Goal: Task Accomplishment & Management: Use online tool/utility

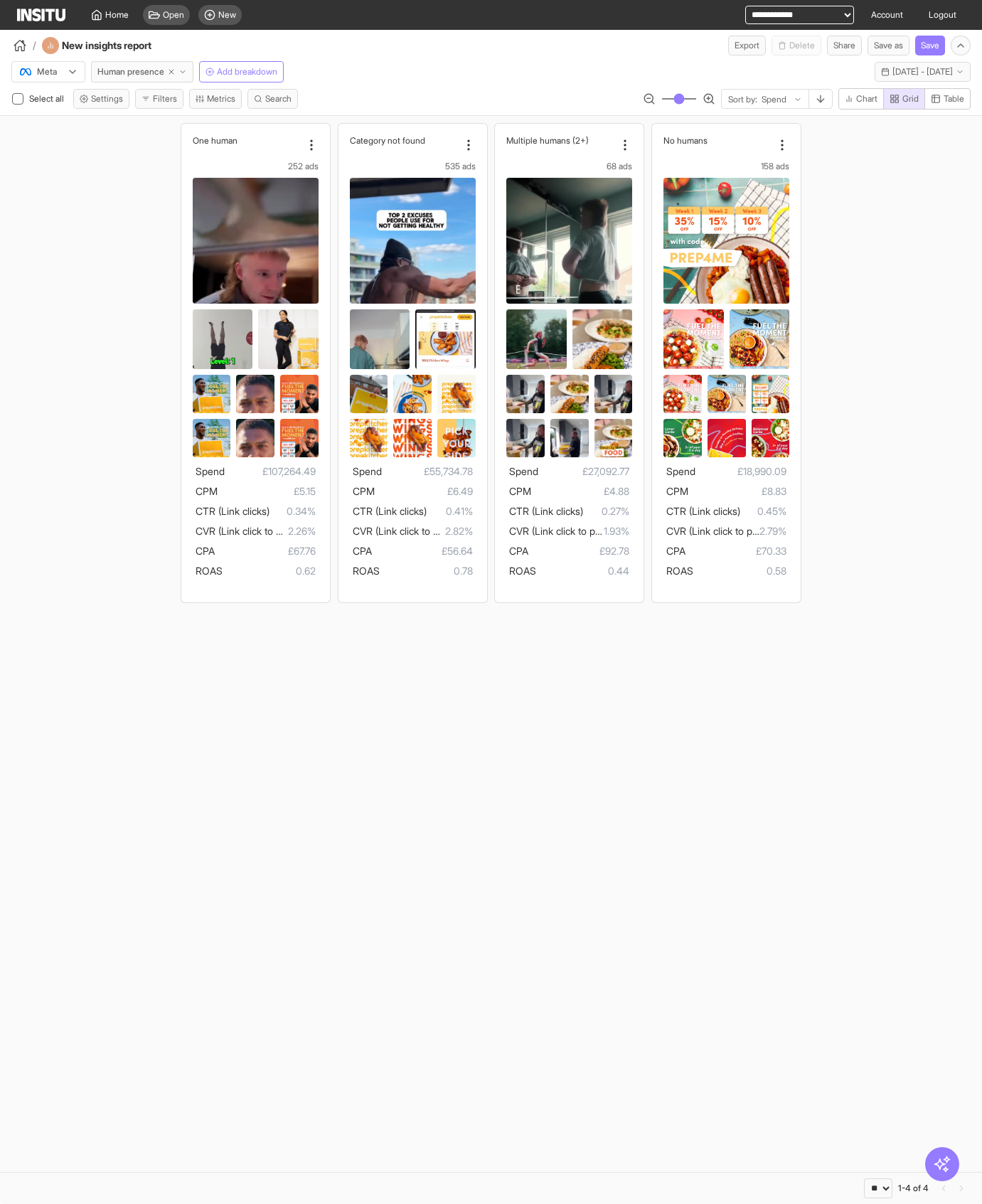
select select "**"
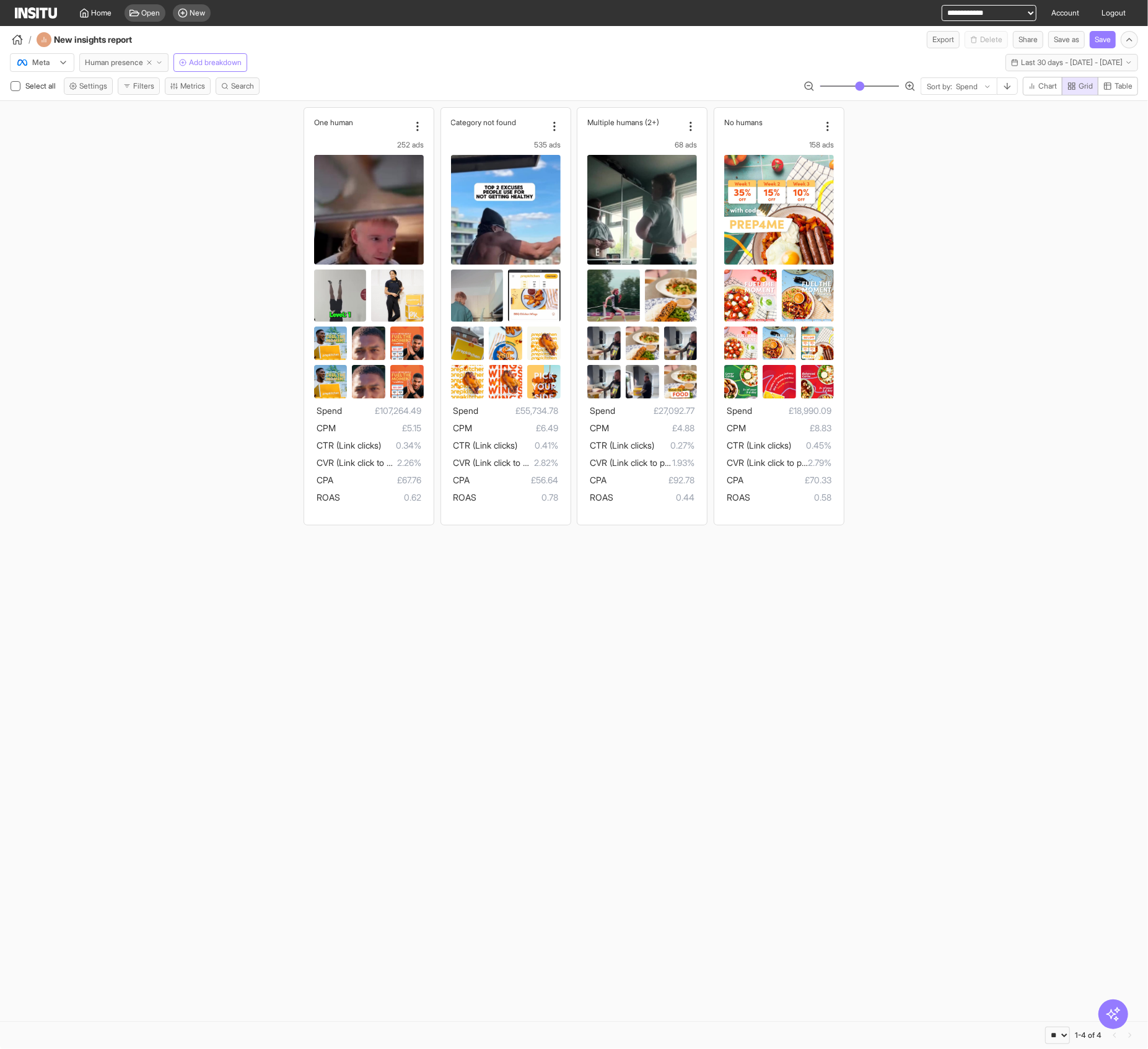
click at [122, 62] on span "Human presence" at bounding box center [113, 62] width 58 height 10
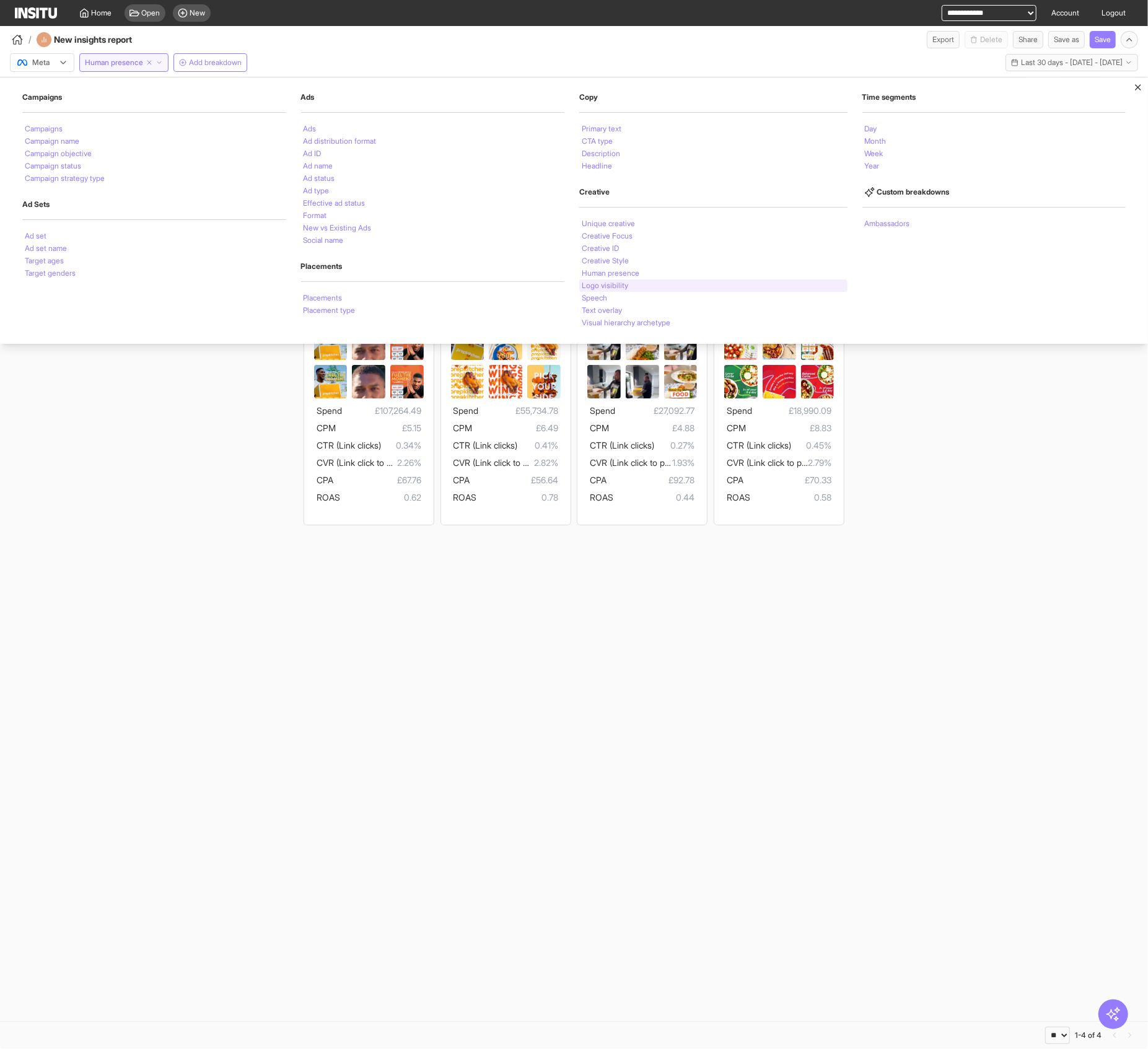
click at [600, 287] on li "Logo visibility" at bounding box center [605, 285] width 47 height 7
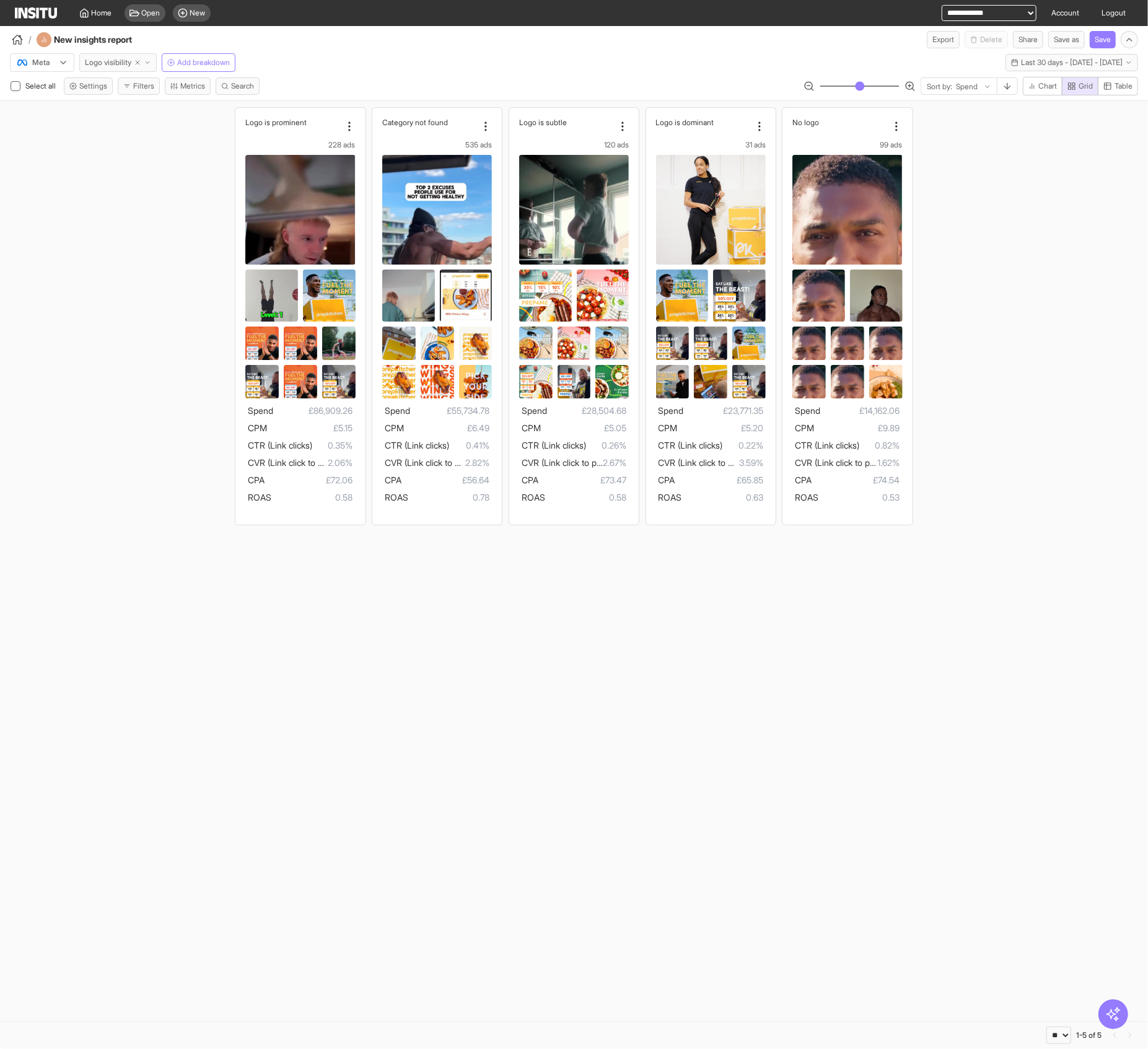
click at [107, 62] on span "Logo visibility" at bounding box center [107, 62] width 47 height 10
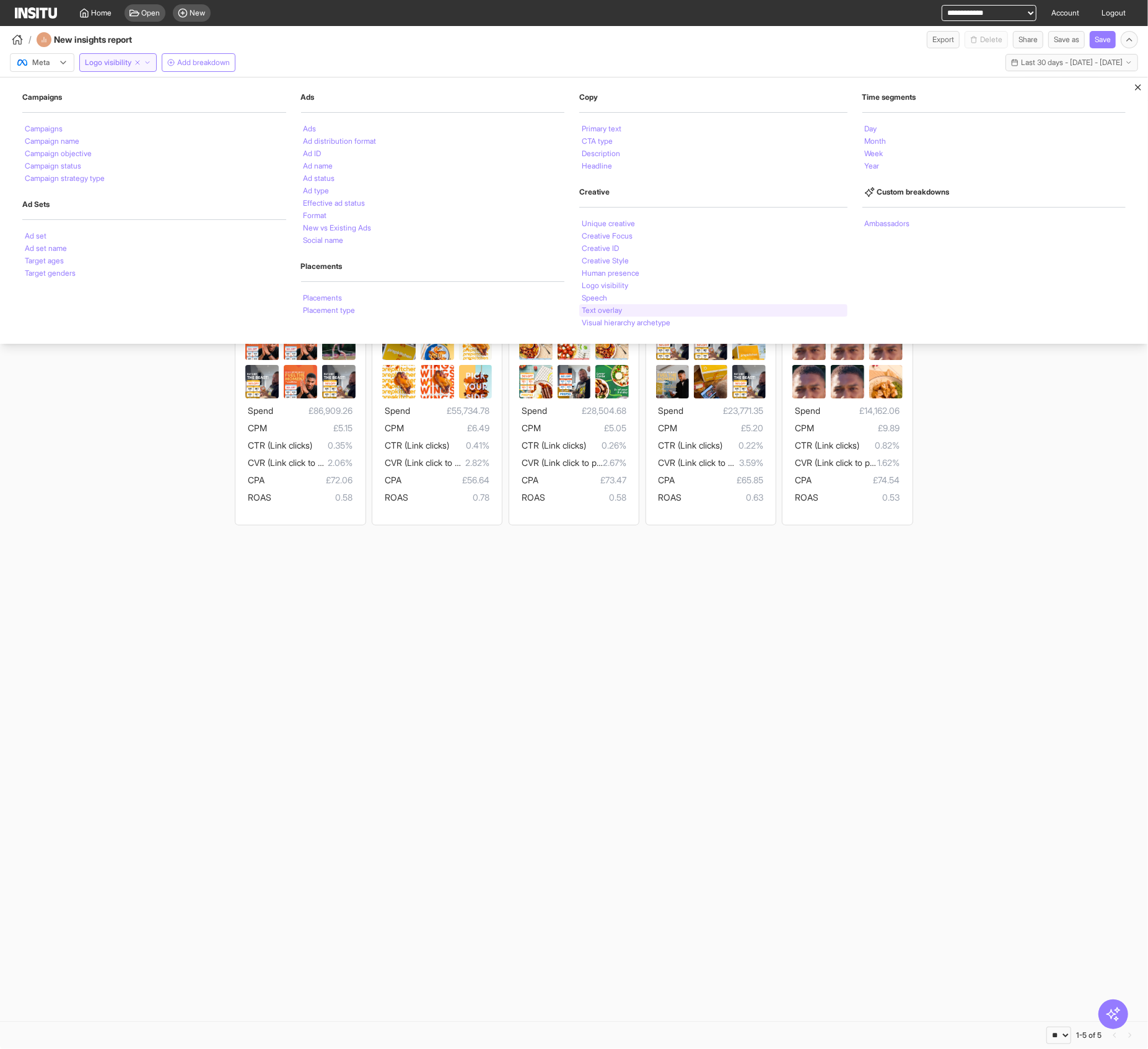
click at [665, 309] on div "Text overlay" at bounding box center [713, 310] width 268 height 12
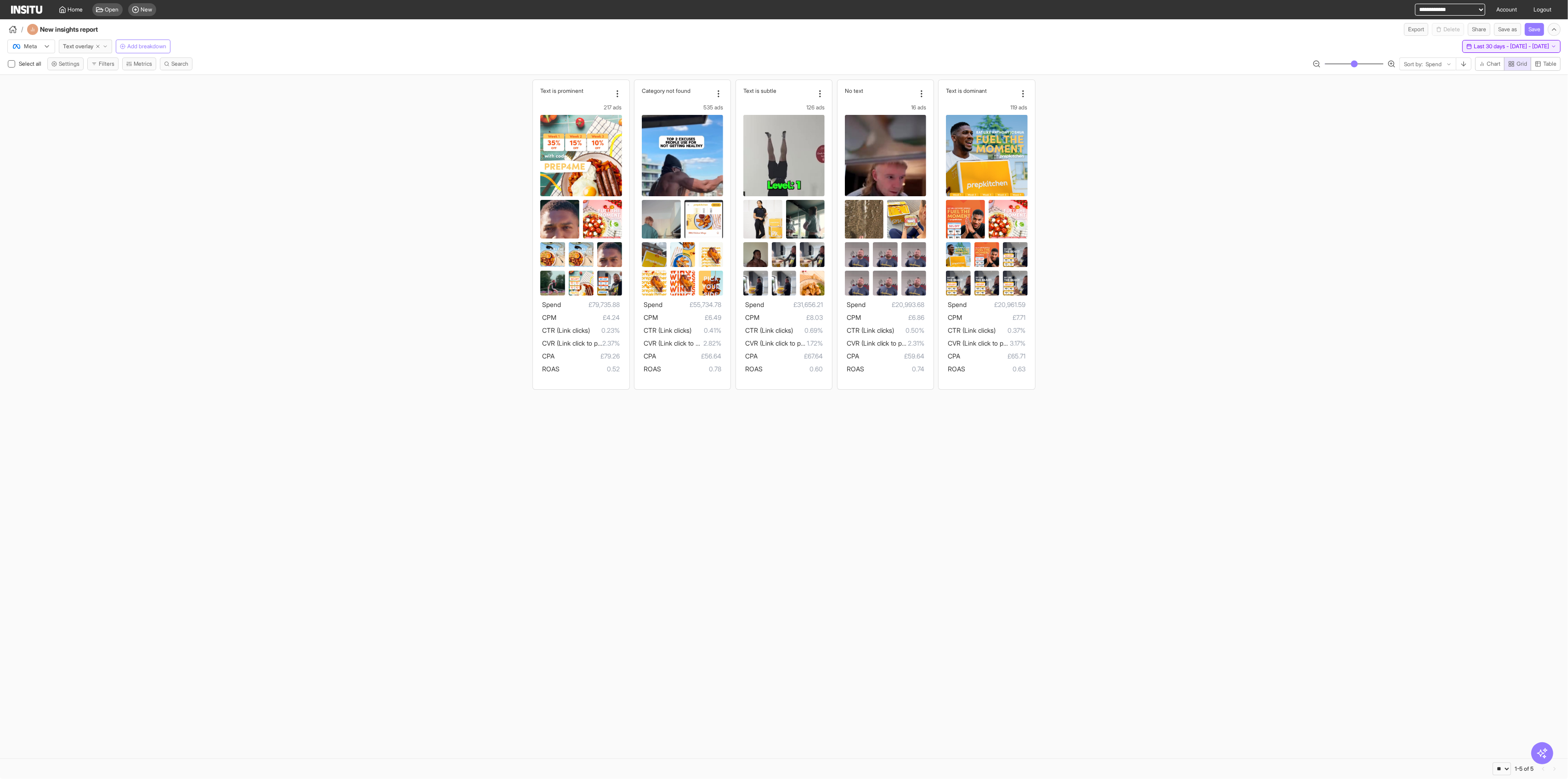
click at [634, 44] on span "Last 30 days - Thu 4 Sep - Fri 3 Oct, 2025" at bounding box center [1511, 46] width 75 height 7
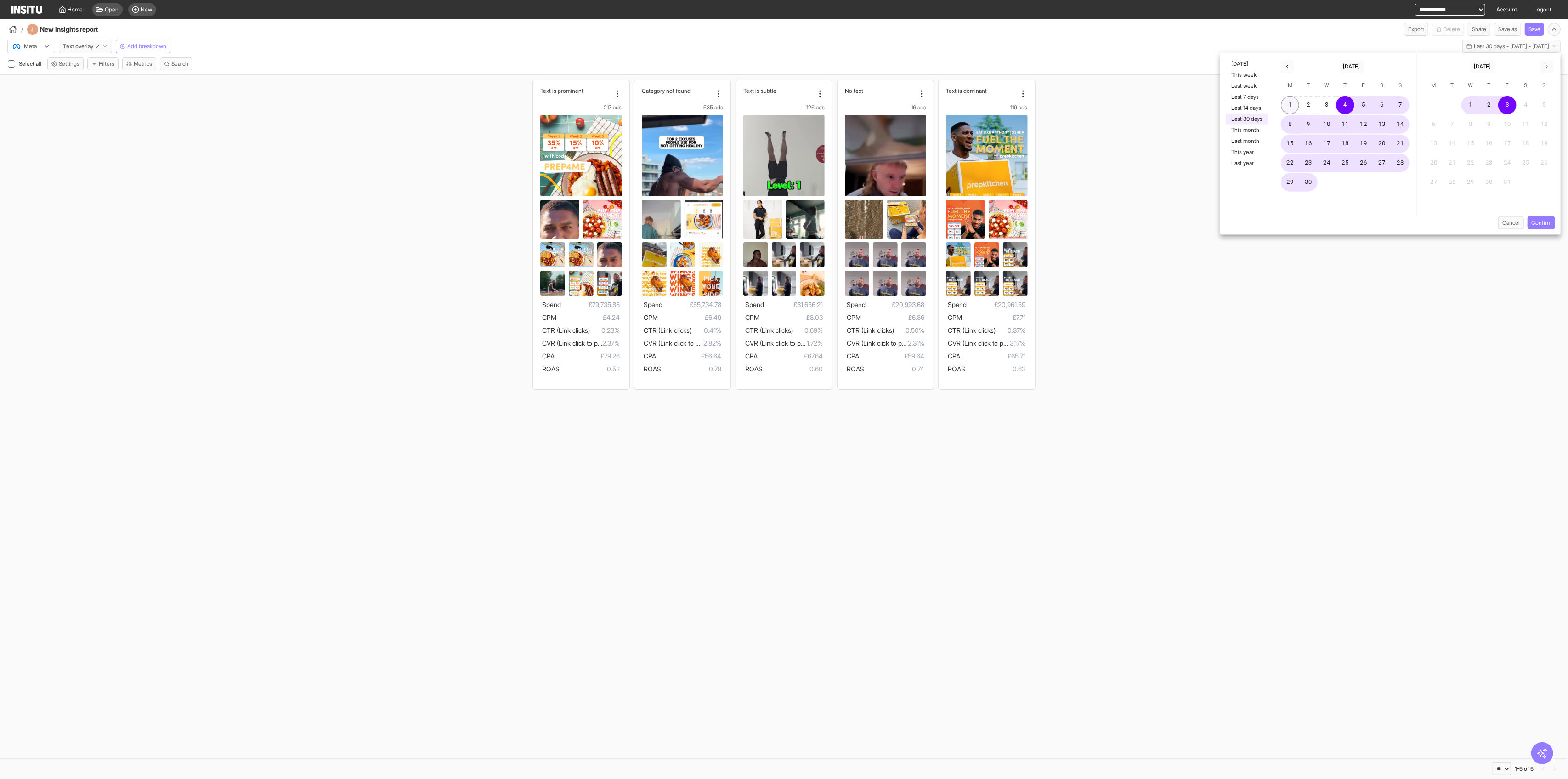
click at [634, 109] on button "1" at bounding box center [1290, 105] width 18 height 18
click at [634, 183] on button "30" at bounding box center [1308, 183] width 18 height 18
drag, startPoint x: 1549, startPoint y: 219, endPoint x: 1525, endPoint y: 226, distance: 25.0
click at [634, 219] on button "Confirm" at bounding box center [1541, 222] width 27 height 13
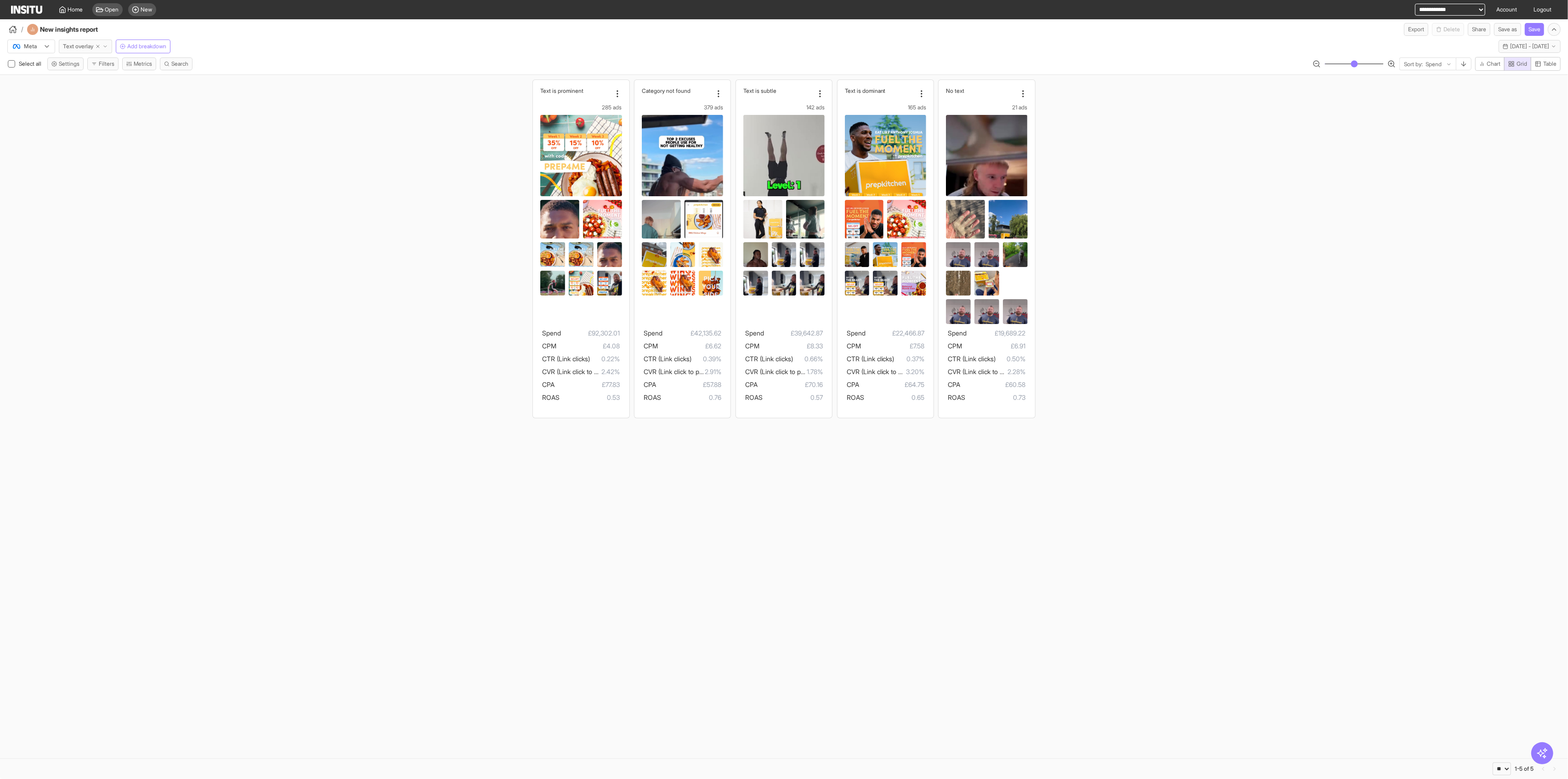
click at [81, 50] on span "Text overlay" at bounding box center [78, 46] width 30 height 7
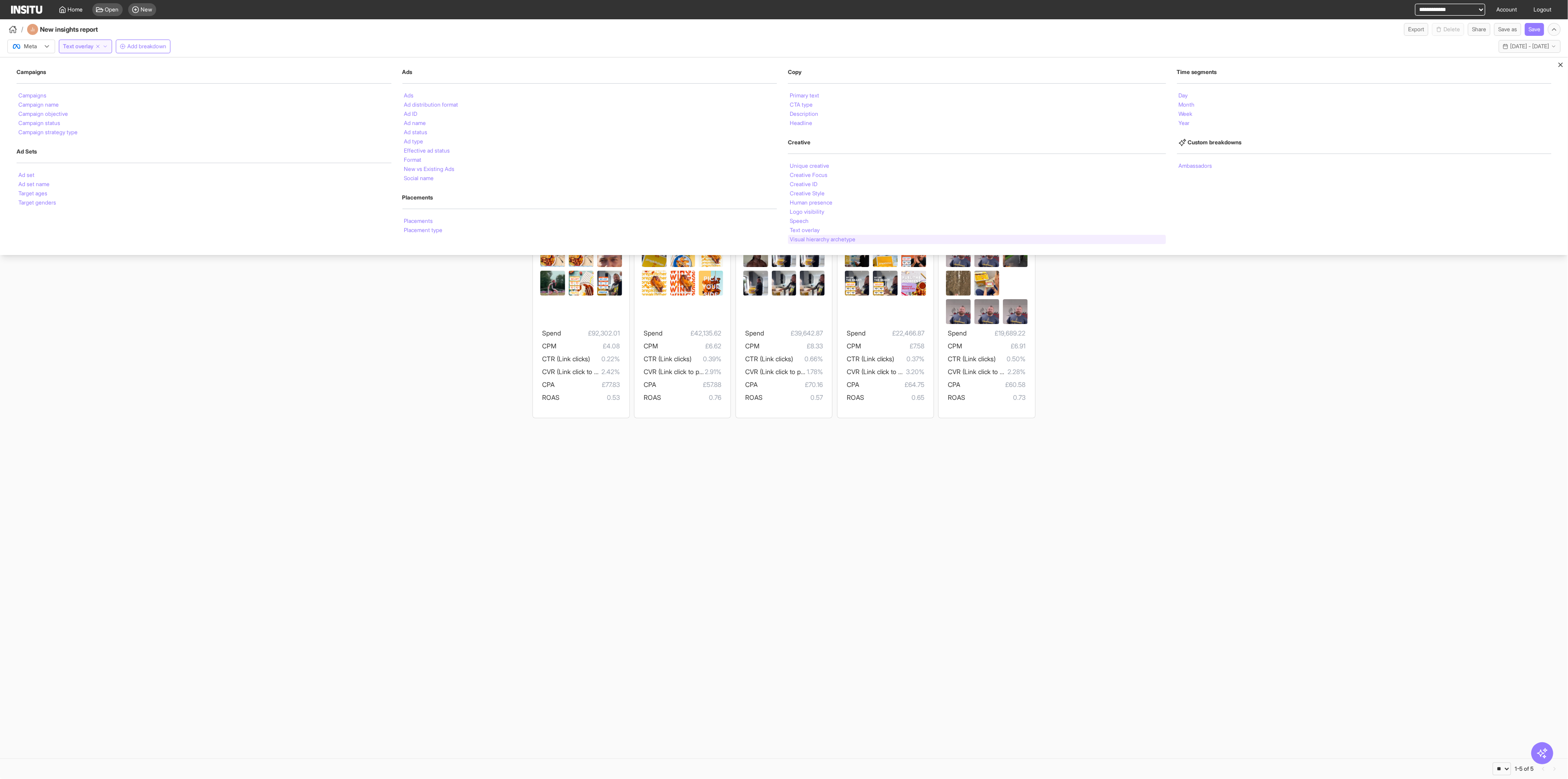
click at [634, 242] on div "Visual hierarchy archetype" at bounding box center [976, 239] width 378 height 9
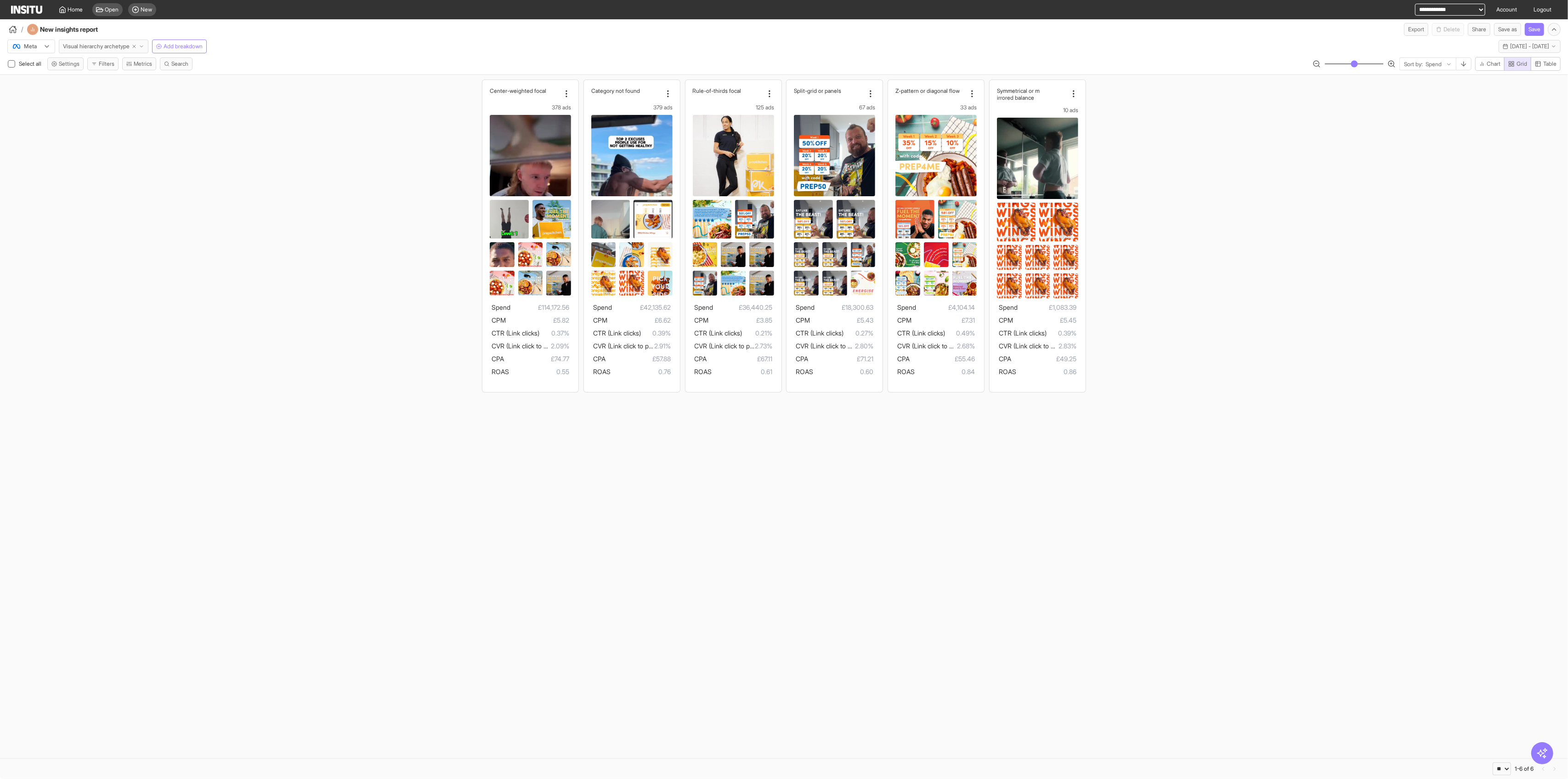
click at [106, 47] on span "Visual hierarchy archetype" at bounding box center [96, 46] width 66 height 7
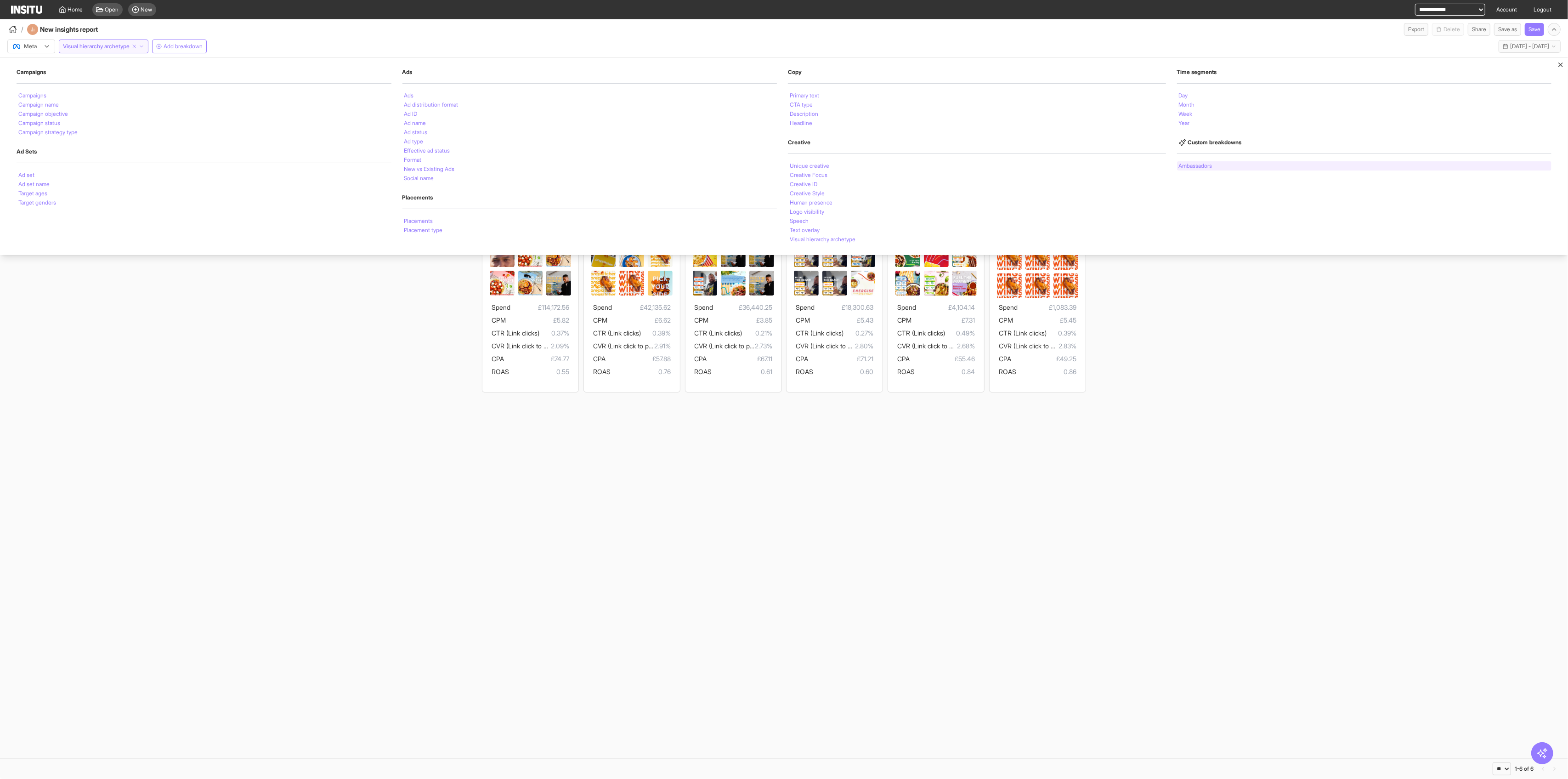
click at [634, 168] on li "Ambassadors" at bounding box center [1195, 166] width 33 height 5
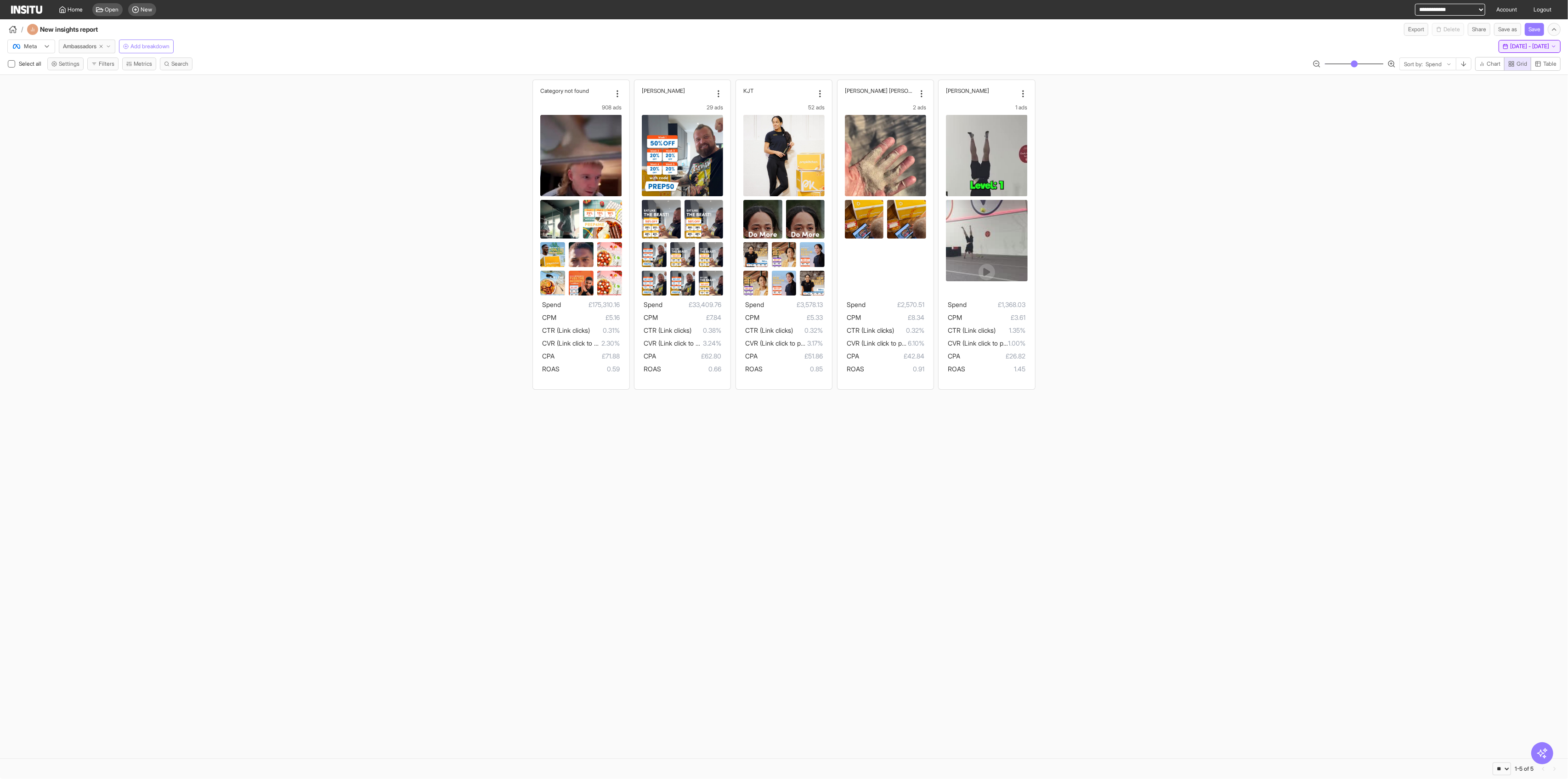
click at [634, 45] on span "Mon 1 - Tue 30 Sep, 2025" at bounding box center [1530, 46] width 39 height 7
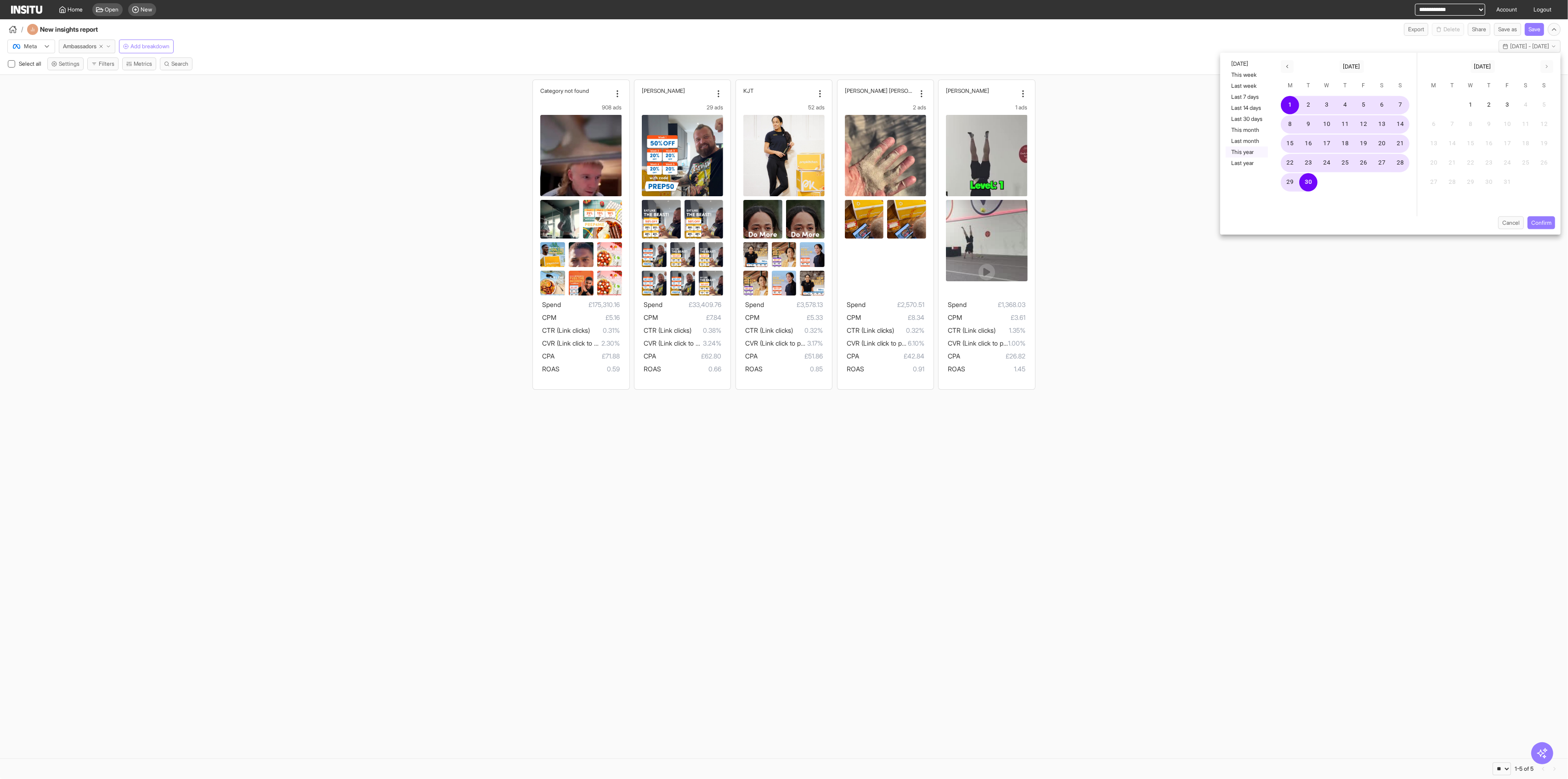
click at [634, 151] on button "This year" at bounding box center [1247, 152] width 42 height 11
click at [634, 104] on button "1" at bounding box center [1327, 105] width 18 height 18
click at [634, 67] on icon "button" at bounding box center [1547, 66] width 5 height 5
click at [634, 104] on button "1" at bounding box center [1452, 105] width 18 height 18
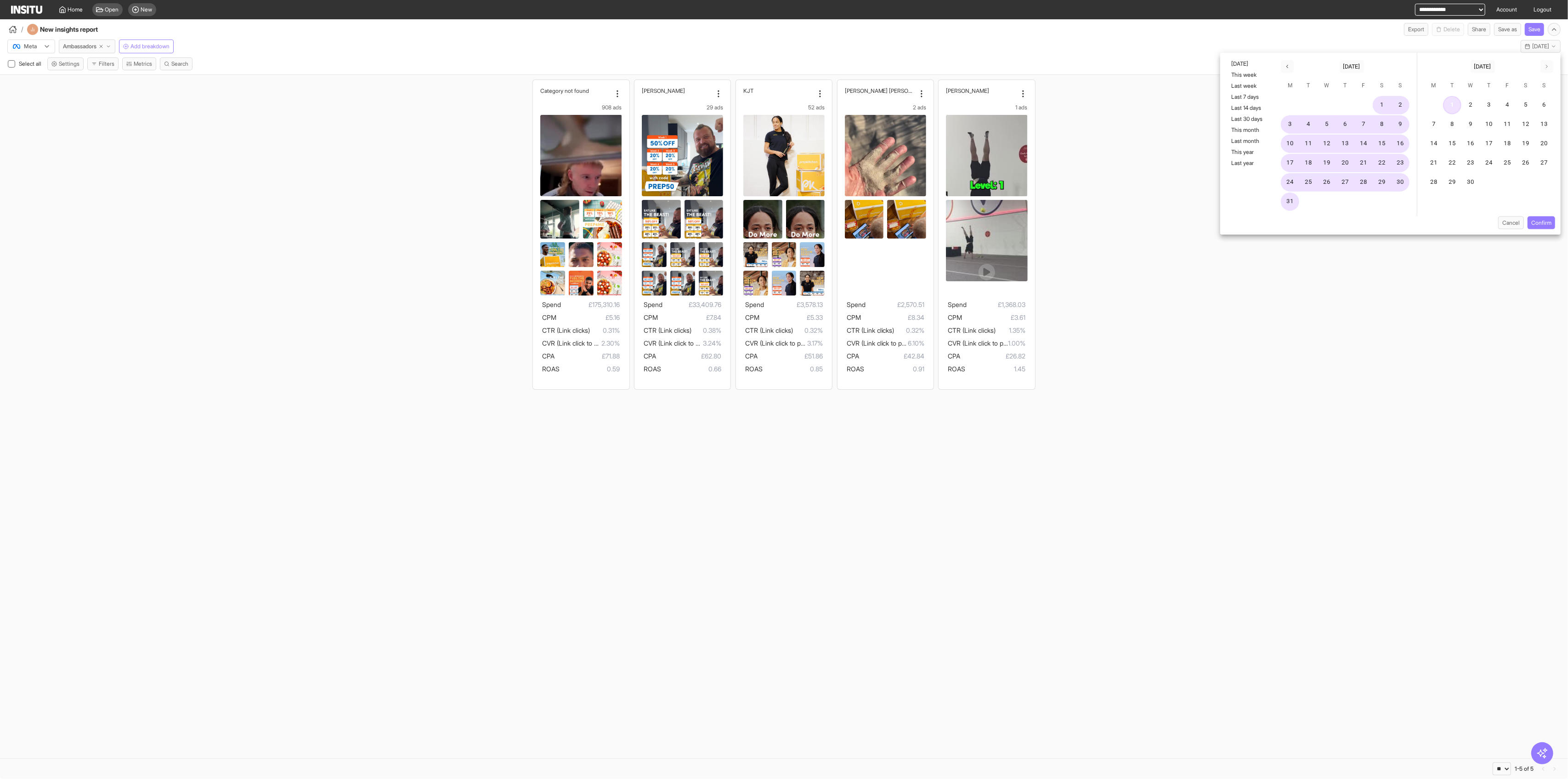
click at [634, 104] on button "1" at bounding box center [1452, 105] width 18 height 18
click at [634, 65] on icon "button" at bounding box center [1547, 66] width 5 height 5
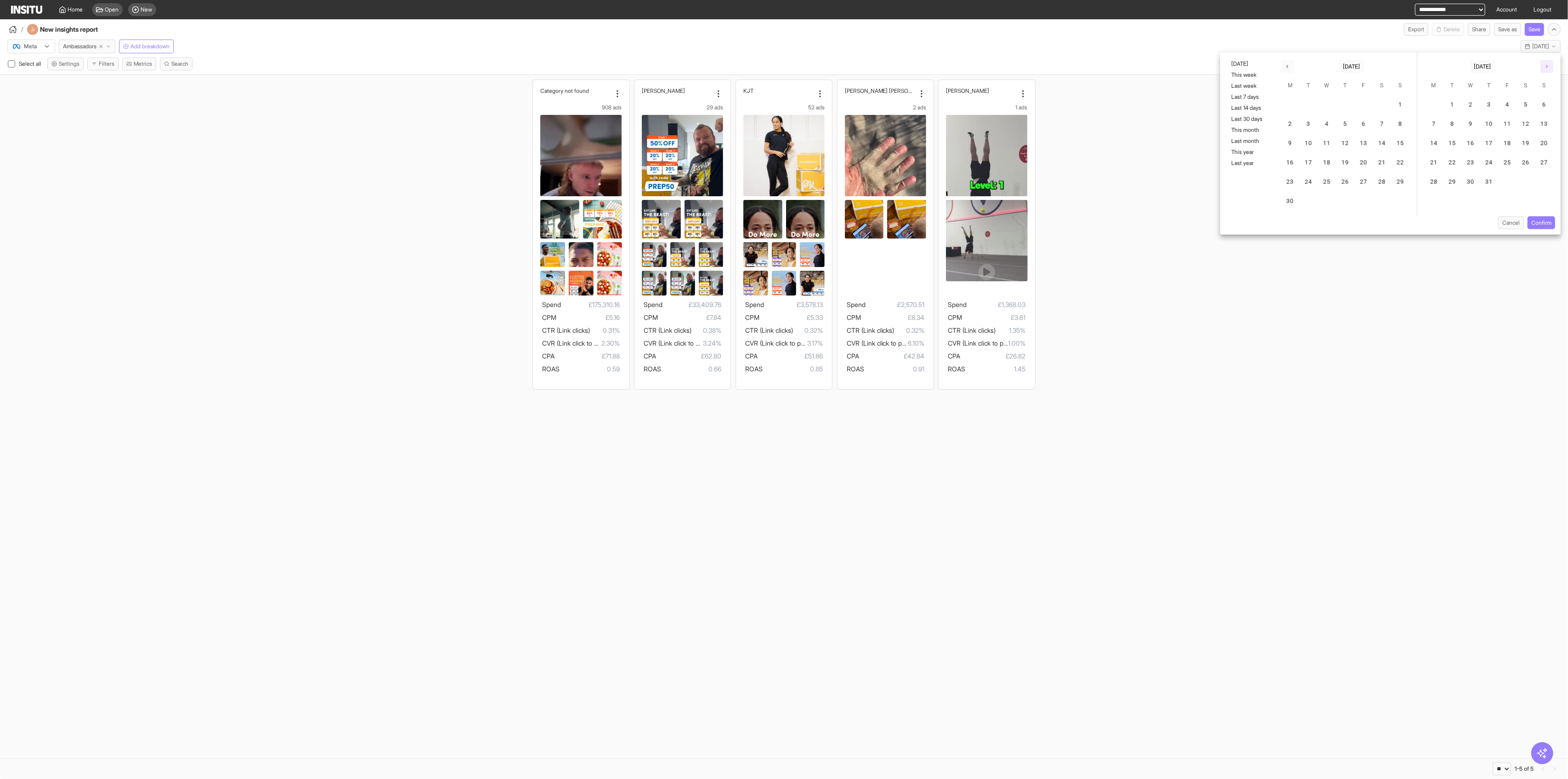
click at [634, 65] on icon "button" at bounding box center [1547, 66] width 5 height 5
click at [634, 177] on button "30" at bounding box center [1452, 183] width 18 height 18
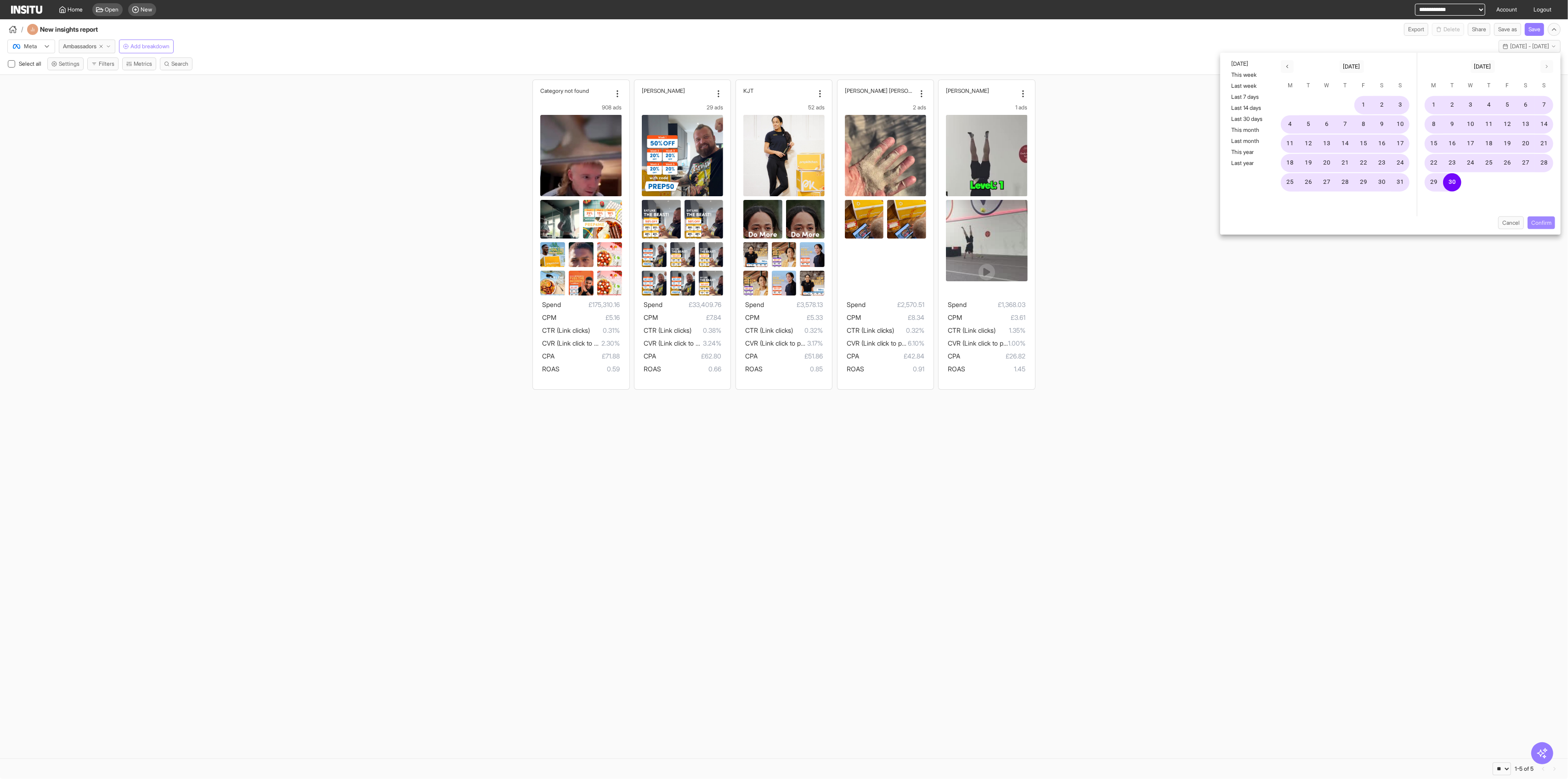
click at [634, 224] on button "Confirm" at bounding box center [1541, 222] width 27 height 13
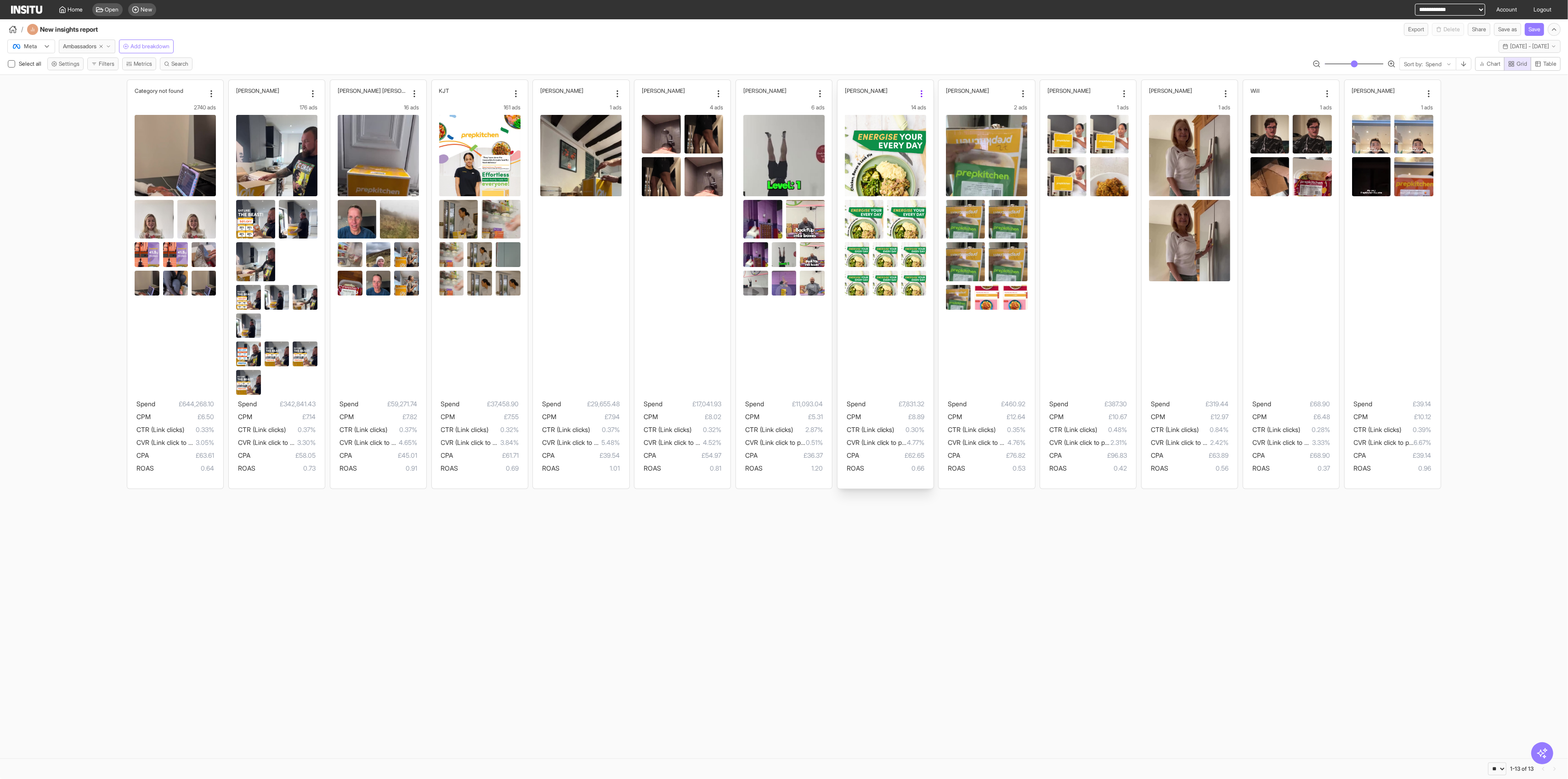
click at [634, 96] on circle at bounding box center [922, 97] width 1 height 1
click at [634, 74] on div "Select all Settings Filters Metrics Search Sort by: Spend Chart Grid Table" at bounding box center [784, 66] width 1568 height 18
click at [102, 65] on button "Filters" at bounding box center [102, 63] width 31 height 13
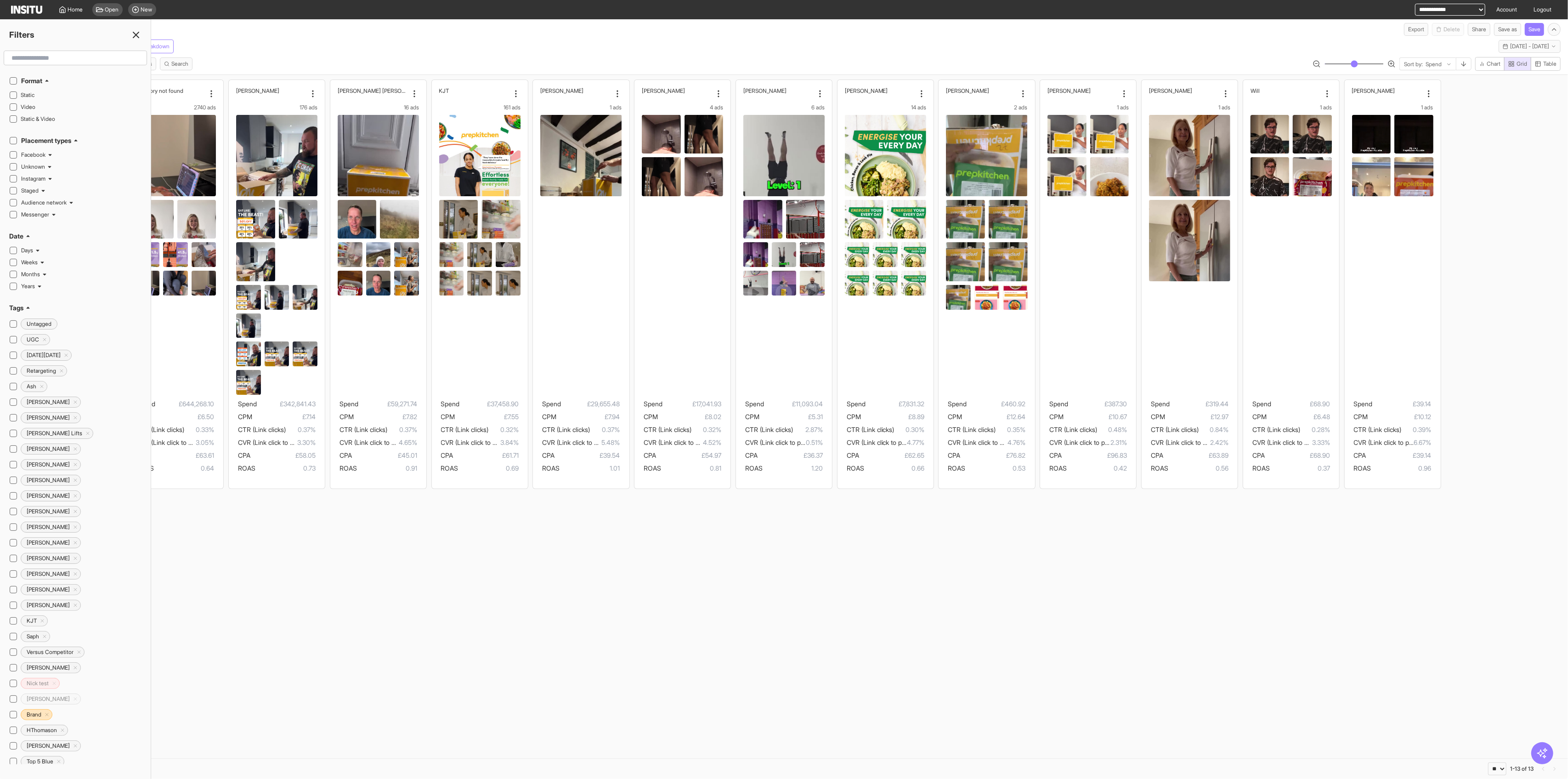
click at [108, 61] on input "text" at bounding box center [75, 58] width 135 height 16
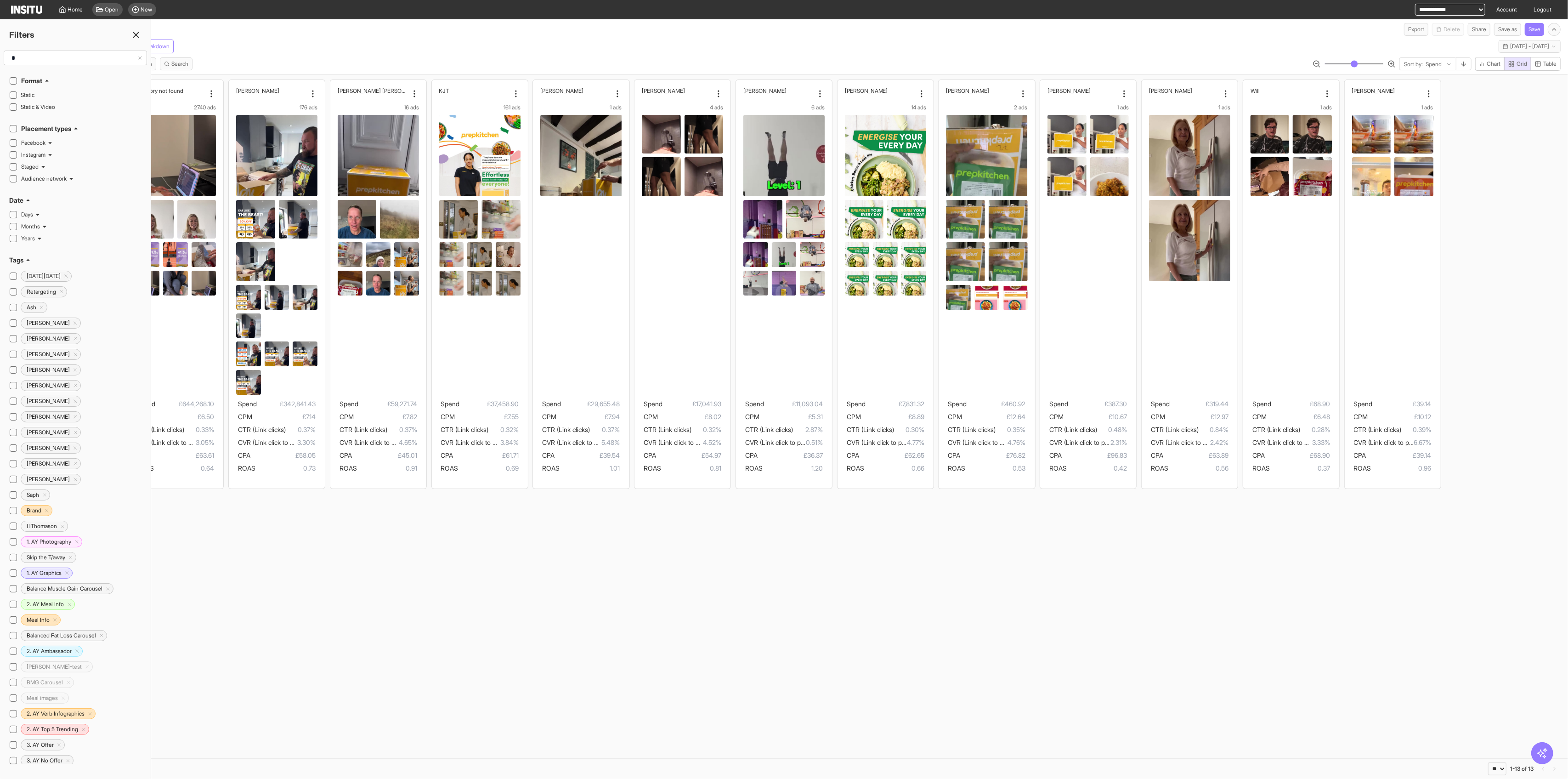
type input "**"
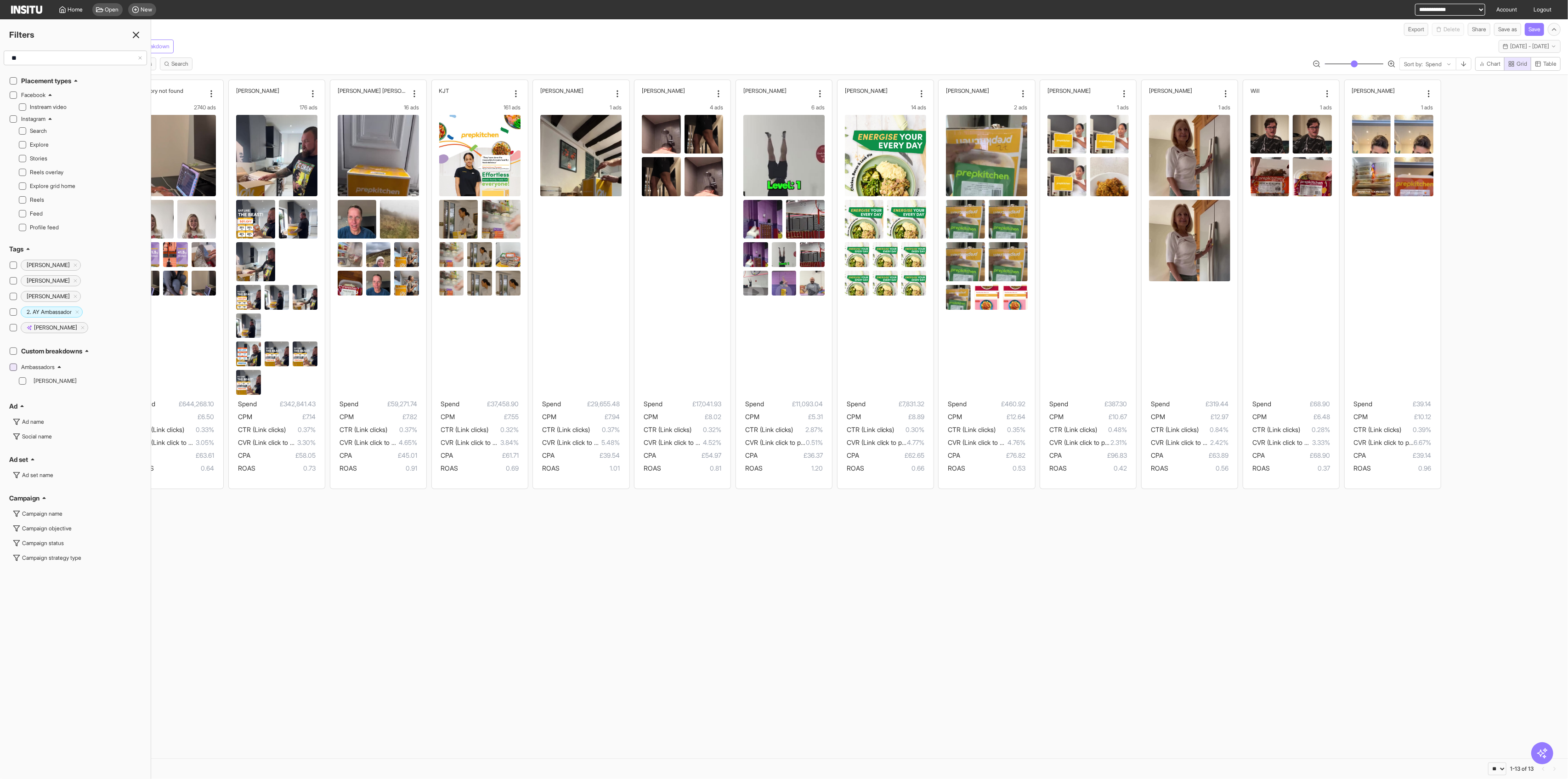
type input "**"
click at [12, 367] on icon at bounding box center [13, 367] width 5 height 5
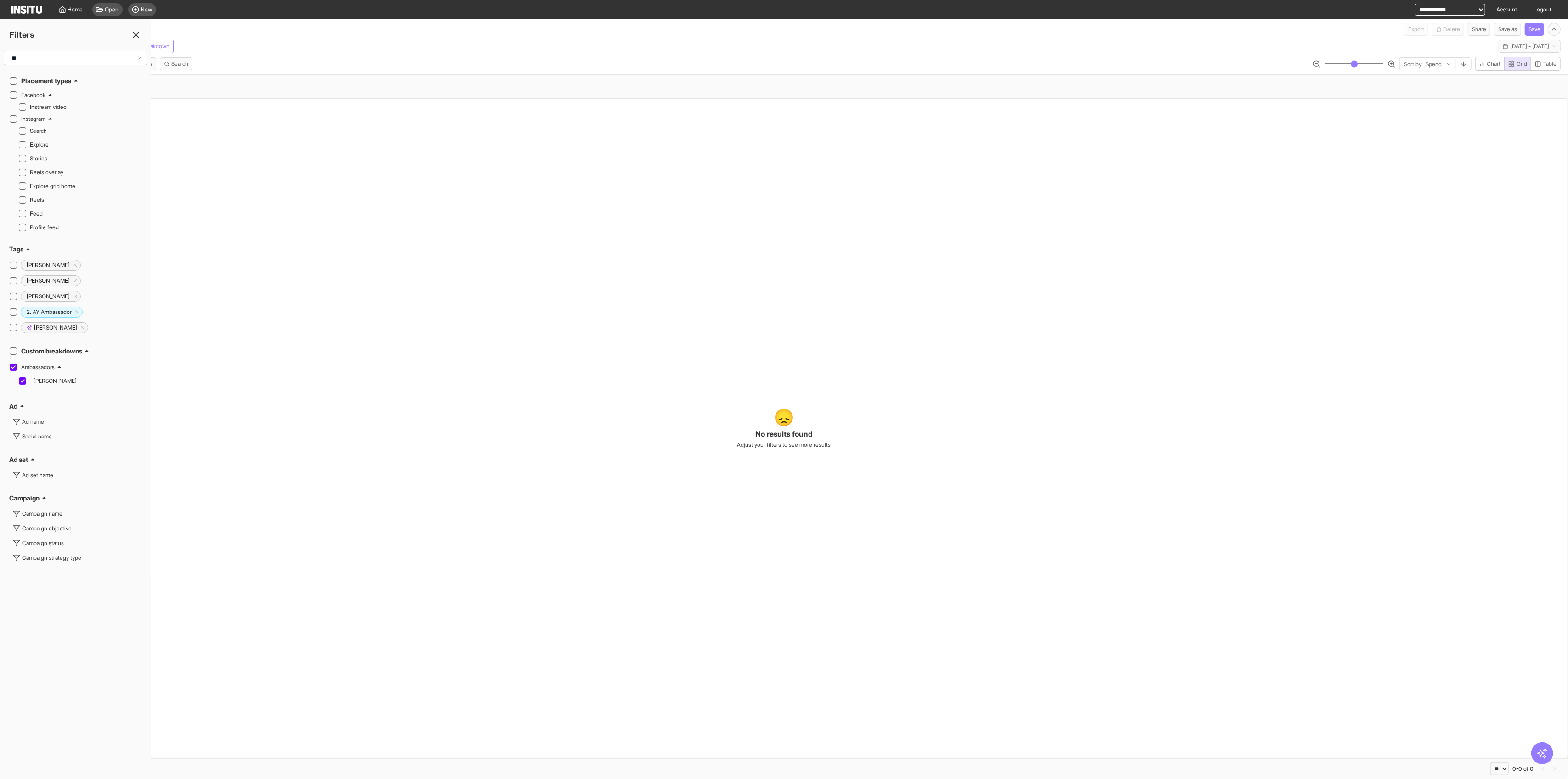
click at [11, 367] on icon at bounding box center [13, 367] width 5 height 5
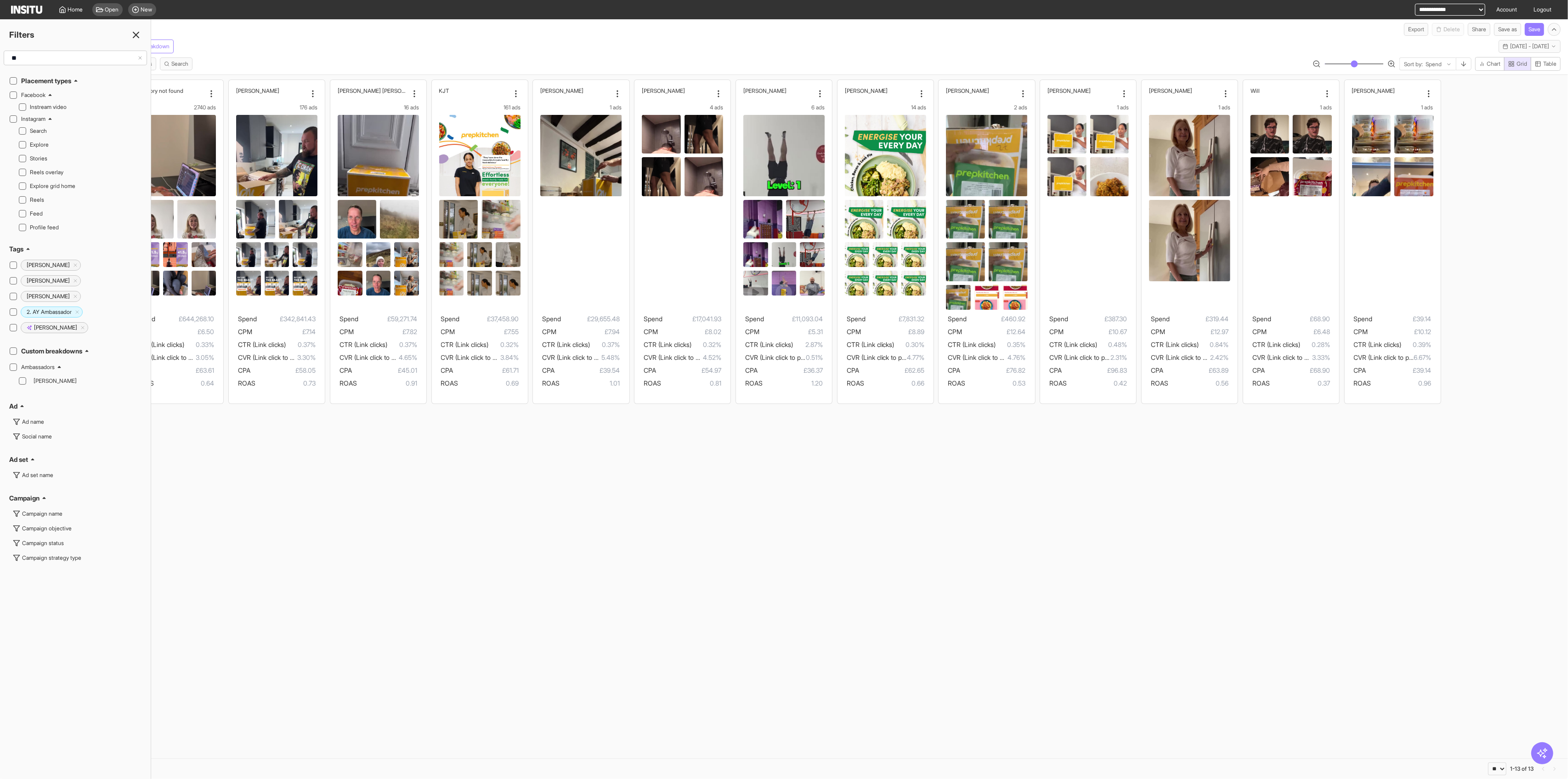
click at [134, 29] on icon at bounding box center [136, 35] width 11 height 11
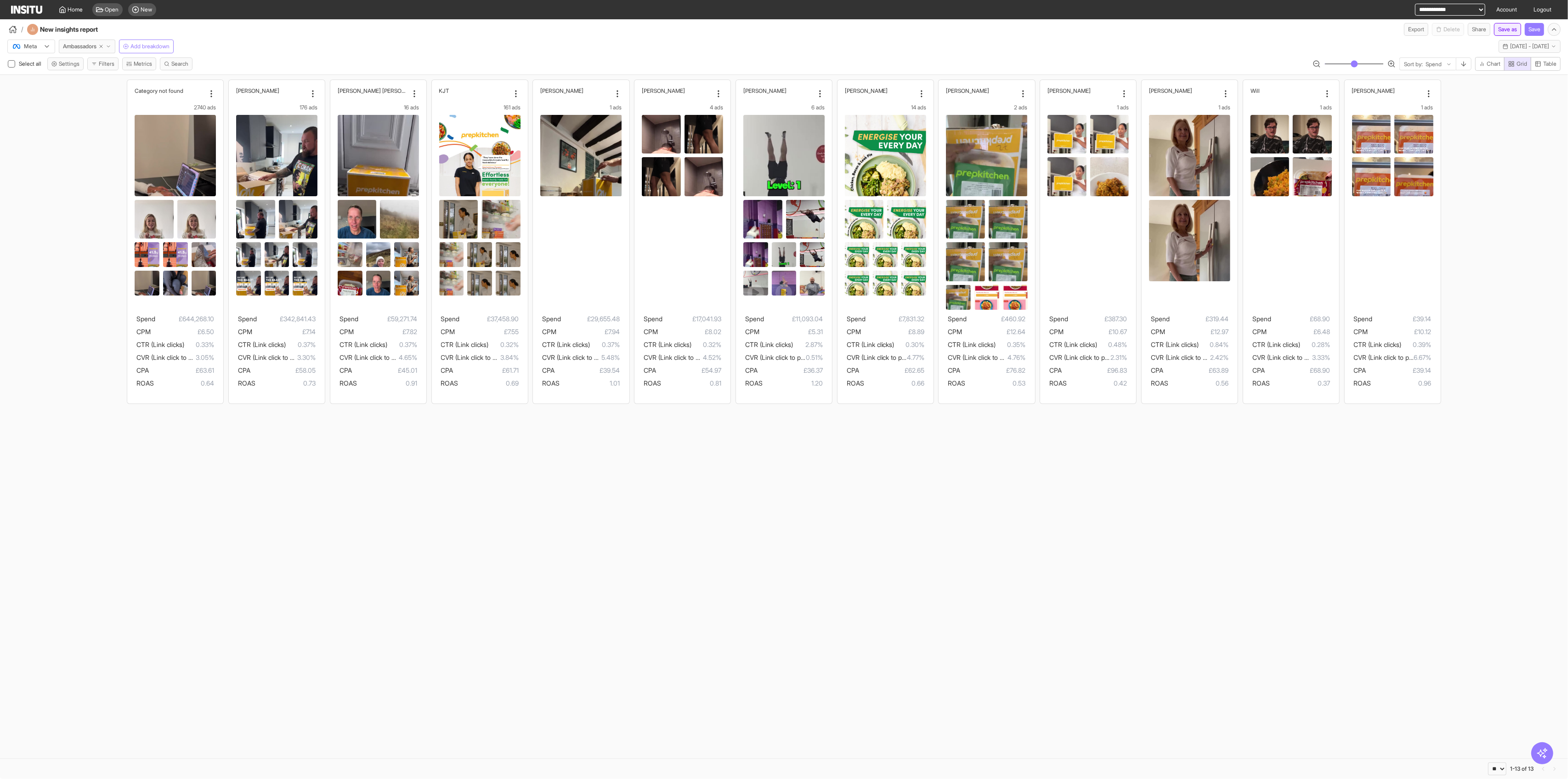
click at [634, 34] on button "Save as" at bounding box center [1507, 29] width 27 height 13
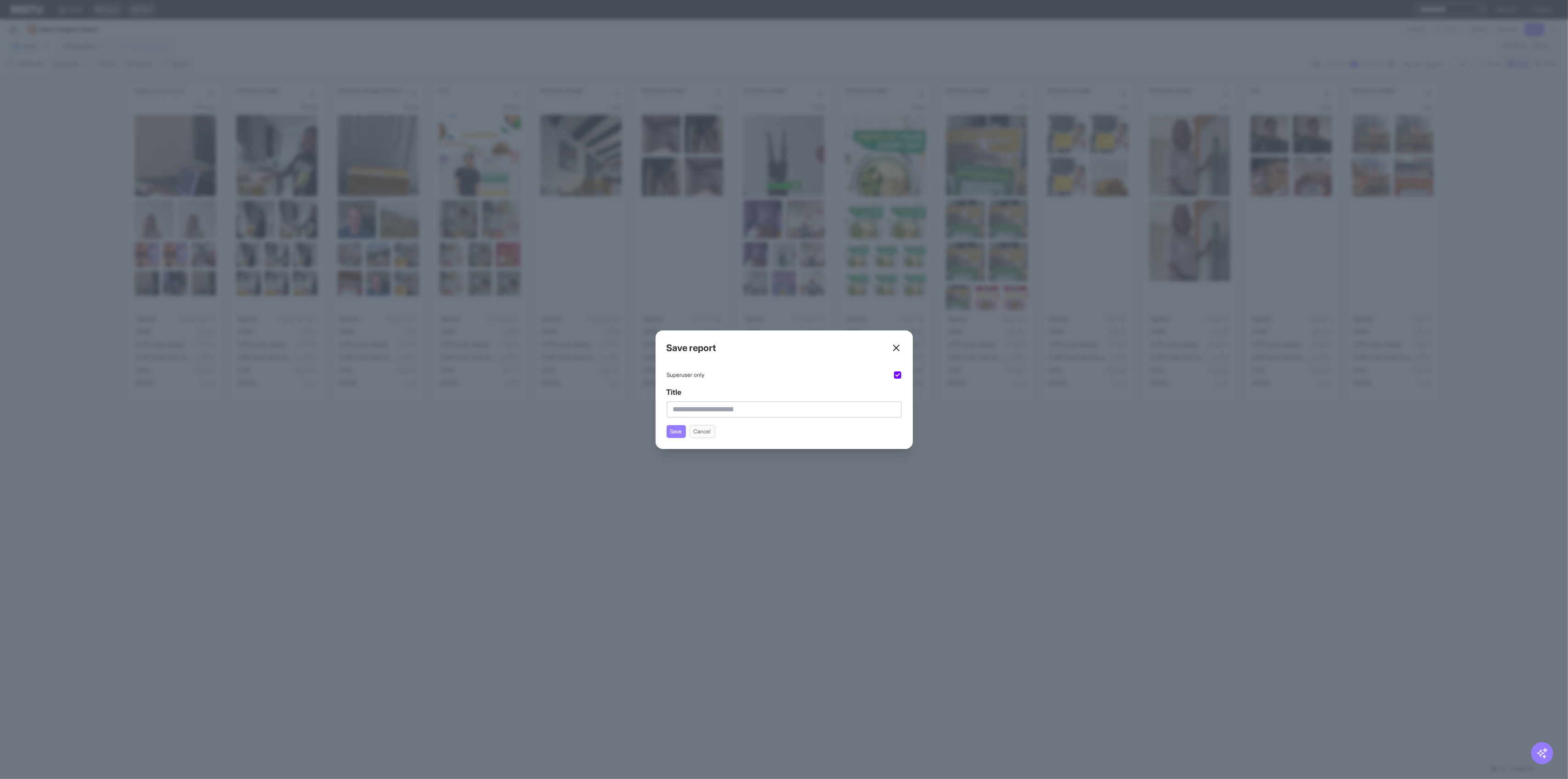
click at [634, 406] on input "Title" at bounding box center [784, 409] width 235 height 16
type input "******"
click at [634, 345] on line at bounding box center [896, 348] width 5 height 5
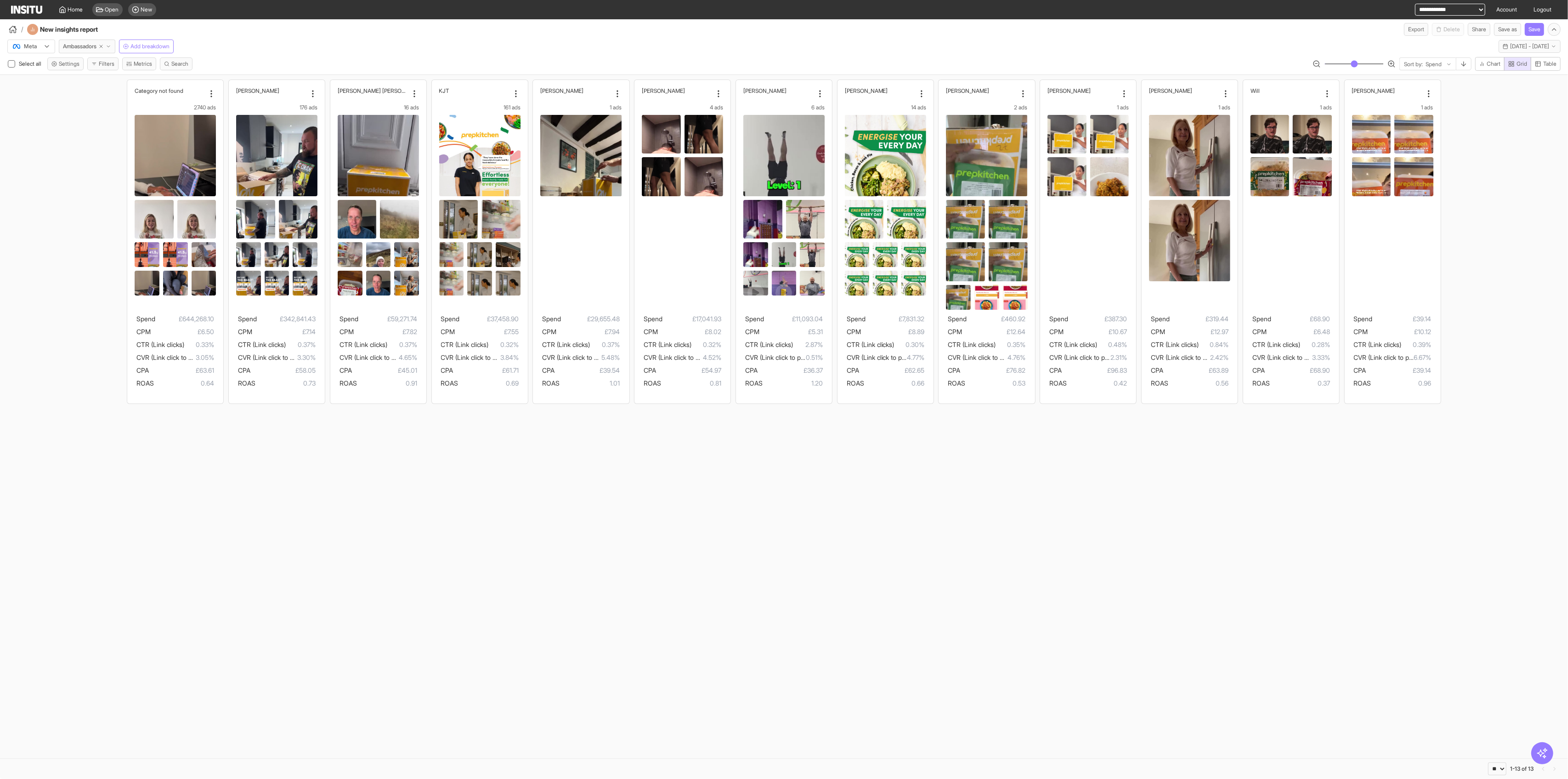
click at [634, 65] on div at bounding box center [1433, 64] width 18 height 9
click at [634, 33] on span "CVR (Link click to purchase)" at bounding box center [1426, 24] width 47 height 16
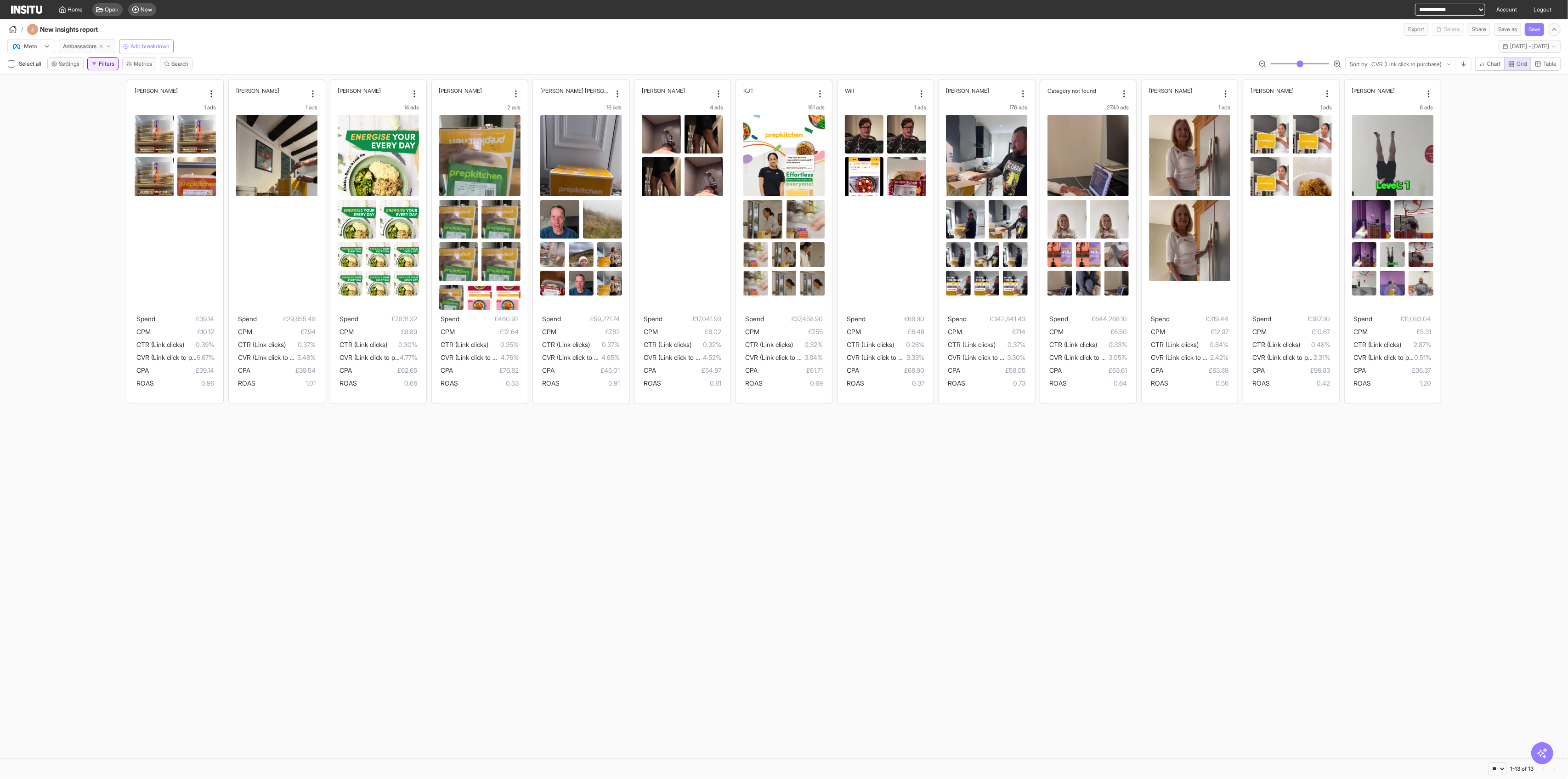
click at [103, 65] on button "Filters" at bounding box center [102, 63] width 31 height 13
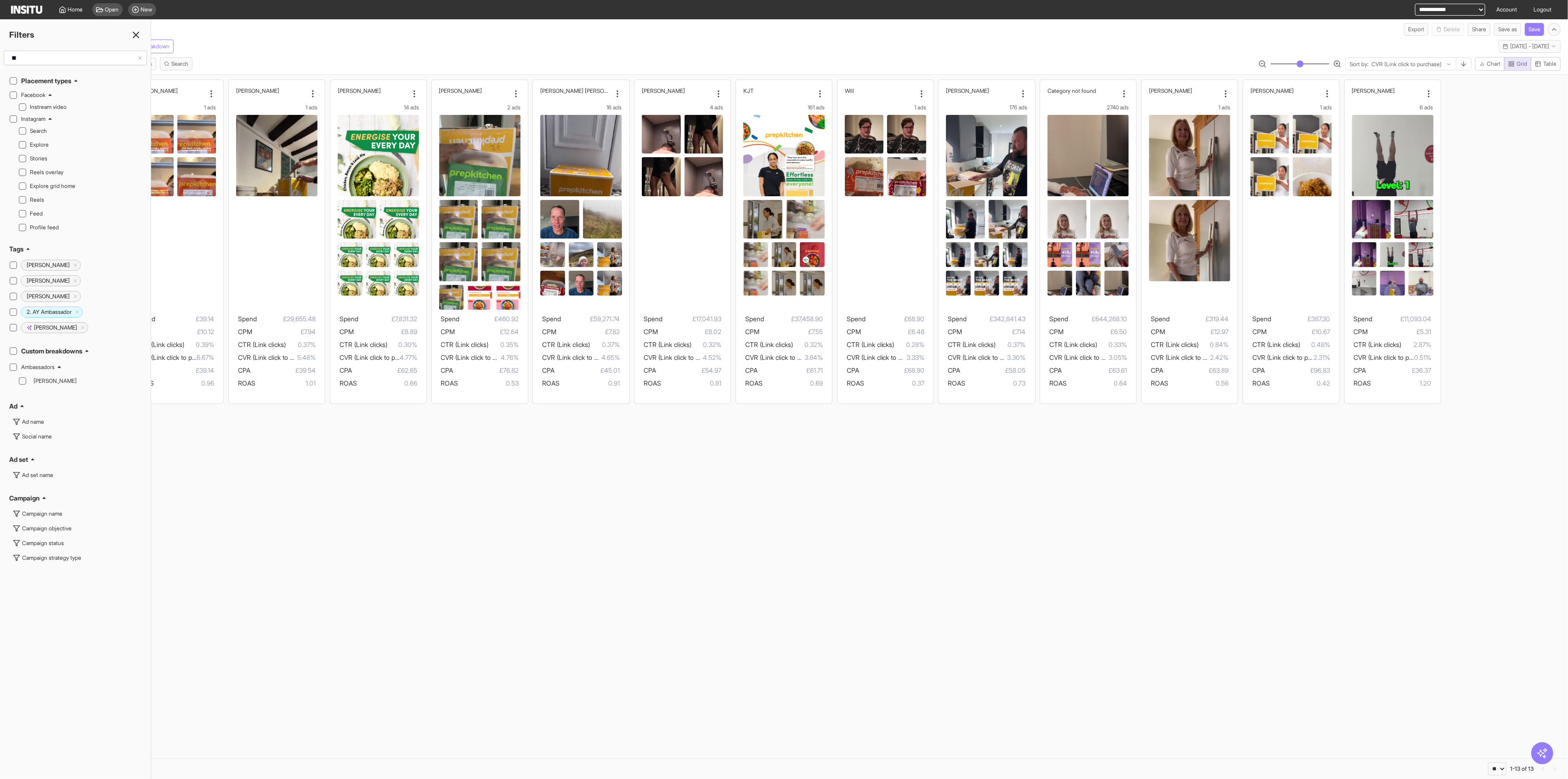
click at [47, 57] on input "**" at bounding box center [72, 58] width 130 height 16
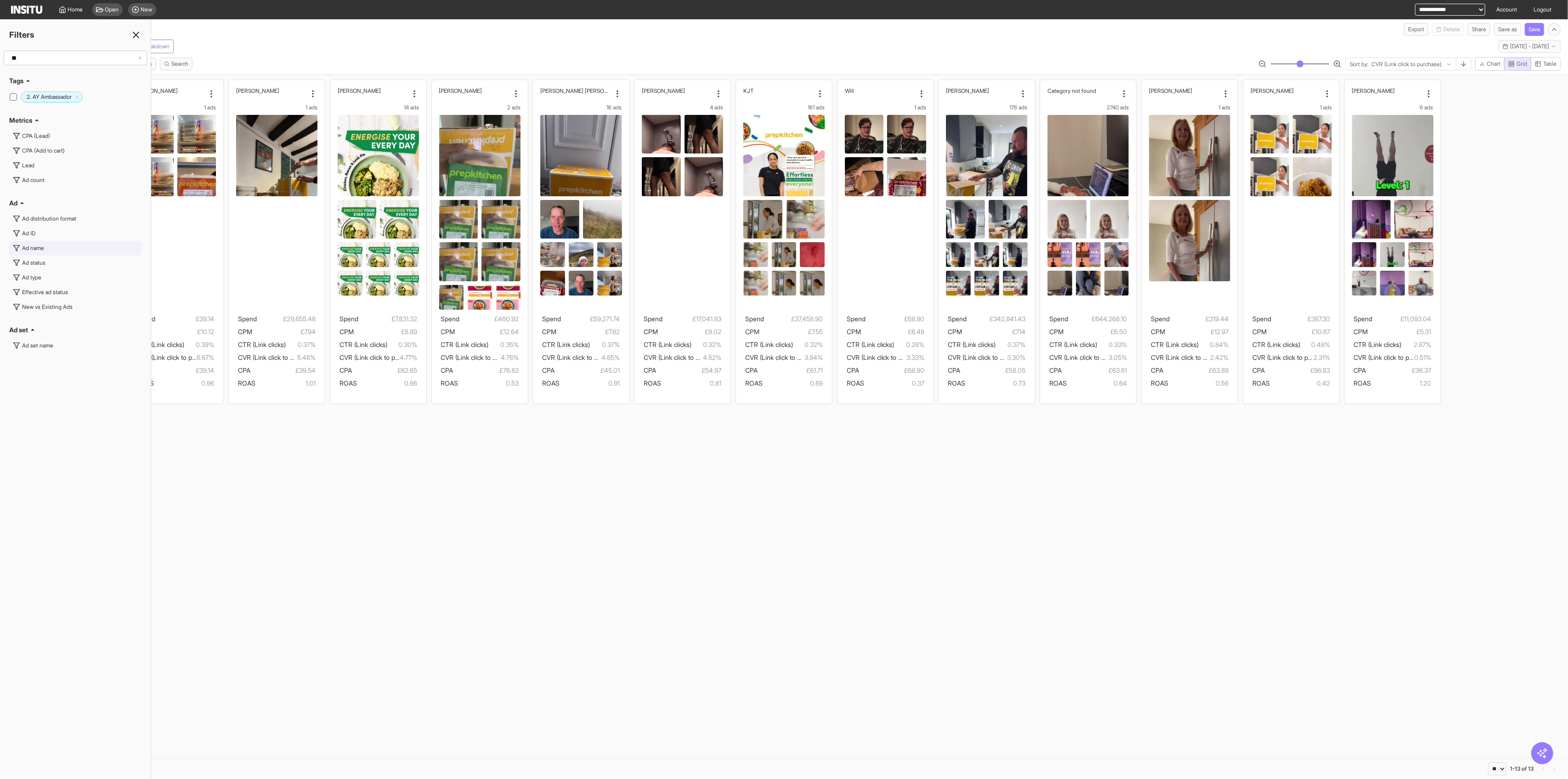
type input "**"
click at [51, 249] on button "Ad name" at bounding box center [75, 248] width 132 height 15
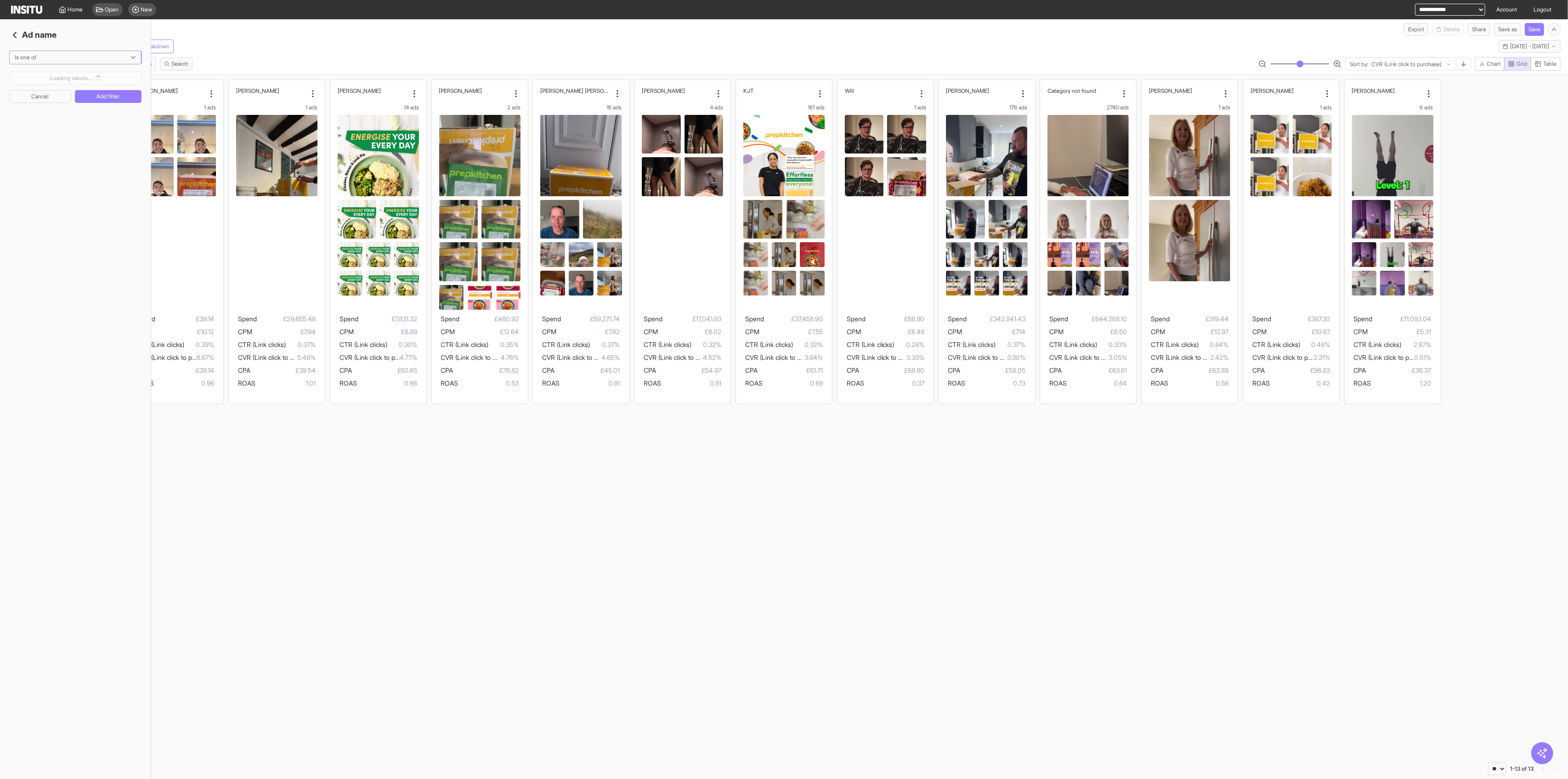
click at [68, 53] on div at bounding box center [69, 57] width 110 height 9
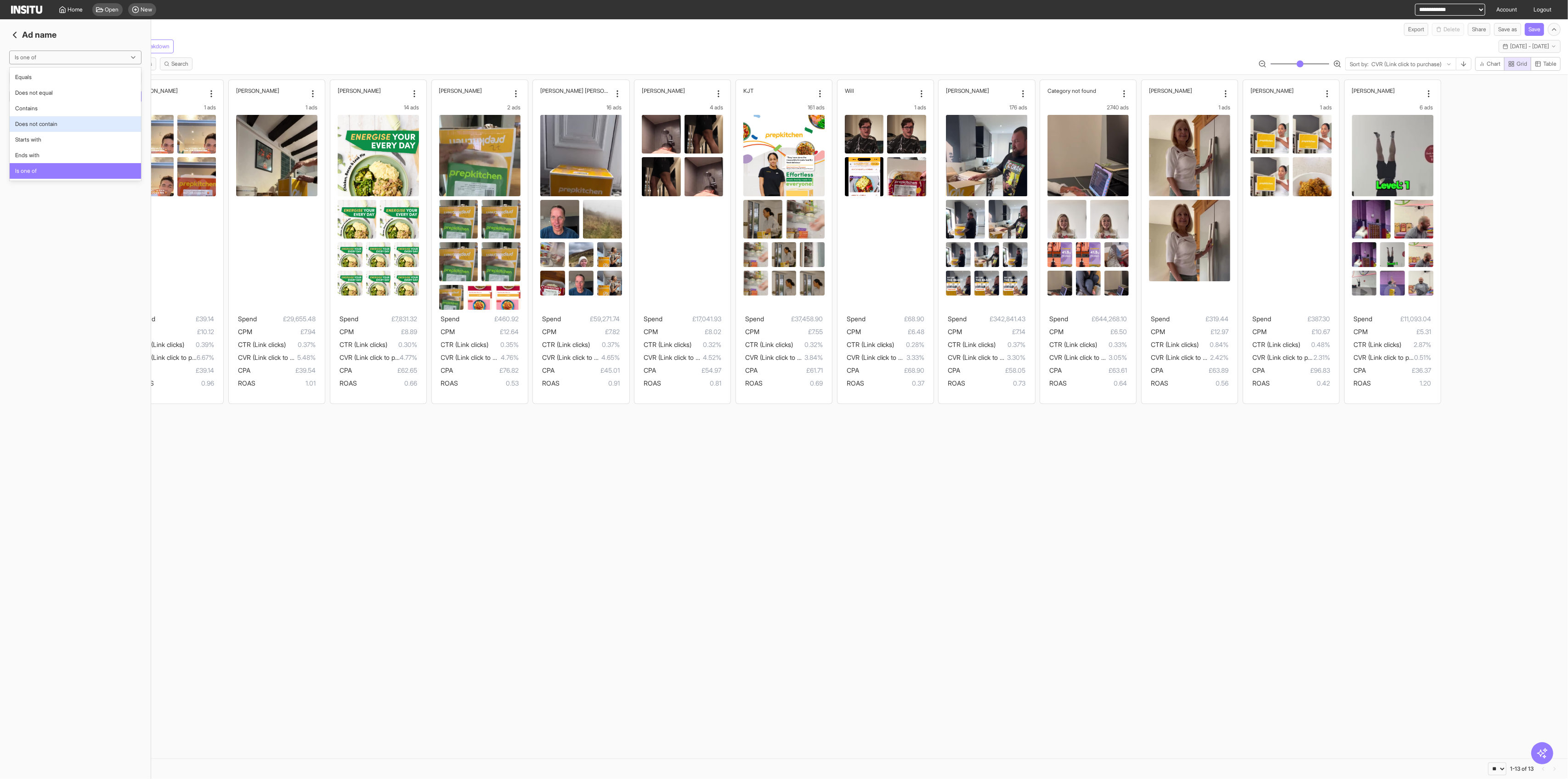
click at [66, 129] on div "Does not contain" at bounding box center [75, 124] width 131 height 16
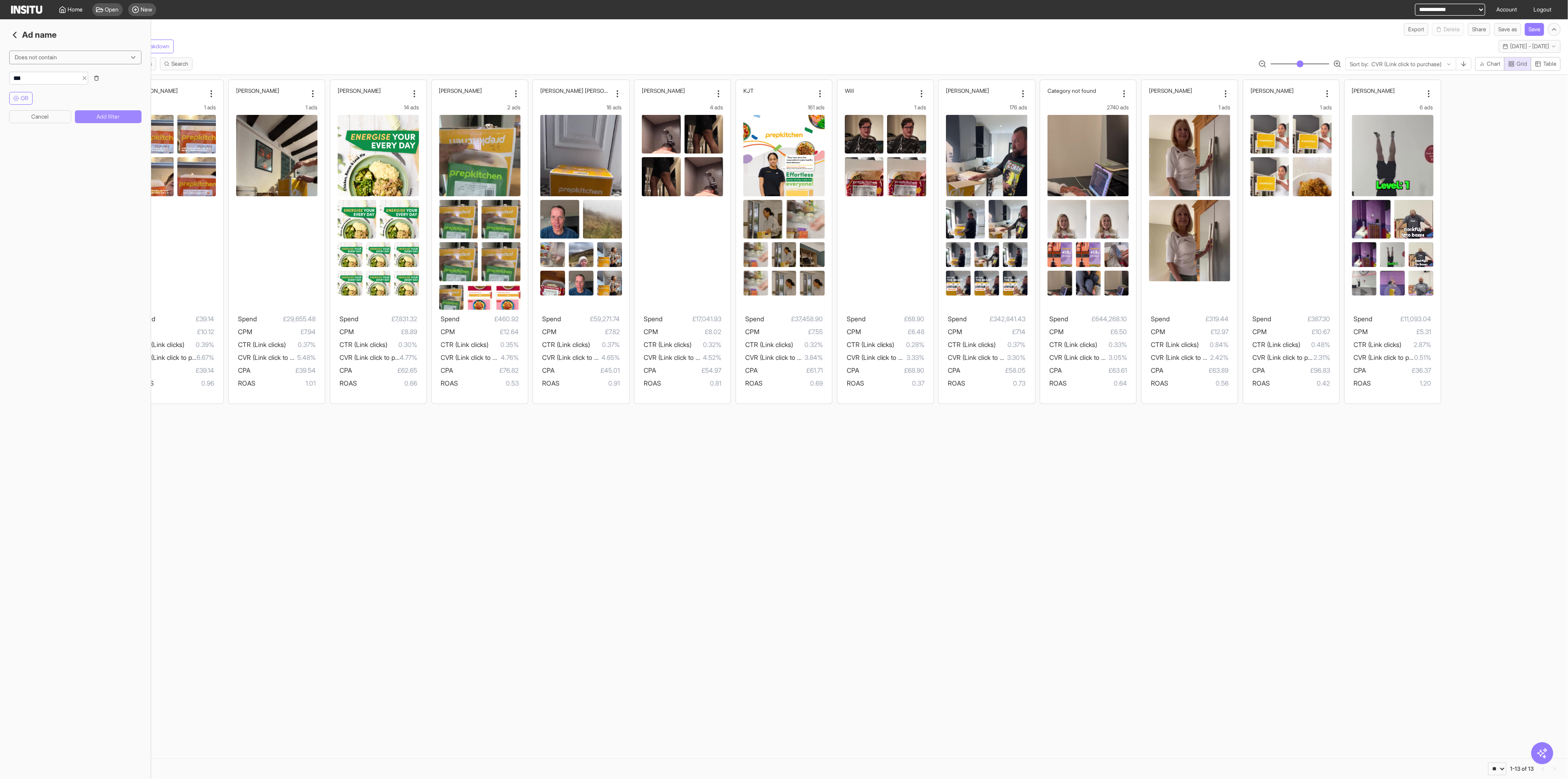
type input "***"
click at [93, 113] on button "Add filter" at bounding box center [108, 116] width 66 height 13
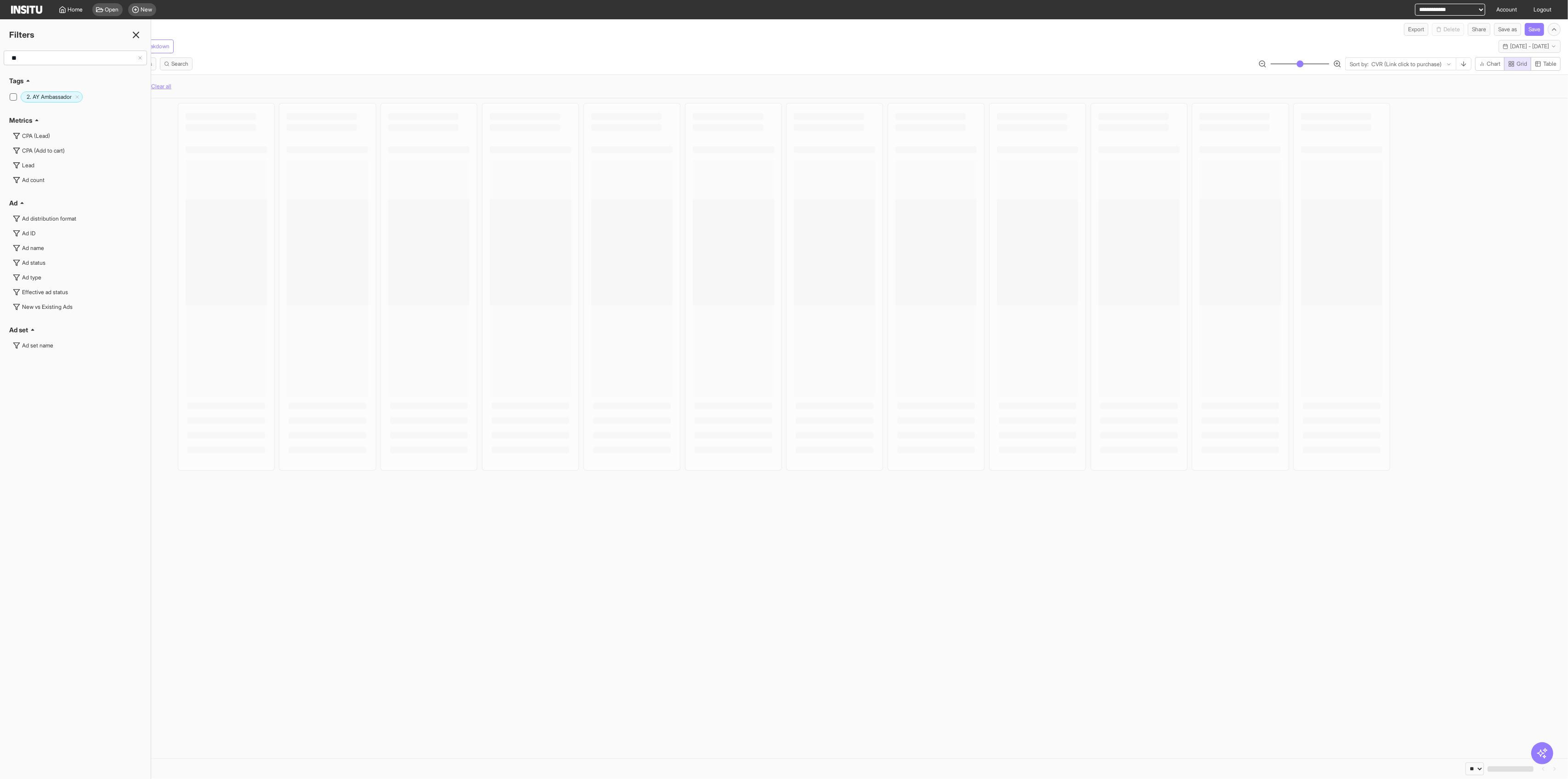
click at [134, 31] on icon at bounding box center [136, 35] width 11 height 11
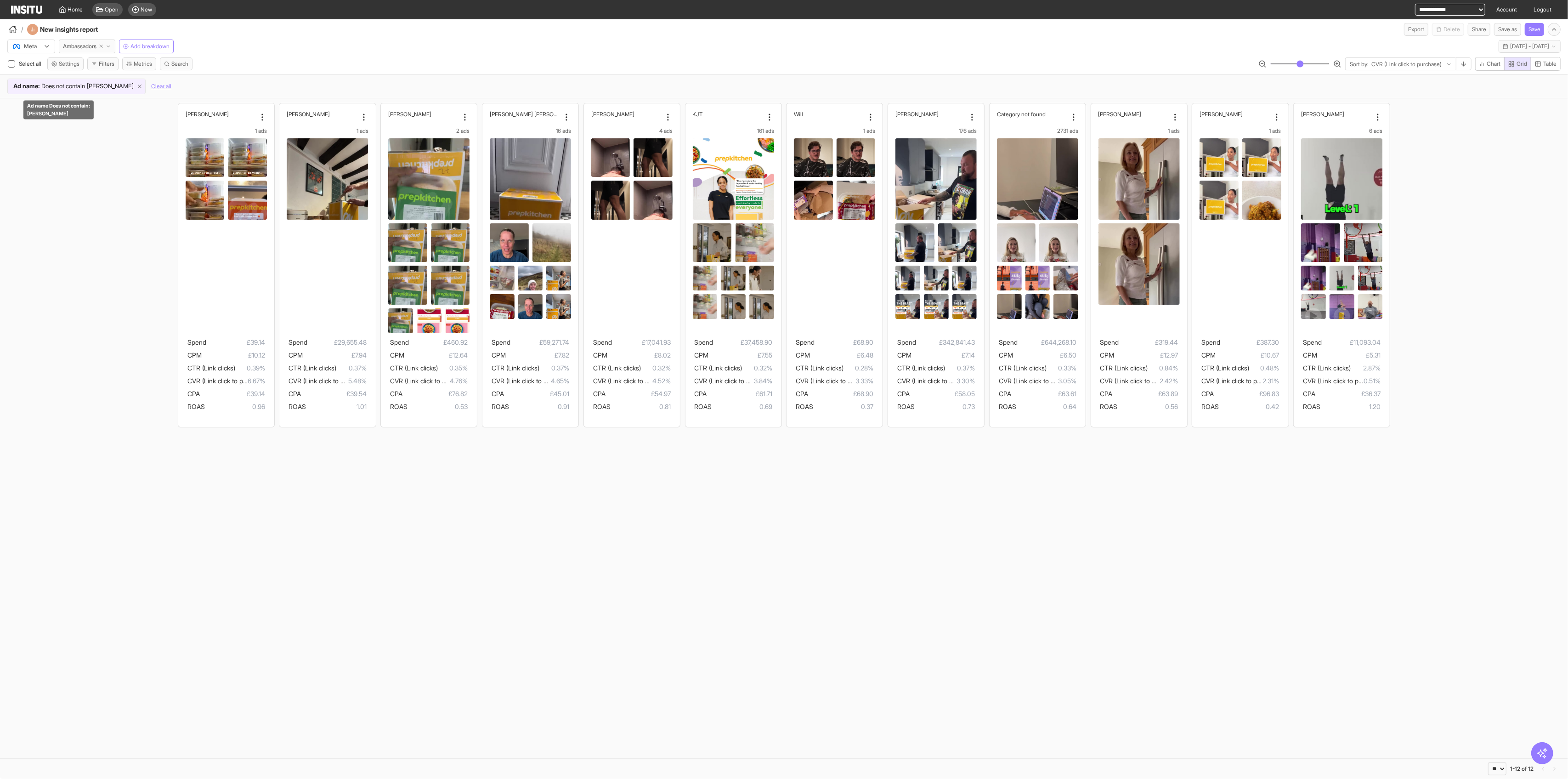
click at [136, 83] on icon at bounding box center [139, 86] width 7 height 7
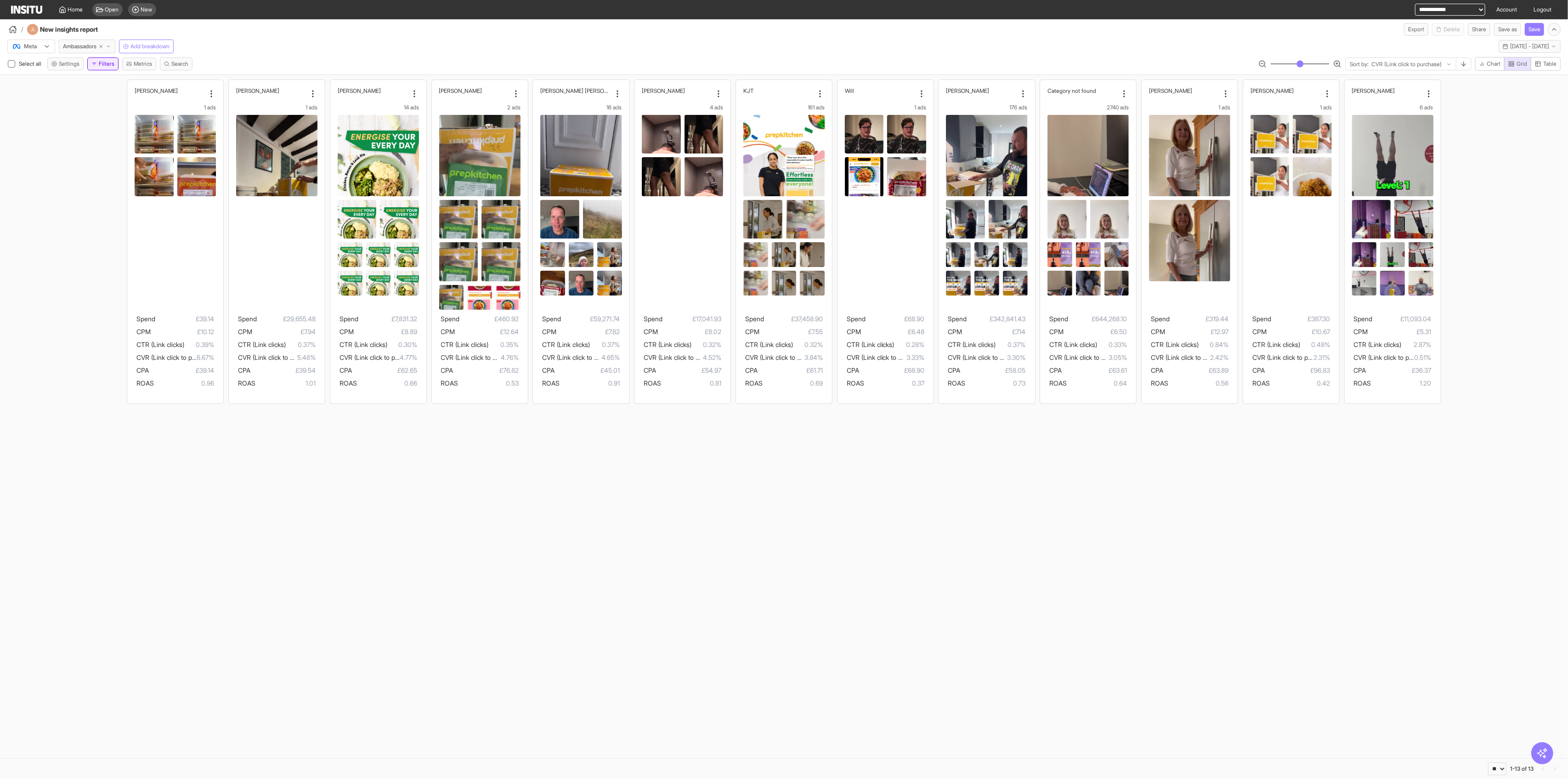
click at [107, 66] on button "Filters" at bounding box center [102, 63] width 31 height 13
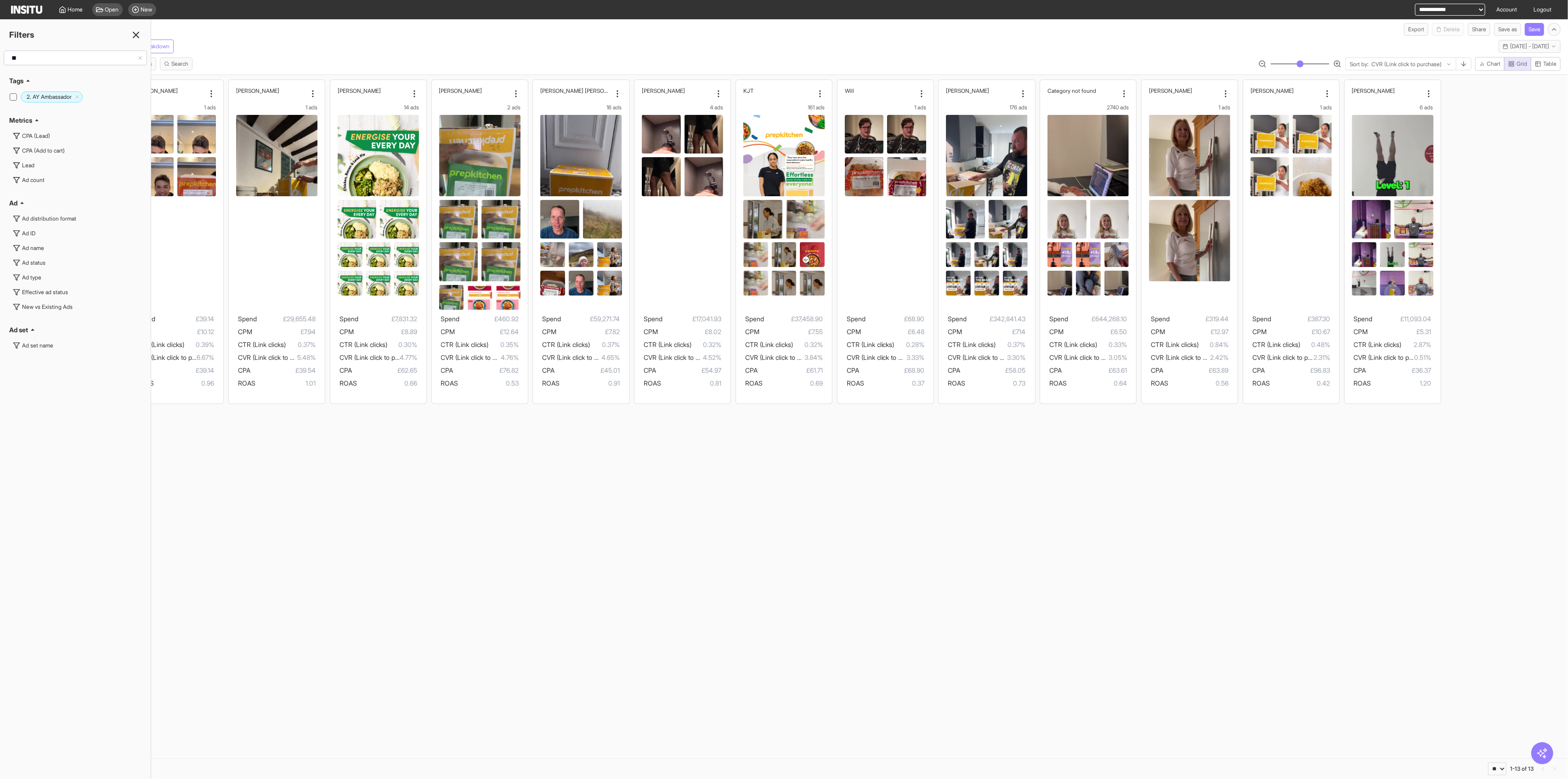
click at [141, 58] on icon at bounding box center [140, 58] width 5 height 5
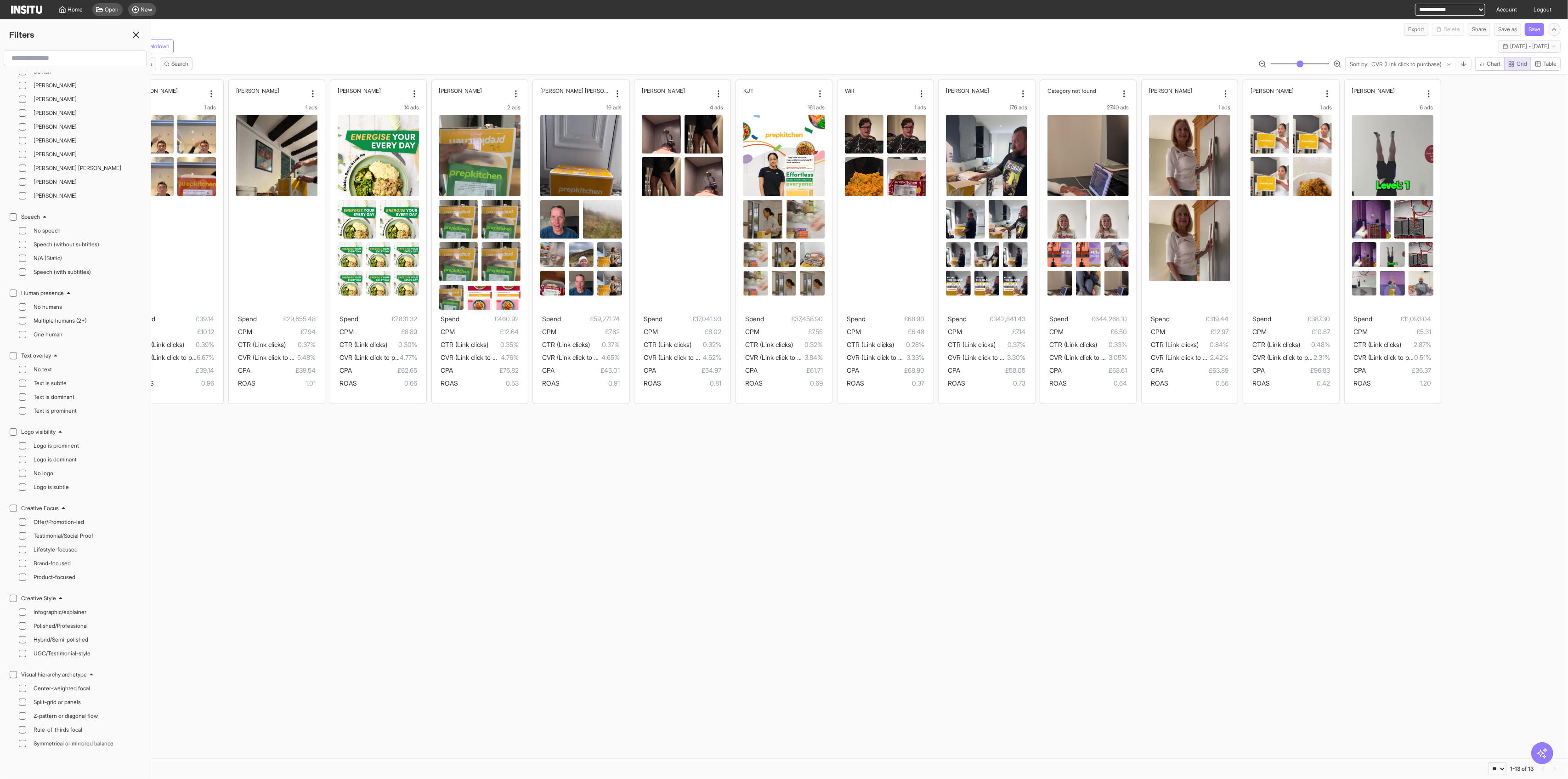
scroll to position [1165, 0]
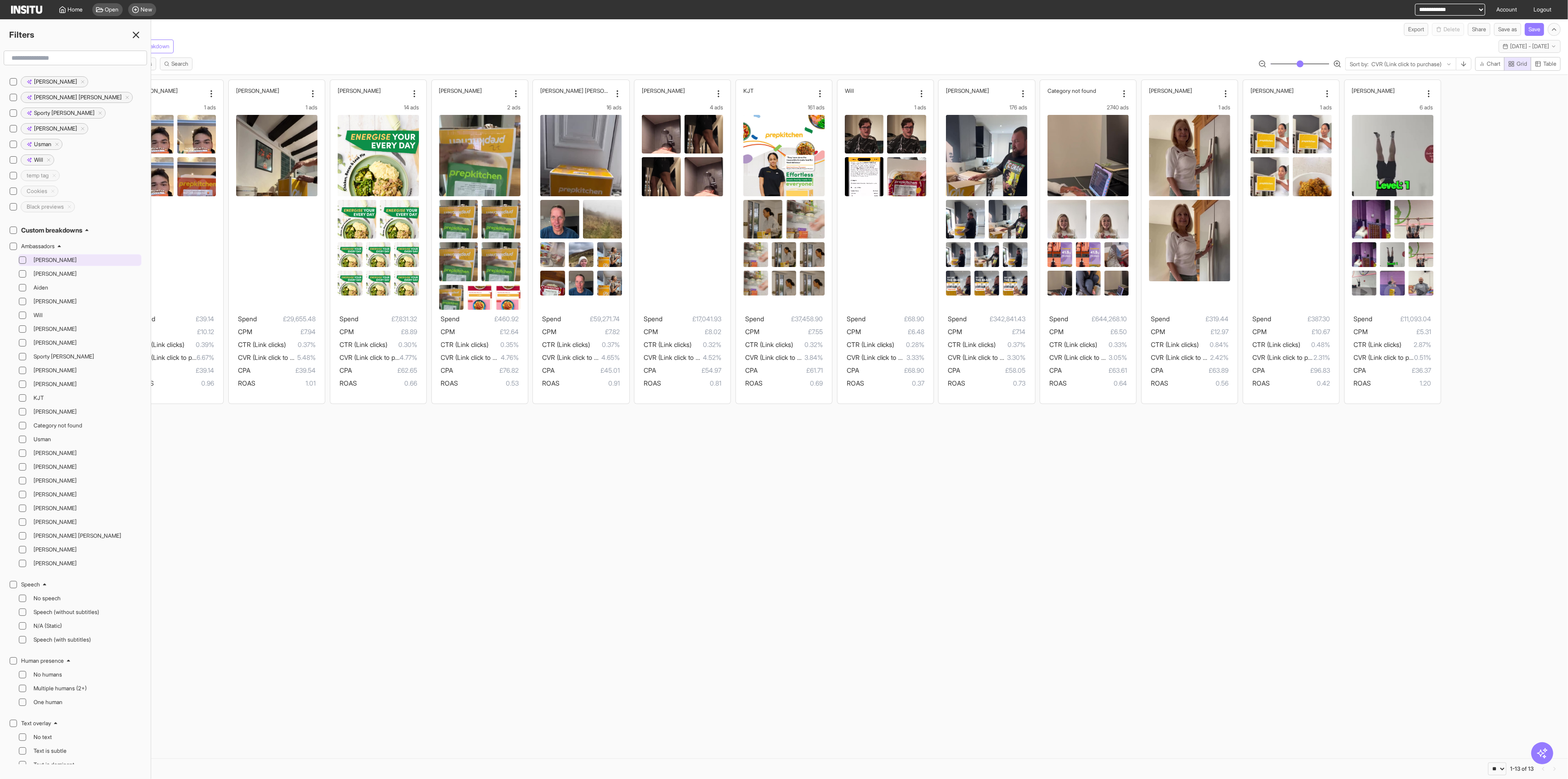
click at [20, 258] on icon at bounding box center [23, 260] width 5 height 5
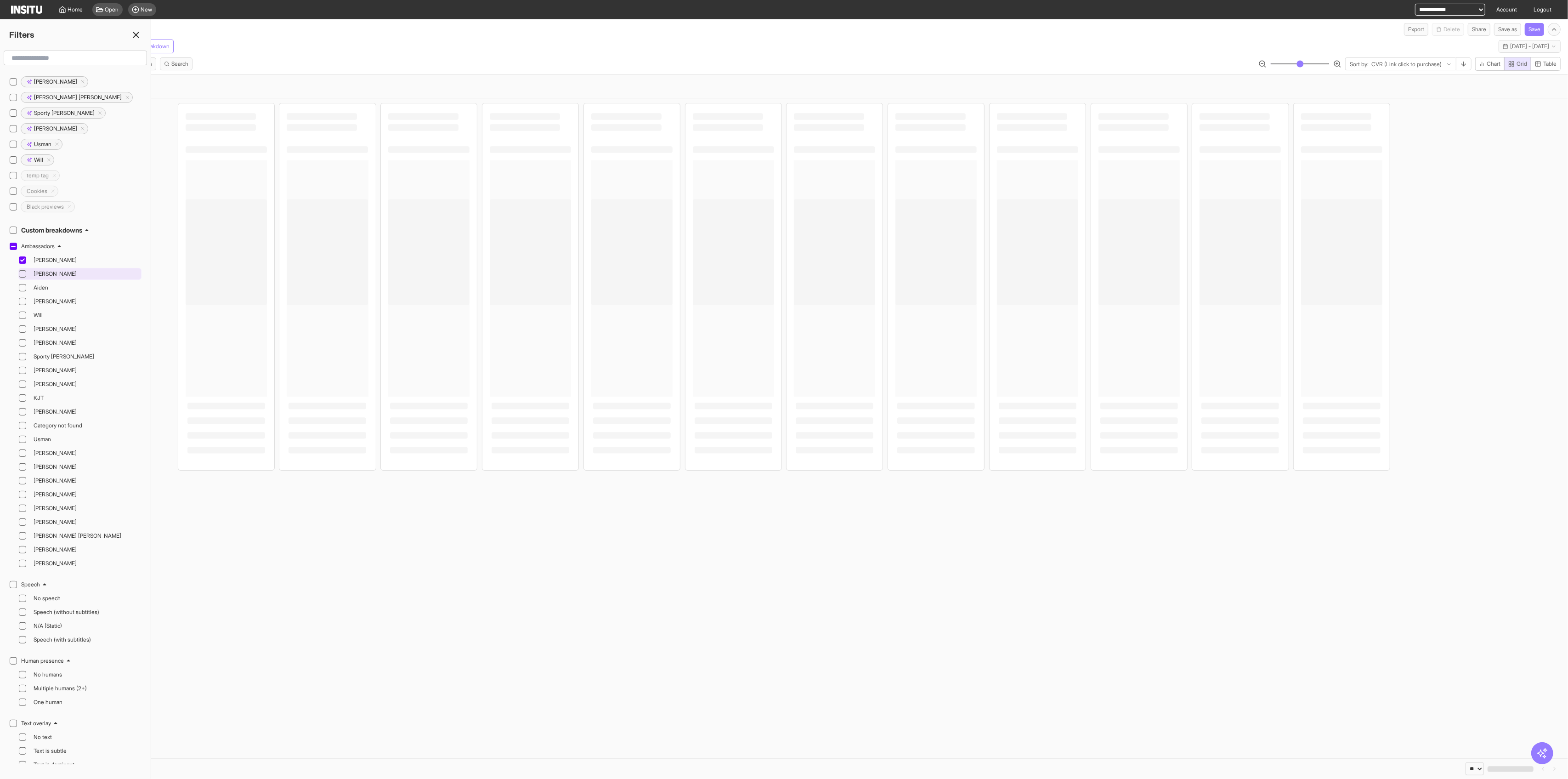
click at [23, 269] on div "Vanessa" at bounding box center [80, 274] width 123 height 12
drag, startPoint x: 23, startPoint y: 278, endPoint x: 19, endPoint y: 293, distance: 15.5
click at [23, 286] on icon at bounding box center [23, 288] width 5 height 5
click at [19, 298] on div at bounding box center [23, 301] width 7 height 7
click at [25, 312] on div at bounding box center [23, 315] width 7 height 7
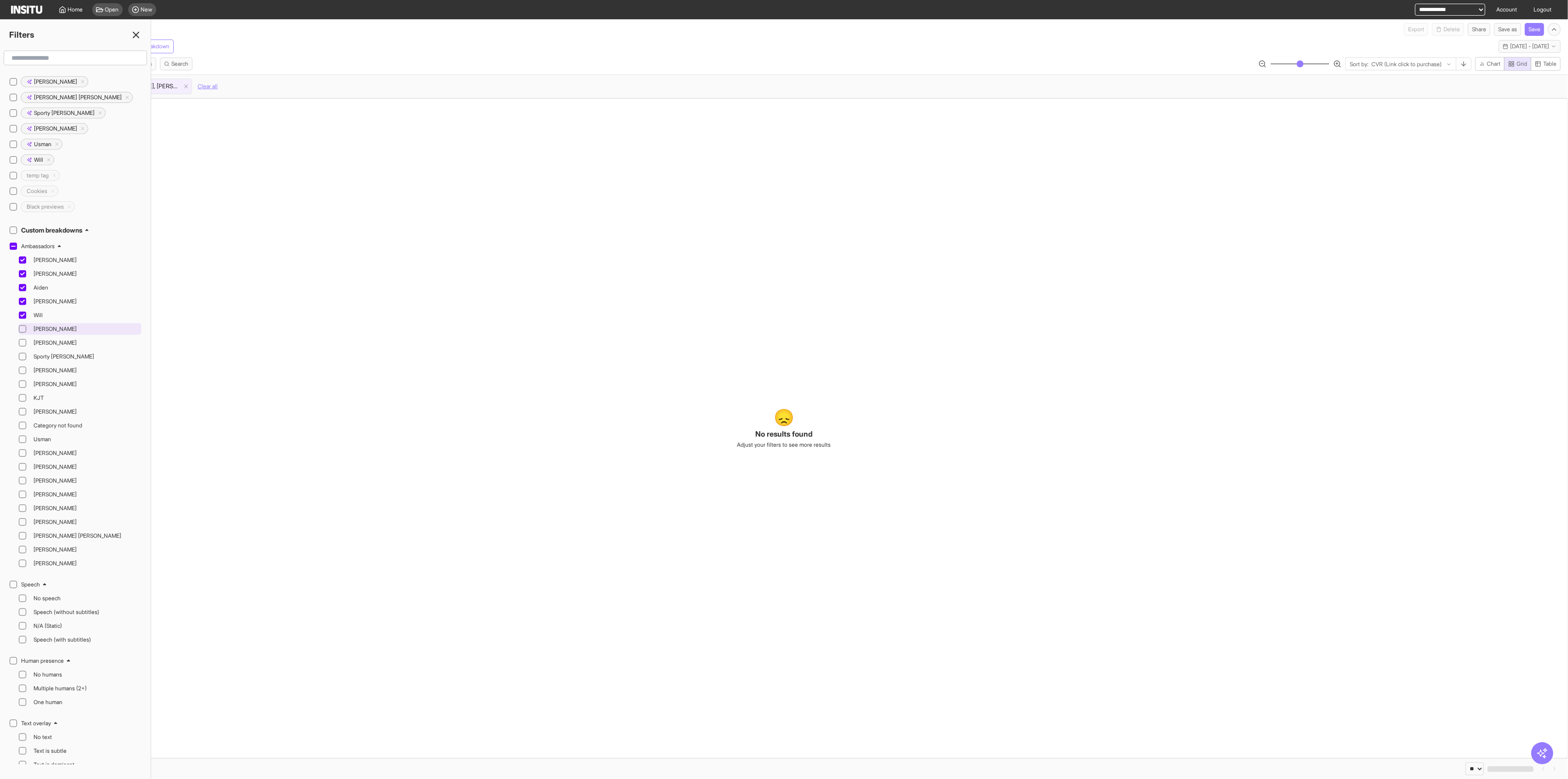
click at [24, 327] on icon at bounding box center [23, 330] width 5 height 5
click at [23, 337] on div "Chris" at bounding box center [80, 343] width 123 height 12
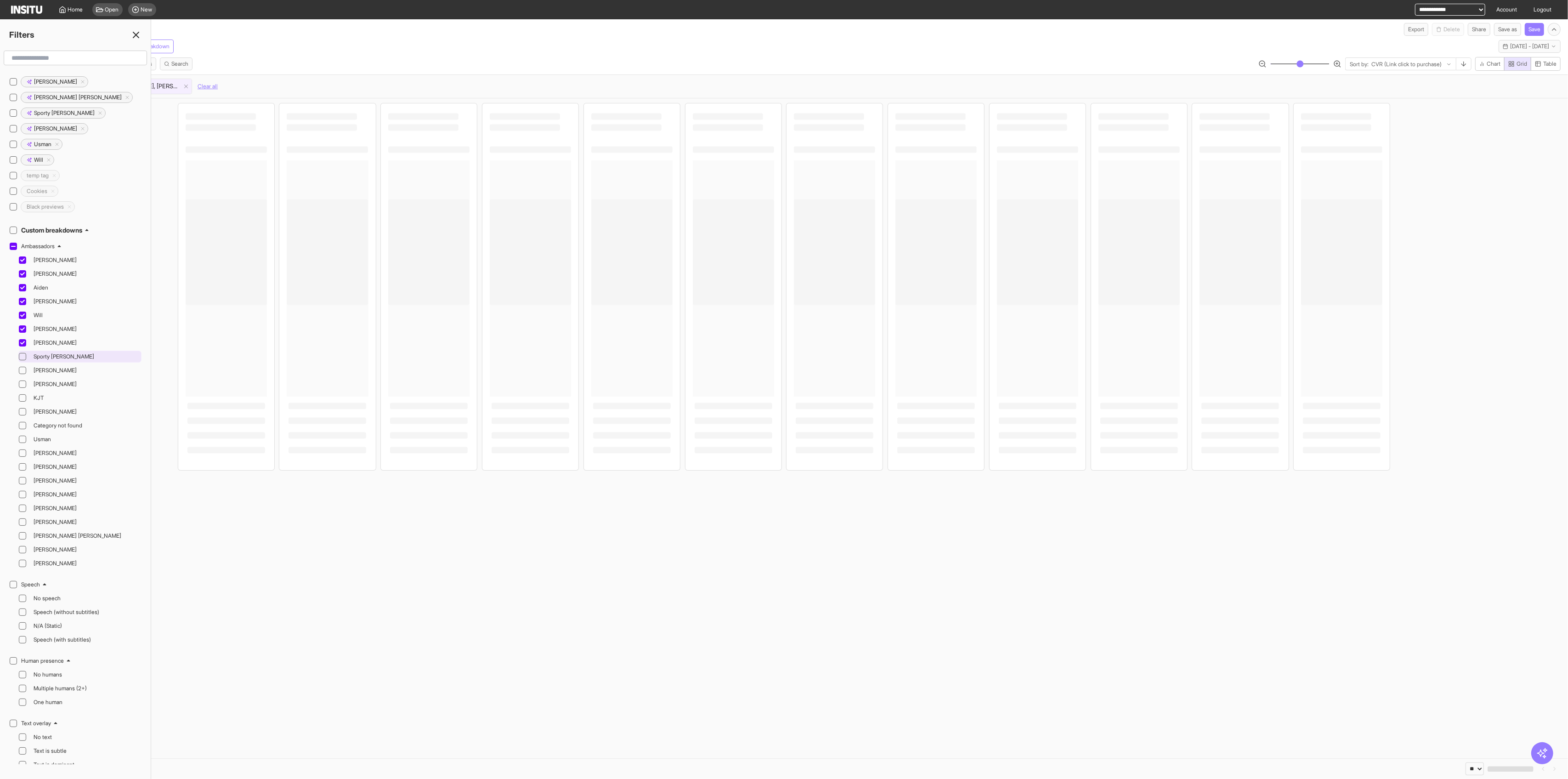
click at [24, 354] on icon at bounding box center [23, 357] width 5 height 5
click at [21, 368] on icon at bounding box center [23, 371] width 5 height 5
click at [25, 381] on div at bounding box center [23, 384] width 7 height 7
click at [24, 396] on icon at bounding box center [23, 398] width 5 height 5
click at [23, 409] on icon at bounding box center [23, 412] width 5 height 5
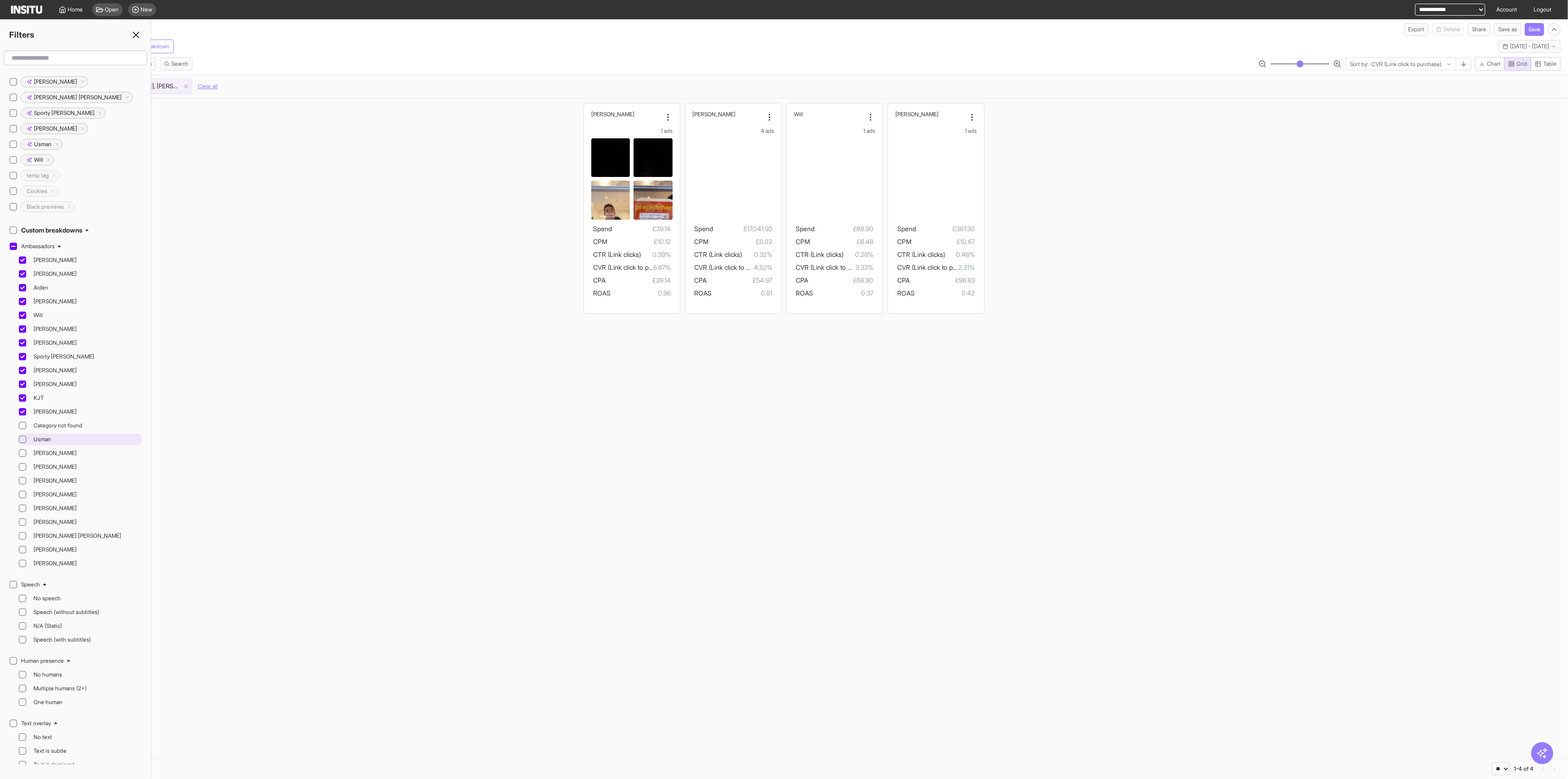
click at [21, 437] on icon at bounding box center [23, 440] width 5 height 5
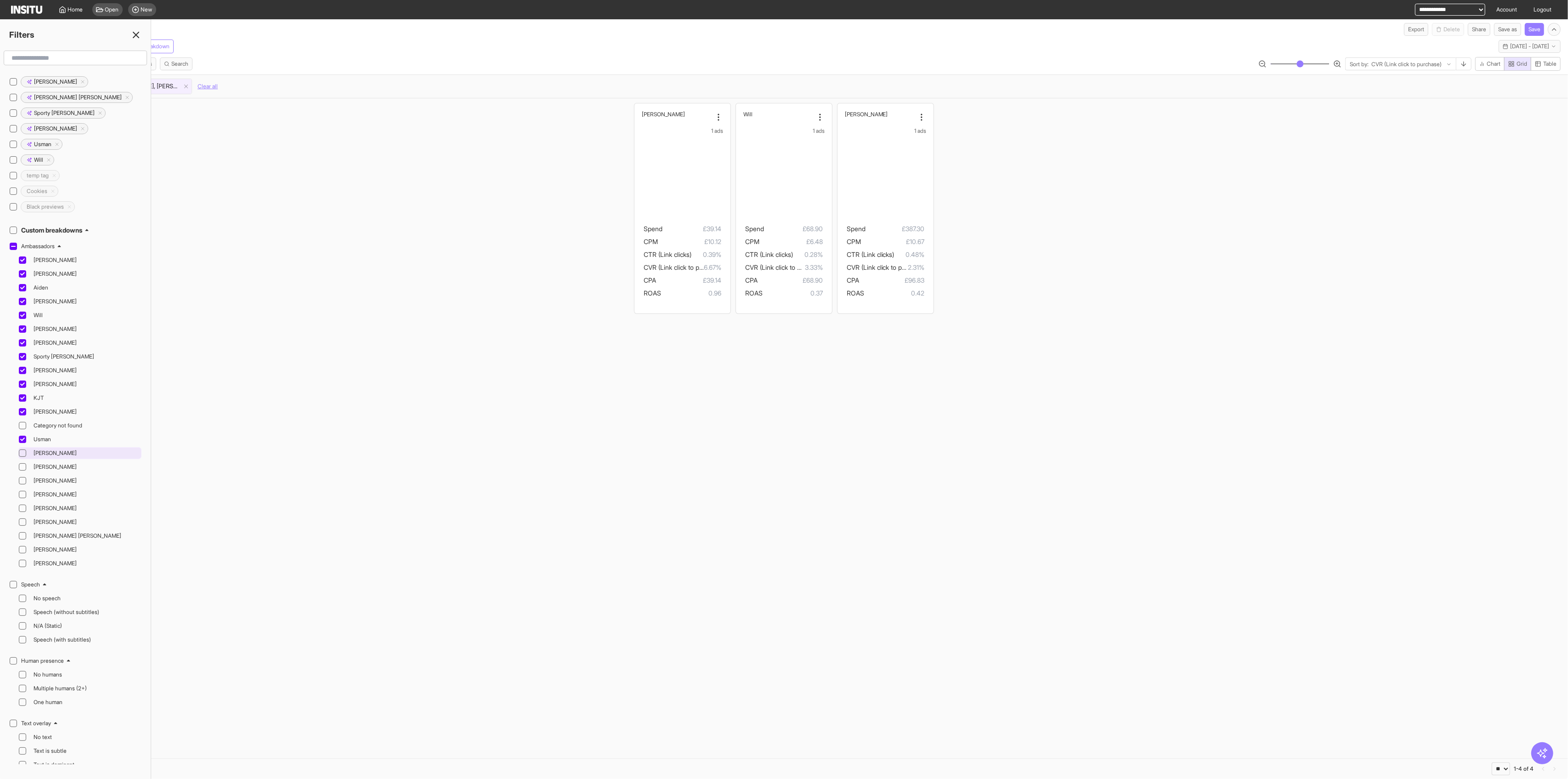
click at [23, 451] on icon at bounding box center [23, 453] width 5 height 5
click at [23, 449] on div at bounding box center [23, 453] width 7 height 7
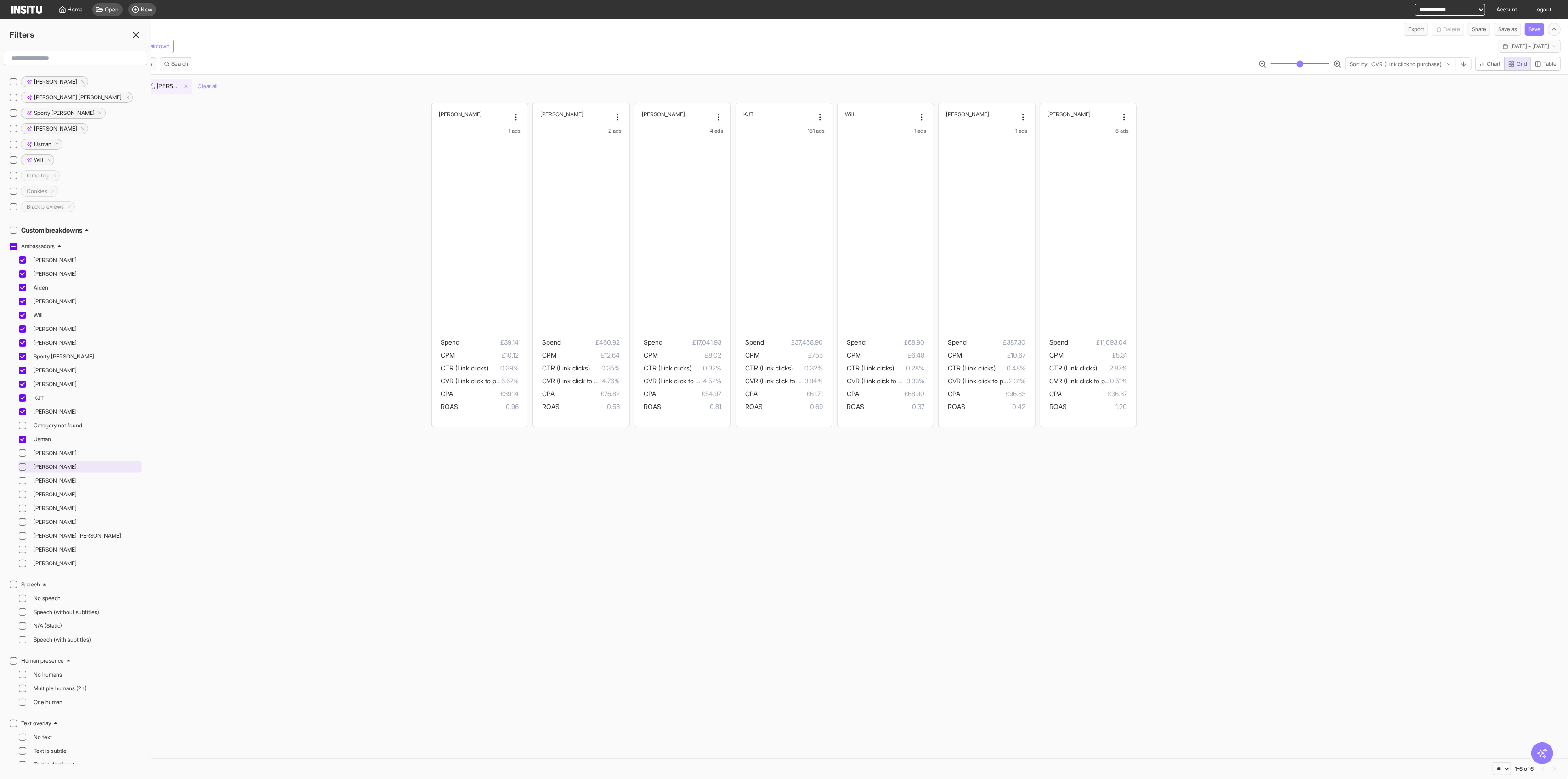
click at [22, 461] on div "Tom" at bounding box center [80, 467] width 123 height 12
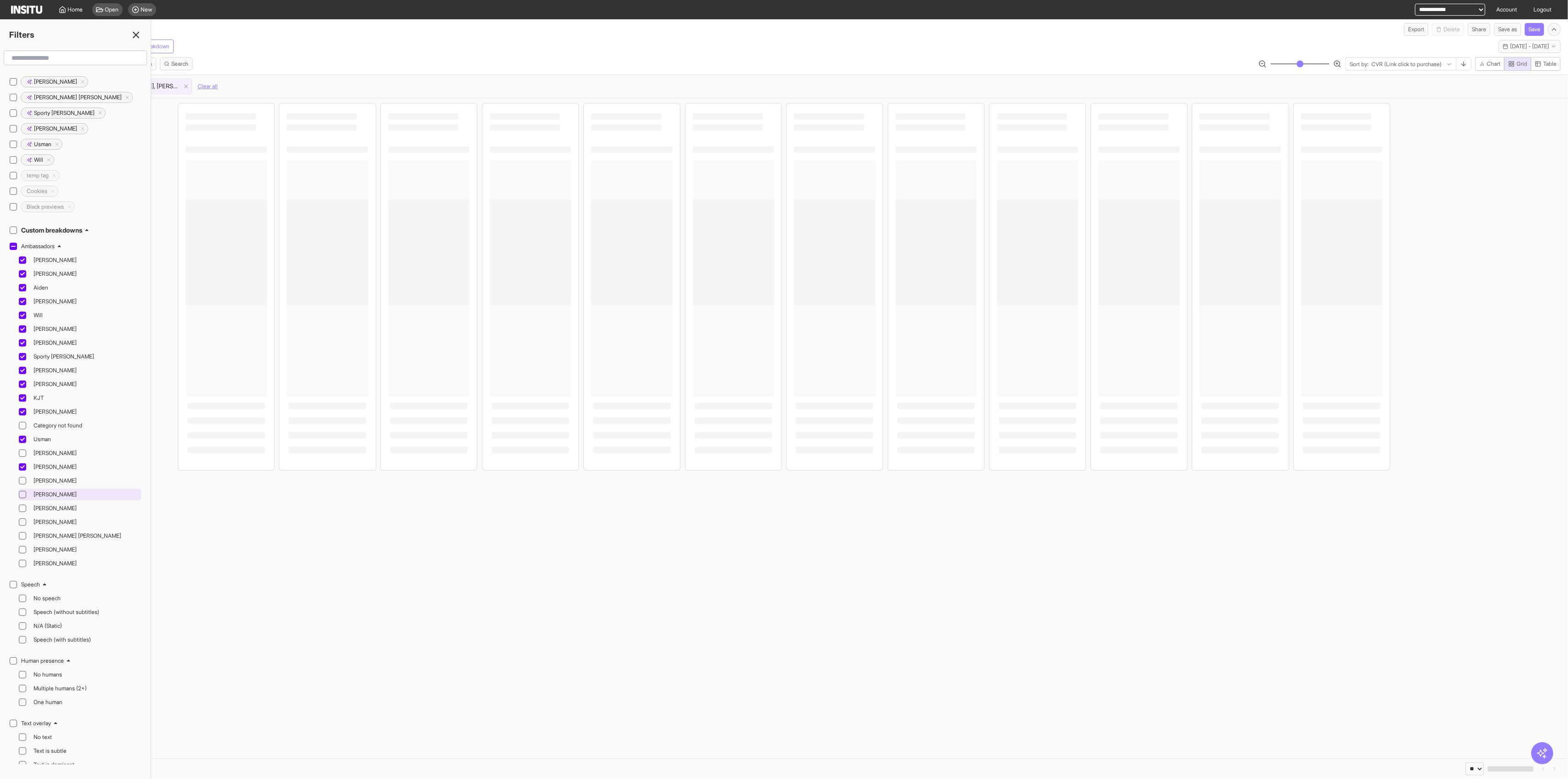
click at [24, 475] on div "Ella" at bounding box center [80, 481] width 123 height 12
click at [26, 491] on div at bounding box center [23, 495] width 7 height 7
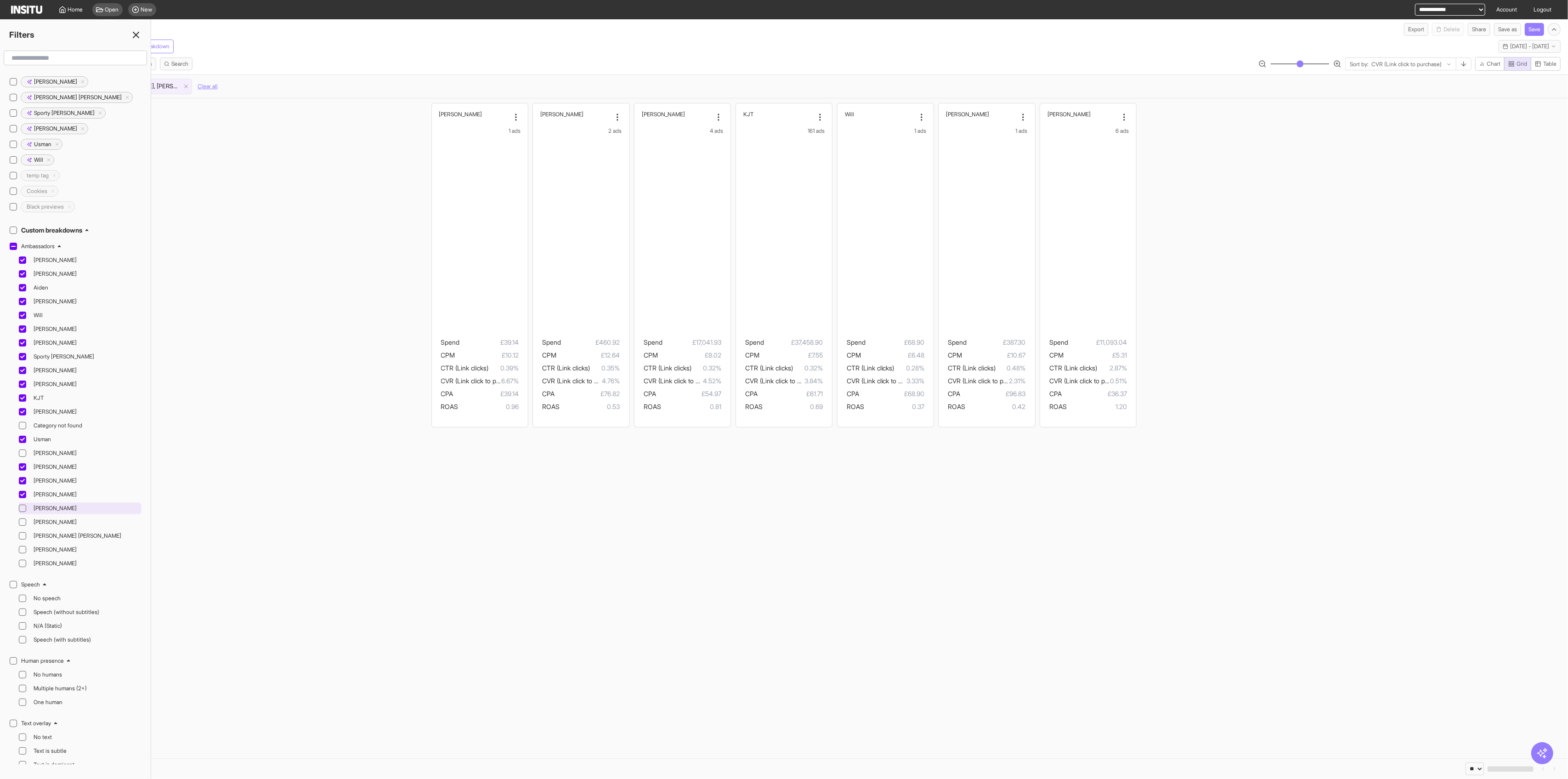
click at [23, 505] on div at bounding box center [23, 509] width 7 height 7
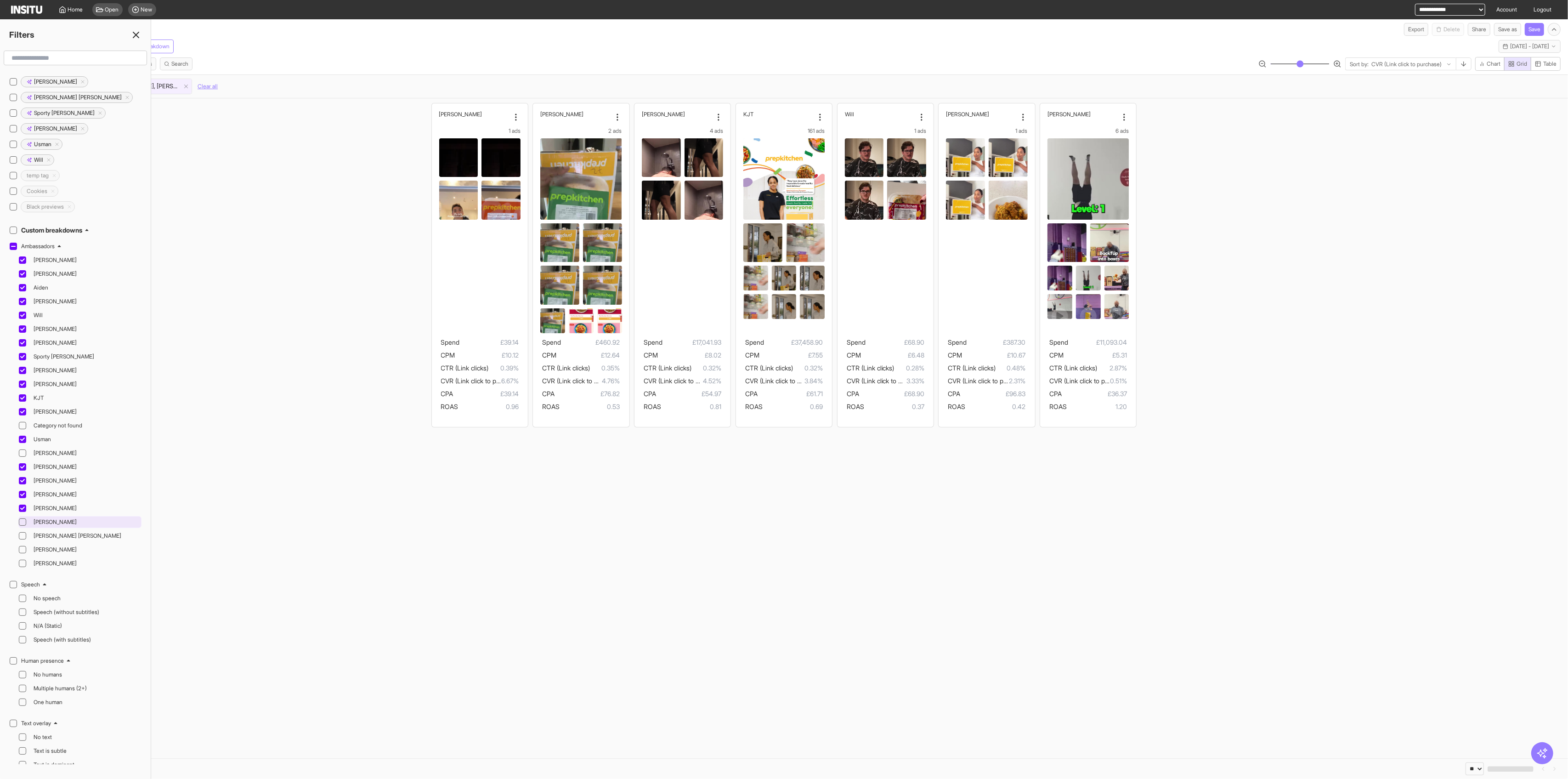
click at [23, 520] on icon at bounding box center [23, 523] width 5 height 5
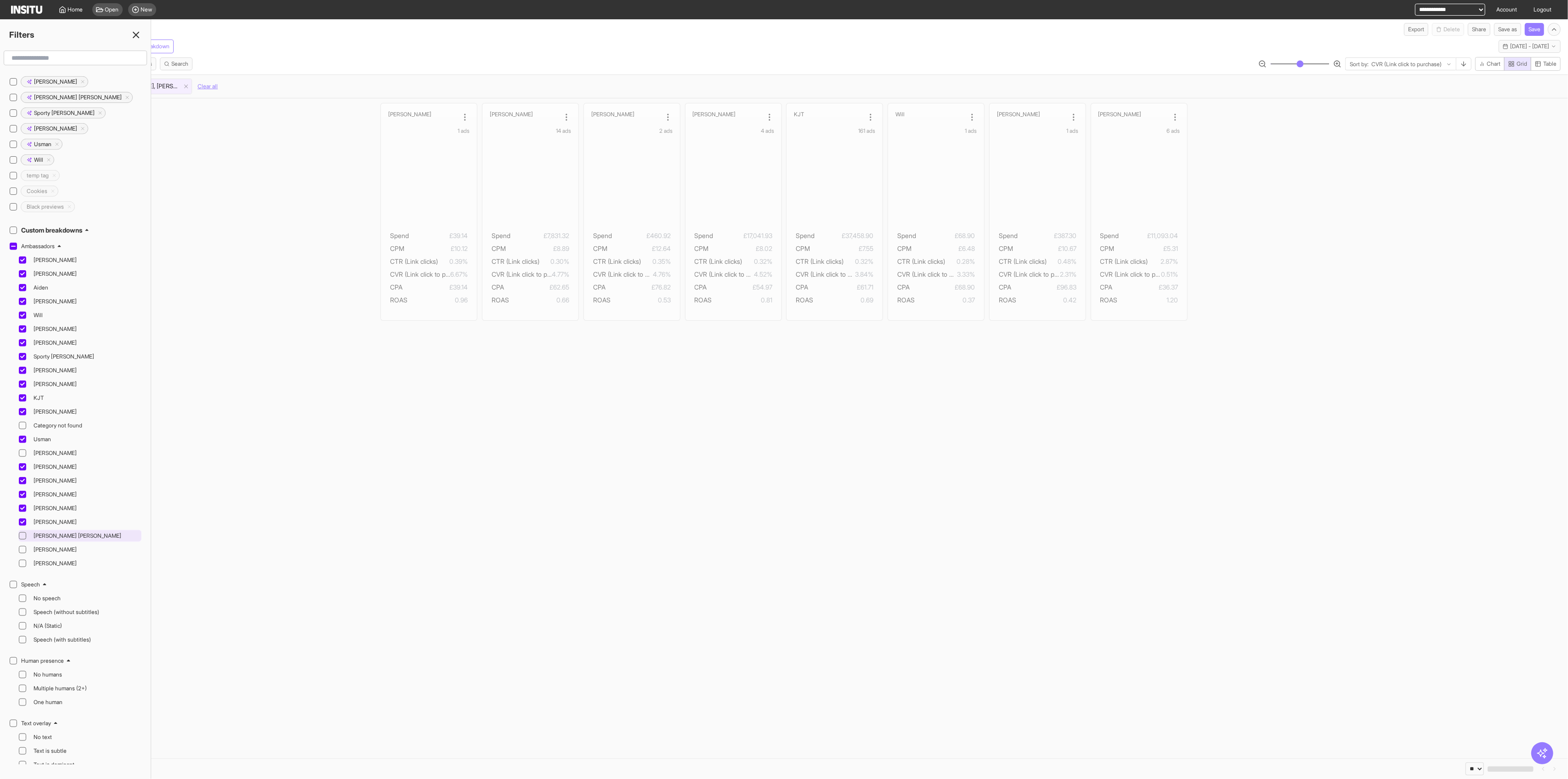
click at [21, 534] on icon at bounding box center [23, 536] width 5 height 5
click at [26, 544] on div "Corey" at bounding box center [80, 550] width 123 height 12
click at [24, 560] on div at bounding box center [23, 563] width 7 height 7
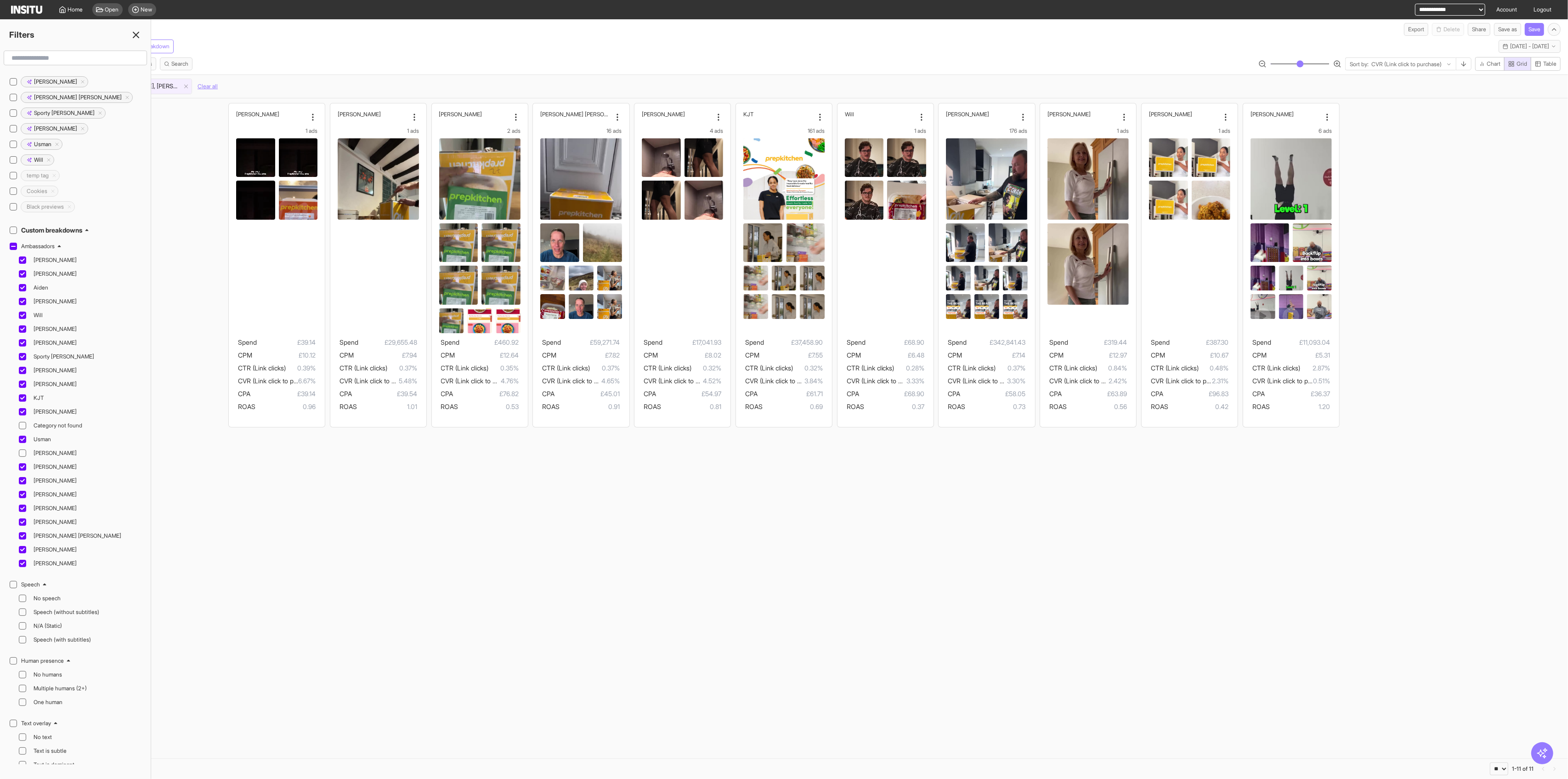
click at [30, 243] on h2 "Ambassadors" at bounding box center [38, 247] width 33 height 7
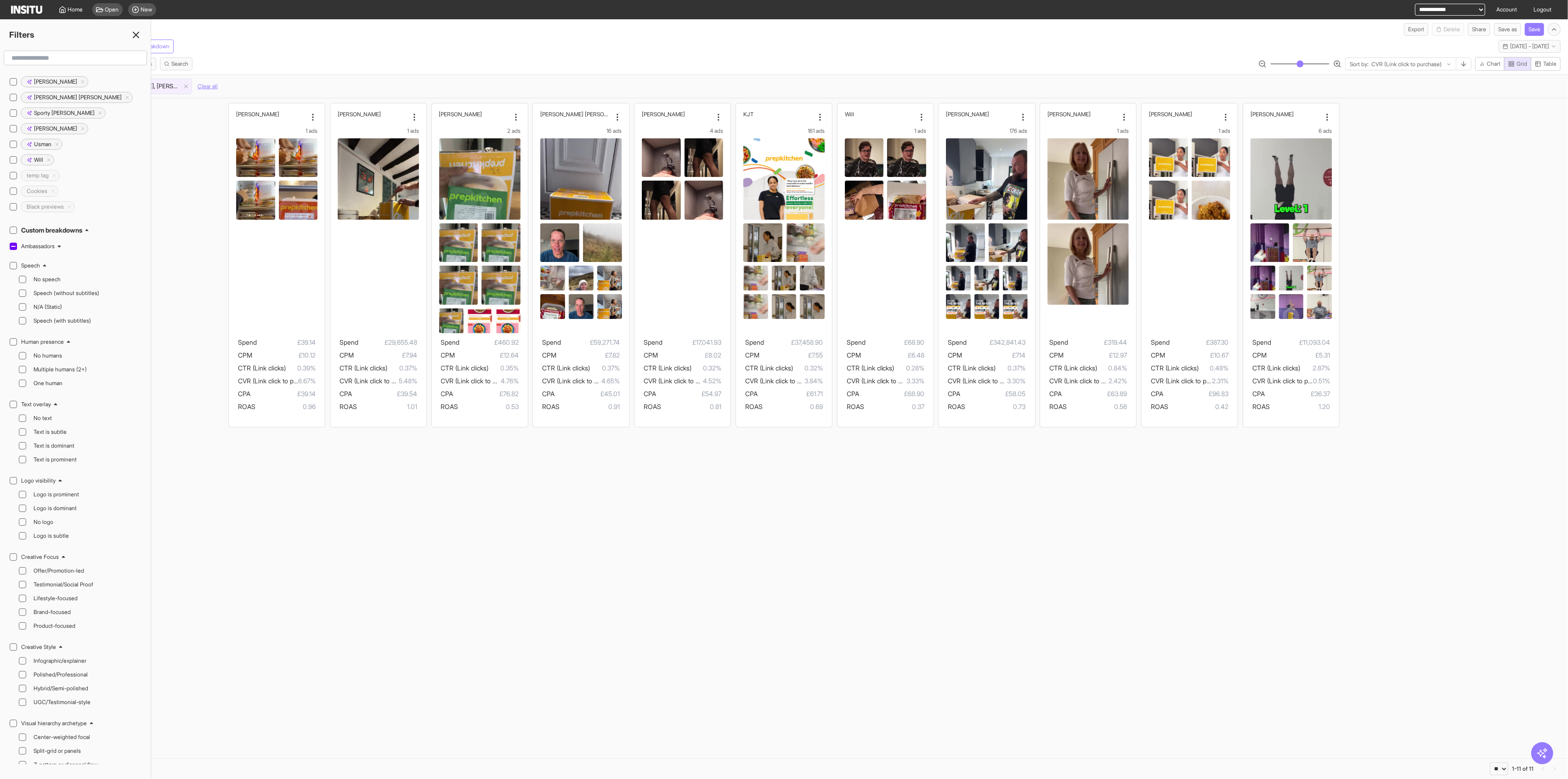
click at [139, 37] on icon at bounding box center [136, 35] width 11 height 11
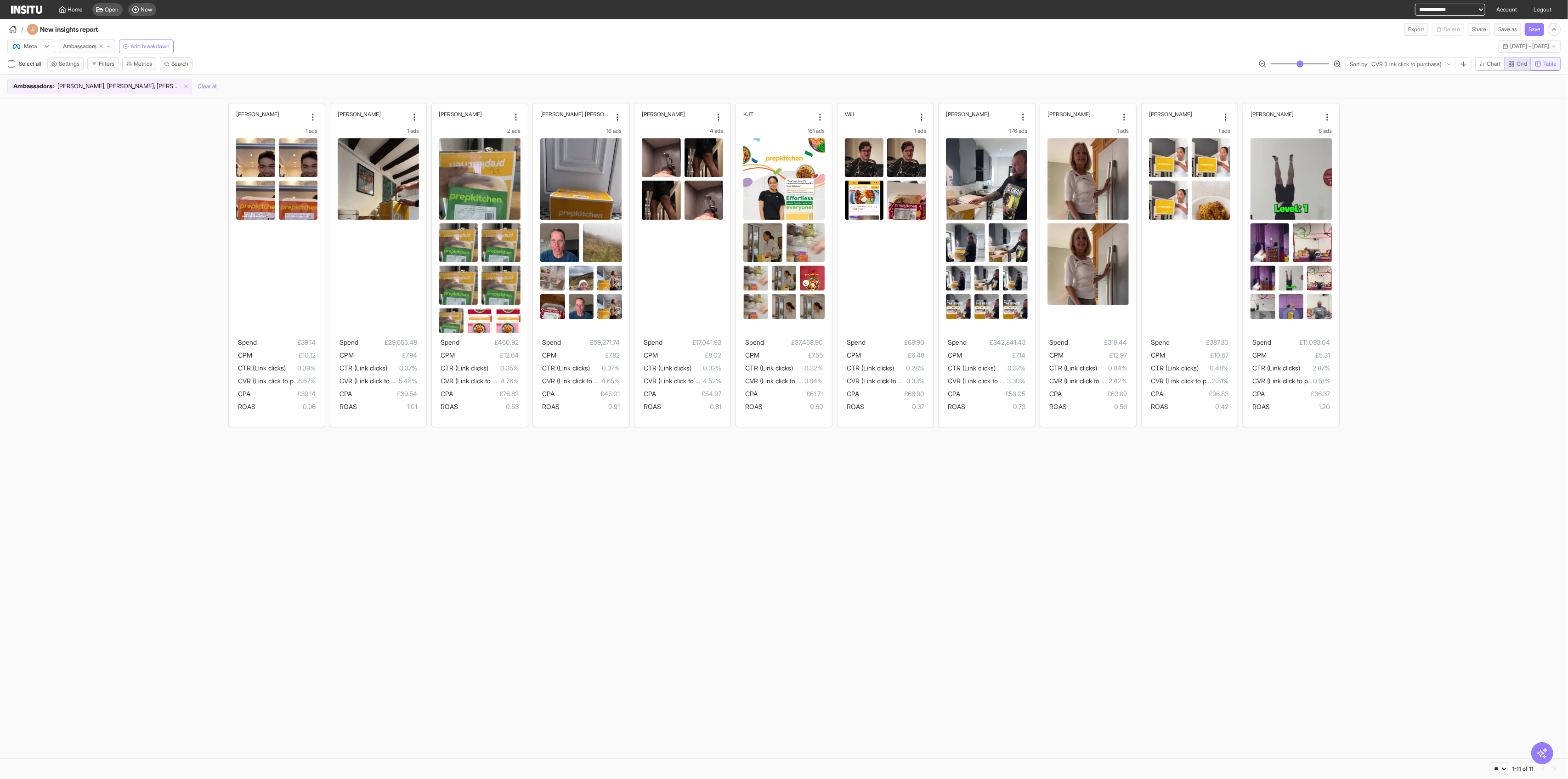
click at [634, 65] on span "Table" at bounding box center [1550, 64] width 13 height 7
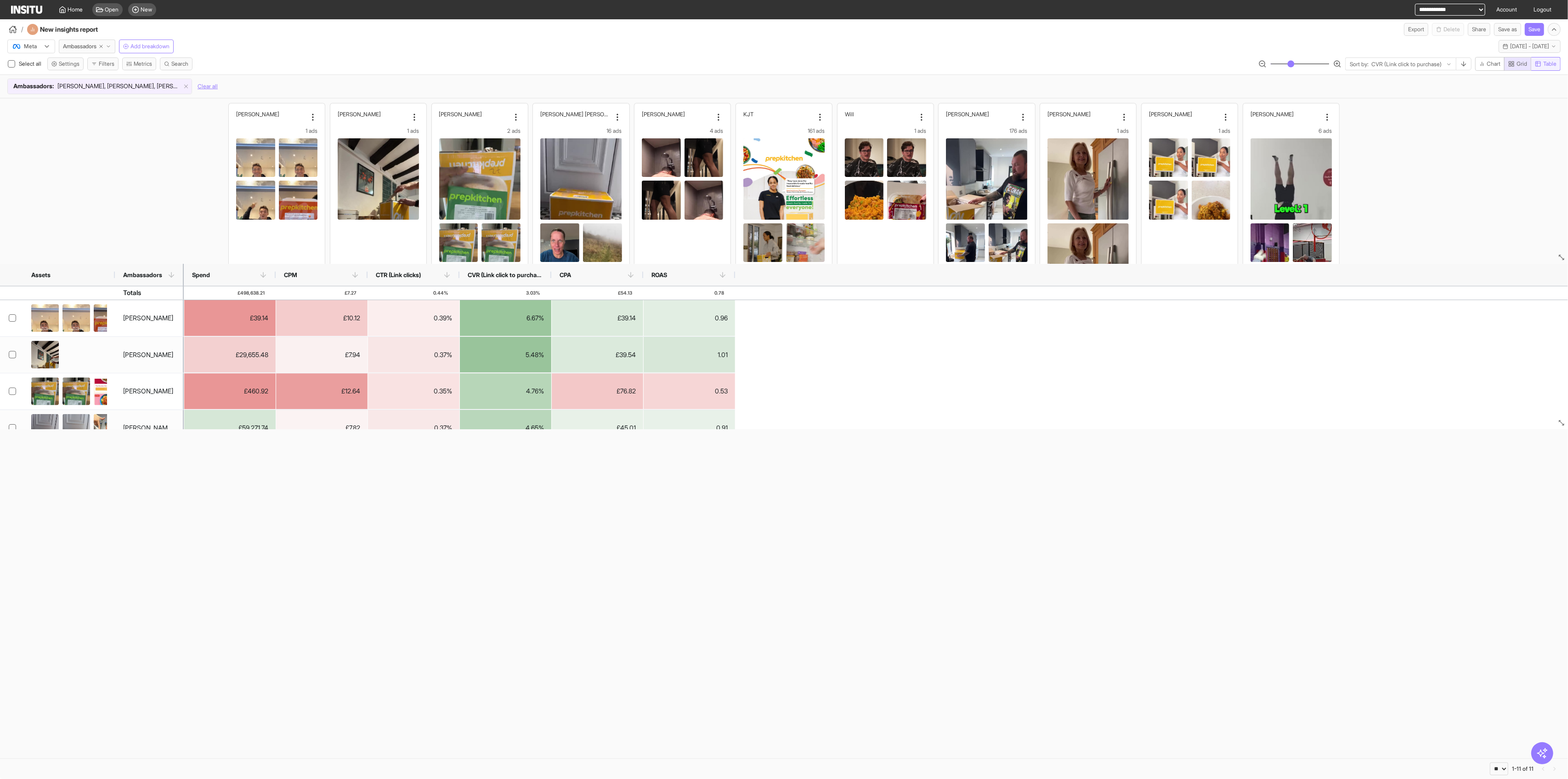
click at [634, 65] on span "Table" at bounding box center [1550, 64] width 13 height 7
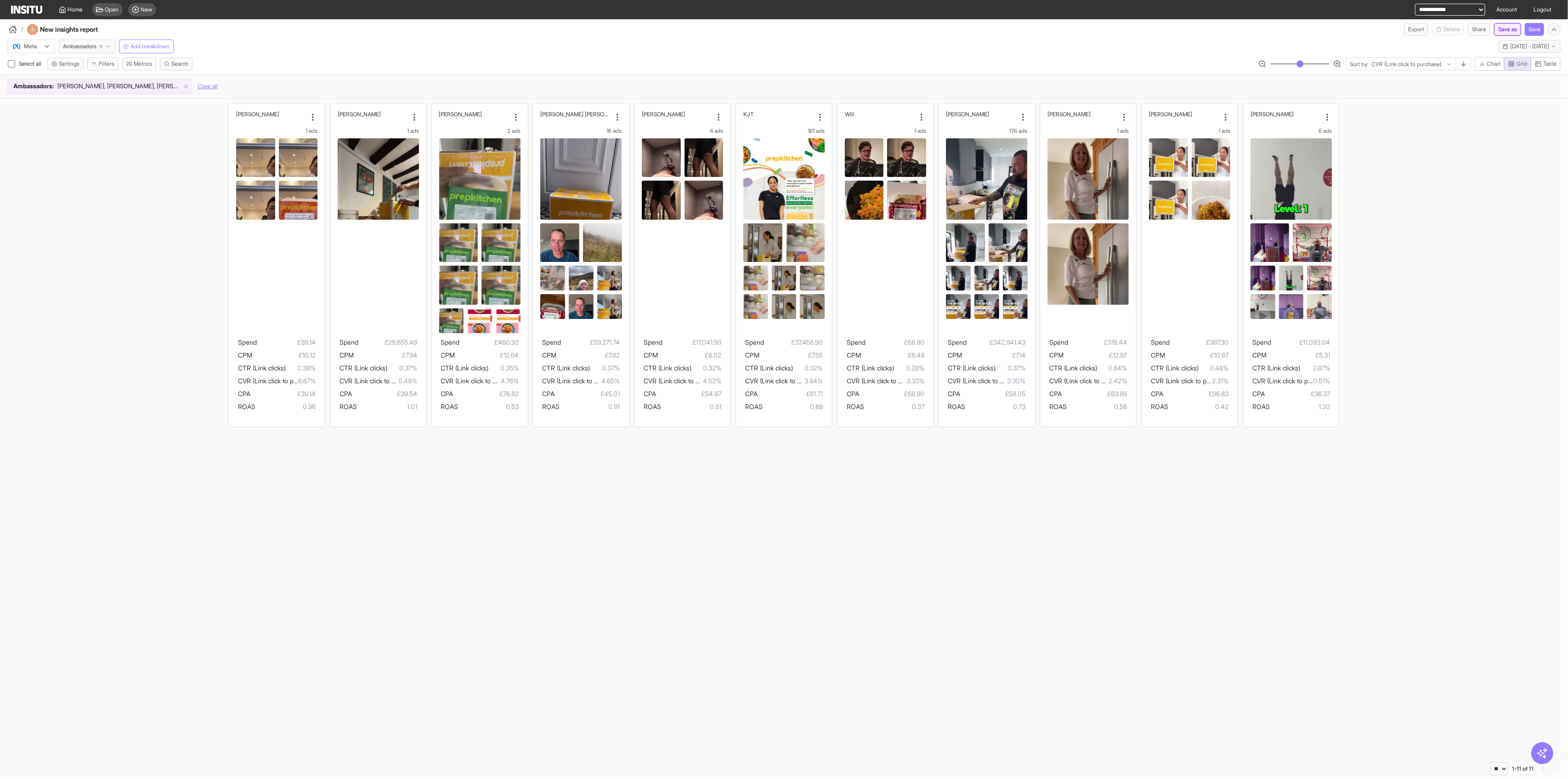
click at [634, 30] on button "Save as" at bounding box center [1507, 29] width 27 height 13
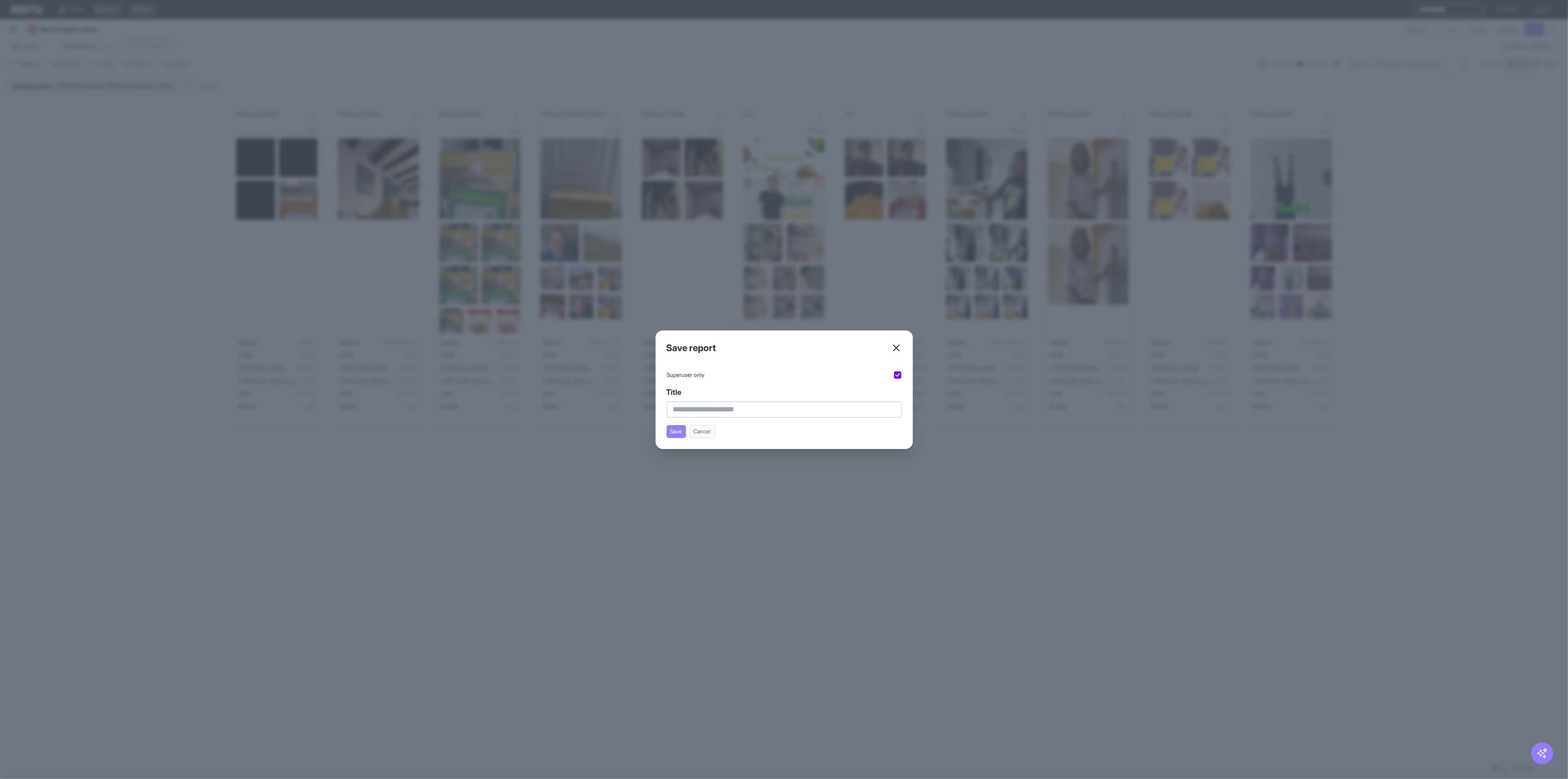
click at [634, 409] on input "Title" at bounding box center [784, 409] width 235 height 16
type input "**********"
click at [634, 430] on button "Save" at bounding box center [676, 431] width 19 height 13
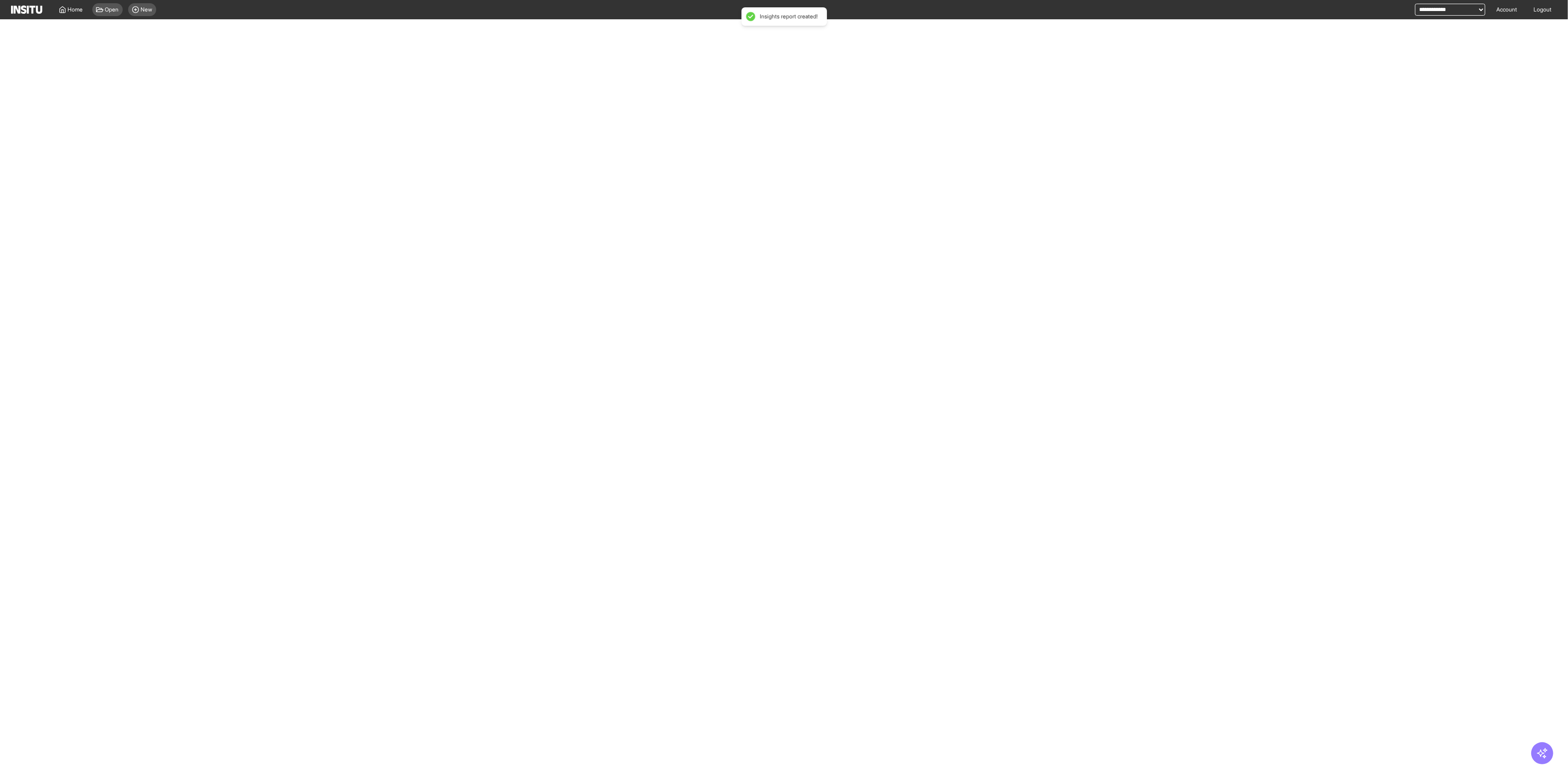
select select "**"
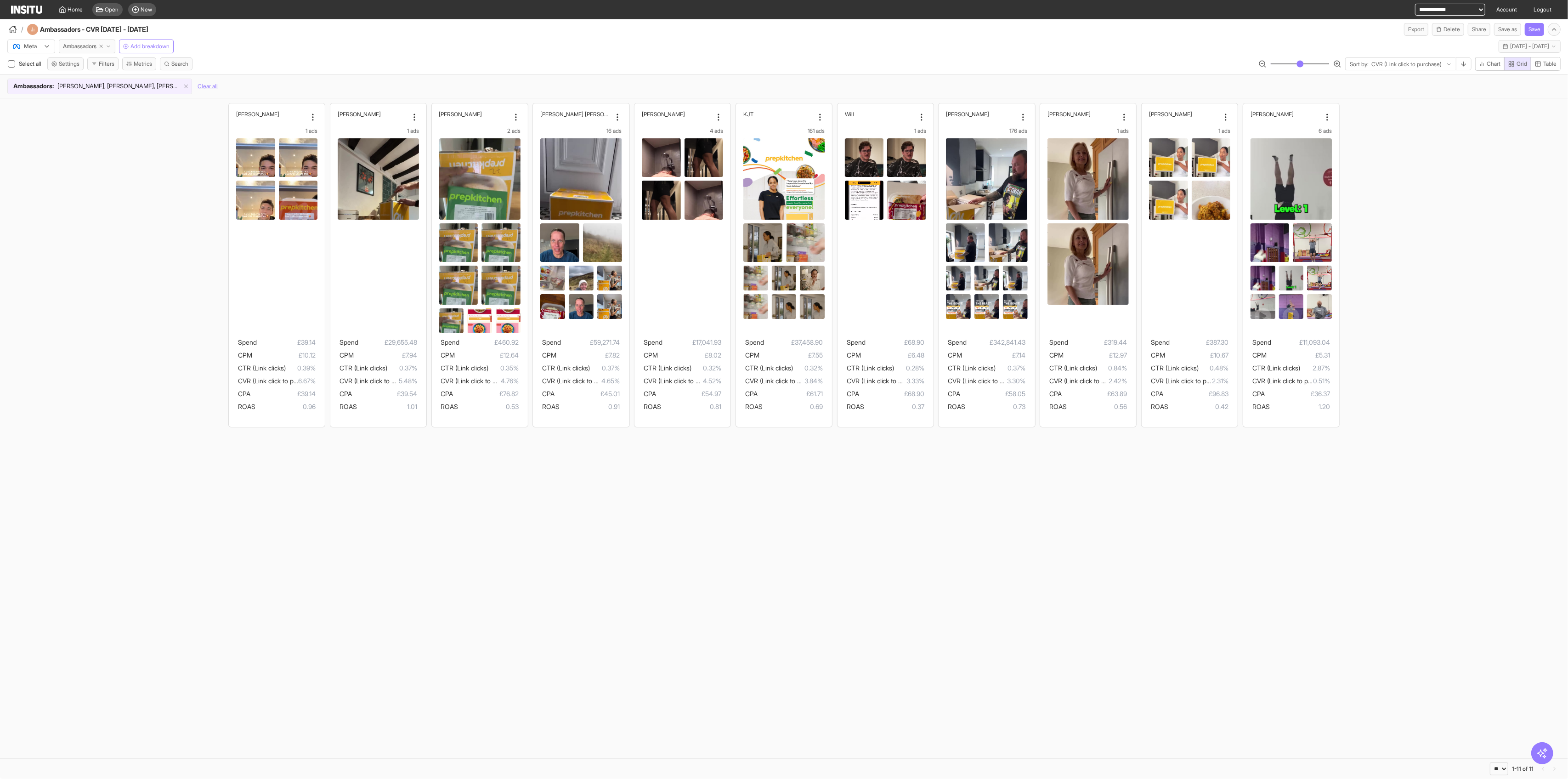
click at [125, 82] on span "Moses, Vanessa, Aiden, Justin, Will, Dan, Chris, Sporty Beth, James, Ash Watson…" at bounding box center [119, 86] width 123 height 9
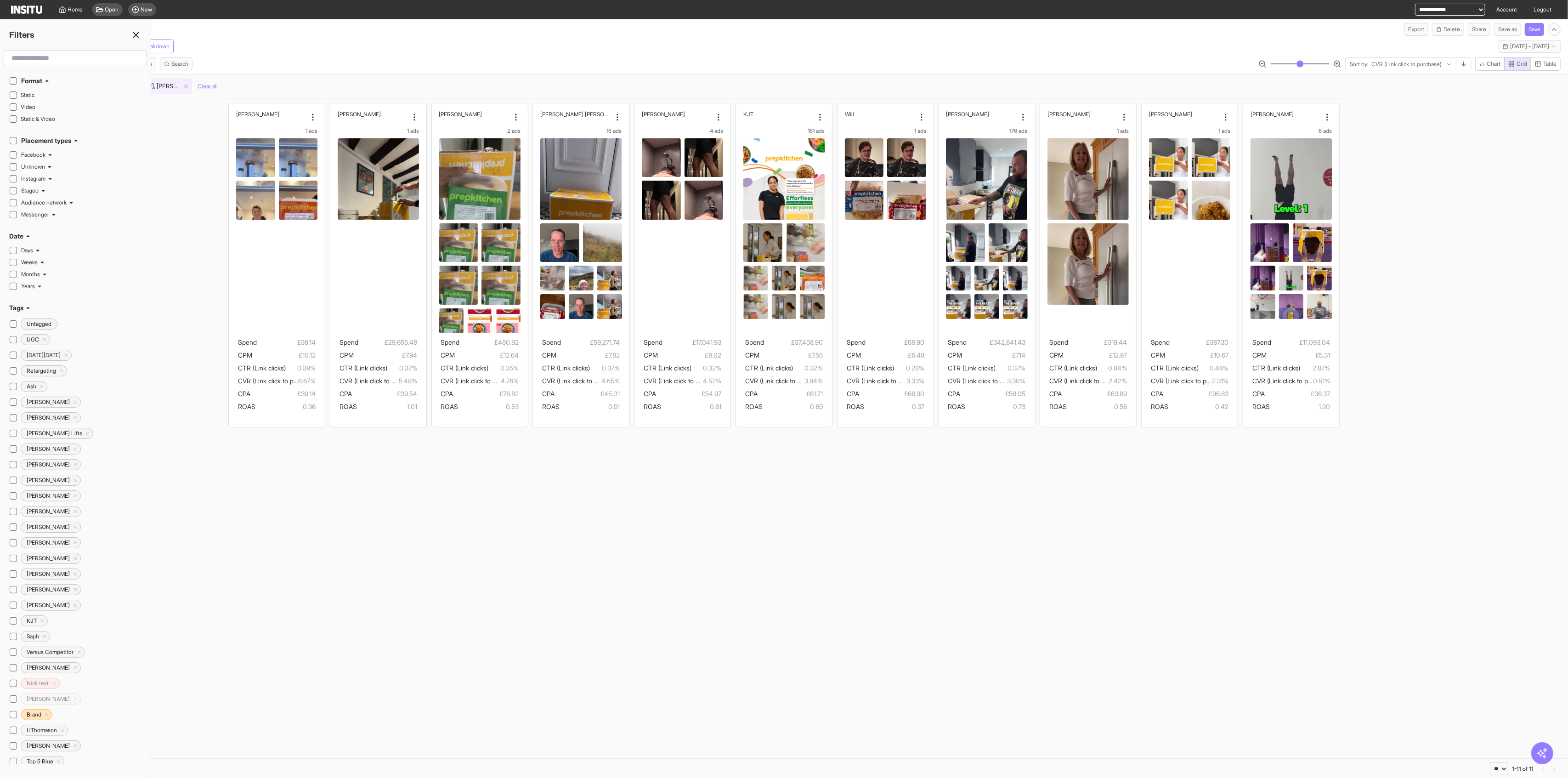
click at [46, 55] on input "text" at bounding box center [75, 58] width 135 height 16
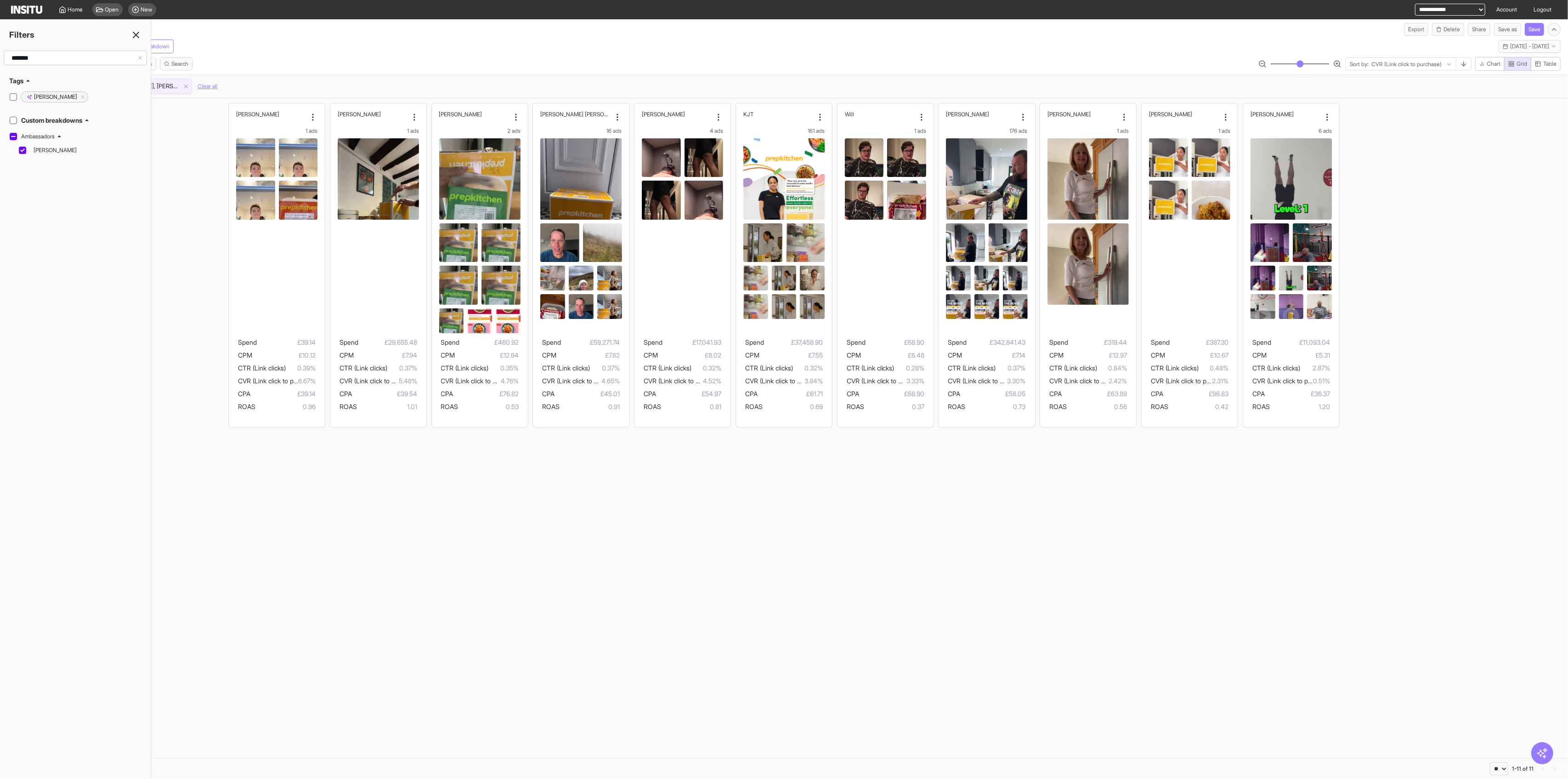
type input "*******"
click at [142, 33] on div "Filters" at bounding box center [75, 35] width 151 height 13
click at [136, 34] on line at bounding box center [136, 35] width 5 height 5
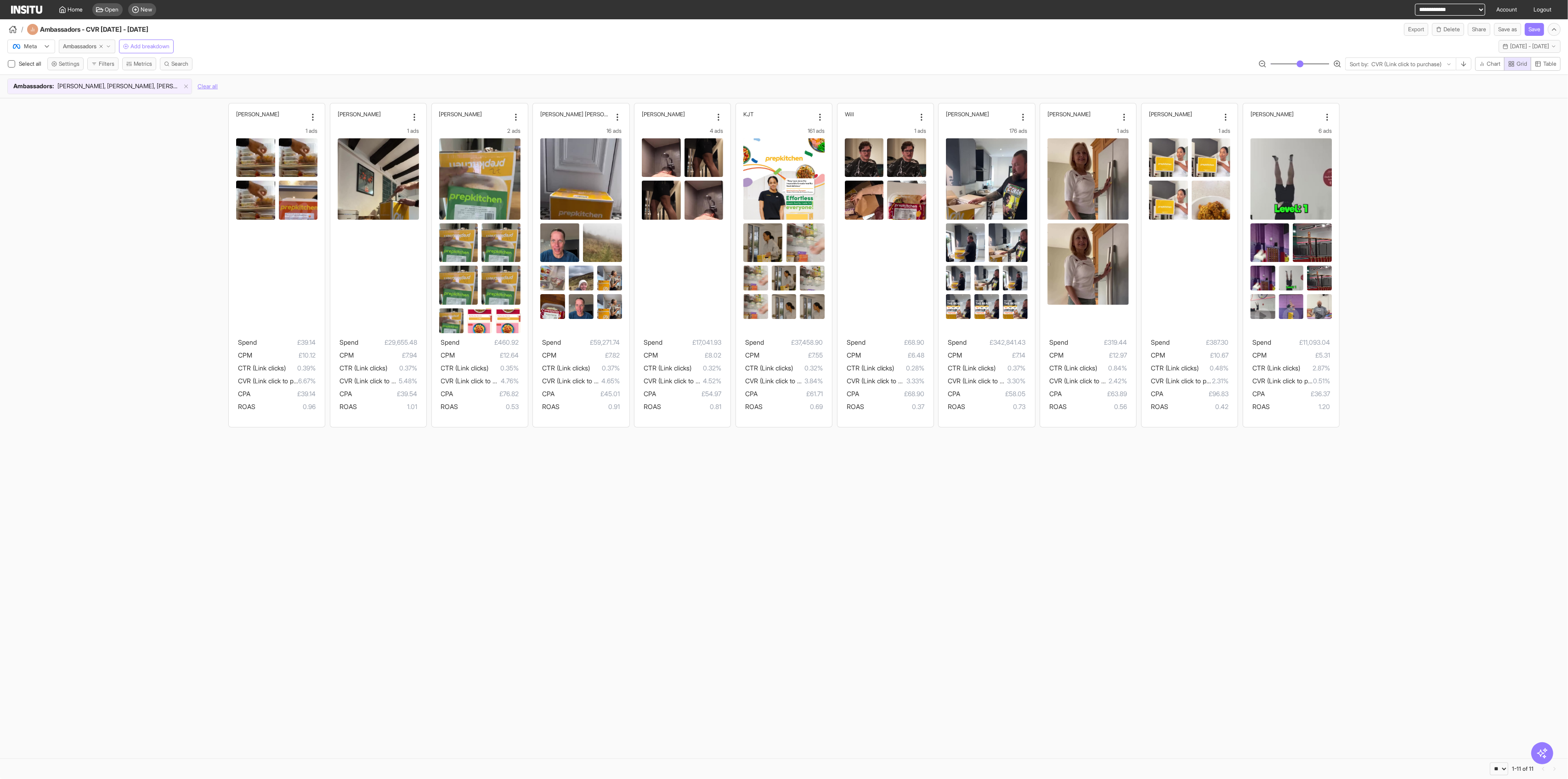
click at [142, 83] on span "Moses, Vanessa, Aiden, Justin, Will, Dan, Chris, Sporty Beth, James, Ash Watson…" at bounding box center [119, 86] width 123 height 9
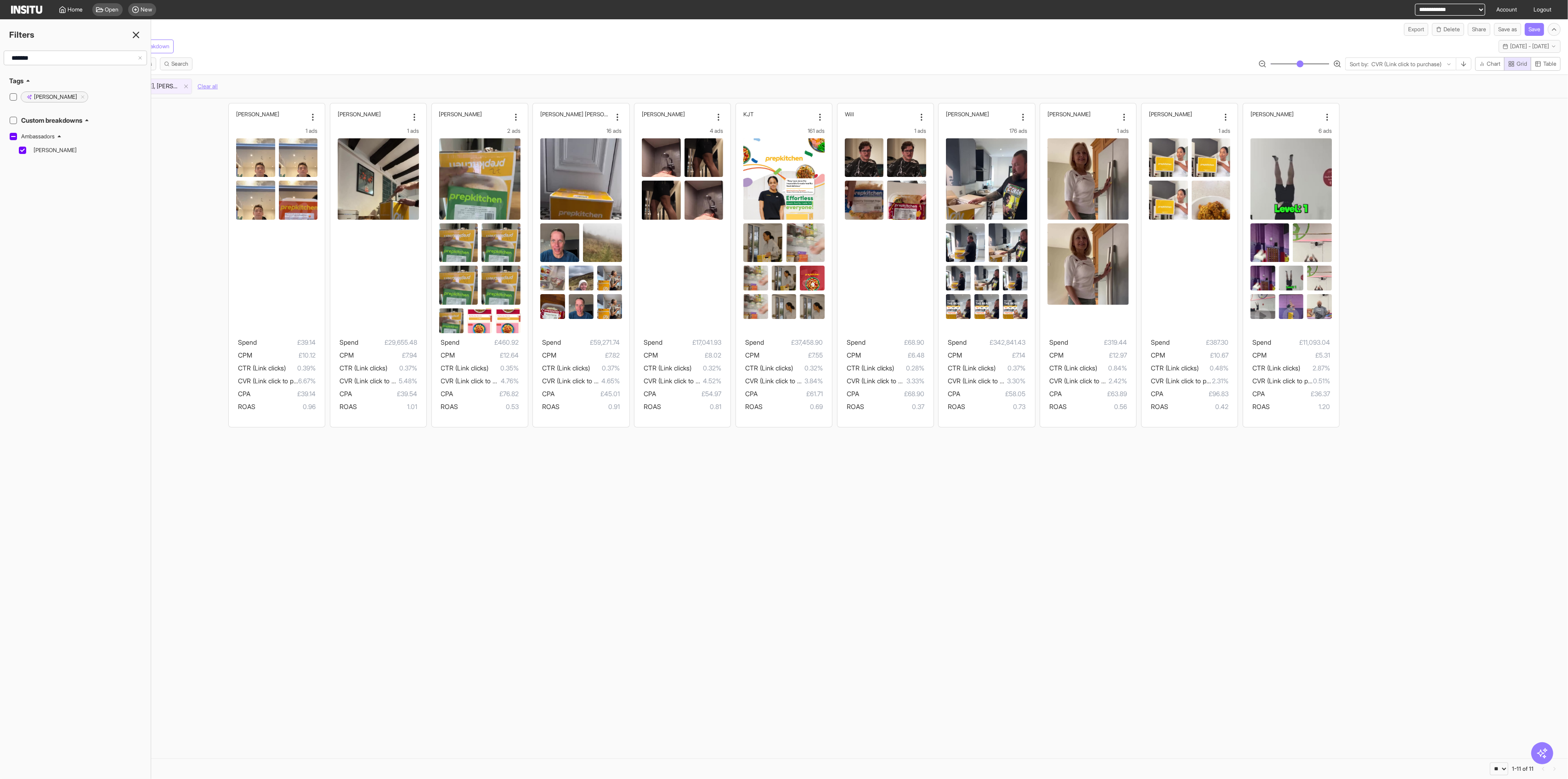
click at [135, 35] on line at bounding box center [136, 35] width 5 height 5
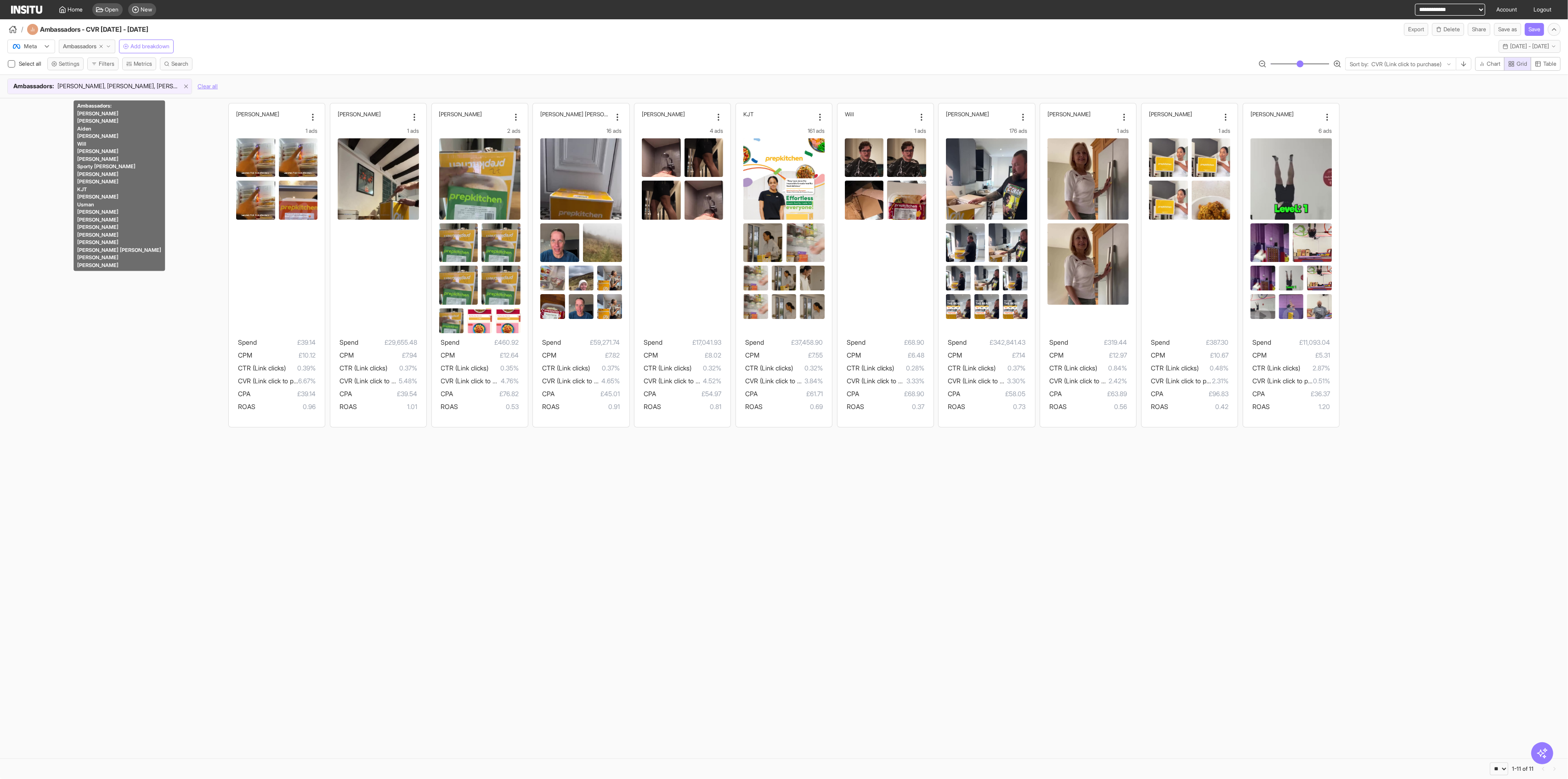
click at [184, 86] on icon at bounding box center [186, 86] width 7 height 7
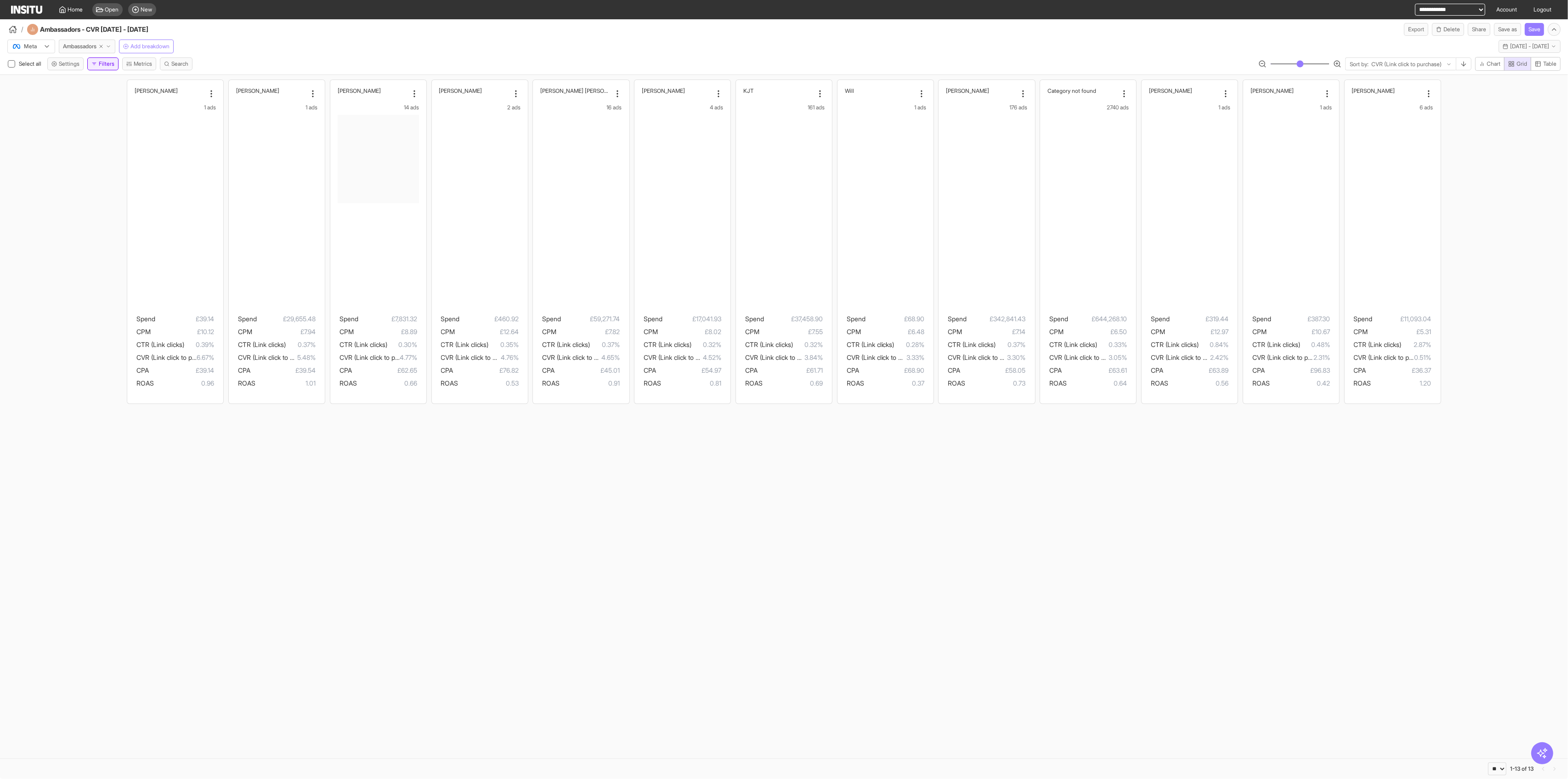
click at [110, 70] on button "Filters" at bounding box center [102, 63] width 31 height 13
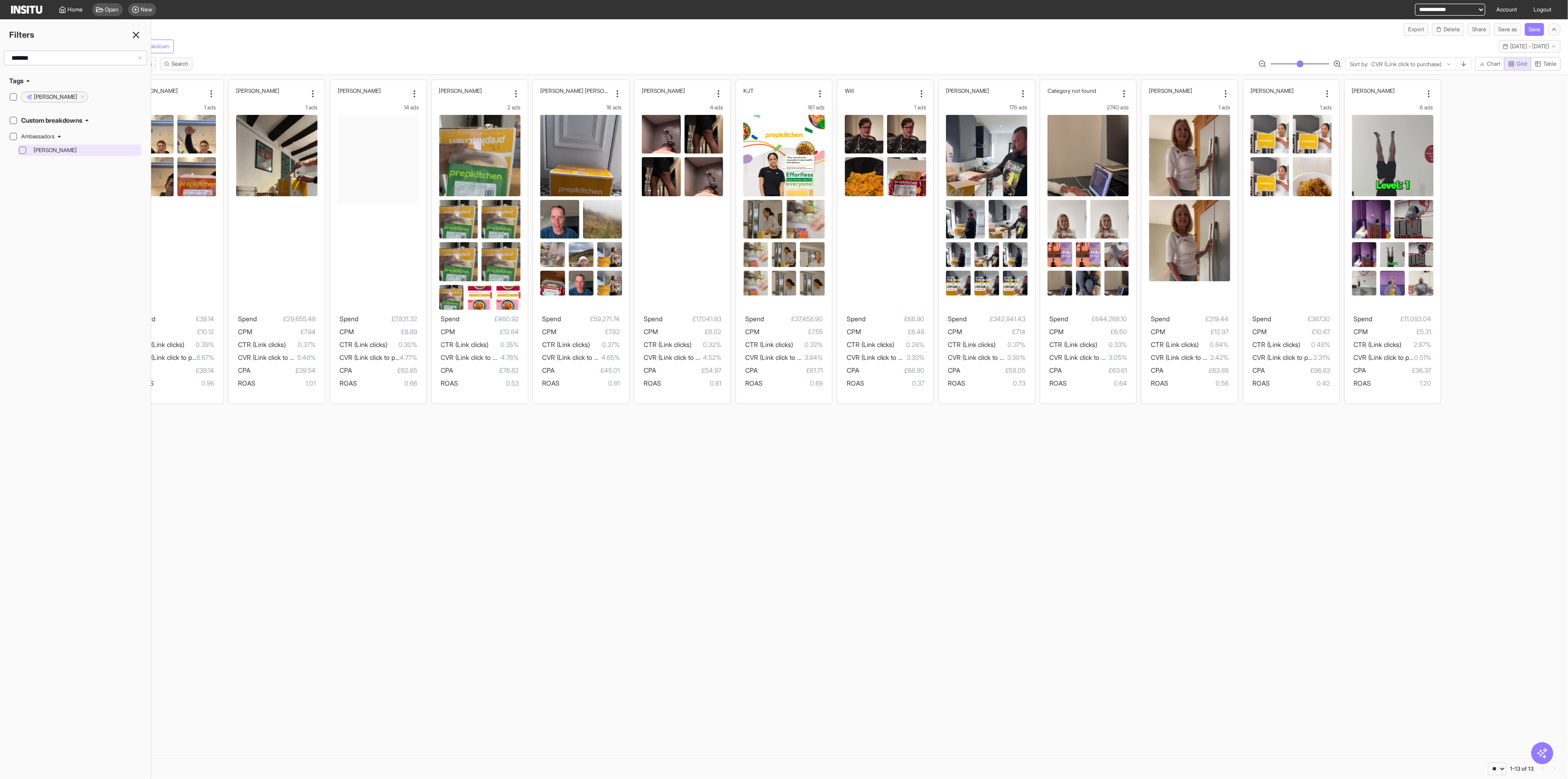
click at [53, 150] on span "Ash Watson" at bounding box center [86, 150] width 106 height 7
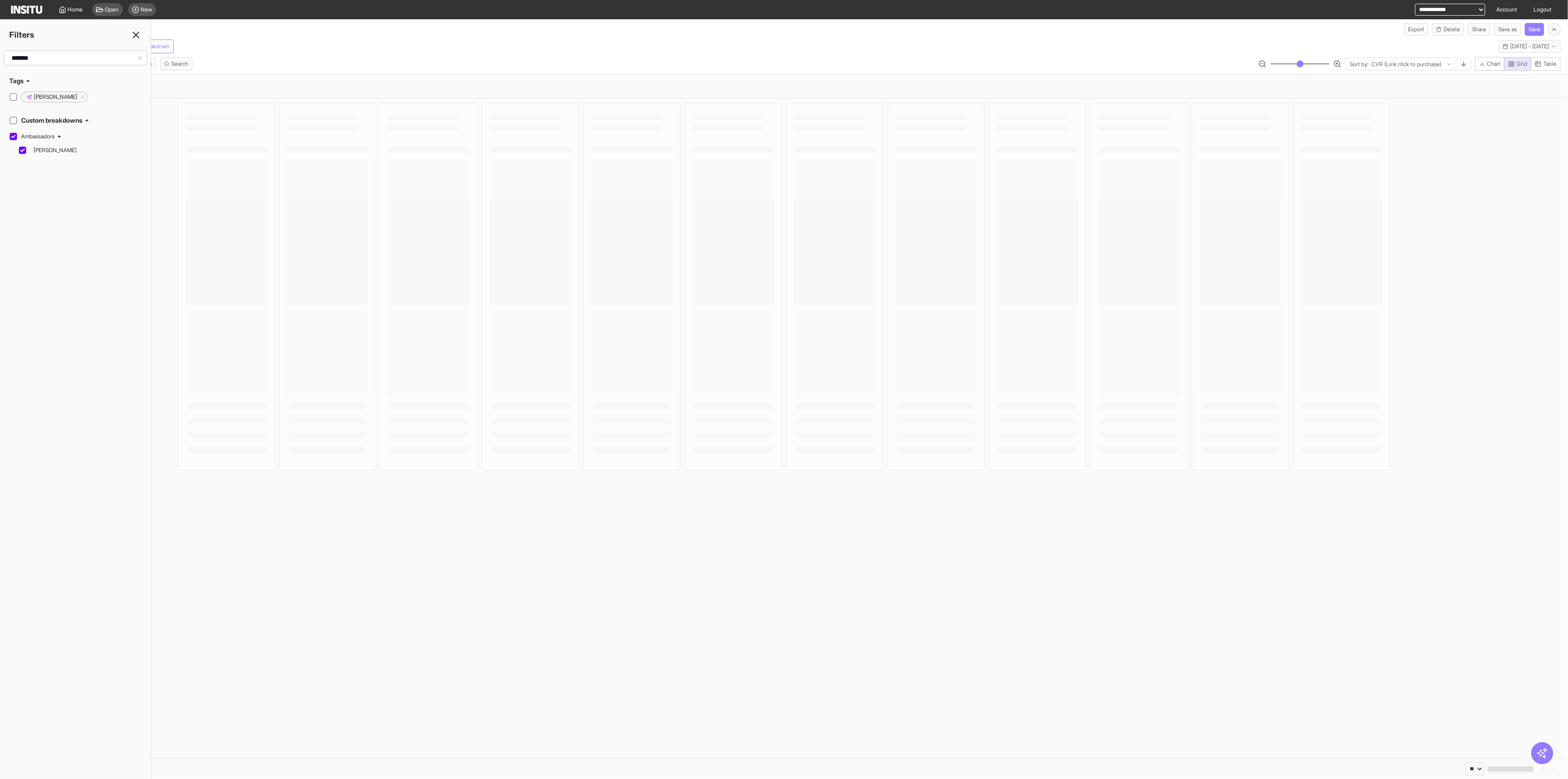
click at [136, 37] on icon at bounding box center [136, 35] width 11 height 11
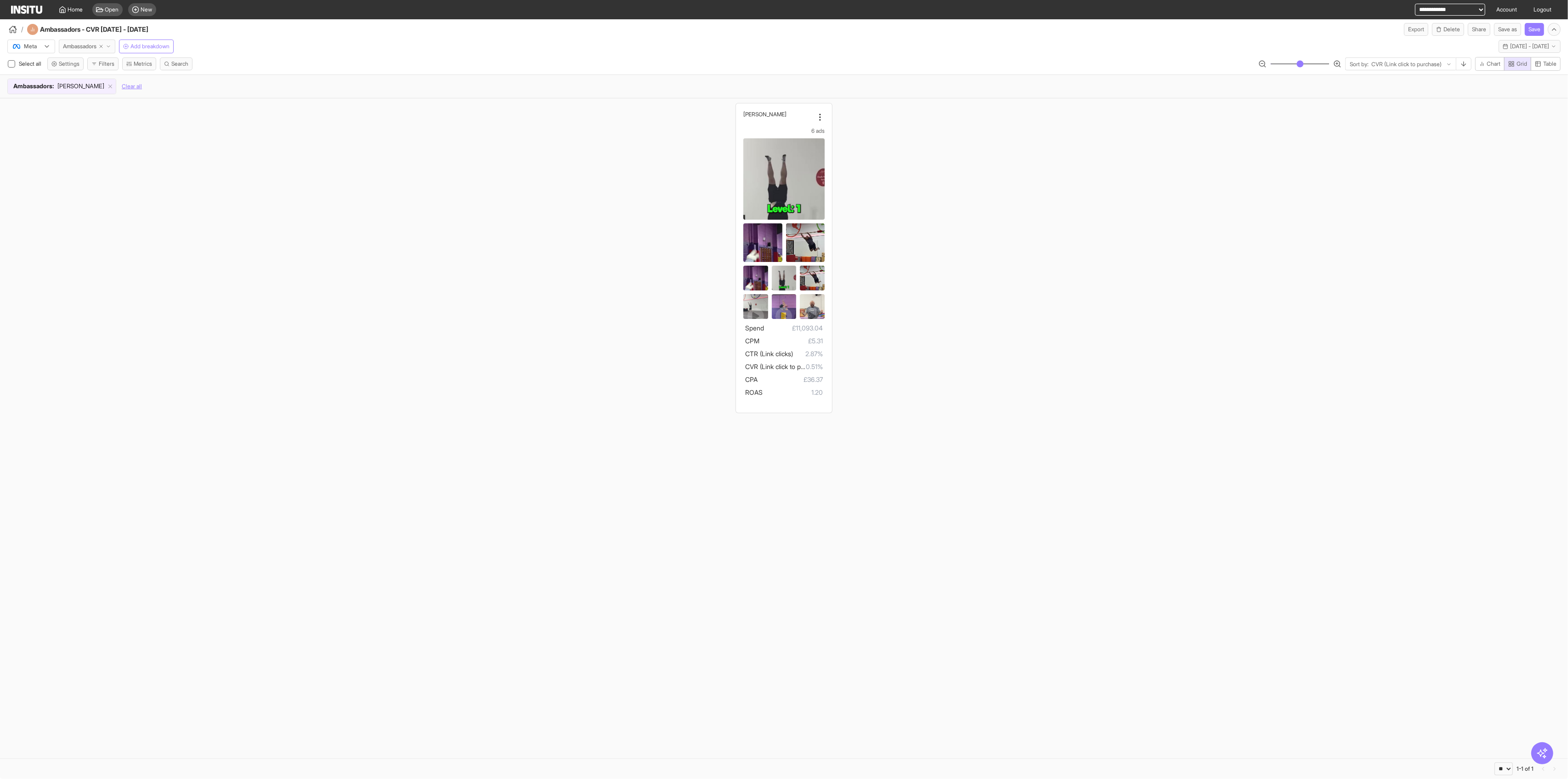
click at [79, 49] on span "Ambassadors" at bounding box center [79, 46] width 33 height 7
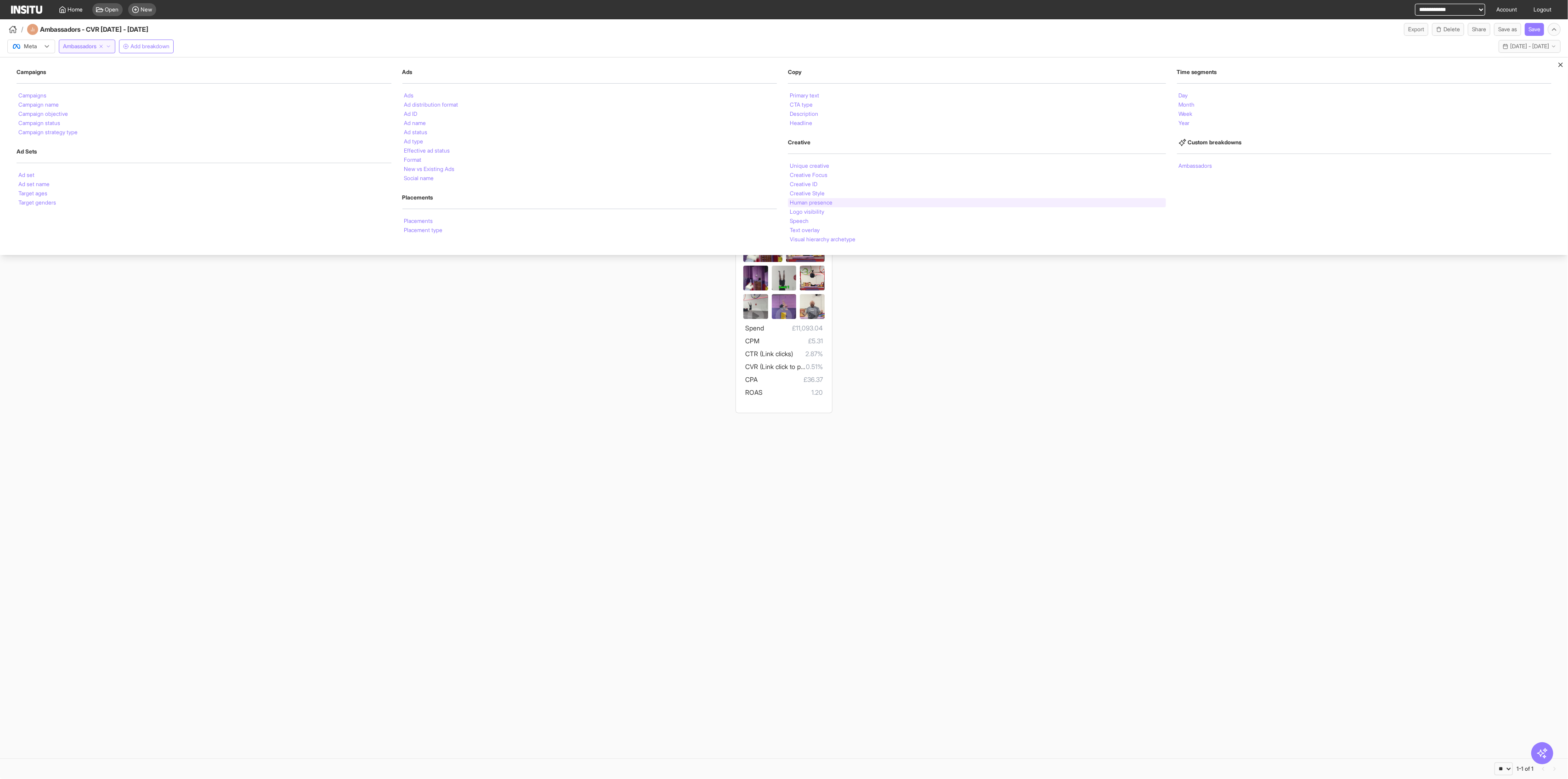
click at [634, 202] on li "Human presence" at bounding box center [811, 202] width 43 height 5
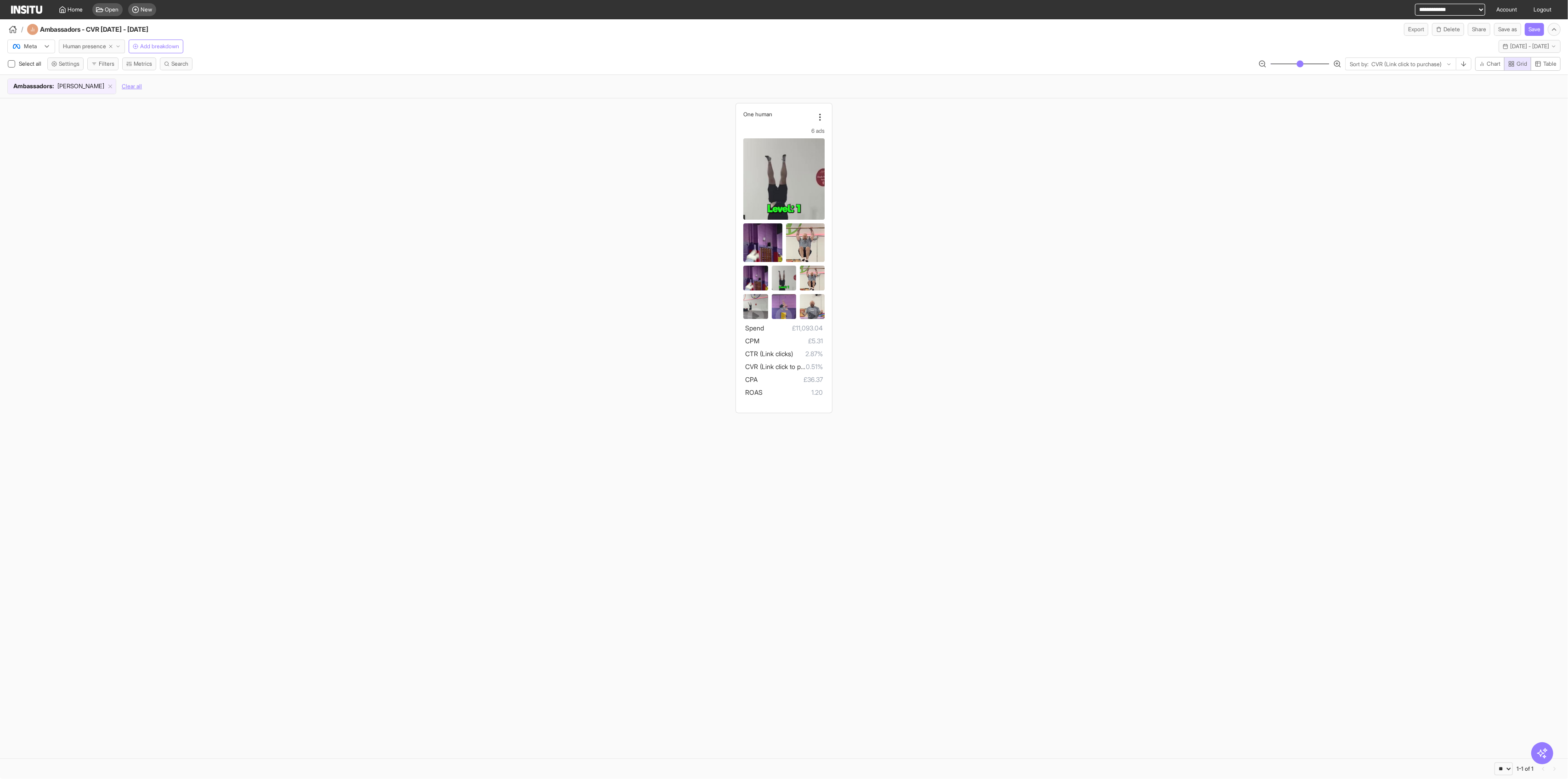
click at [88, 47] on span "Human presence" at bounding box center [84, 46] width 43 height 7
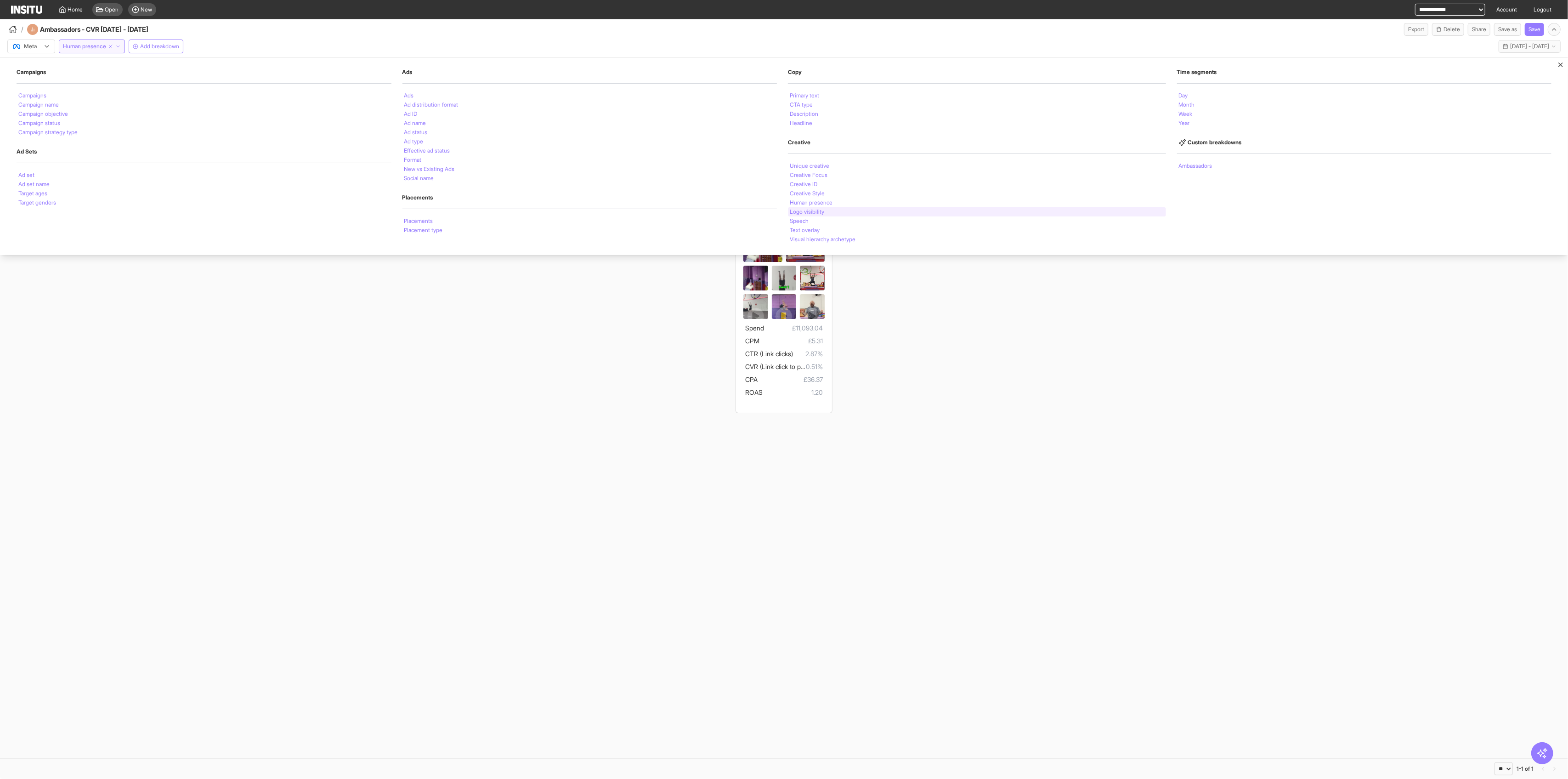
click at [634, 213] on li "Logo visibility" at bounding box center [807, 211] width 35 height 5
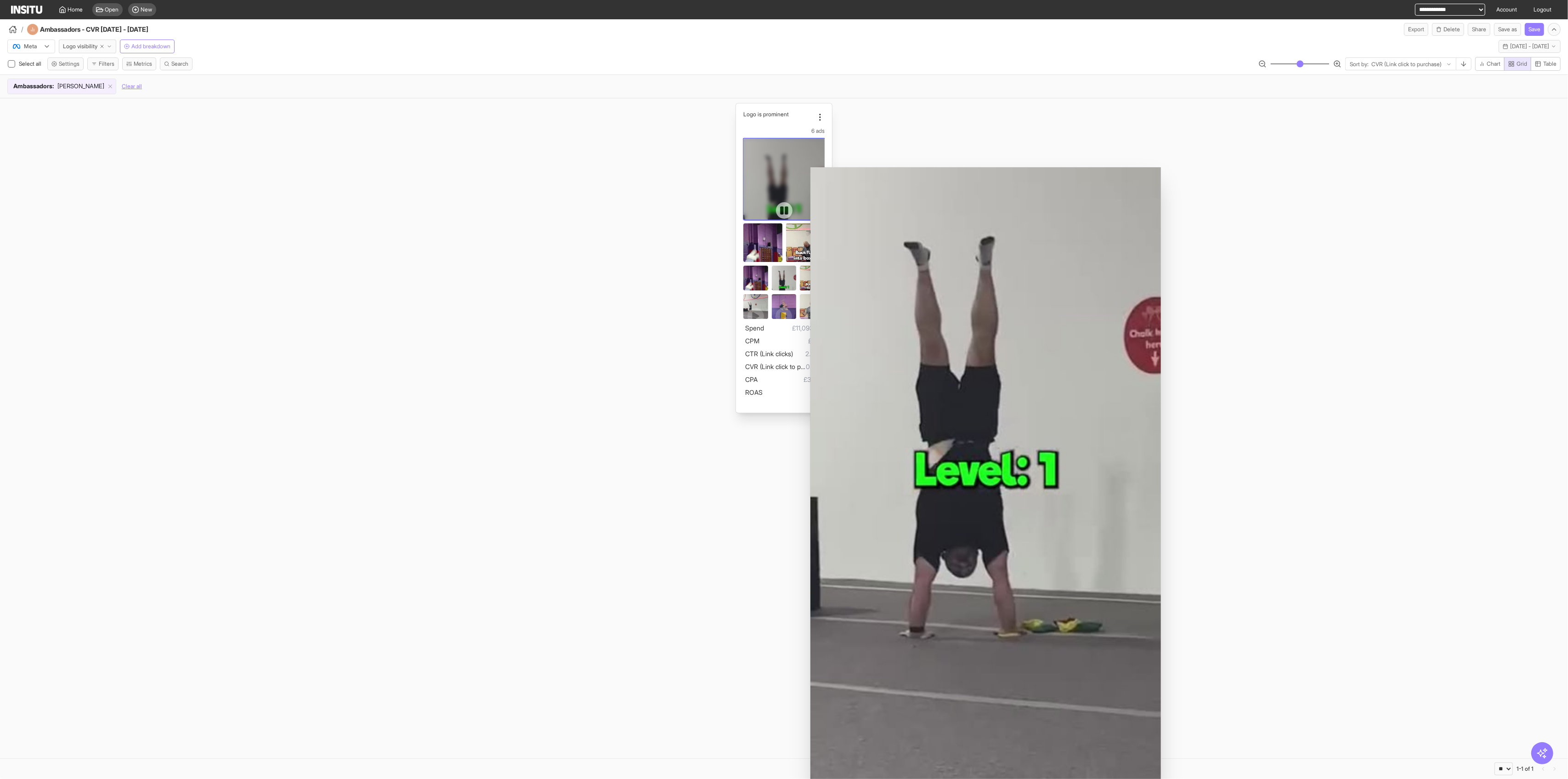
click at [634, 160] on div at bounding box center [784, 211] width 82 height 145
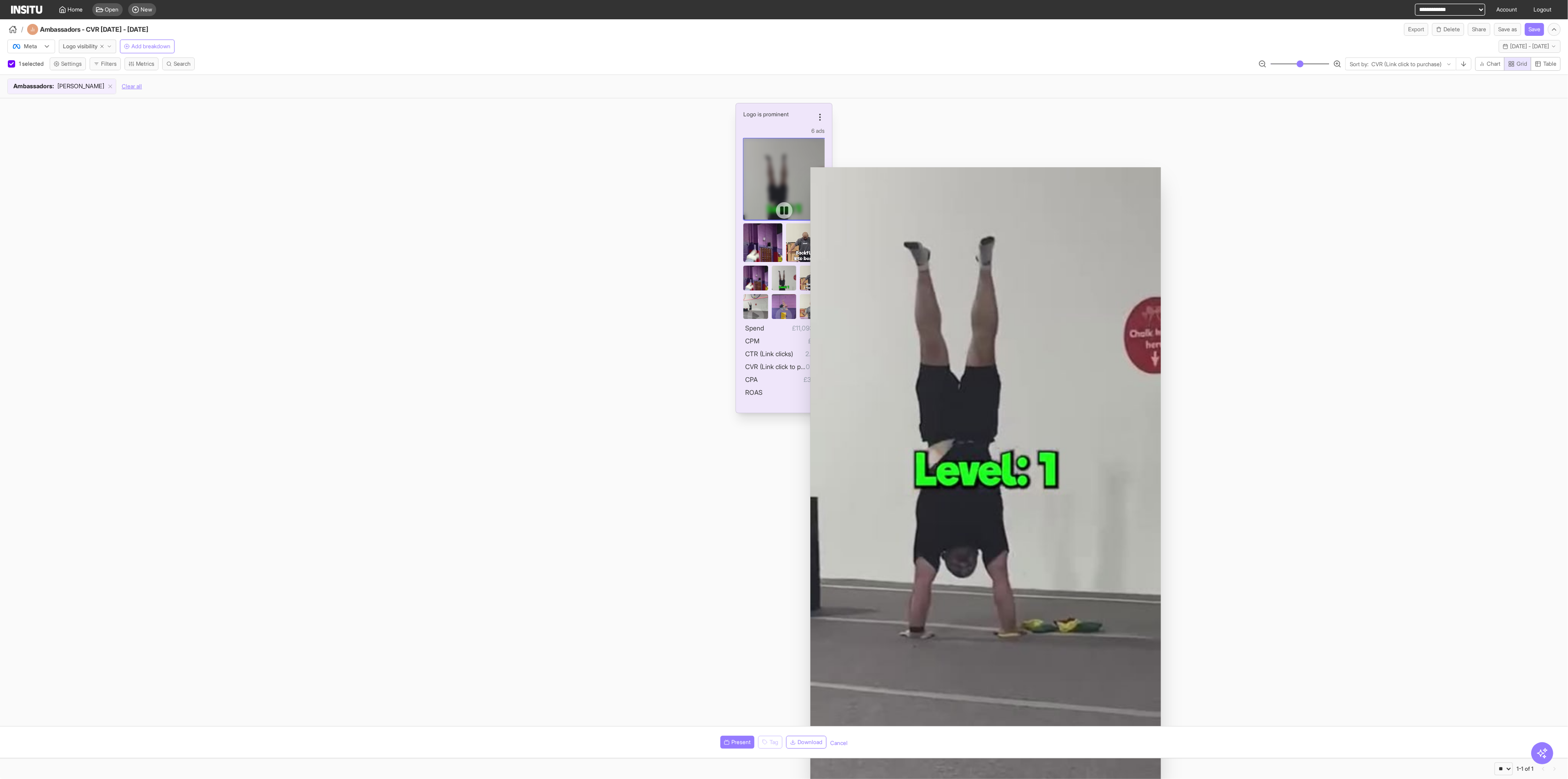
click at [634, 160] on div at bounding box center [784, 211] width 82 height 145
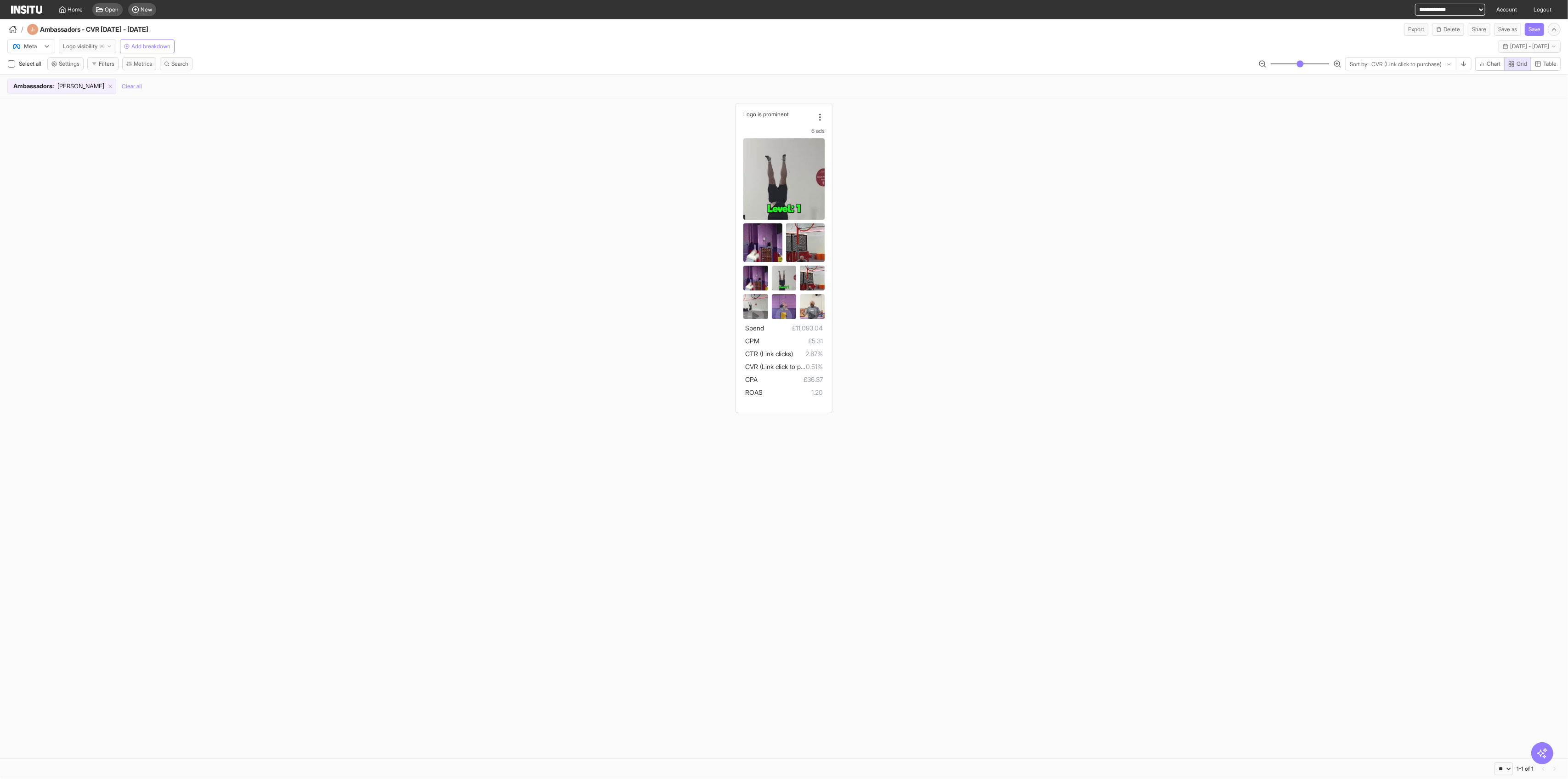
click at [85, 51] on button "Logo visibility" at bounding box center [88, 46] width 57 height 14
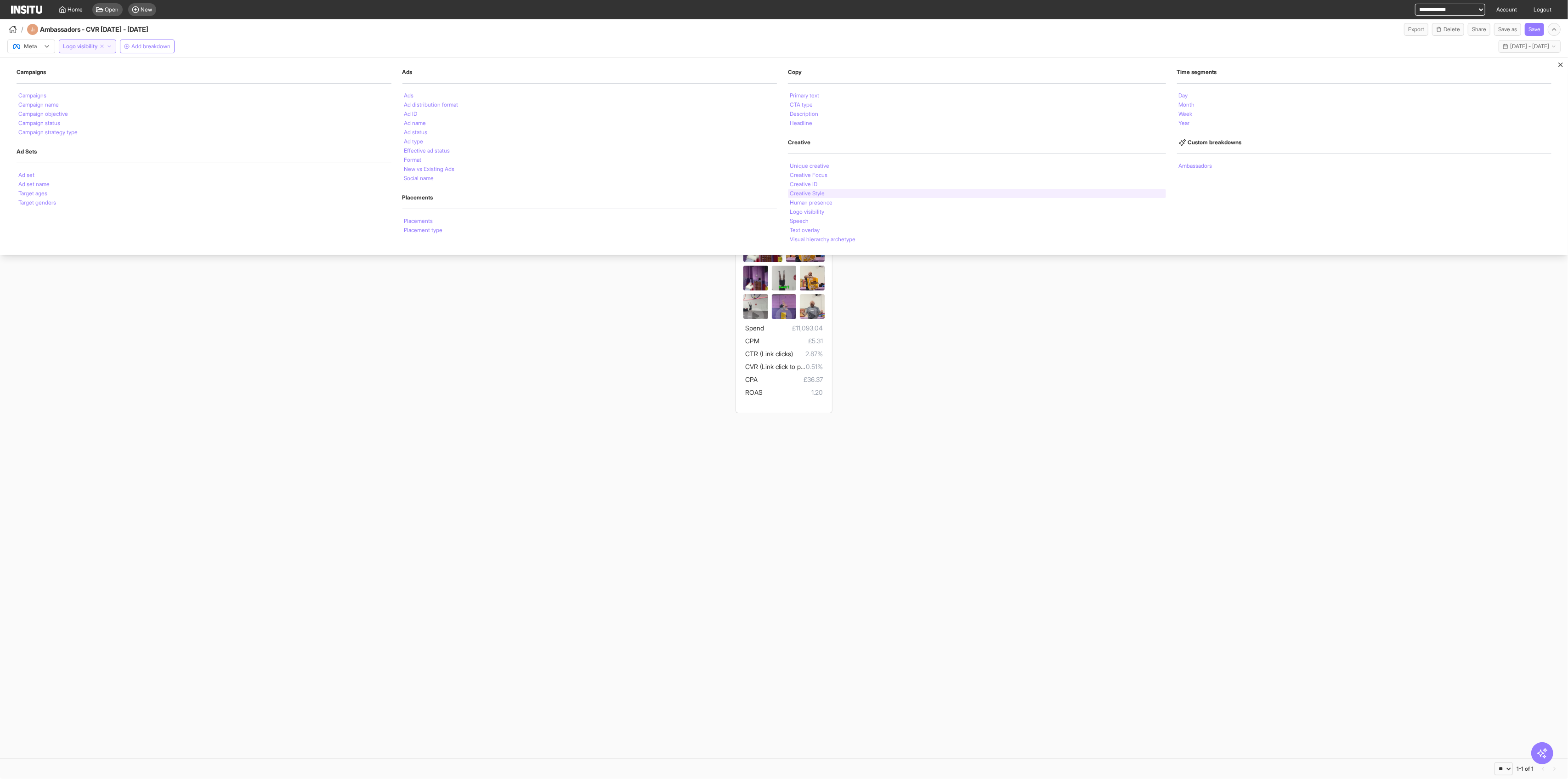
click at [634, 192] on li "Creative Style" at bounding box center [807, 193] width 35 height 5
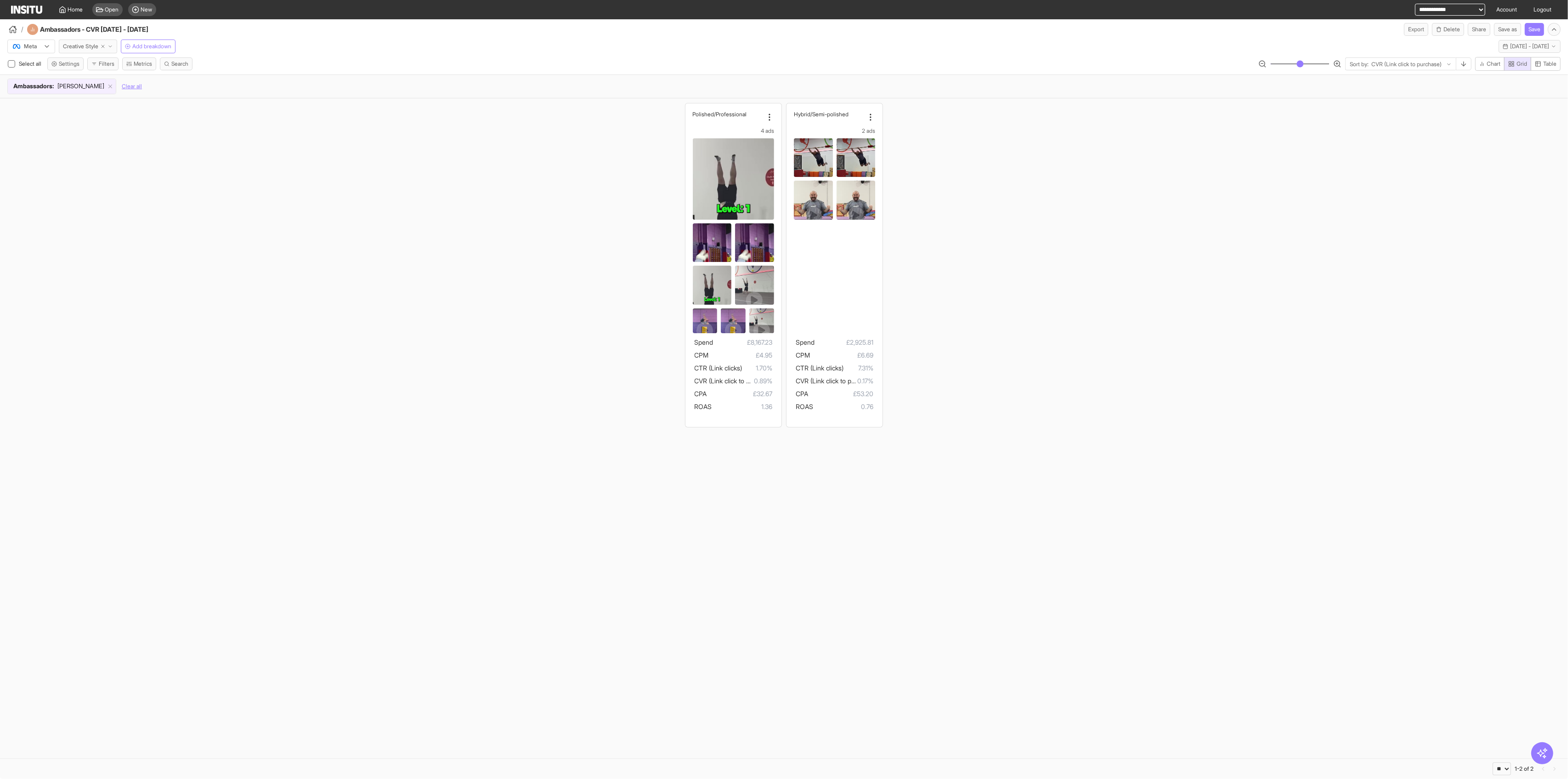
click at [74, 48] on span "Creative Style" at bounding box center [80, 46] width 35 height 7
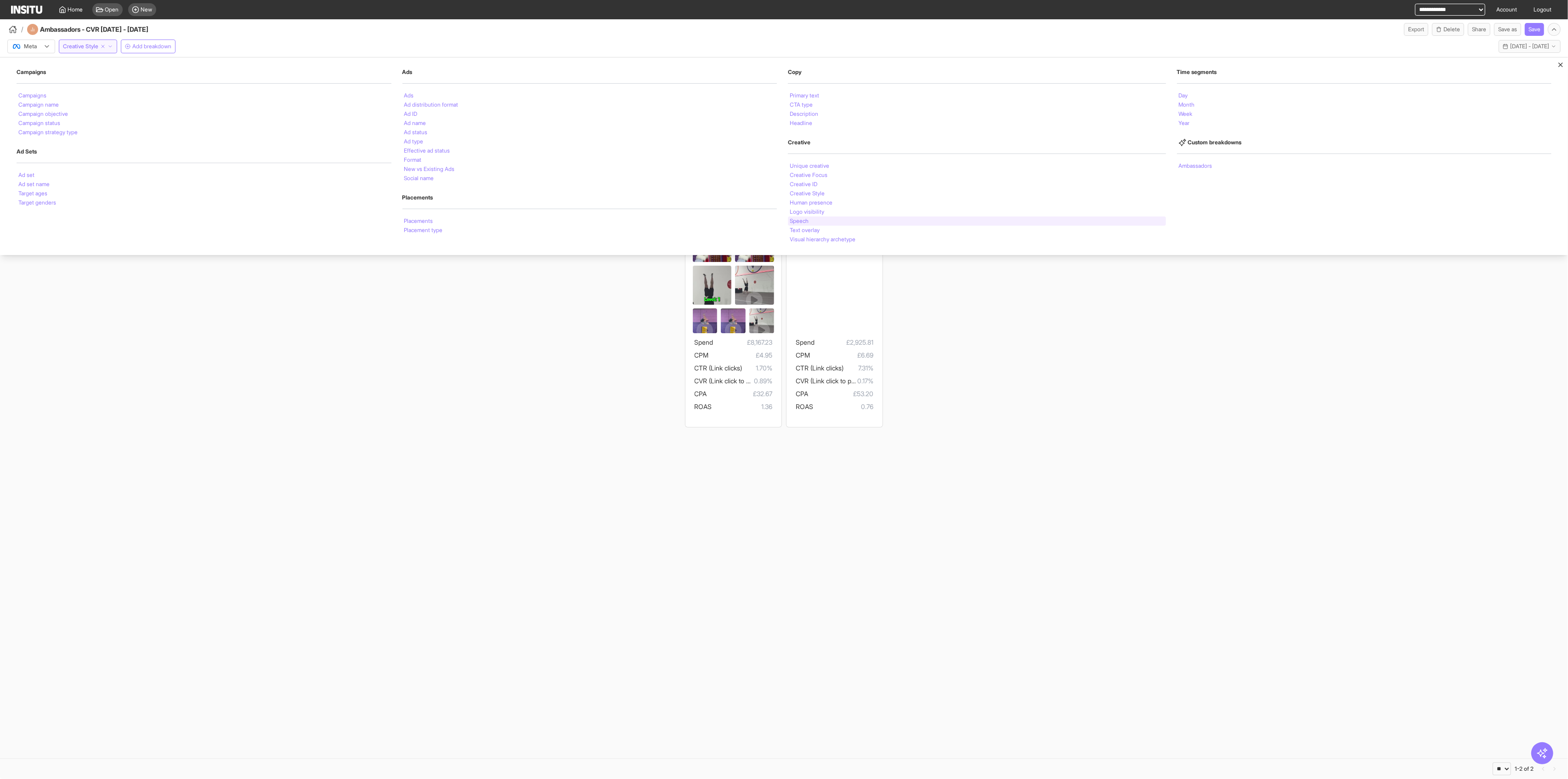
click at [634, 221] on div "Speech" at bounding box center [976, 220] width 378 height 9
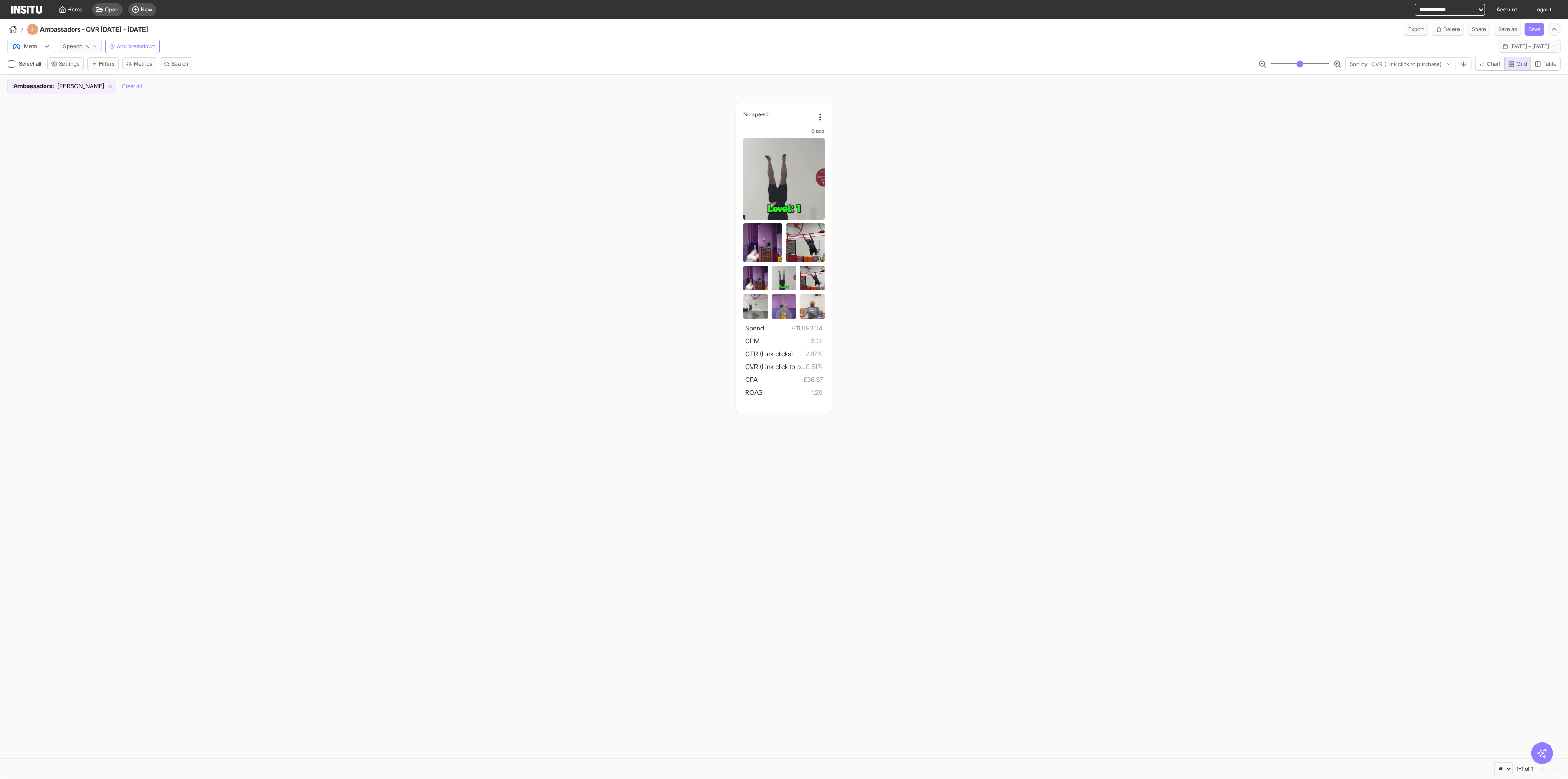
click at [77, 46] on span "Speech" at bounding box center [72, 46] width 19 height 7
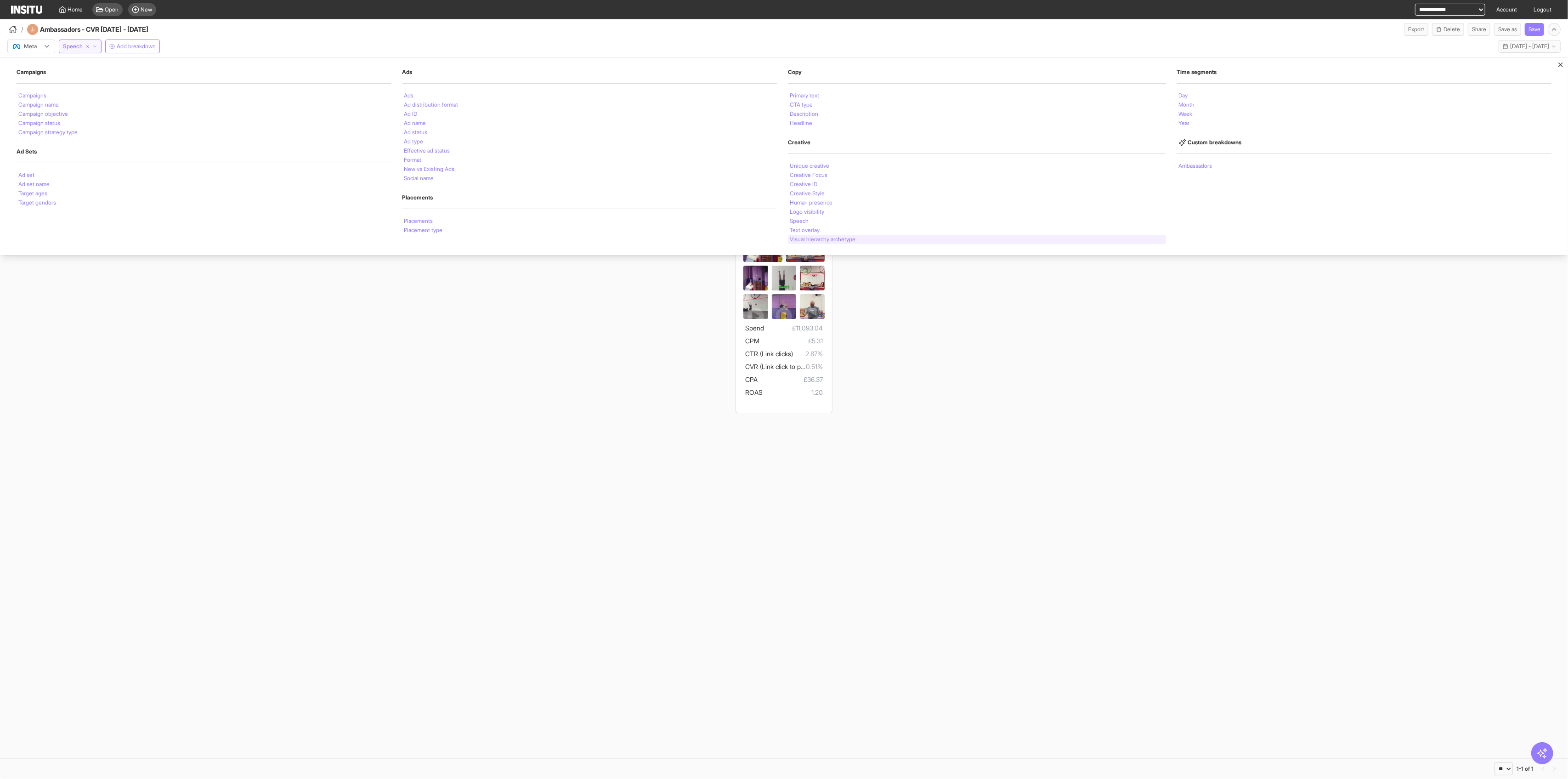
click at [634, 238] on li "Visual hierarchy archetype" at bounding box center [822, 239] width 66 height 5
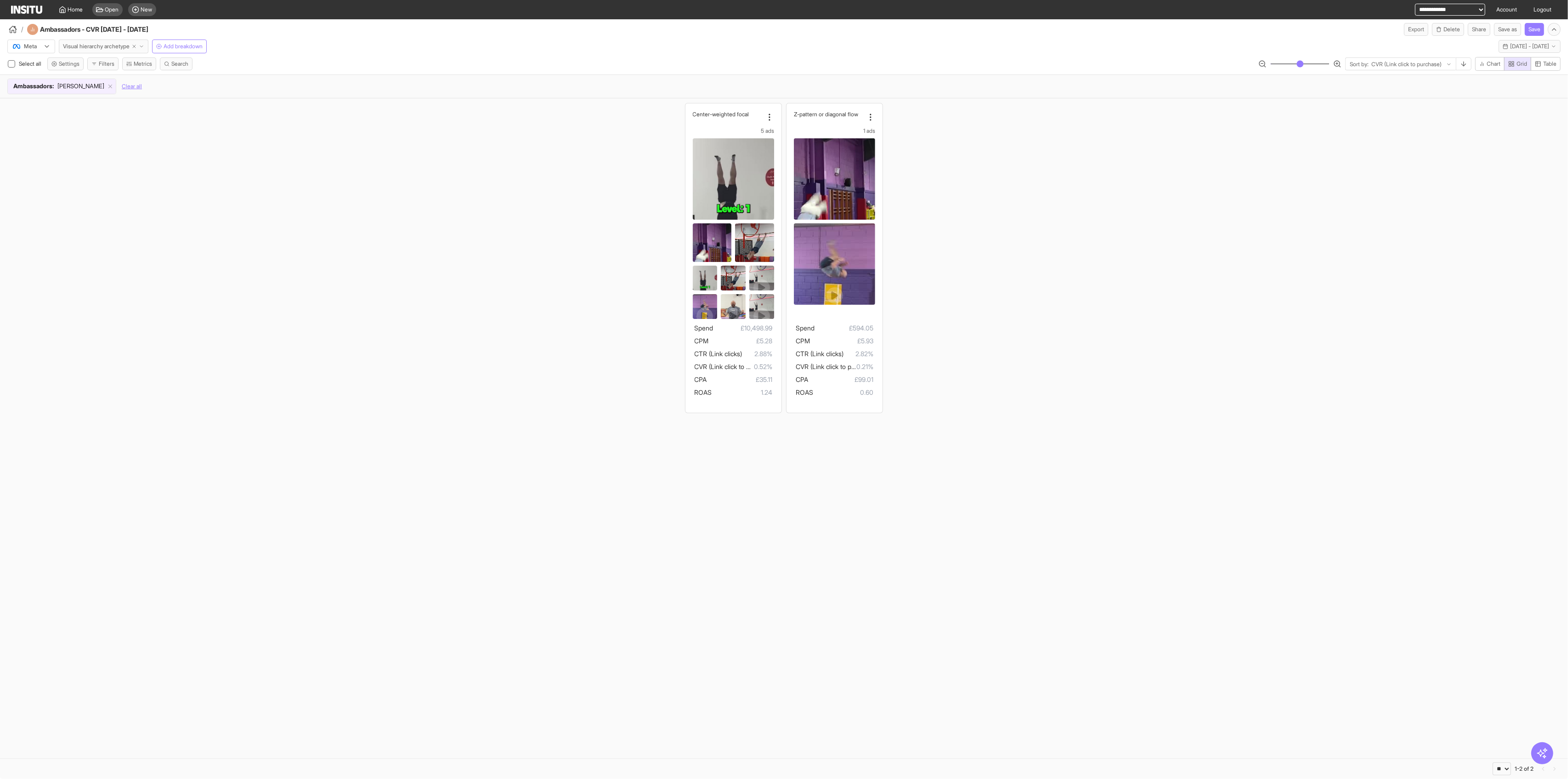
click at [95, 45] on span "Visual hierarchy archetype" at bounding box center [96, 46] width 66 height 7
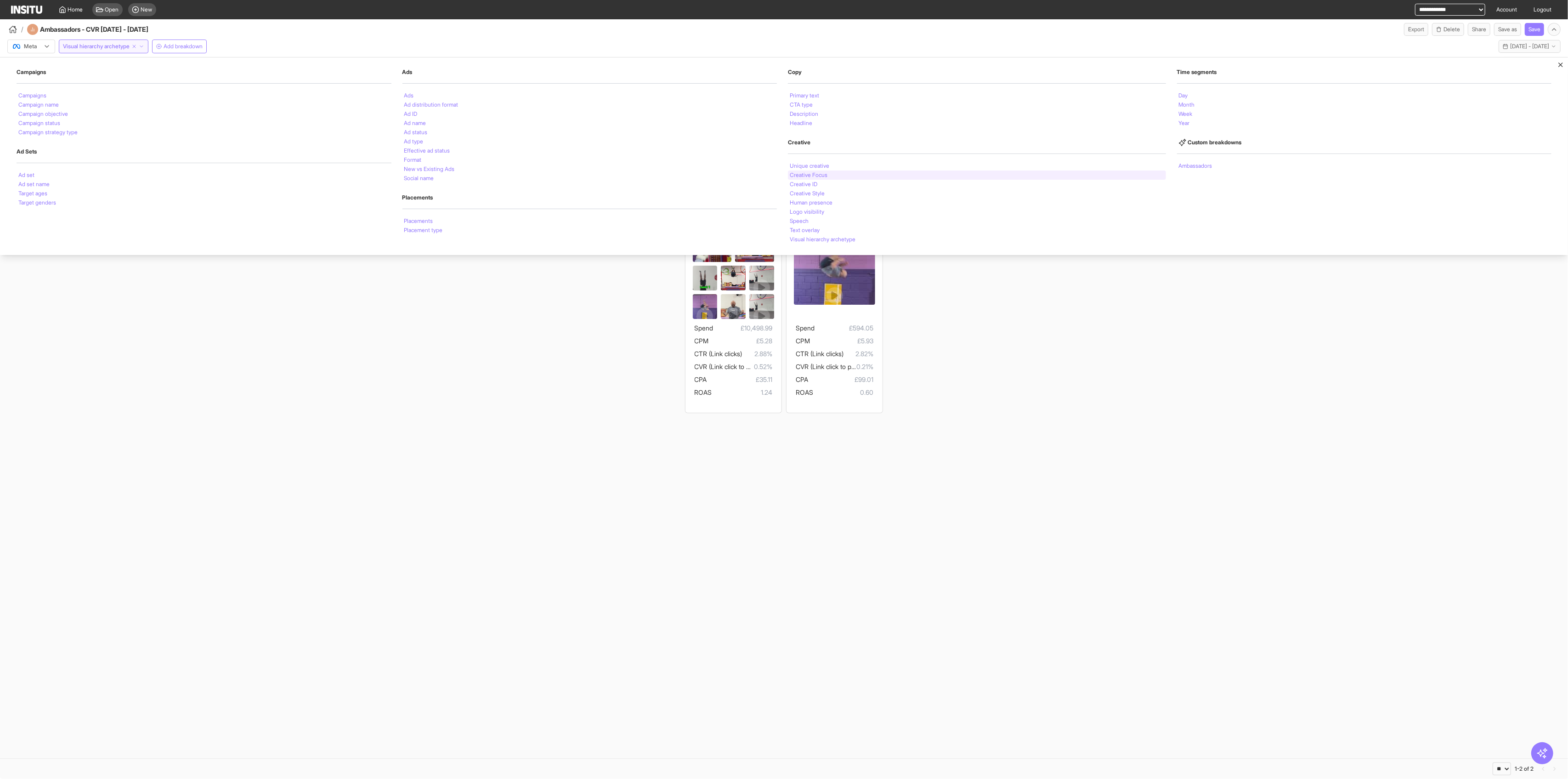
click at [634, 175] on div "Creative Focus" at bounding box center [976, 175] width 378 height 9
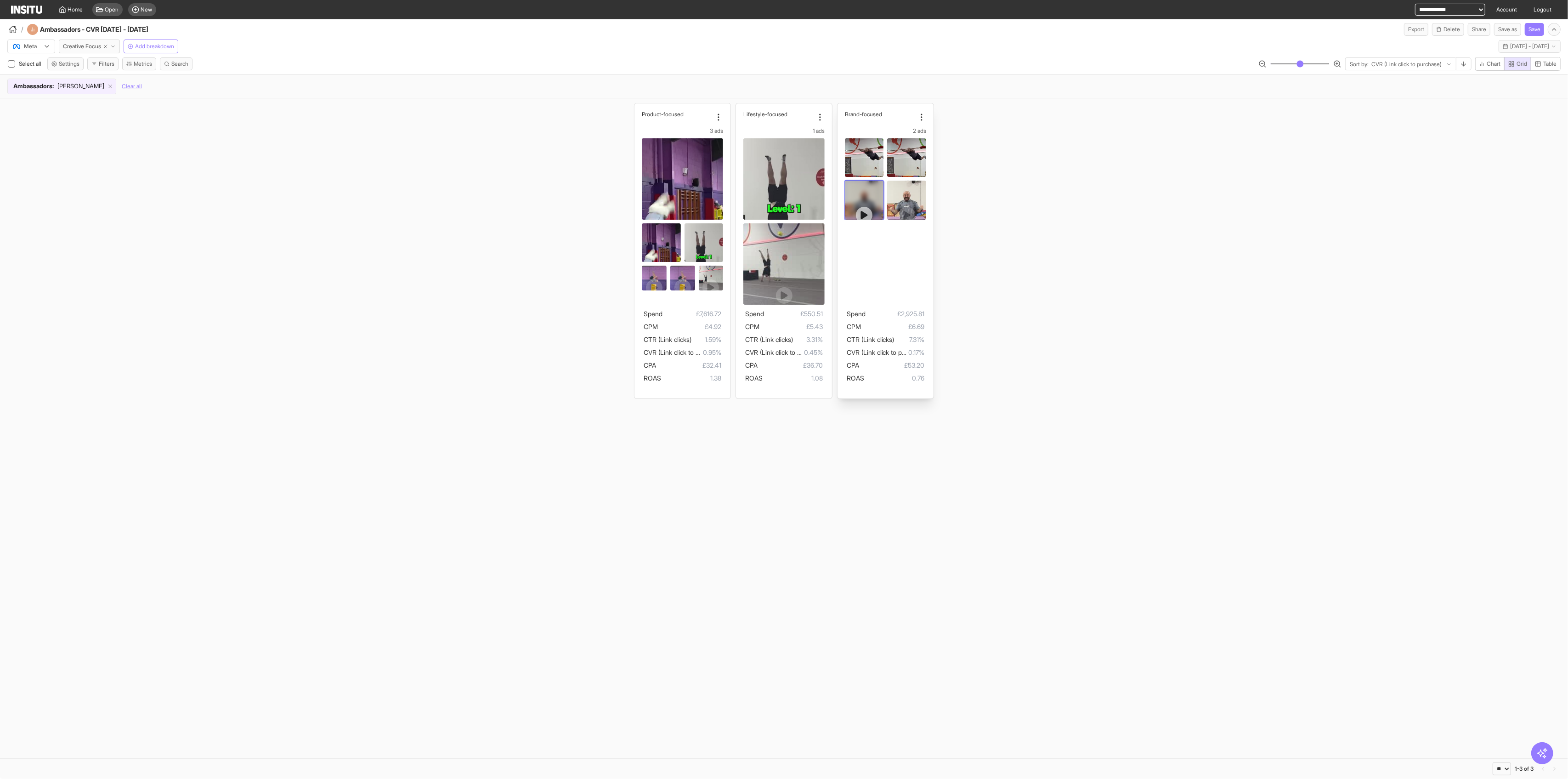
click at [634, 193] on div at bounding box center [864, 215] width 39 height 69
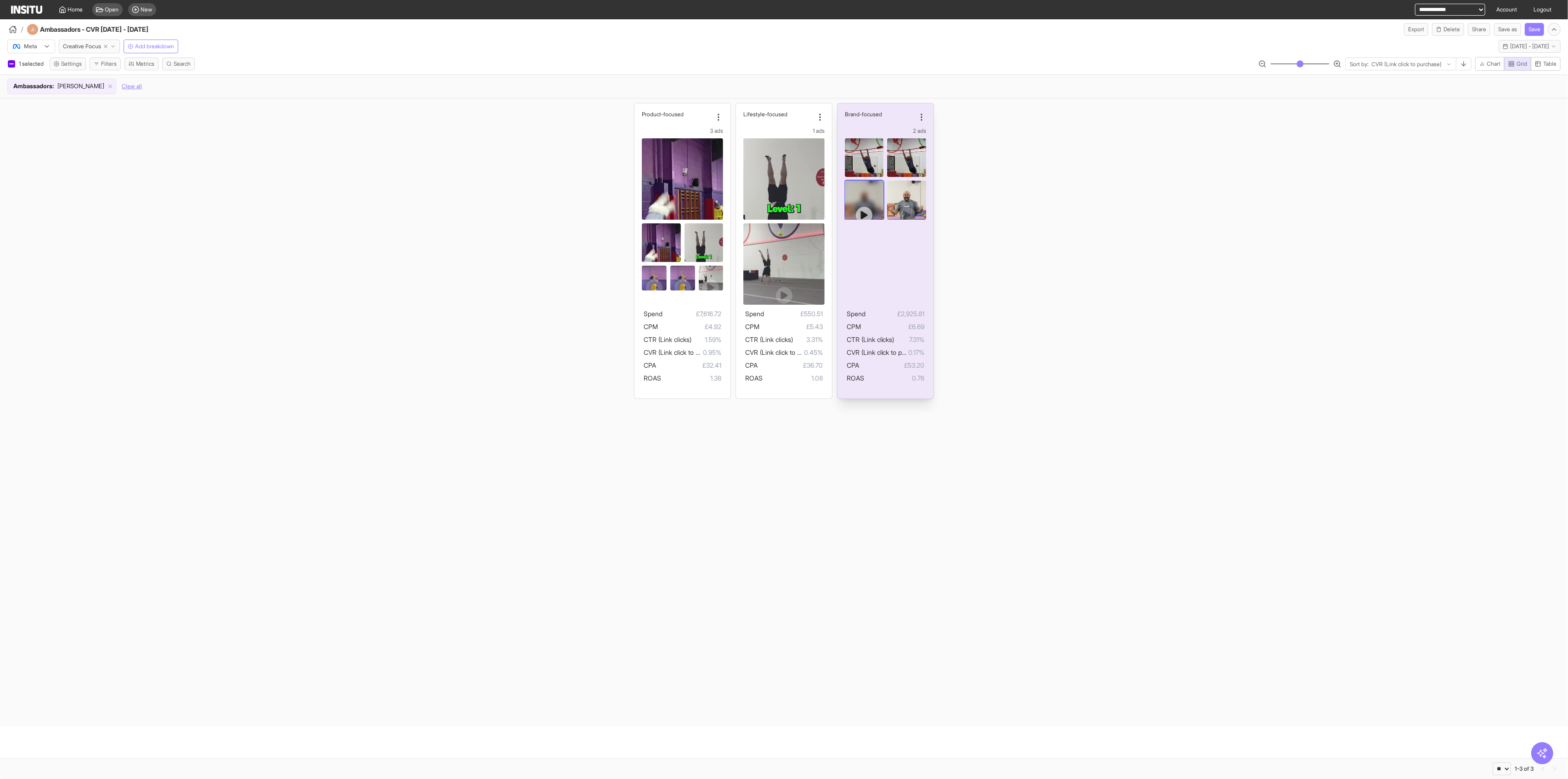
drag, startPoint x: 864, startPoint y: 204, endPoint x: 860, endPoint y: 210, distance: 7.2
click at [634, 205] on div at bounding box center [864, 215] width 39 height 69
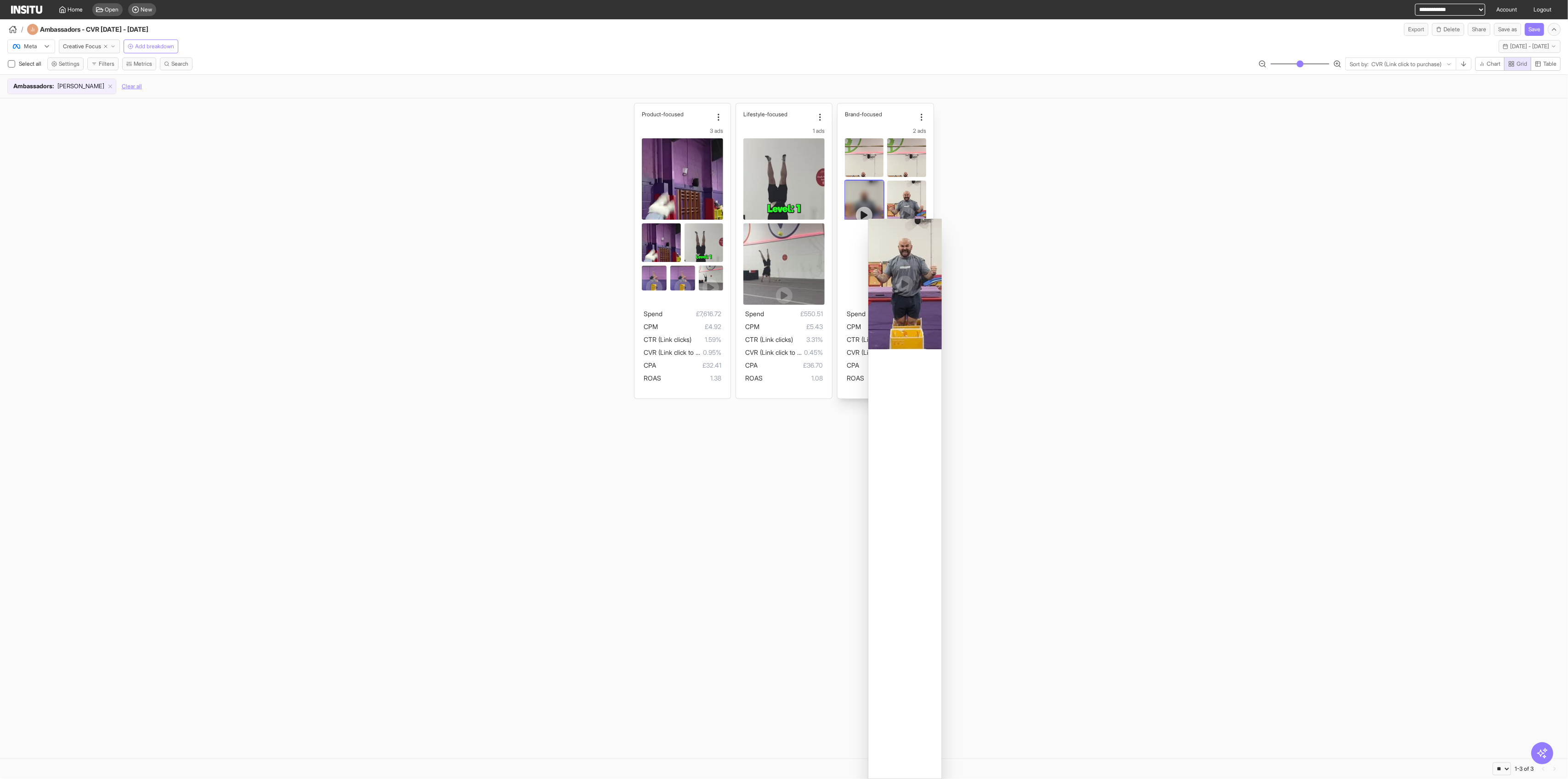
click at [634, 211] on icon at bounding box center [864, 215] width 7 height 9
click at [634, 213] on div at bounding box center [864, 200] width 39 height 39
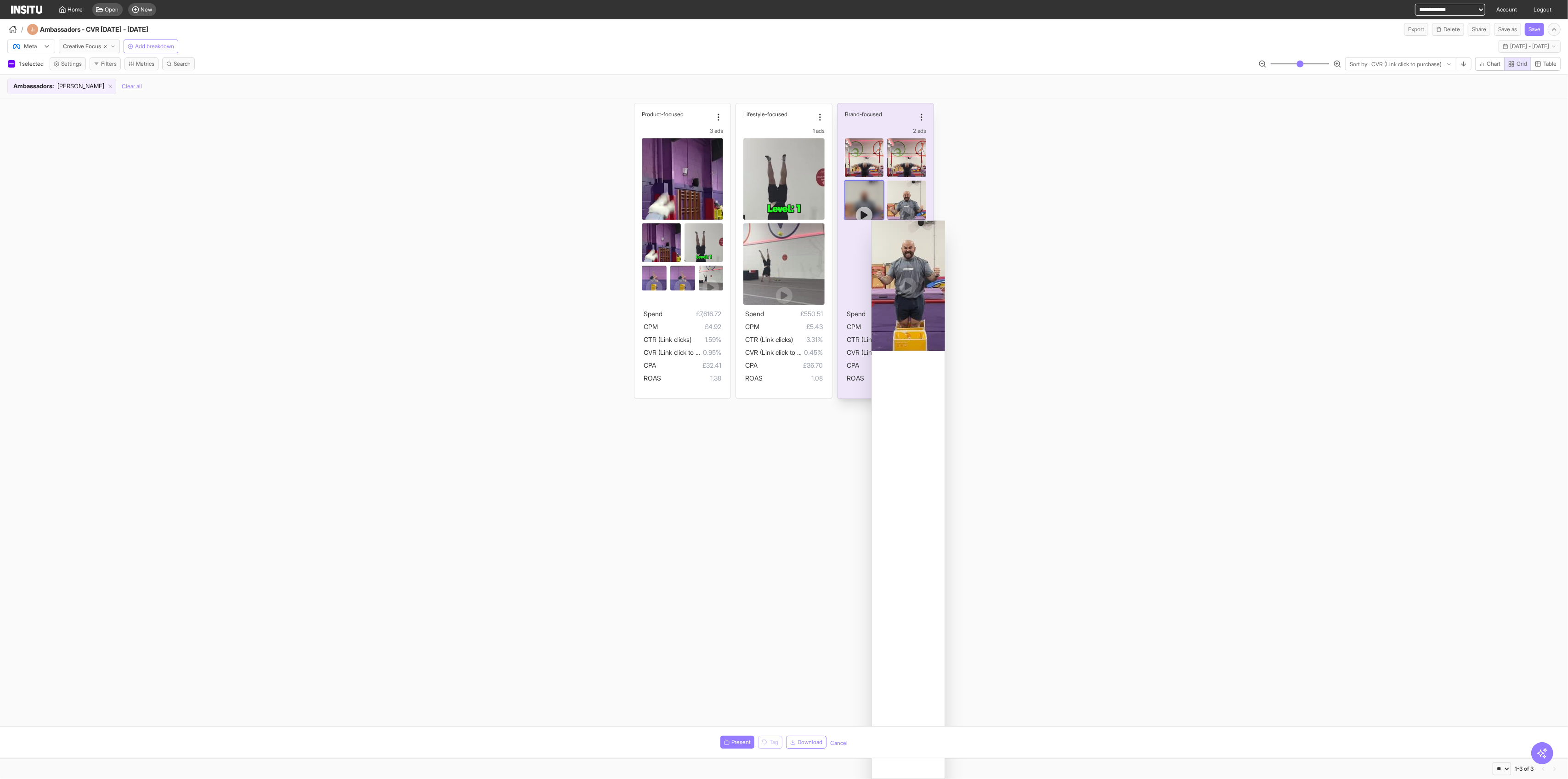
click at [634, 213] on div at bounding box center [864, 200] width 39 height 39
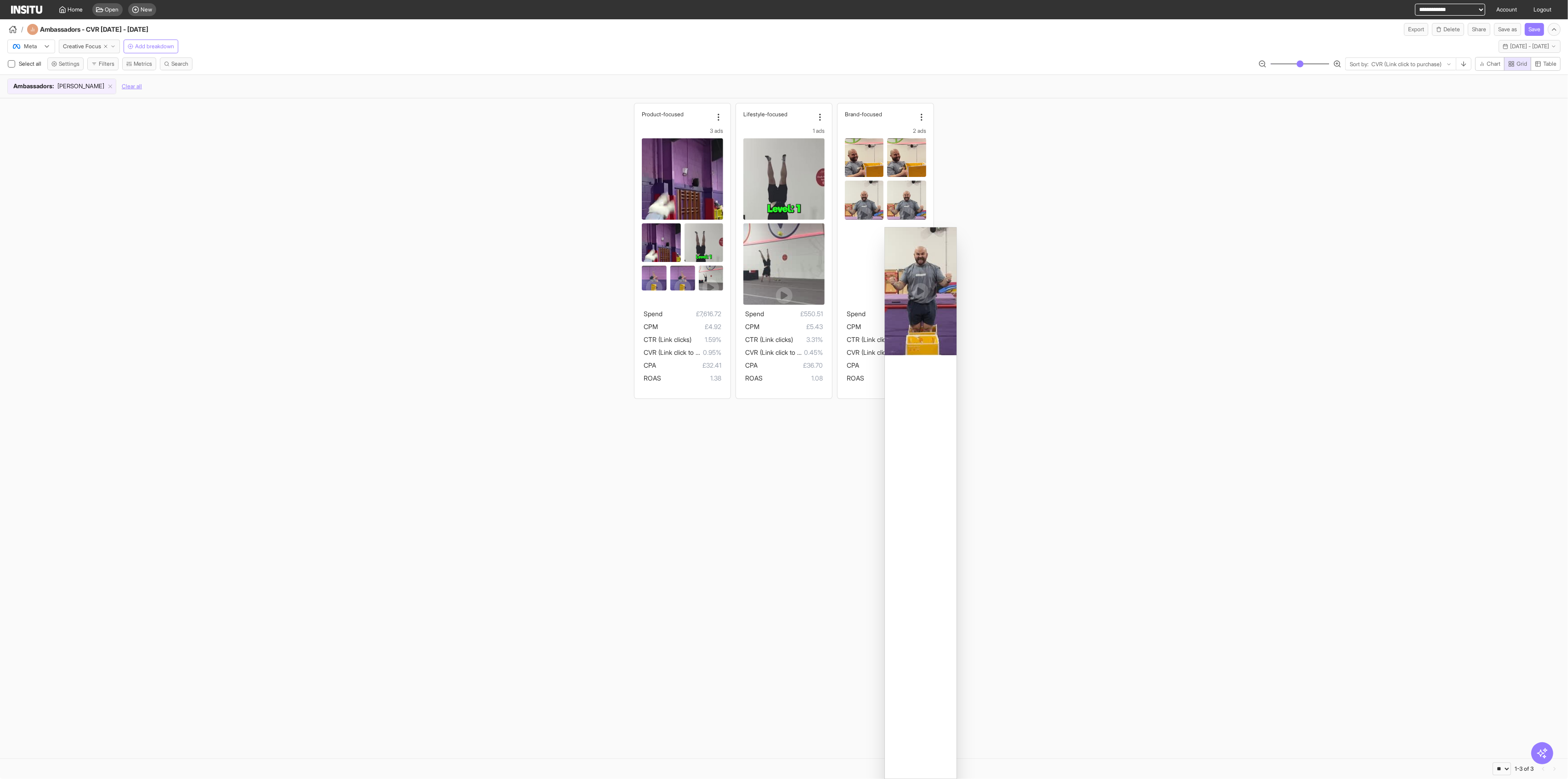
click at [634, 228] on div "Product-focused 3 ads Spend £7,616.72 CPM £4.92 CTR (Link clicks) 1.59% CVR (Li…" at bounding box center [784, 251] width 1568 height 305
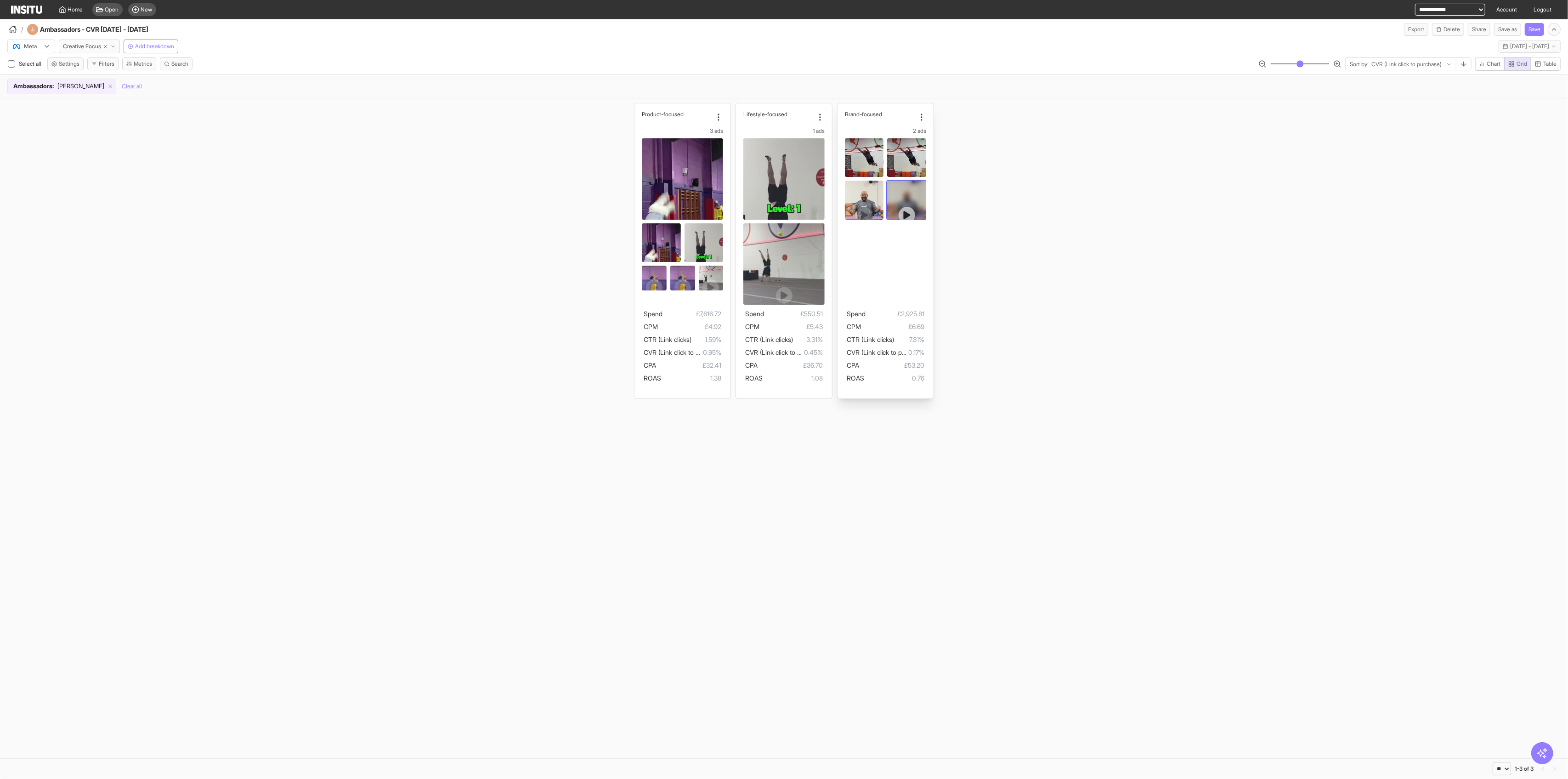
click at [634, 212] on icon at bounding box center [906, 215] width 9 height 9
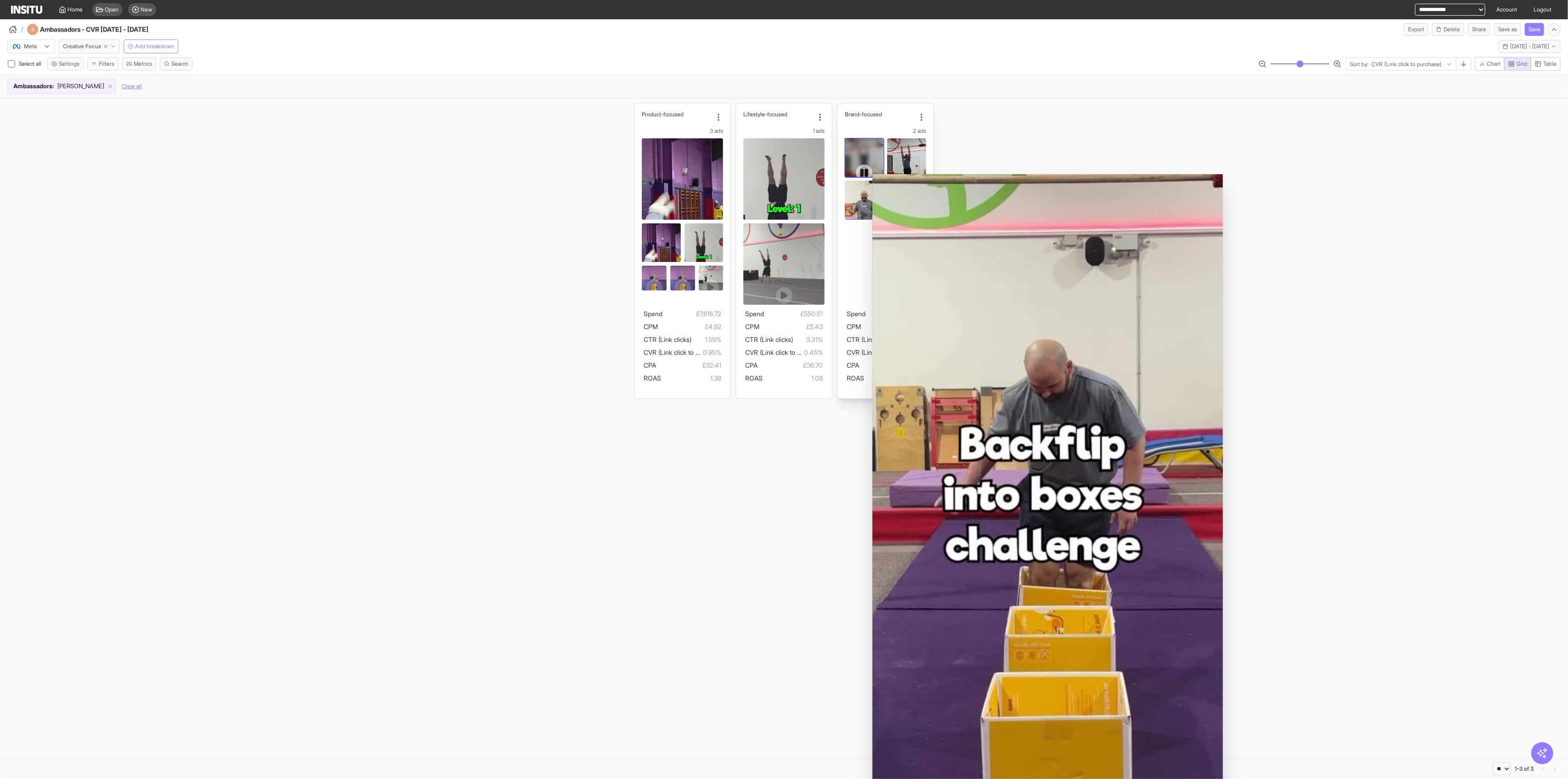
click at [634, 167] on div at bounding box center [864, 172] width 16 height 16
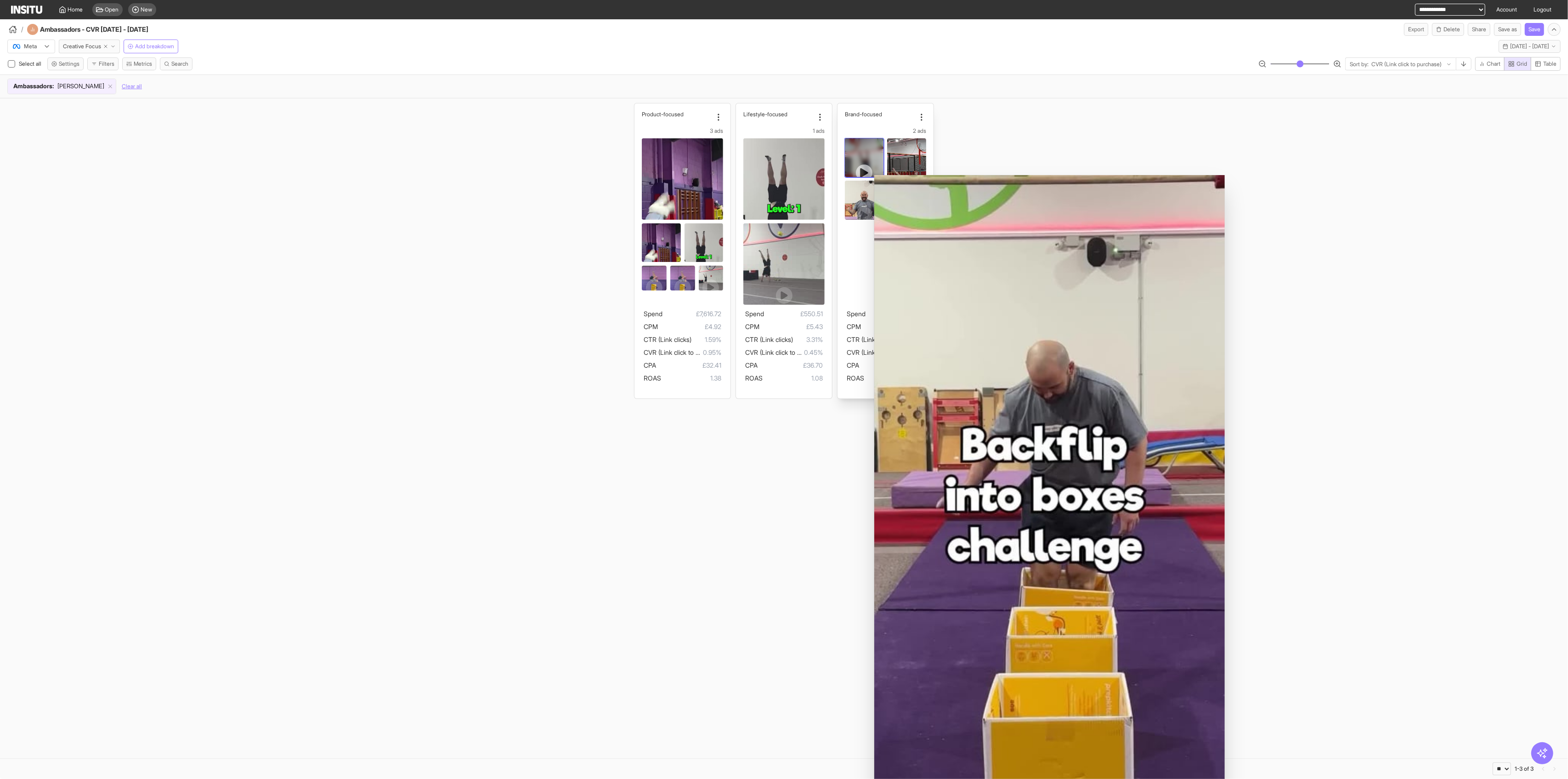
click at [634, 168] on icon at bounding box center [864, 172] width 9 height 9
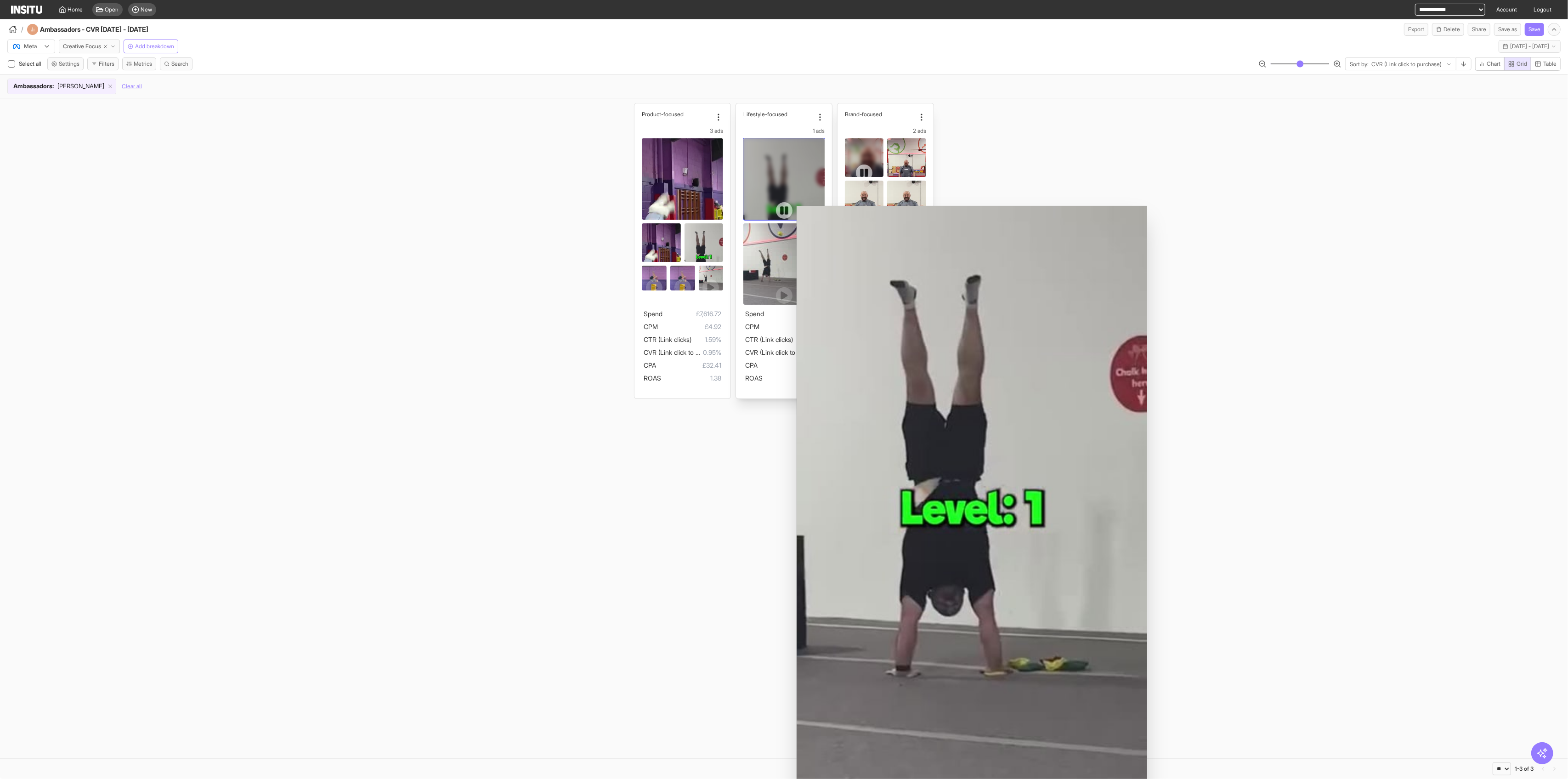
click at [634, 199] on div at bounding box center [784, 211] width 82 height 145
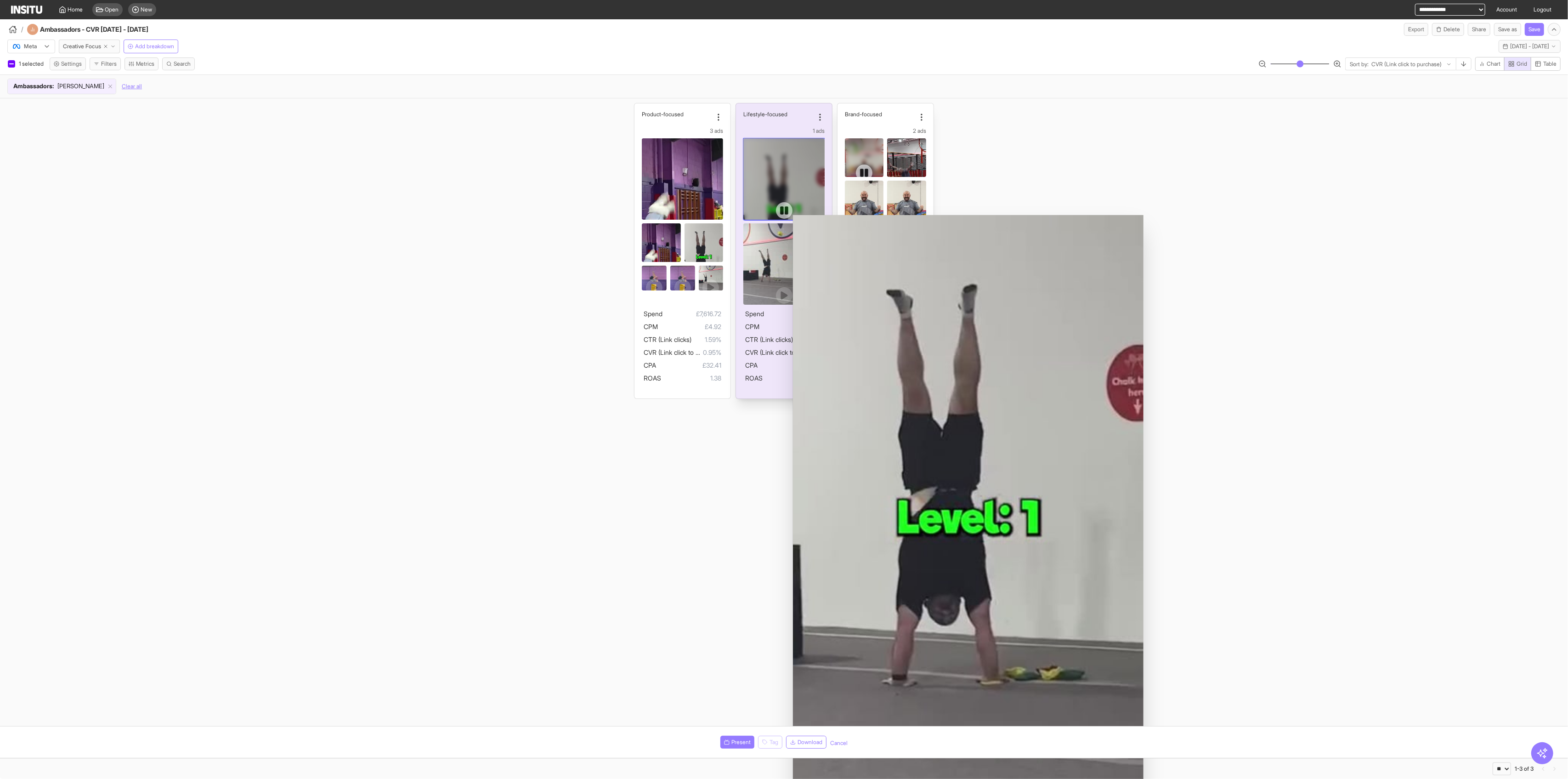
click at [634, 208] on icon at bounding box center [785, 211] width 9 height 9
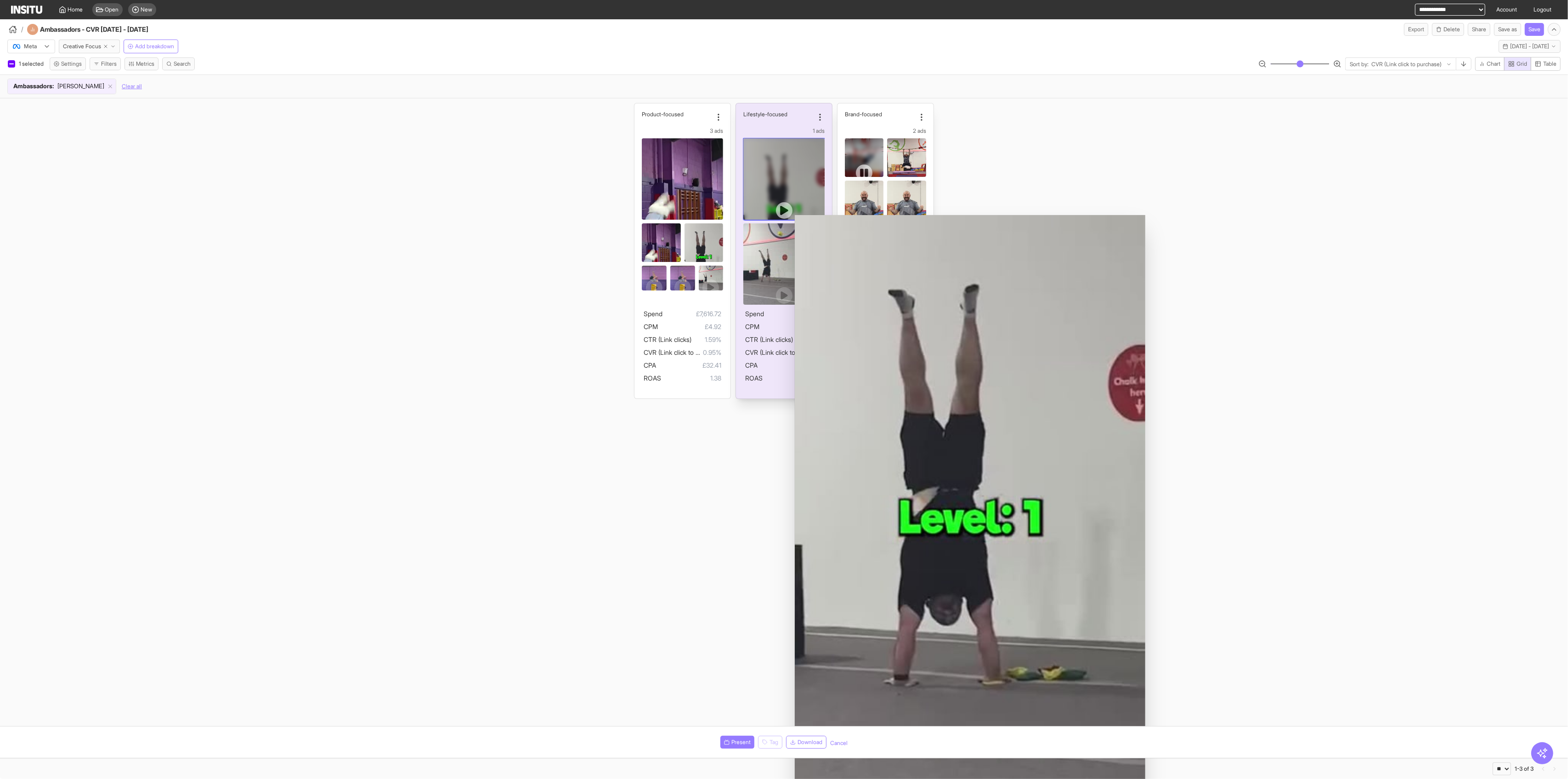
click at [634, 208] on icon at bounding box center [784, 210] width 9 height 9
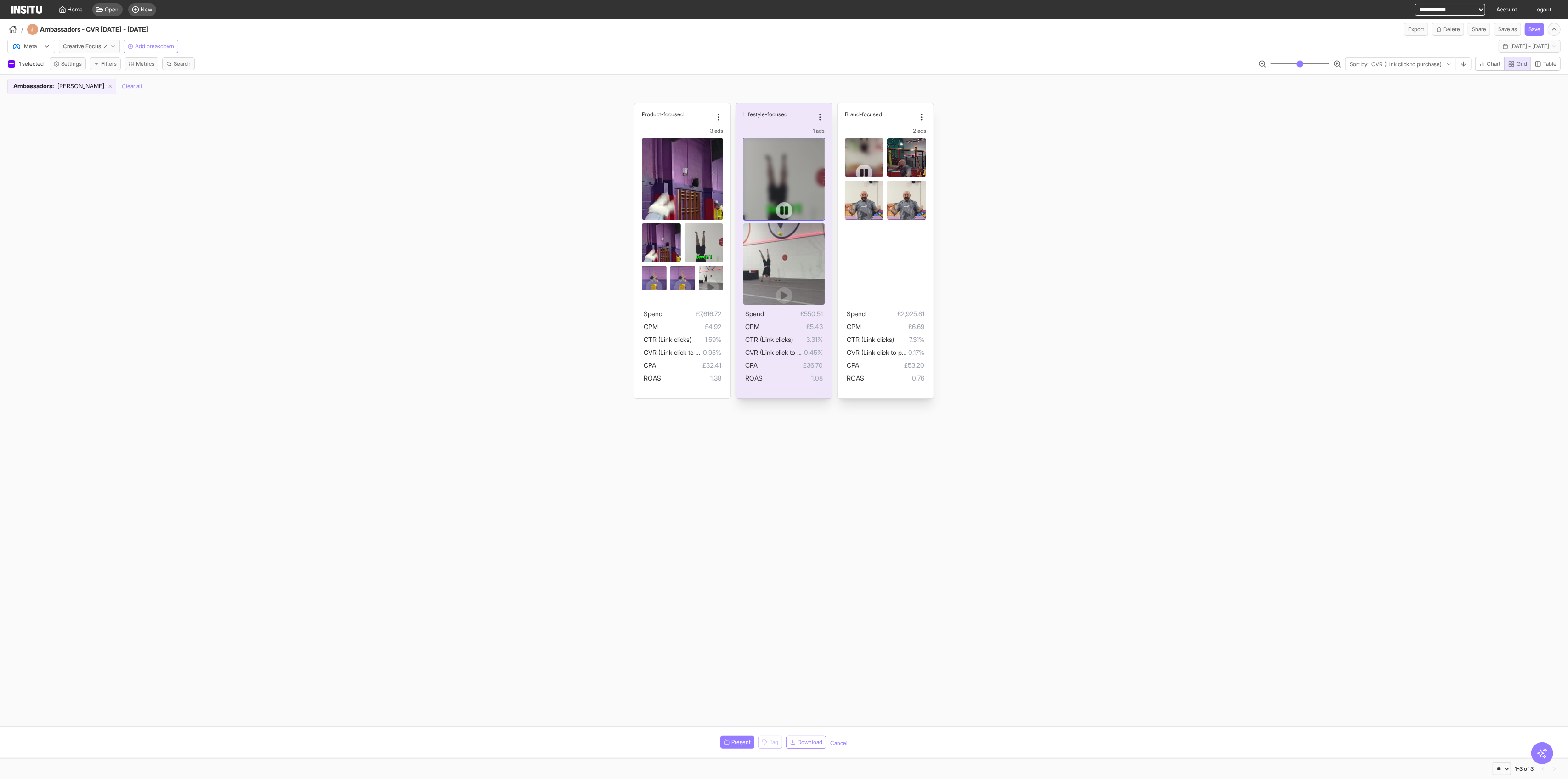
click at [634, 207] on icon at bounding box center [785, 211] width 9 height 9
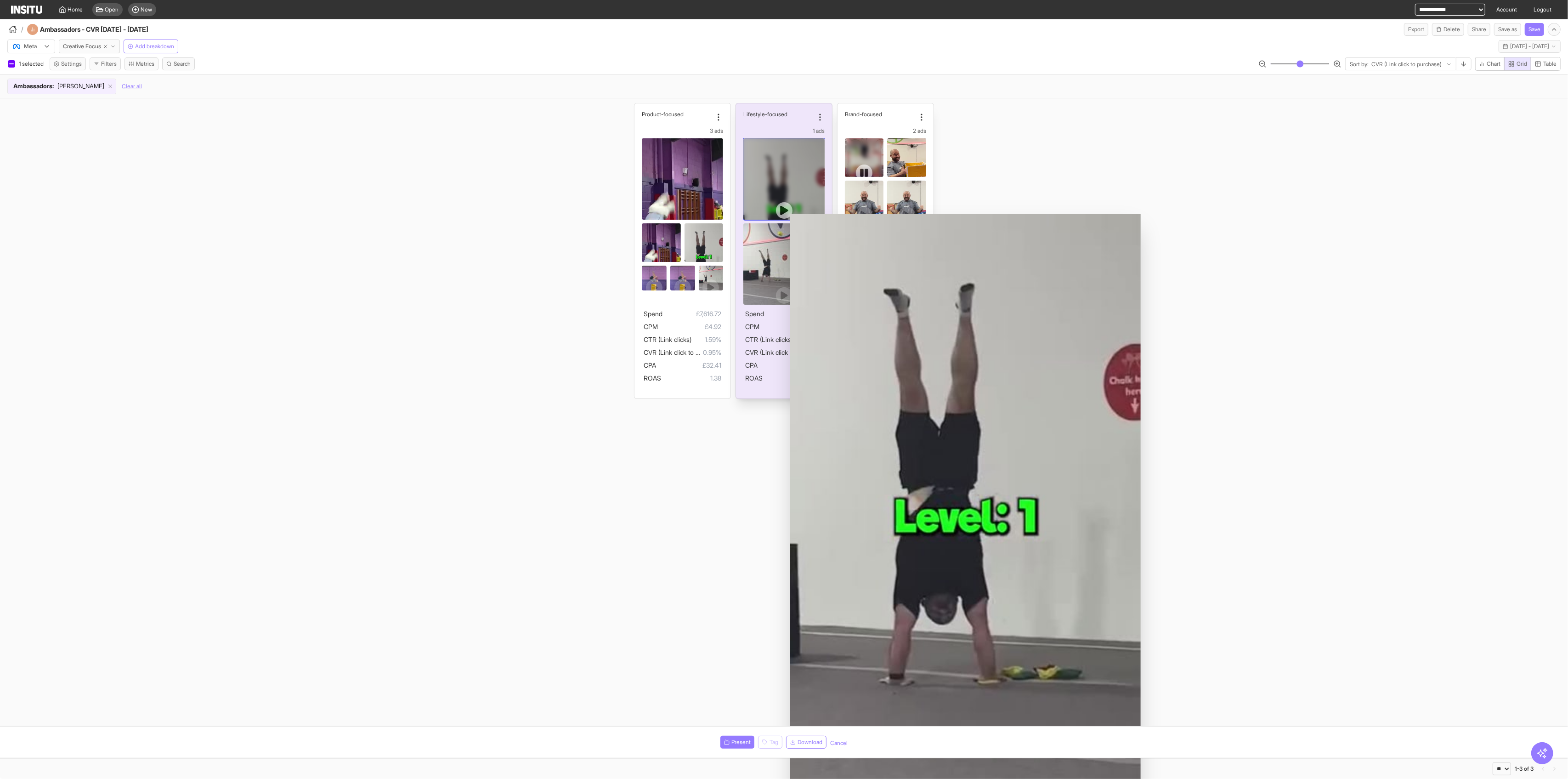
click at [634, 207] on icon at bounding box center [784, 210] width 8 height 9
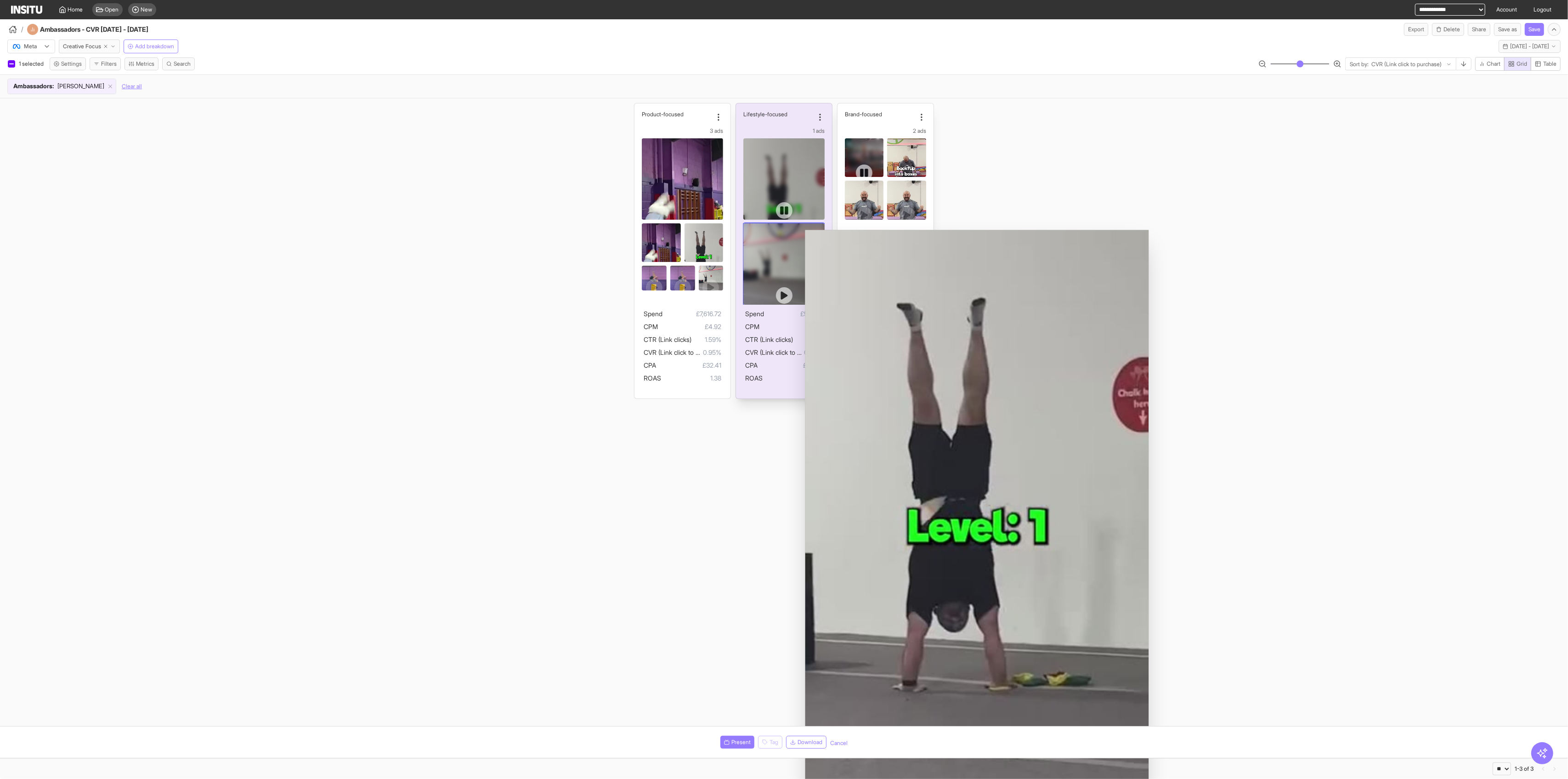
click at [634, 295] on icon at bounding box center [783, 296] width 7 height 9
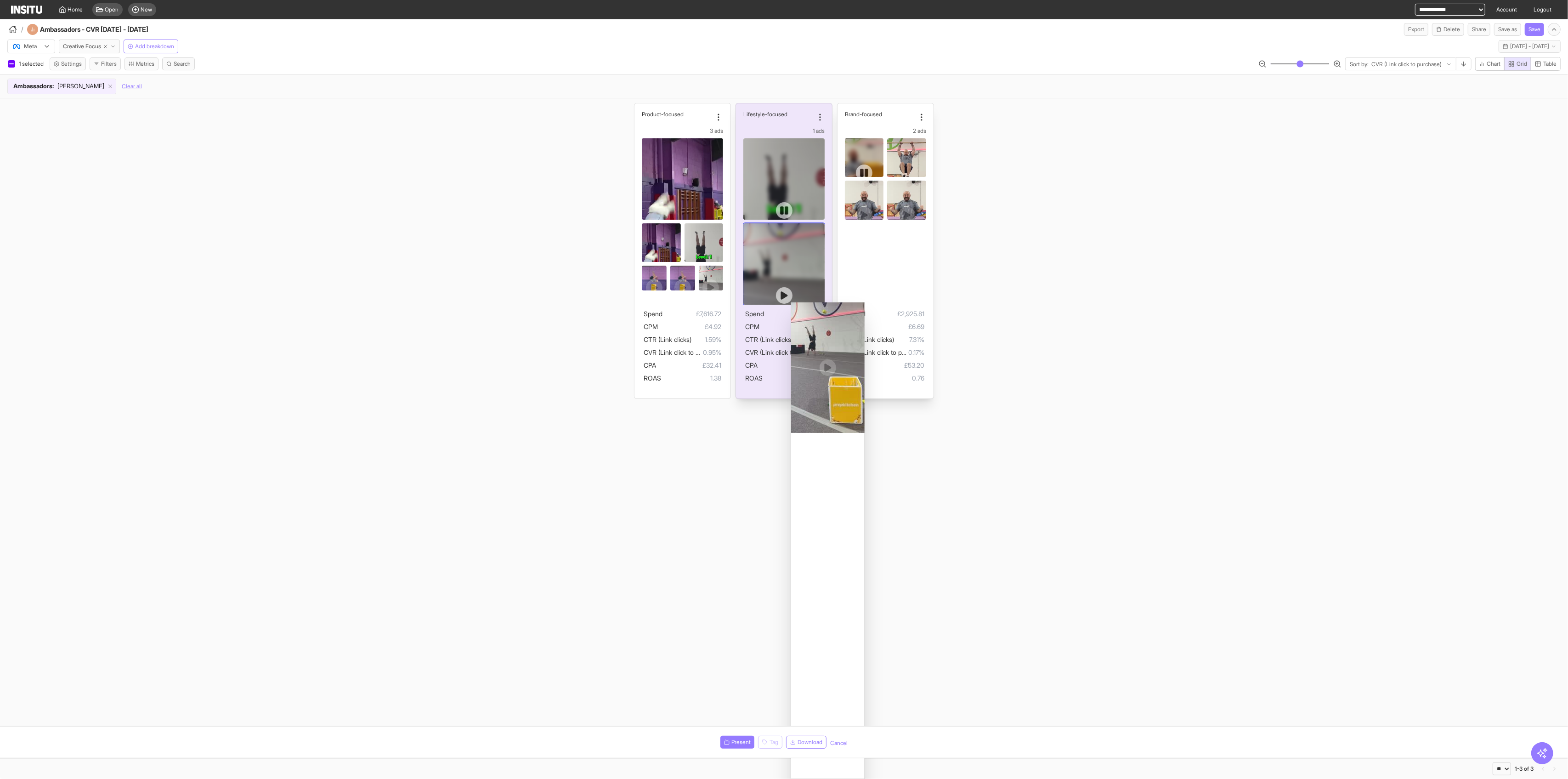
click at [634, 295] on div at bounding box center [784, 264] width 82 height 82
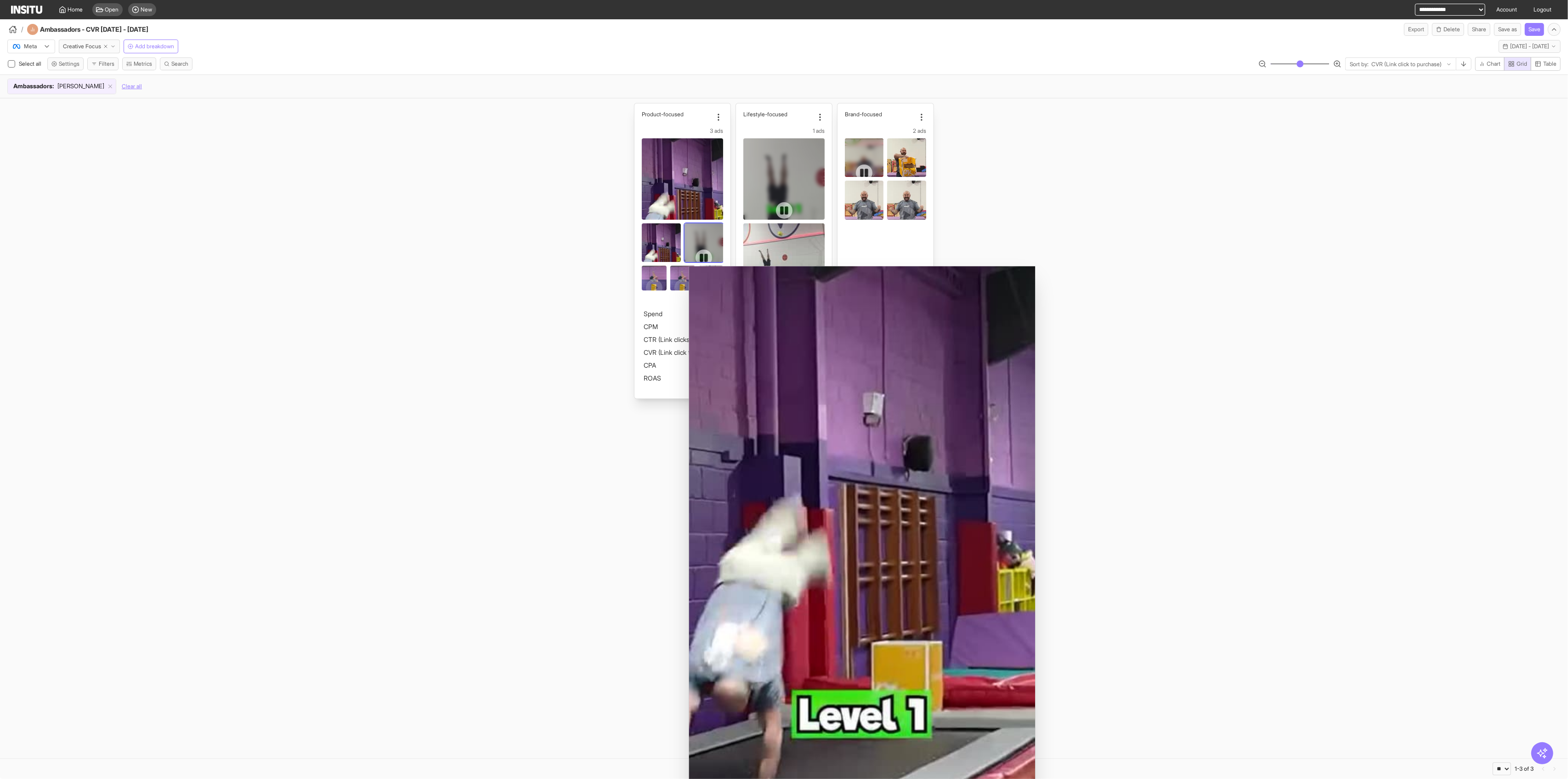
click at [634, 256] on icon at bounding box center [704, 258] width 9 height 9
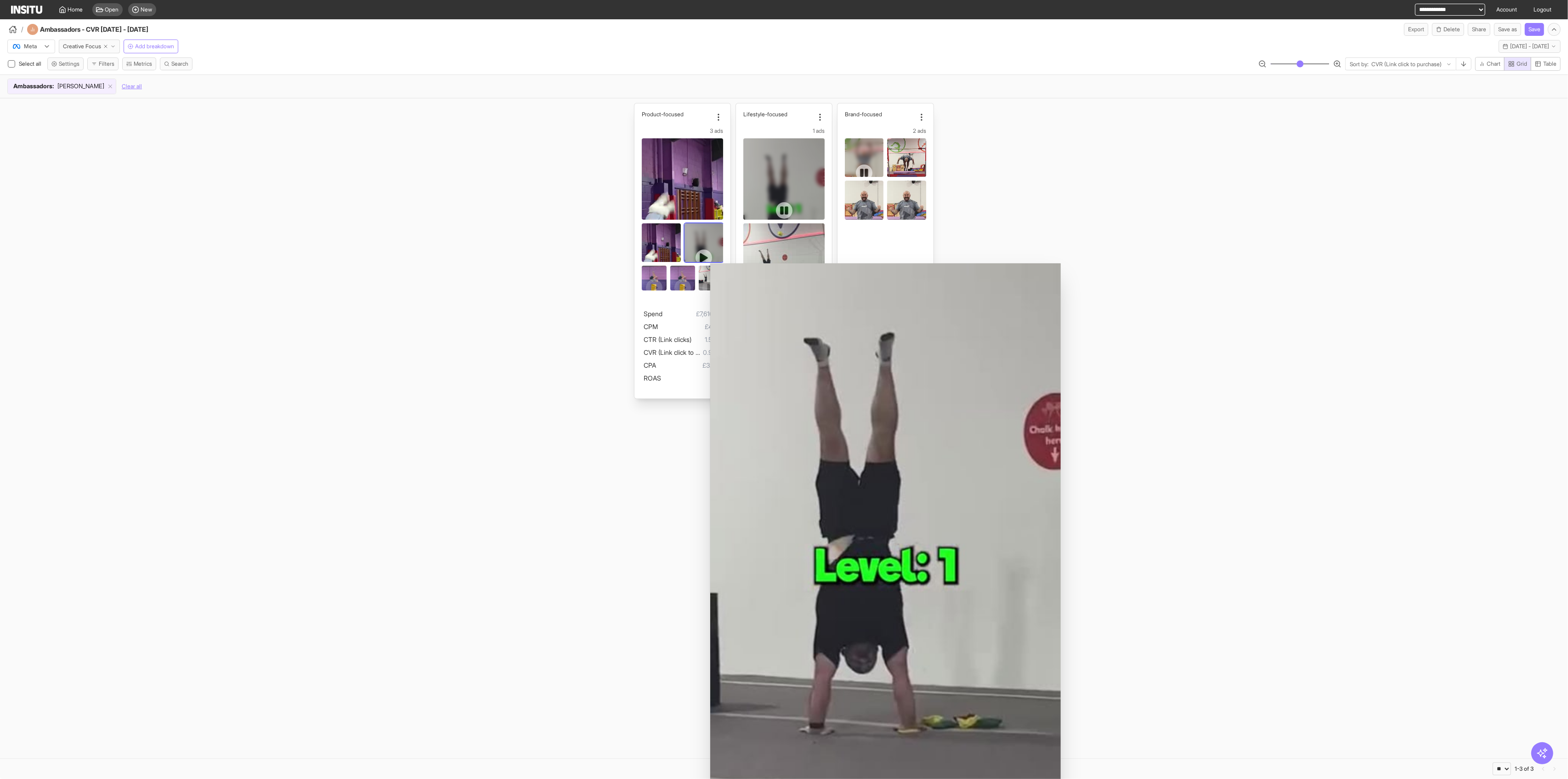
click at [634, 256] on icon at bounding box center [704, 258] width 8 height 9
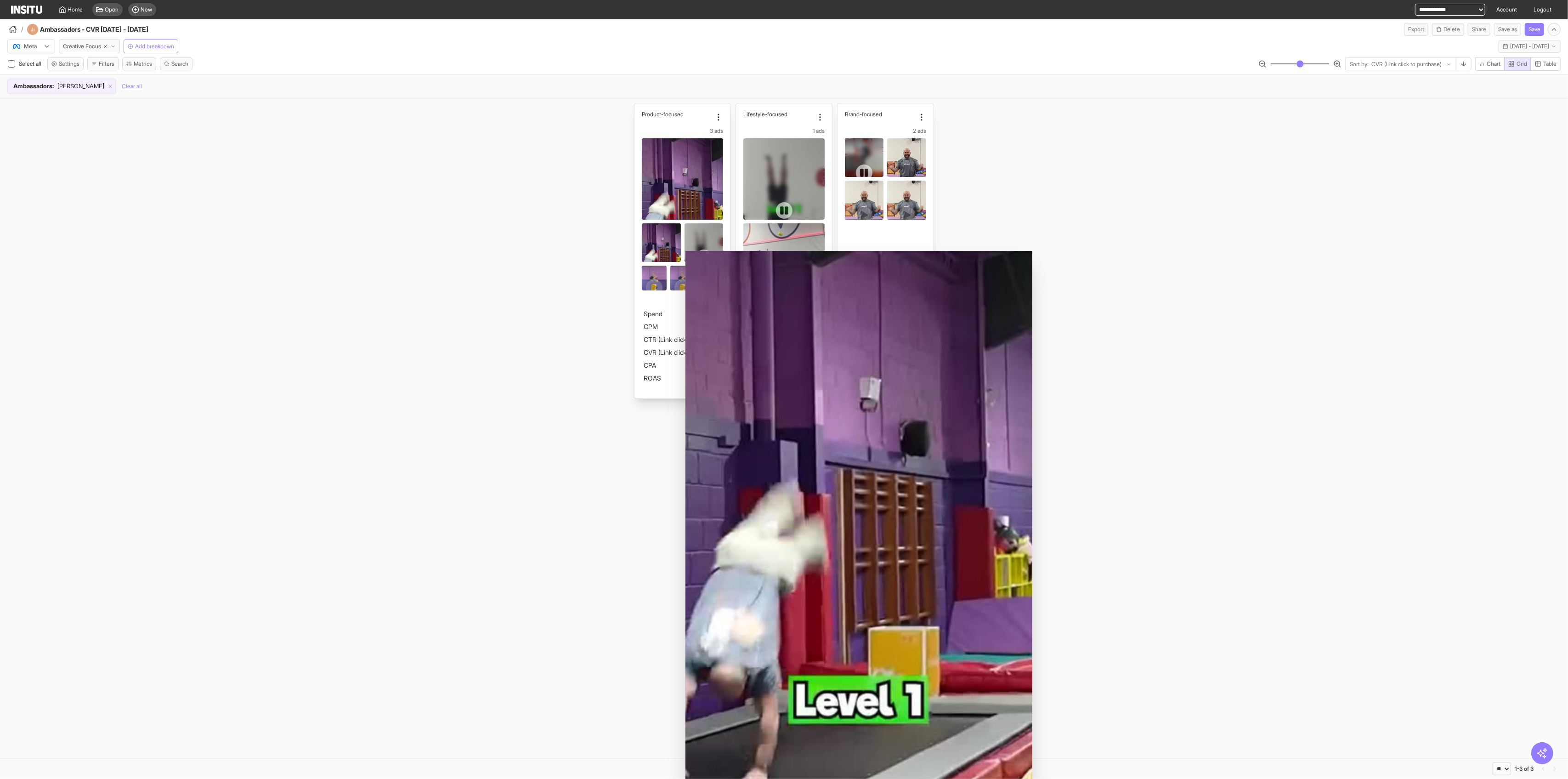
click at [634, 123] on div "Product-focused 3 ads Spend £7,616.72 CPM £4.92 CTR (Link clicks) 1.59% CVR (Li…" at bounding box center [682, 251] width 82 height 280
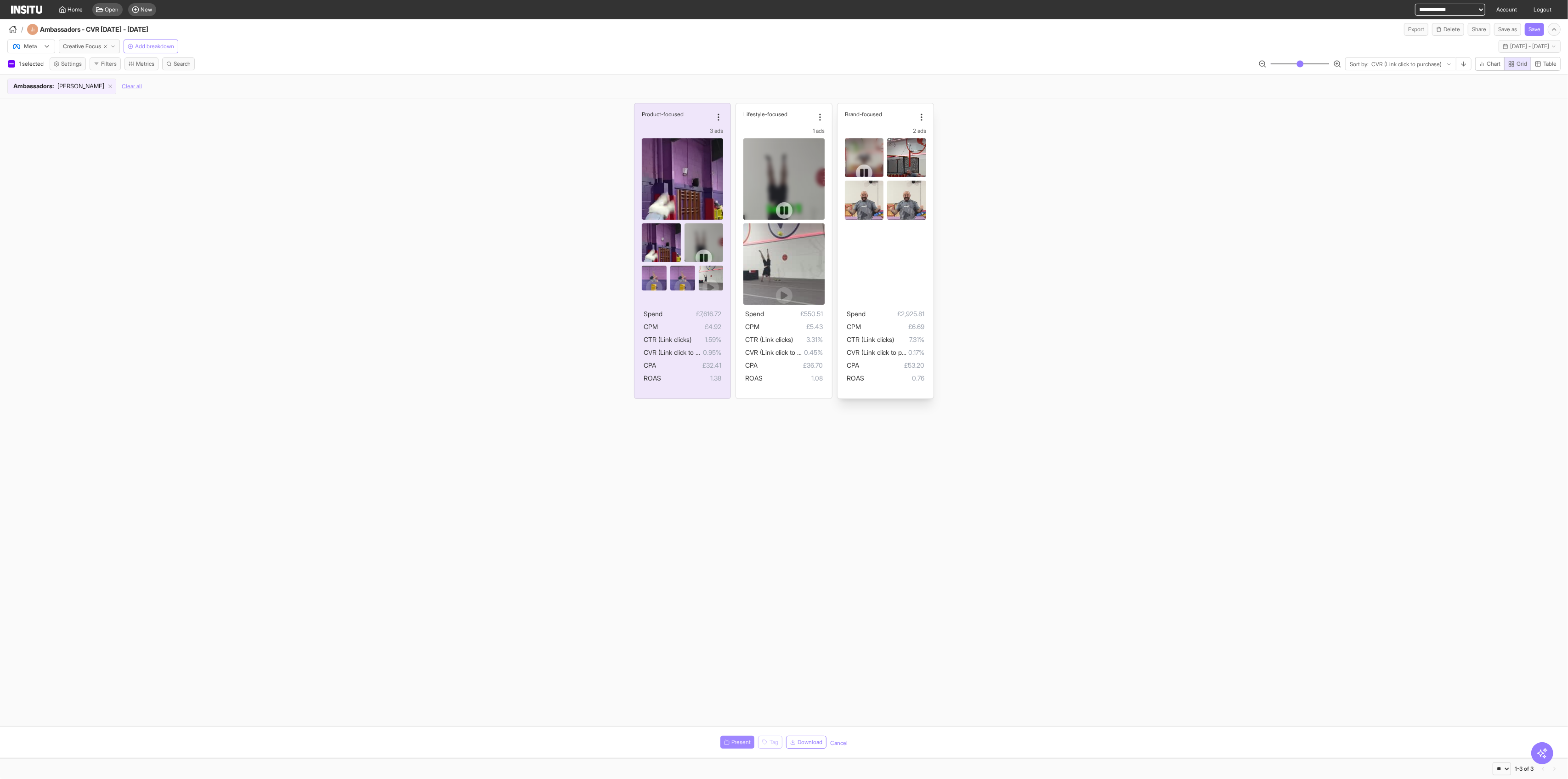
click at [634, 741] on span "Present" at bounding box center [741, 742] width 19 height 7
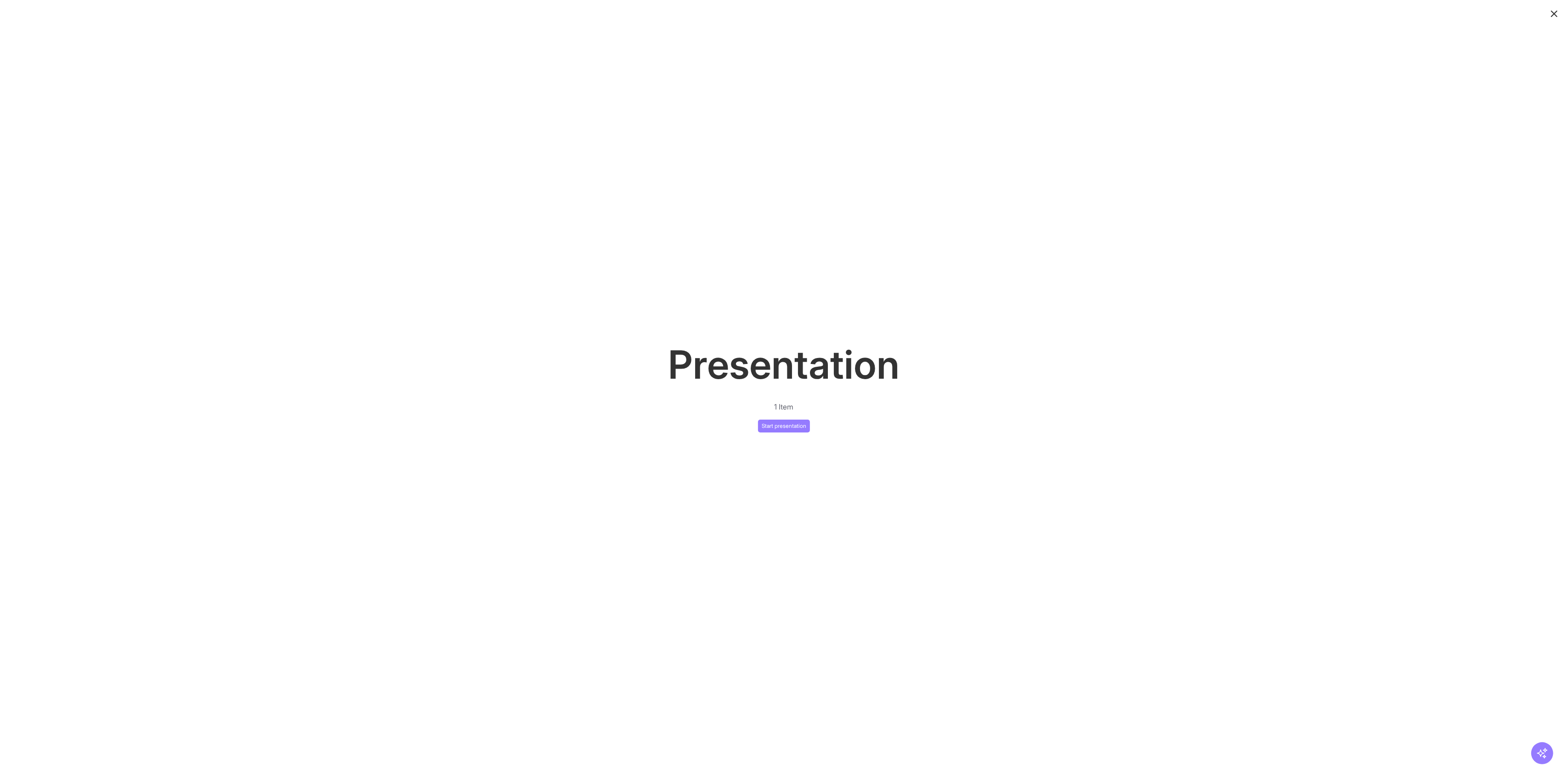
drag, startPoint x: 786, startPoint y: 419, endPoint x: 782, endPoint y: 418, distance: 4.1
click at [634, 419] on div "Presentation 1 Item Start presentation" at bounding box center [784, 384] width 1568 height 97
click at [634, 426] on button "Start presentation" at bounding box center [783, 426] width 52 height 13
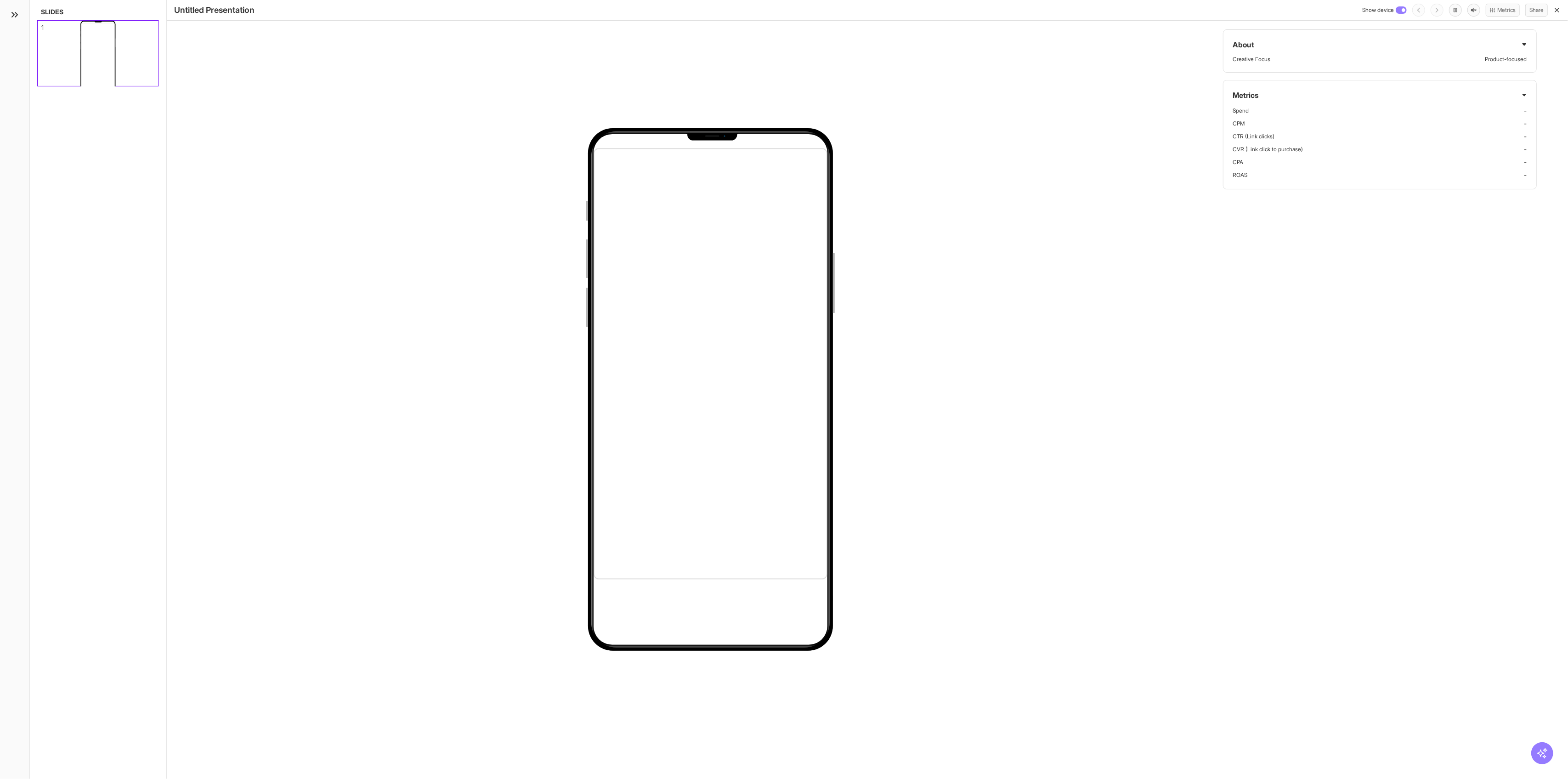
scroll to position [4, 0]
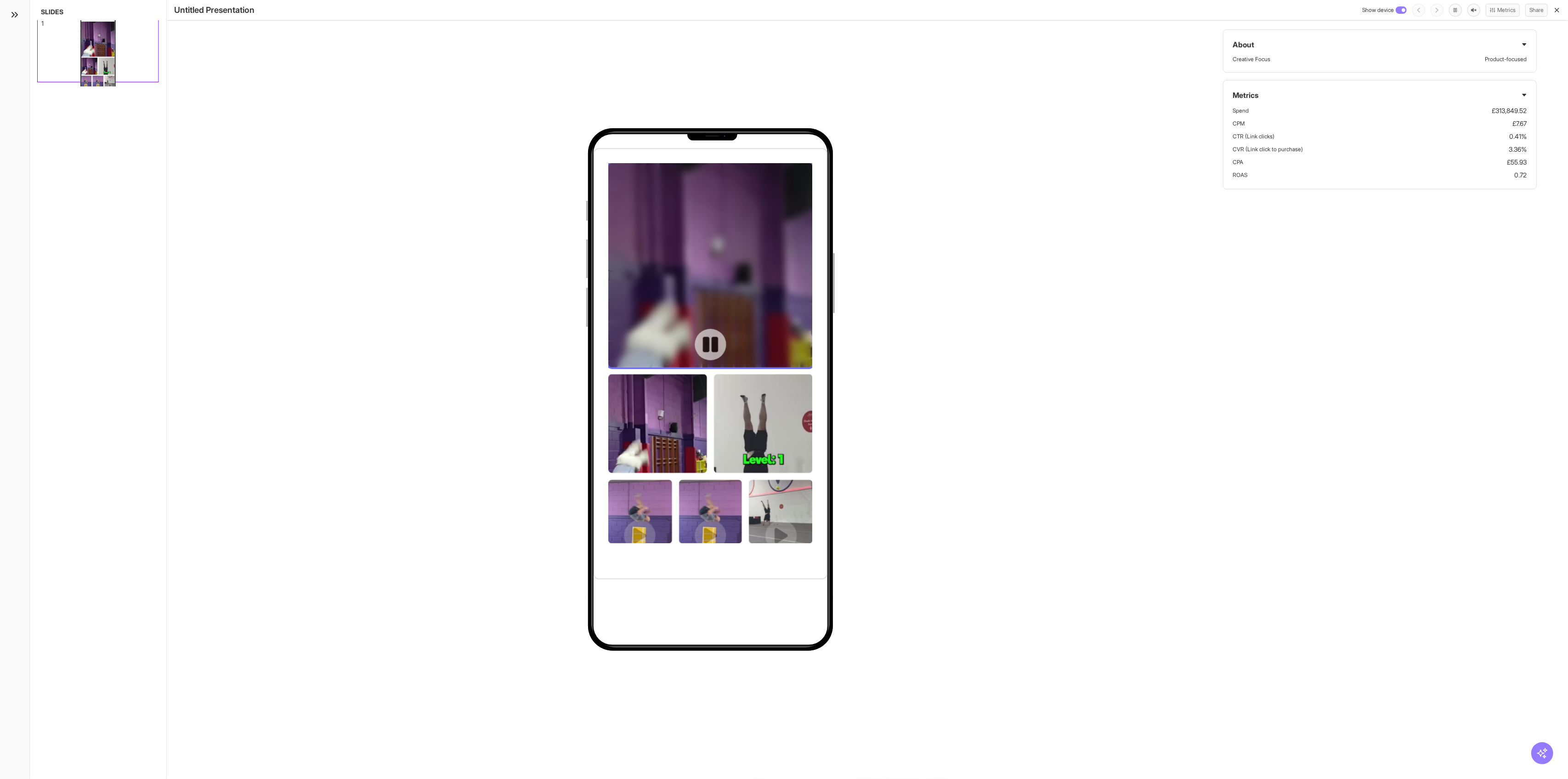
click at [634, 292] on div at bounding box center [710, 344] width 204 height 363
click at [634, 315] on div at bounding box center [710, 344] width 204 height 363
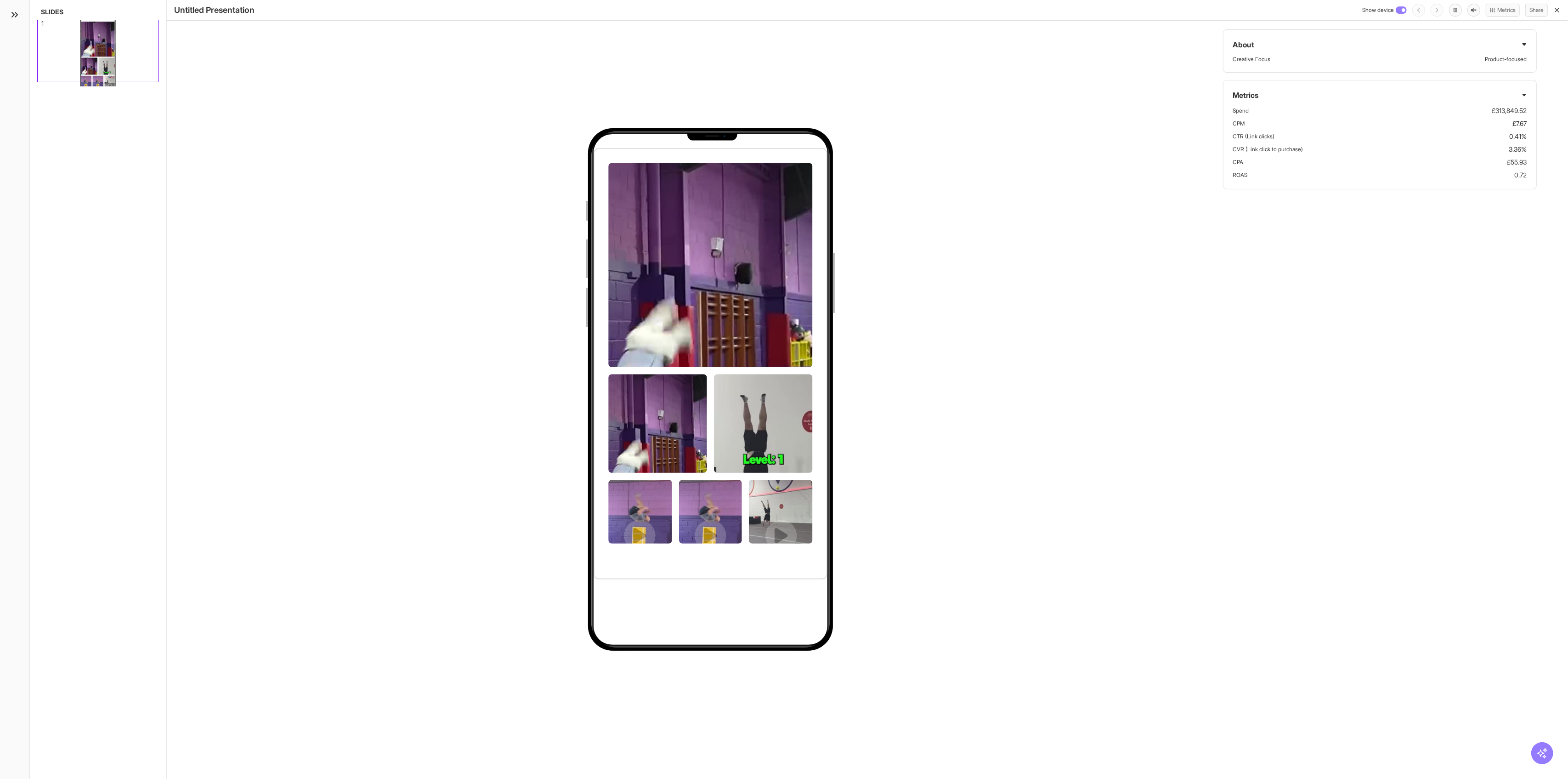
click at [634, 11] on icon "button" at bounding box center [1557, 10] width 7 height 7
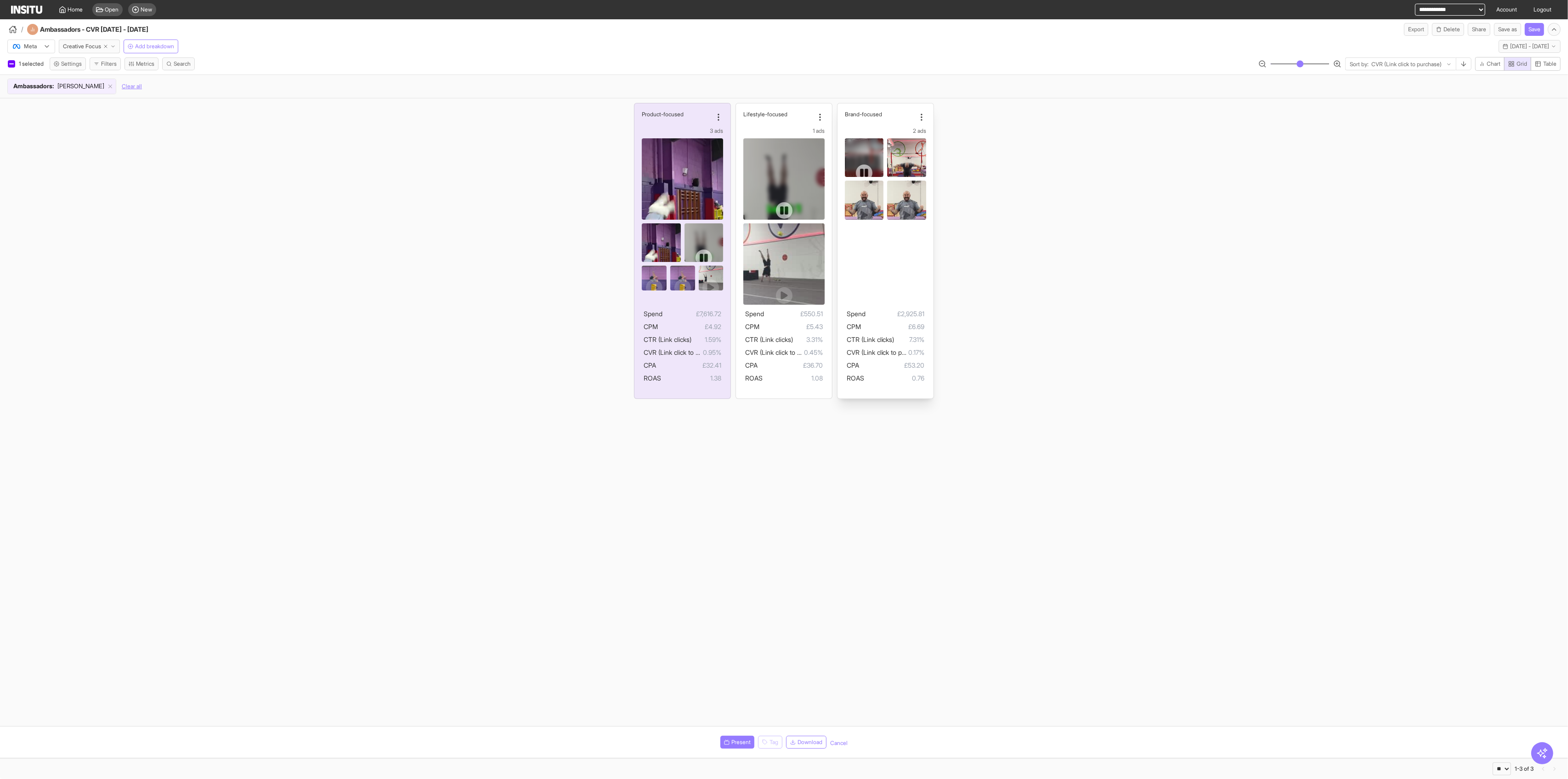
click at [634, 428] on section "Product-focused 3 ads Spend £7,616.72 CPM £4.92 CTR (Link clicks) 1.59% CVR (Li…" at bounding box center [784, 412] width 1568 height 628
click at [634, 435] on section "Product-focused 3 ads Spend £7,616.72 CPM £4.92 CTR (Link clicks) 1.59% CVR (Li…" at bounding box center [784, 412] width 1568 height 628
click at [634, 141] on div at bounding box center [682, 211] width 82 height 145
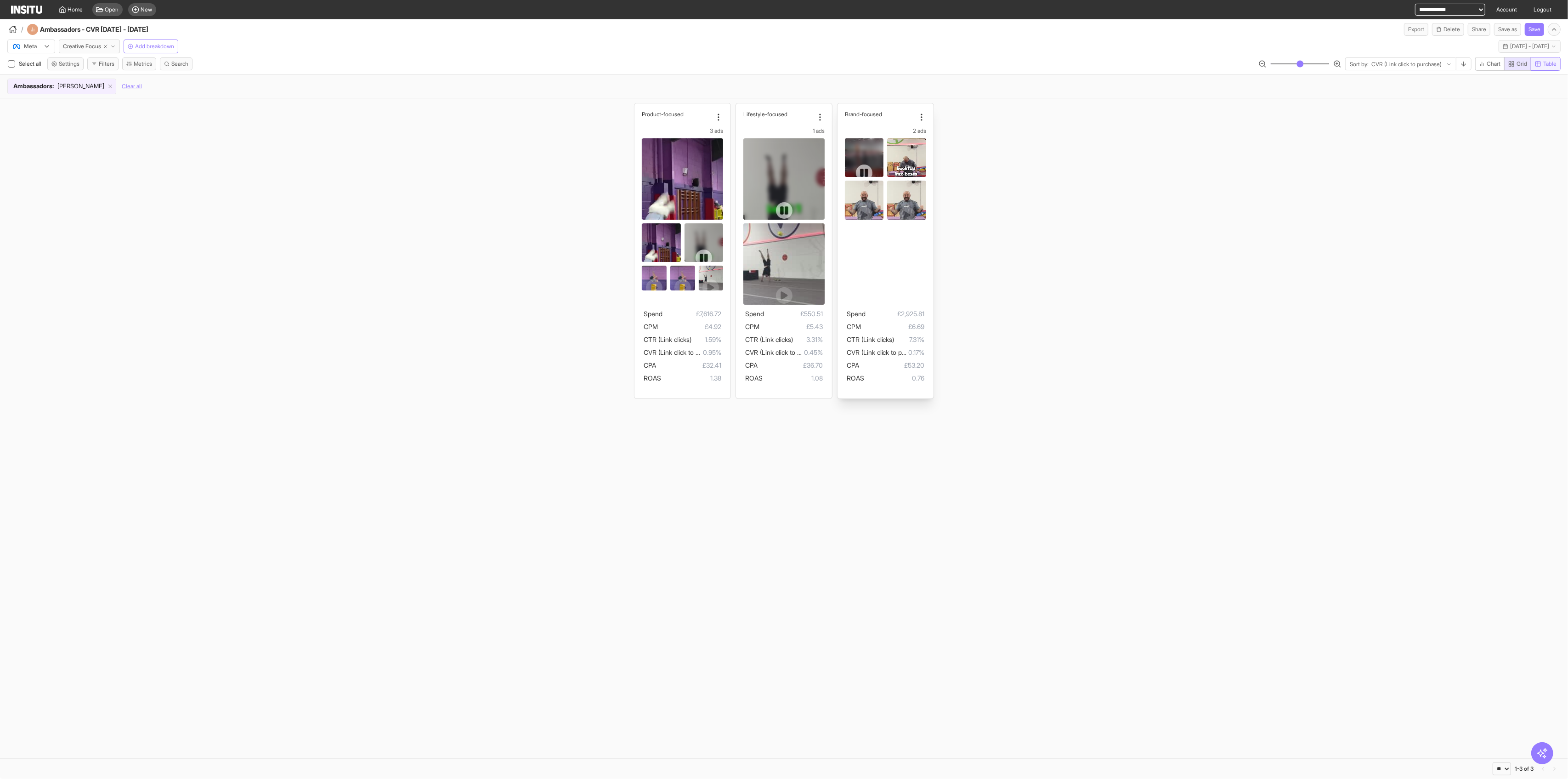
click at [634, 62] on span "Table" at bounding box center [1550, 64] width 13 height 7
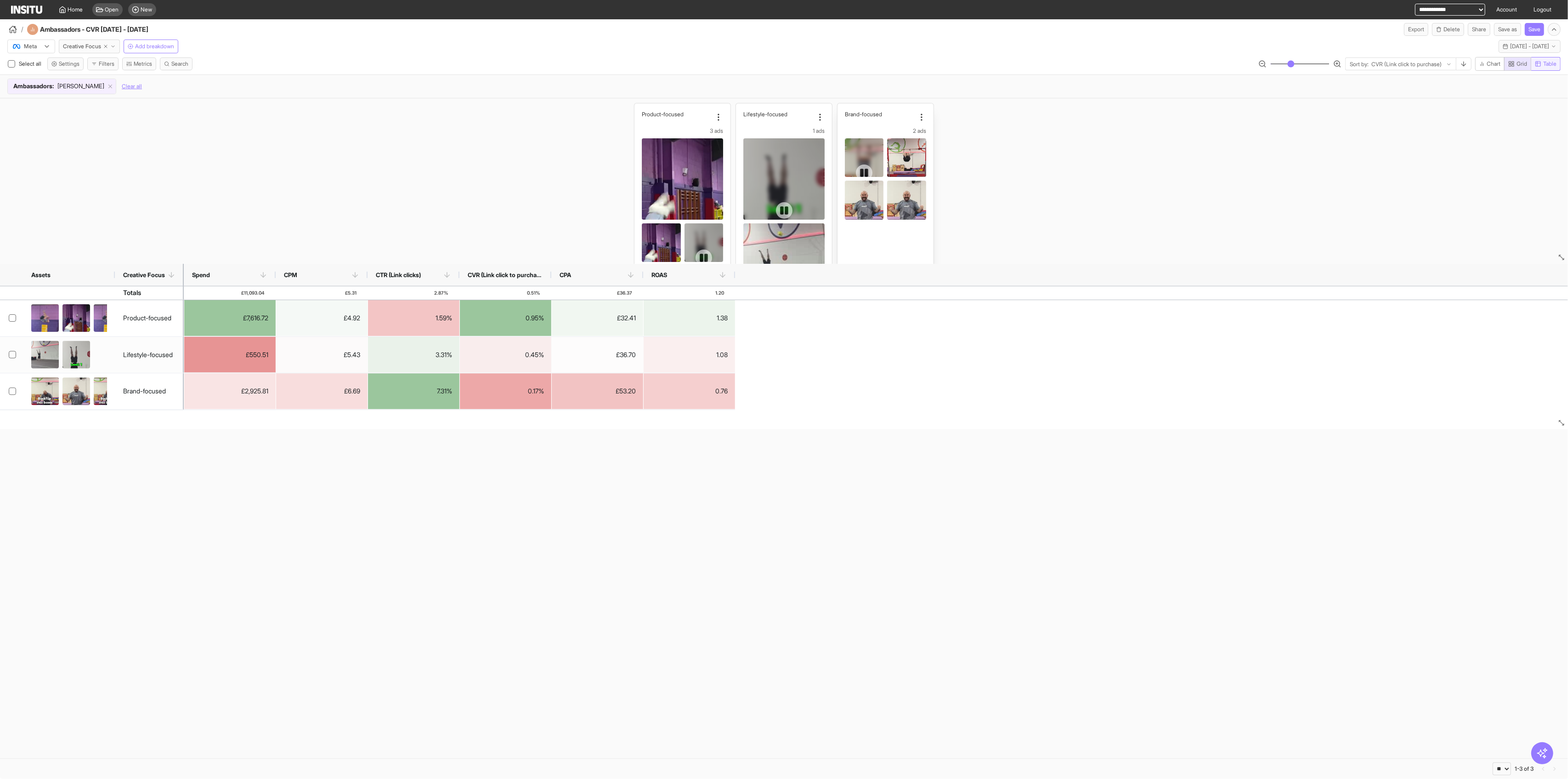
click at [634, 62] on span "Table" at bounding box center [1550, 64] width 13 height 7
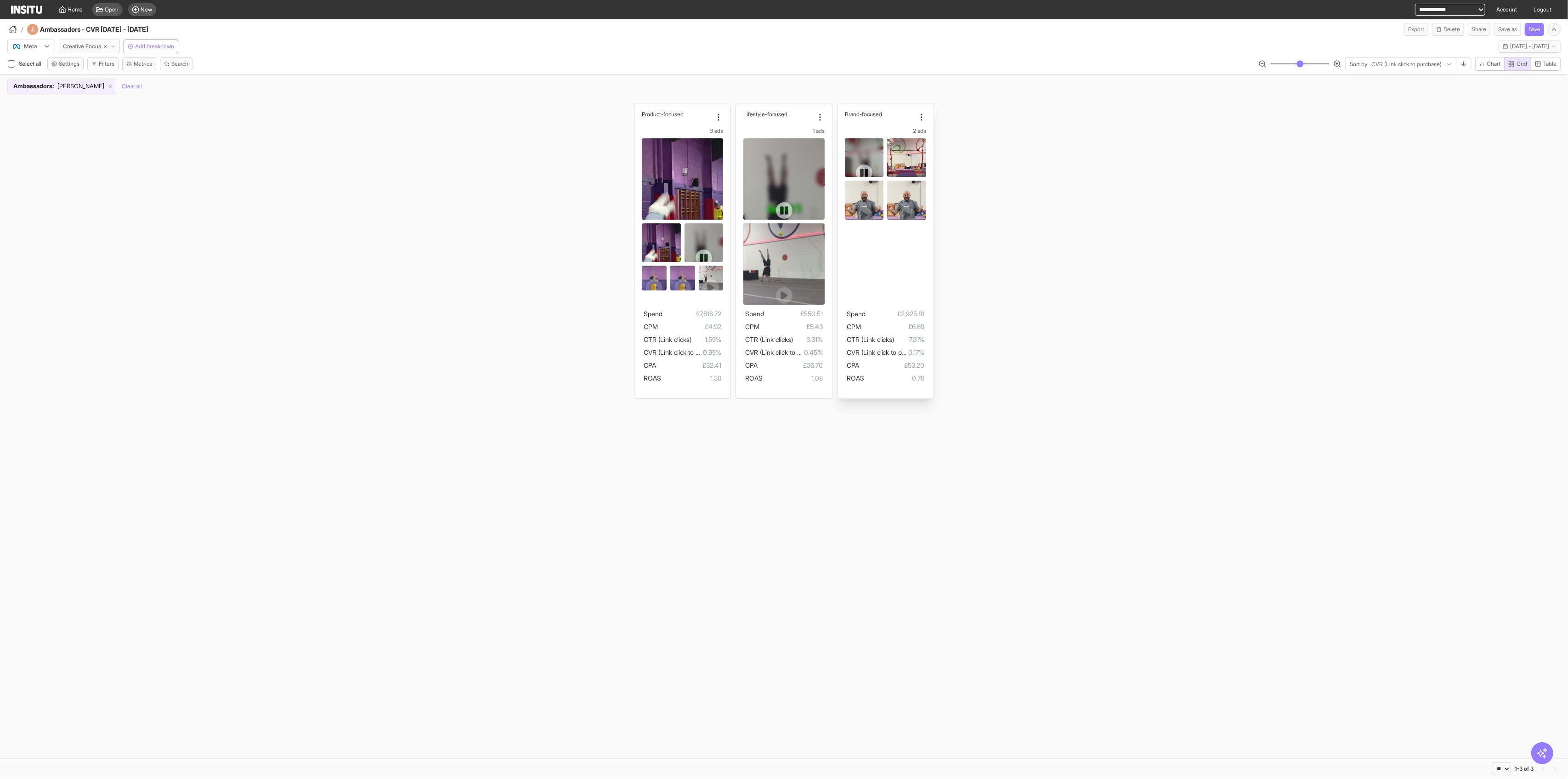
click at [81, 47] on span "Creative Focus" at bounding box center [82, 46] width 38 height 7
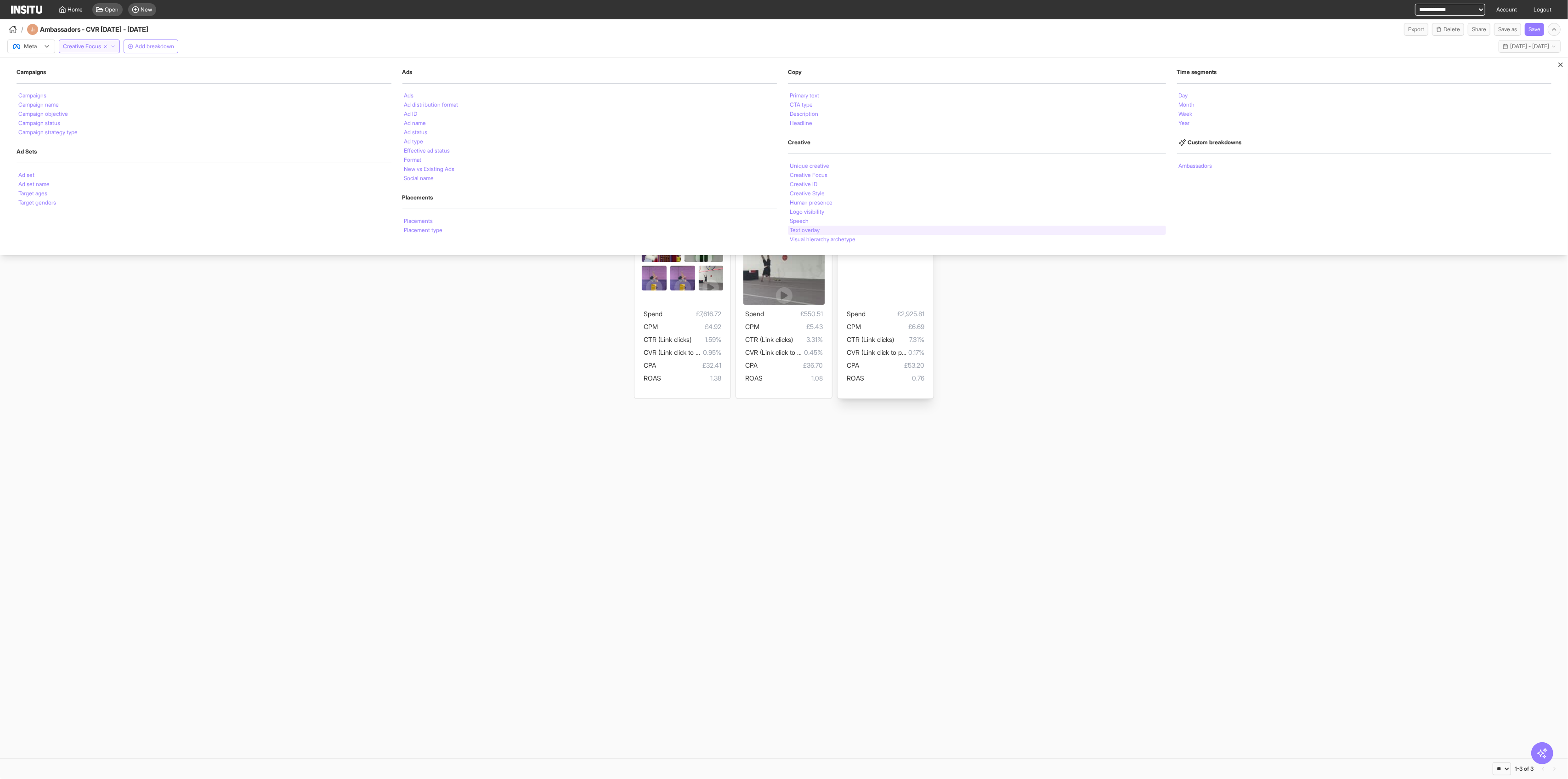
click at [634, 228] on div "Text overlay" at bounding box center [976, 230] width 378 height 9
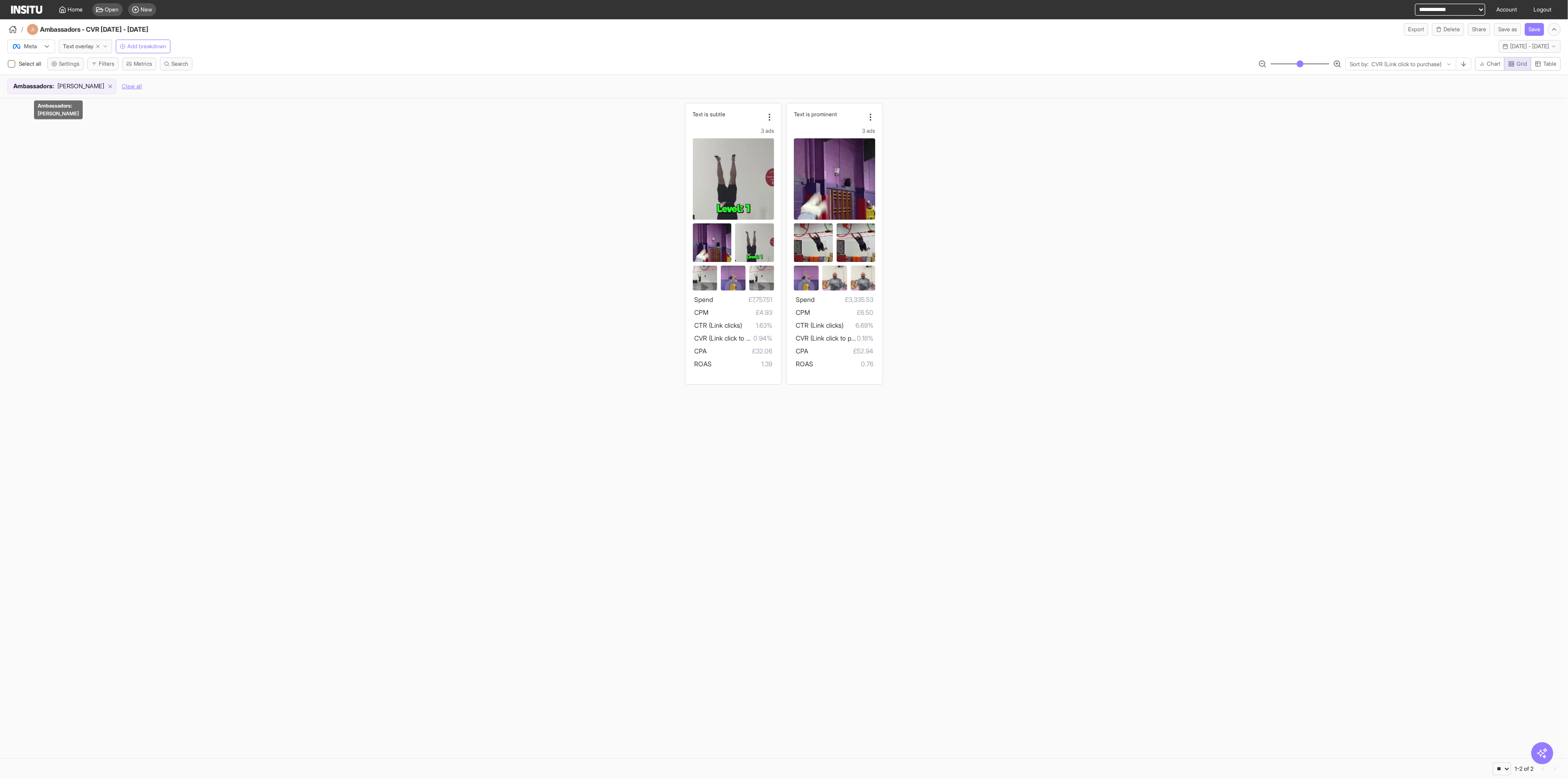
click at [107, 87] on icon at bounding box center [110, 86] width 7 height 7
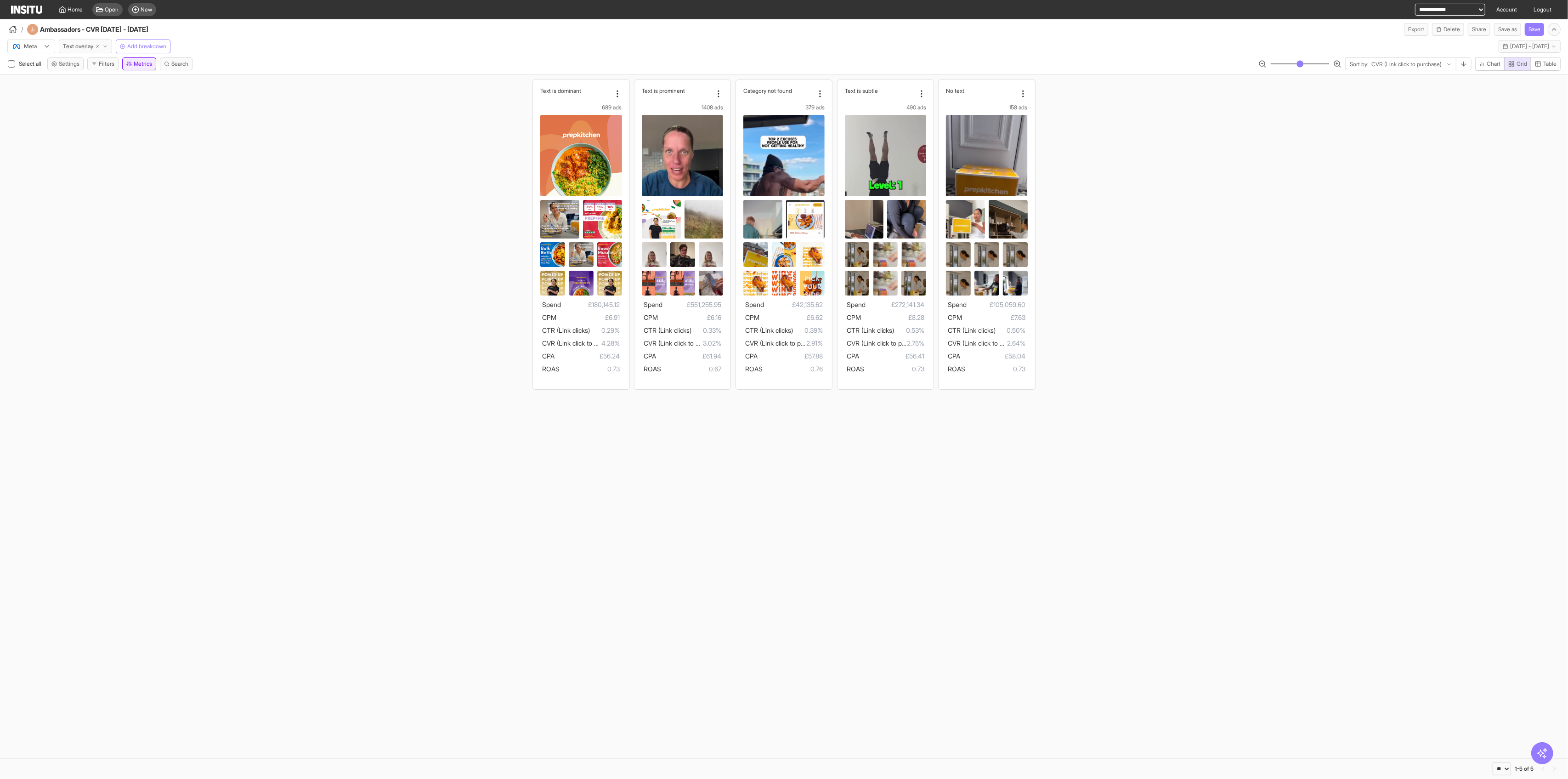
click at [138, 65] on button "Metrics" at bounding box center [139, 63] width 34 height 13
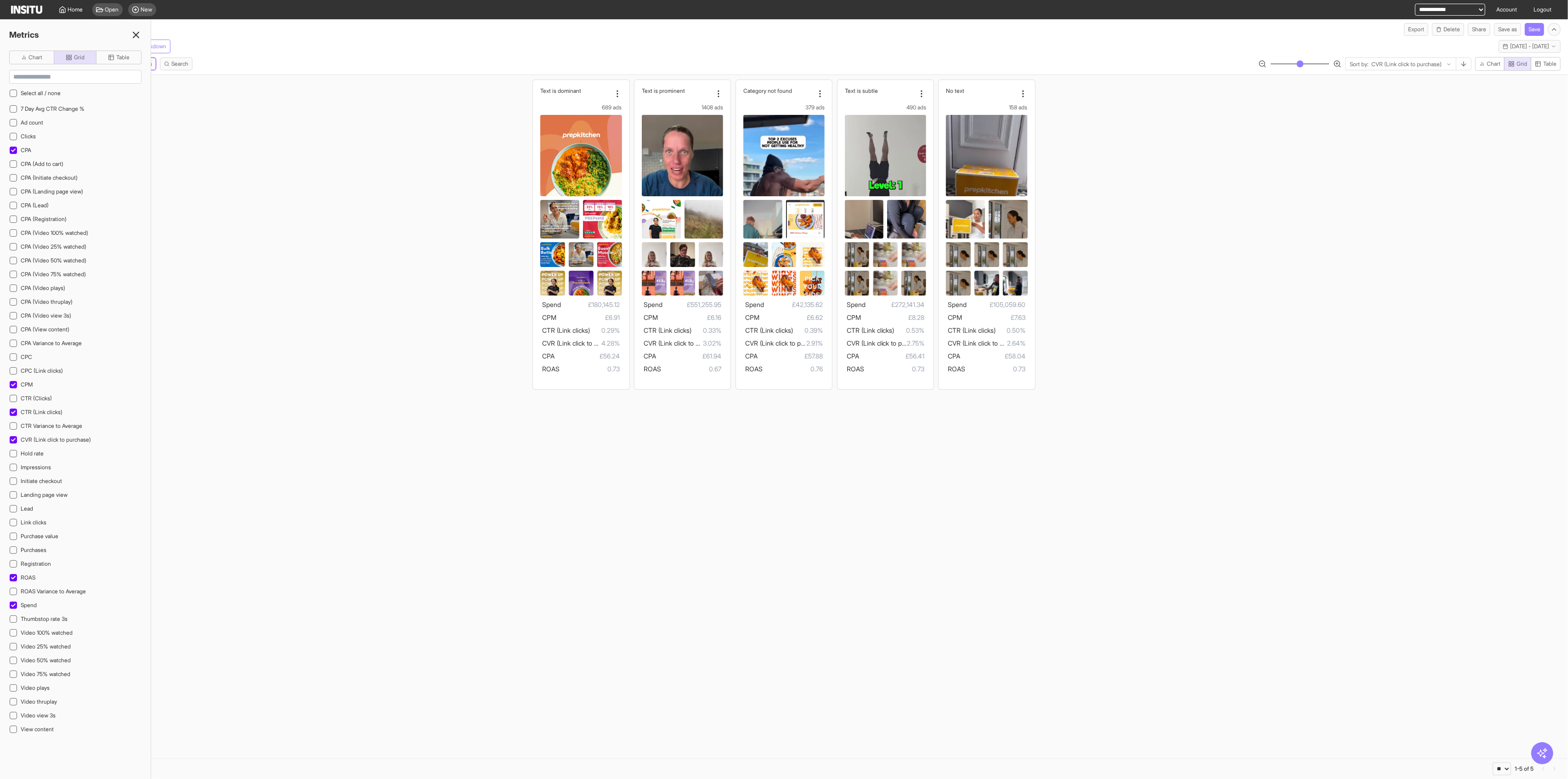
click at [45, 388] on div "CPM" at bounding box center [75, 385] width 132 height 12
click at [76, 572] on div "ROAS" at bounding box center [75, 578] width 132 height 12
click at [142, 35] on div "Metrics" at bounding box center [75, 35] width 151 height 13
click at [136, 35] on line at bounding box center [136, 35] width 5 height 5
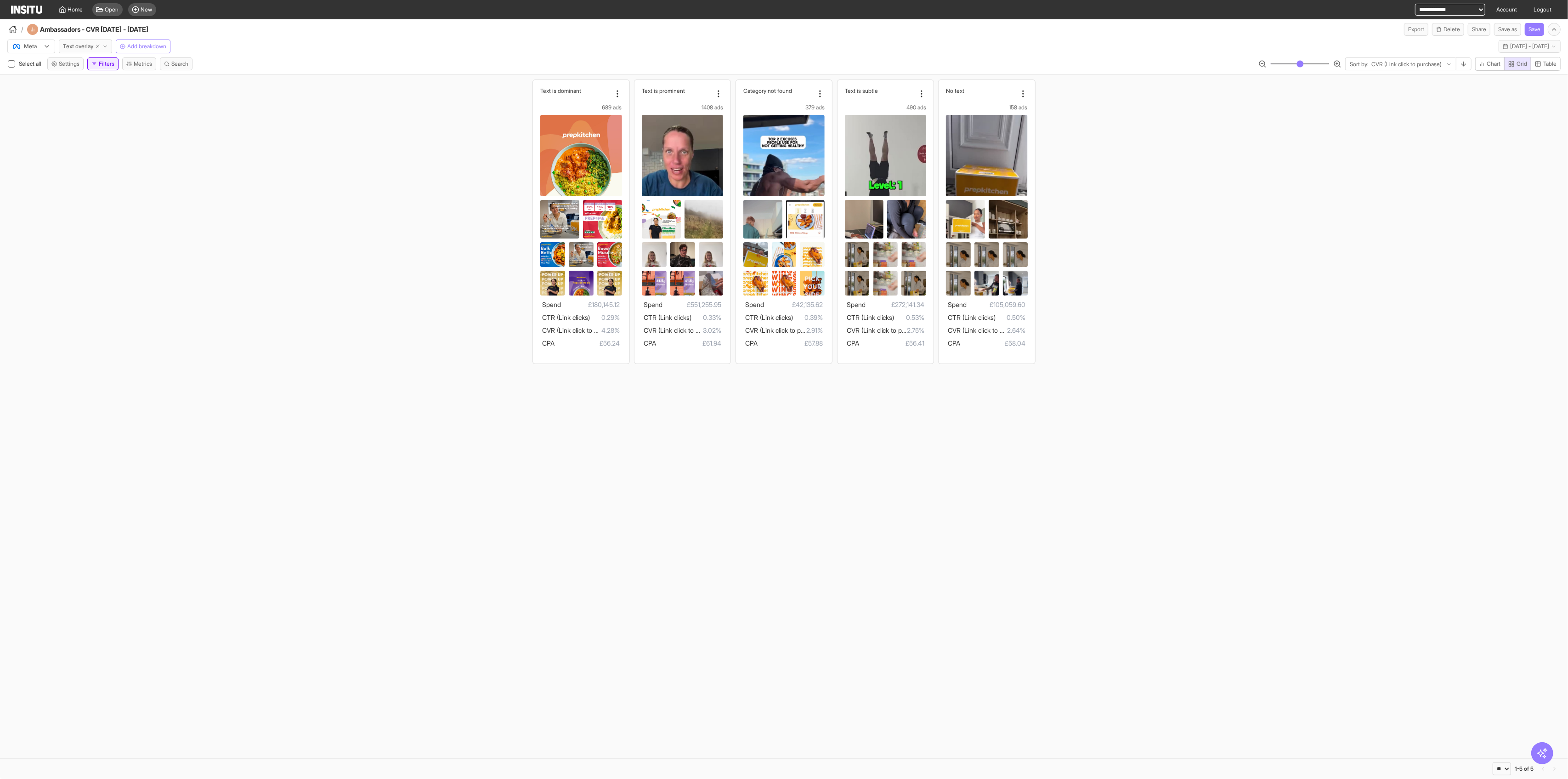
click at [99, 68] on button "Filters" at bounding box center [102, 63] width 31 height 13
click at [139, 58] on line at bounding box center [140, 58] width 3 height 3
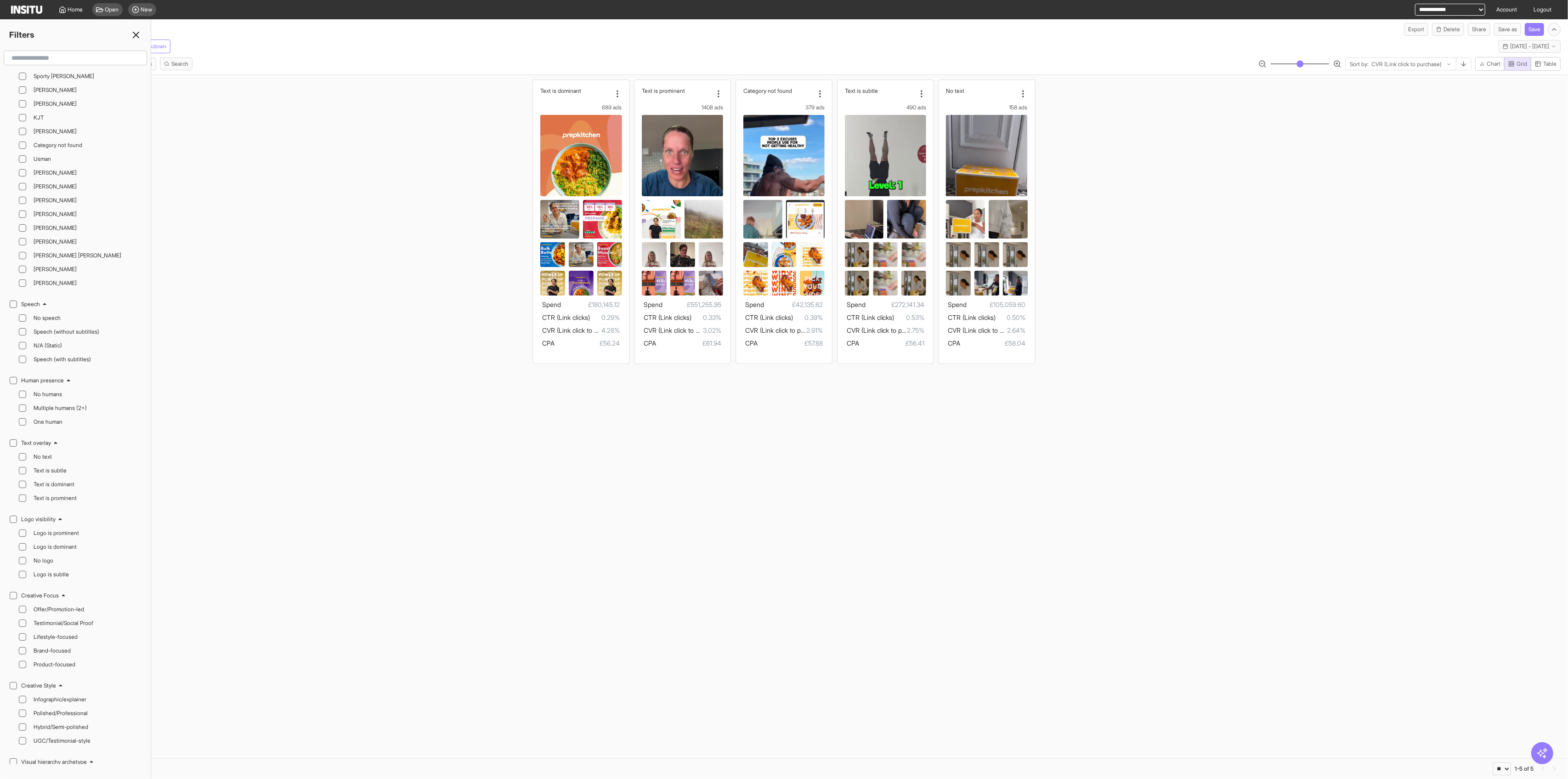
scroll to position [1532, 0]
drag, startPoint x: 24, startPoint y: 398, endPoint x: 23, endPoint y: 392, distance: 6.1
click at [23, 409] on icon at bounding box center [23, 411] width 5 height 5
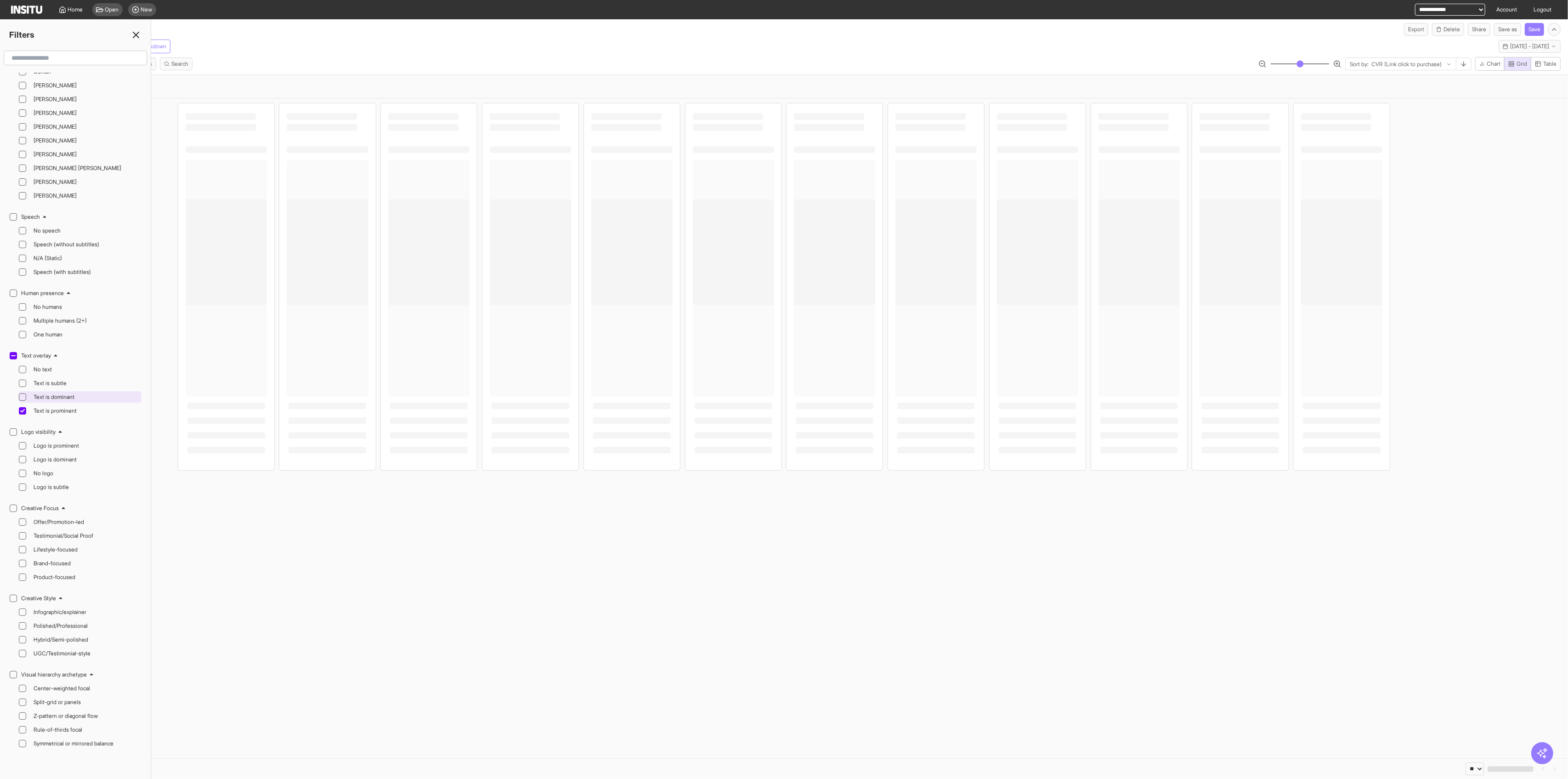
click at [23, 395] on icon at bounding box center [23, 397] width 5 height 5
click at [27, 378] on div "Text is subtle" at bounding box center [80, 384] width 123 height 12
click at [23, 367] on icon at bounding box center [23, 370] width 5 height 5
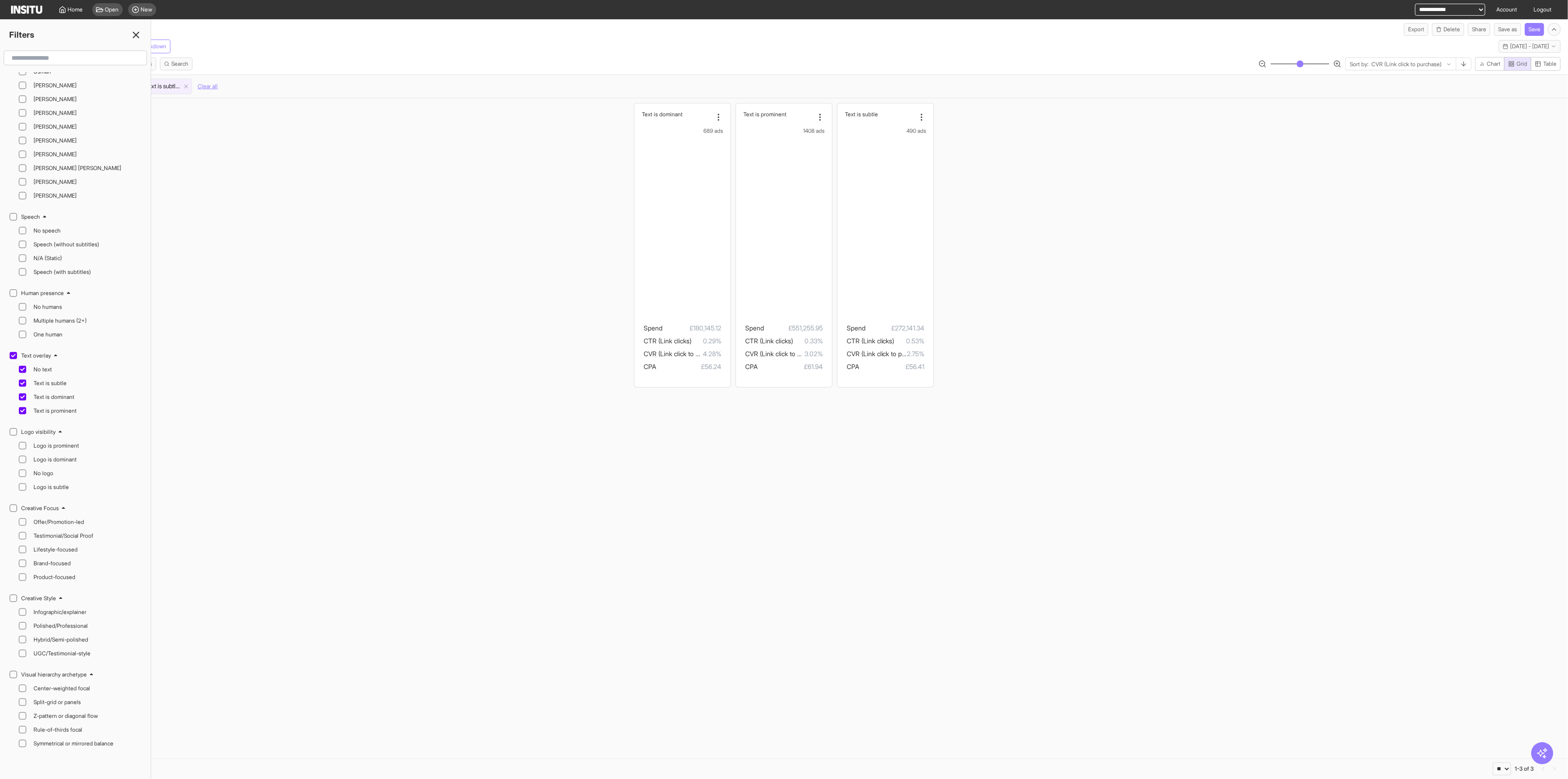
click at [132, 37] on icon at bounding box center [136, 35] width 11 height 11
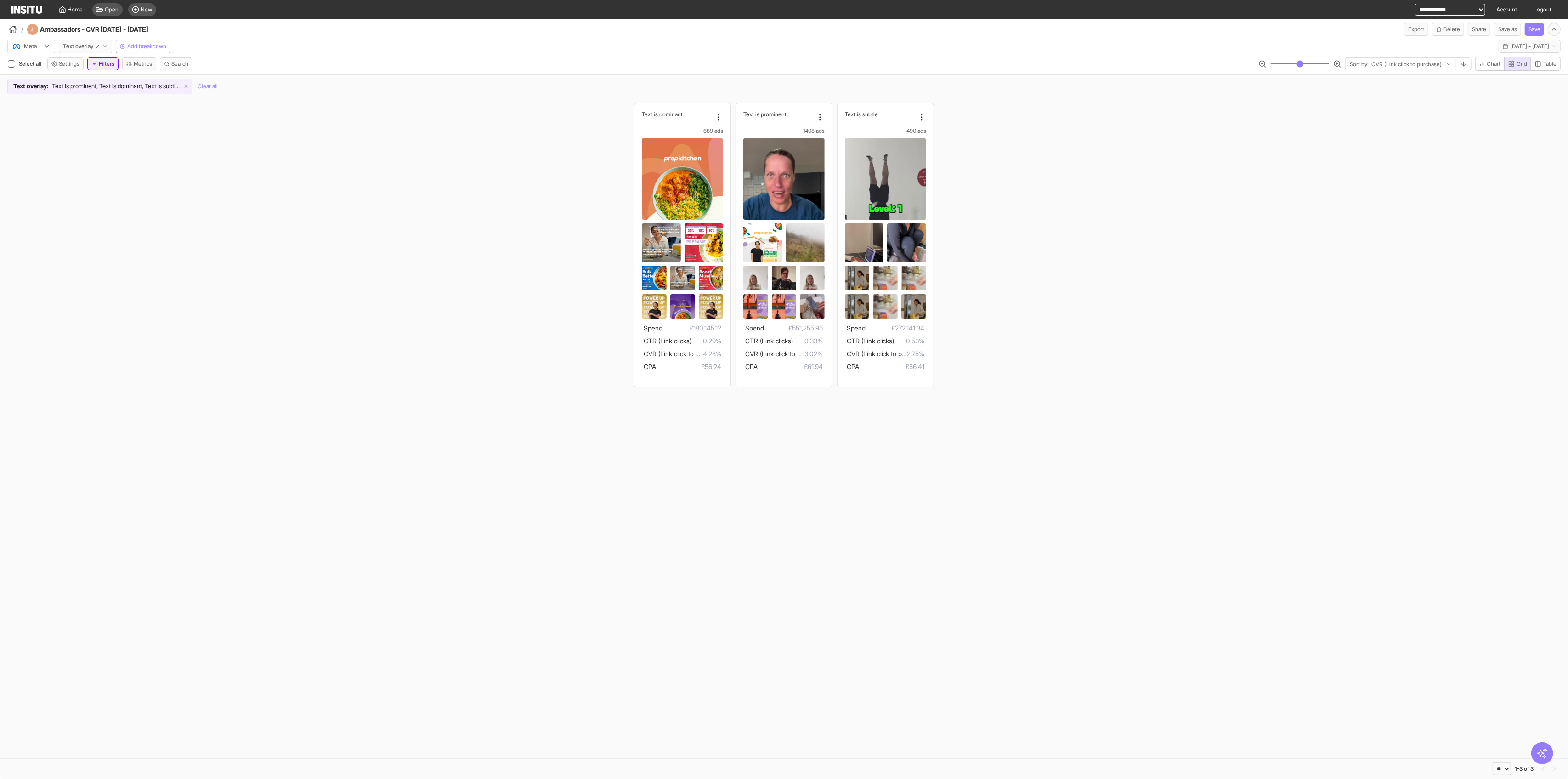
click at [107, 65] on button "Filters" at bounding box center [102, 63] width 31 height 13
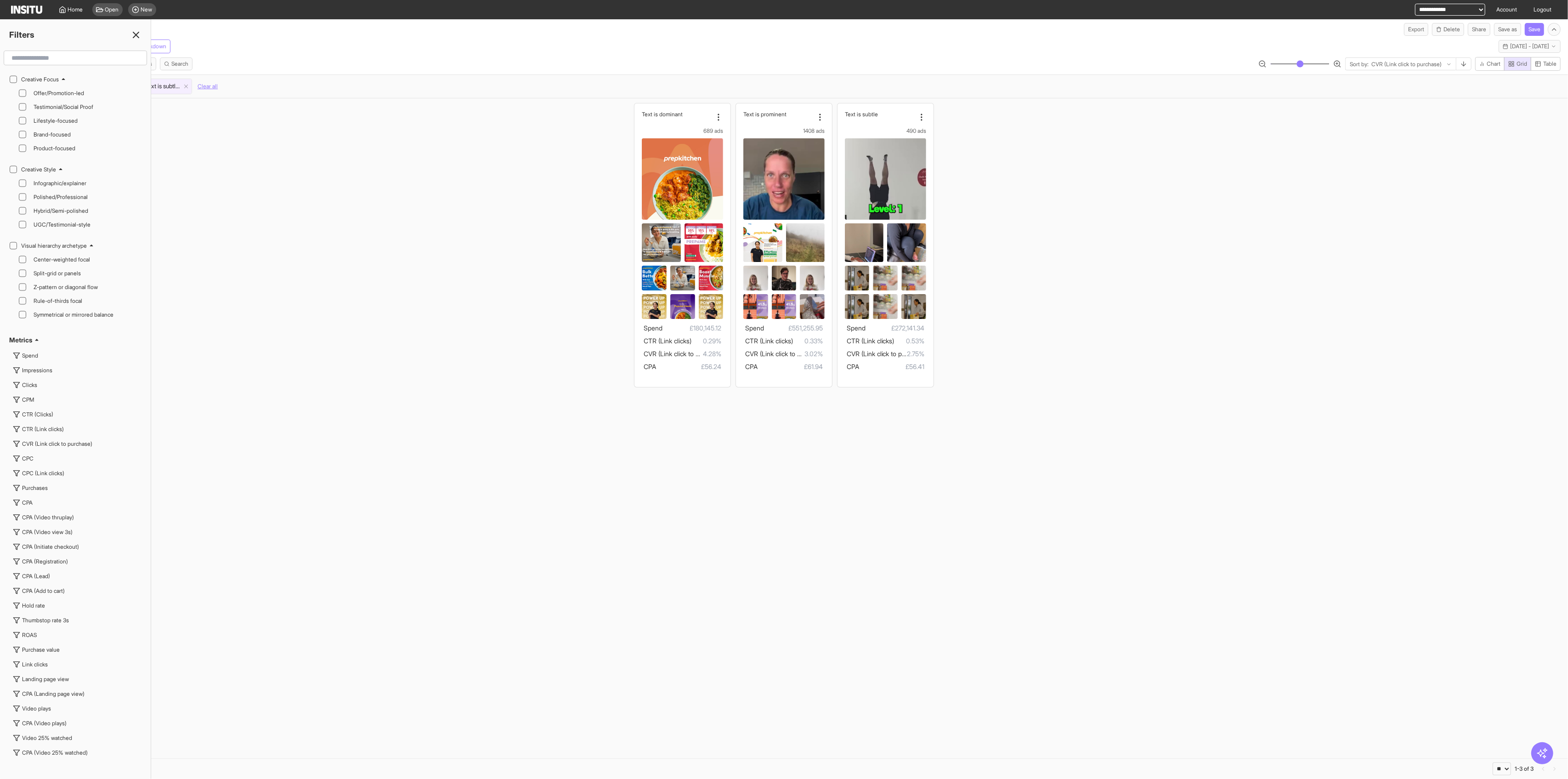
scroll to position [1593, 0]
click at [36, 303] on div "No text" at bounding box center [85, 308] width 110 height 11
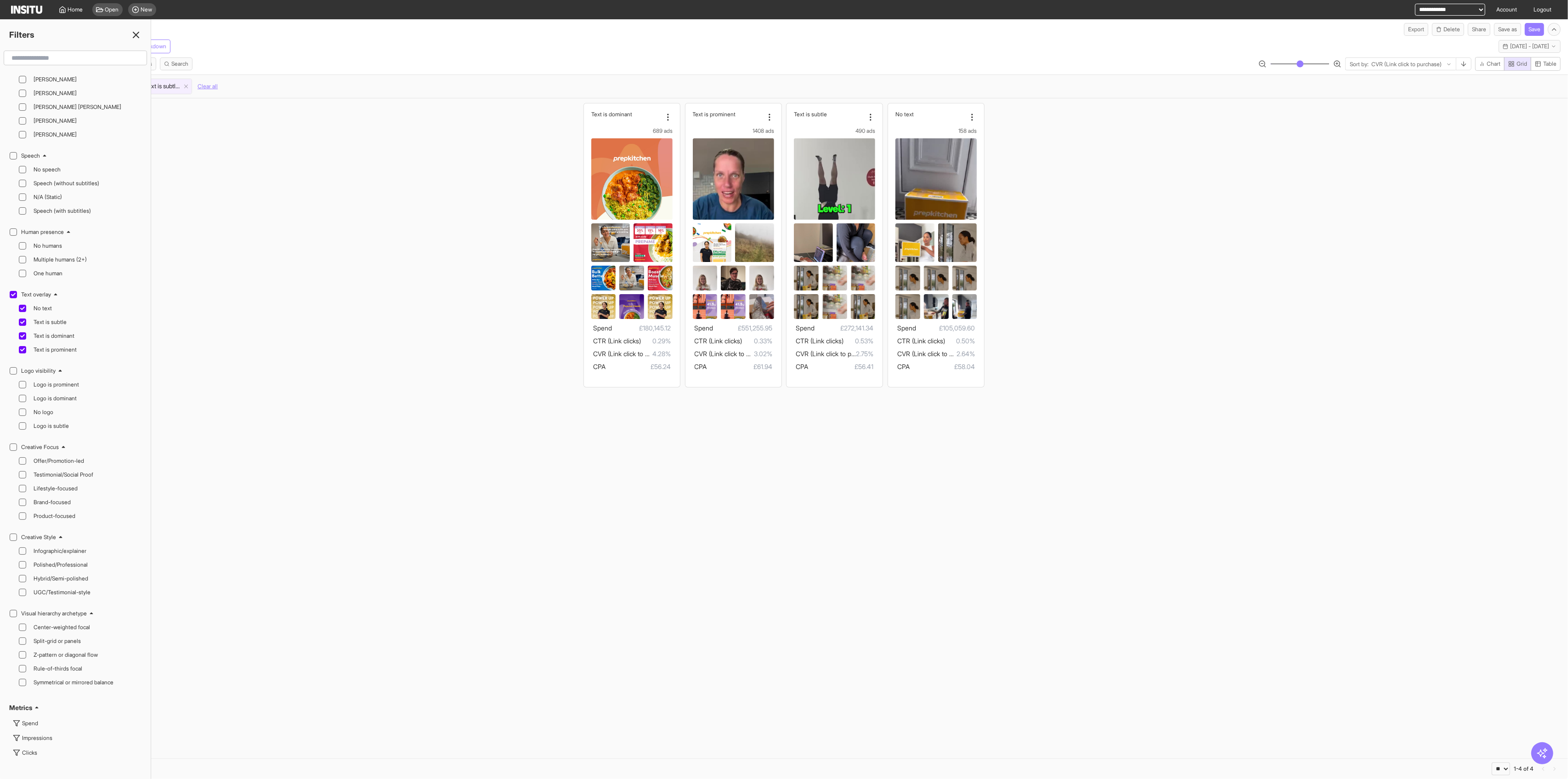
click at [135, 32] on icon at bounding box center [136, 35] width 11 height 11
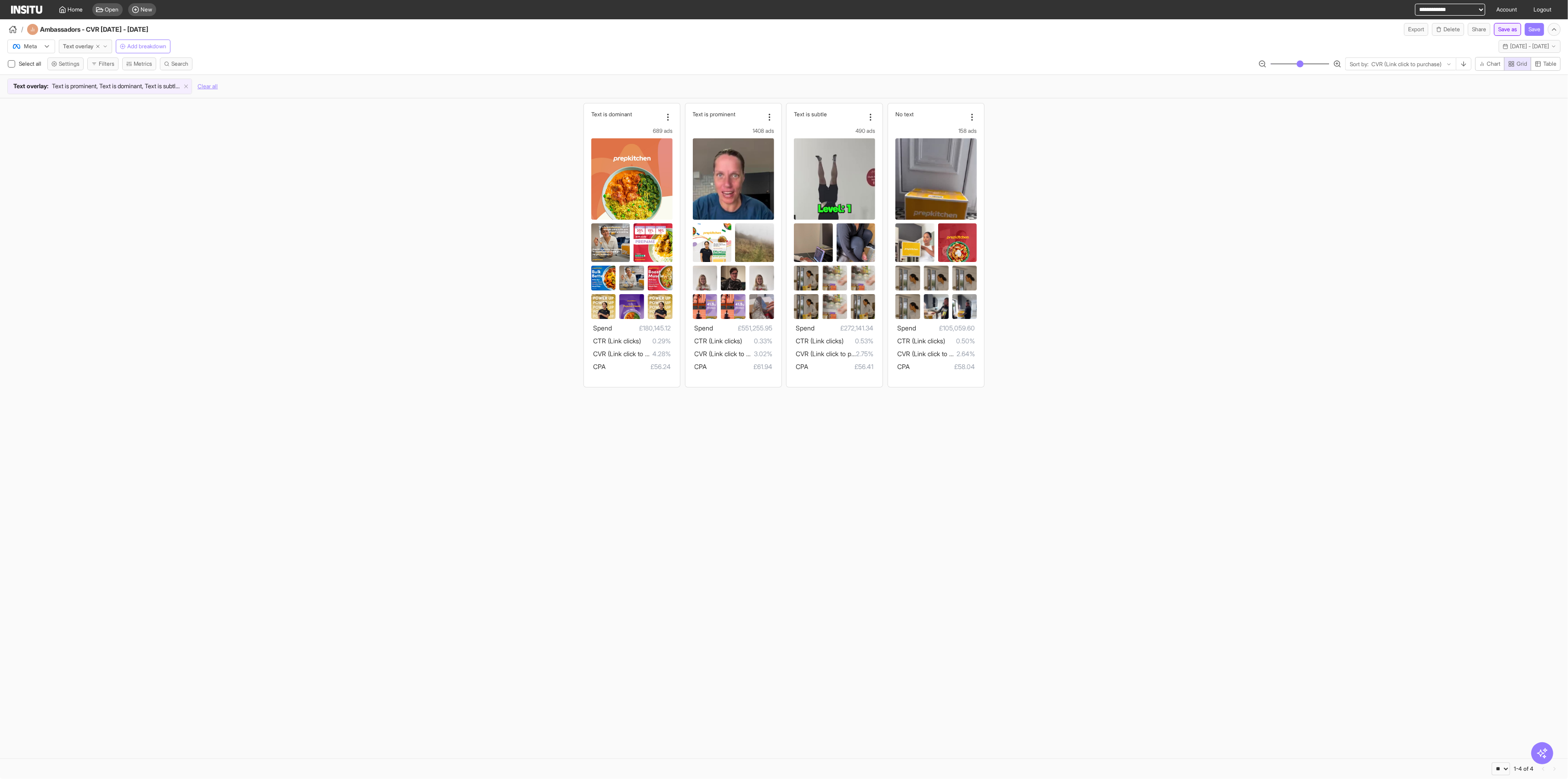
click at [634, 27] on button "Save as" at bounding box center [1507, 29] width 27 height 13
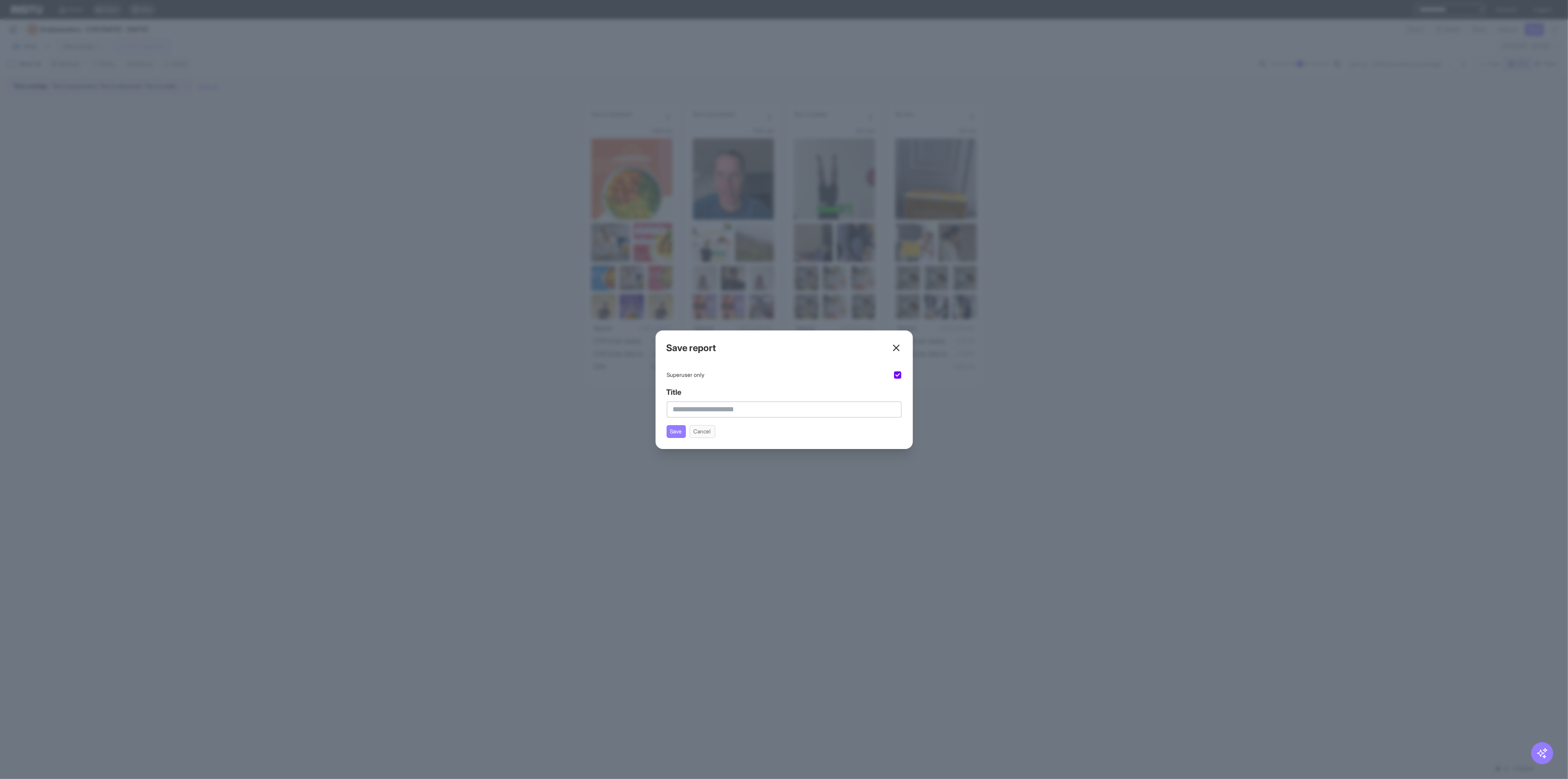
click at [634, 381] on div "Superuser only Title Save Cancel" at bounding box center [784, 404] width 235 height 67
click at [634, 378] on div "Superuser only" at bounding box center [784, 375] width 235 height 9
click at [634, 407] on input "Title" at bounding box center [784, 409] width 235 height 16
click at [634, 411] on input "**********" at bounding box center [784, 409] width 235 height 16
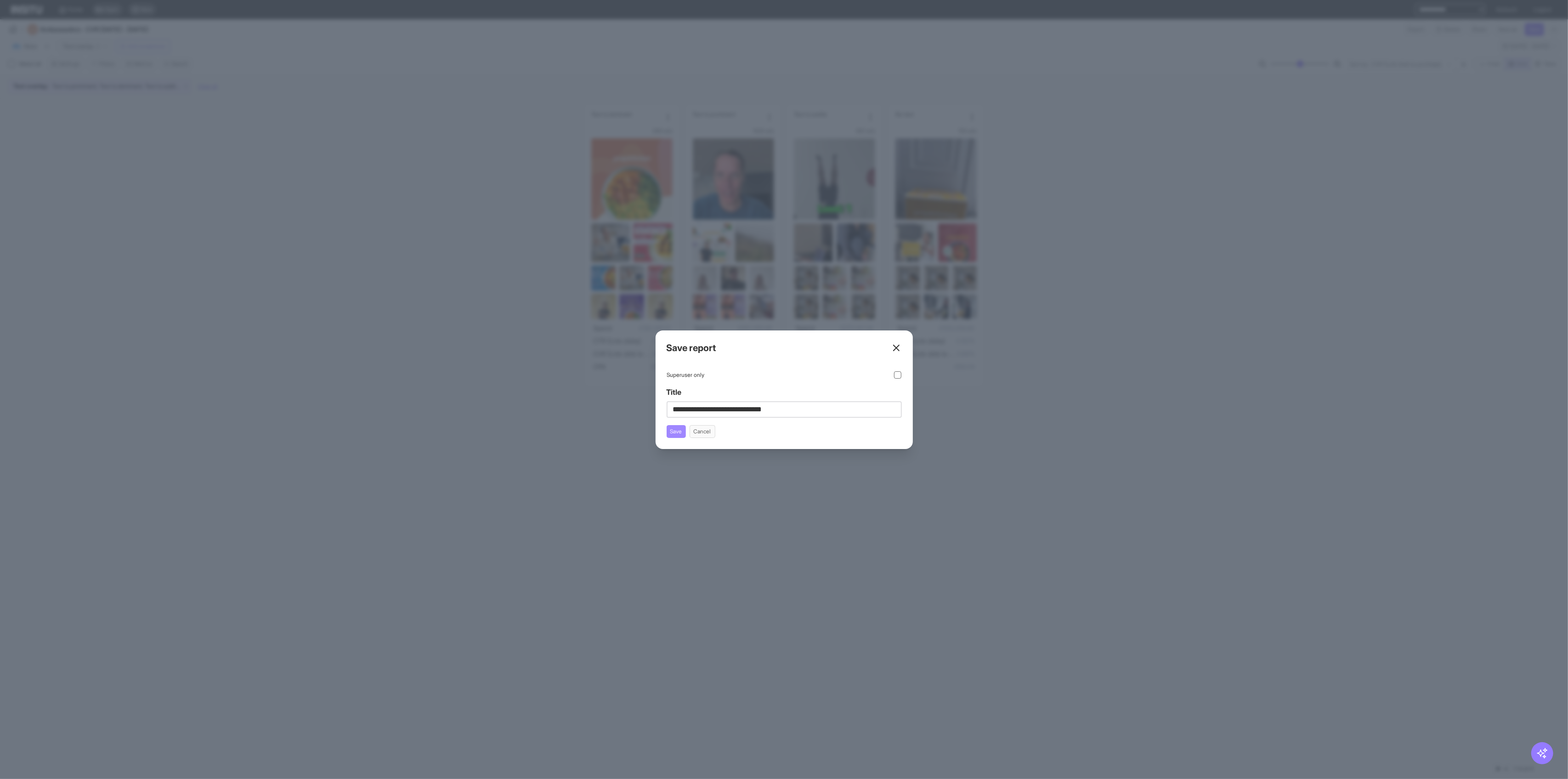
type input "**********"
click at [634, 436] on button "Save" at bounding box center [676, 431] width 19 height 13
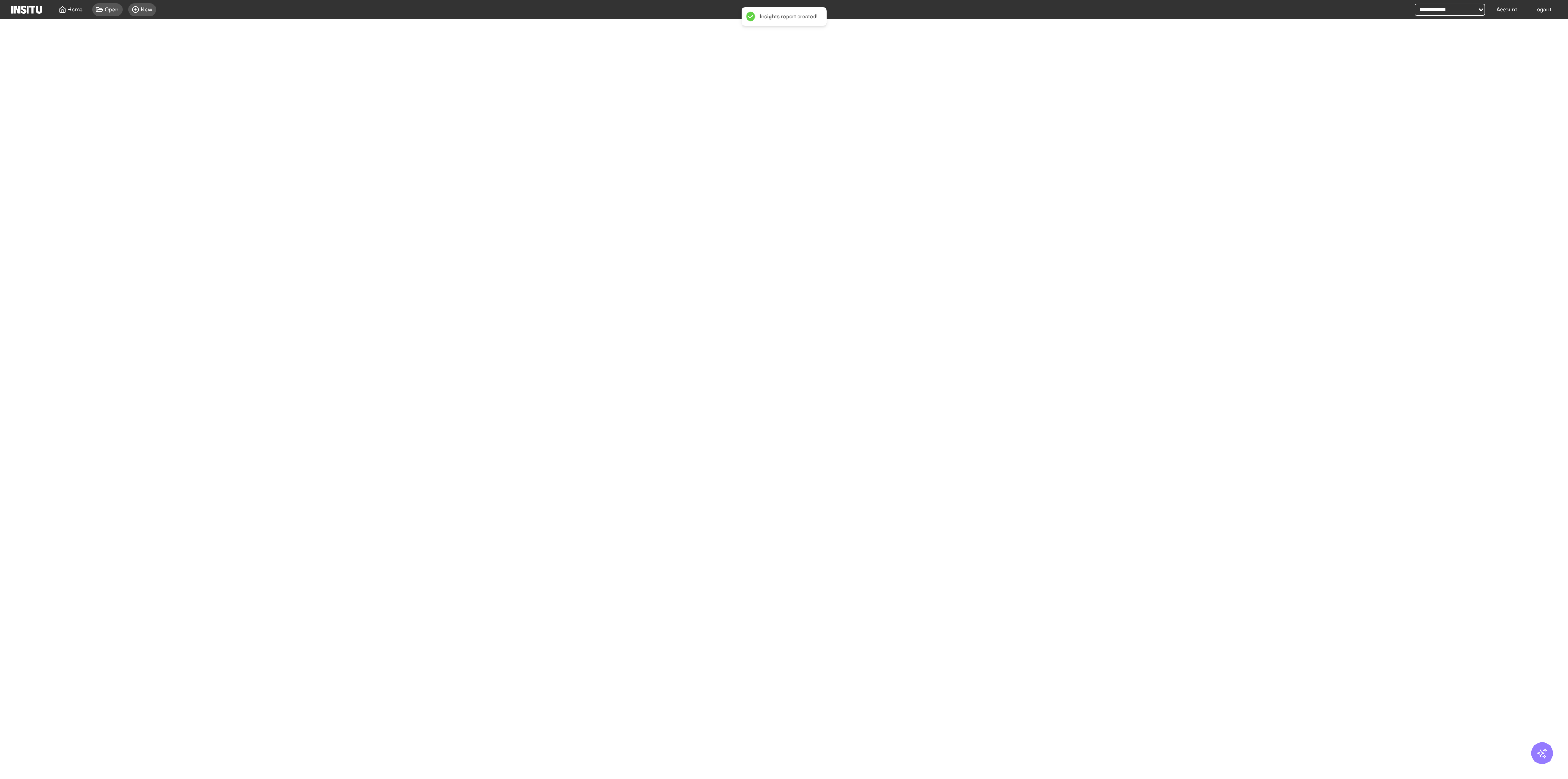
select select "**"
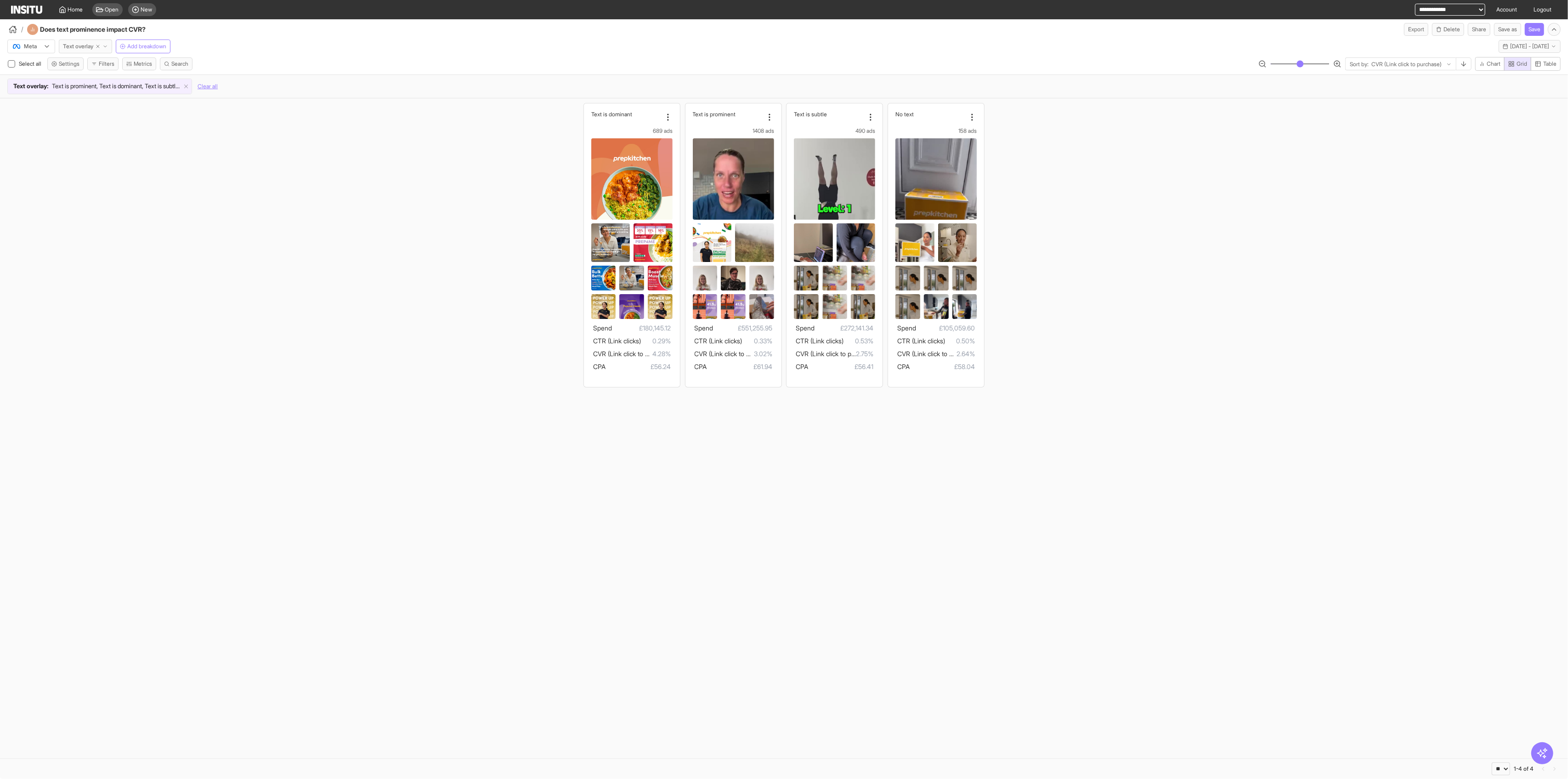
click at [77, 46] on span "Text overlay" at bounding box center [78, 46] width 30 height 7
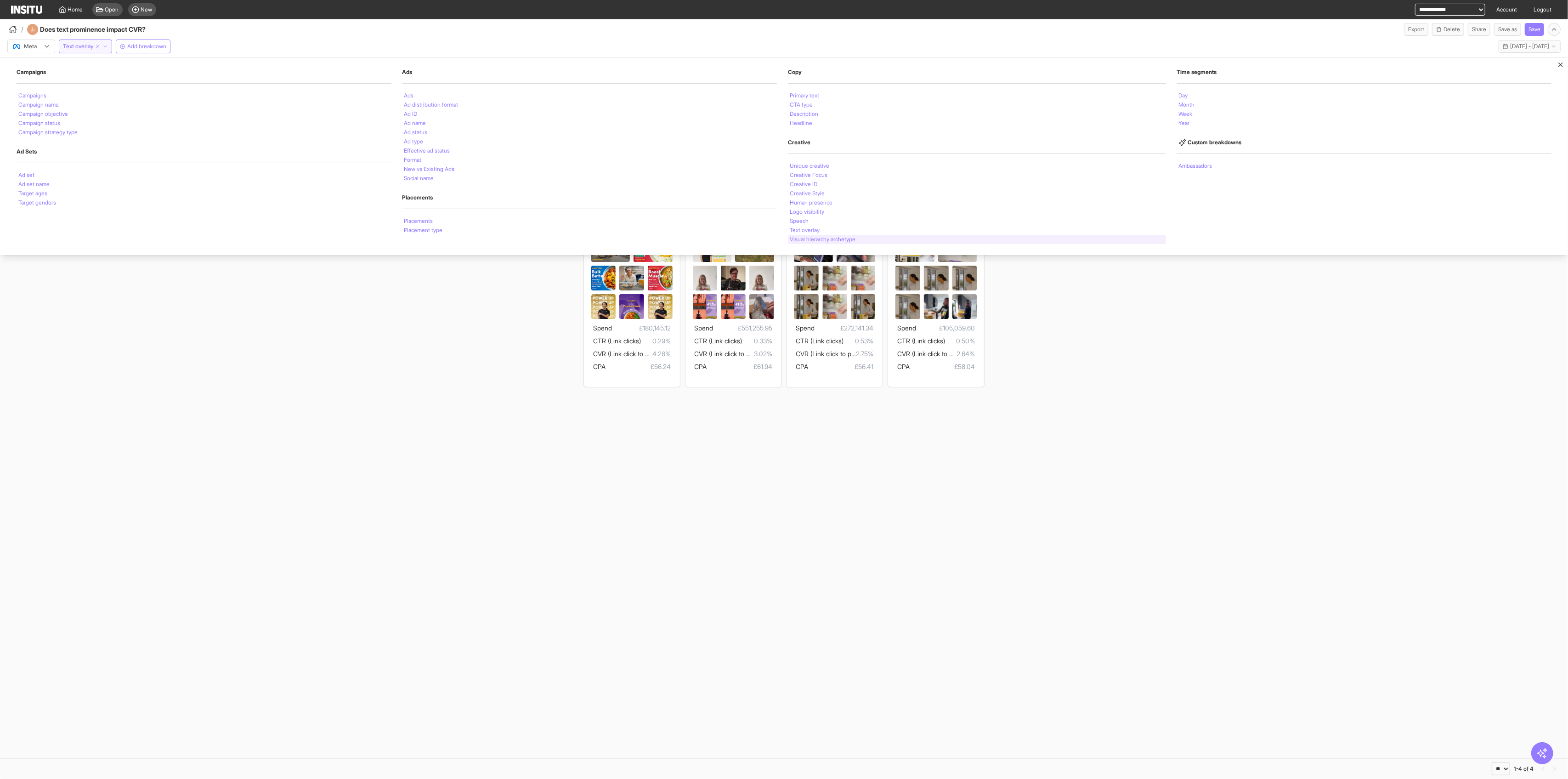
click at [634, 238] on li "Visual hierarchy archetype" at bounding box center [822, 239] width 66 height 5
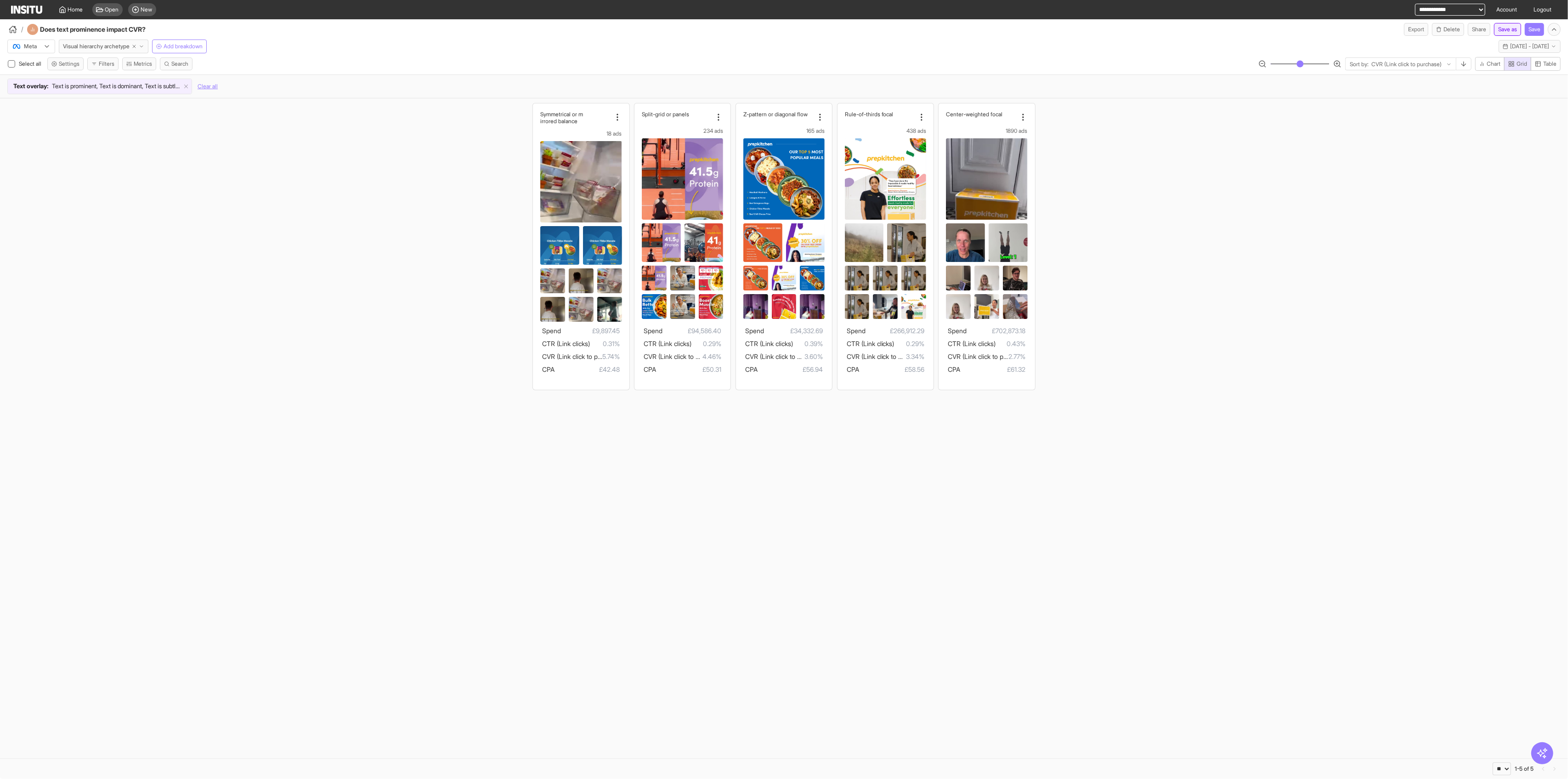
click at [634, 32] on button "Save as" at bounding box center [1507, 29] width 27 height 13
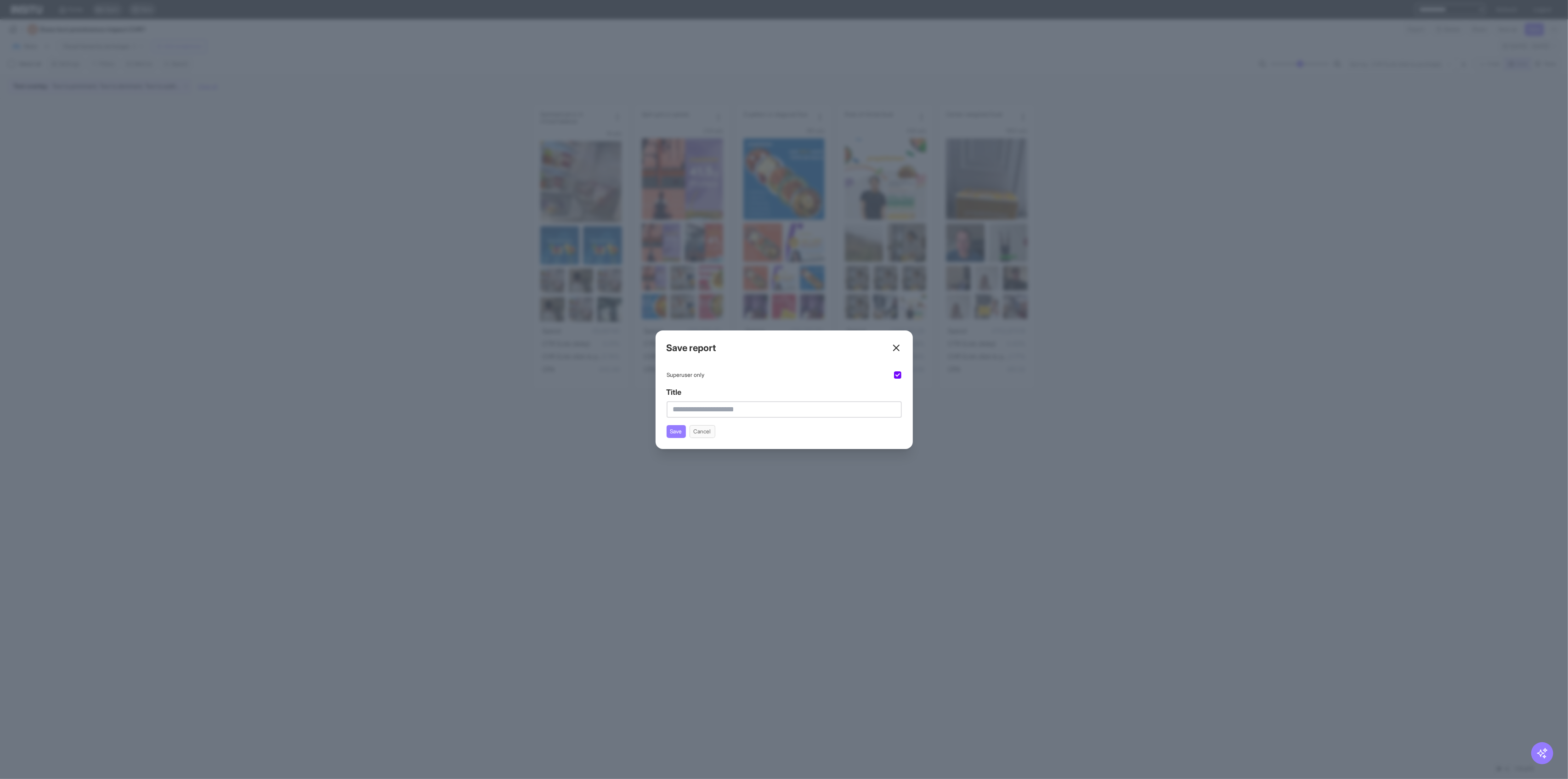
click at [634, 412] on input "Title" at bounding box center [784, 409] width 235 height 16
type input "**********"
click at [634, 433] on button "Save" at bounding box center [676, 431] width 19 height 13
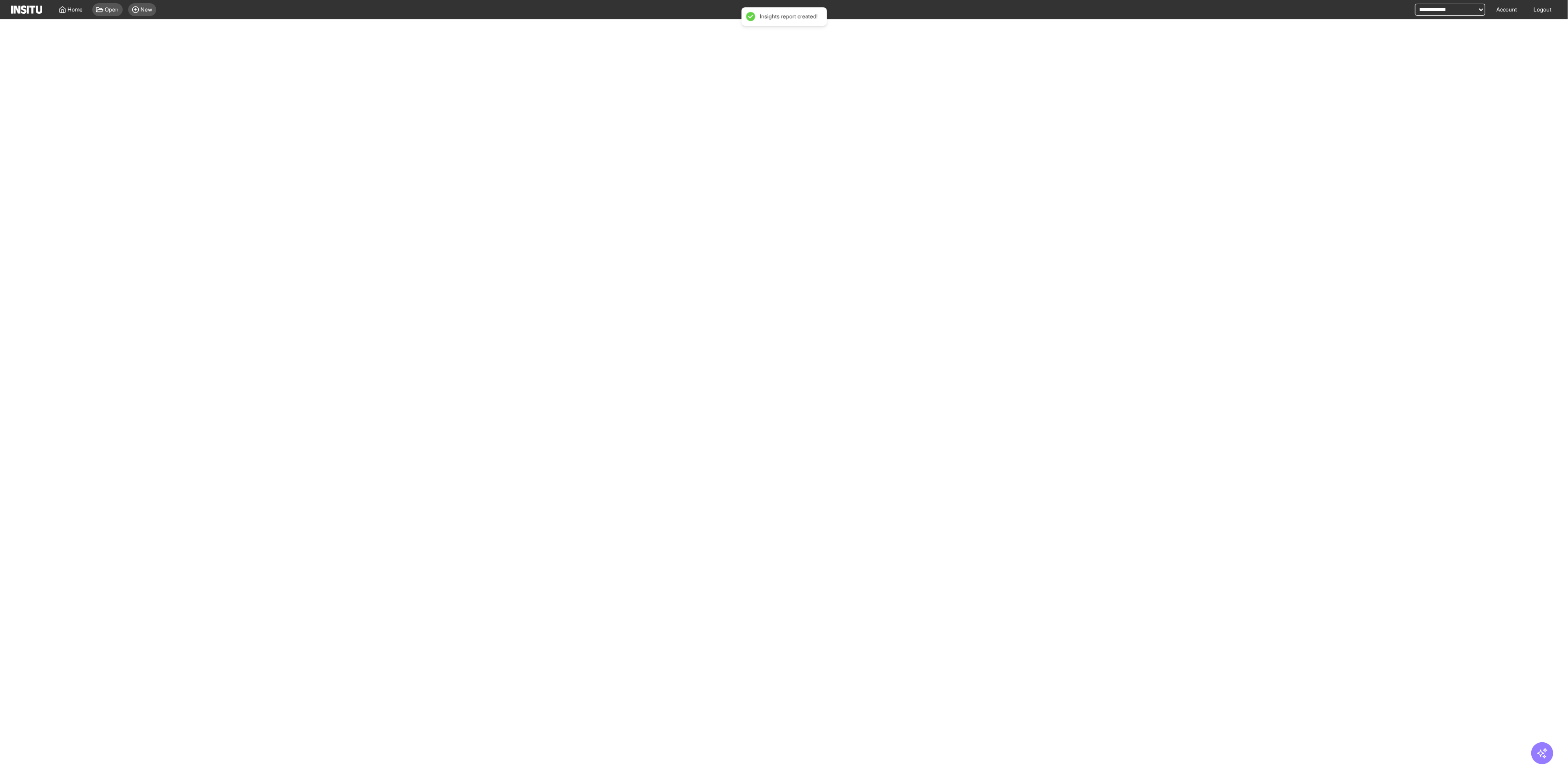
select select "**"
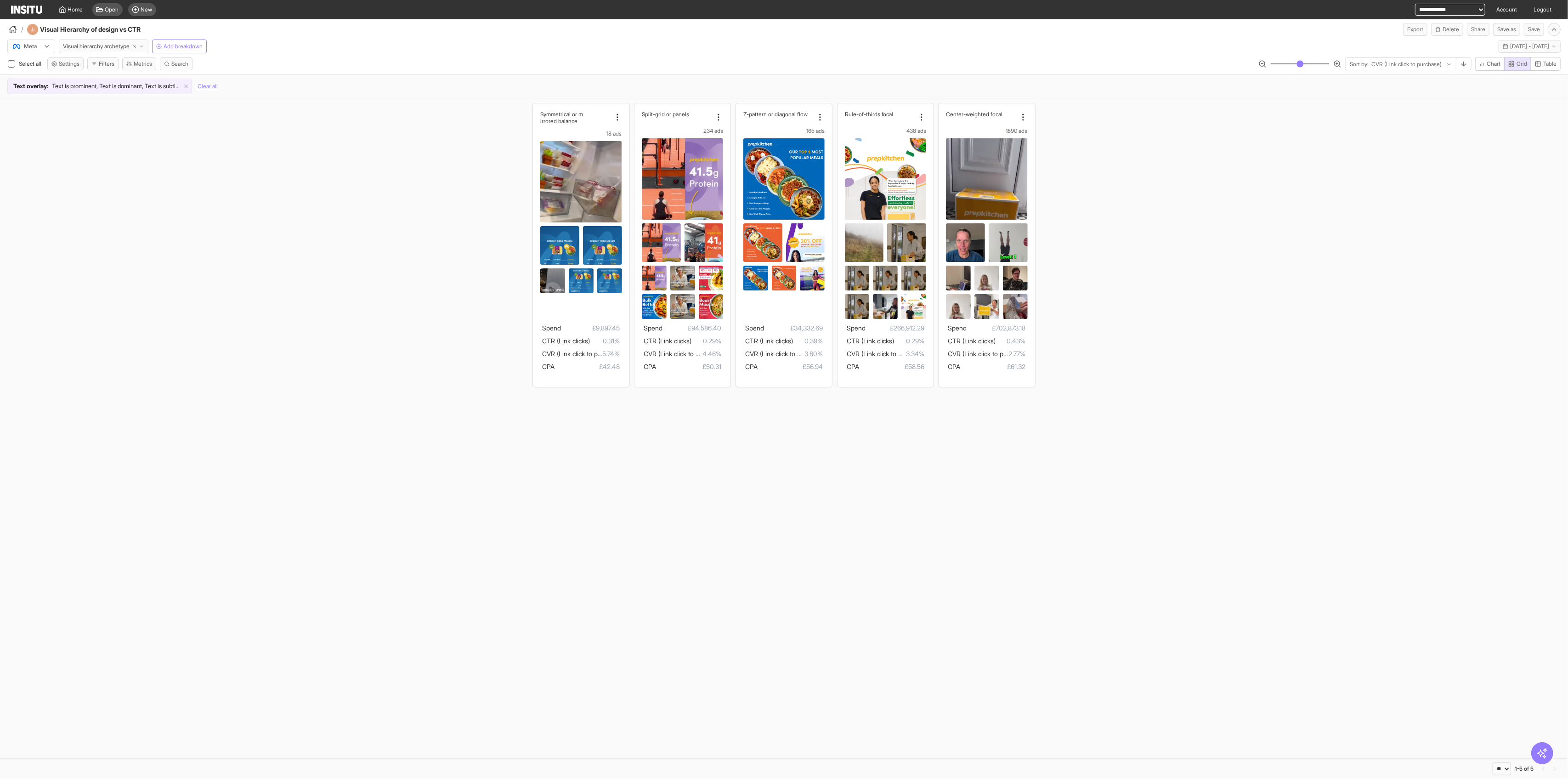
click at [634, 67] on span "Sort by:" at bounding box center [1359, 65] width 19 height 7
type input "***"
click at [634, 136] on span "CTR (Link clicks)" at bounding box center [1430, 127] width 37 height 16
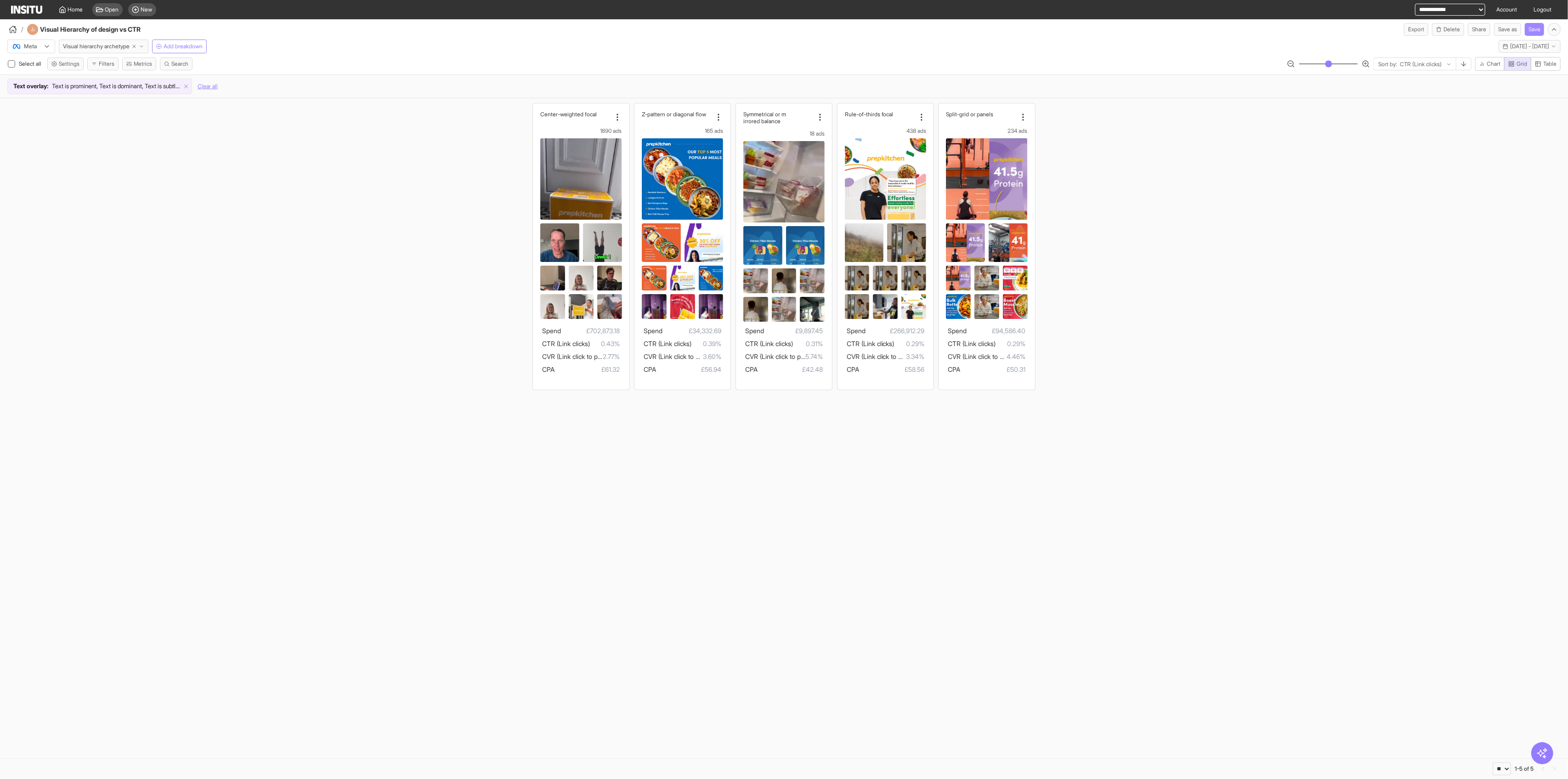
click at [634, 28] on button "Save" at bounding box center [1535, 29] width 19 height 13
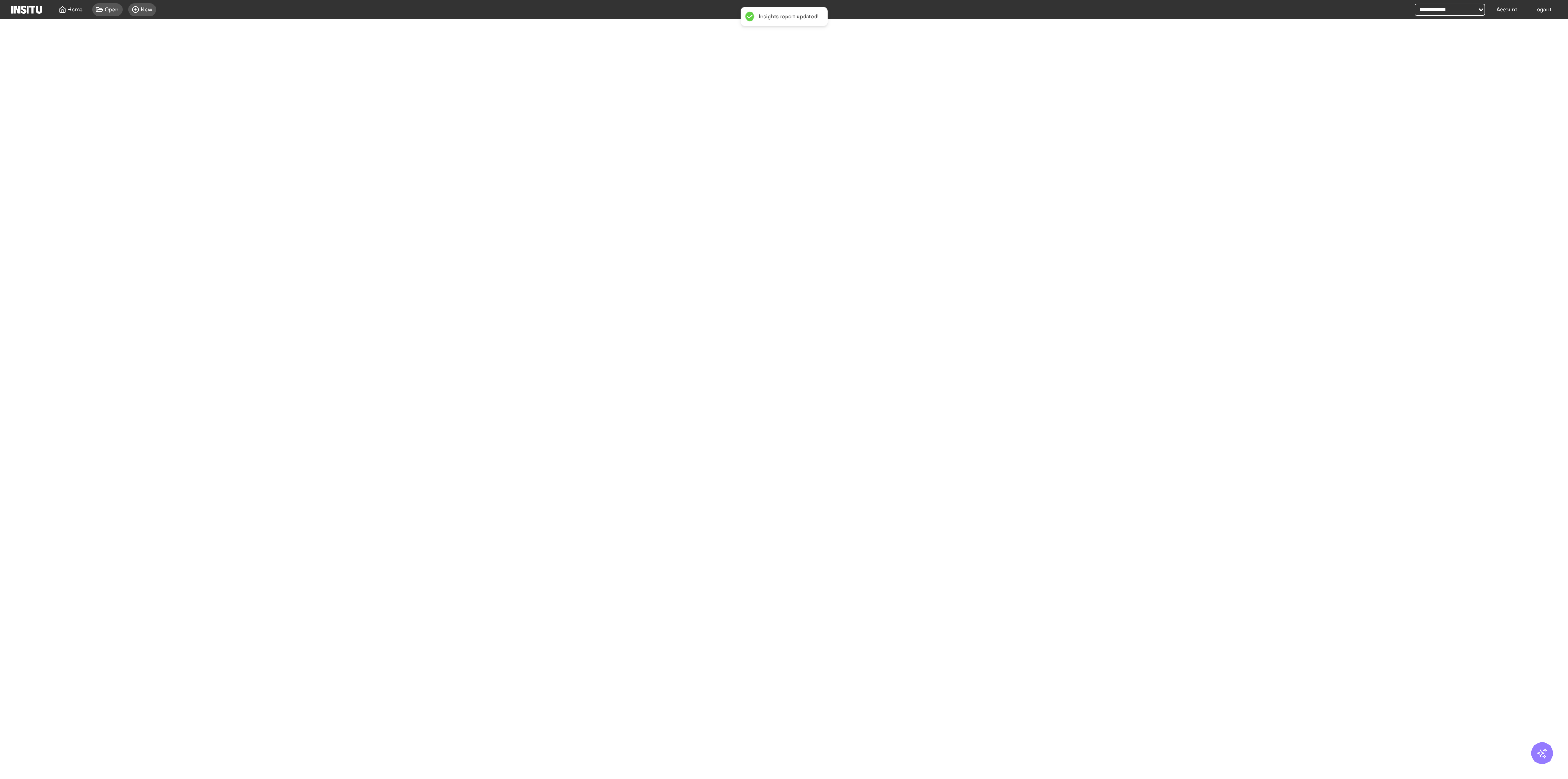
select select "**"
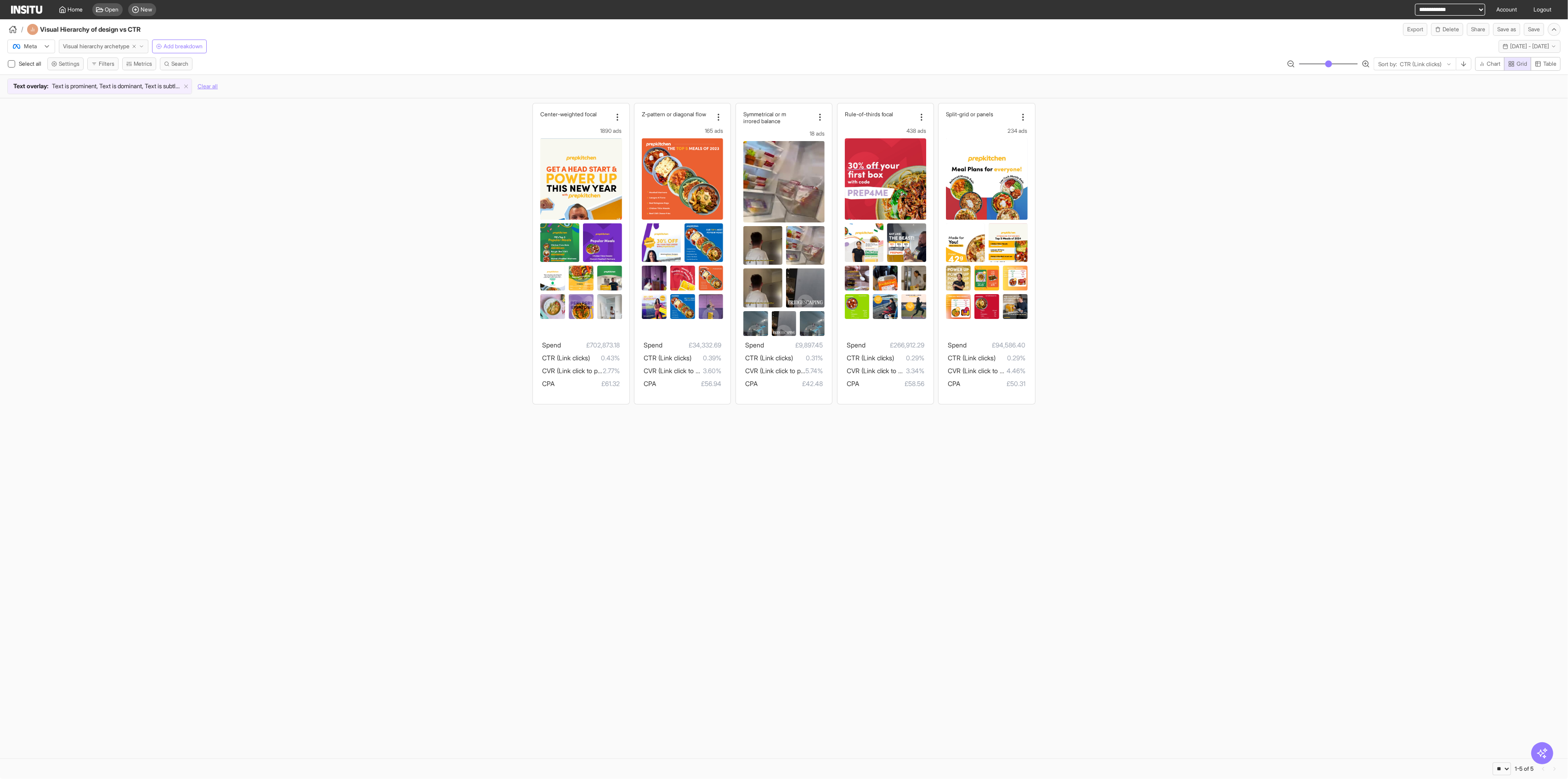
click at [100, 42] on button "Visual hierarchy archetype" at bounding box center [103, 46] width 89 height 14
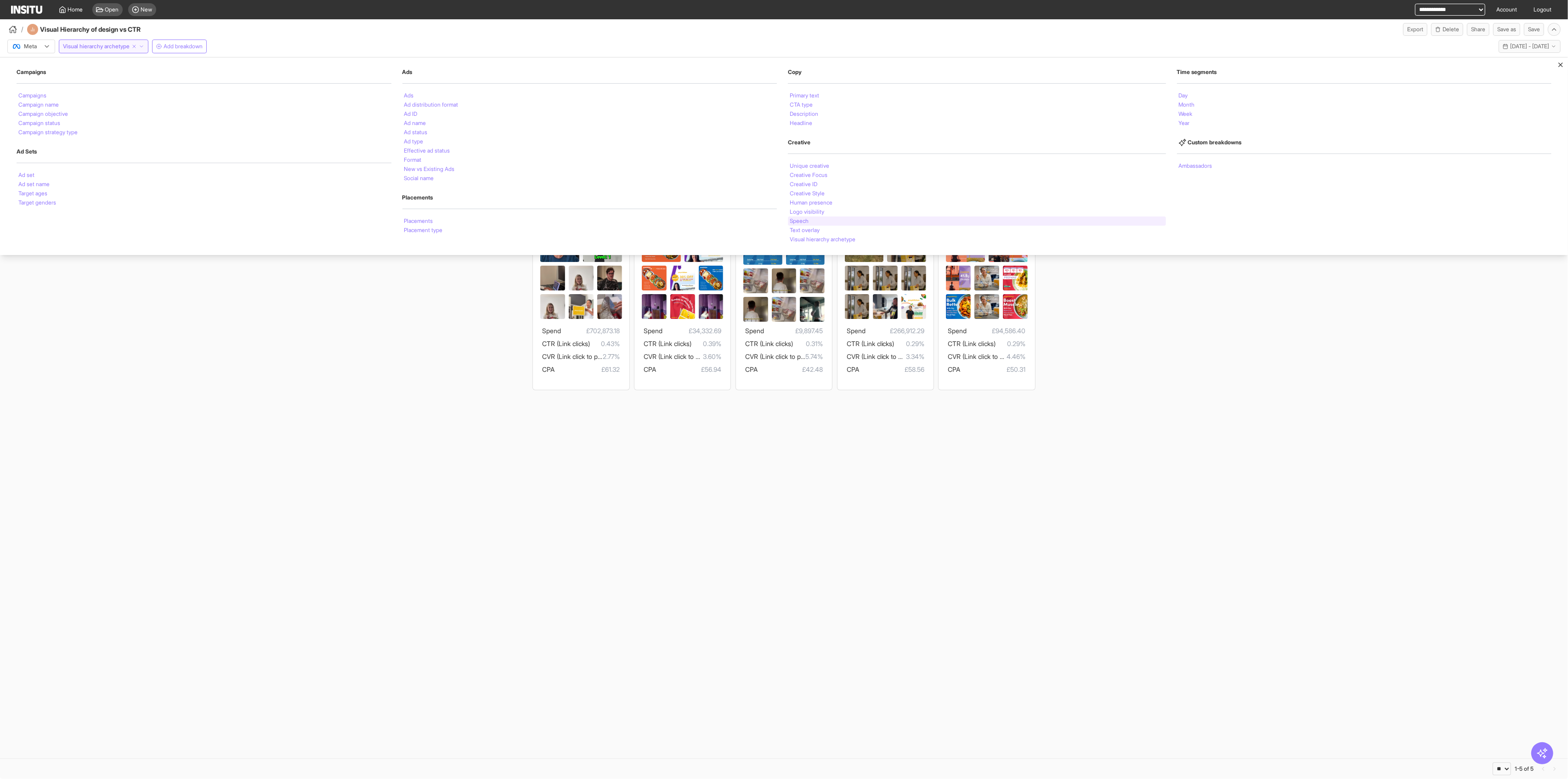
click at [634, 217] on div "Speech" at bounding box center [976, 220] width 378 height 9
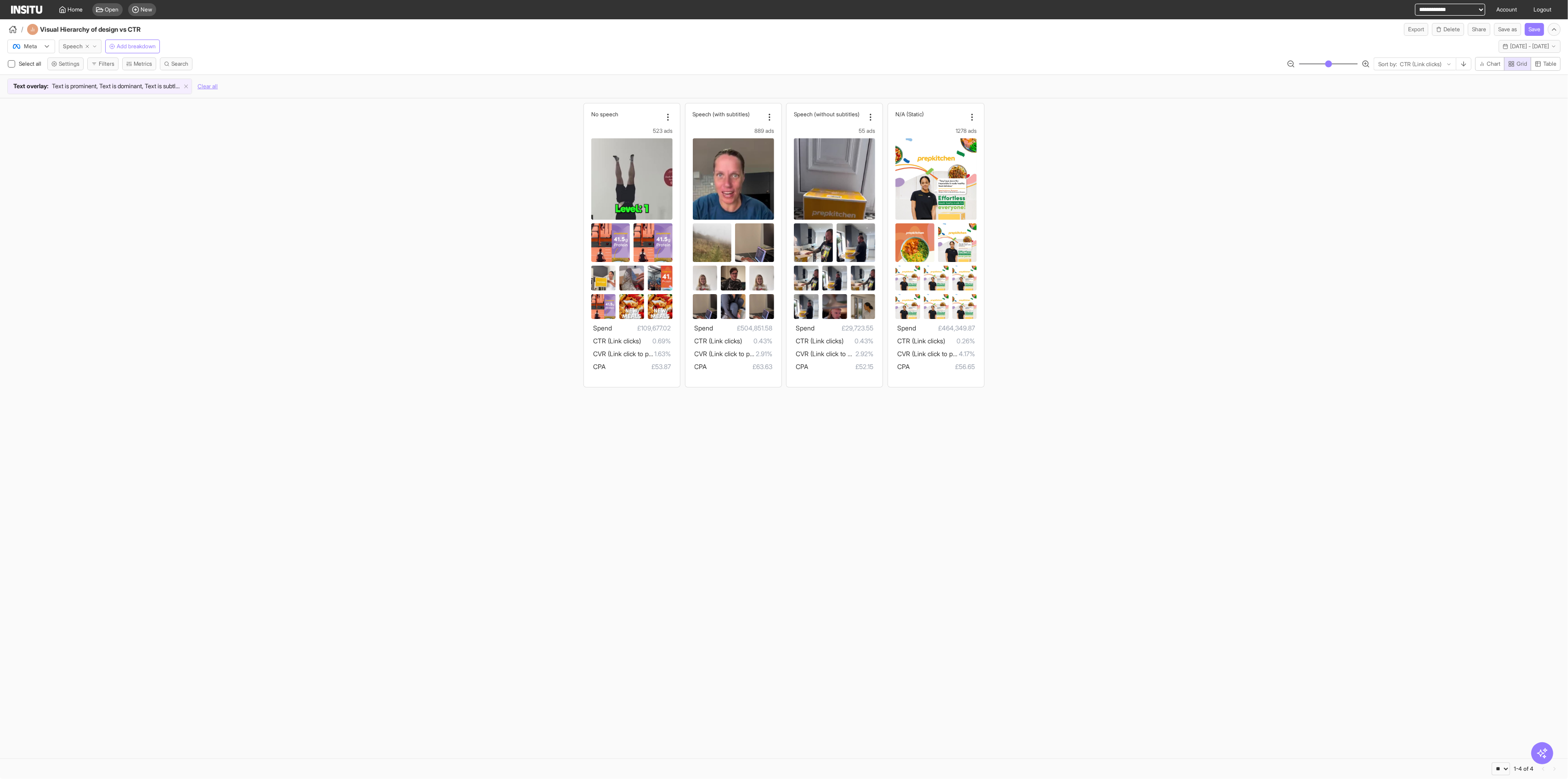
click at [72, 44] on span "Speech" at bounding box center [72, 46] width 19 height 7
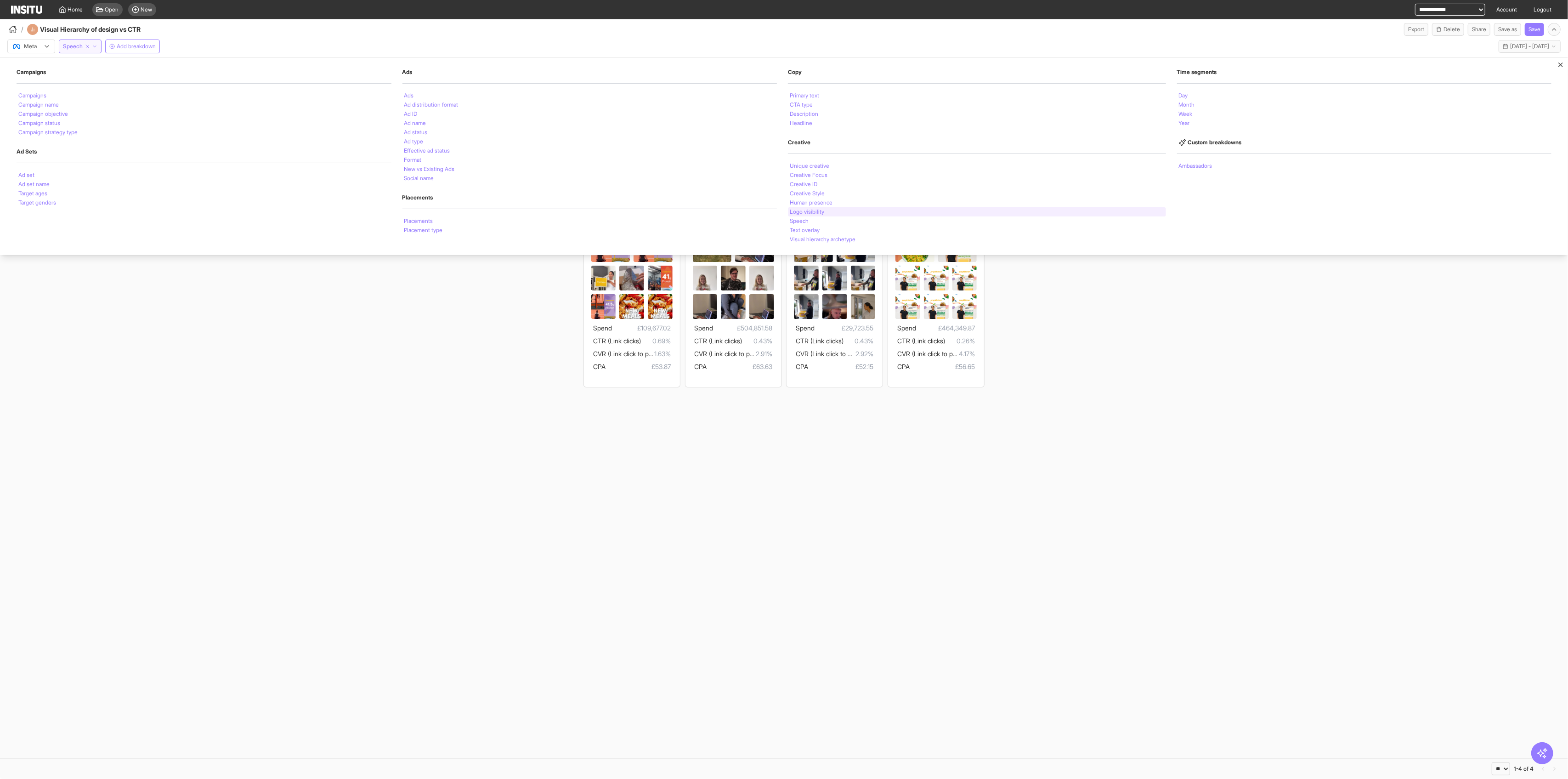
click at [634, 214] on div "Logo visibility" at bounding box center [976, 211] width 378 height 9
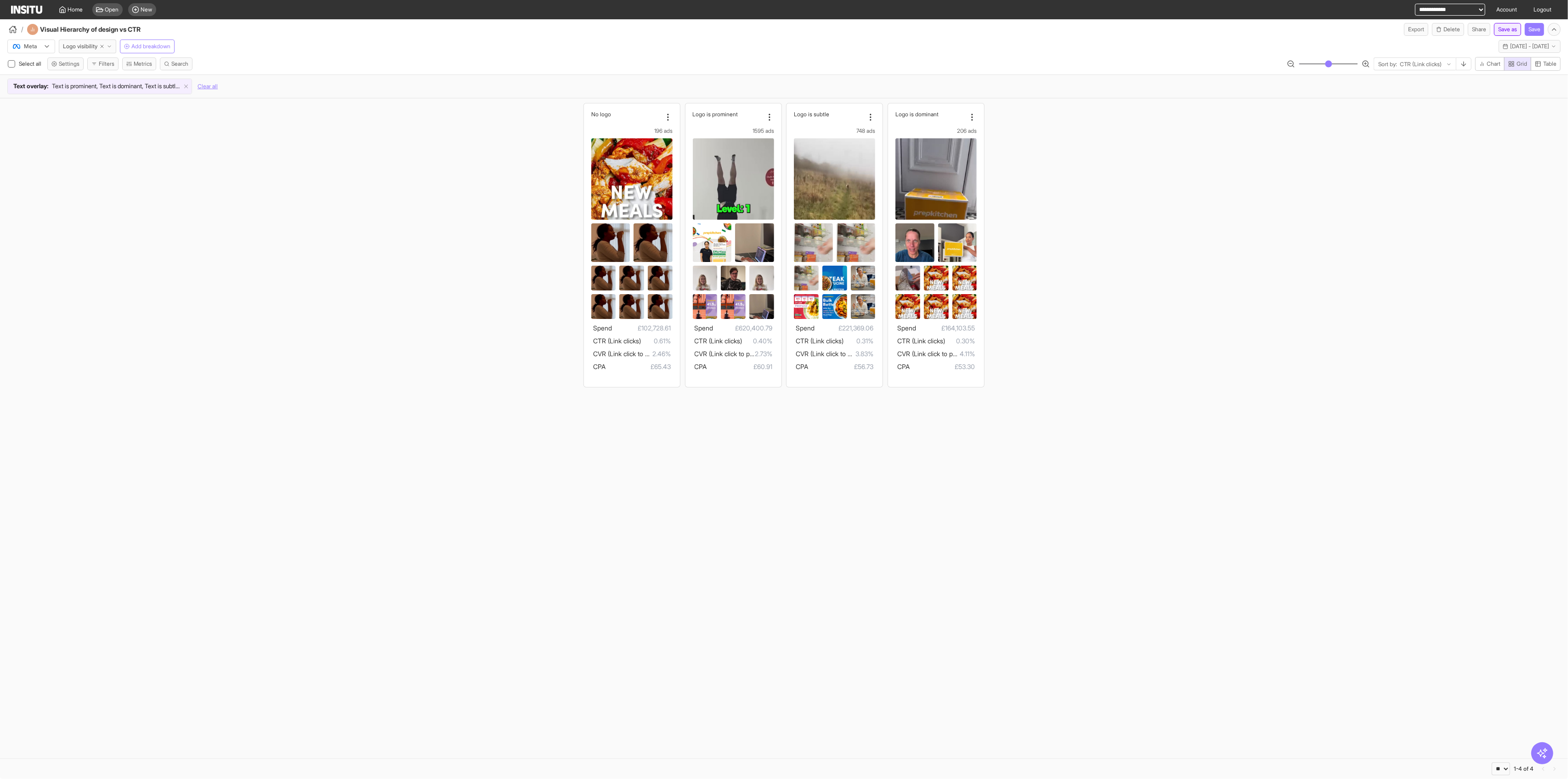
click at [634, 29] on button "Save as" at bounding box center [1507, 29] width 27 height 13
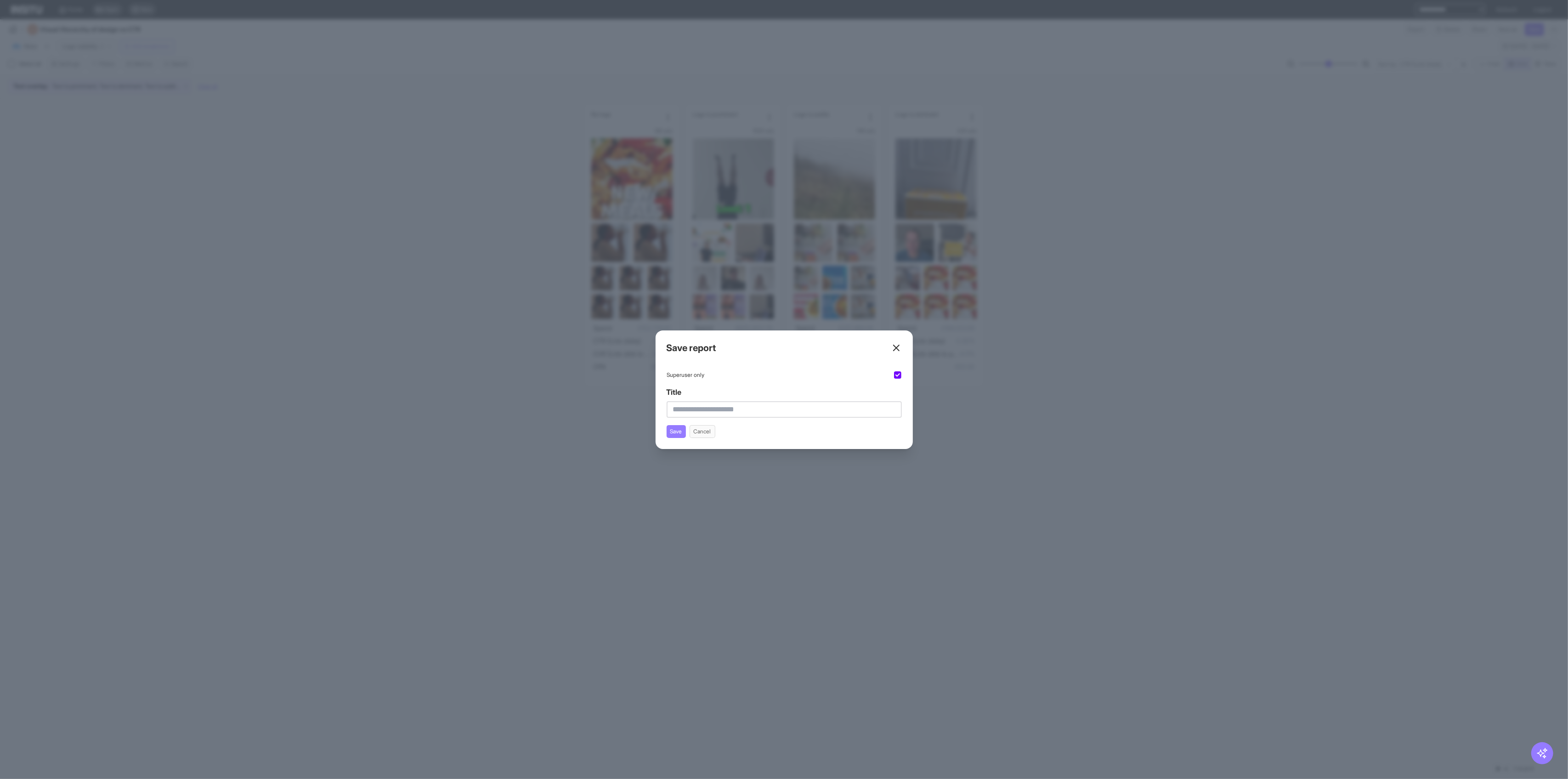
click at [634, 348] on icon at bounding box center [896, 348] width 11 height 11
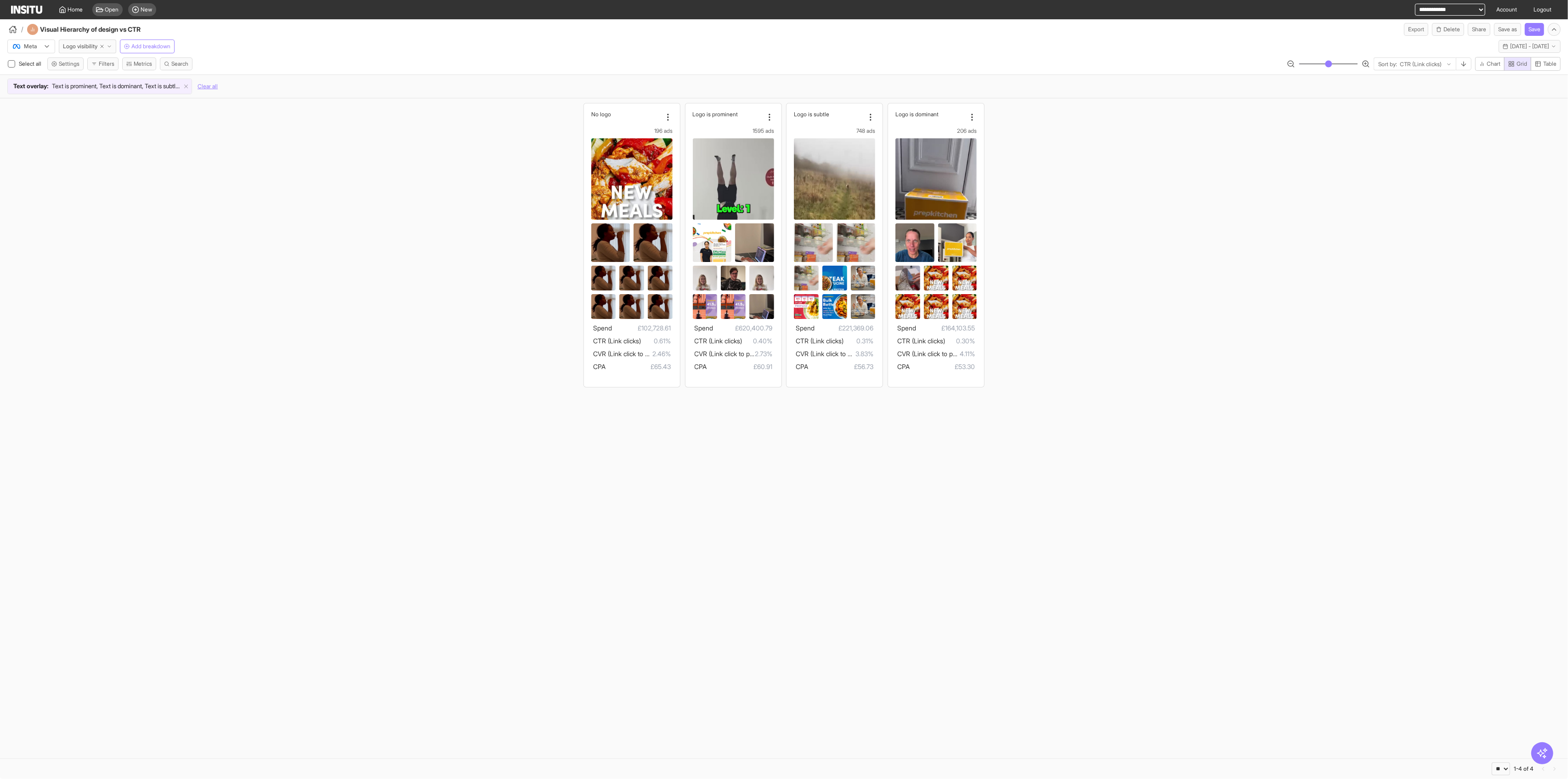
click at [634, 63] on div at bounding box center [1421, 64] width 44 height 9
type input "***"
click at [634, 136] on span "CTR (Link clicks)" at bounding box center [1430, 127] width 37 height 16
click at [634, 66] on span "Sort by:" at bounding box center [1387, 65] width 19 height 7
type input "***"
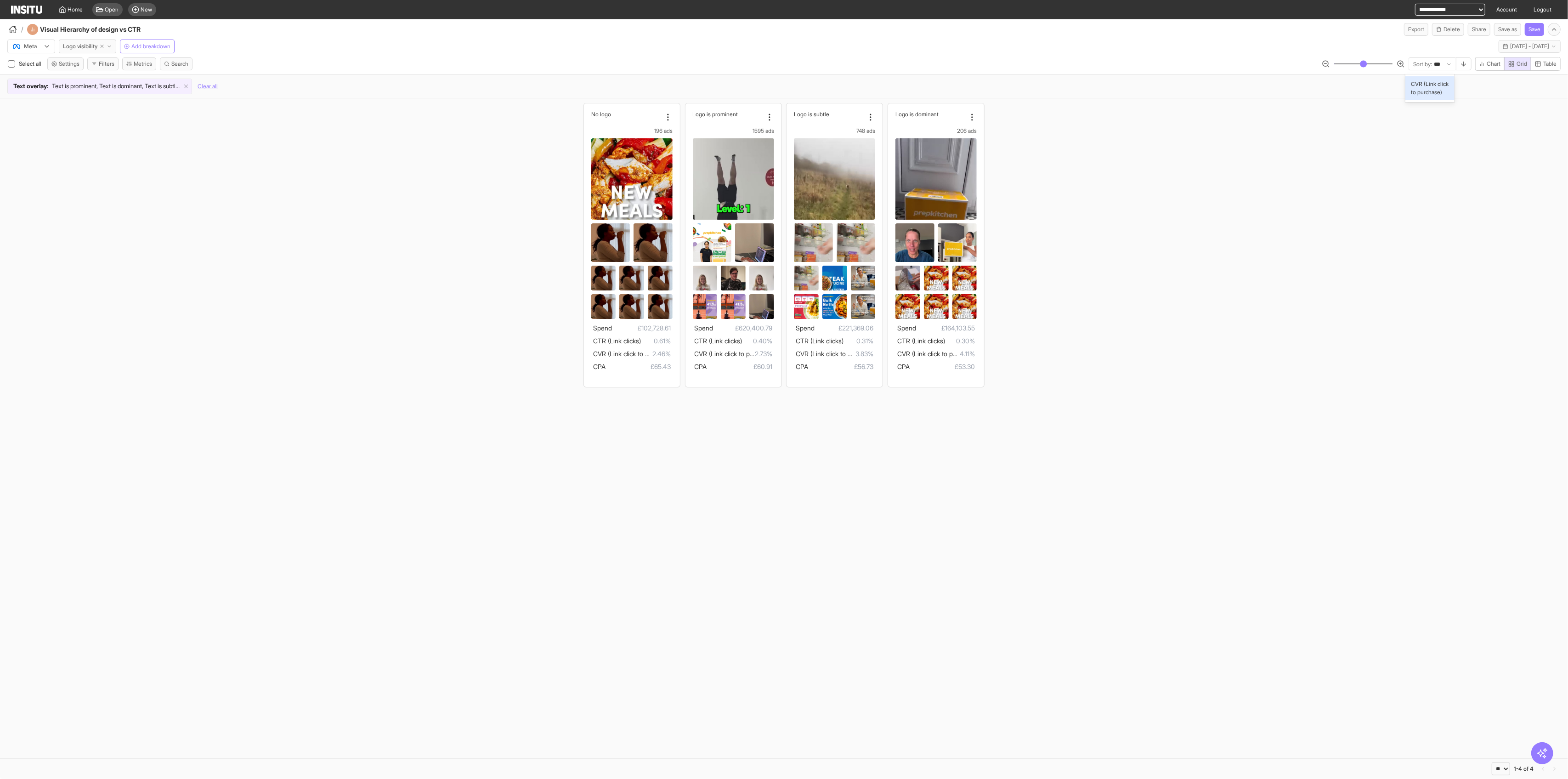
click at [634, 76] on div "CVR (Link click to purchase)" at bounding box center [1430, 88] width 49 height 24
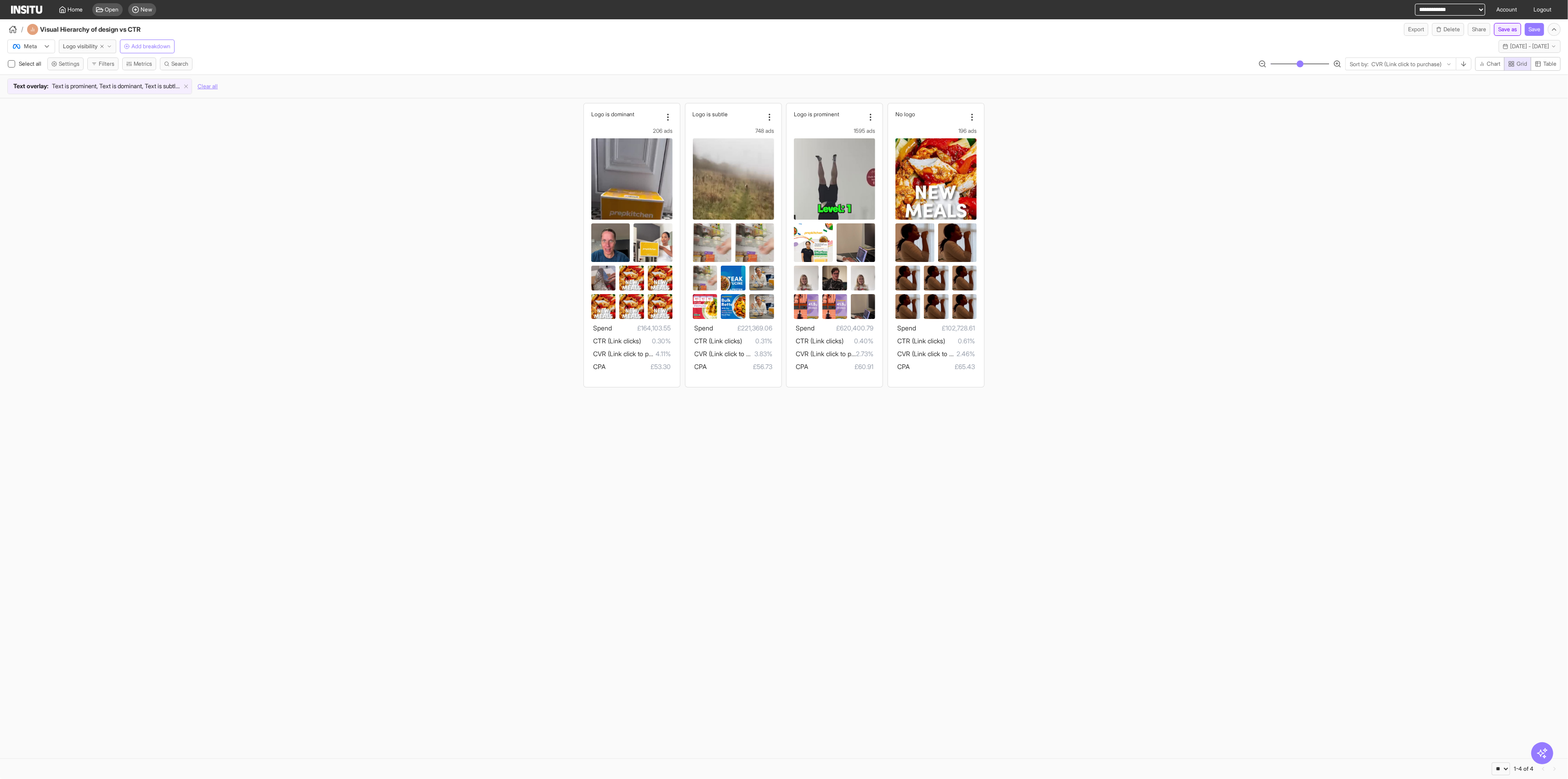
click at [634, 29] on button "Save as" at bounding box center [1507, 29] width 27 height 13
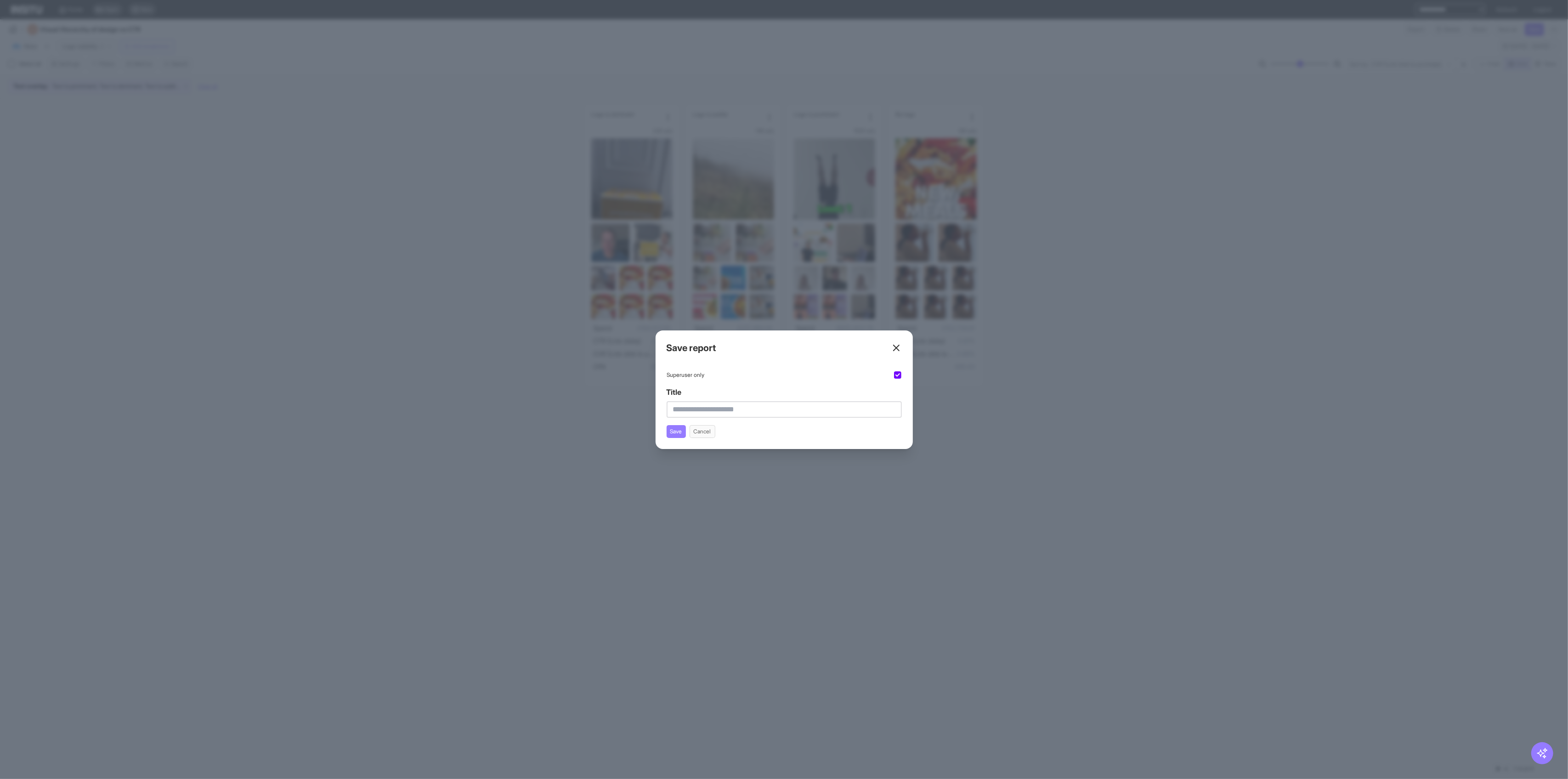
click at [634, 412] on input "Title" at bounding box center [784, 409] width 235 height 16
type input "**********"
click at [634, 432] on button "Save" at bounding box center [676, 431] width 19 height 13
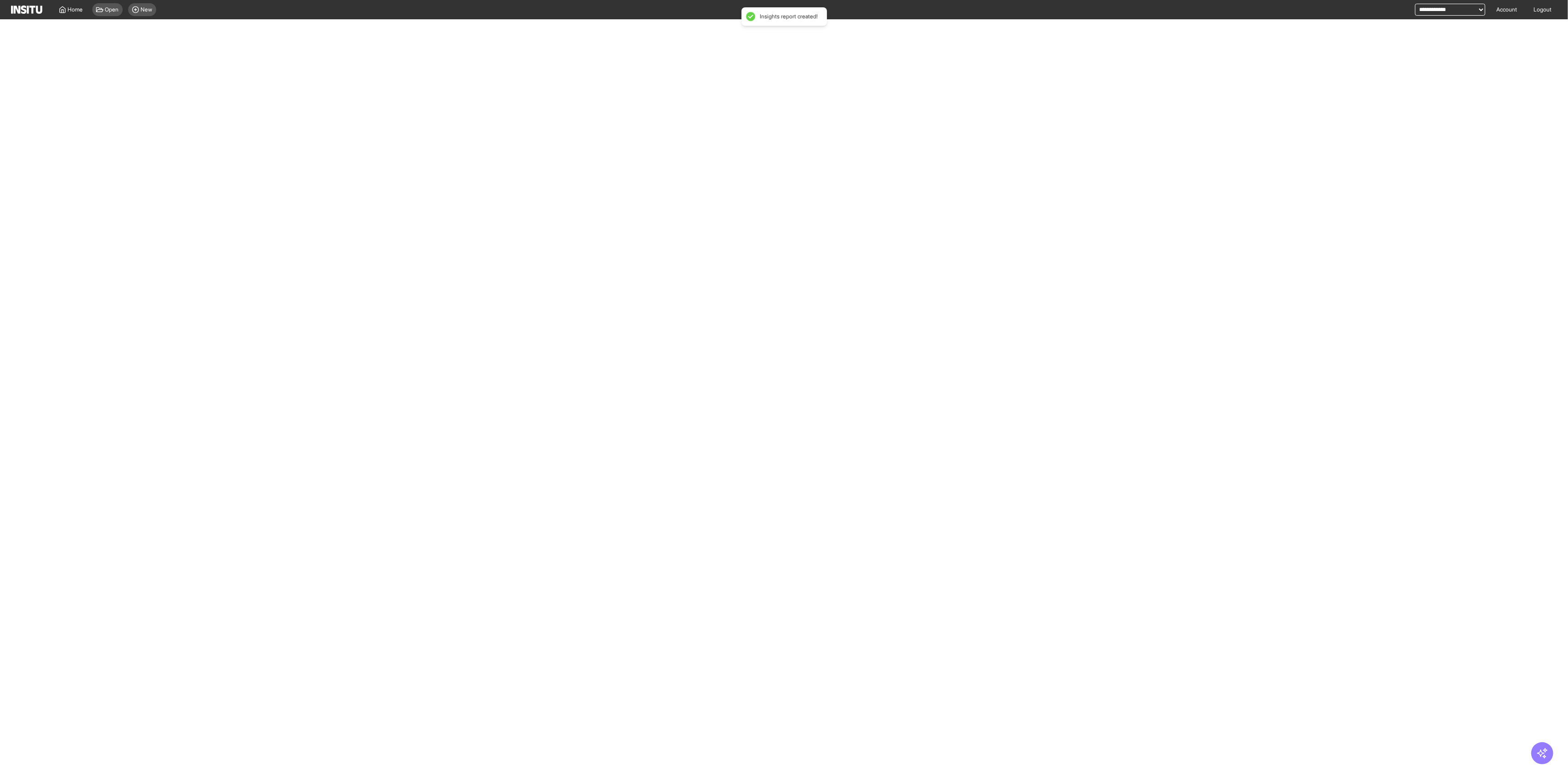
select select "**"
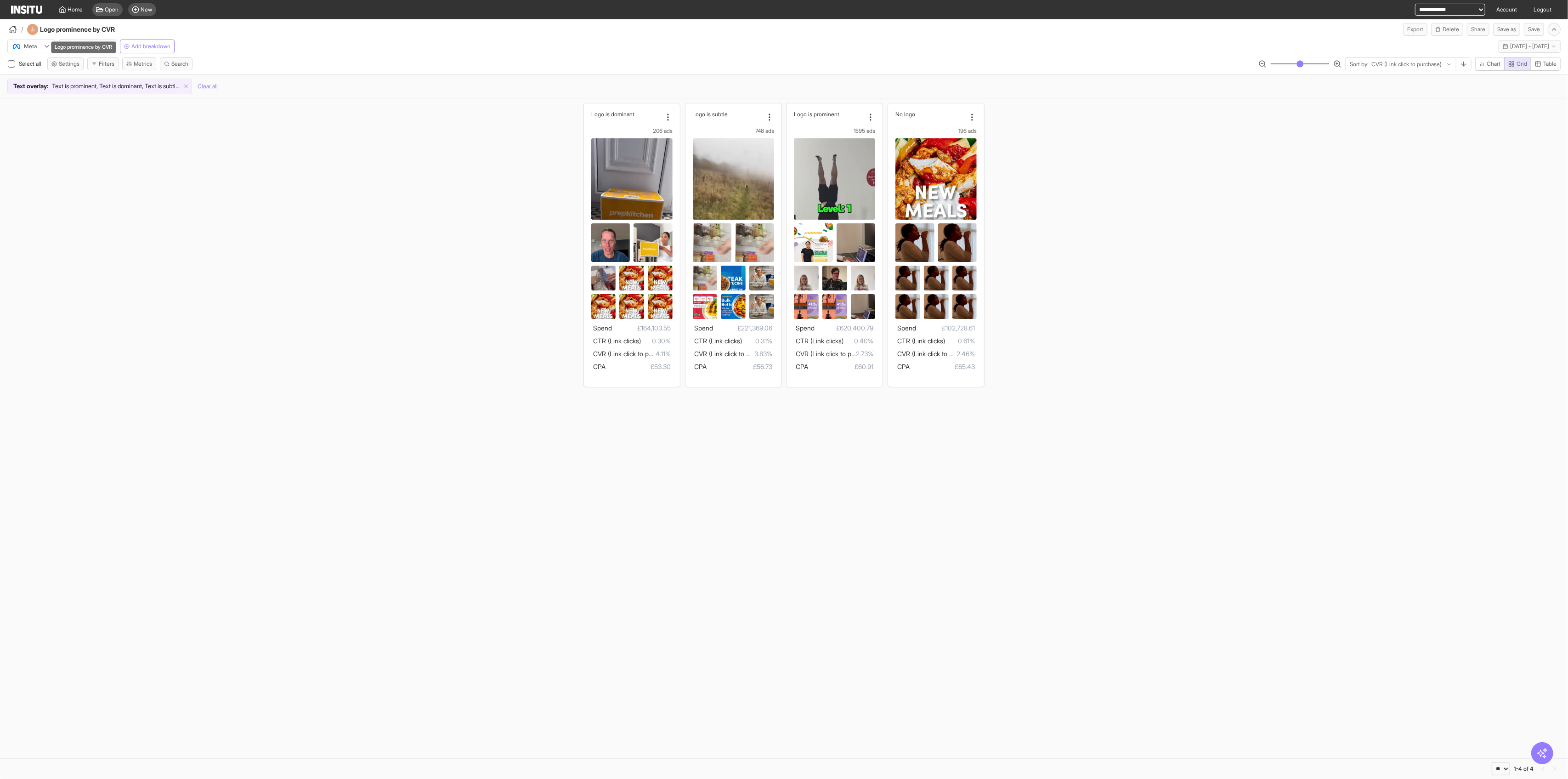
drag, startPoint x: 89, startPoint y: 32, endPoint x: 79, endPoint y: 48, distance: 18.9
click at [79, 48] on div "Logo prominence by CVR" at bounding box center [83, 47] width 65 height 12
click at [86, 42] on button "Logo visibility" at bounding box center [88, 46] width 57 height 14
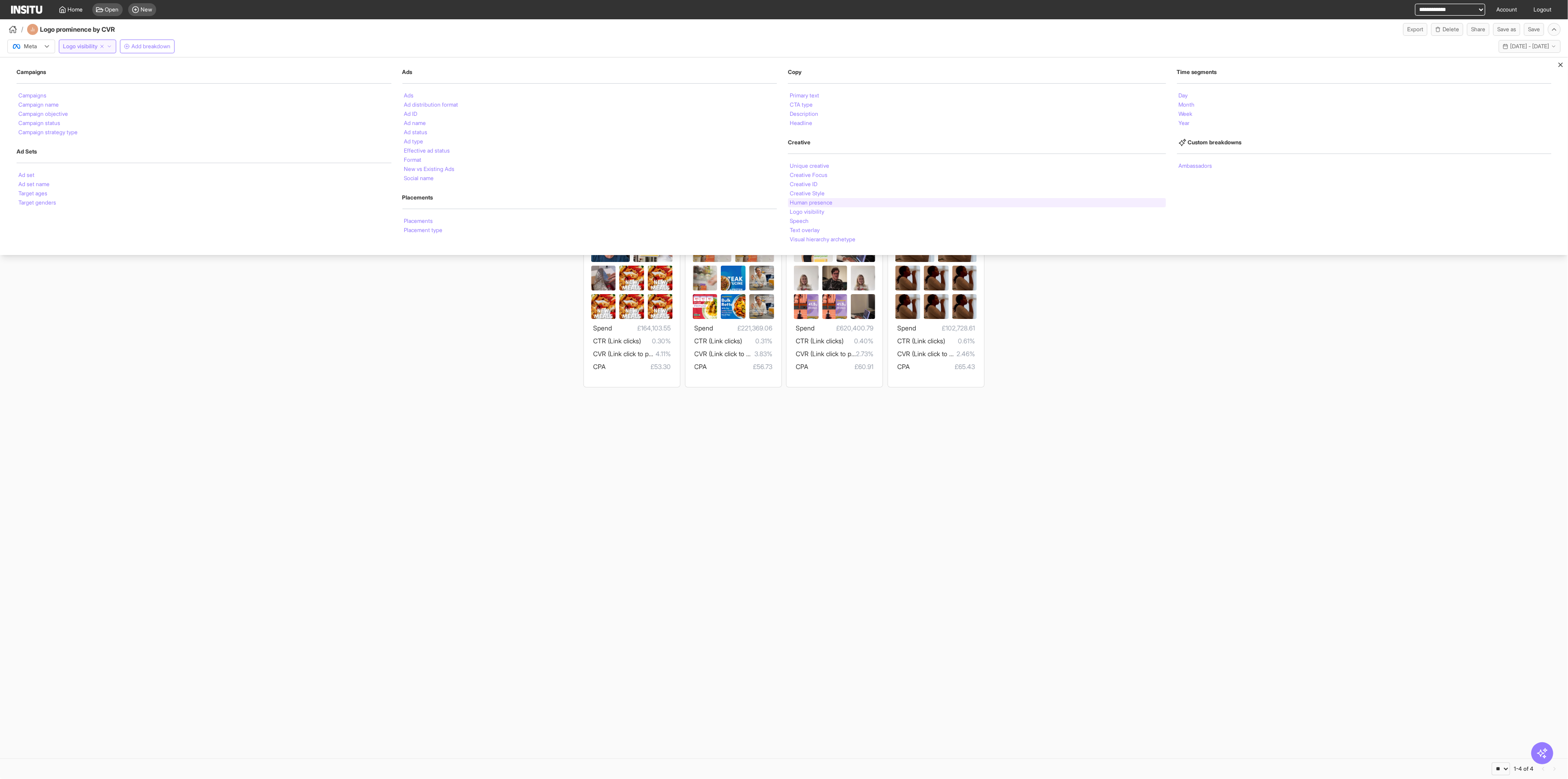
click at [634, 203] on li "Human presence" at bounding box center [811, 202] width 43 height 5
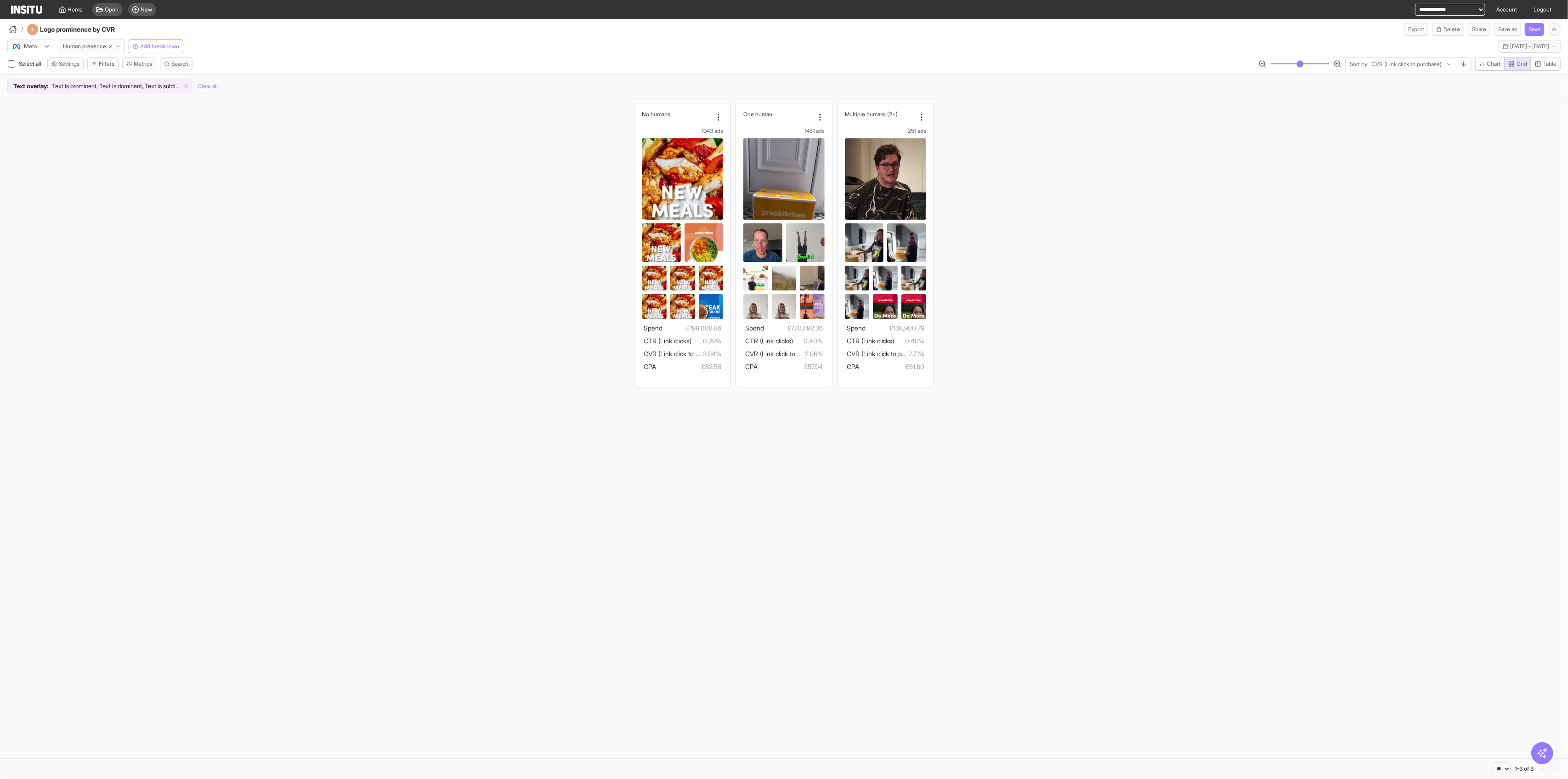
click at [634, 61] on div at bounding box center [1406, 64] width 72 height 9
click at [634, 241] on div "No humans 1043 ads Spend £199,008.86 CTR (Link clicks) 0.29% CVR (Link click to…" at bounding box center [784, 245] width 1568 height 294
click at [634, 30] on button "Save as" at bounding box center [1507, 29] width 27 height 13
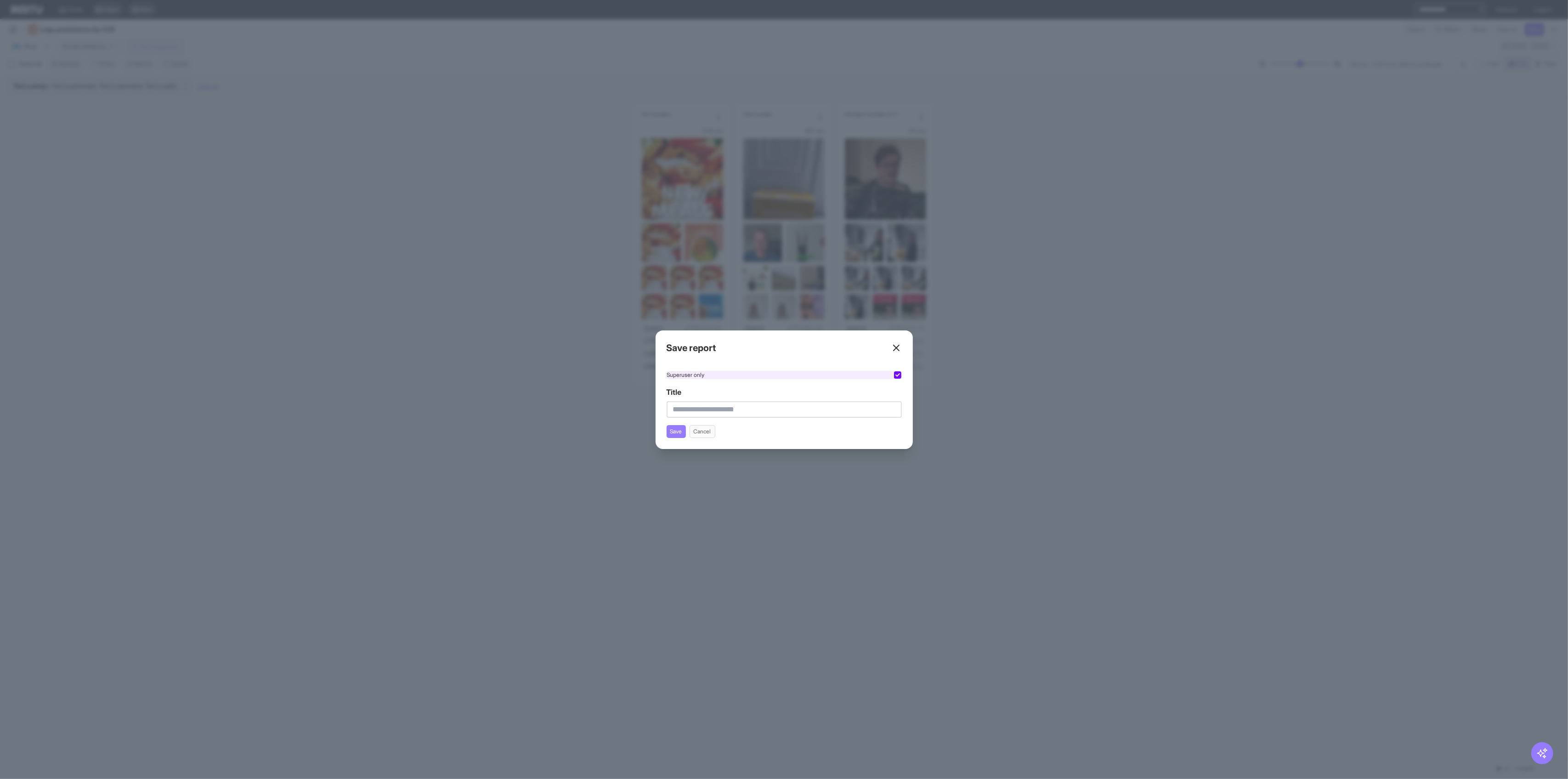
click at [634, 375] on div "Superuser only" at bounding box center [784, 375] width 235 height 9
click at [634, 411] on input "Title" at bounding box center [784, 409] width 235 height 16
type input "**********"
click at [634, 432] on button "Save" at bounding box center [676, 431] width 19 height 13
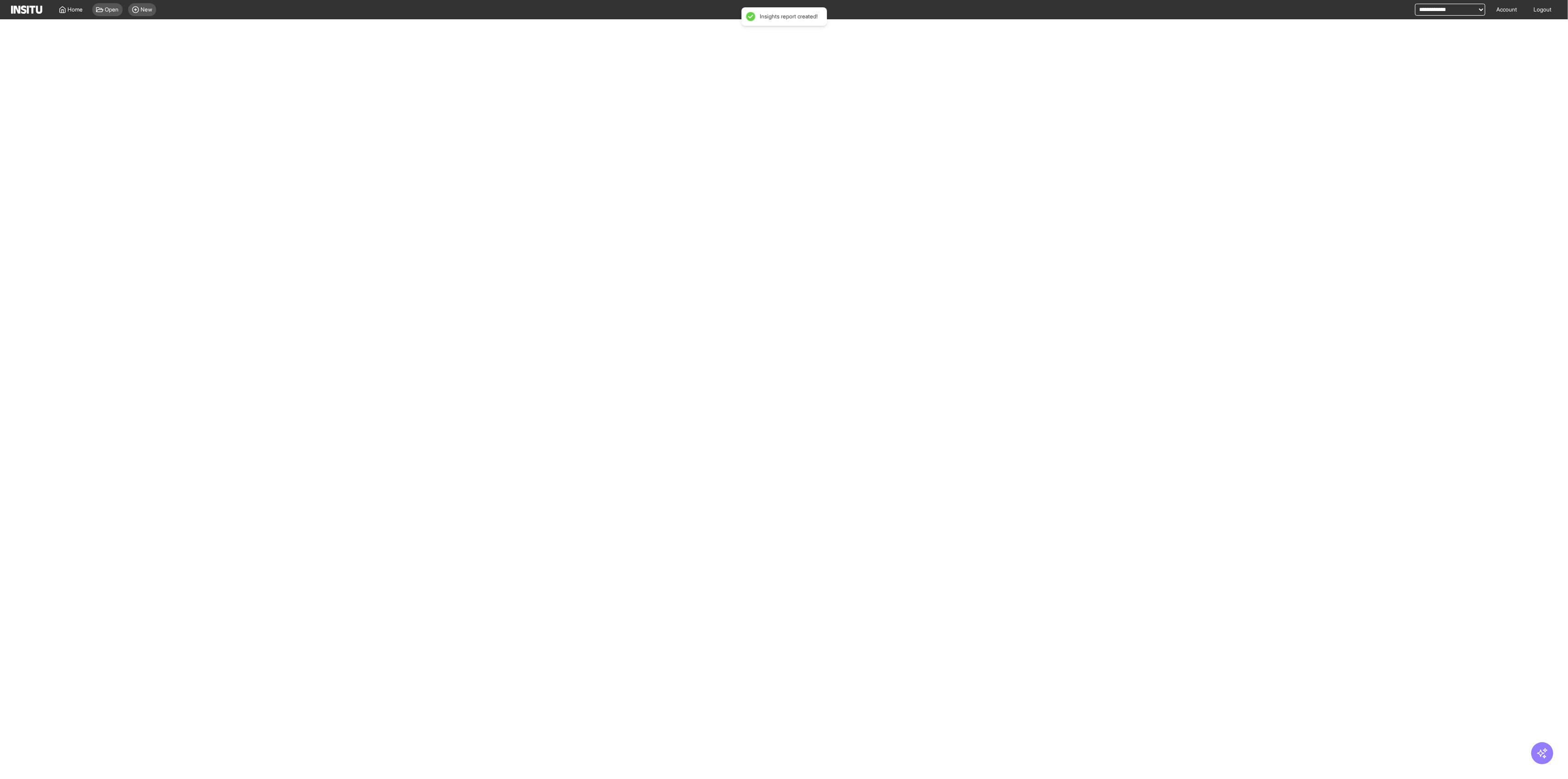
select select "**"
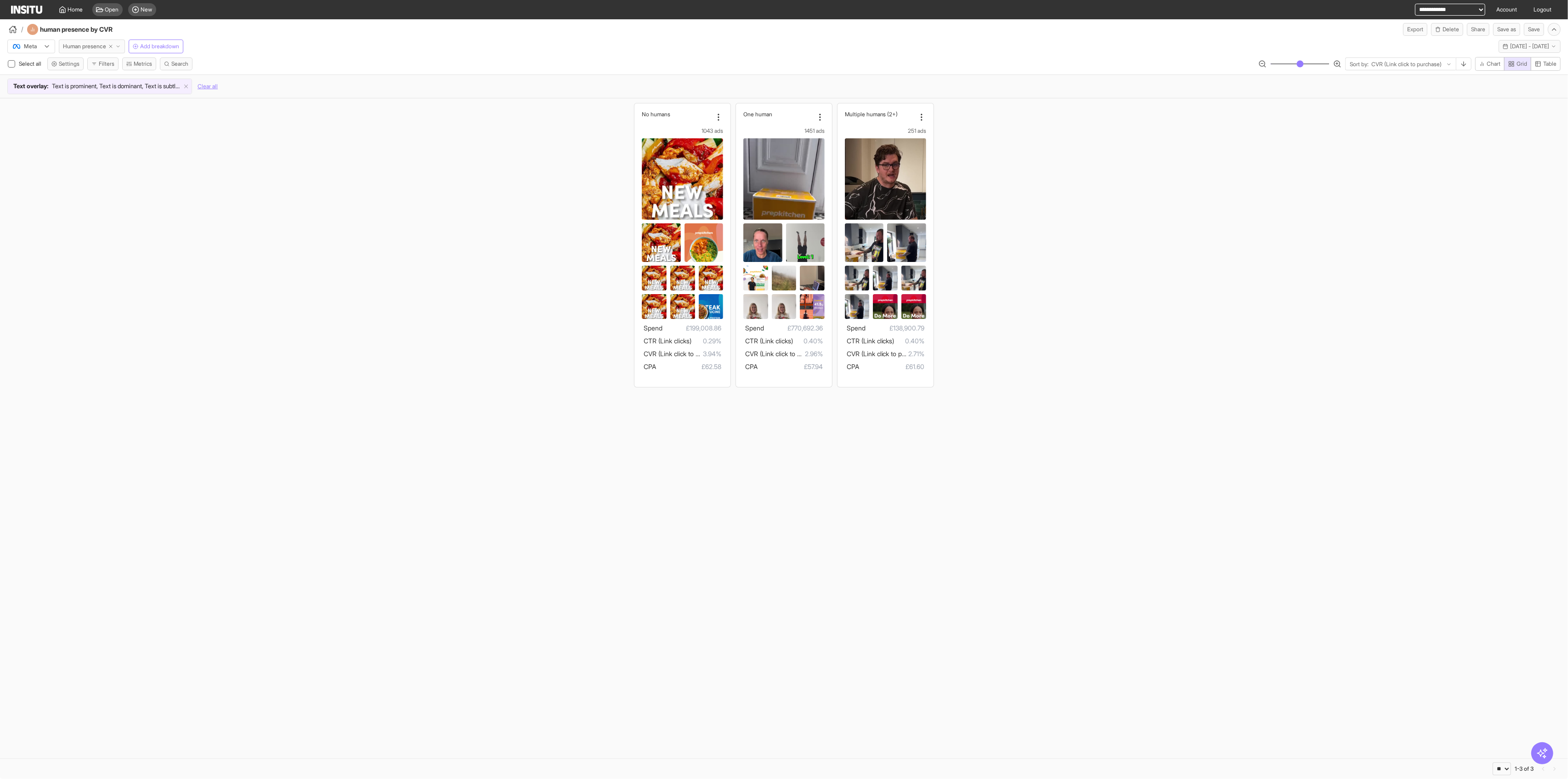
click at [76, 48] on span "Human presence" at bounding box center [84, 46] width 43 height 7
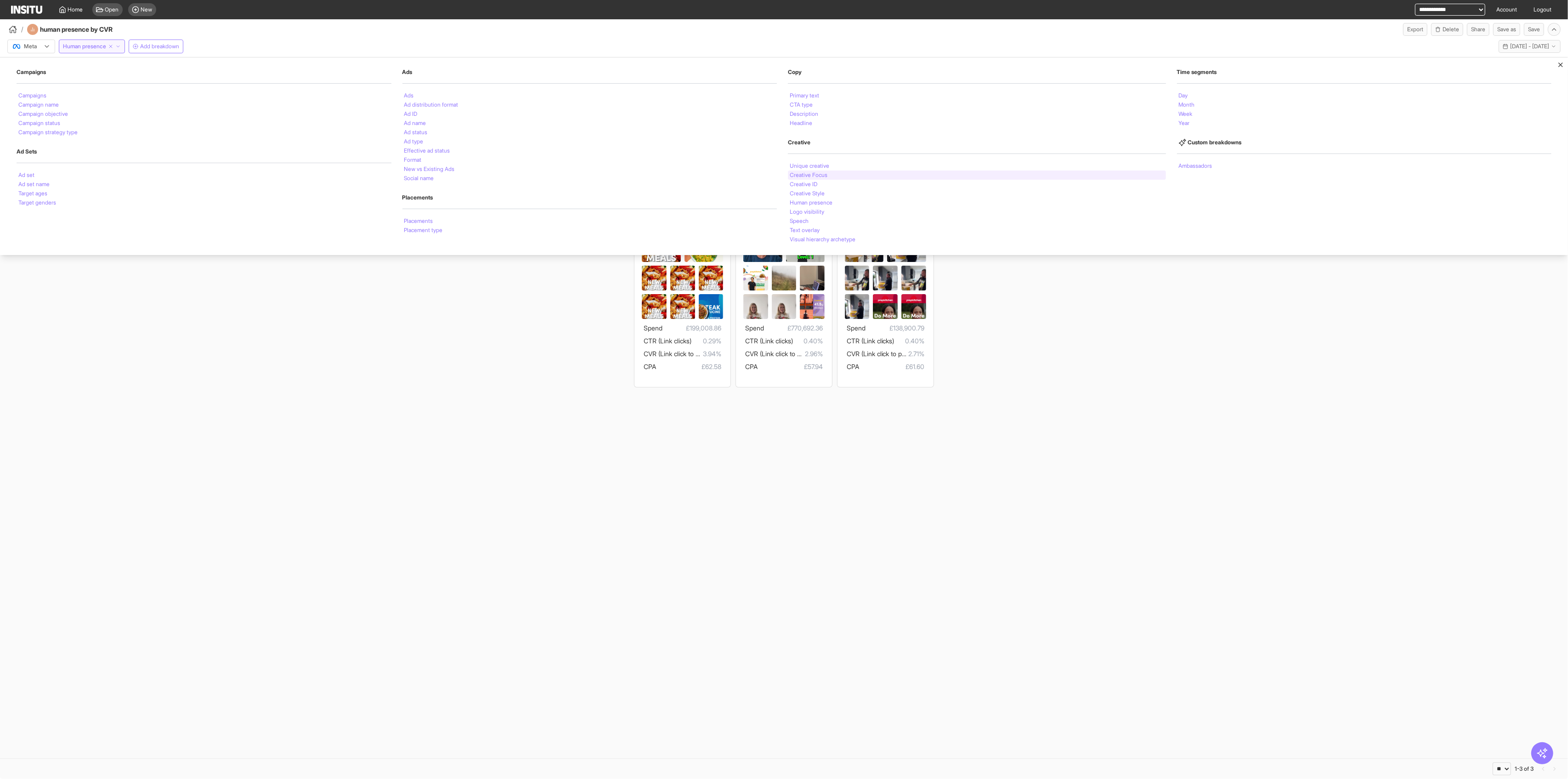
click at [634, 175] on div "Creative Focus" at bounding box center [976, 175] width 378 height 9
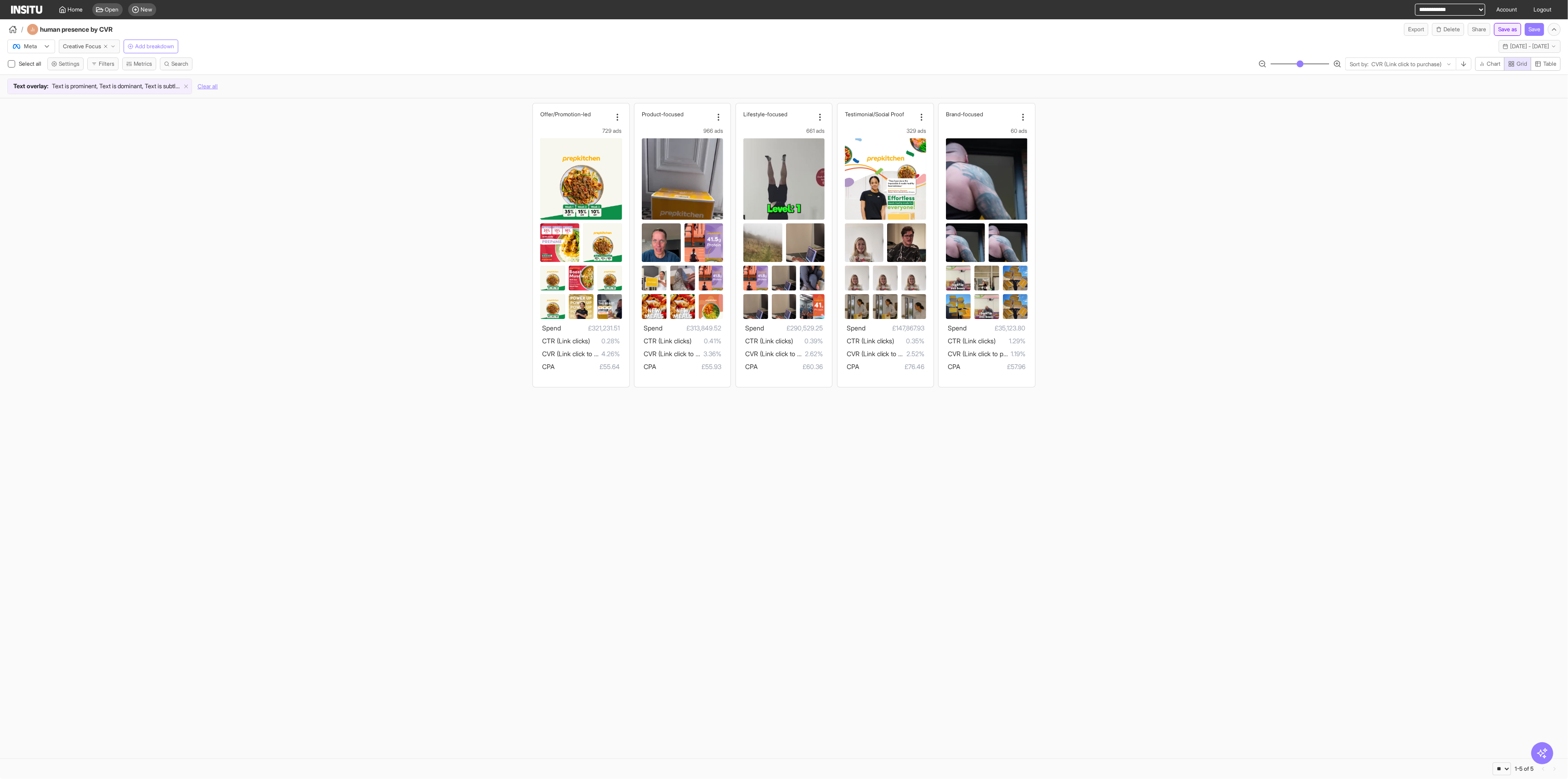
click at [634, 27] on button "Save as" at bounding box center [1507, 29] width 27 height 13
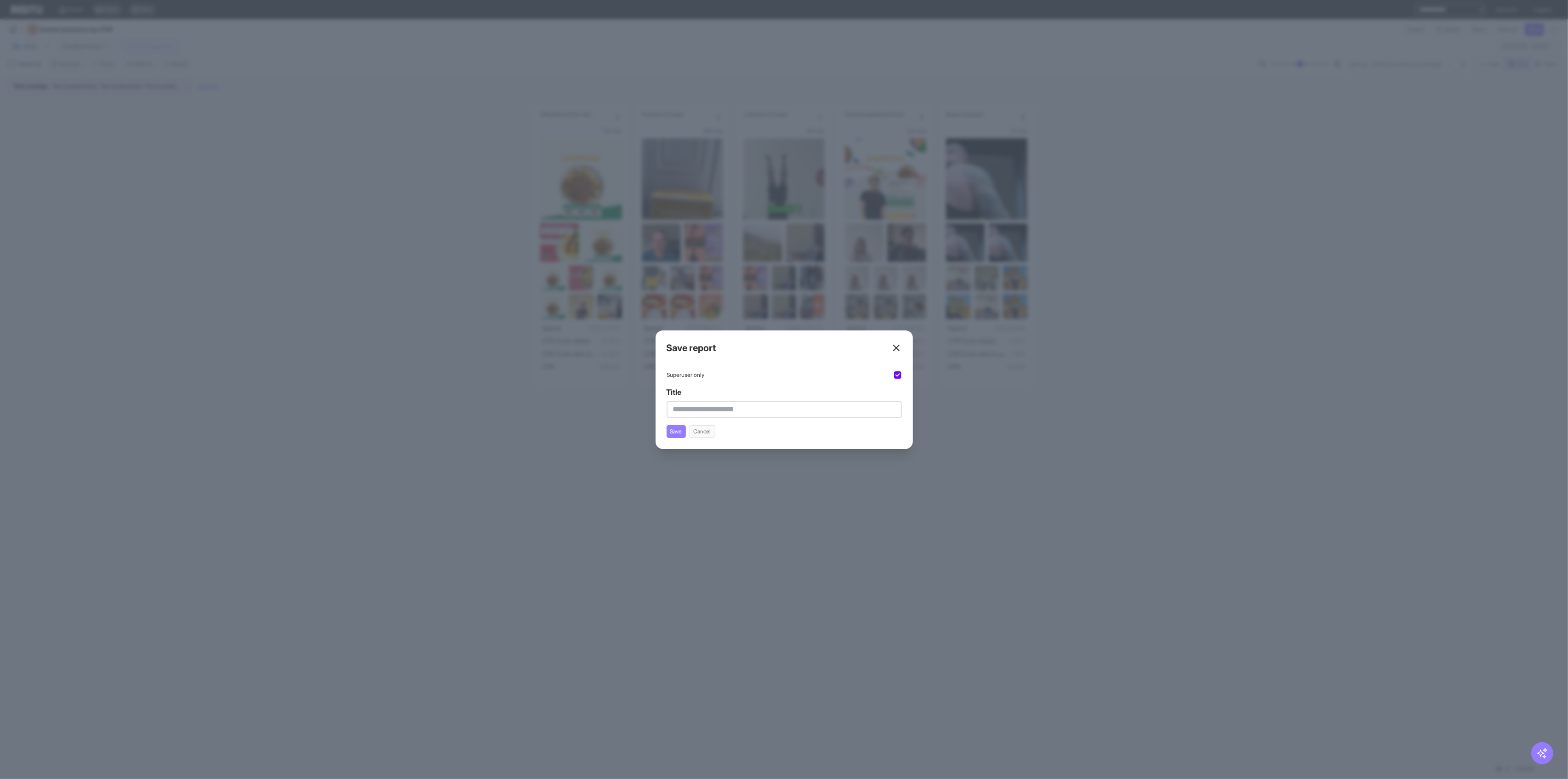
click at [634, 349] on line at bounding box center [896, 348] width 5 height 5
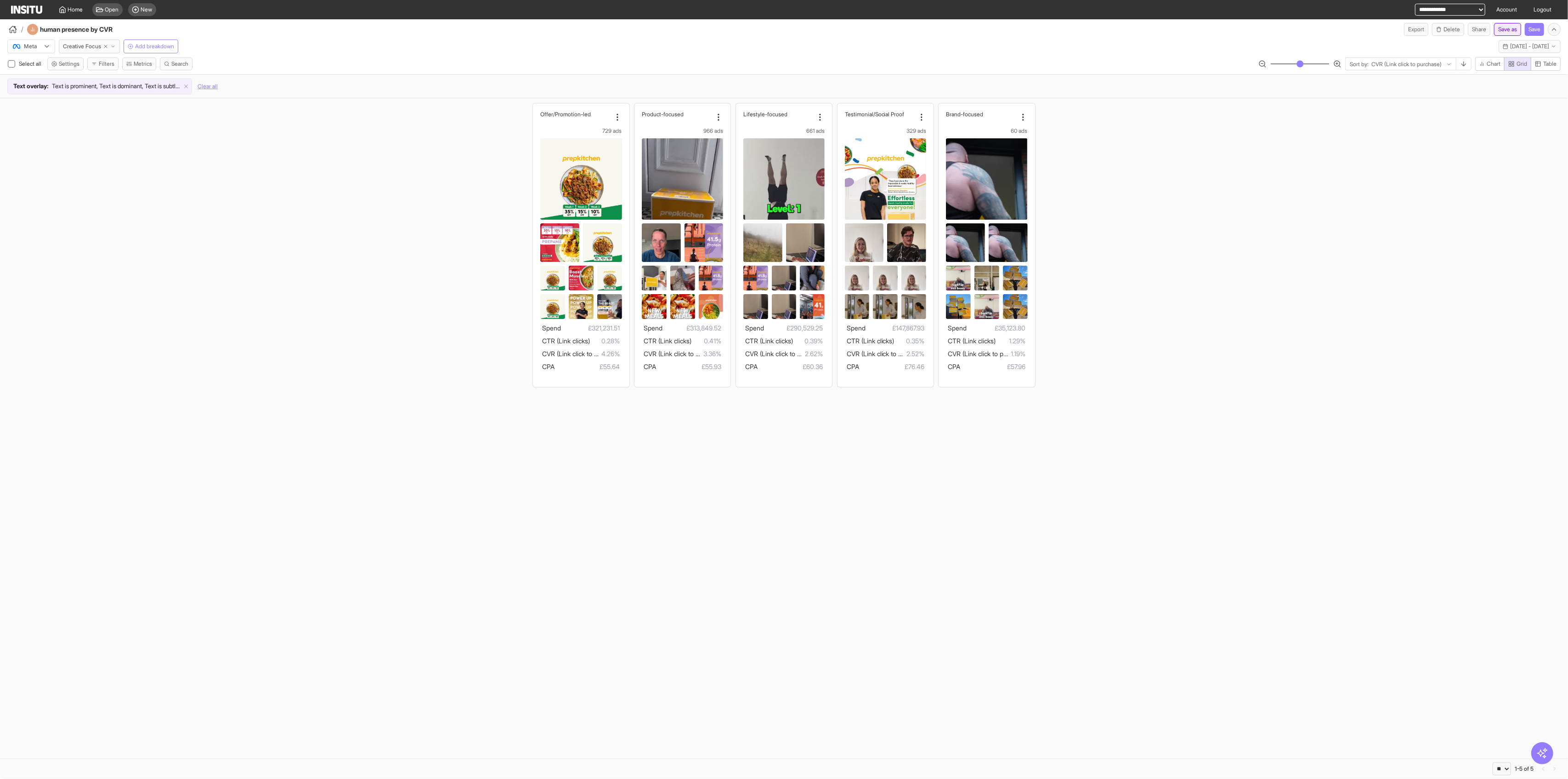
click at [634, 27] on button "Save as" at bounding box center [1507, 29] width 27 height 13
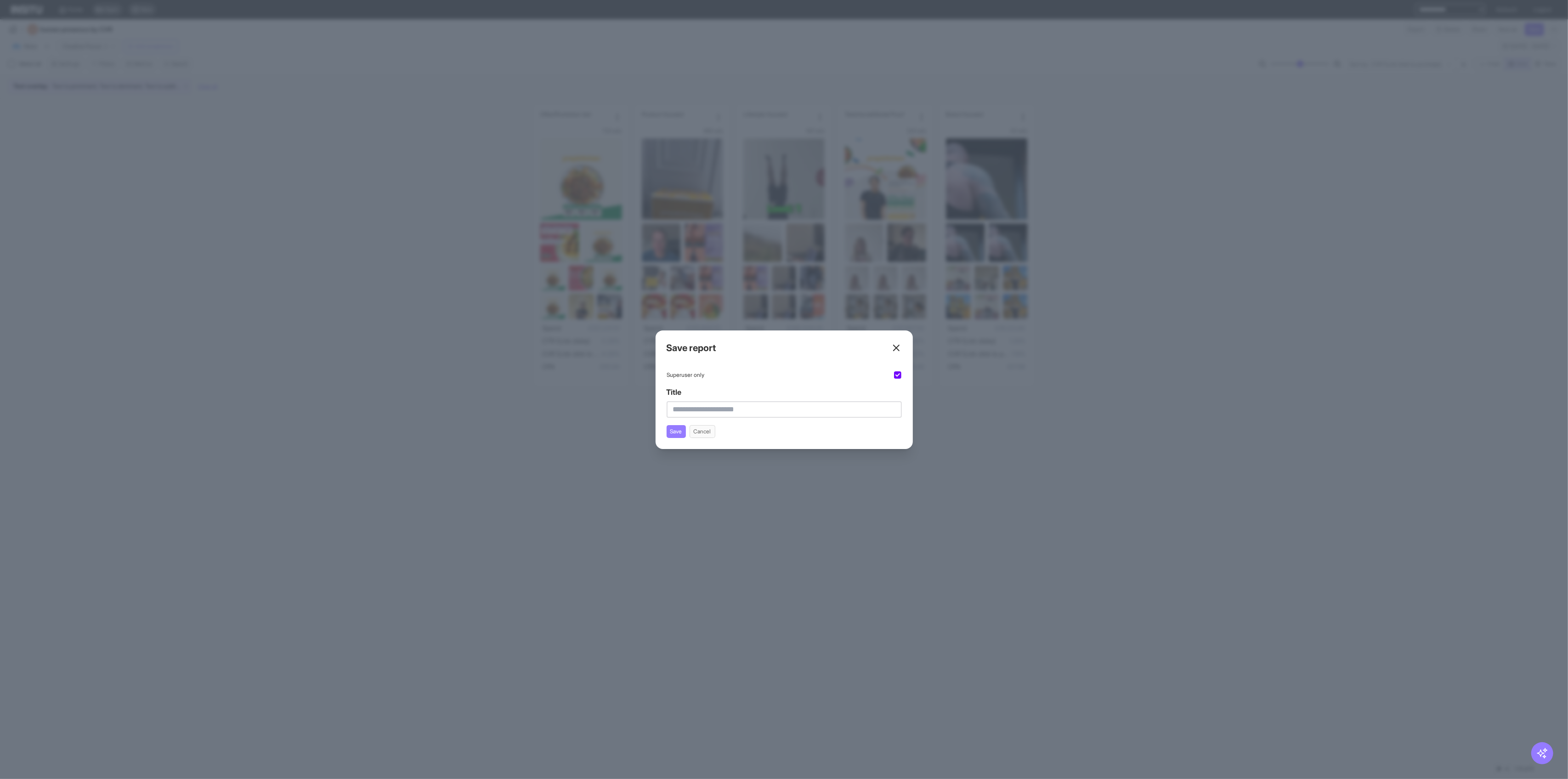
click at [634, 410] on input "Title" at bounding box center [784, 409] width 235 height 16
type input "**********"
click at [634, 436] on button "Save" at bounding box center [676, 431] width 19 height 13
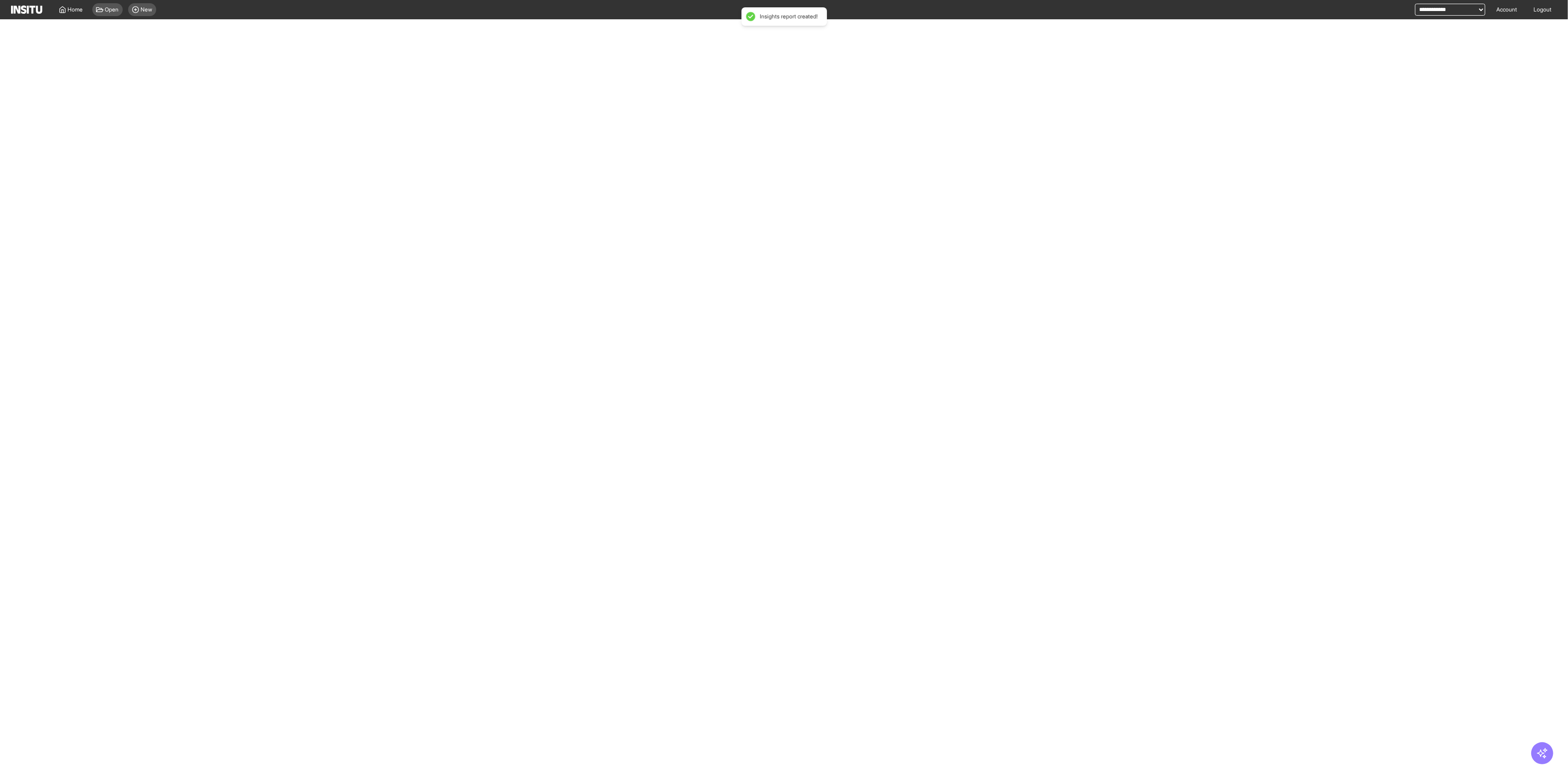
select select "**"
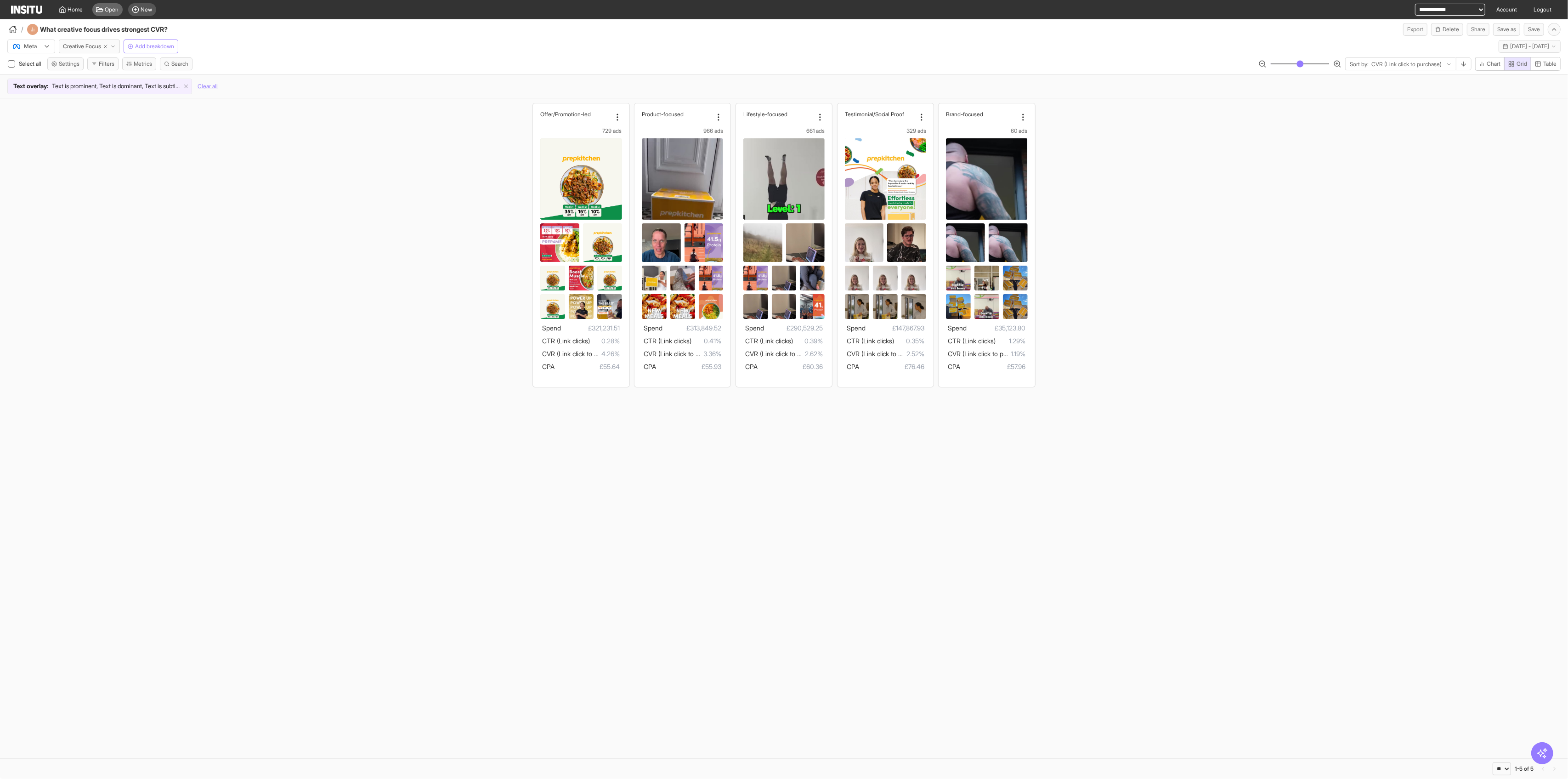
click at [116, 7] on span "Open" at bounding box center [112, 10] width 14 height 7
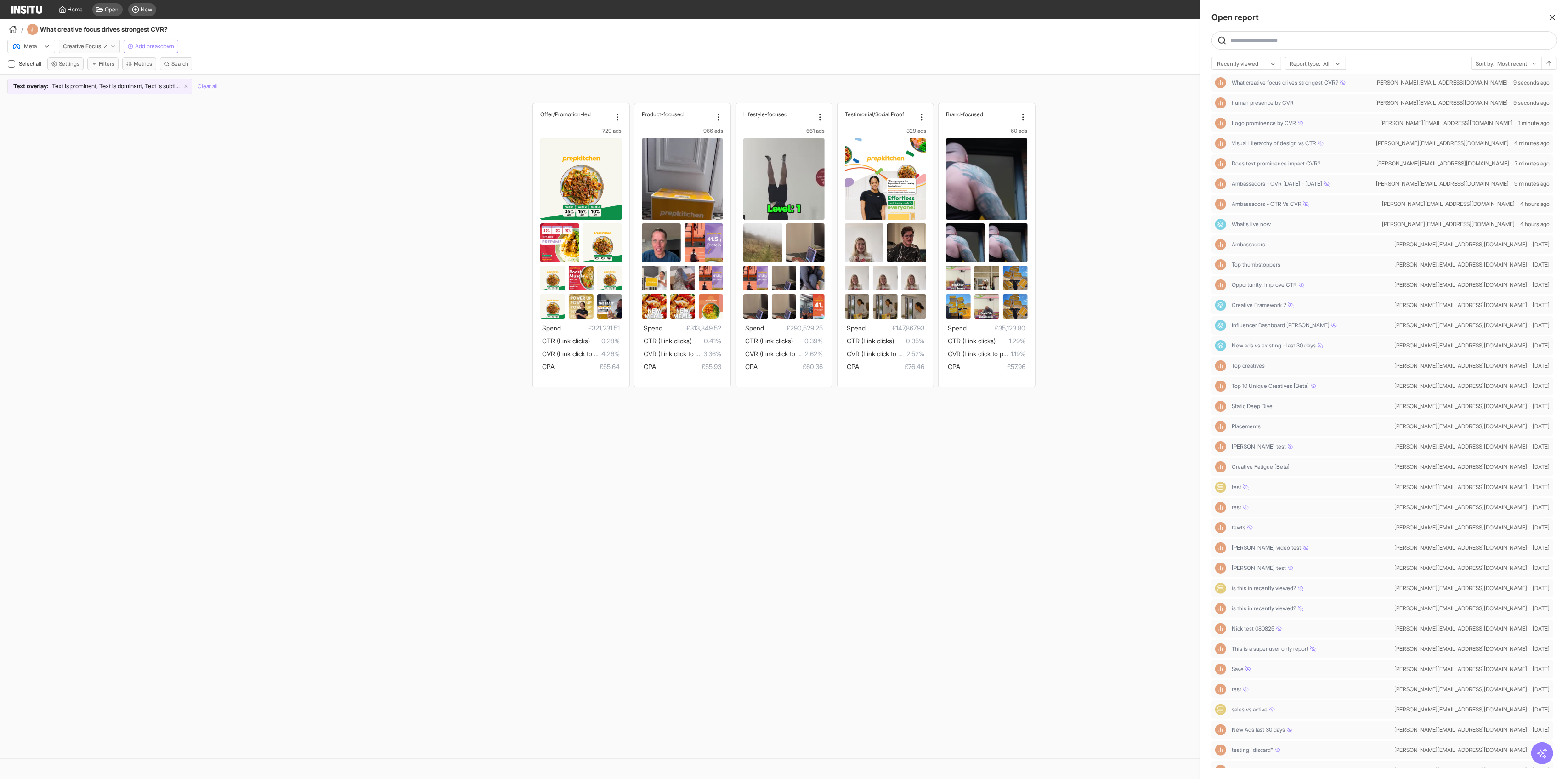
click at [634, 16] on icon "button" at bounding box center [1552, 17] width 9 height 9
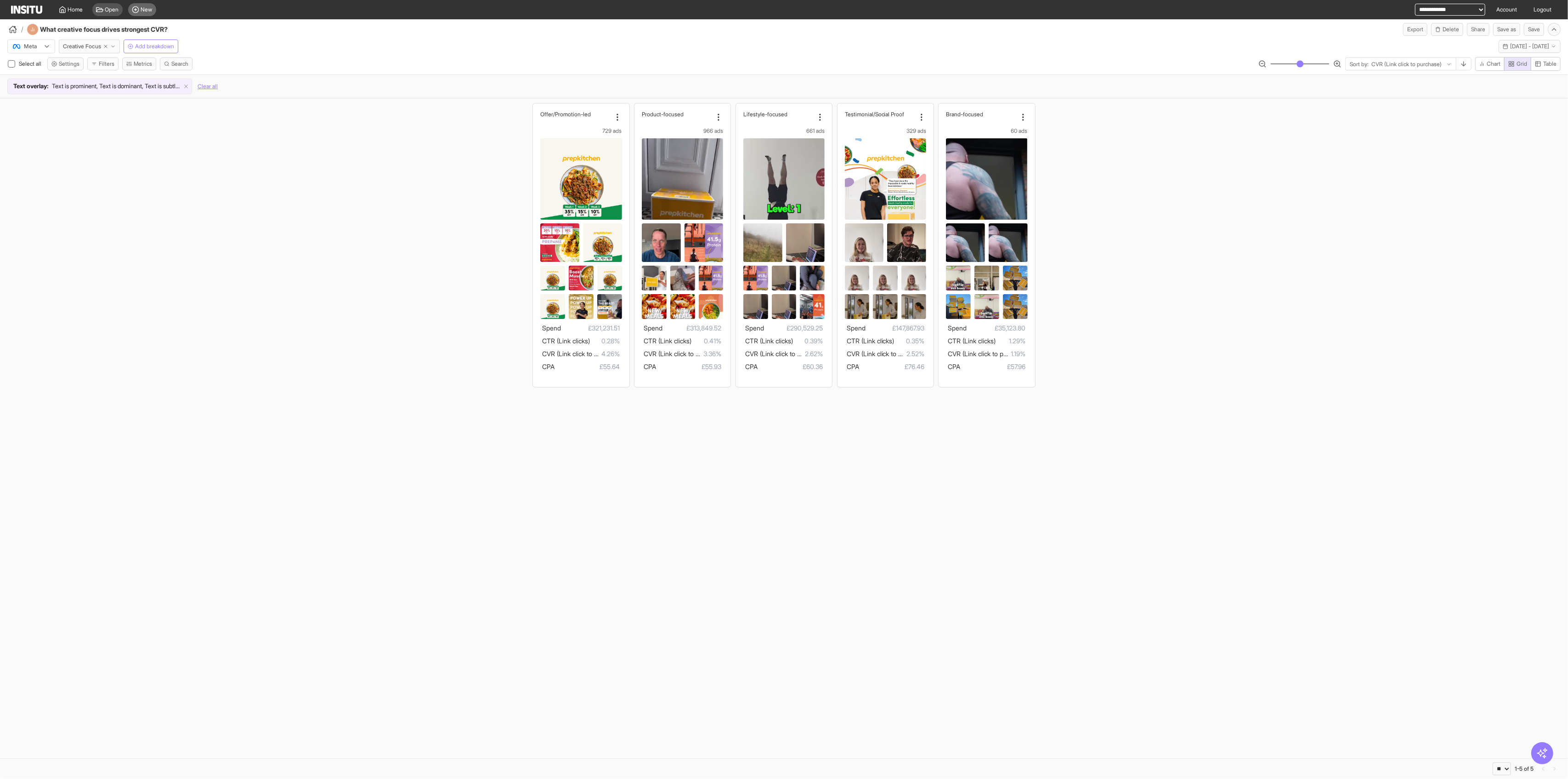
click at [151, 9] on span "New" at bounding box center [147, 10] width 12 height 7
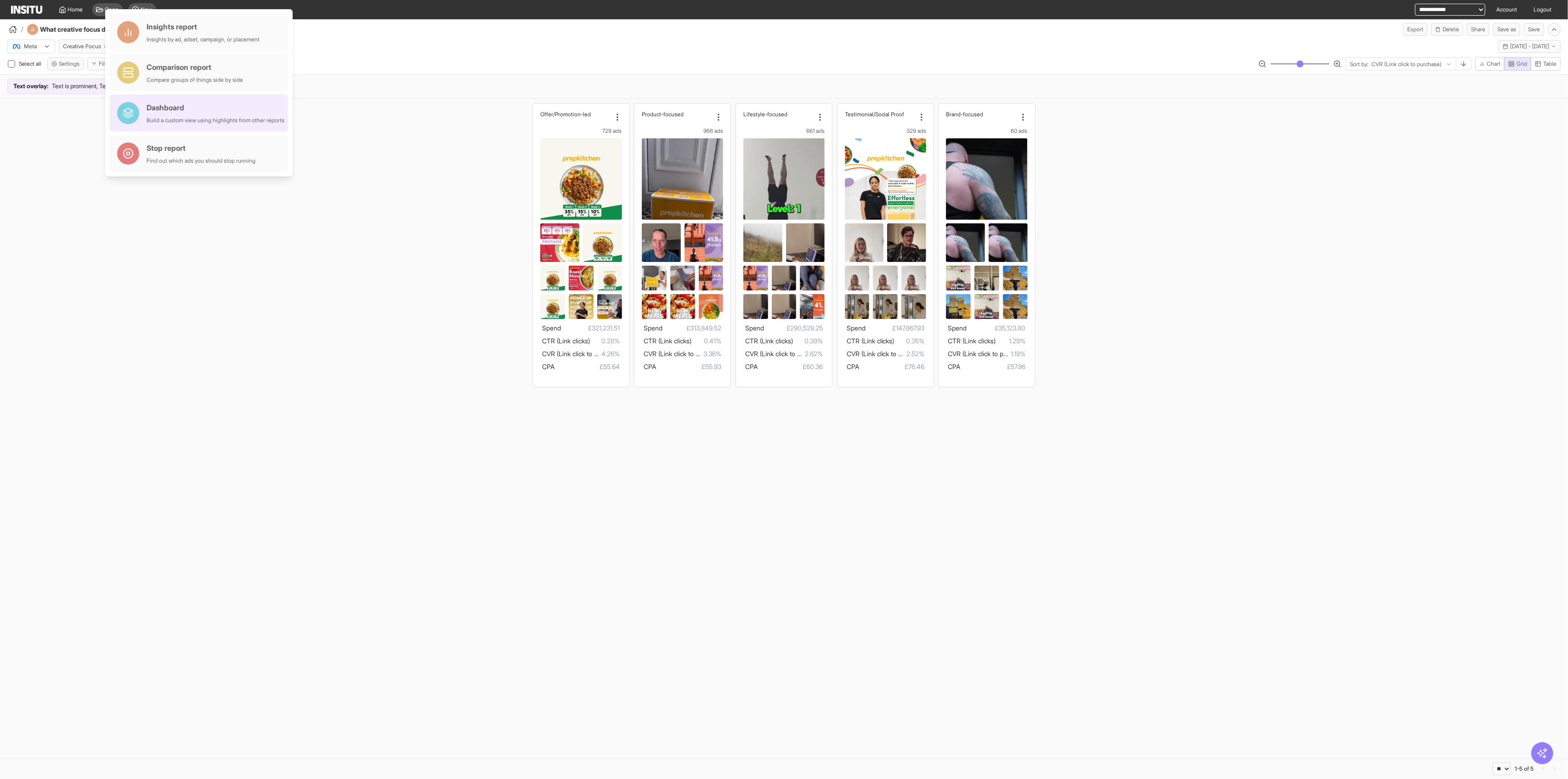
click at [209, 117] on div "Build a custom view using highlights from other reports" at bounding box center [215, 121] width 138 height 7
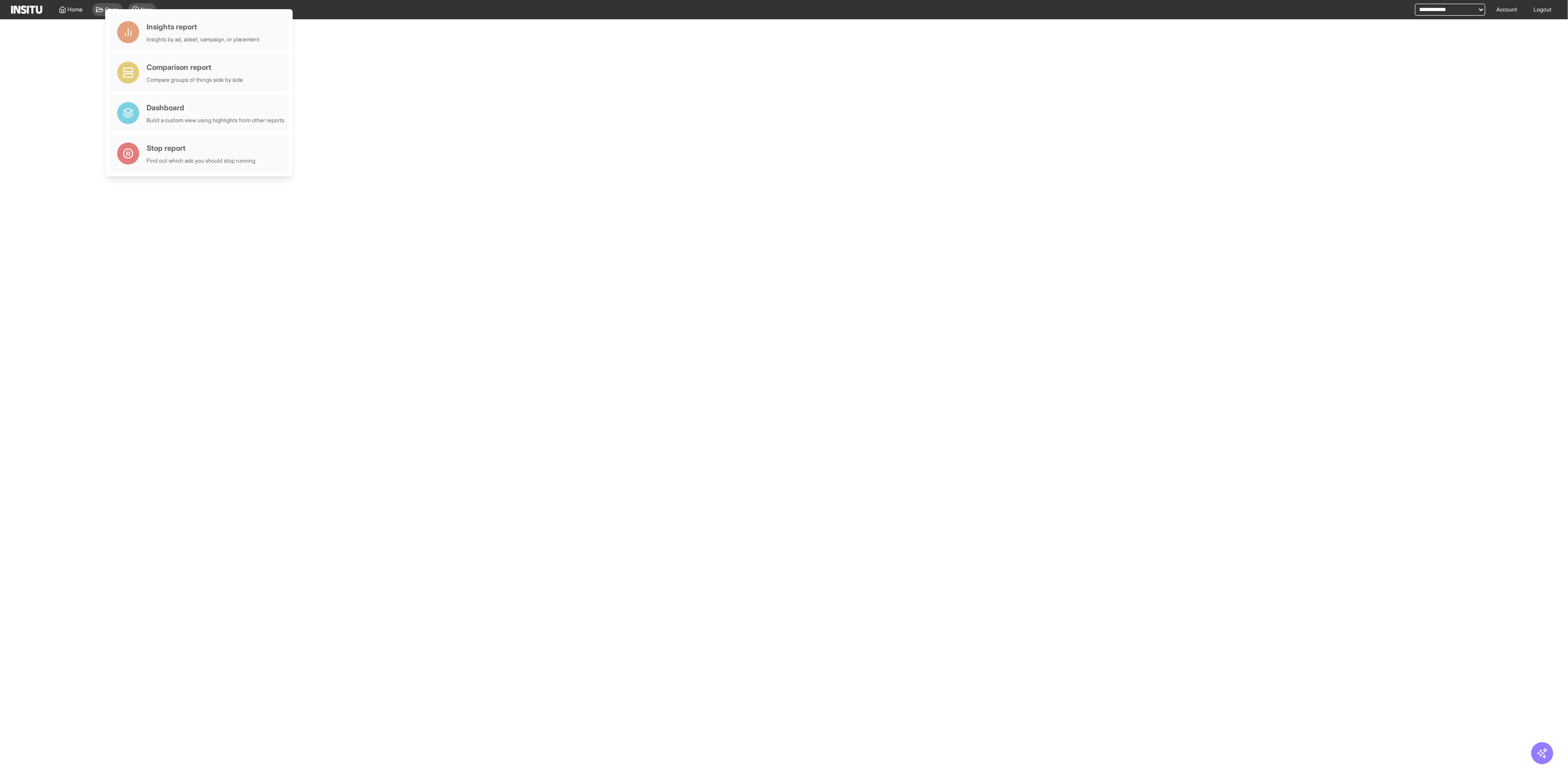
select select "**"
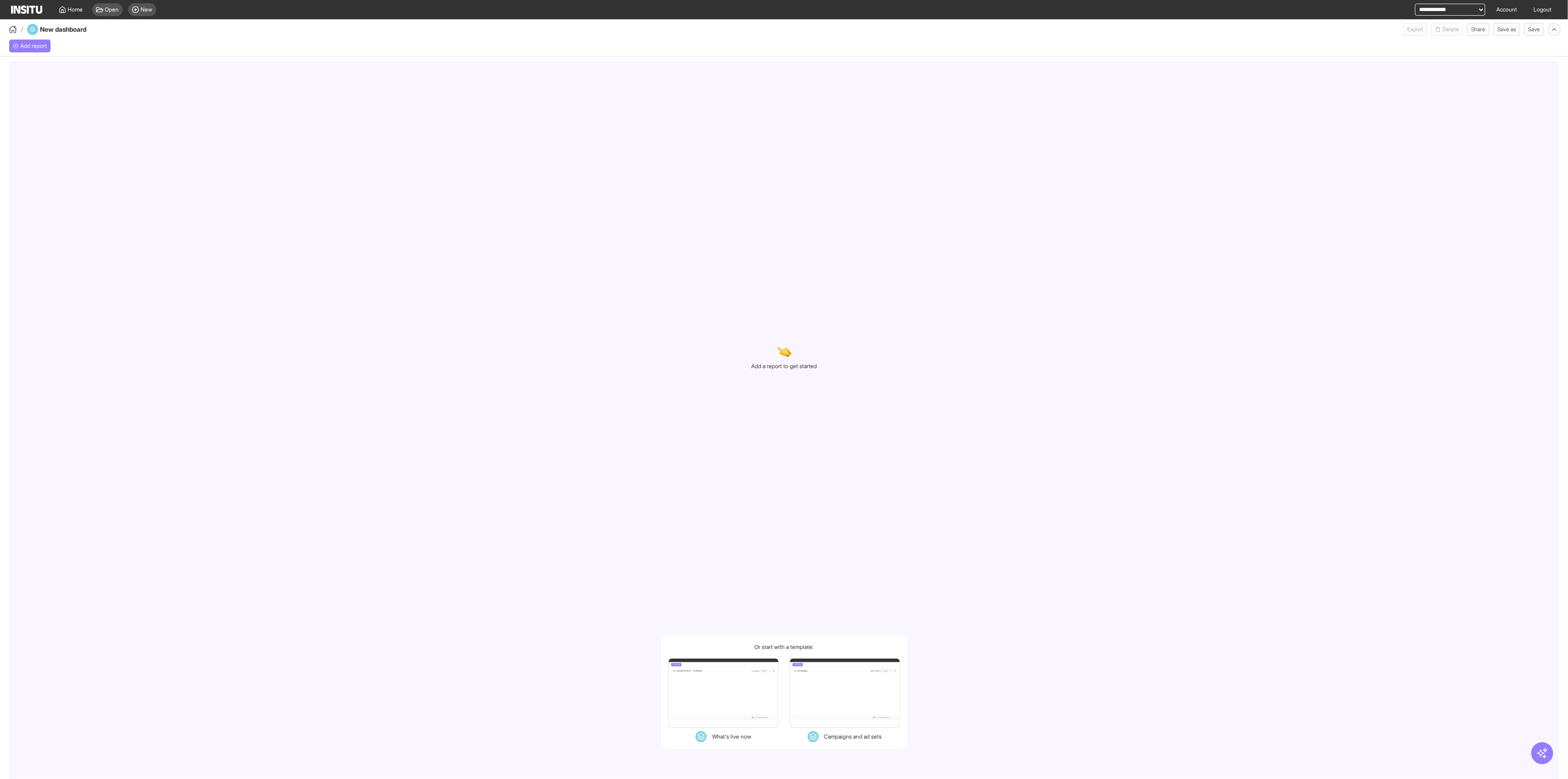
select select "**"
click at [26, 40] on button "Add report" at bounding box center [30, 46] width 41 height 13
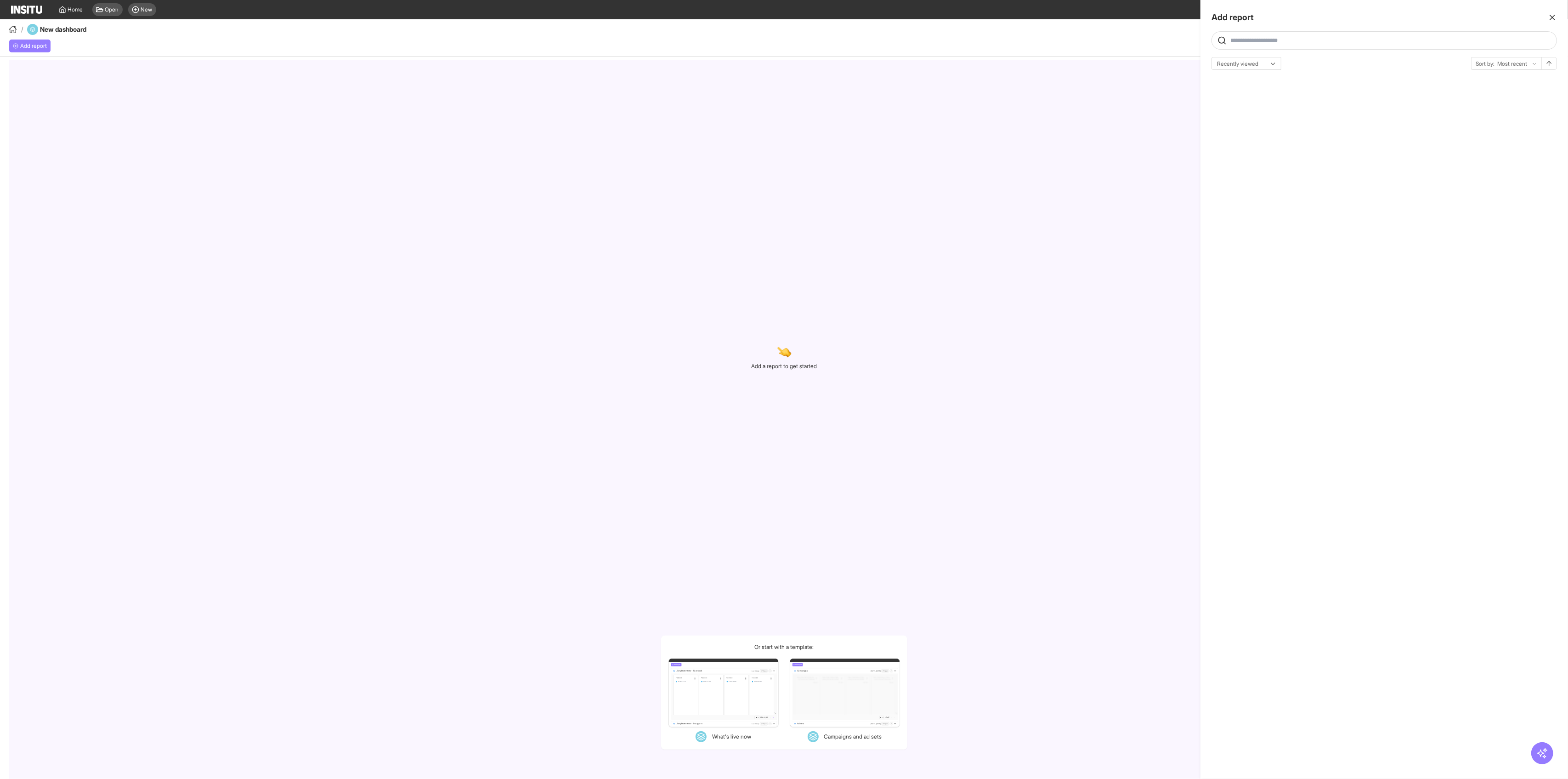
click at [634, 87] on div "What creative focus drives strongest CVR?" at bounding box center [1292, 83] width 155 height 11
select select "**"
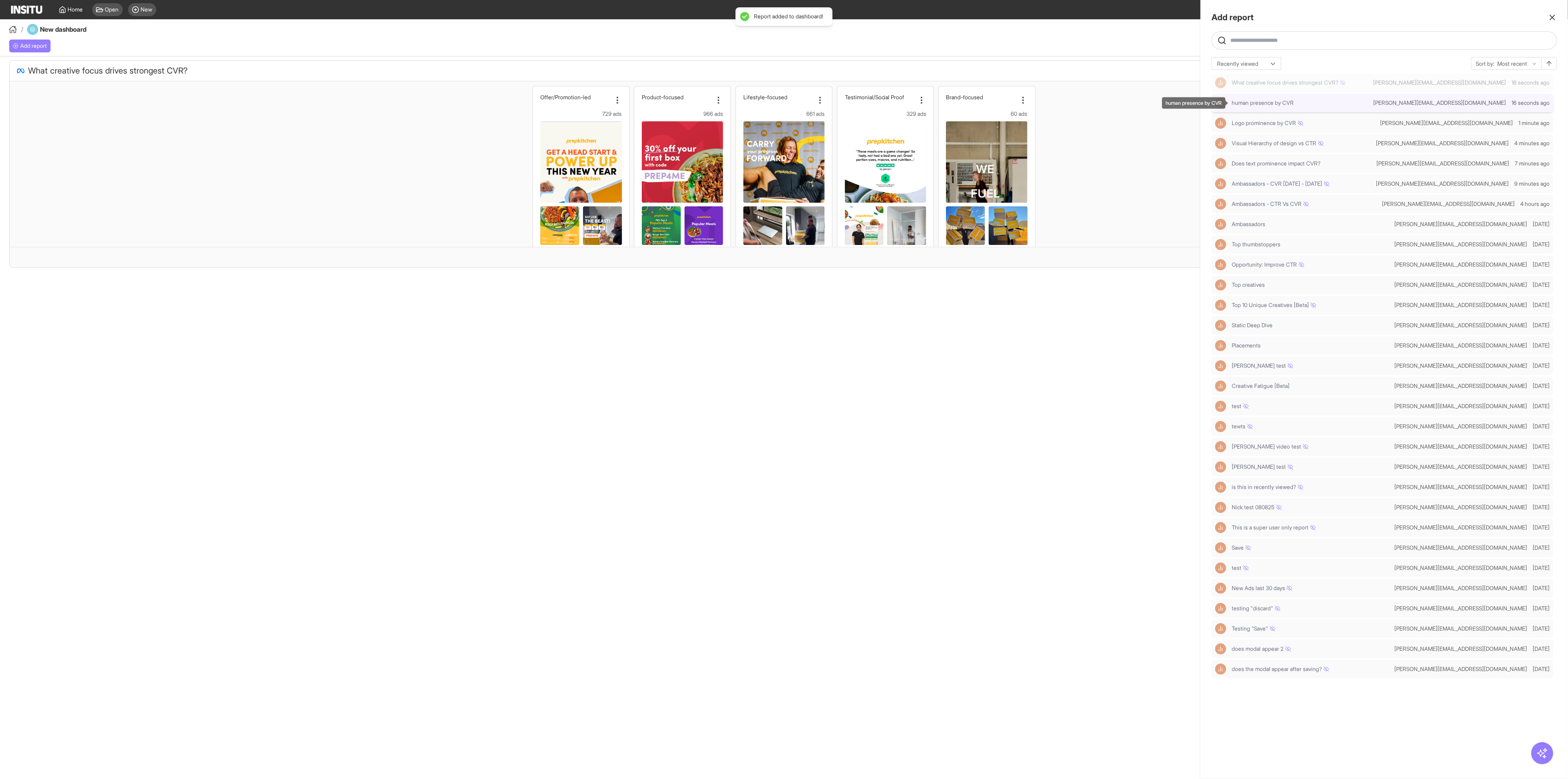
click at [634, 104] on span "human presence by CVR" at bounding box center [1263, 103] width 62 height 7
select select "**"
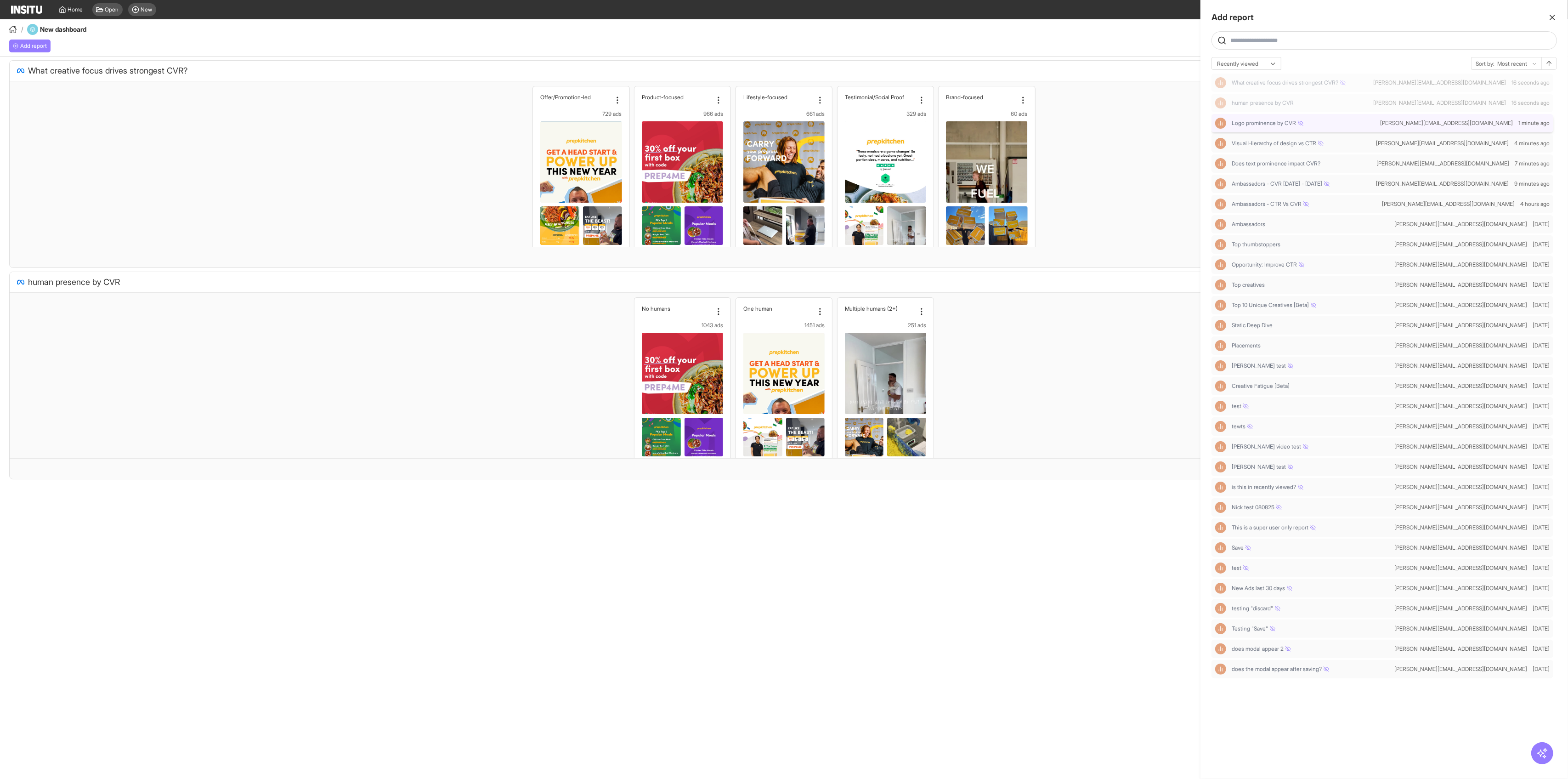
click at [634, 127] on div "Logo prominence by CVR" at bounding box center [1295, 123] width 161 height 11
select select "**"
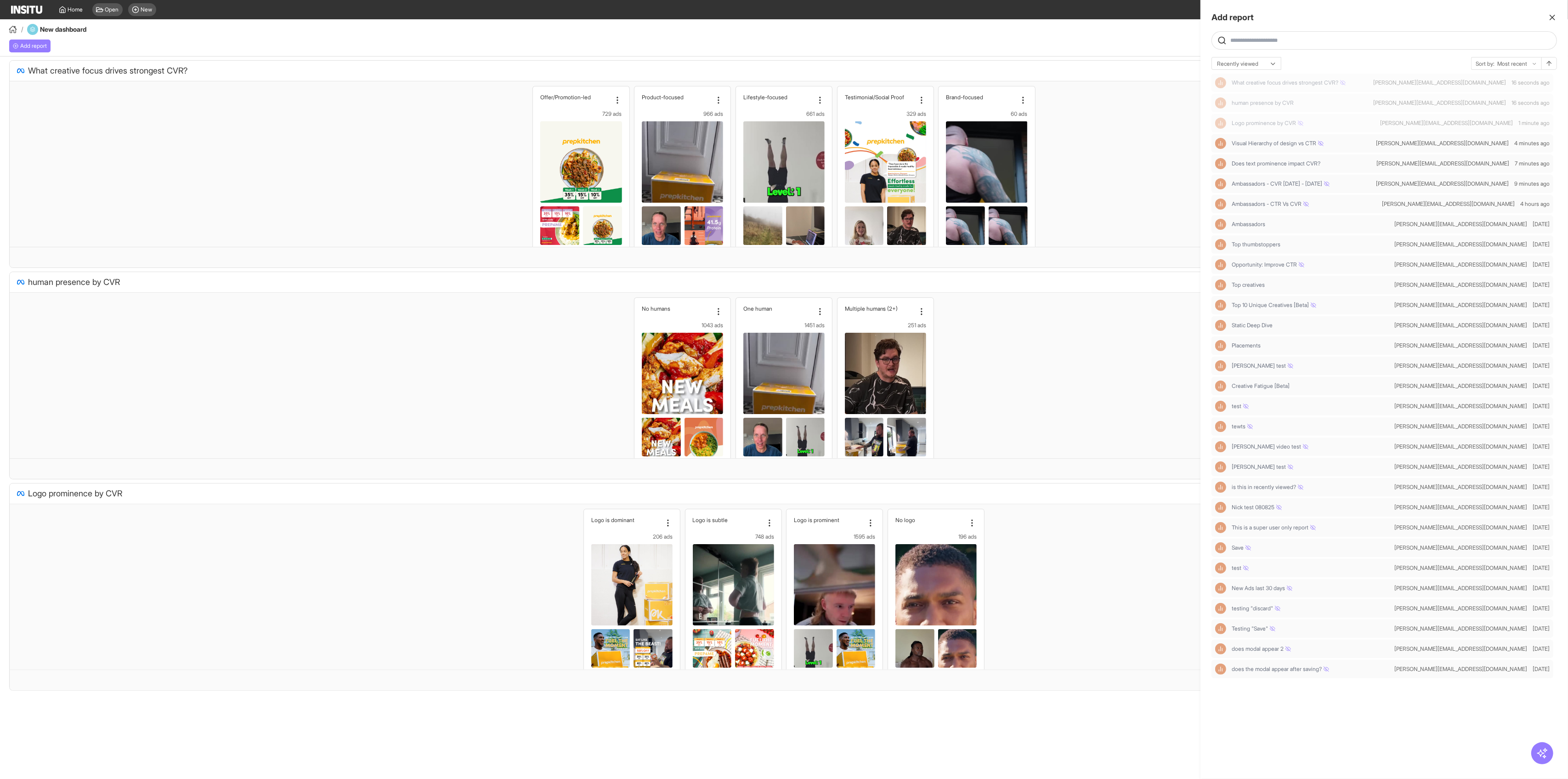
click at [634, 13] on icon "button" at bounding box center [1552, 17] width 9 height 9
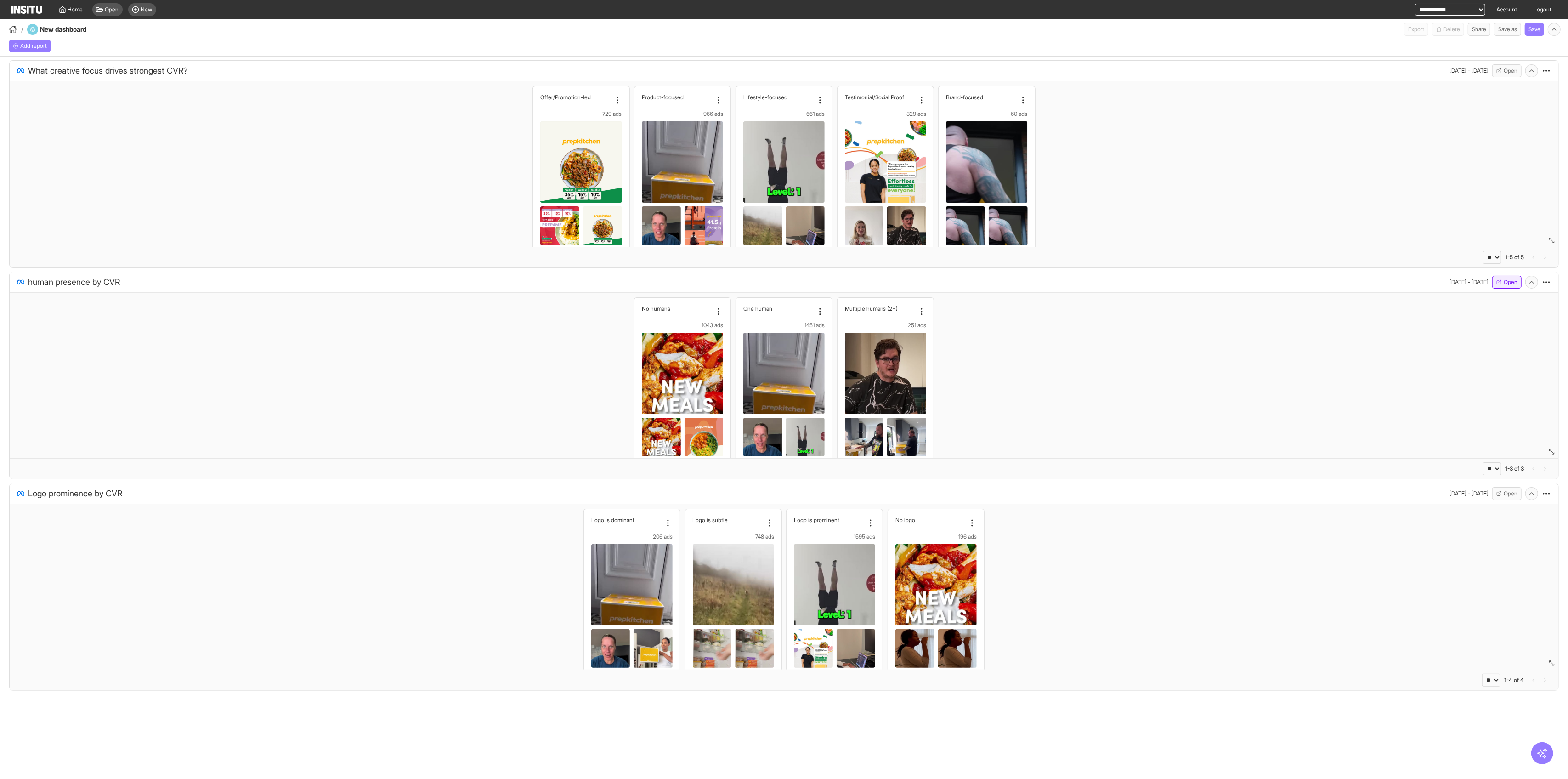
click at [634, 281] on button "Open" at bounding box center [1507, 282] width 29 height 13
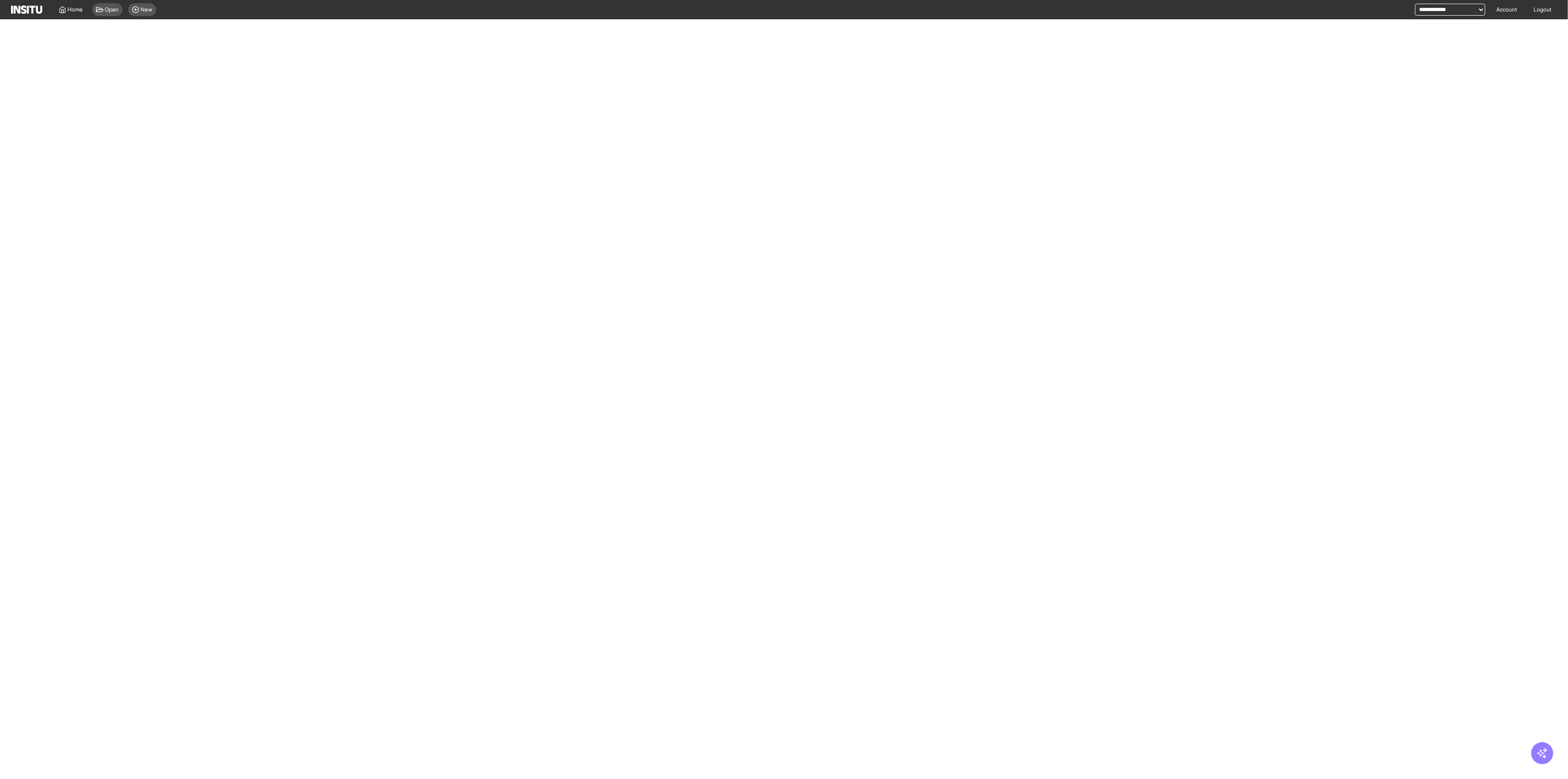
select select "**"
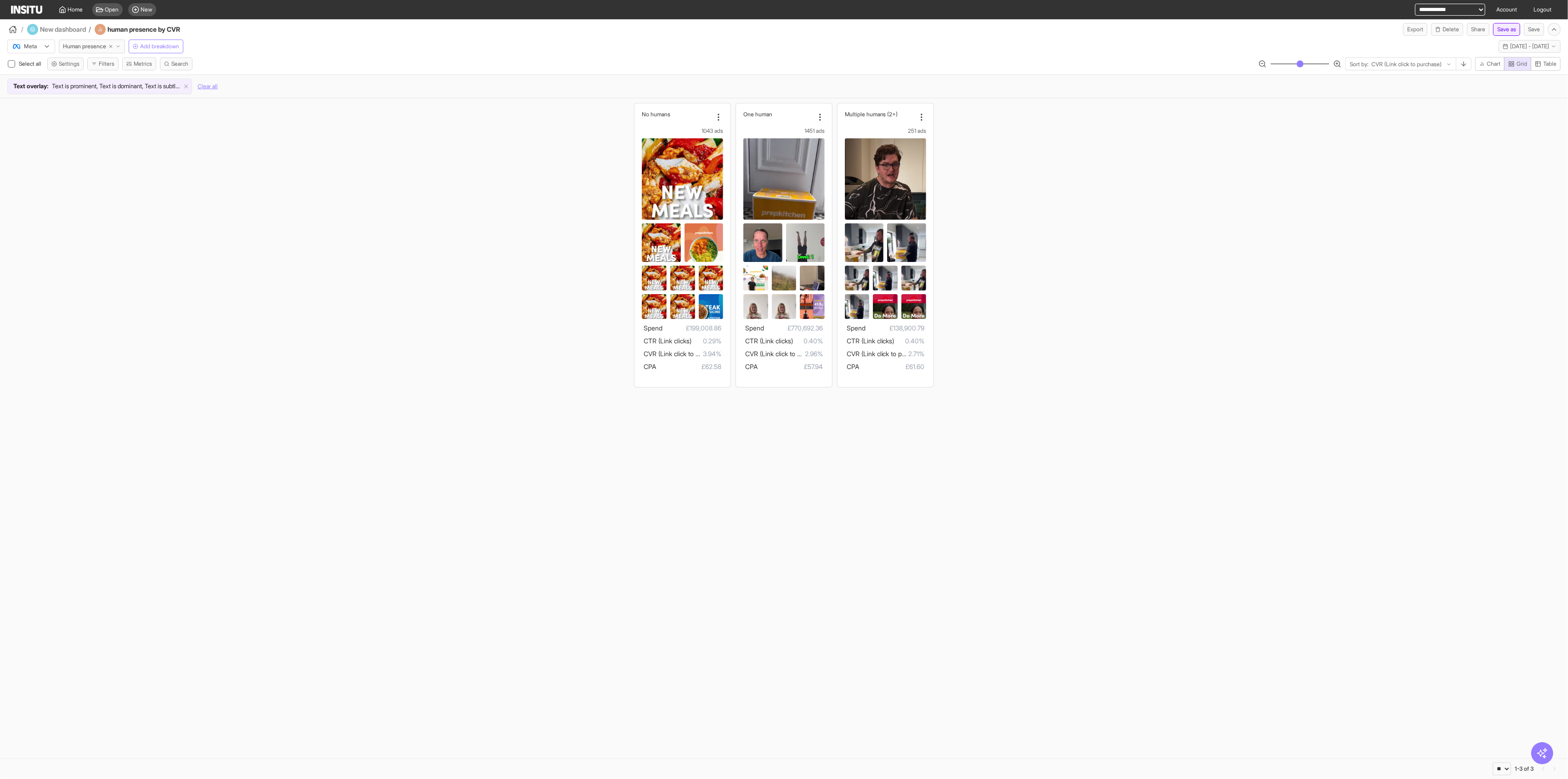
click at [634, 29] on button "Save as" at bounding box center [1507, 29] width 27 height 13
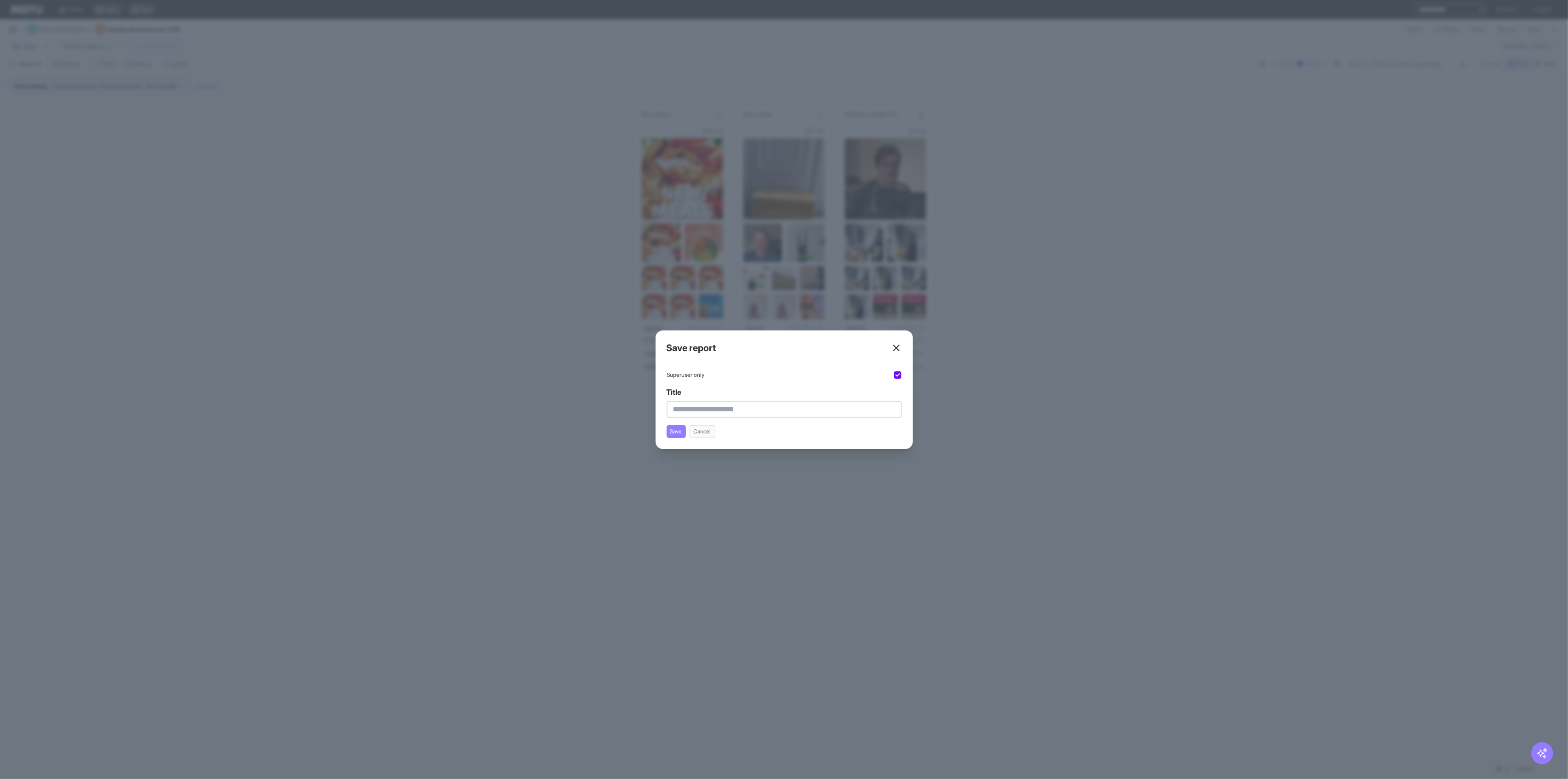
drag, startPoint x: 783, startPoint y: 411, endPoint x: 783, endPoint y: 406, distance: 5.0
click at [634, 412] on input "Title" at bounding box center [784, 409] width 235 height 16
drag, startPoint x: 757, startPoint y: 406, endPoint x: 614, endPoint y: 414, distance: 143.2
click at [614, 414] on div "**********" at bounding box center [784, 389] width 1568 height 779
type input "**********"
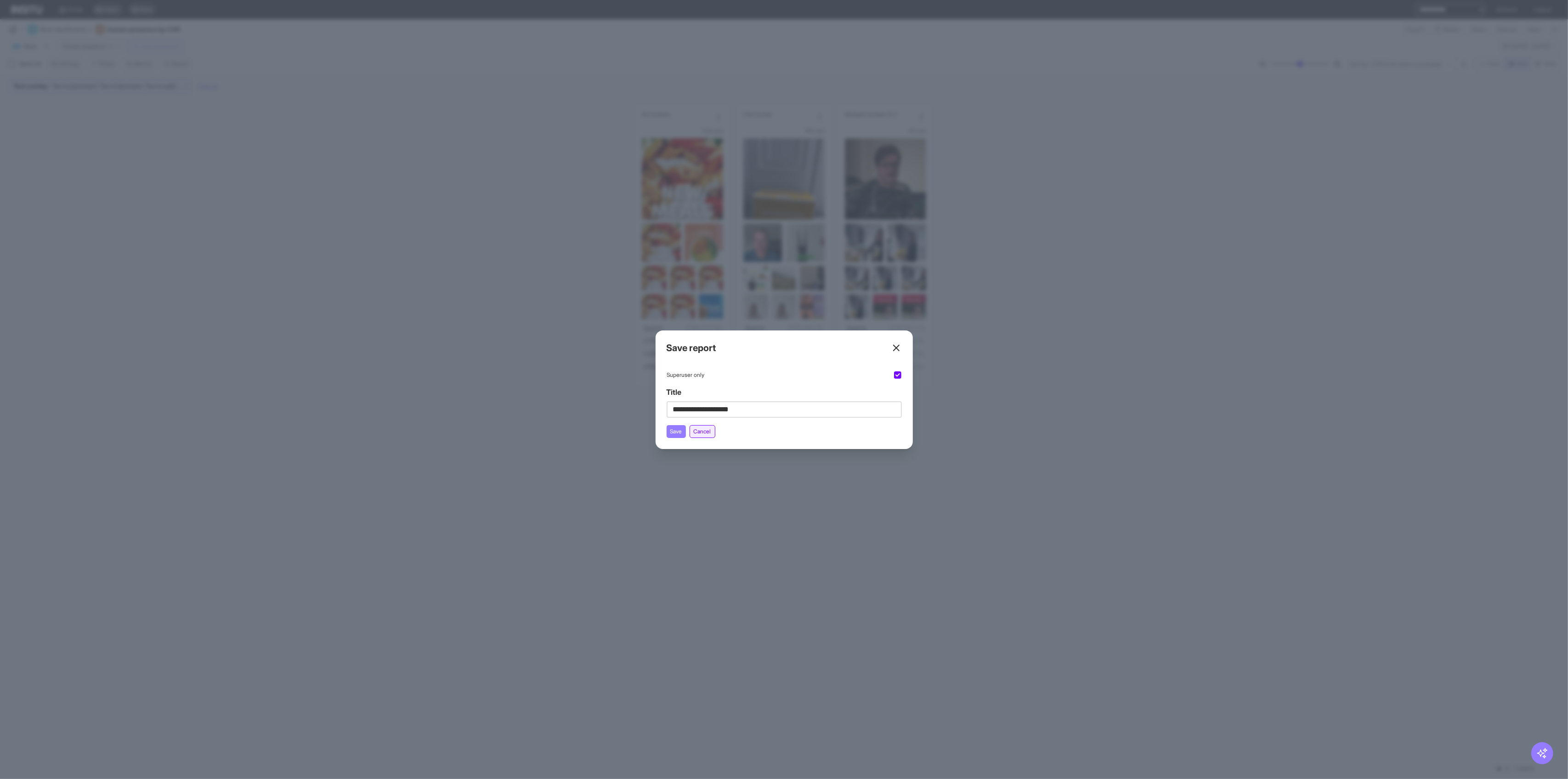
click at [634, 429] on button "Cancel" at bounding box center [702, 431] width 26 height 13
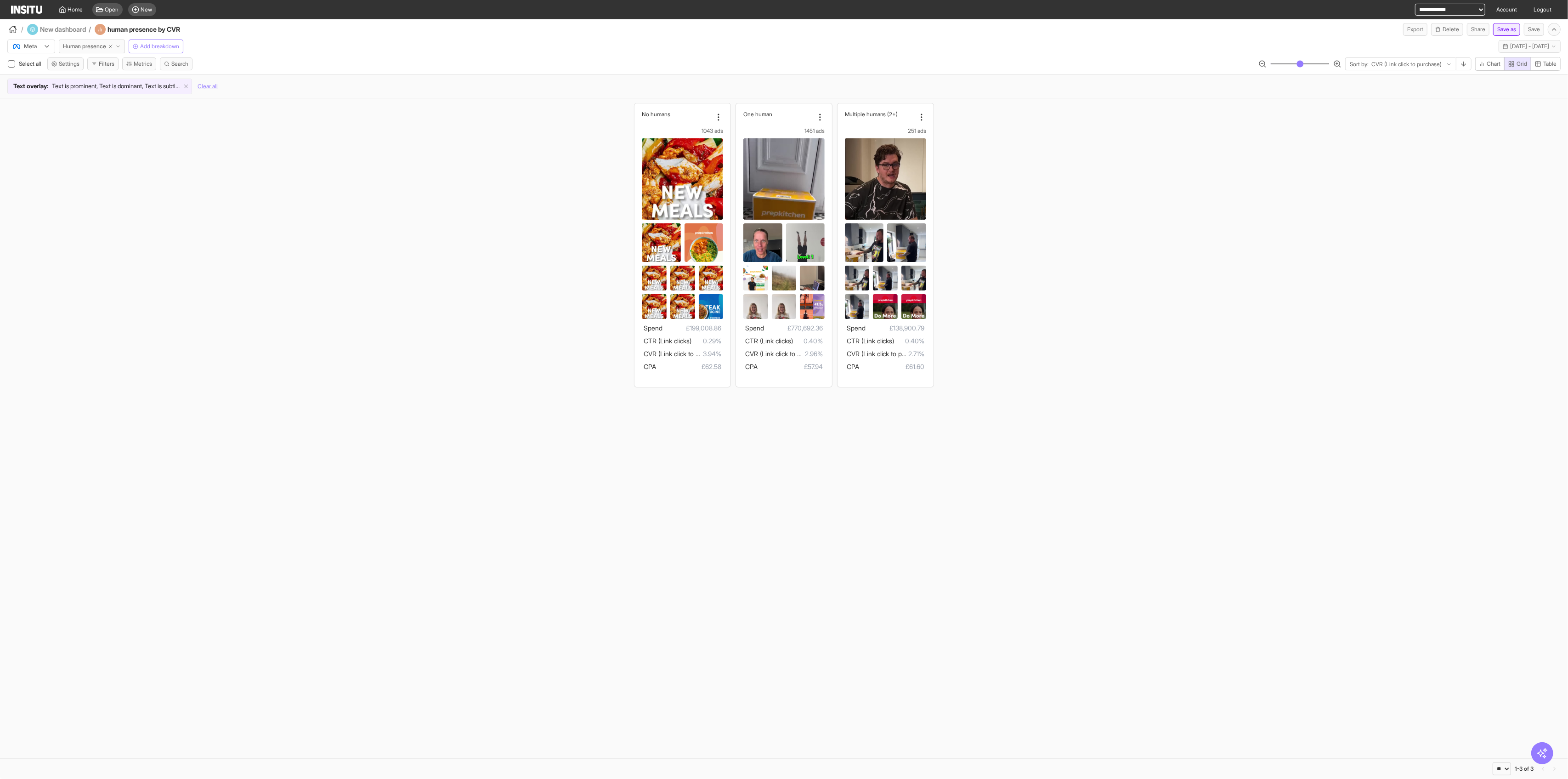
click at [634, 26] on button "Save as" at bounding box center [1507, 29] width 27 height 13
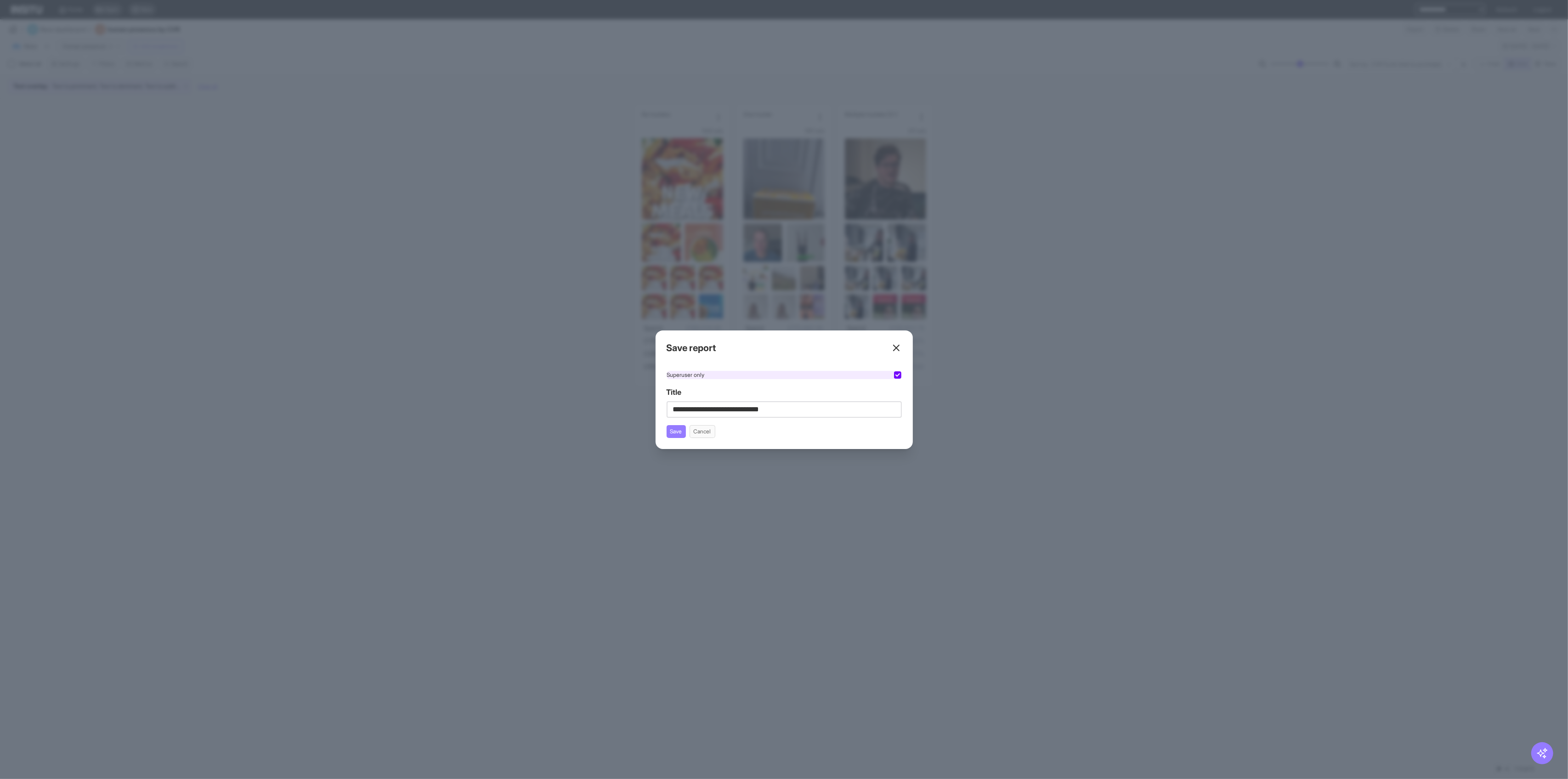
type input "**********"
click at [634, 378] on div "Superuser only" at bounding box center [784, 375] width 235 height 9
click at [634, 436] on button "Save" at bounding box center [676, 431] width 19 height 13
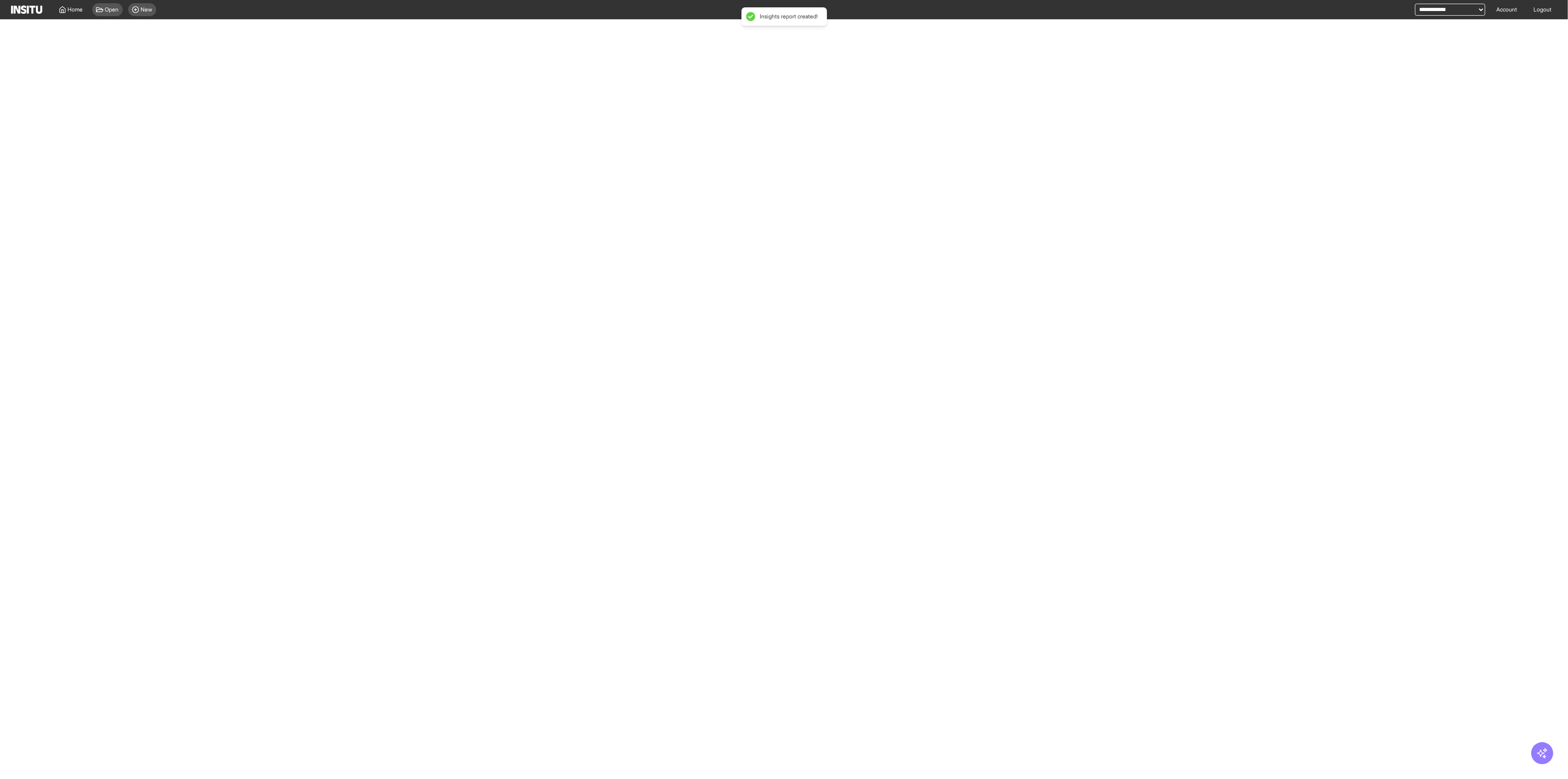
select select "**"
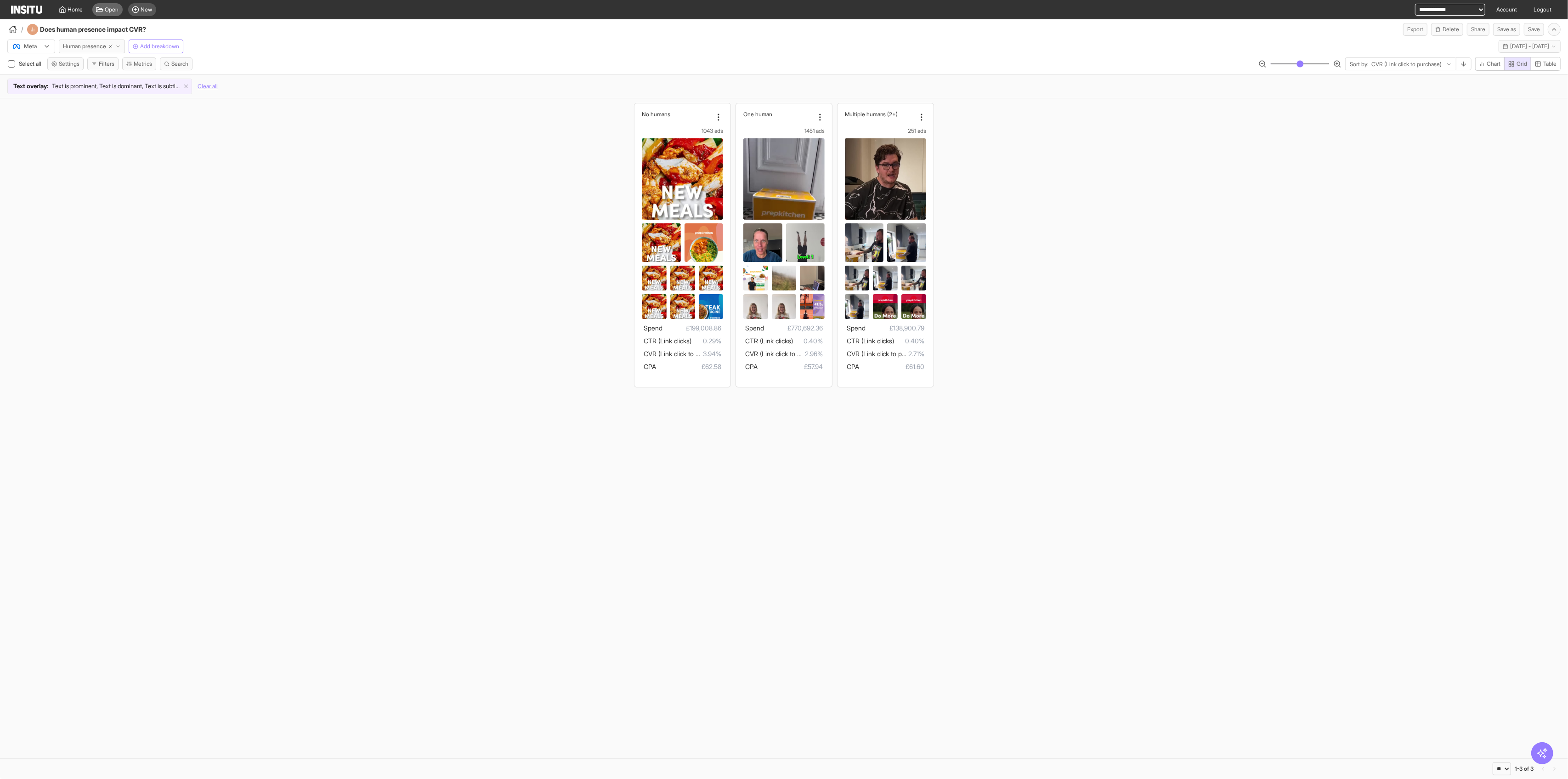
click at [99, 9] on icon at bounding box center [100, 10] width 7 height 7
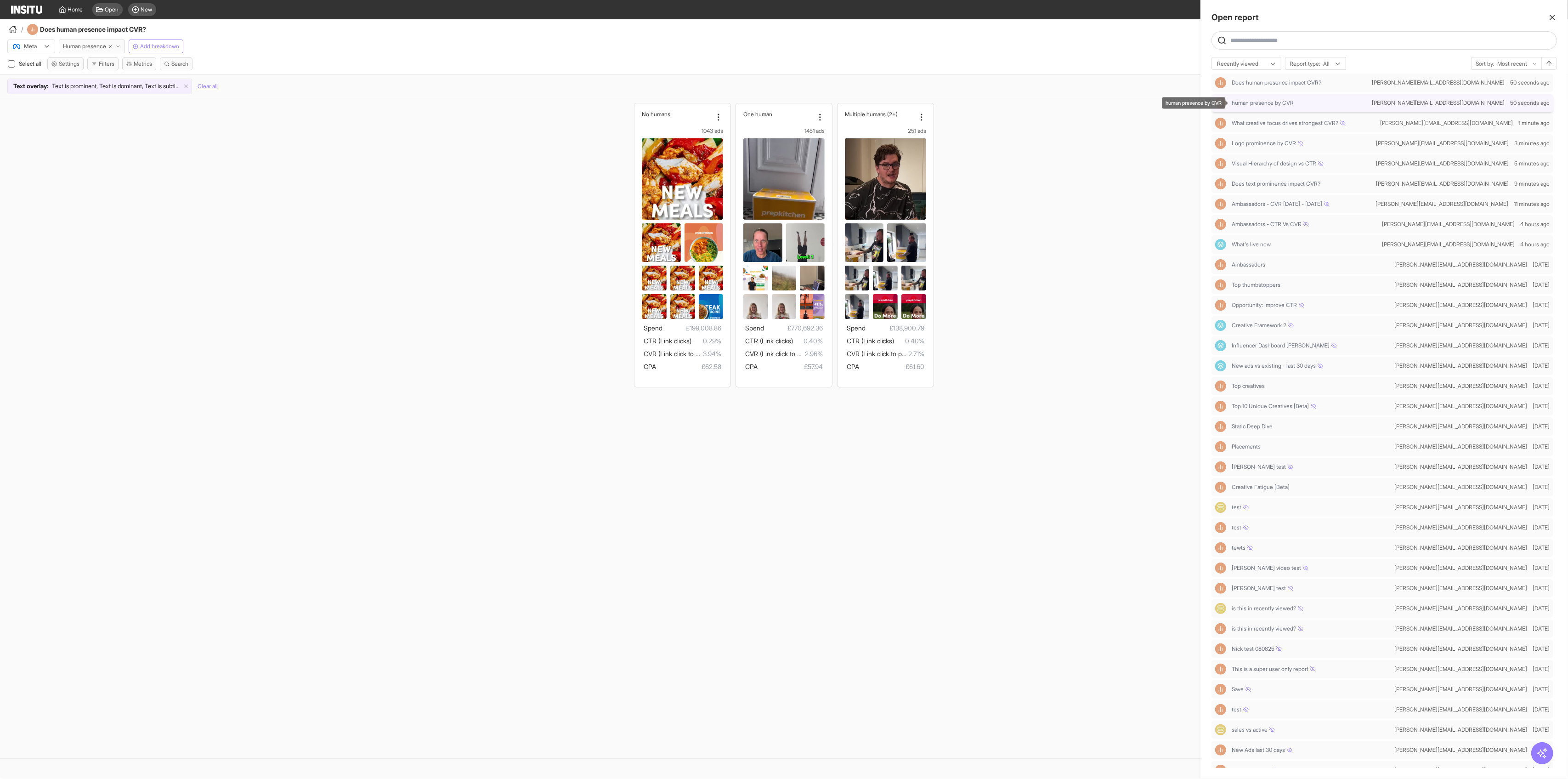
click at [634, 102] on div "human presence by CVR" at bounding box center [1300, 103] width 136 height 7
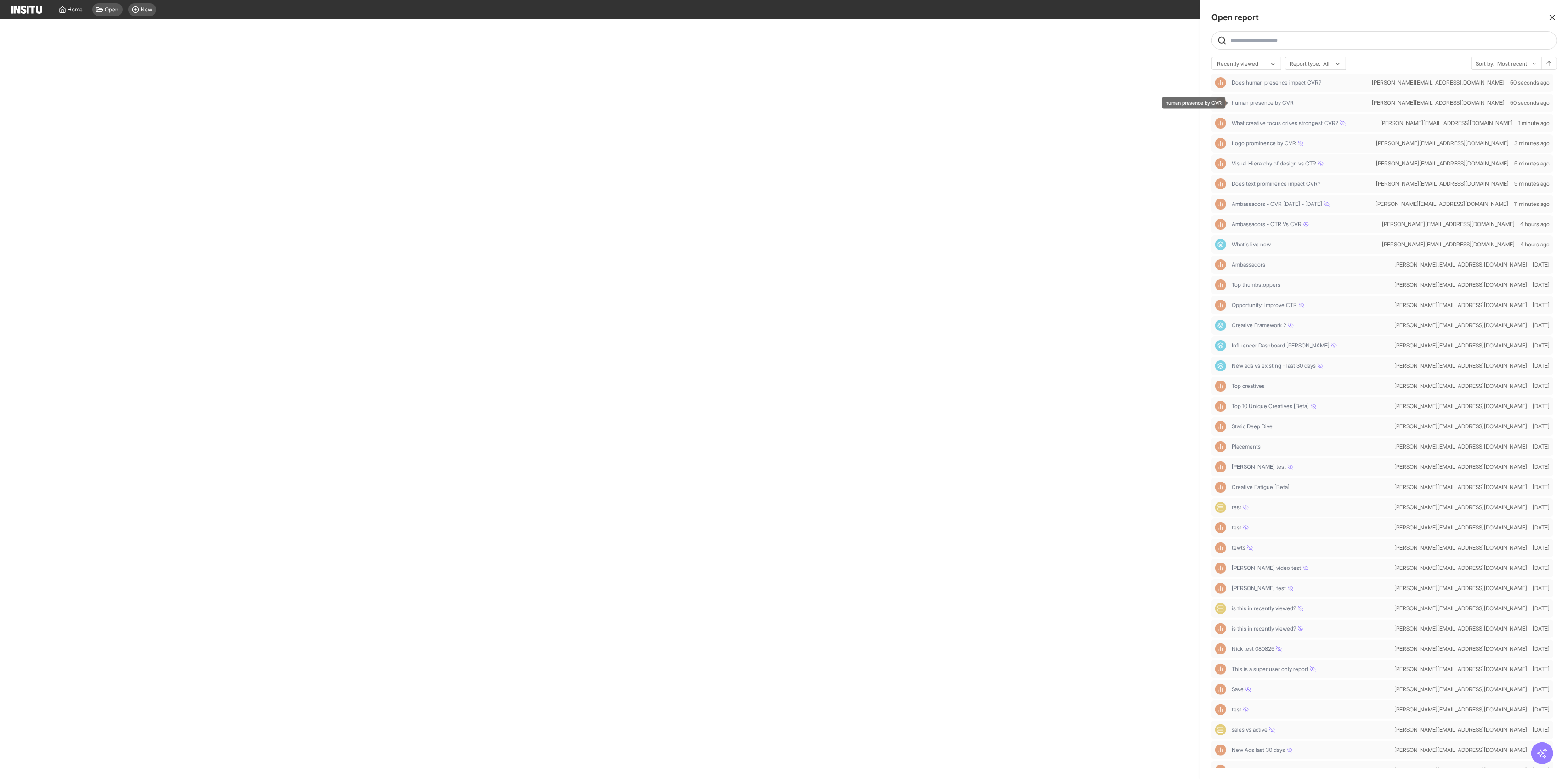
select select "**"
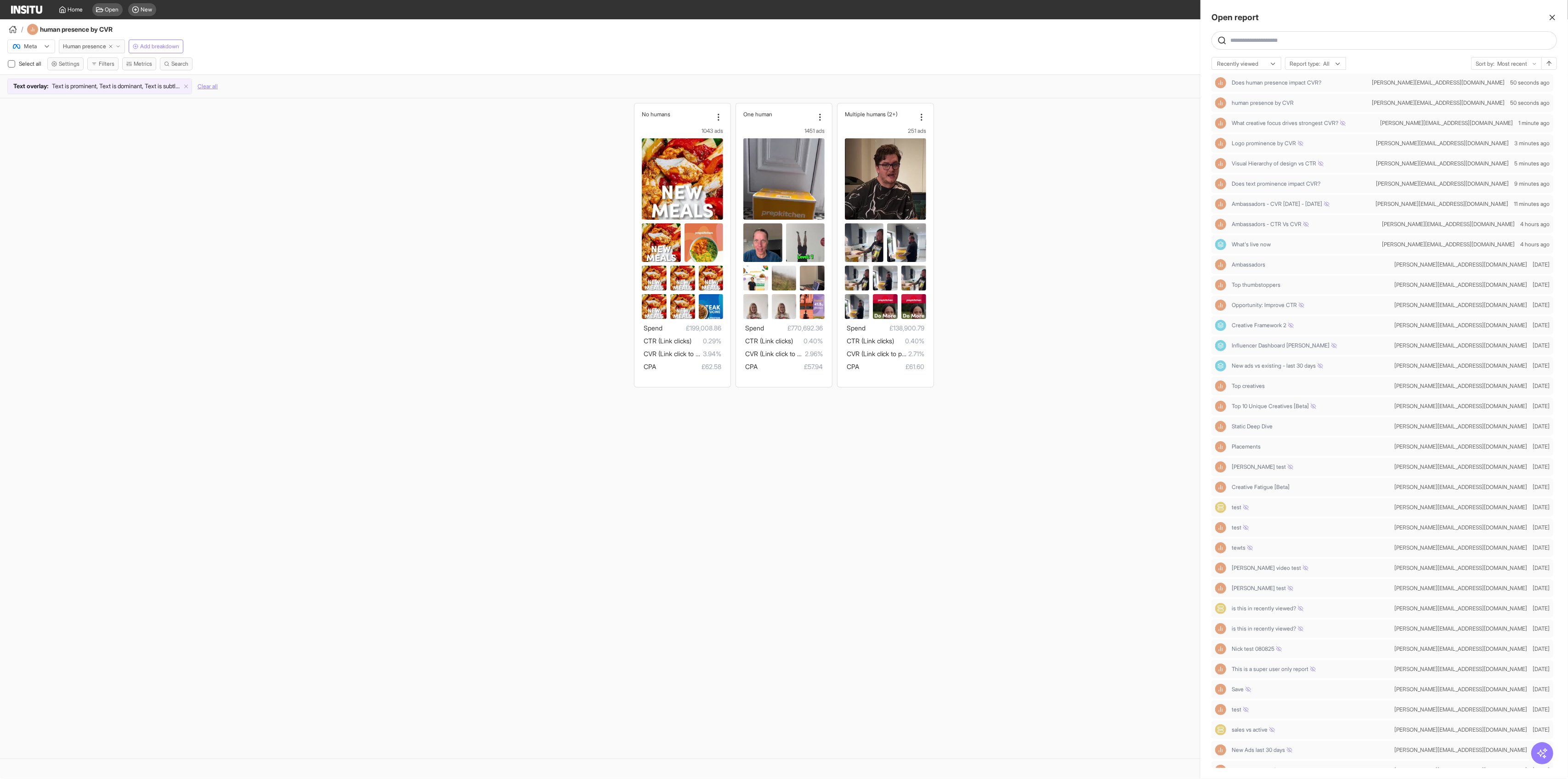
click at [634, 103] on div at bounding box center [784, 389] width 1568 height 779
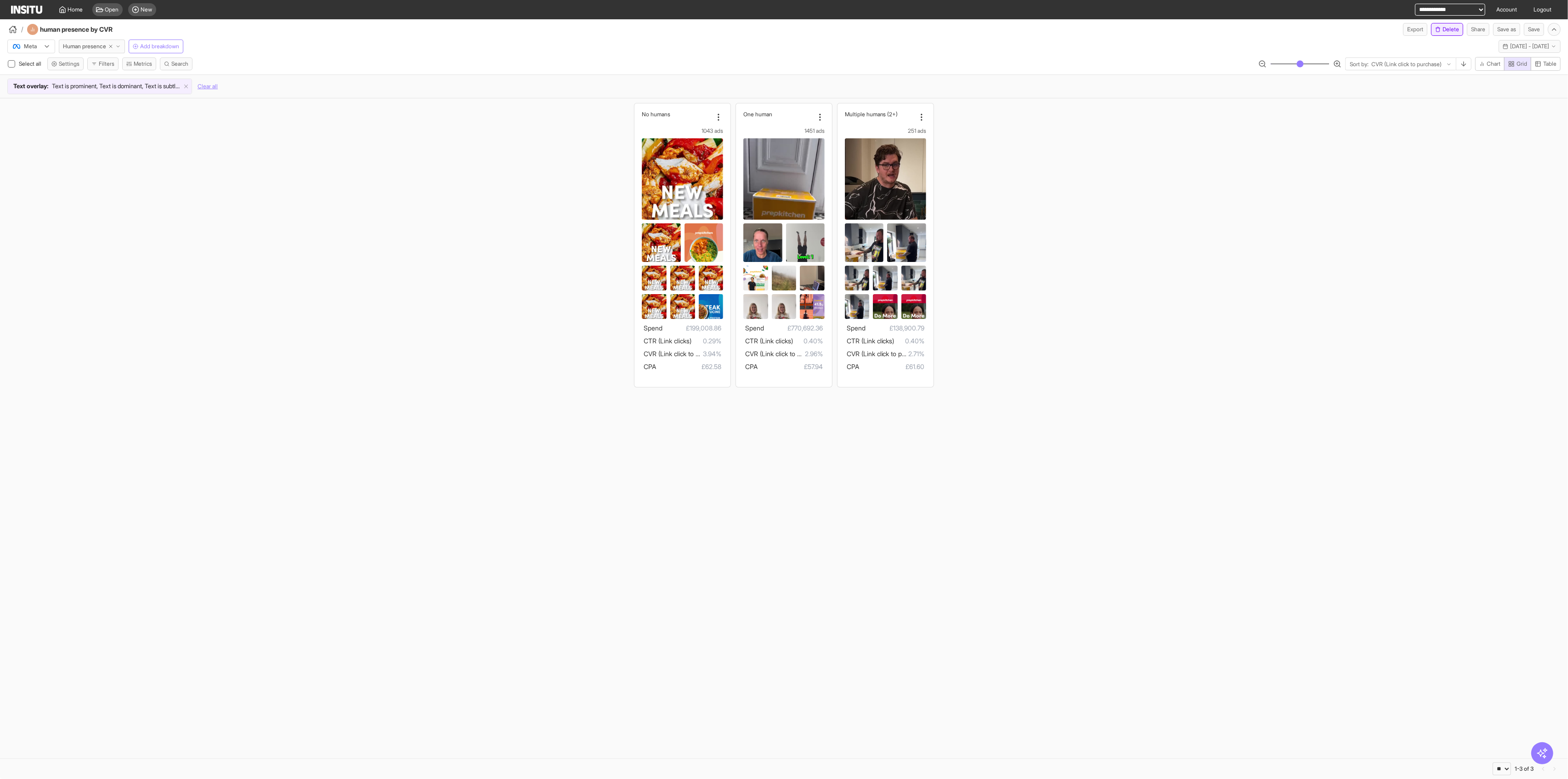
click at [634, 31] on button "Delete" at bounding box center [1447, 29] width 32 height 13
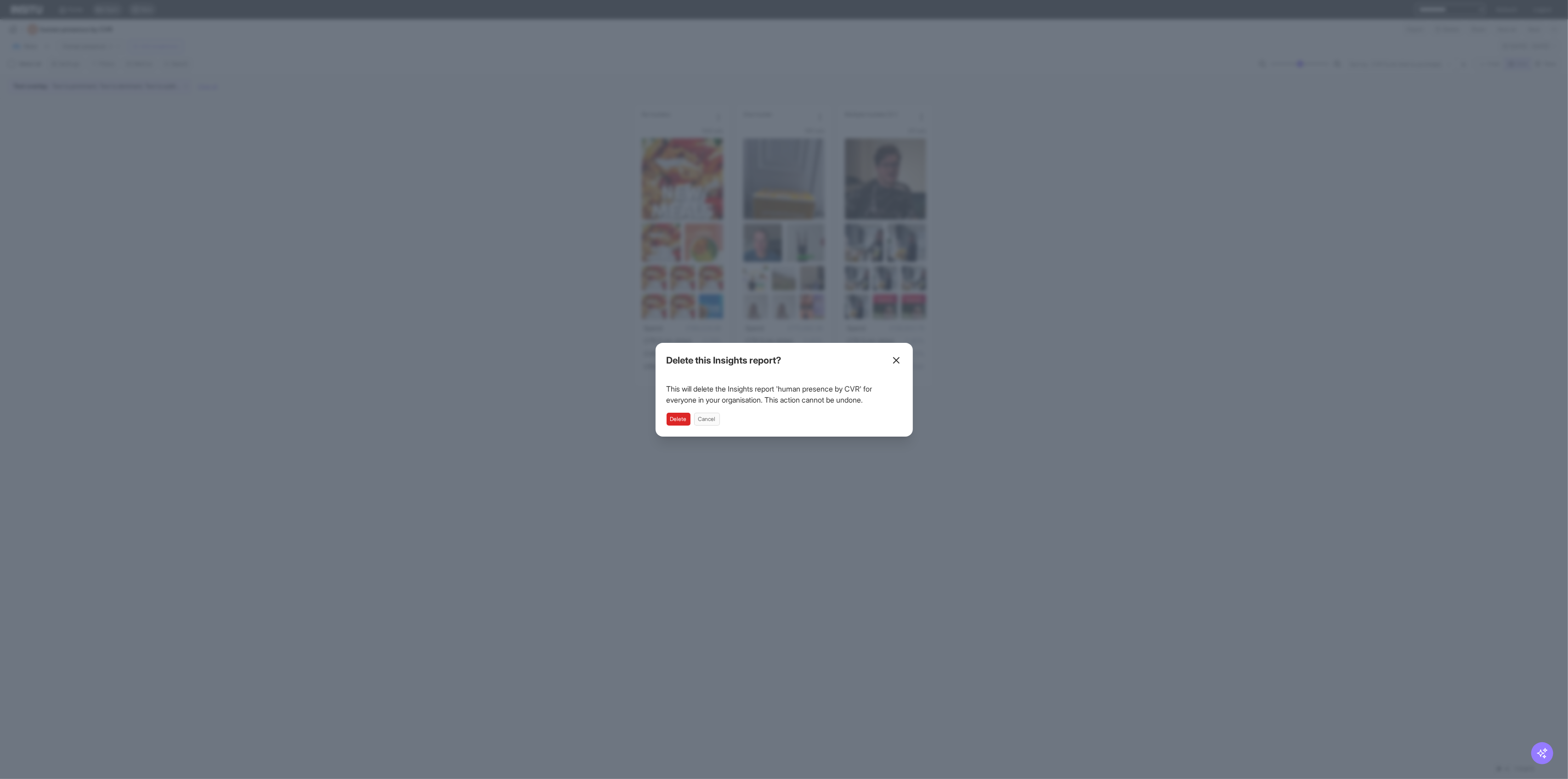
click at [634, 420] on button "Delete" at bounding box center [678, 419] width 24 height 13
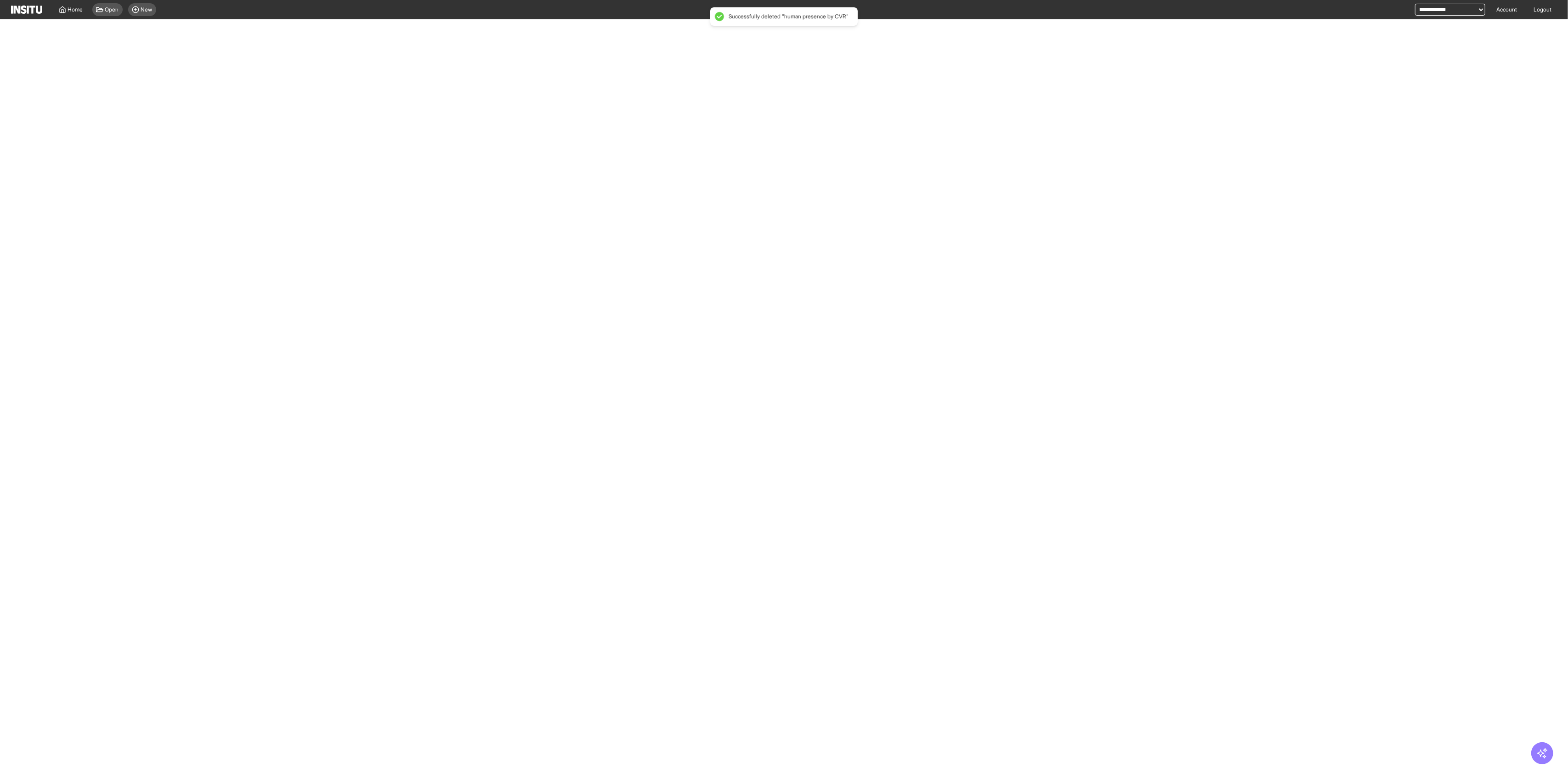
select select "**"
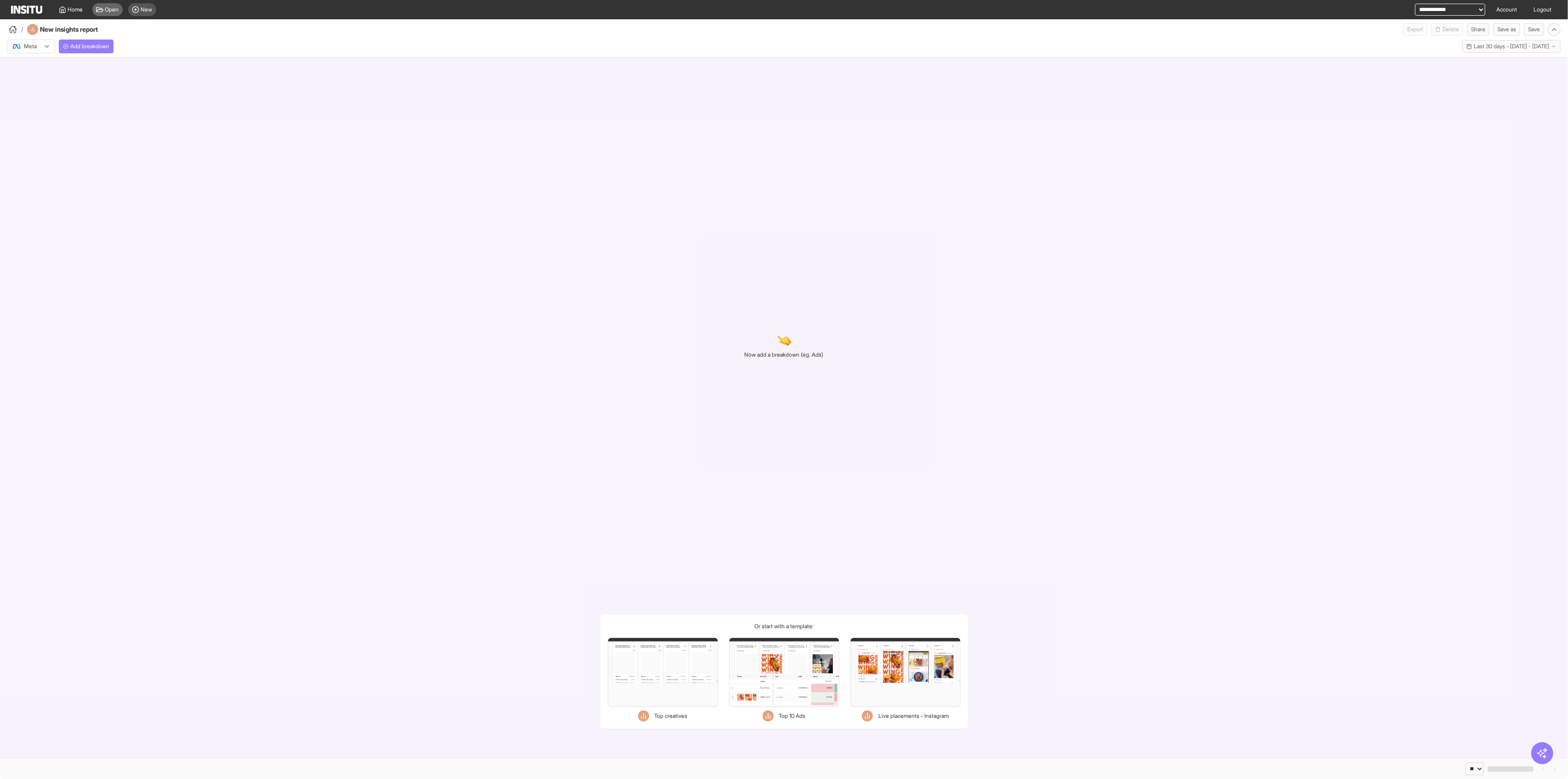
click at [111, 7] on span "Open" at bounding box center [112, 10] width 14 height 7
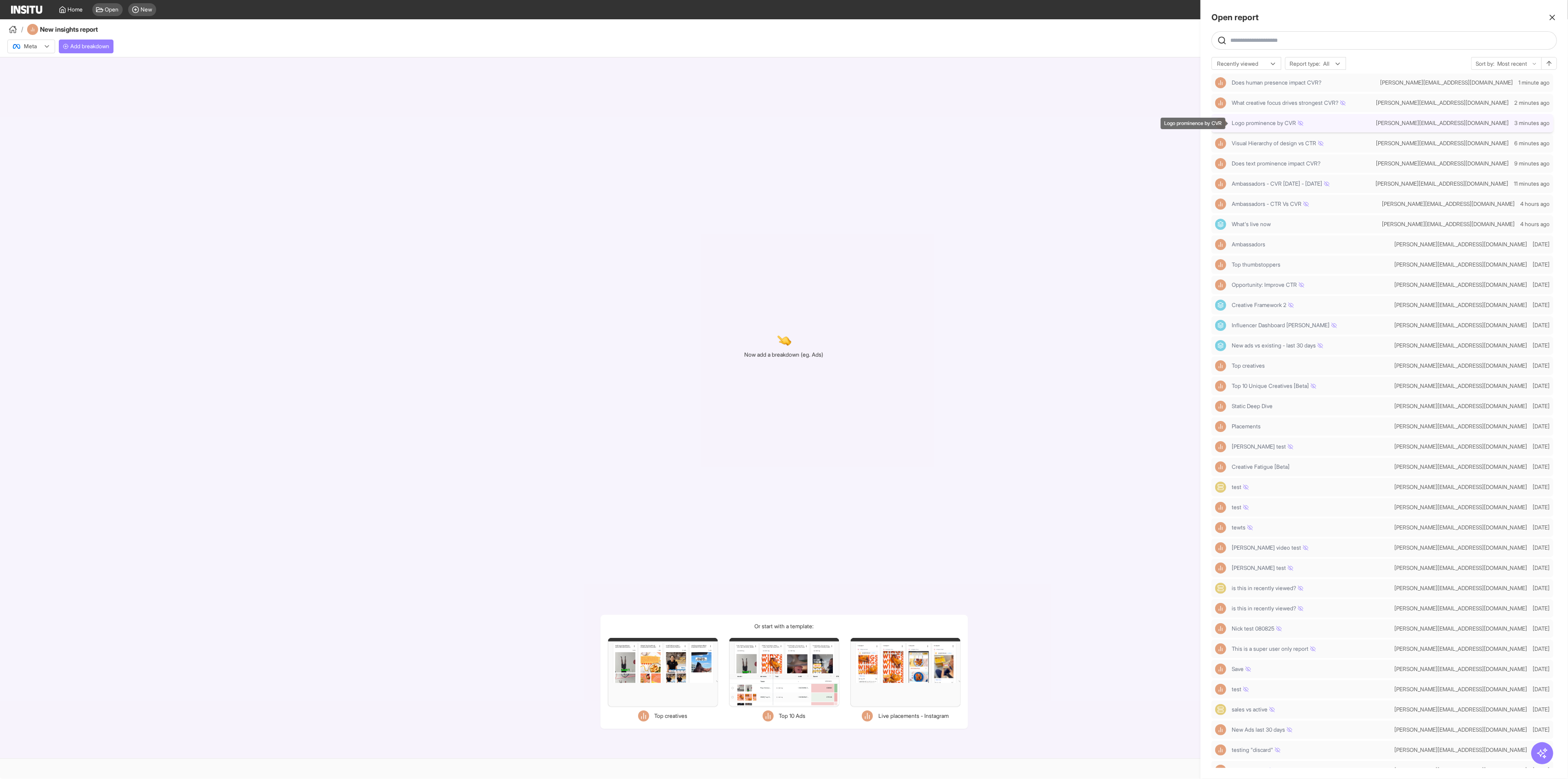
click at [634, 125] on span "Logo prominence by CVR" at bounding box center [1268, 123] width 72 height 7
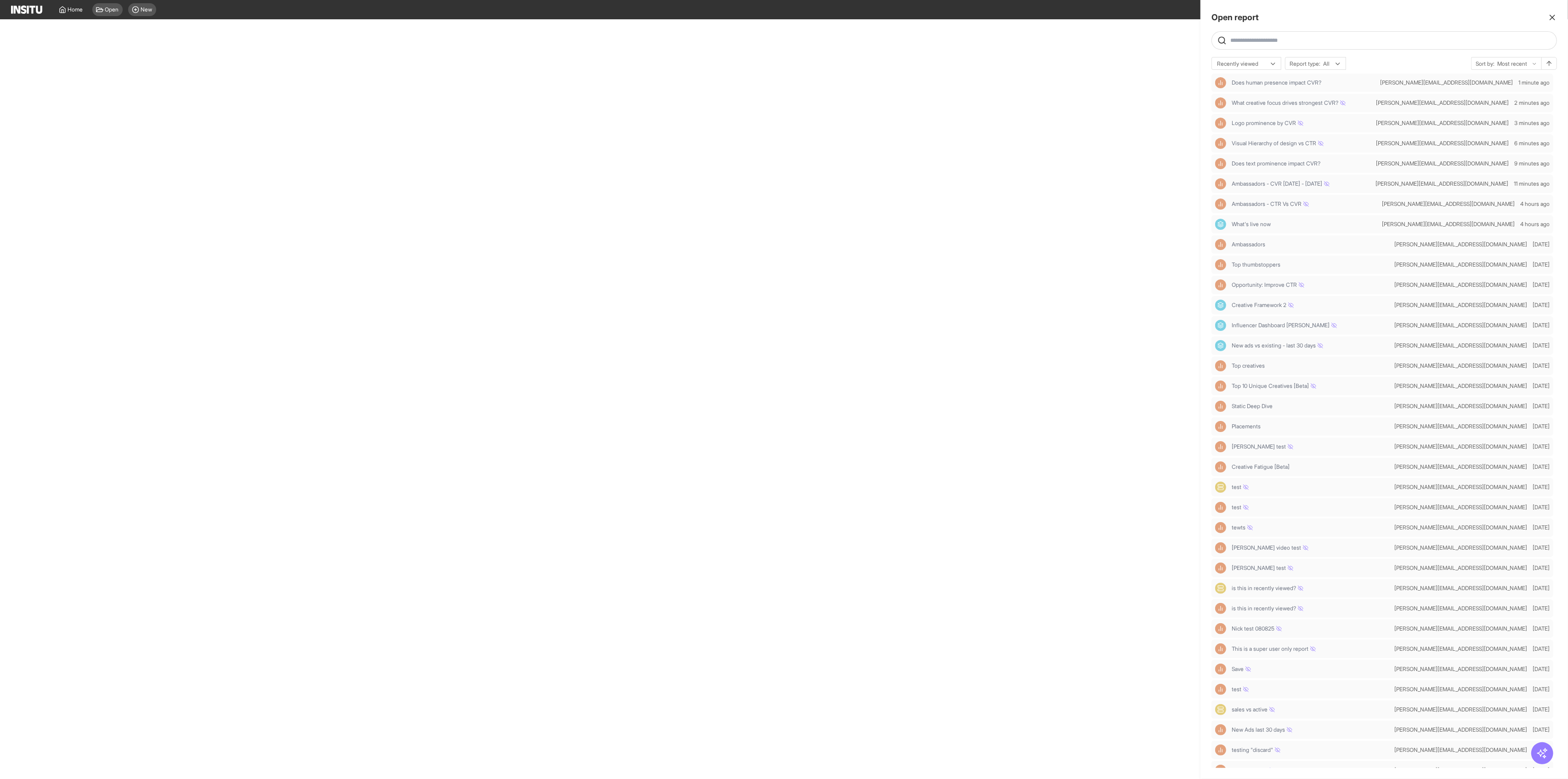
select select "**"
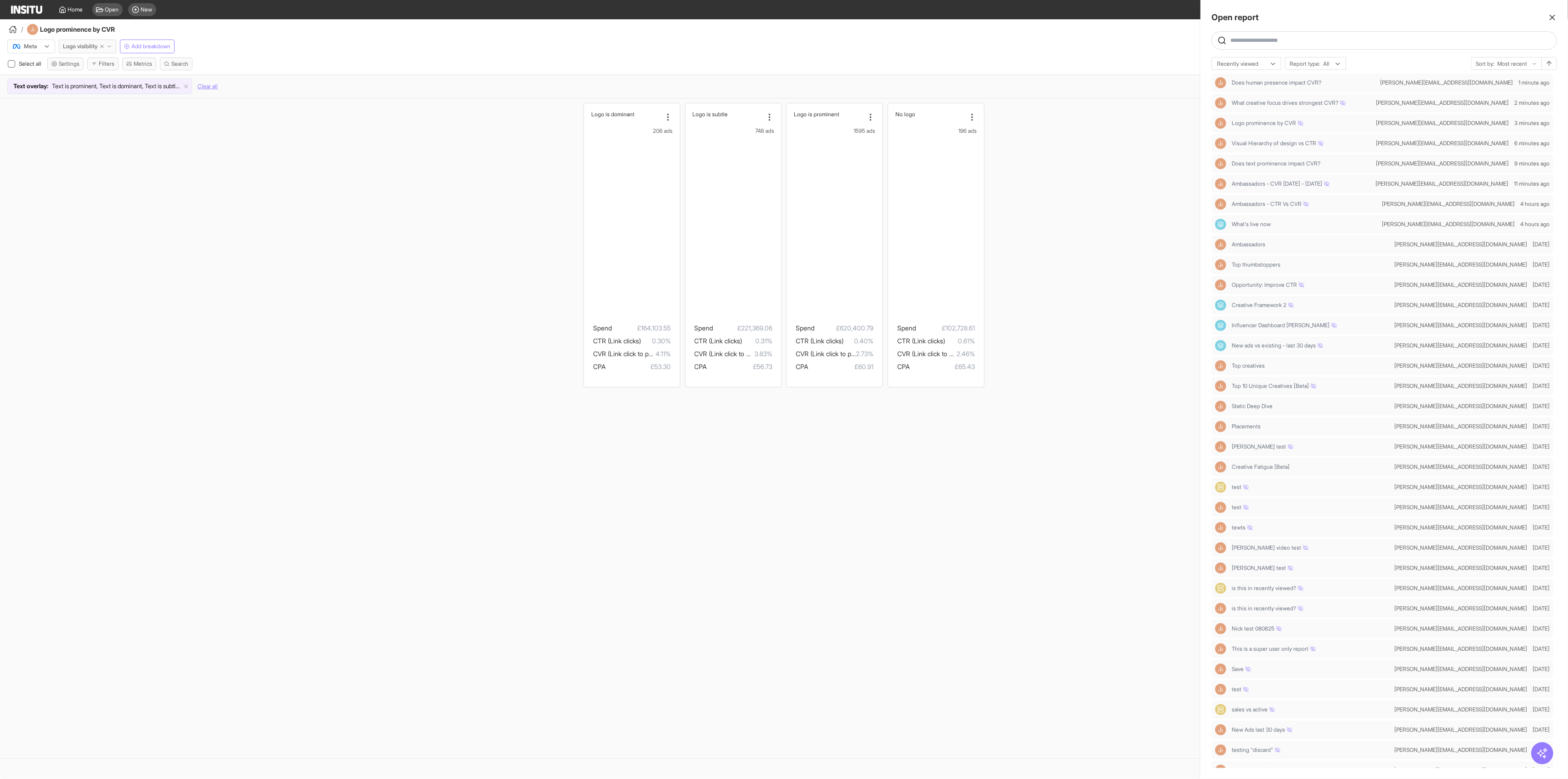
click at [634, 46] on div at bounding box center [784, 389] width 1568 height 779
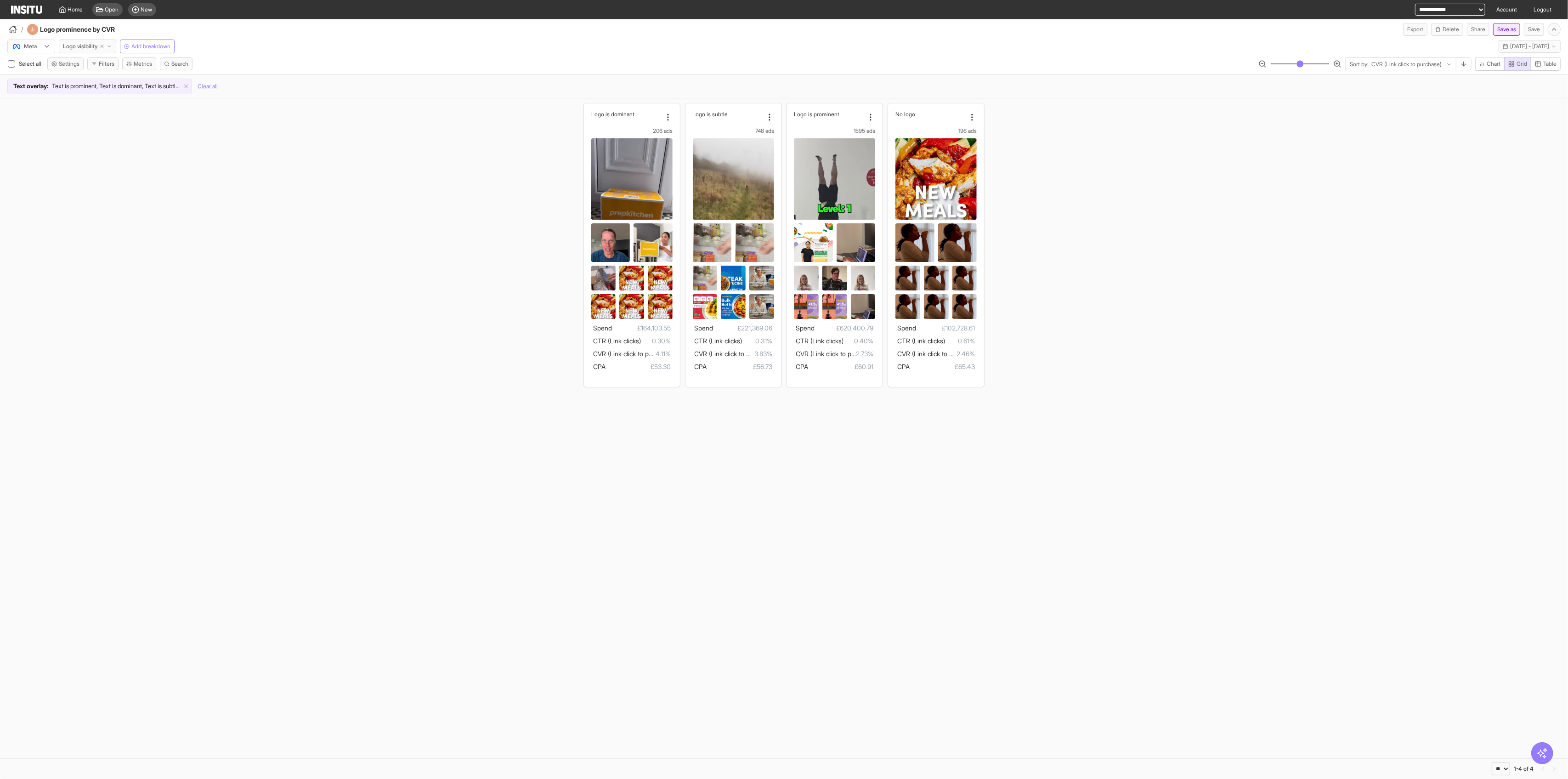
click at [634, 29] on button "Save as" at bounding box center [1507, 29] width 27 height 13
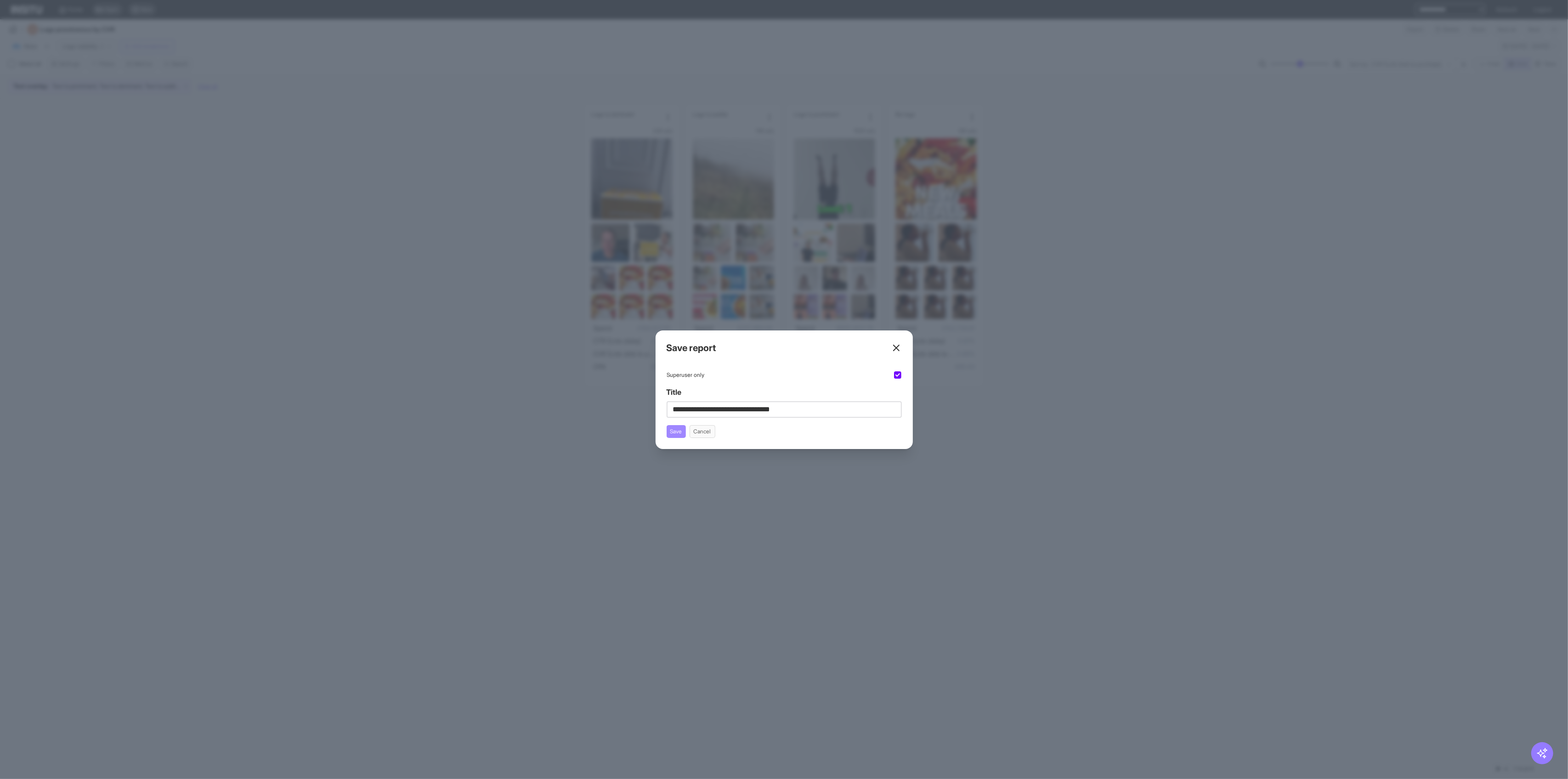
type input "**********"
click at [634, 426] on button "Save" at bounding box center [676, 431] width 19 height 13
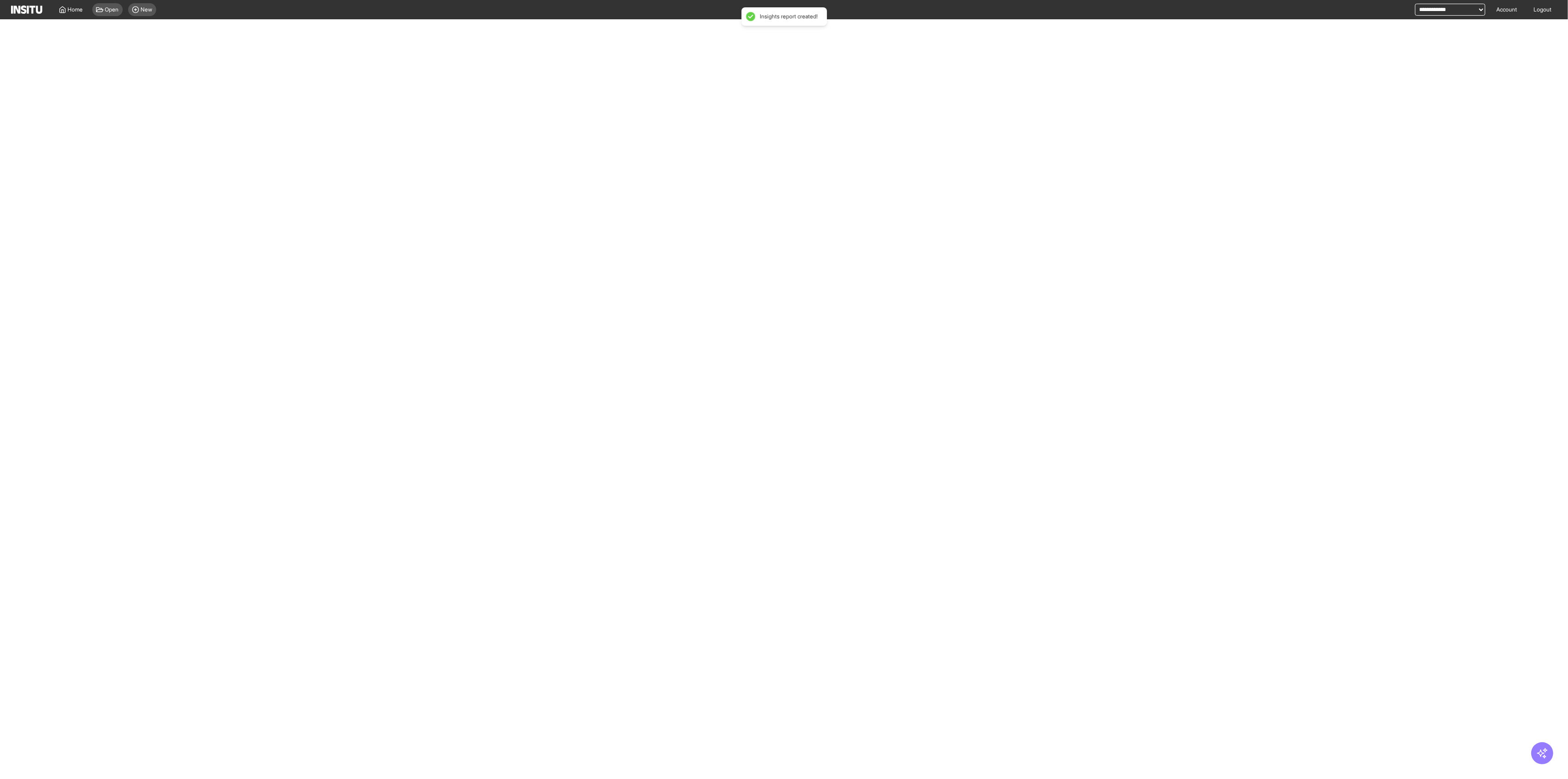
select select "**"
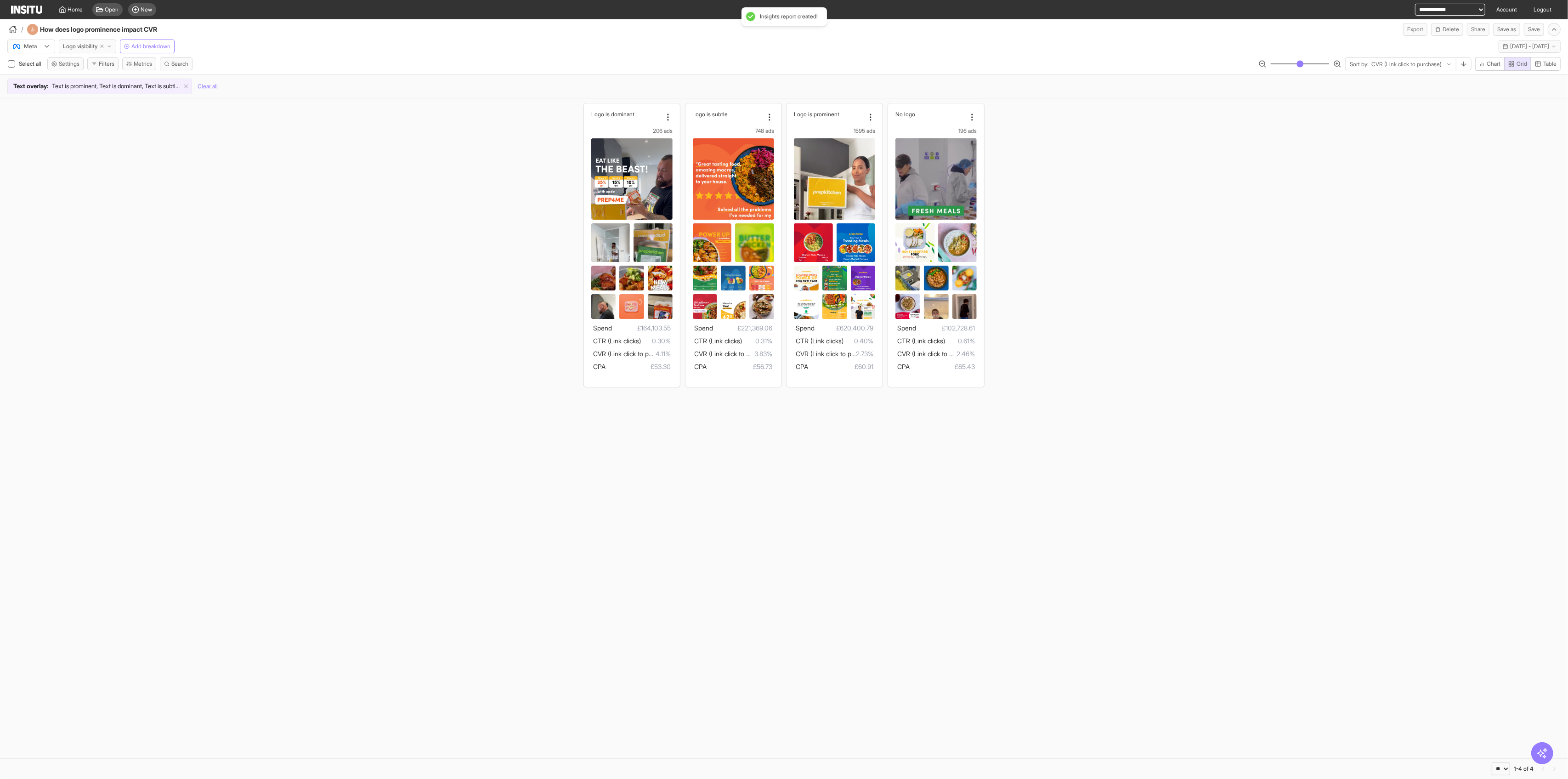
click at [634, 277] on div "Logo is dominant 206 ads Spend £164,103.55 CTR (Link clicks) 0.30% CVR (Link cl…" at bounding box center [784, 245] width 1568 height 294
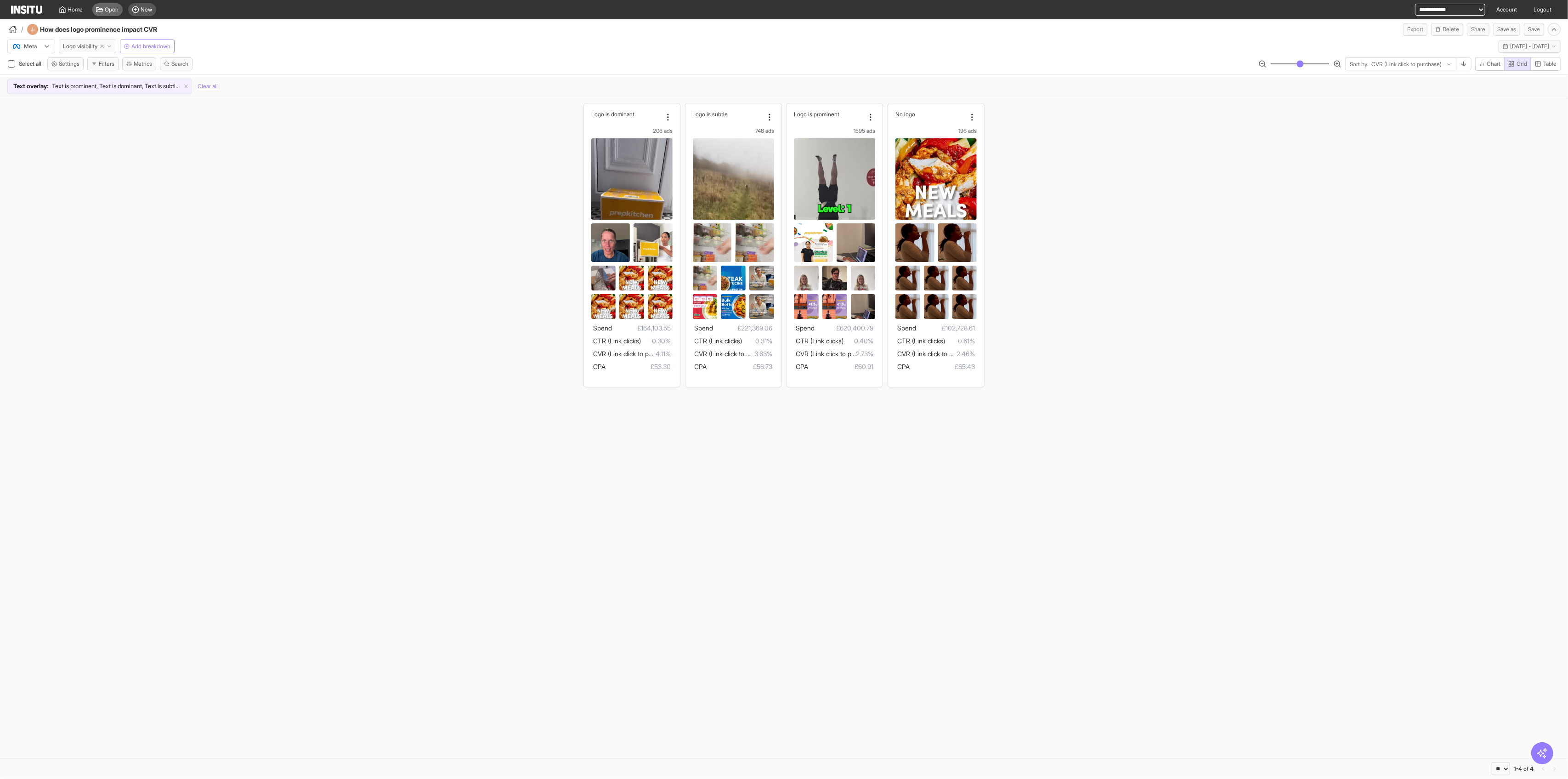
click at [111, 7] on span "Open" at bounding box center [112, 10] width 14 height 7
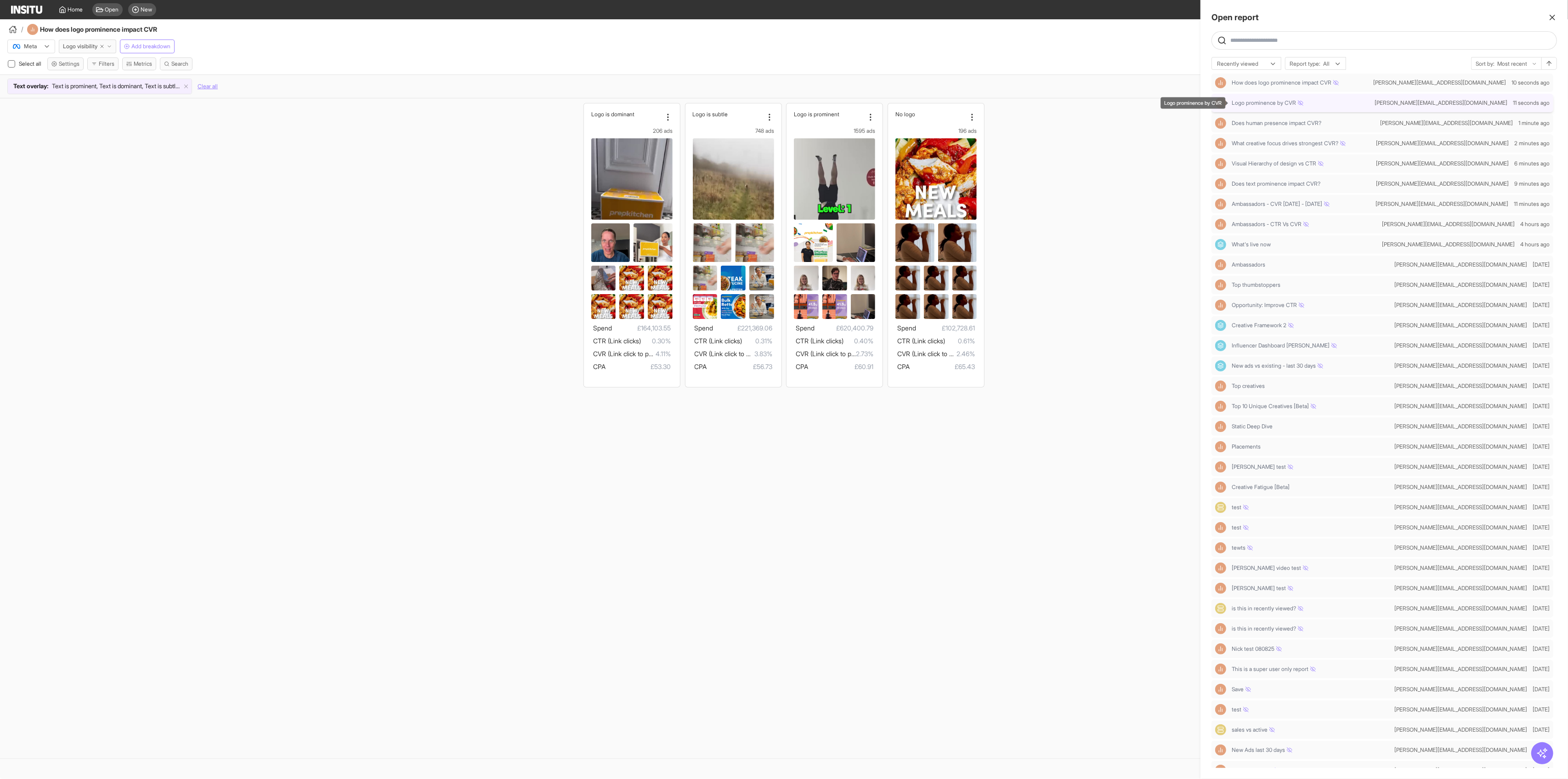
click at [634, 102] on div "Logo prominence by CVR" at bounding box center [1301, 103] width 139 height 7
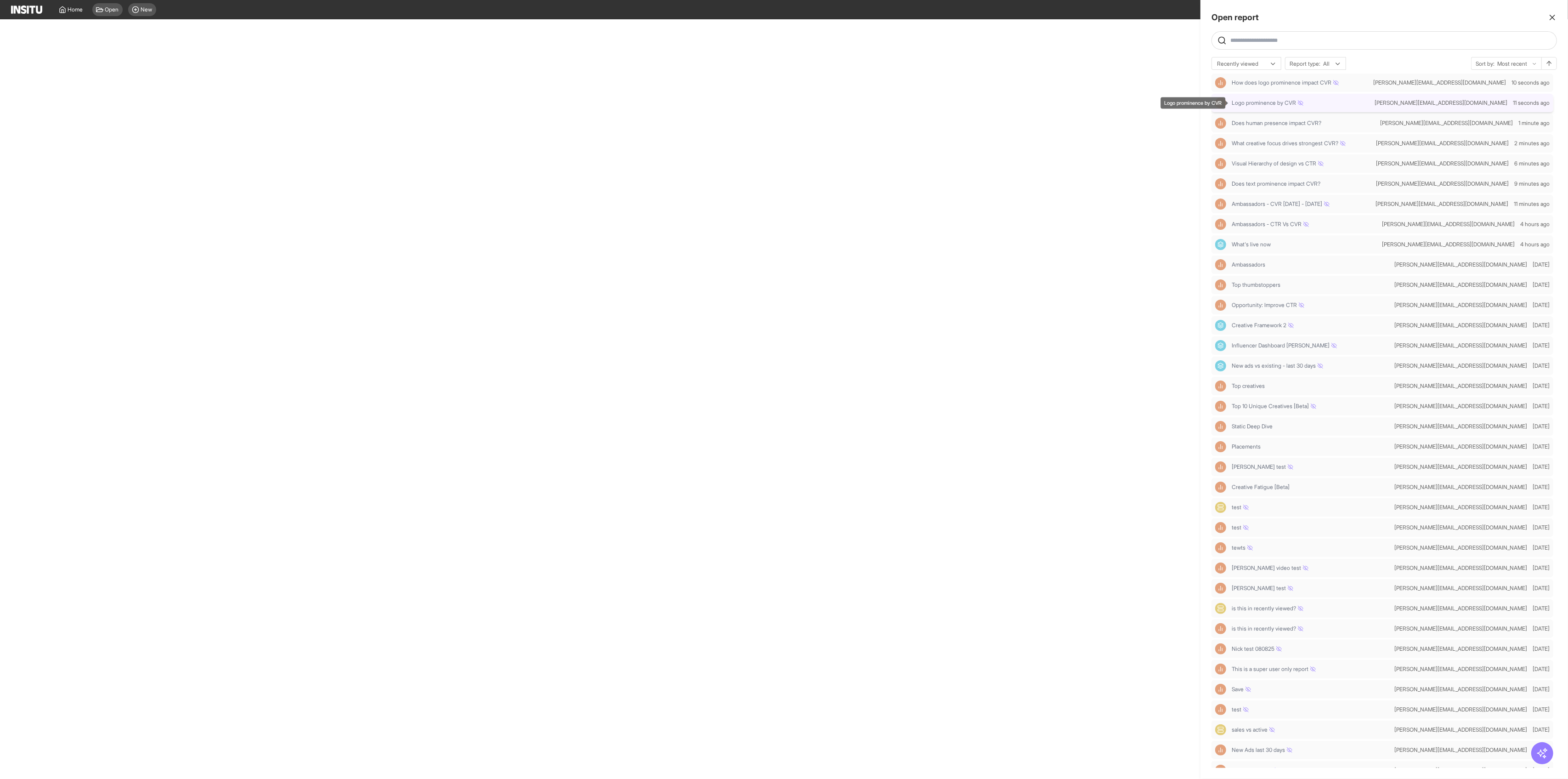
select select "**"
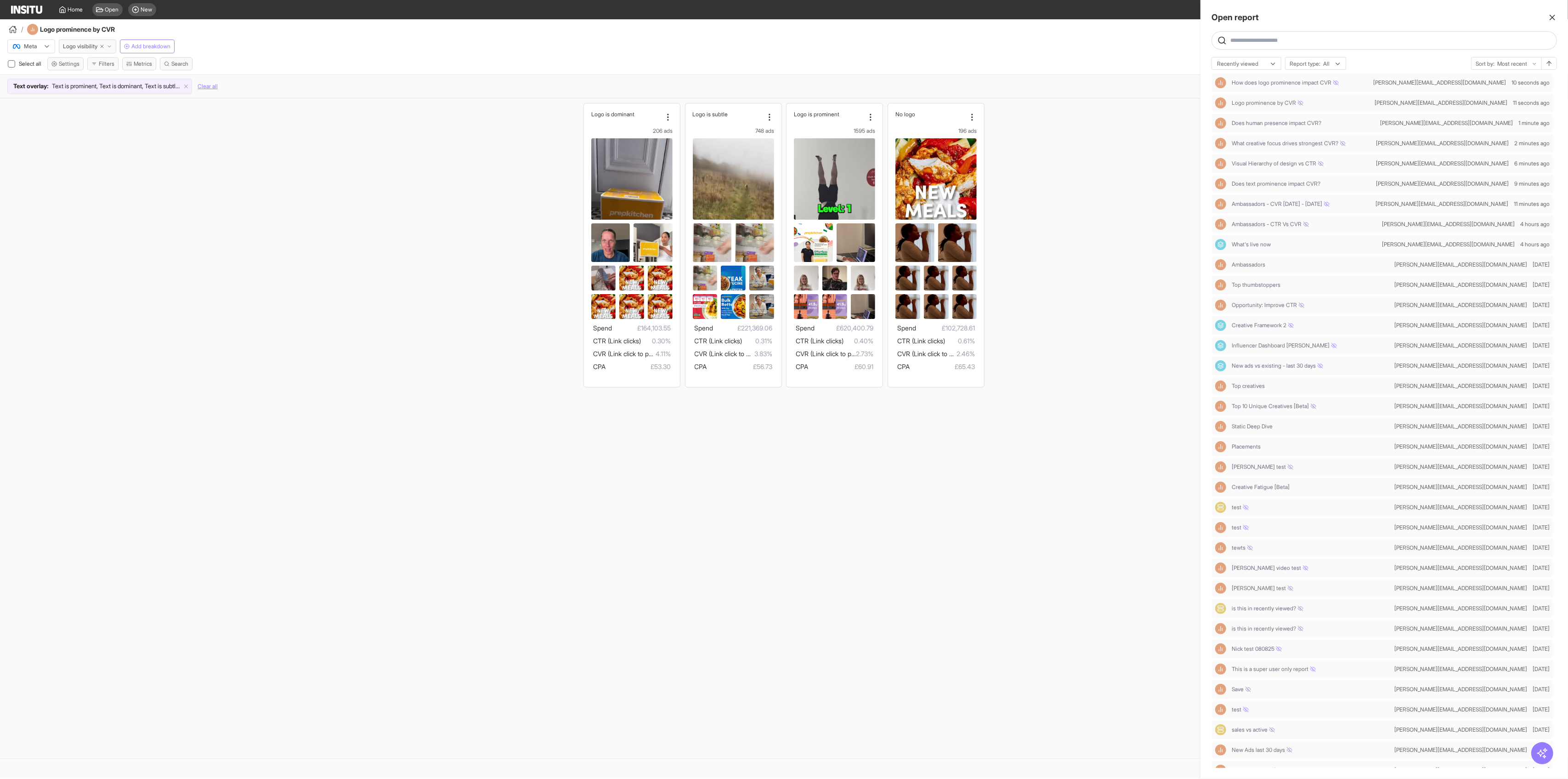
click at [634, 119] on div at bounding box center [784, 389] width 1568 height 779
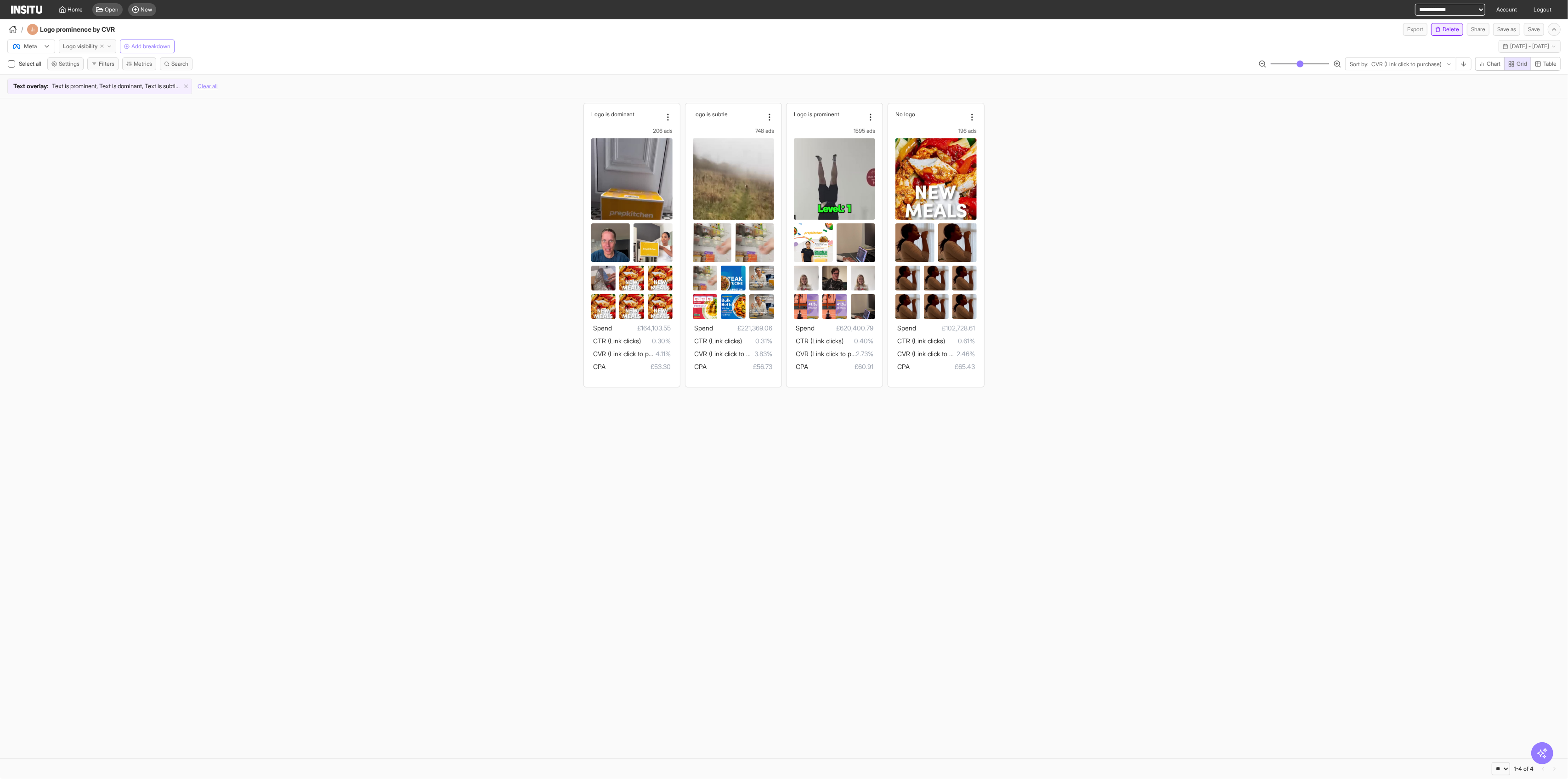
click at [634, 29] on button "Delete" at bounding box center [1447, 29] width 32 height 13
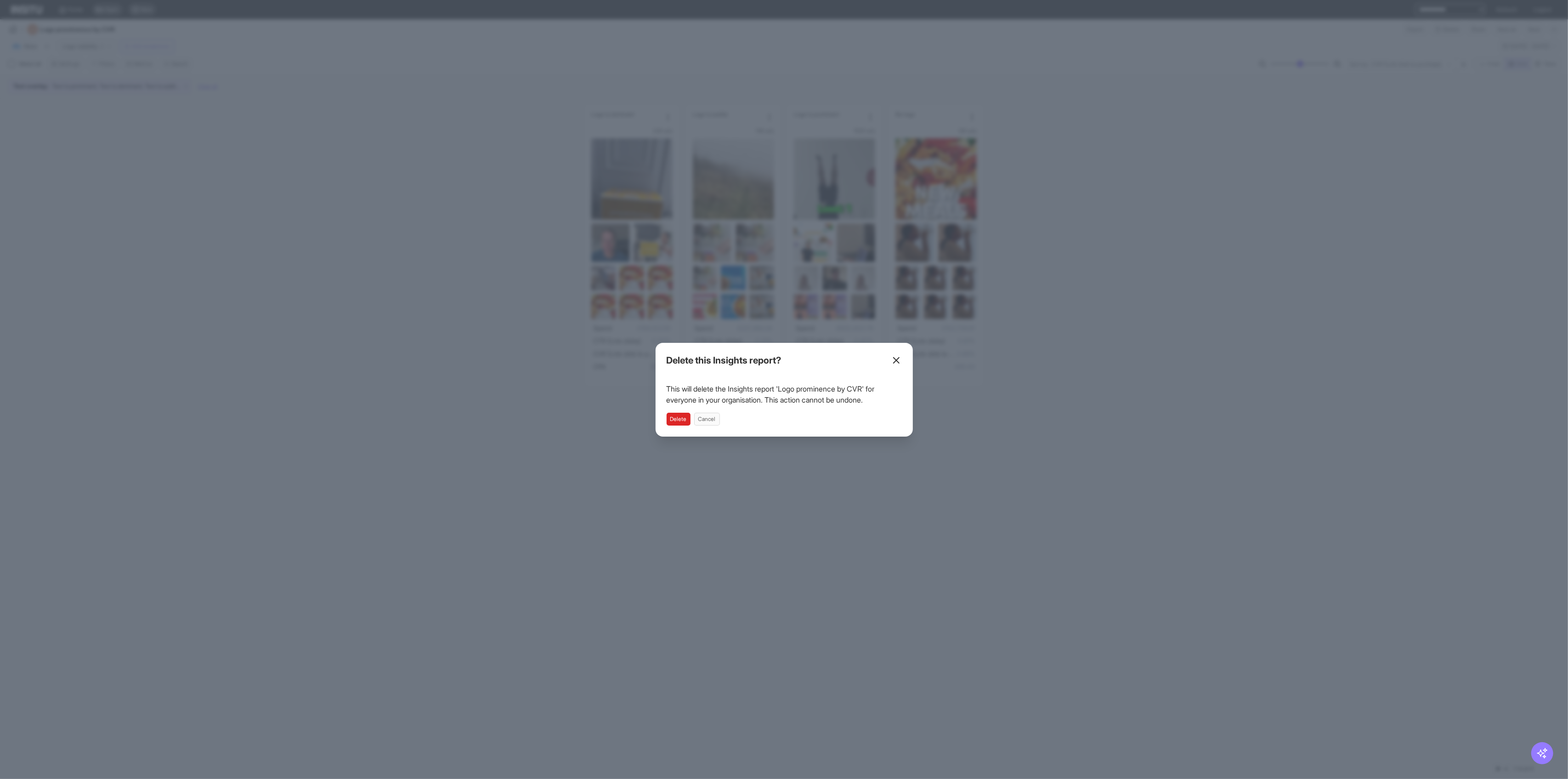
click at [634, 426] on div "Delete this Insights report? This will delete the Insights report 'Logo promine…" at bounding box center [784, 390] width 257 height 94
click at [634, 416] on button "Delete" at bounding box center [678, 419] width 24 height 13
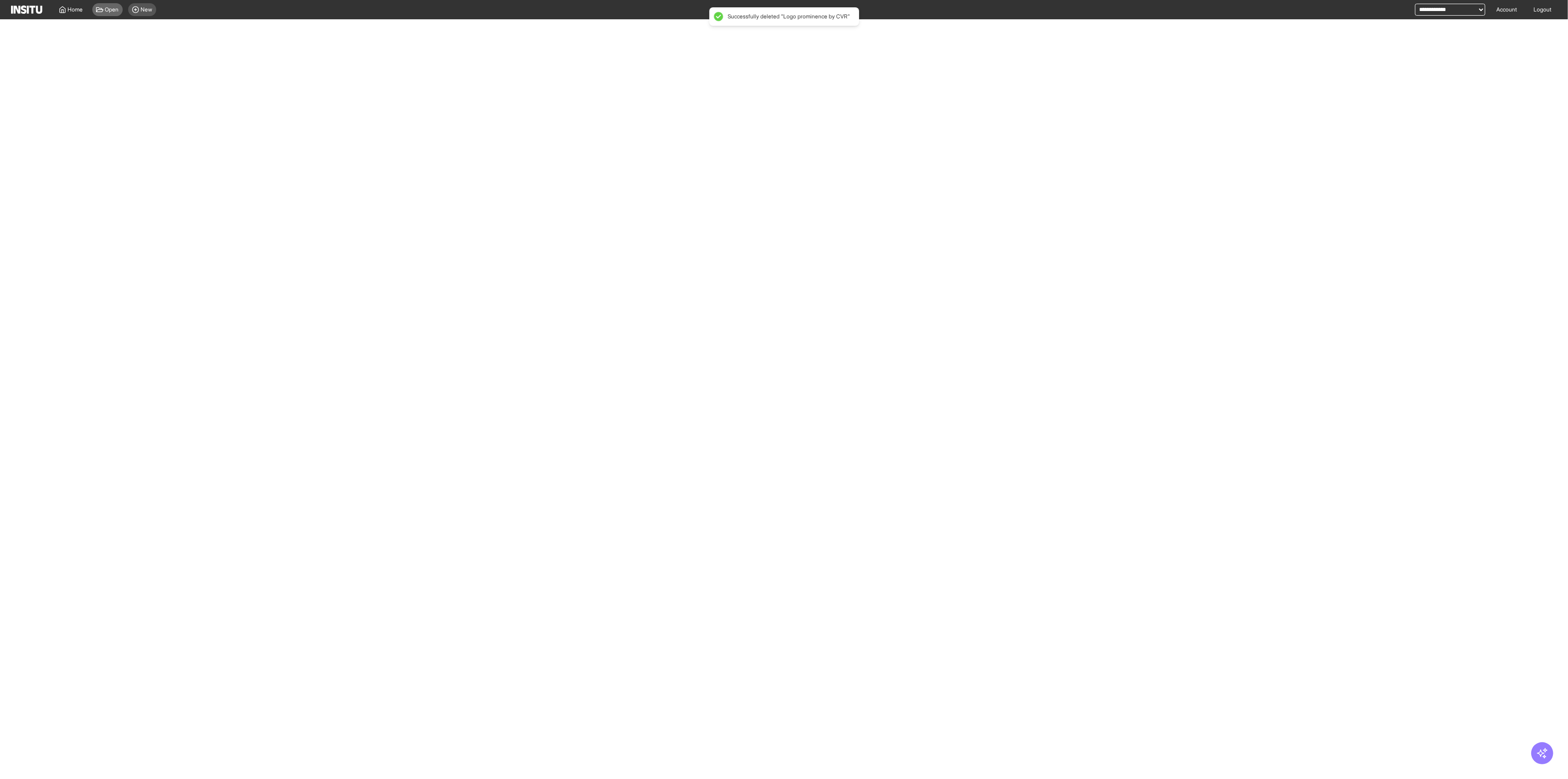
click at [114, 12] on span "Open" at bounding box center [112, 10] width 14 height 7
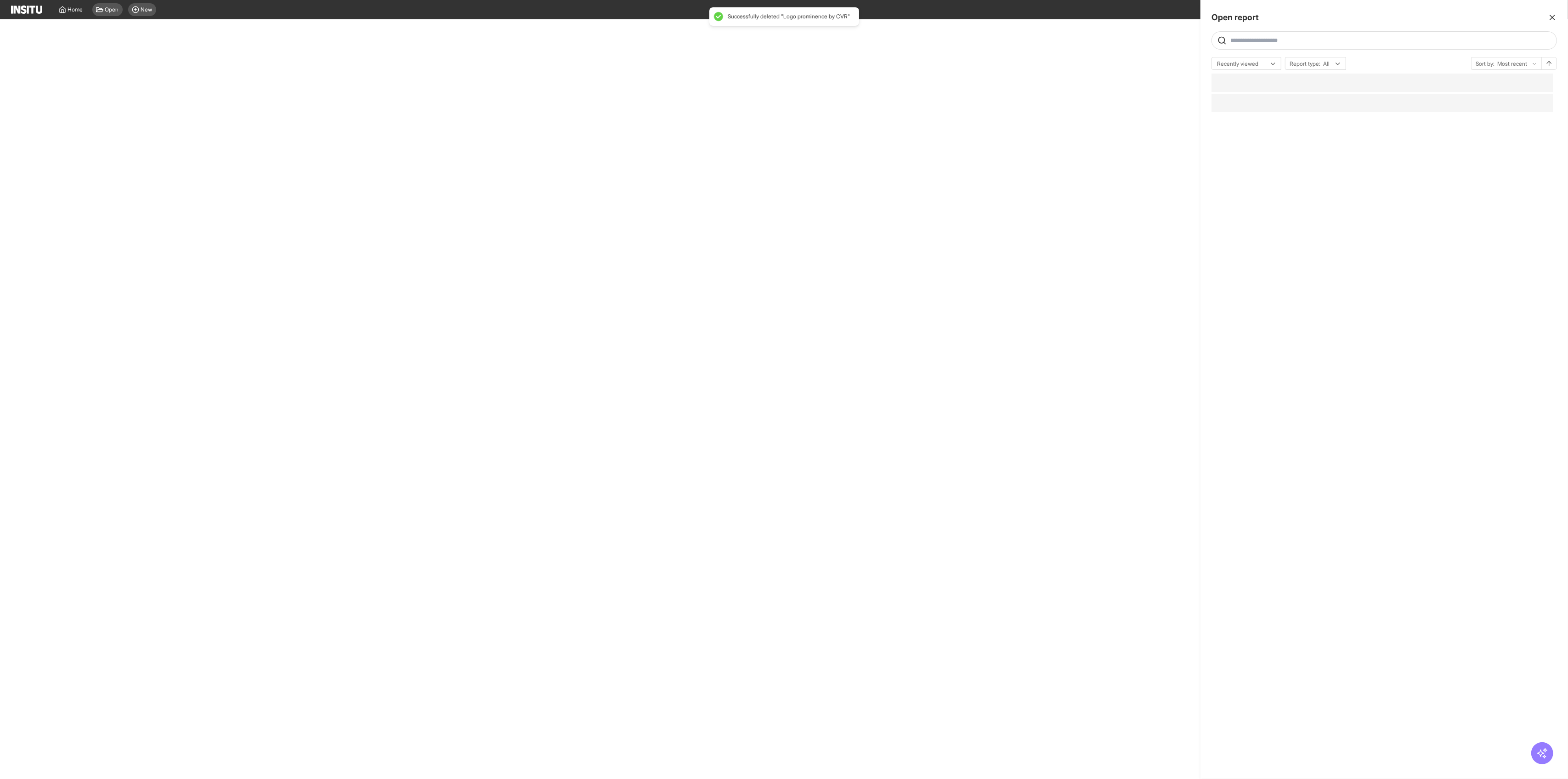
select select "**"
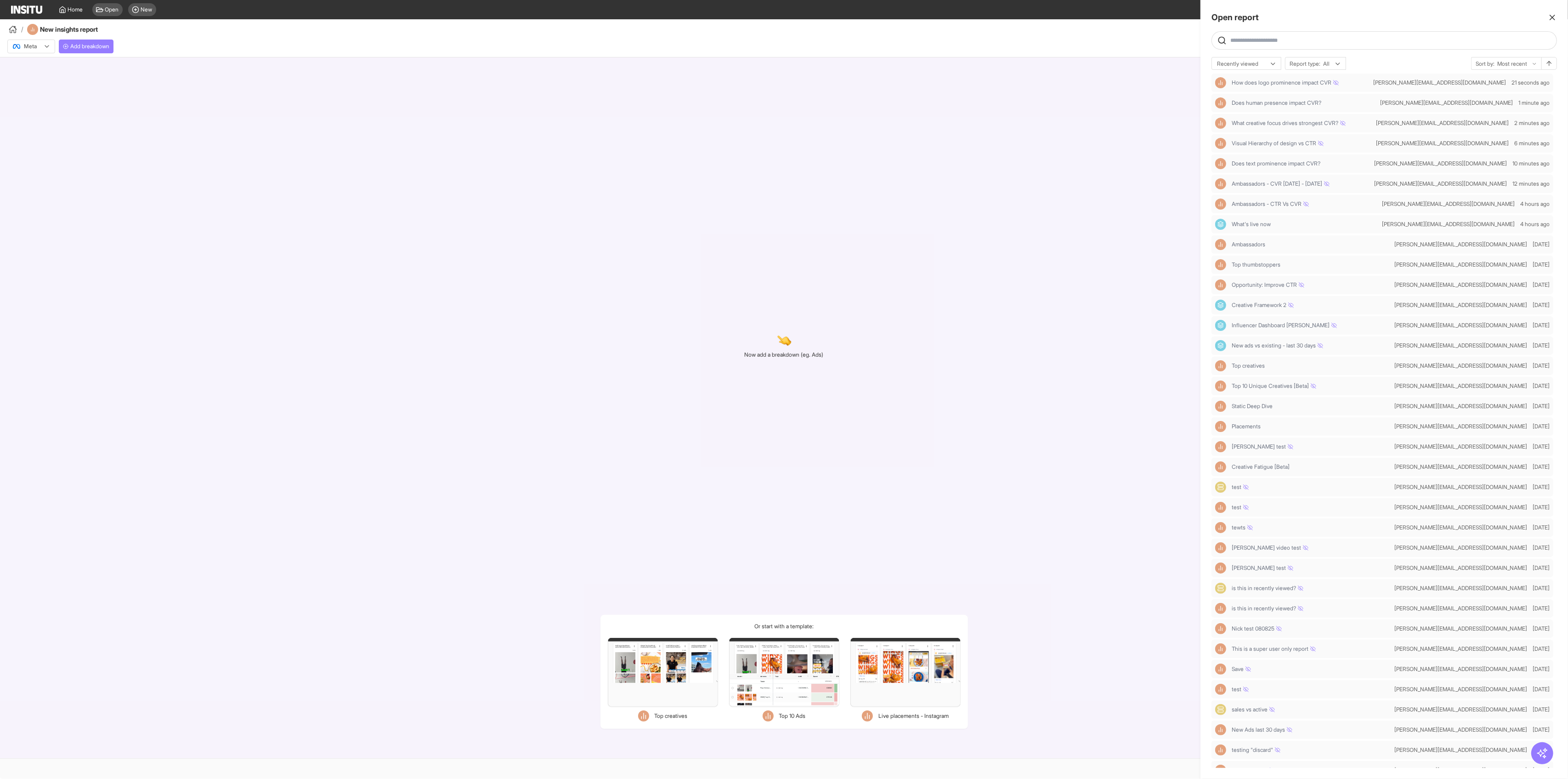
click at [634, 138] on div at bounding box center [784, 389] width 1568 height 779
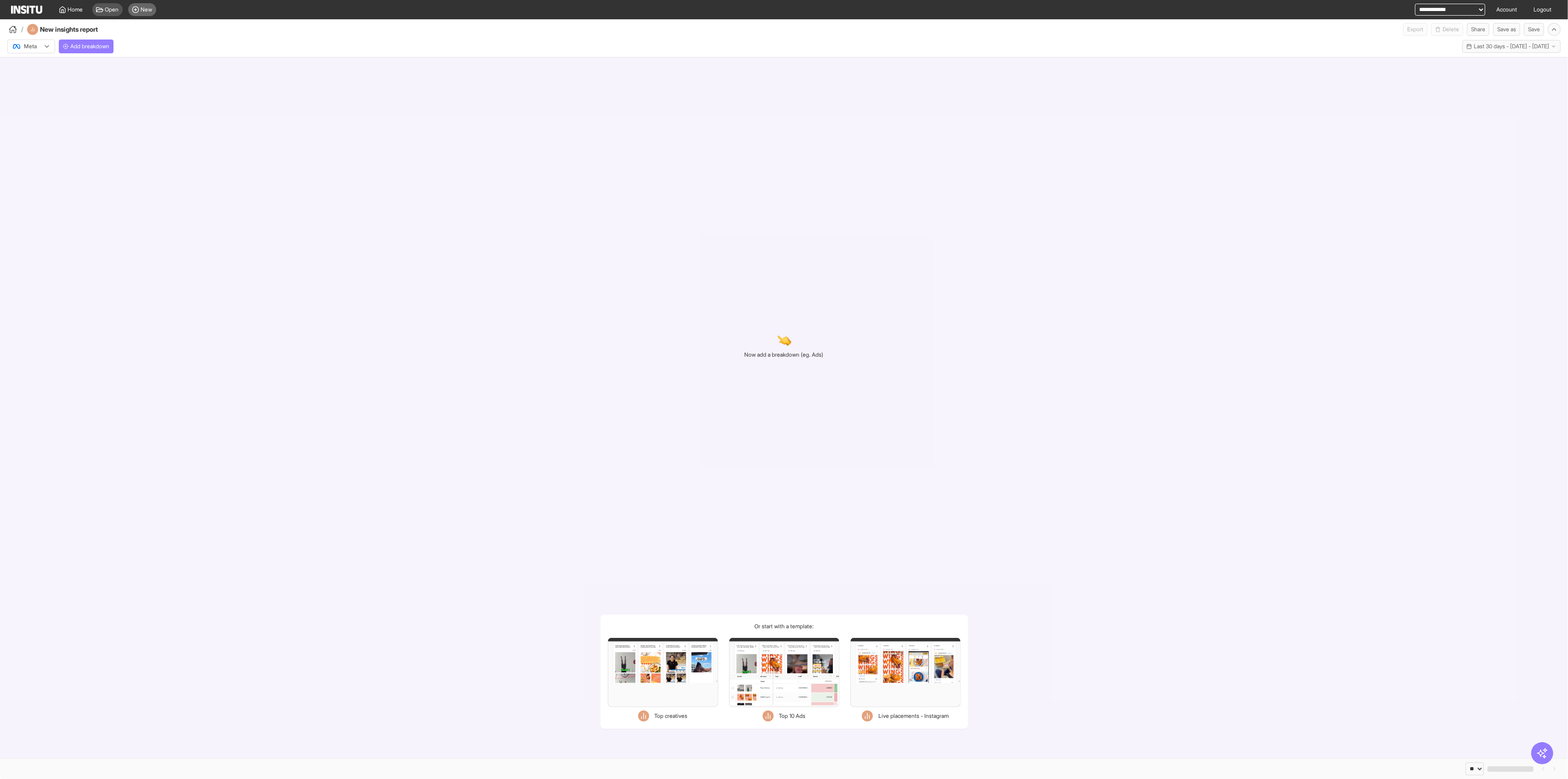
click at [149, 5] on div "New" at bounding box center [142, 9] width 28 height 13
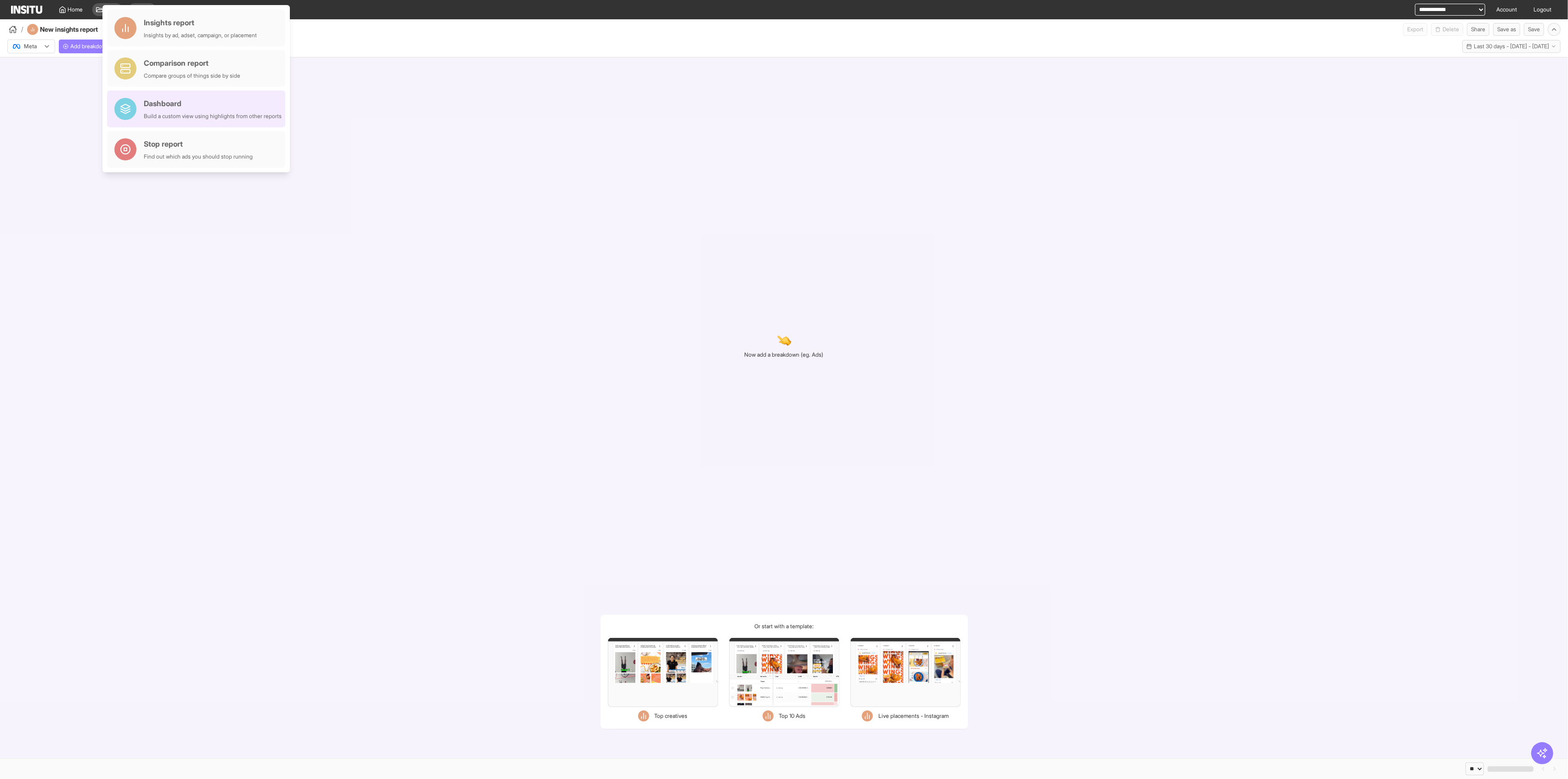
click at [215, 117] on div "Build a custom view using highlights from other reports" at bounding box center [212, 116] width 138 height 7
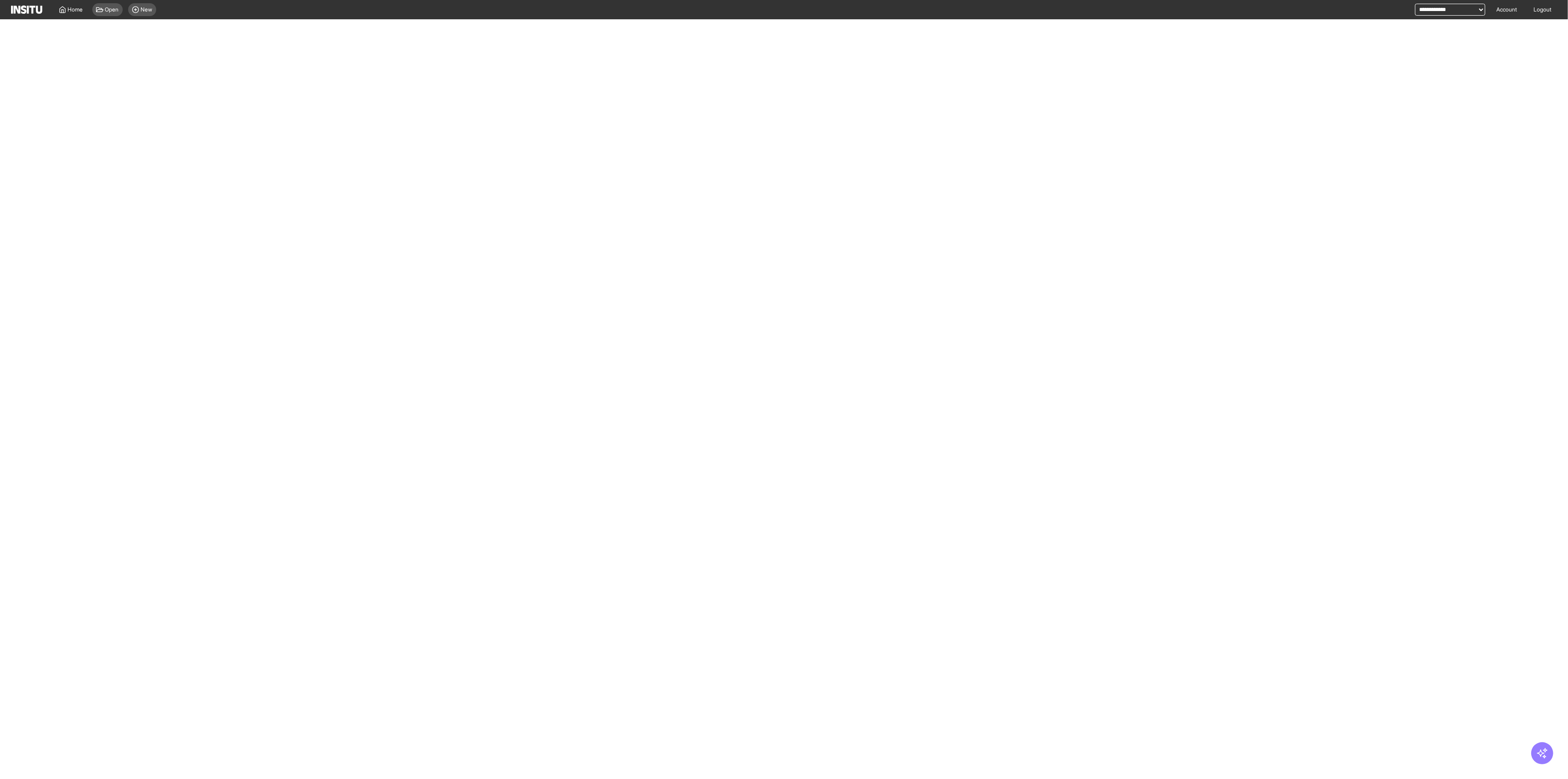
select select "**"
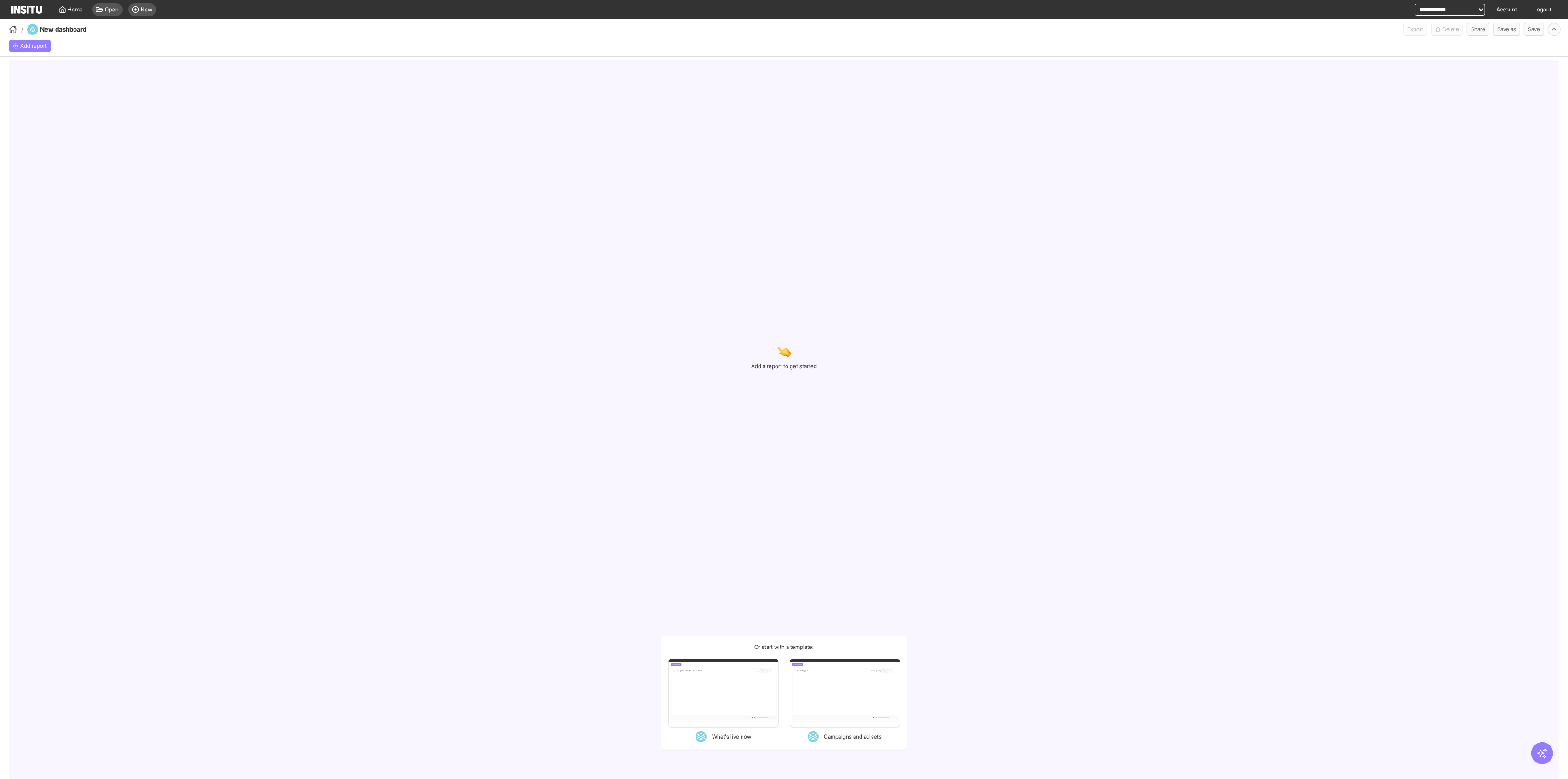
select select "**"
click at [36, 51] on button "Add report" at bounding box center [30, 46] width 41 height 13
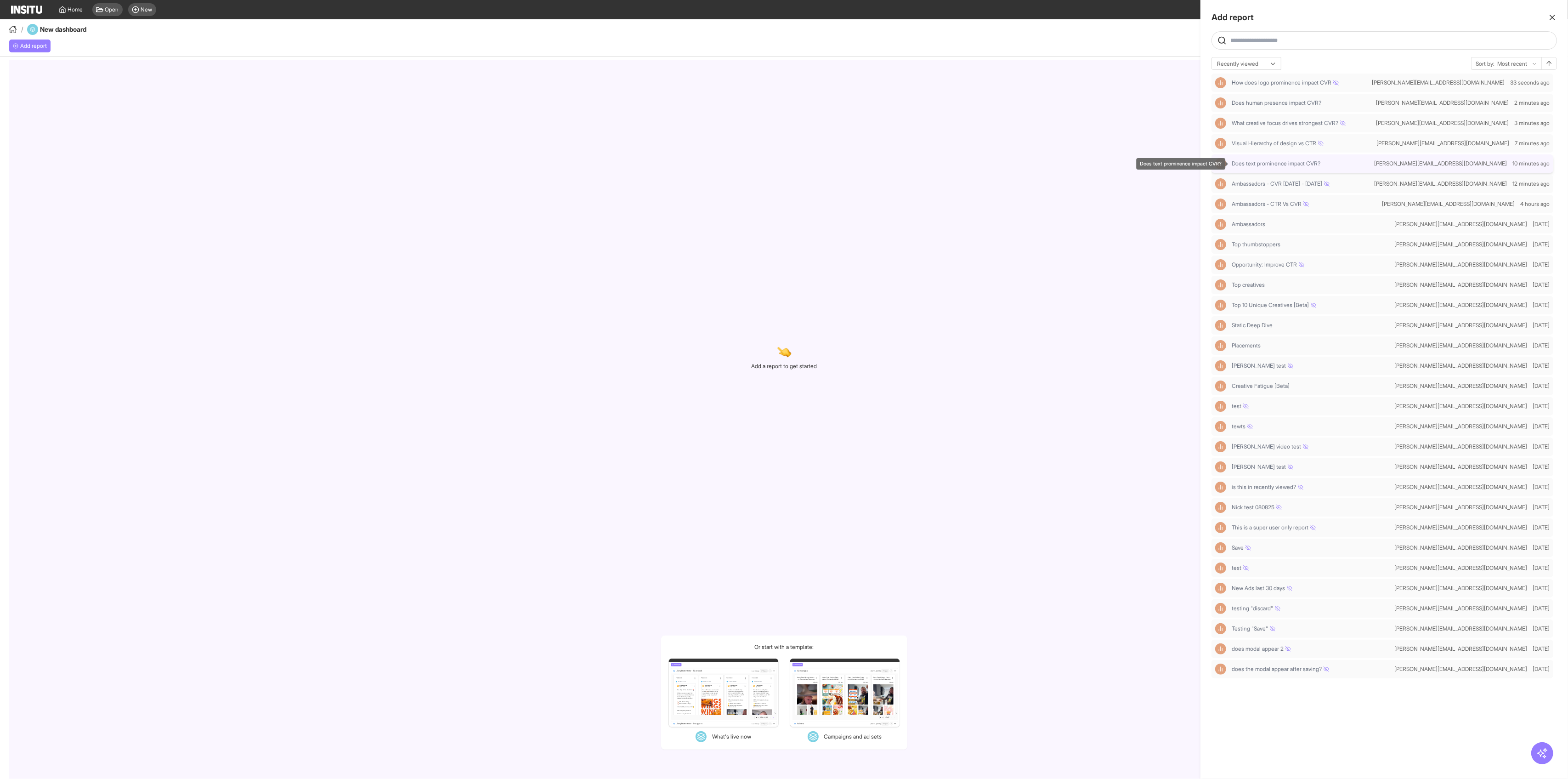
click at [634, 163] on span "Does text prominence impact CVR?" at bounding box center [1276, 164] width 89 height 7
select select "**"
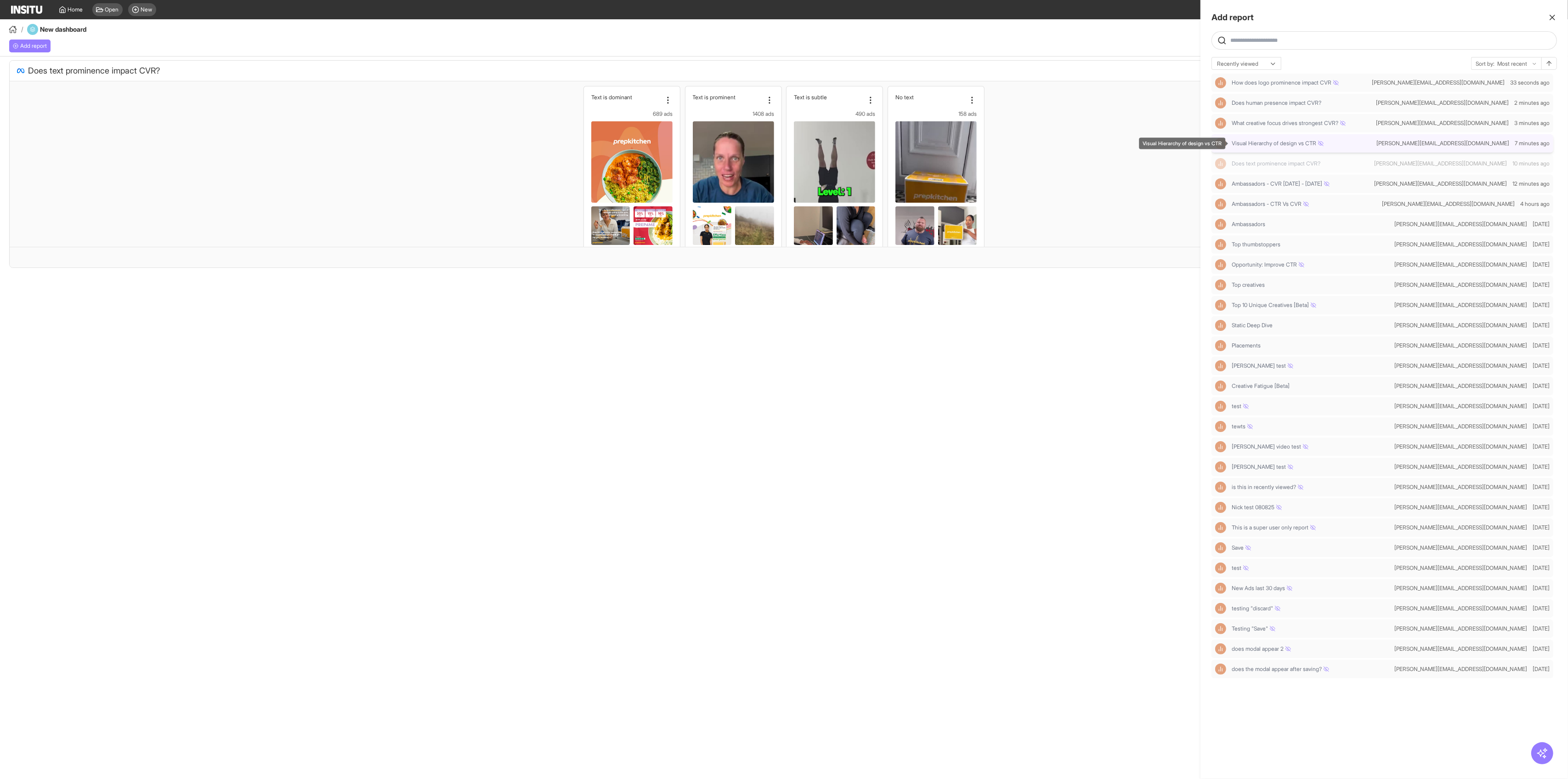
click at [634, 145] on span "Visual Hierarchy of design vs CTR" at bounding box center [1278, 143] width 92 height 7
select select "**"
click at [634, 121] on span "What creative focus drives strongest CVR?" at bounding box center [1289, 123] width 114 height 7
select select "**"
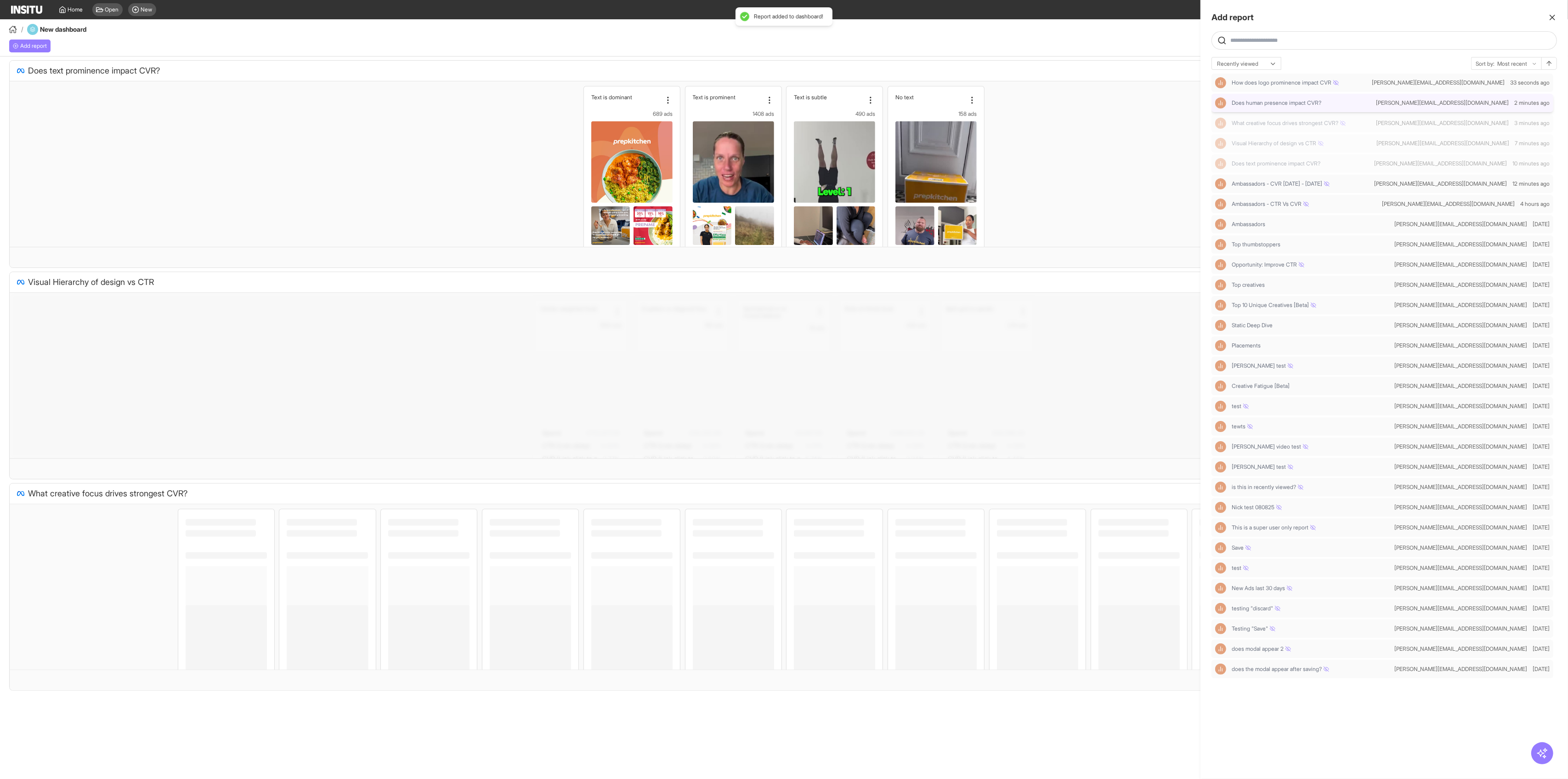
click at [634, 101] on span "Does human presence impact CVR?" at bounding box center [1276, 103] width 89 height 7
select select "**"
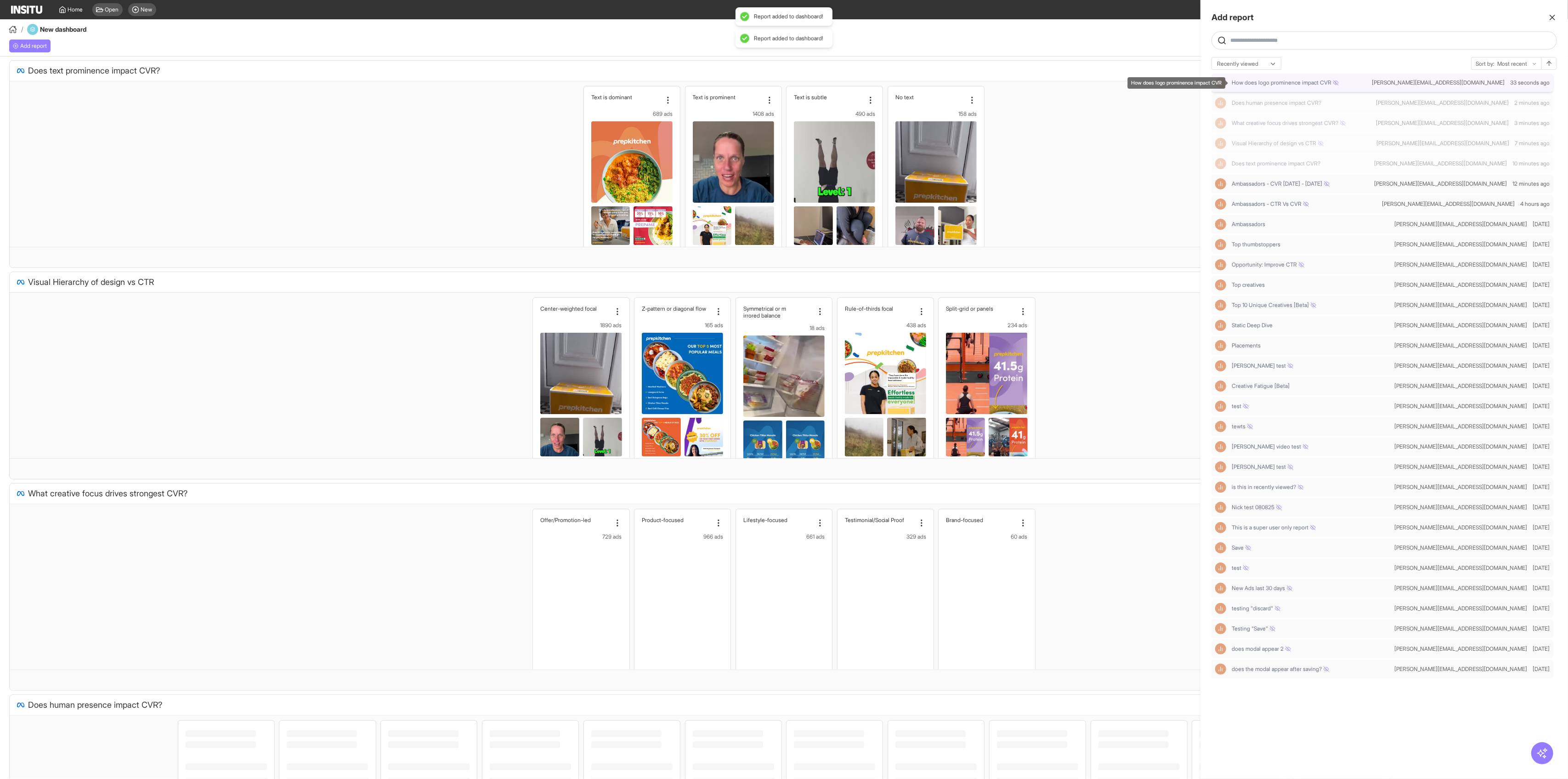
click at [634, 83] on span "How does logo prominence impact CVR" at bounding box center [1286, 83] width 107 height 7
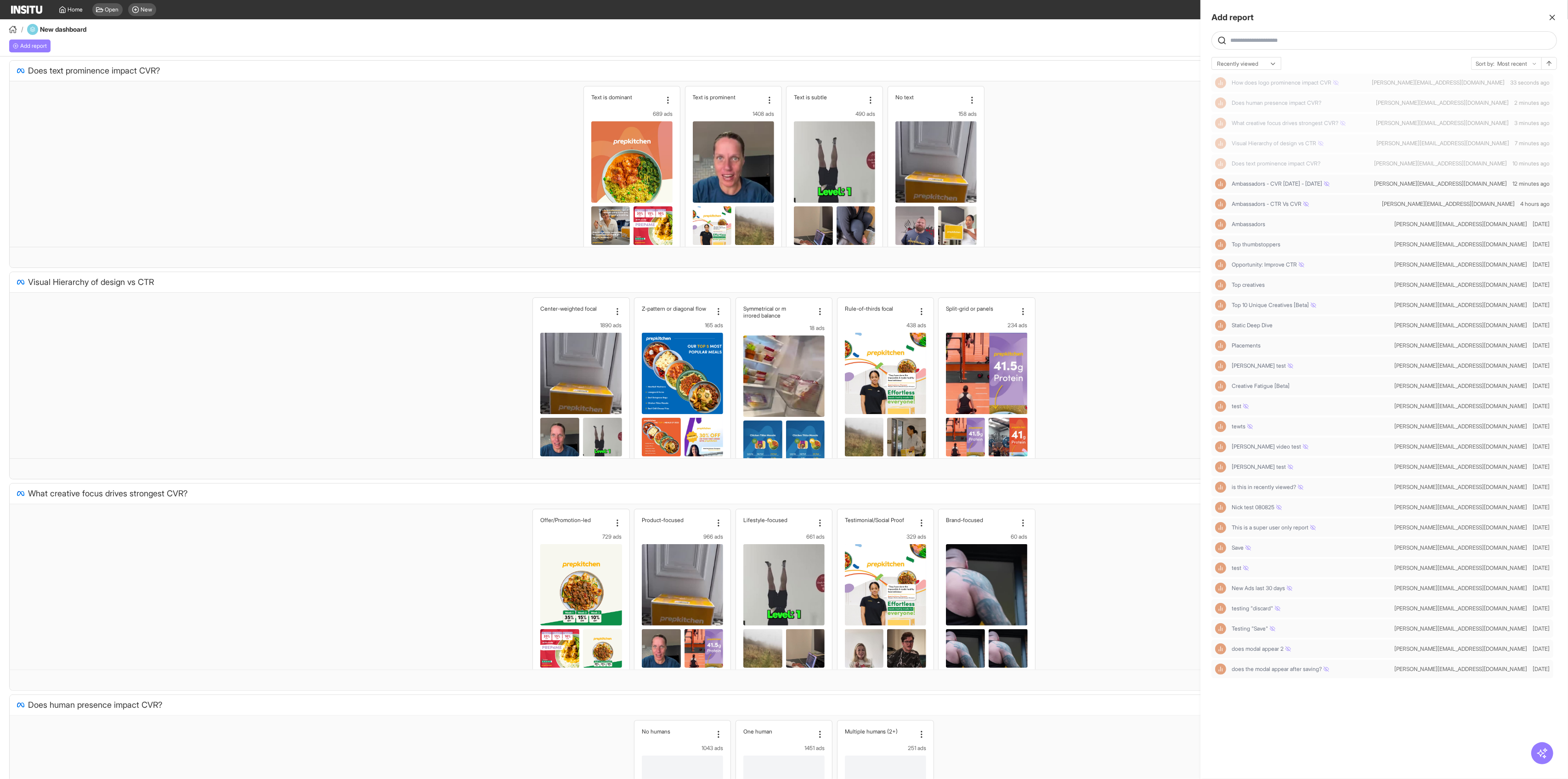
click at [634, 112] on div at bounding box center [784, 389] width 1568 height 779
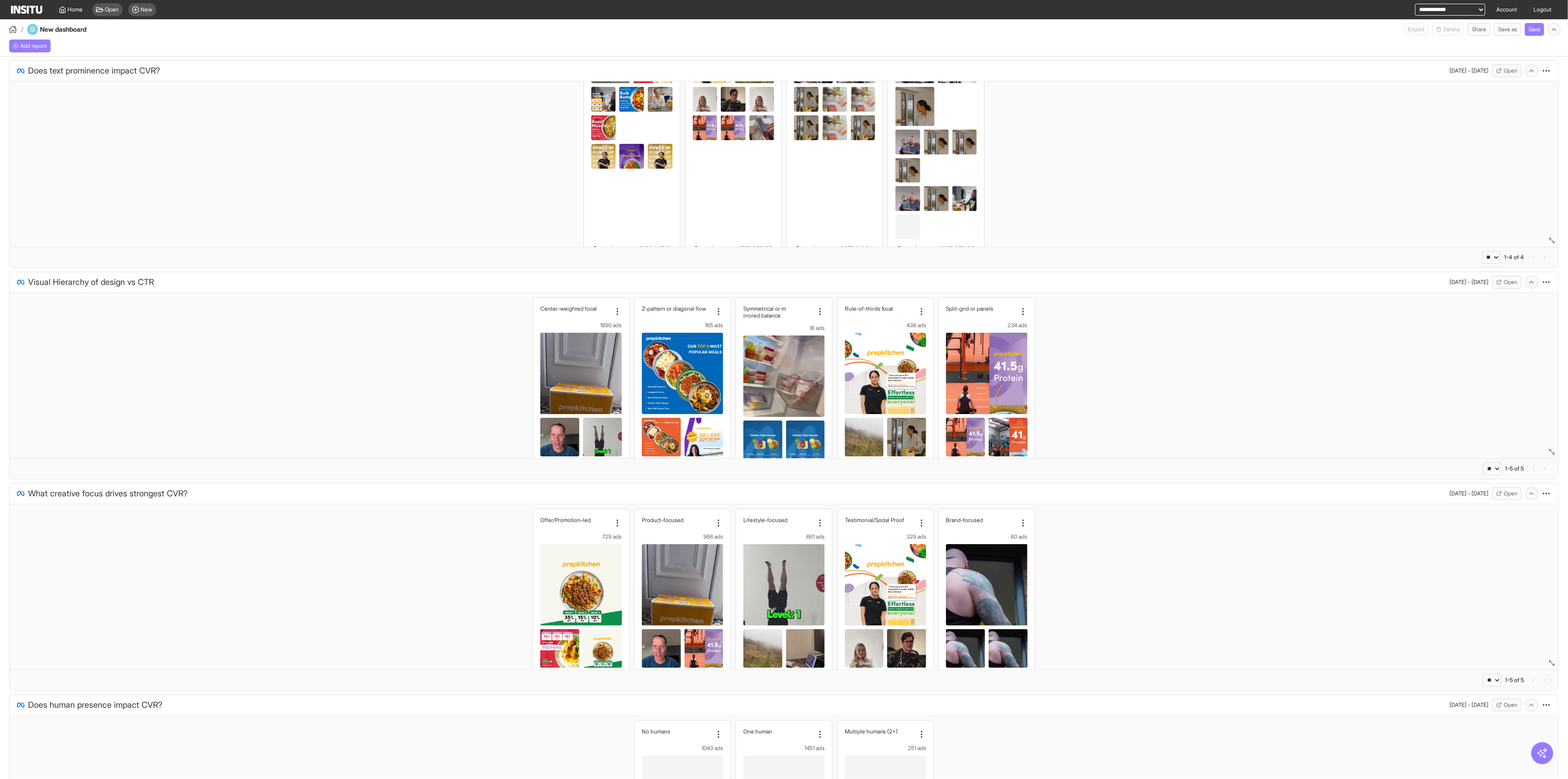
scroll to position [228, 0]
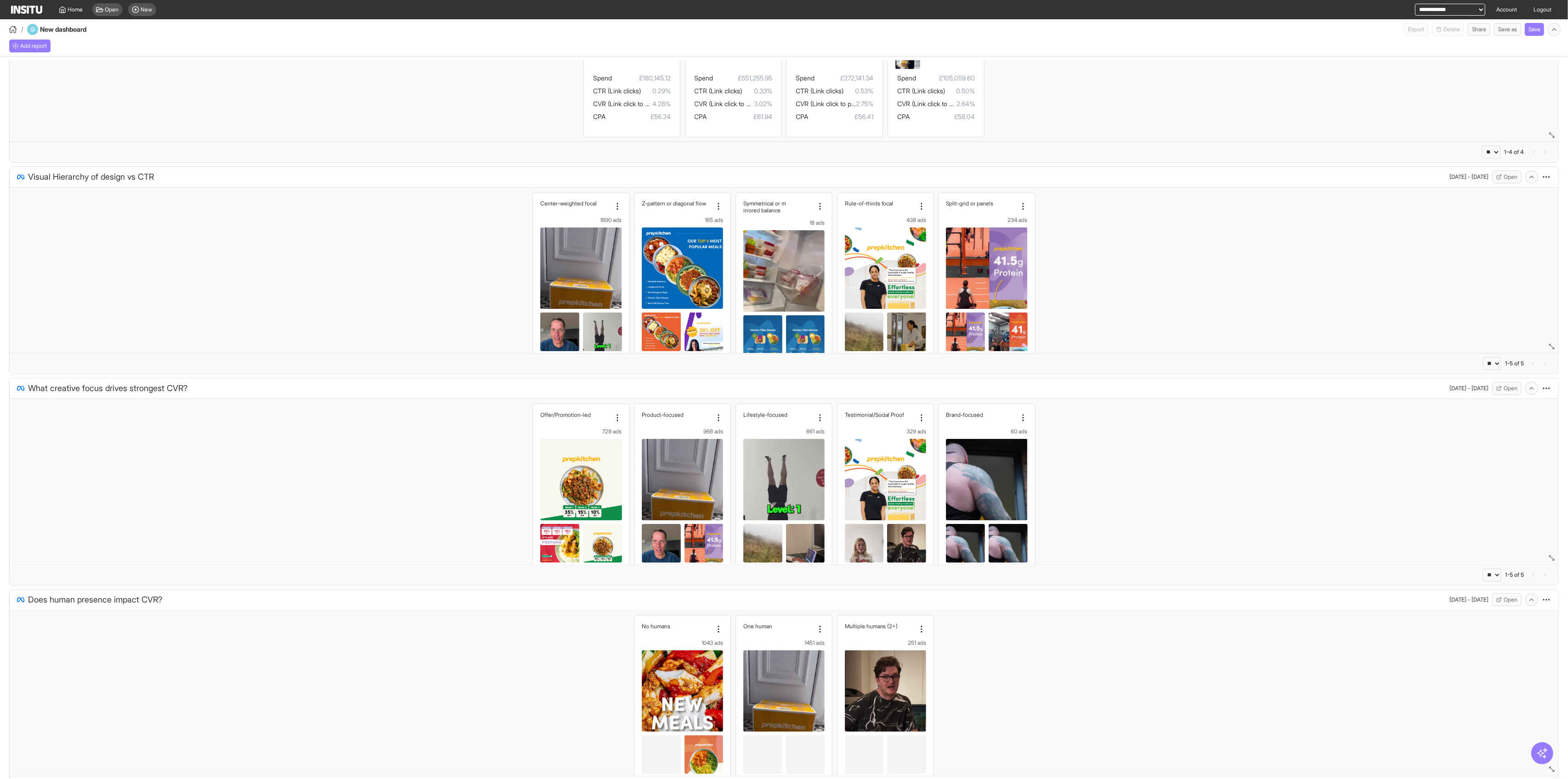
select select "**"
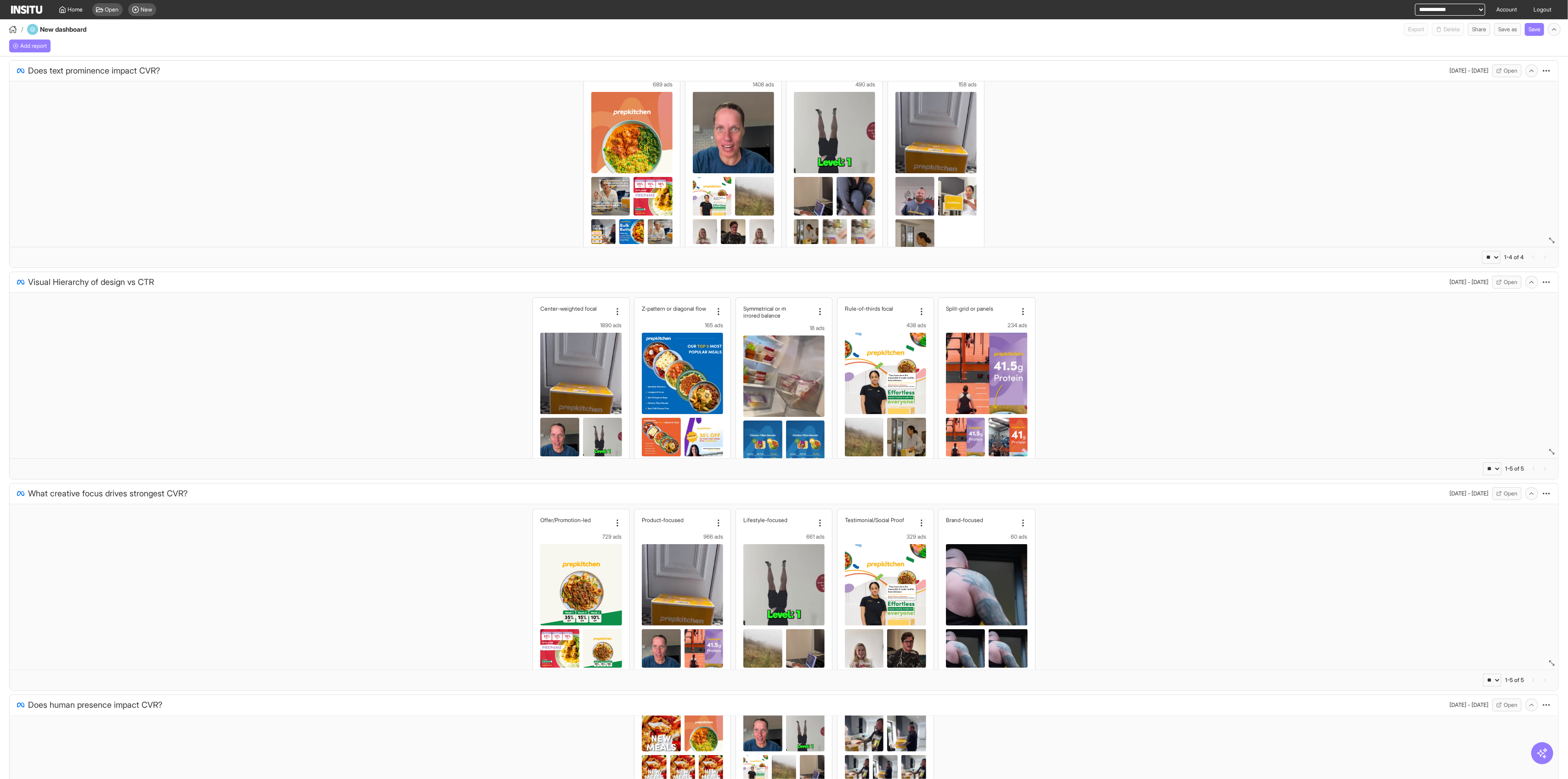
scroll to position [0, 0]
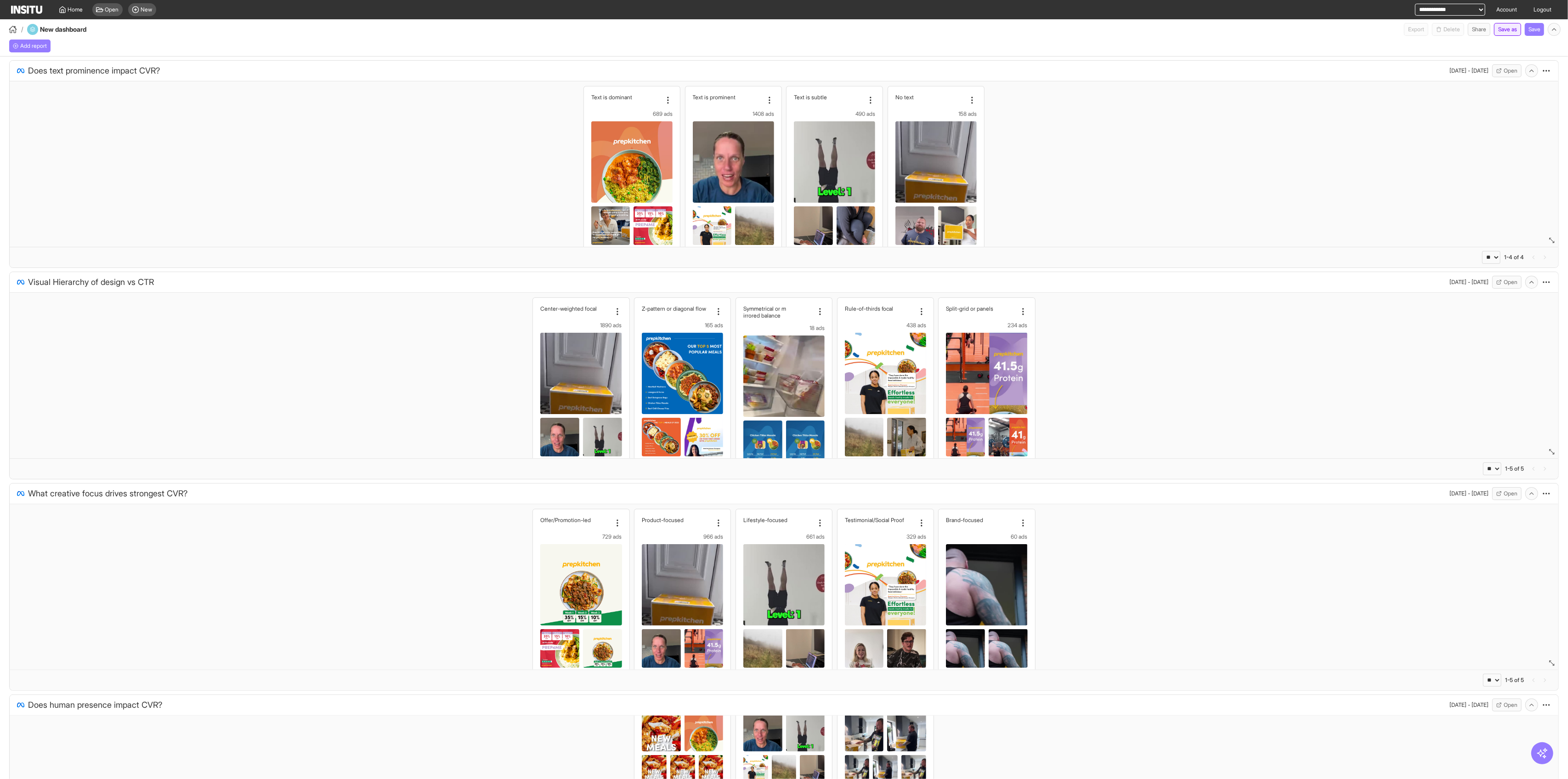
click at [634, 27] on button "Save as" at bounding box center [1507, 29] width 27 height 13
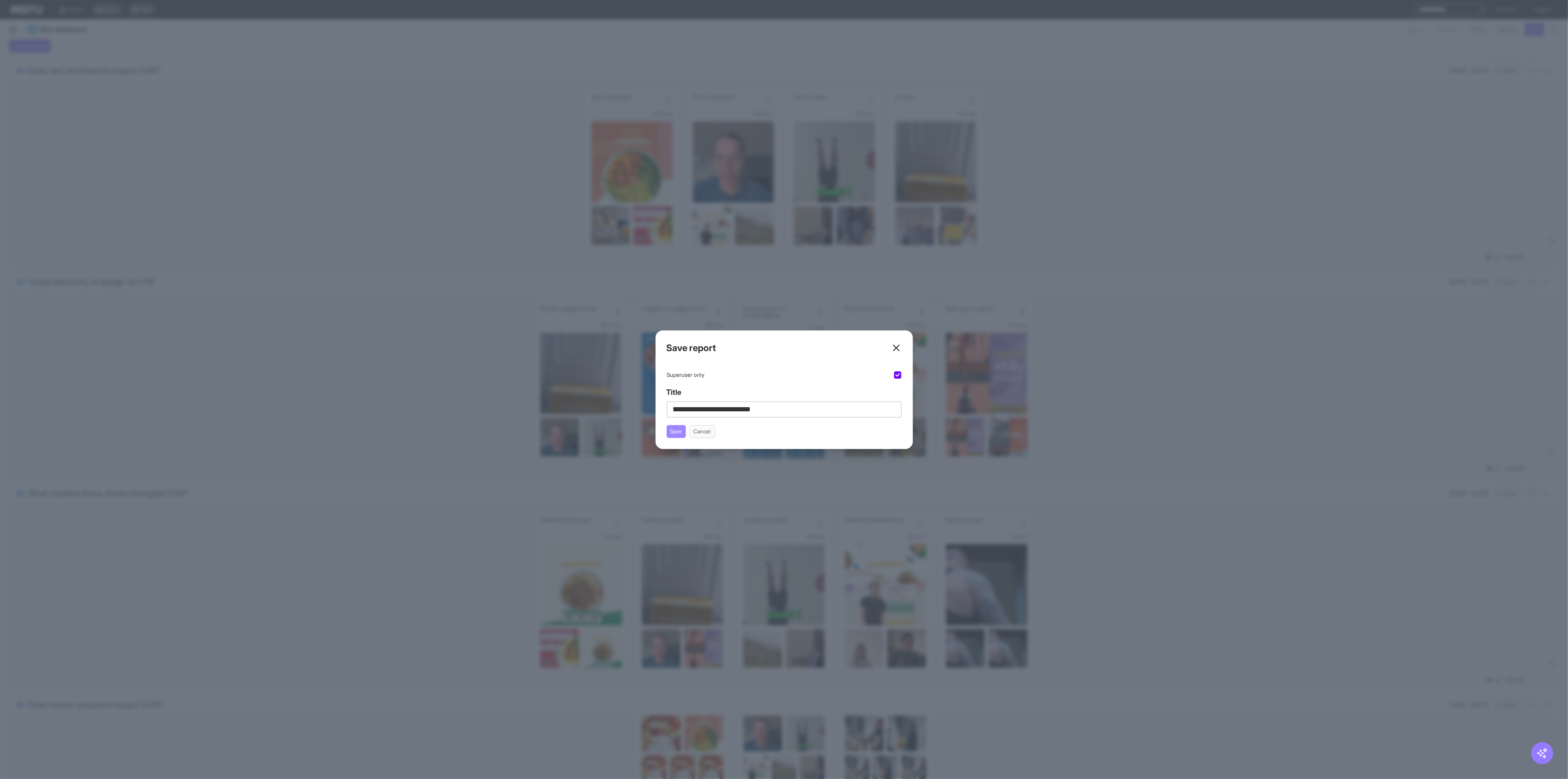
type input "**********"
click at [634, 431] on button "Save" at bounding box center [676, 431] width 19 height 13
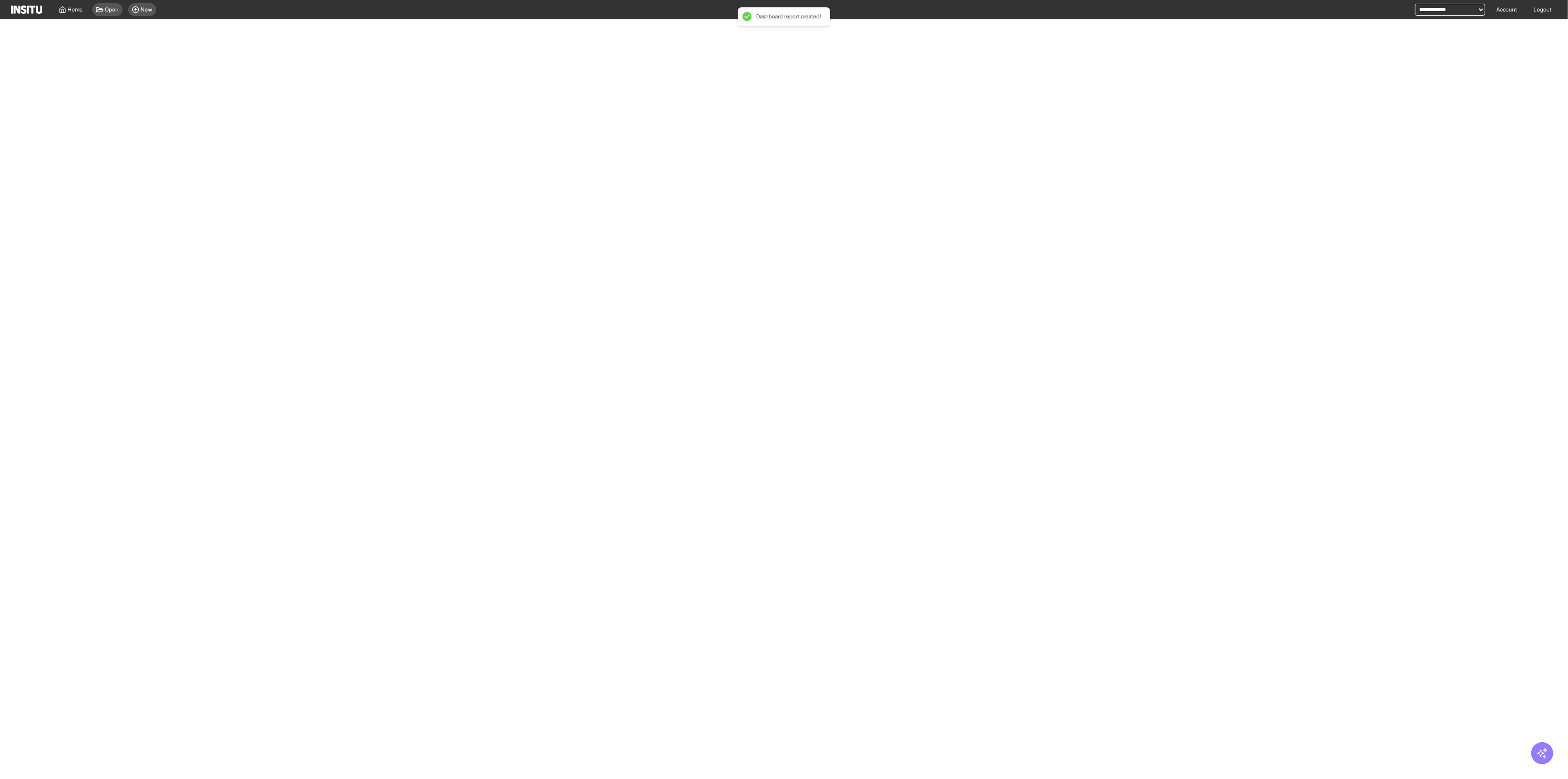
select select "**"
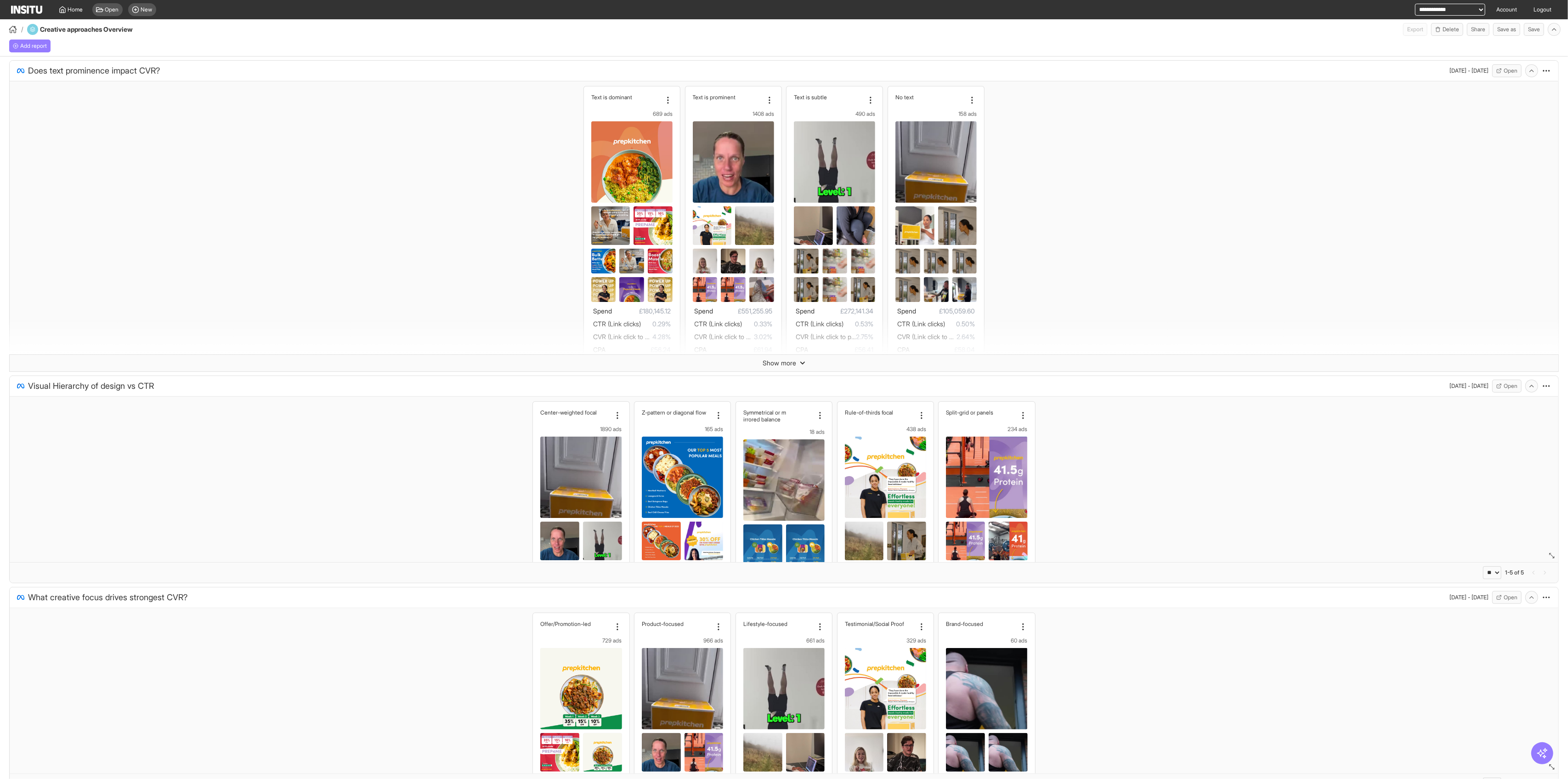
drag, startPoint x: 1537, startPoint y: 241, endPoint x: 1488, endPoint y: 428, distance: 193.3
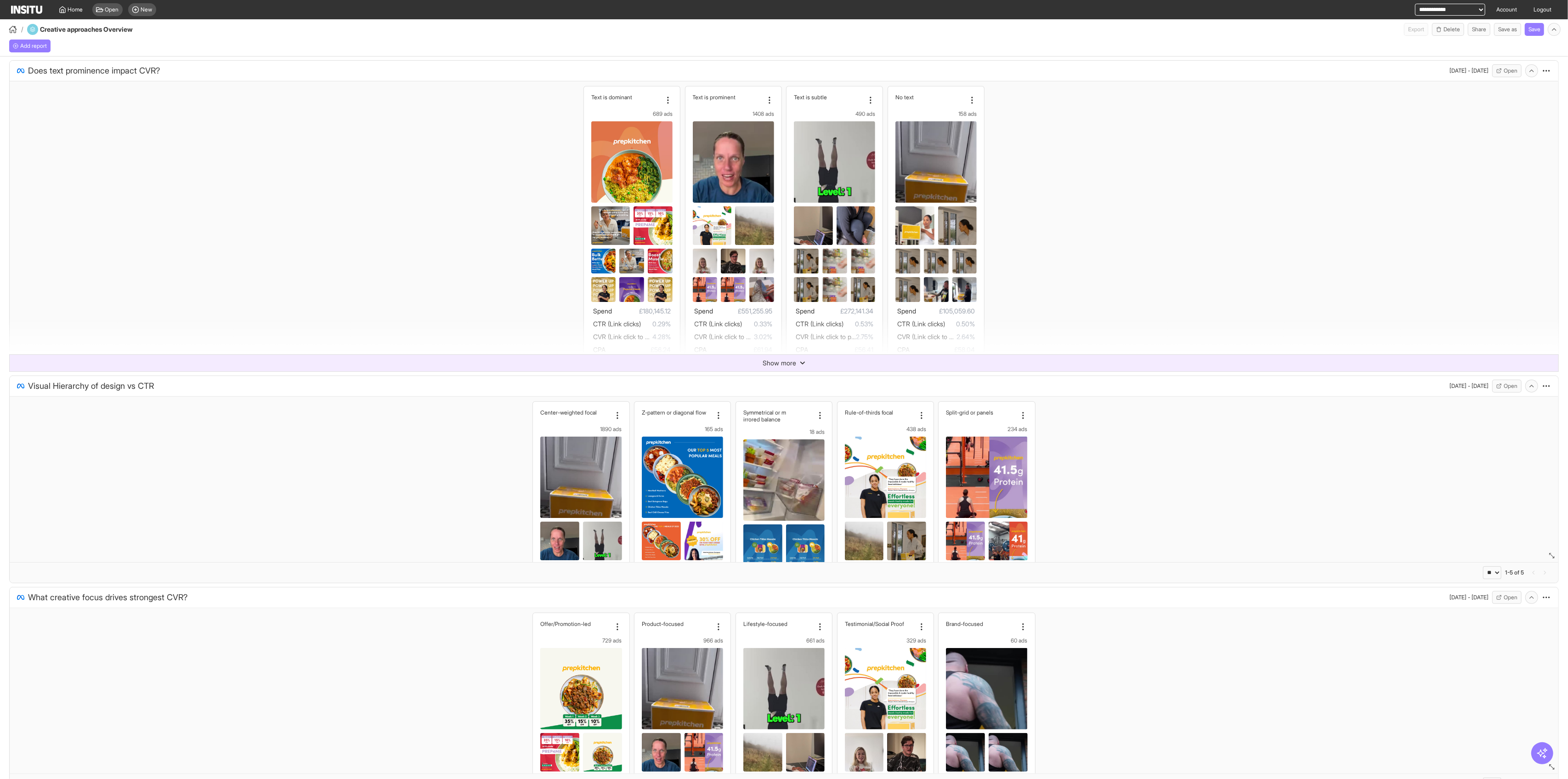
click at [634, 363] on span "Show more" at bounding box center [779, 363] width 33 height 9
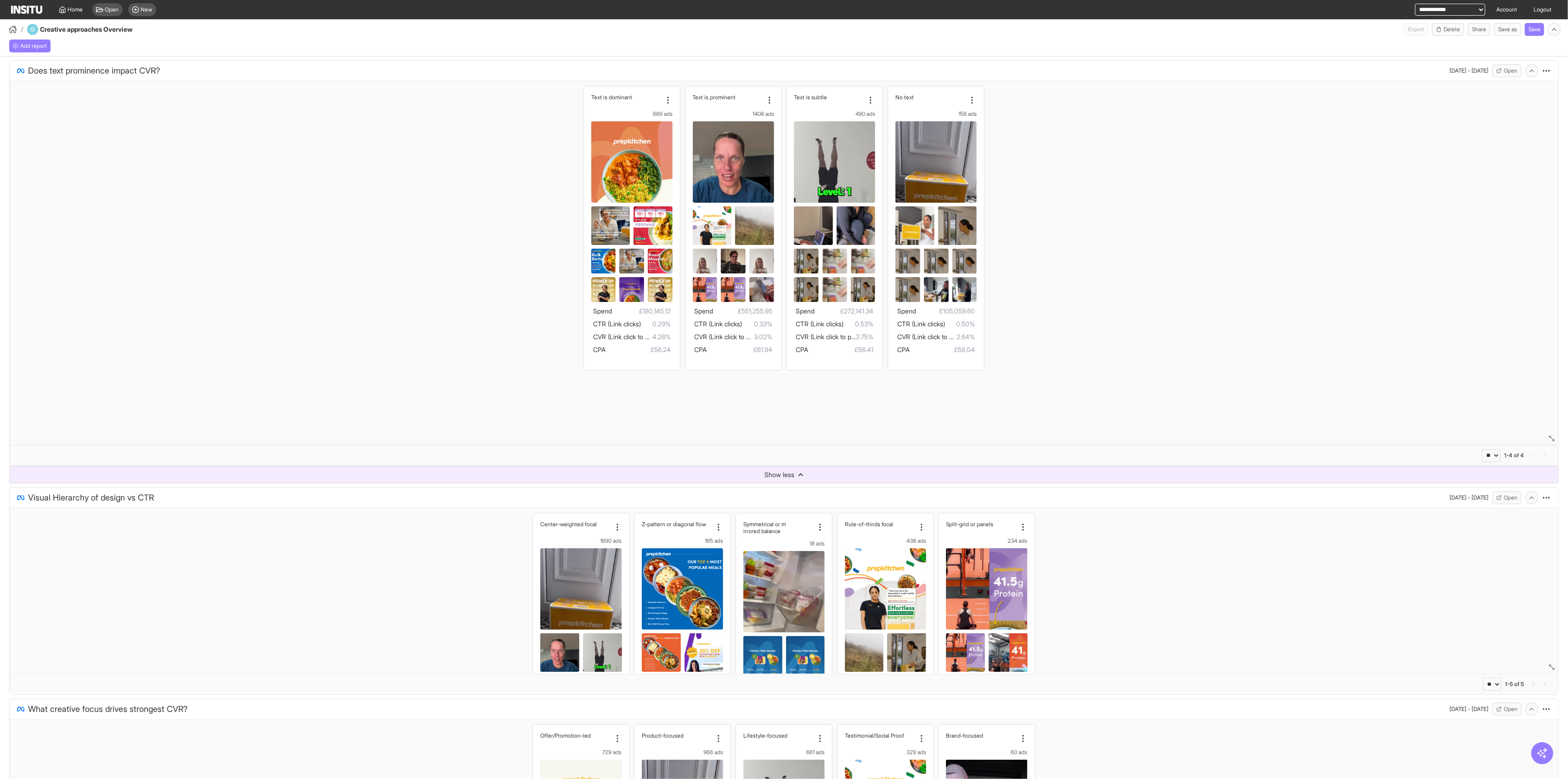
click at [634, 472] on span "Show less" at bounding box center [779, 474] width 30 height 9
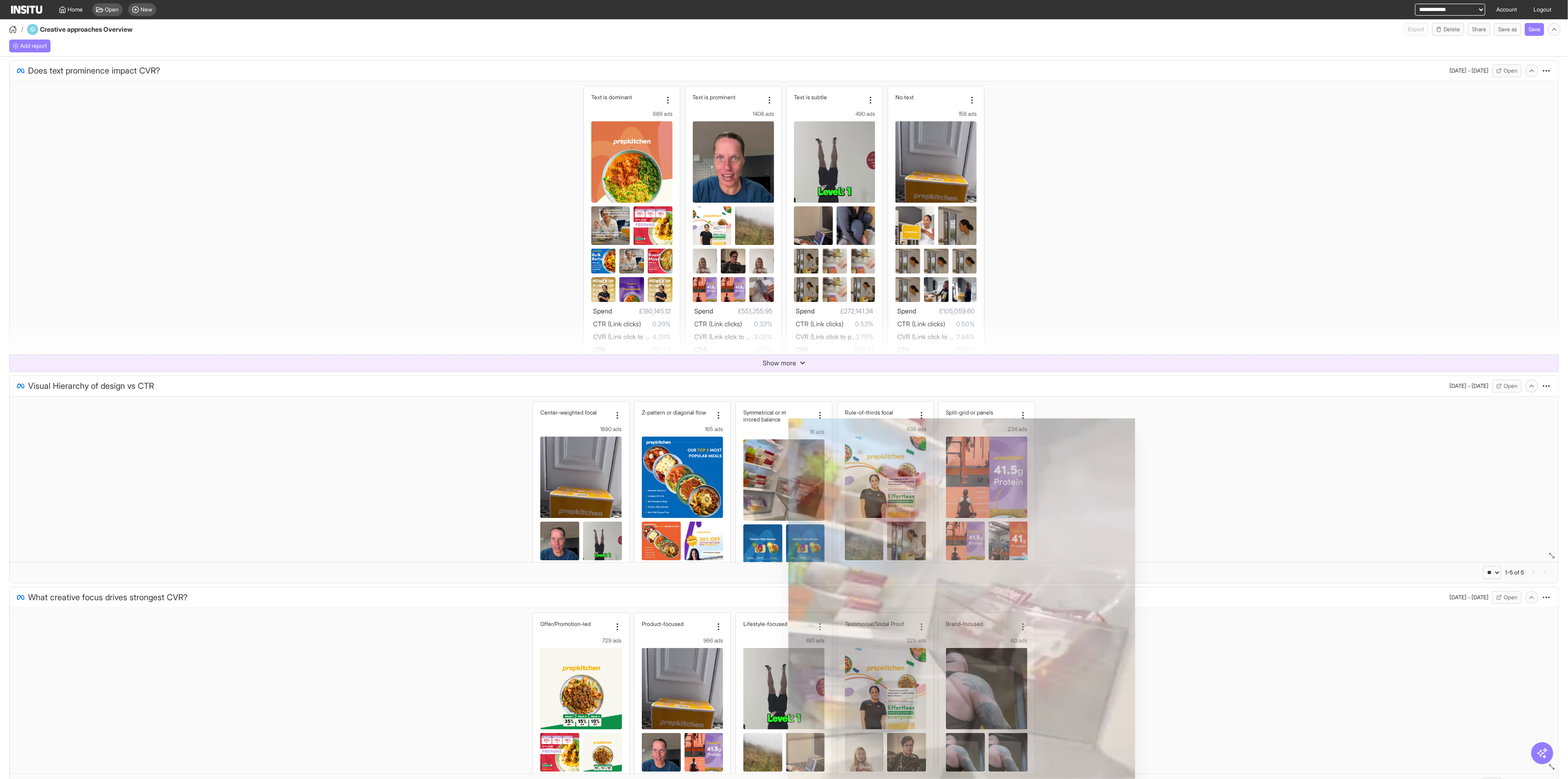
click at [634, 361] on span "Show more" at bounding box center [779, 363] width 33 height 9
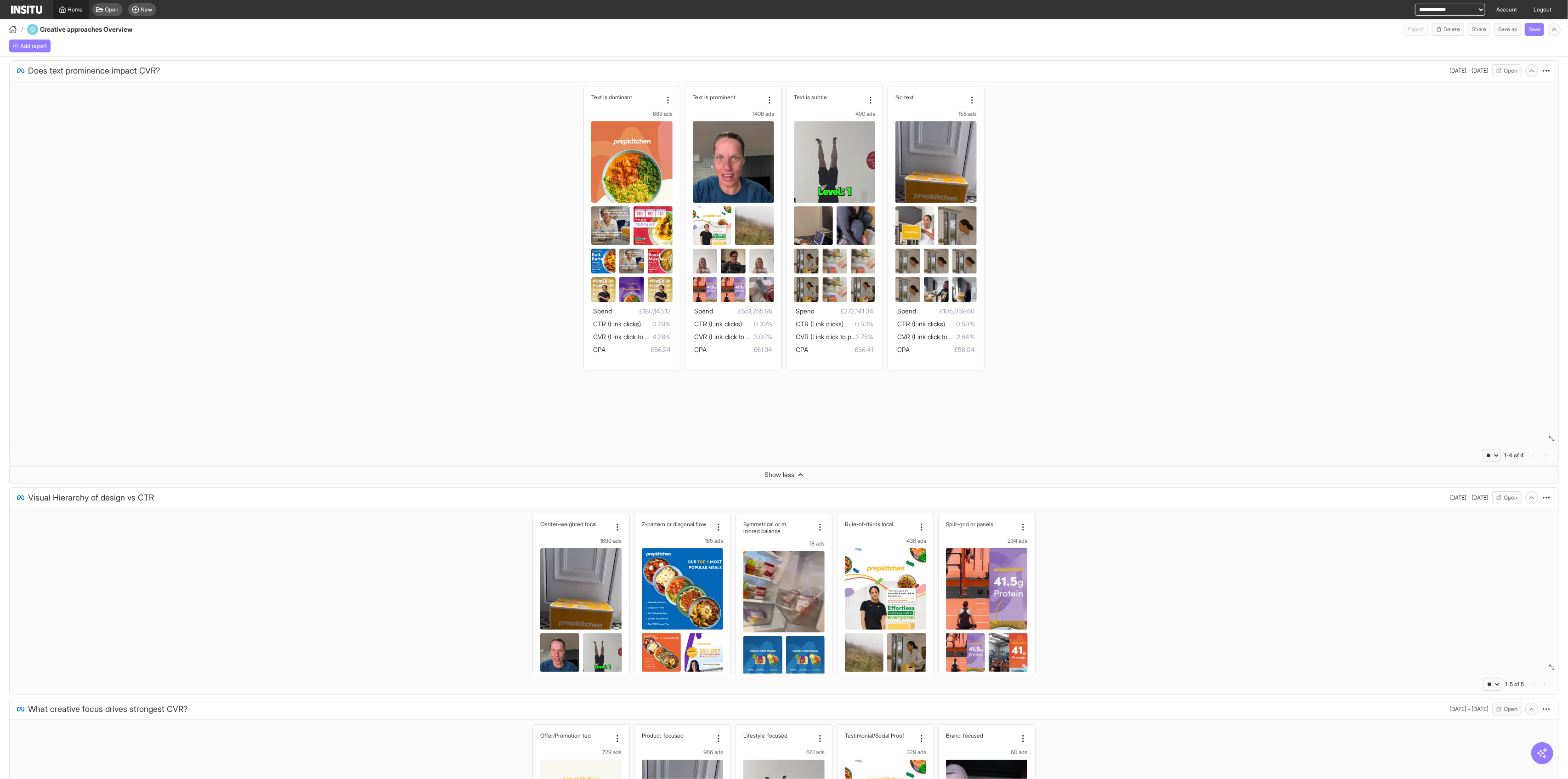
drag, startPoint x: 65, startPoint y: 10, endPoint x: 75, endPoint y: 10, distance: 10.0
click at [65, 10] on icon at bounding box center [63, 10] width 7 height 7
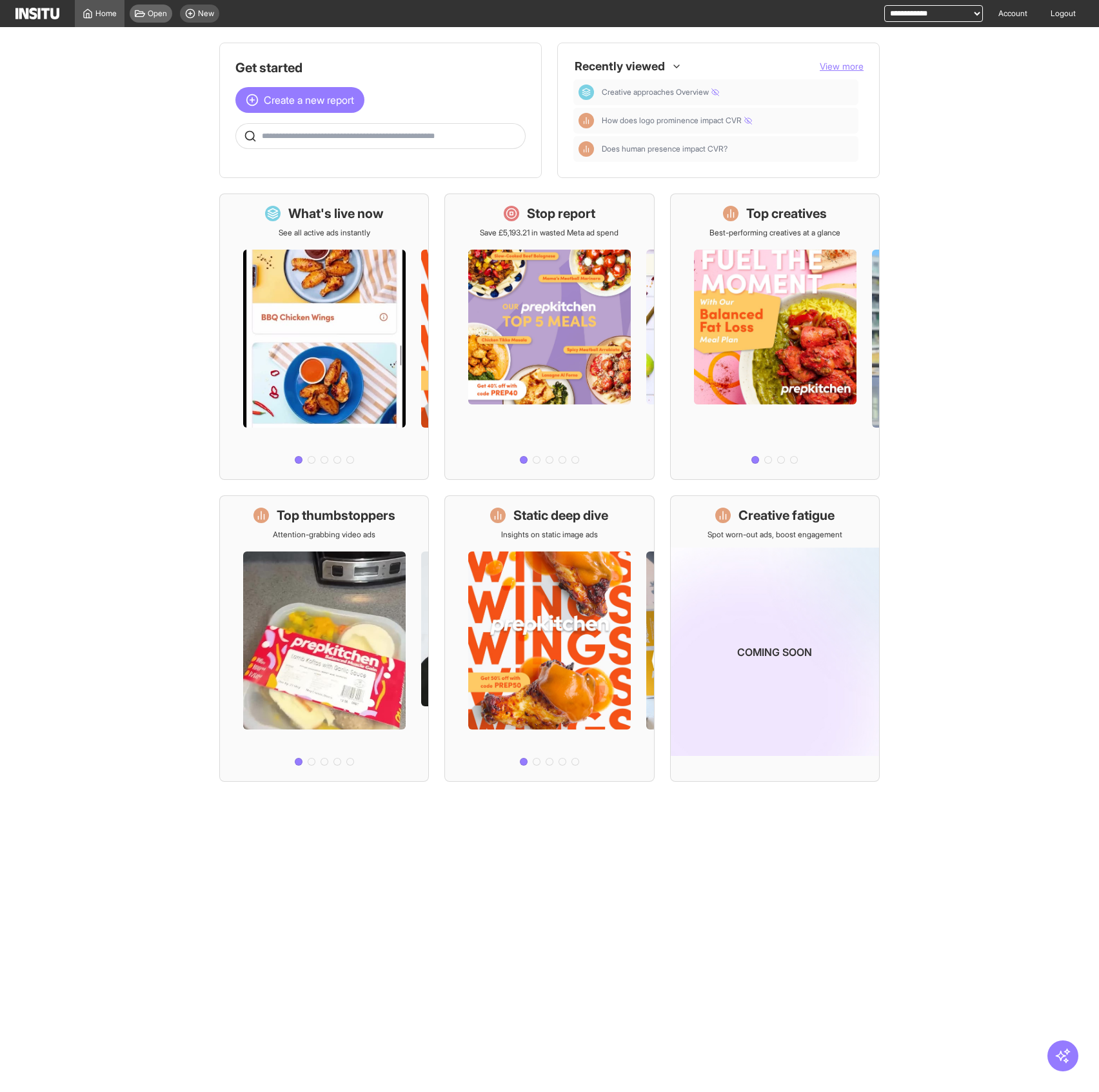
click at [141, 11] on icon at bounding box center [140, 14] width 10 height 10
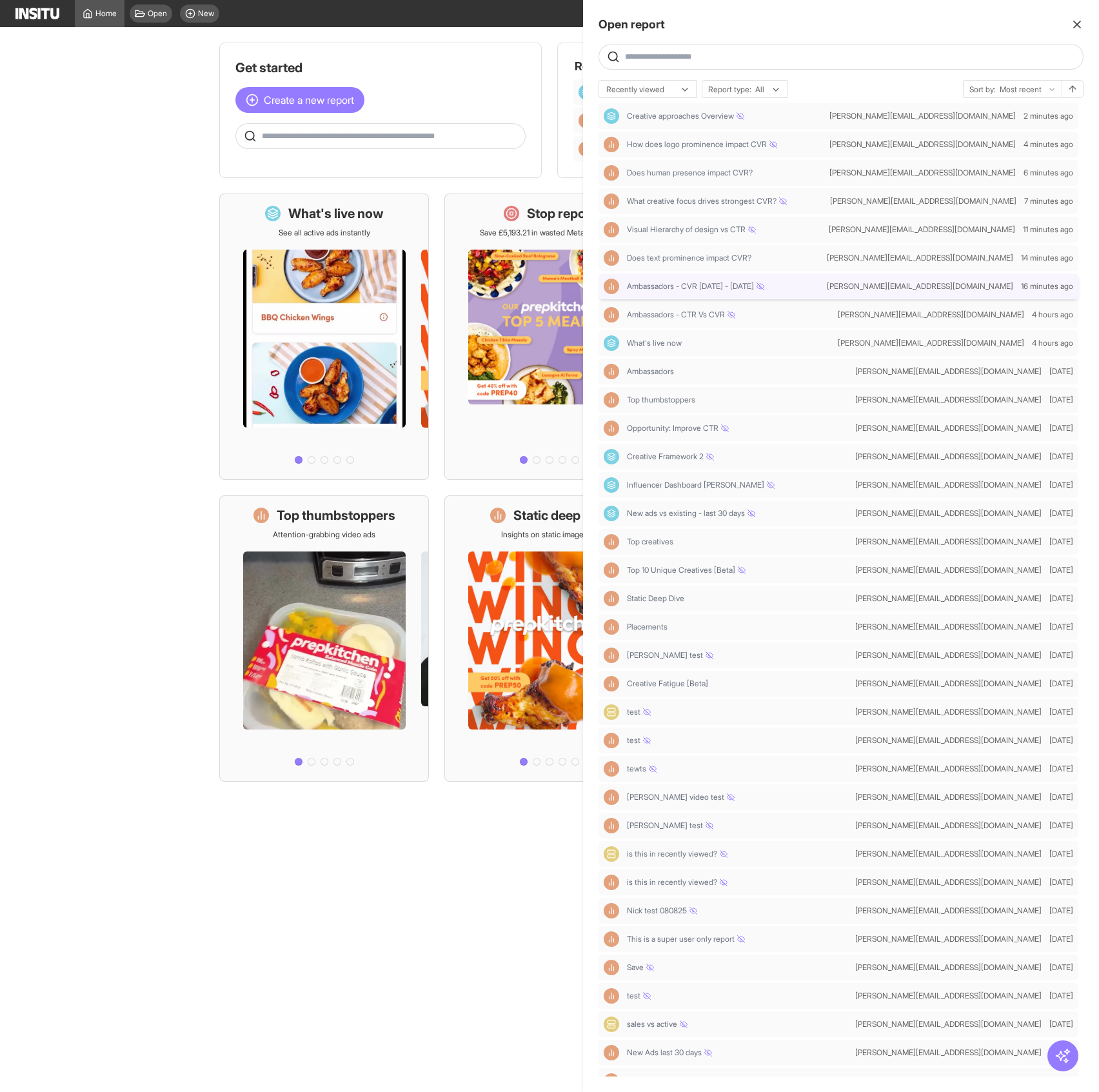
click at [689, 287] on span "Ambassadors - CVR April - Sept 2025" at bounding box center [696, 286] width 138 height 10
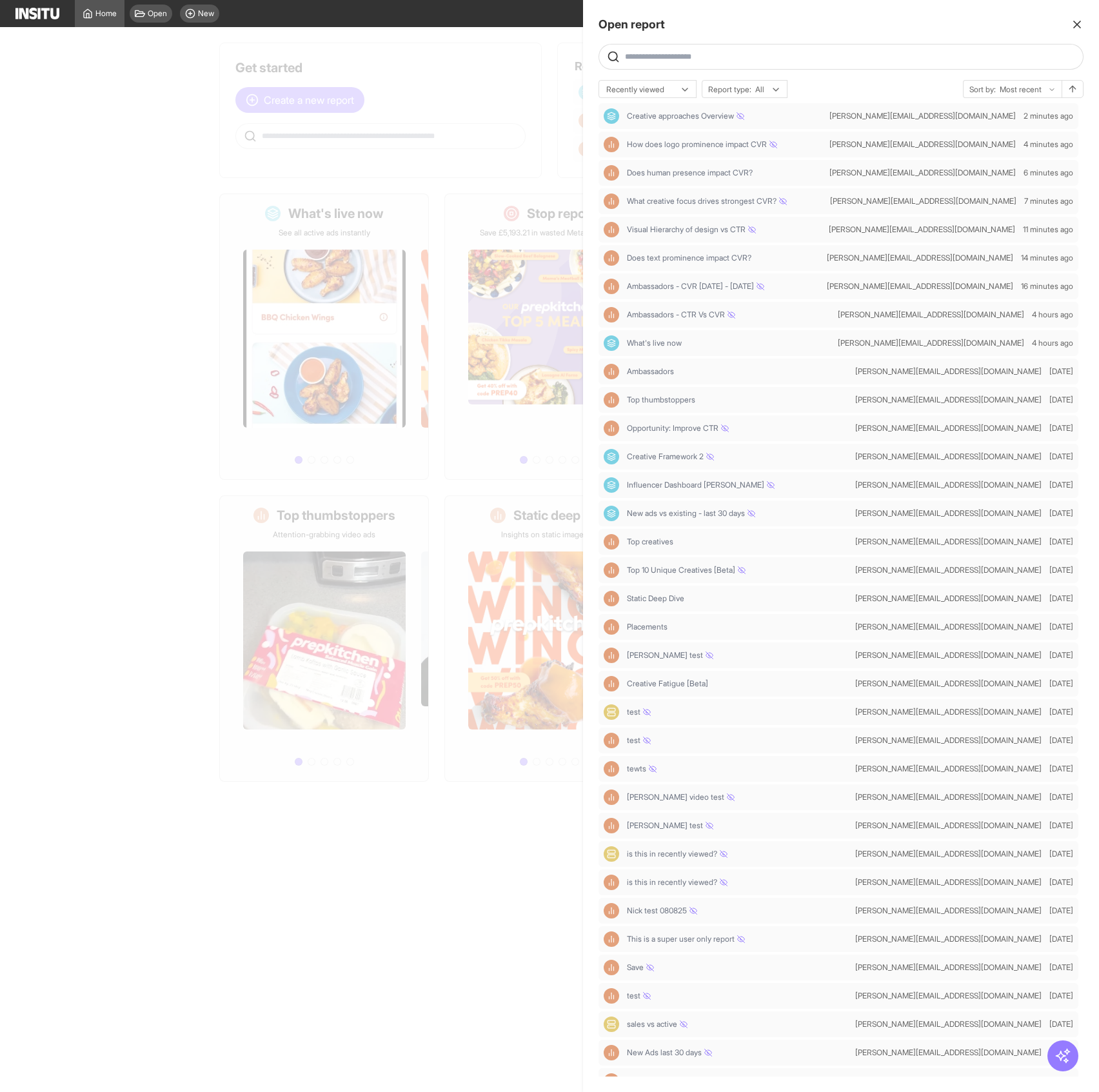
select select "**"
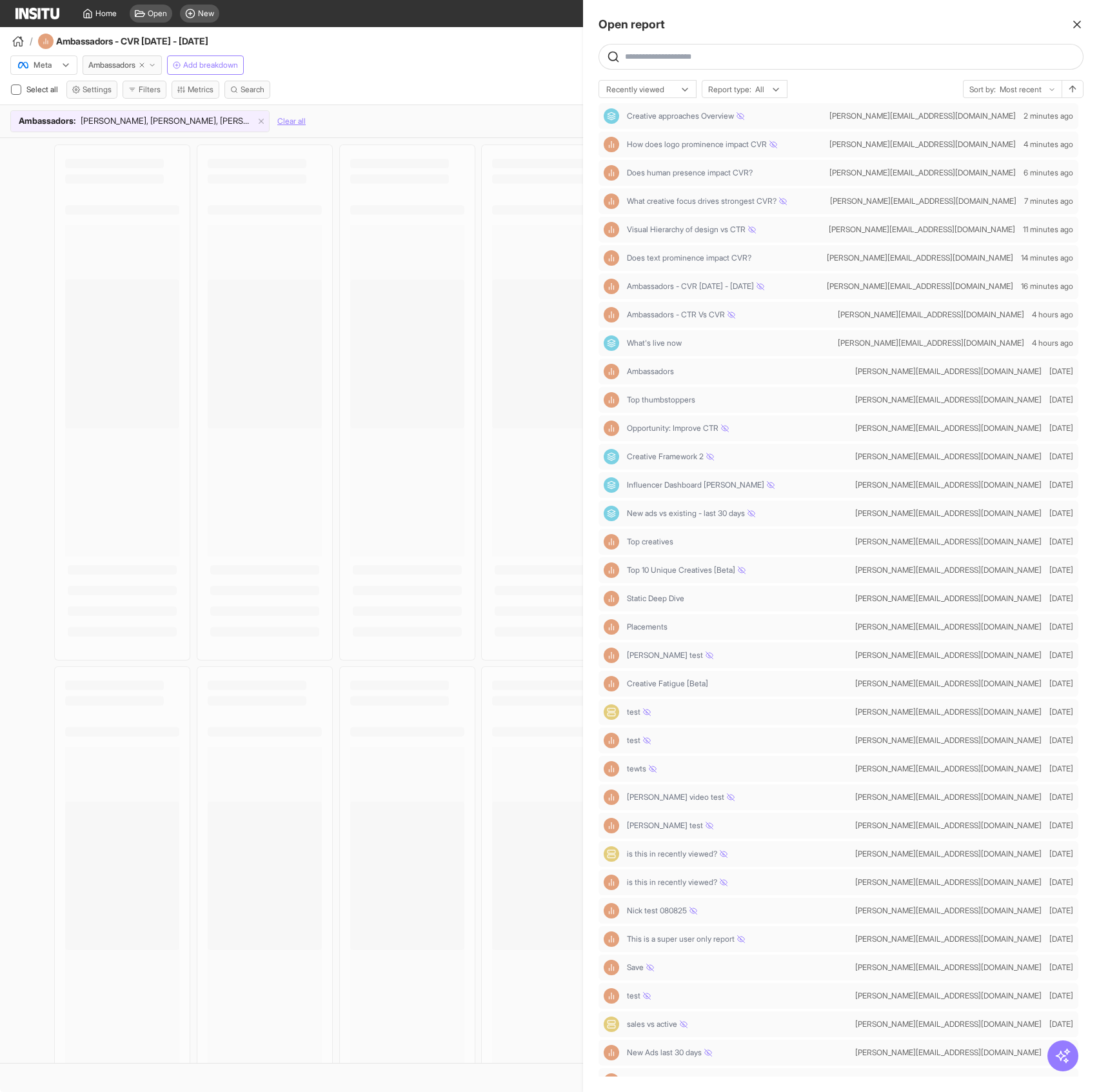
click at [426, 35] on div at bounding box center [550, 546] width 1099 height 1092
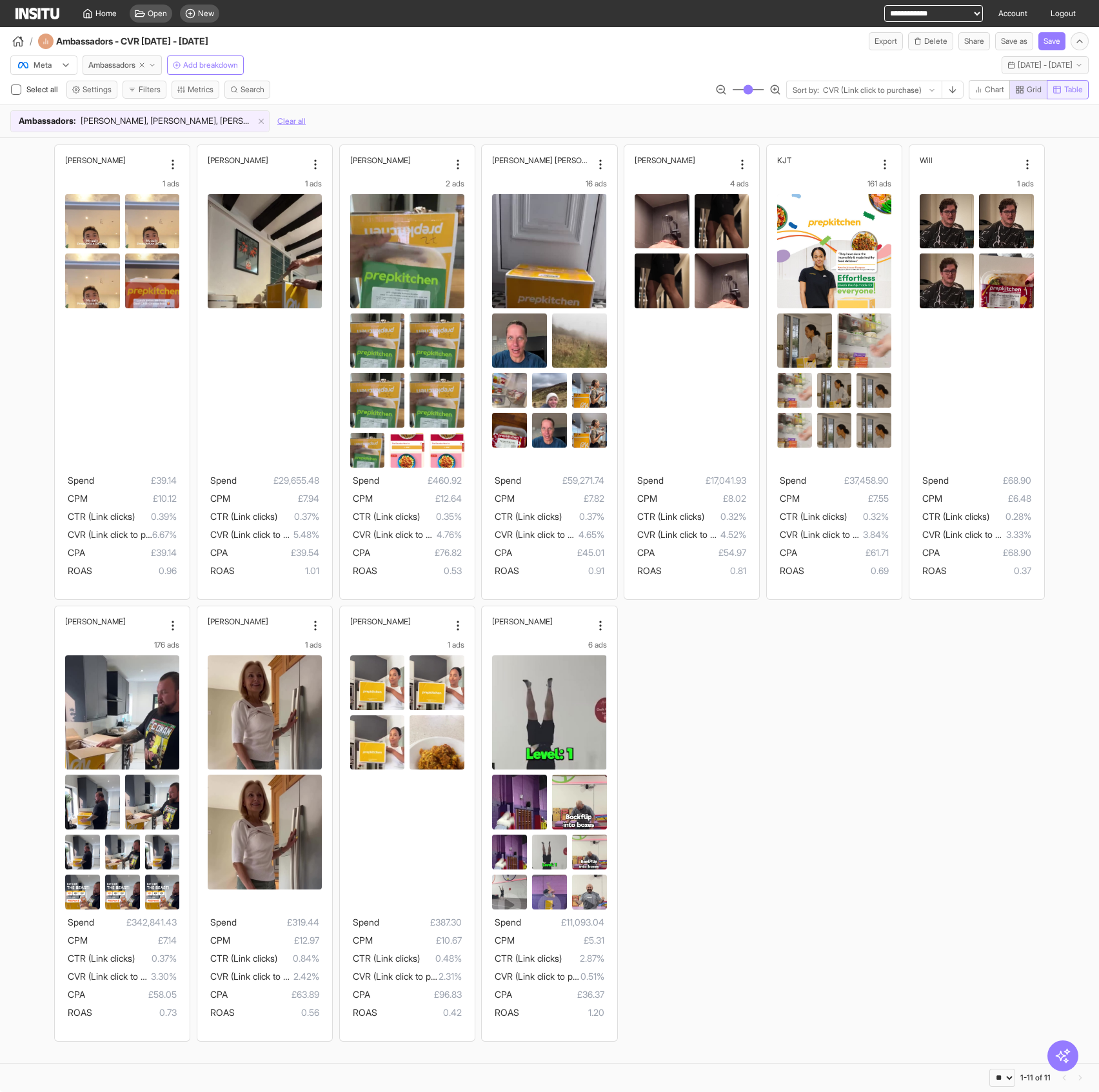
click at [890, 91] on span "Table" at bounding box center [1073, 90] width 19 height 10
click at [890, 94] on span "Grid" at bounding box center [1028, 90] width 26 height 10
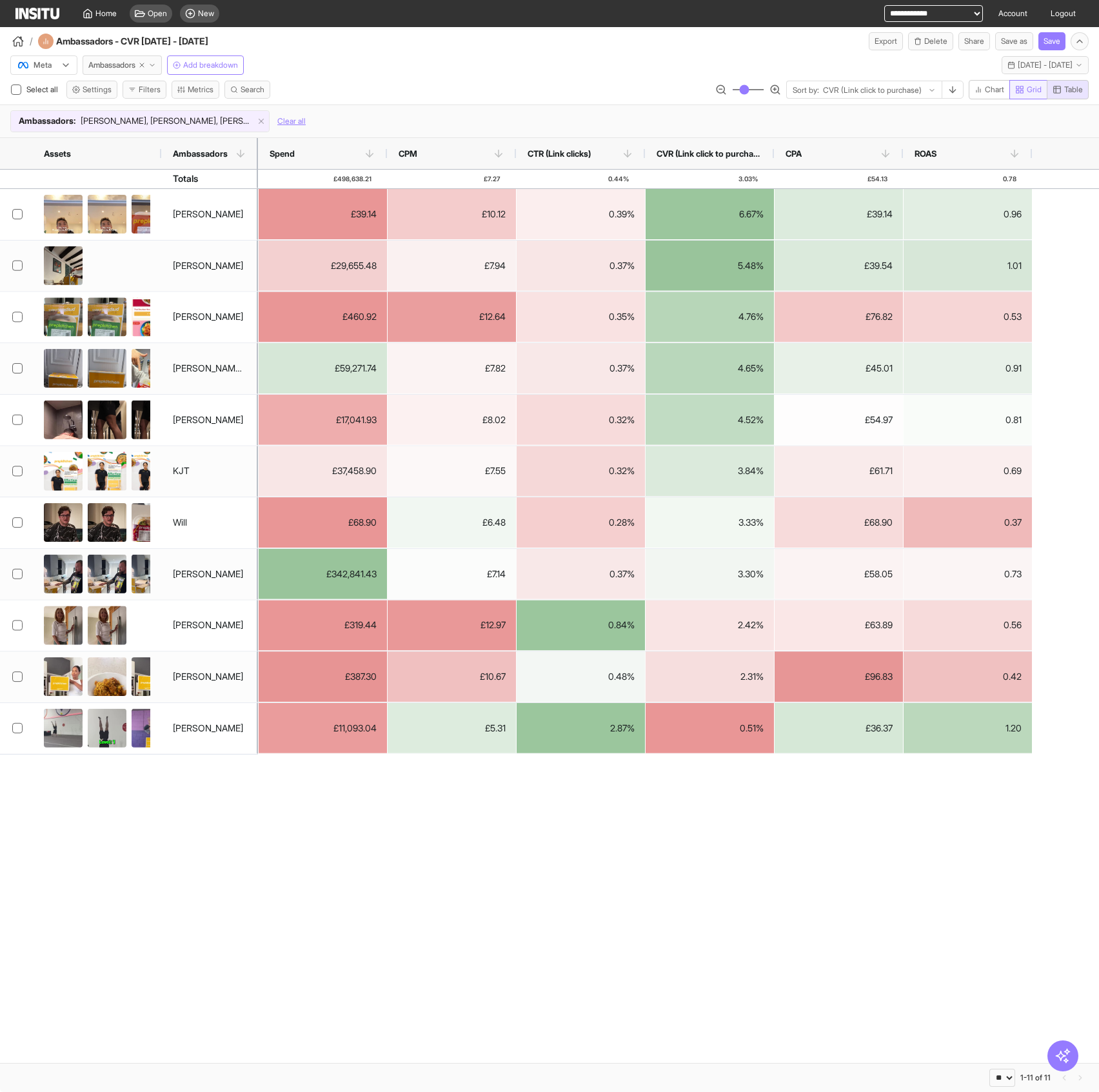
click at [890, 93] on icon "button" at bounding box center [1020, 90] width 9 height 9
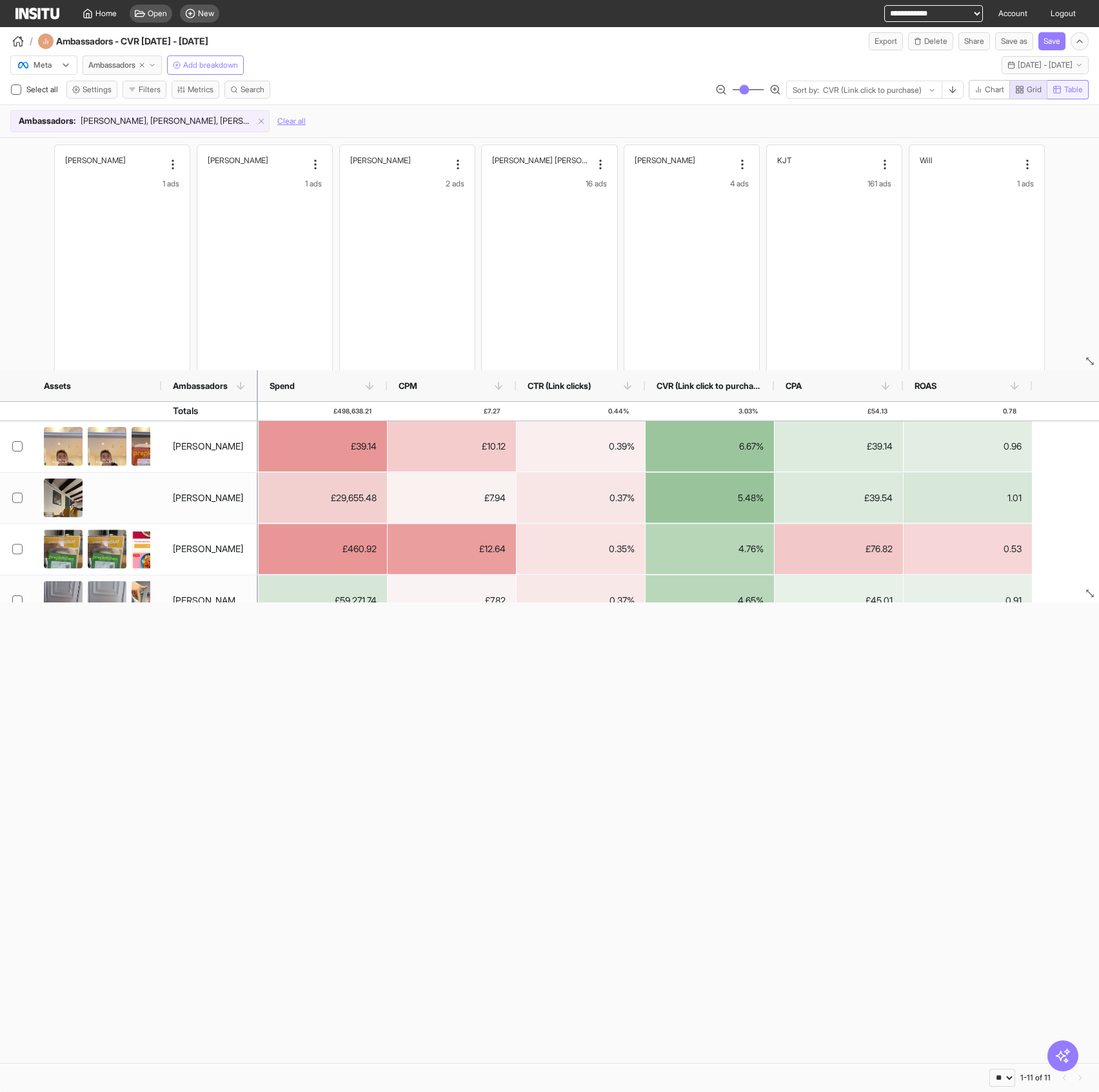
click at [890, 95] on button "Table" at bounding box center [1068, 90] width 41 height 20
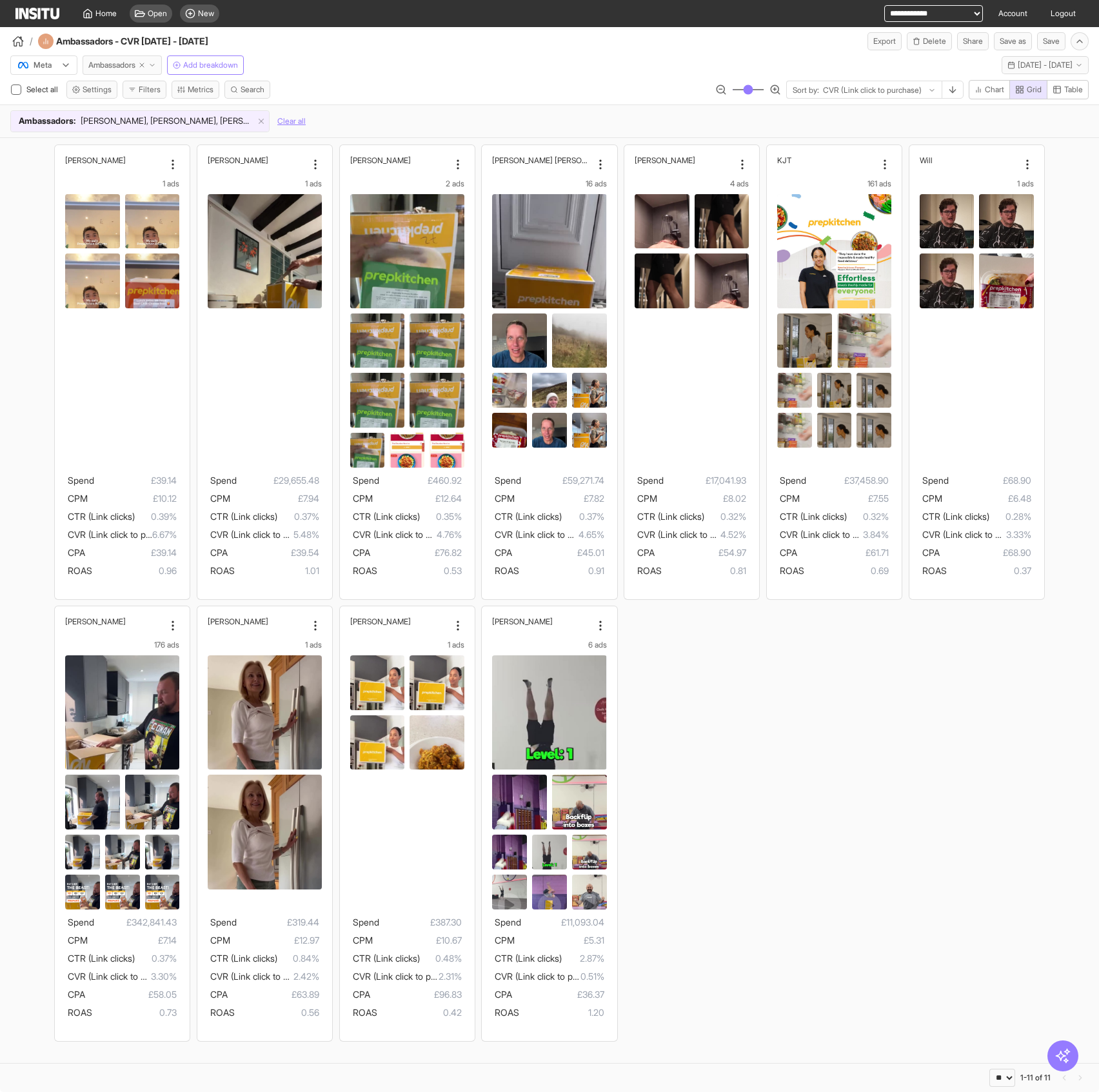
click at [98, 62] on span "Ambassadors" at bounding box center [111, 65] width 47 height 10
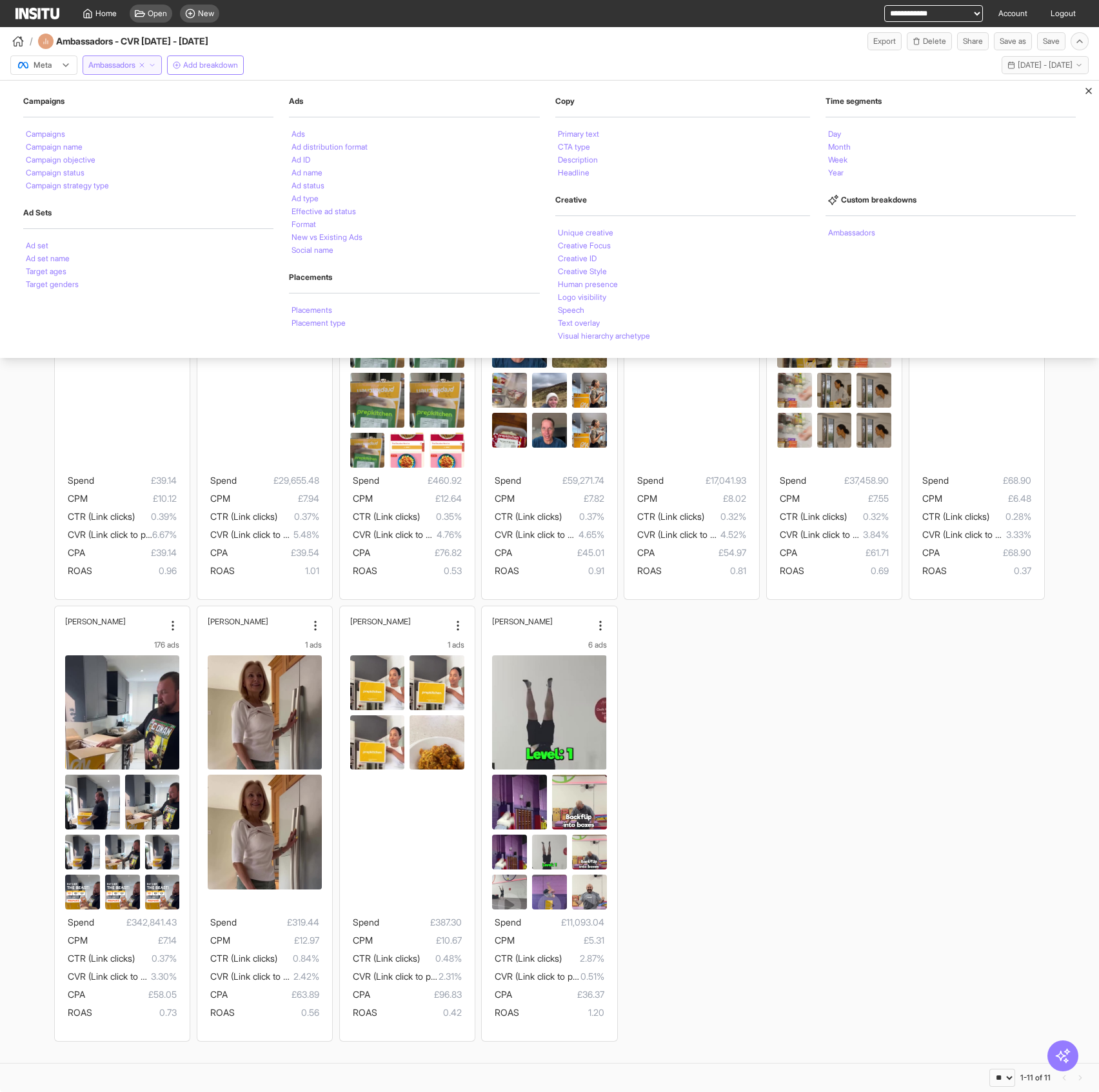
click at [103, 60] on span "Ambassadors" at bounding box center [111, 65] width 47 height 10
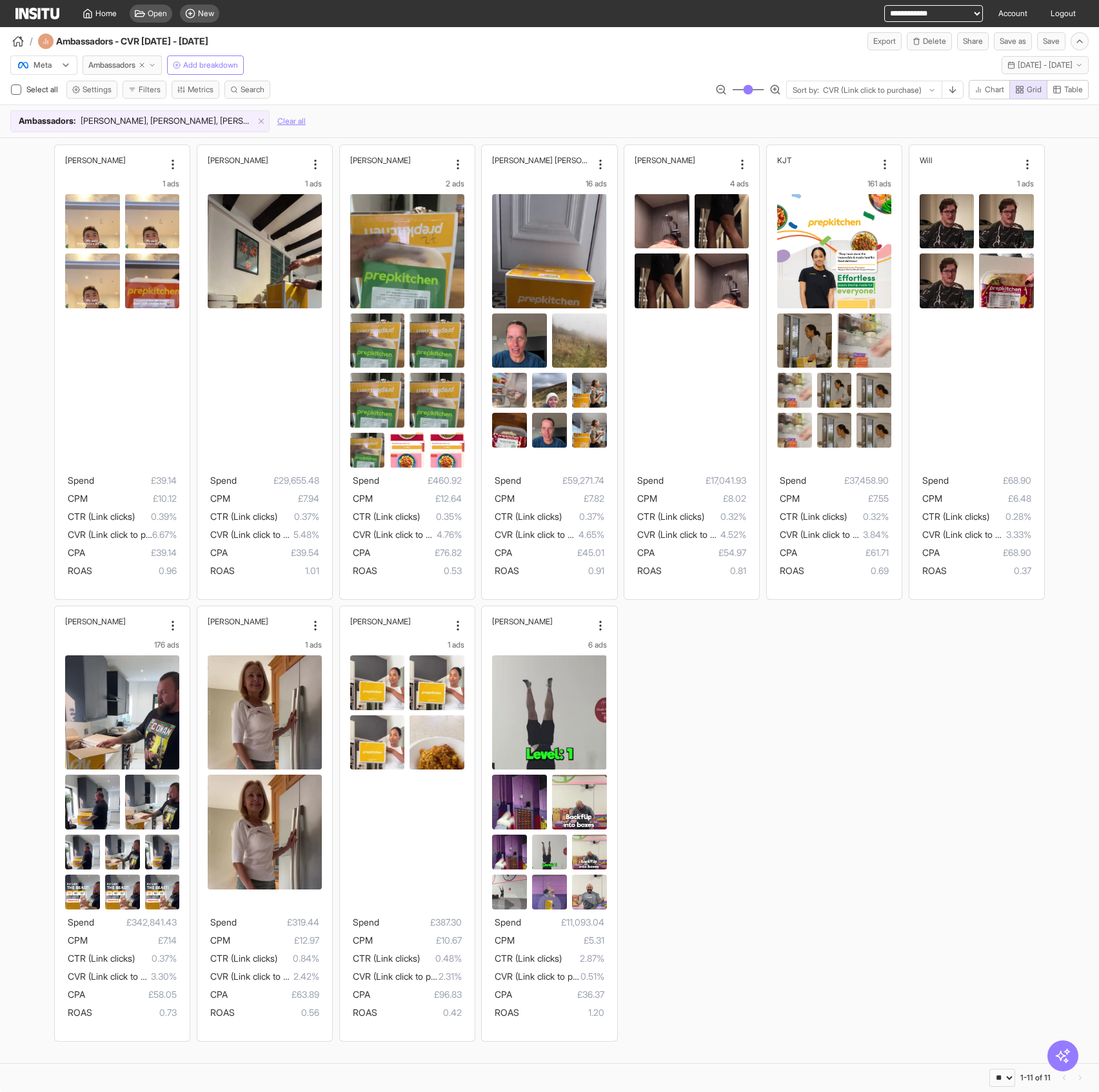
click at [357, 56] on div "Meta Ambassadors Add breakdown Tue 1 Apr - Tue 30 Sep, 2025 1 Apr 25 - 30 Sep 25" at bounding box center [550, 62] width 1099 height 25
click at [890, 44] on button "Share" at bounding box center [973, 41] width 32 height 18
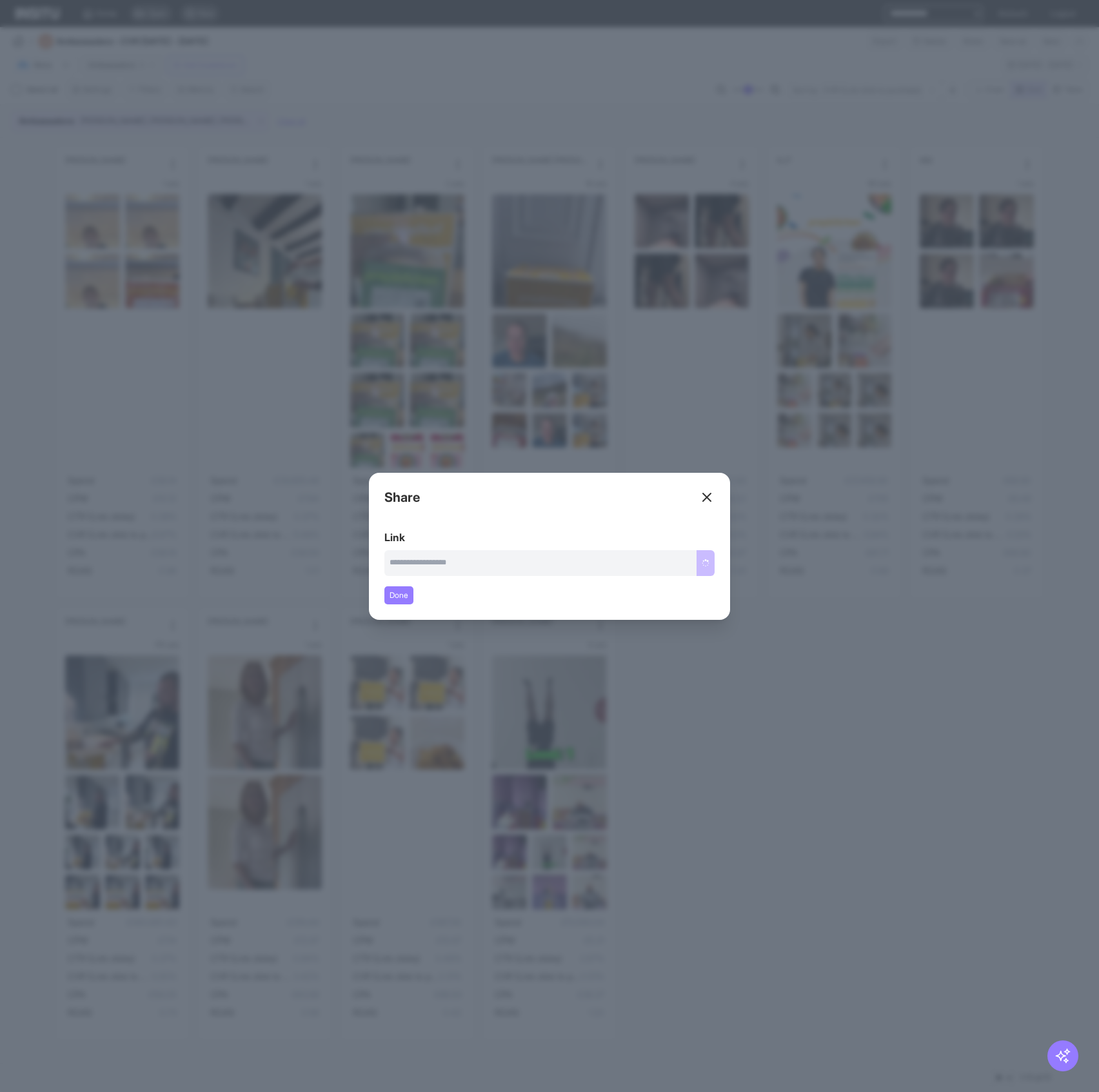
type input "**********"
click at [696, 562] on button "Copy link" at bounding box center [693, 563] width 44 height 26
click at [754, 491] on div "Close overlay" at bounding box center [550, 546] width 1099 height 1092
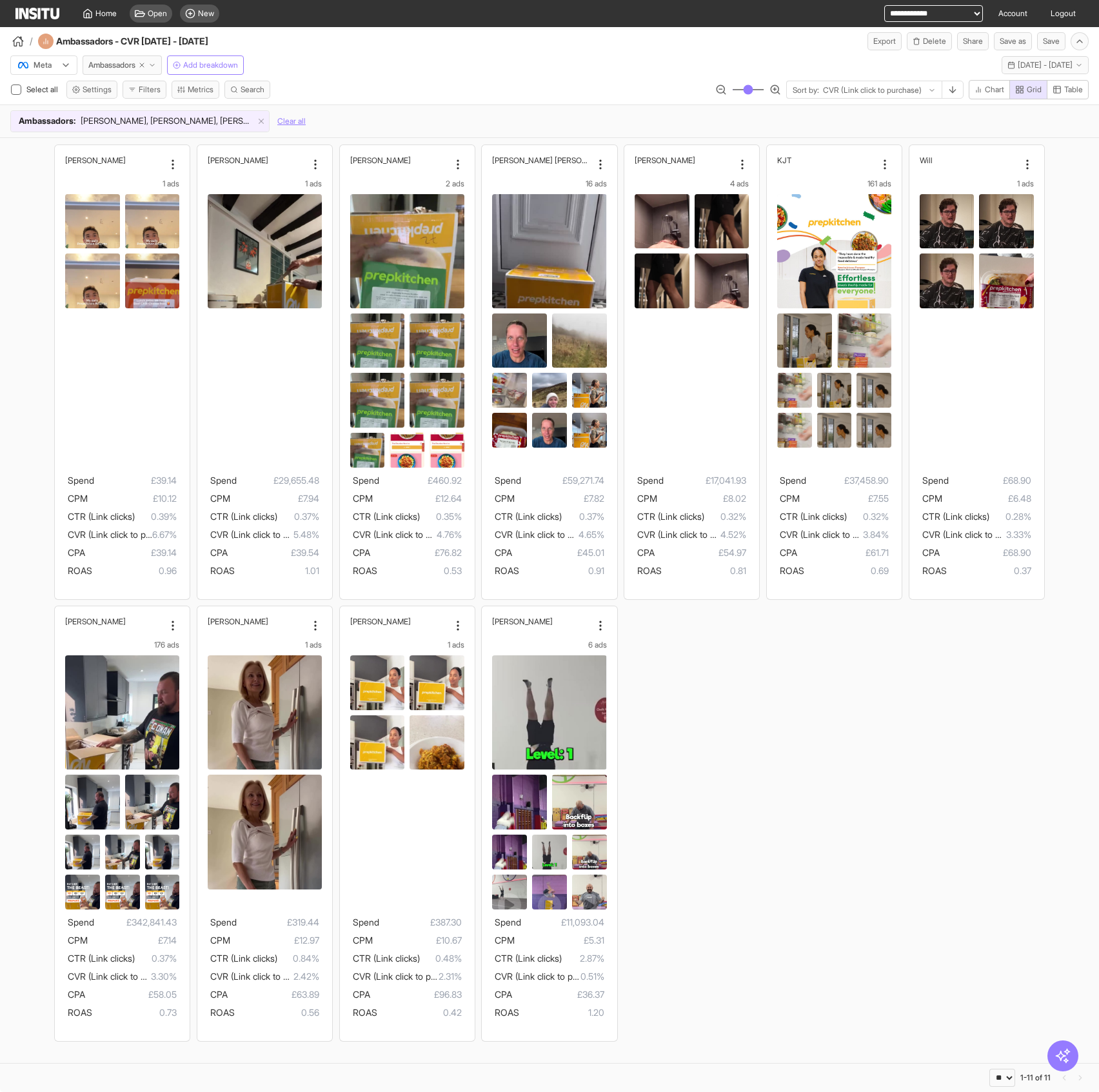
click at [837, 730] on div "Justin 1 ads Spend £39.14 CPM £10.12 CTR (Link clicks) 0.39% CVR (Link click to…" at bounding box center [550, 593] width 1099 height 909
click at [132, 68] on span "Ambassadors" at bounding box center [111, 65] width 47 height 10
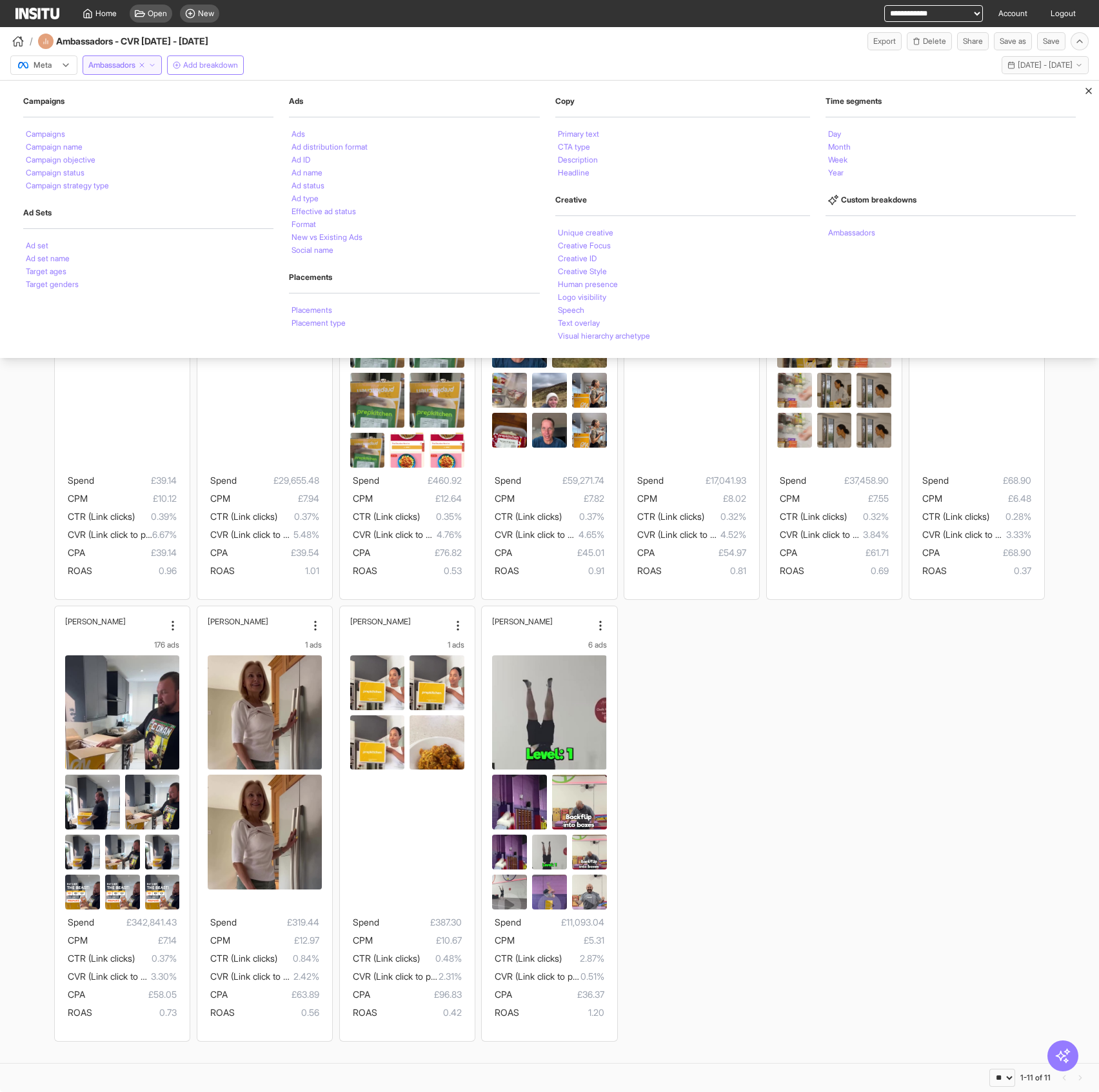
click at [890, 672] on div "Justin 1 ads Spend £39.14 CPM £10.12 CTR (Link clicks) 0.39% CVR (Link click to…" at bounding box center [550, 593] width 1099 height 909
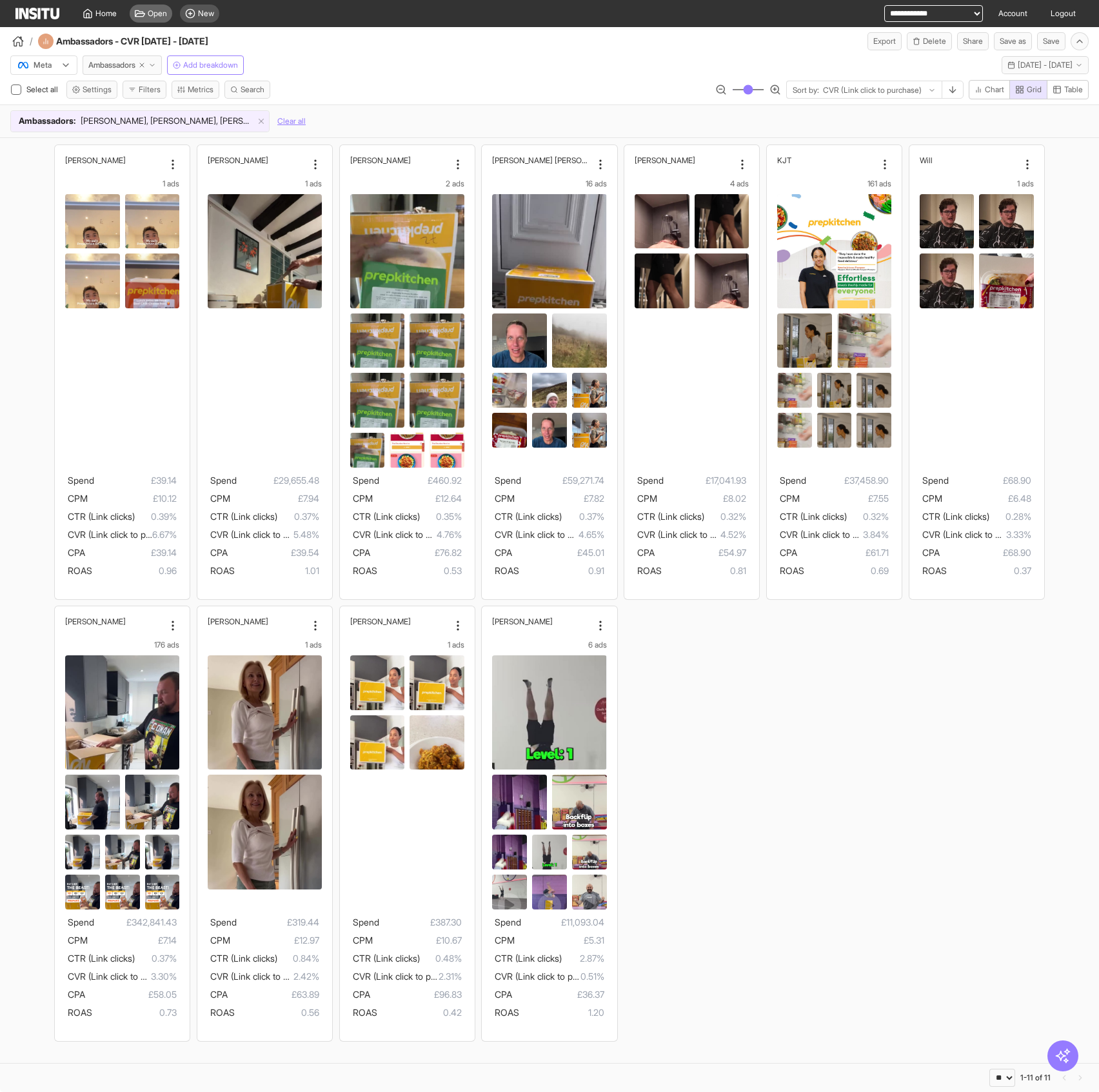
click at [163, 16] on span "Open" at bounding box center [157, 14] width 20 height 10
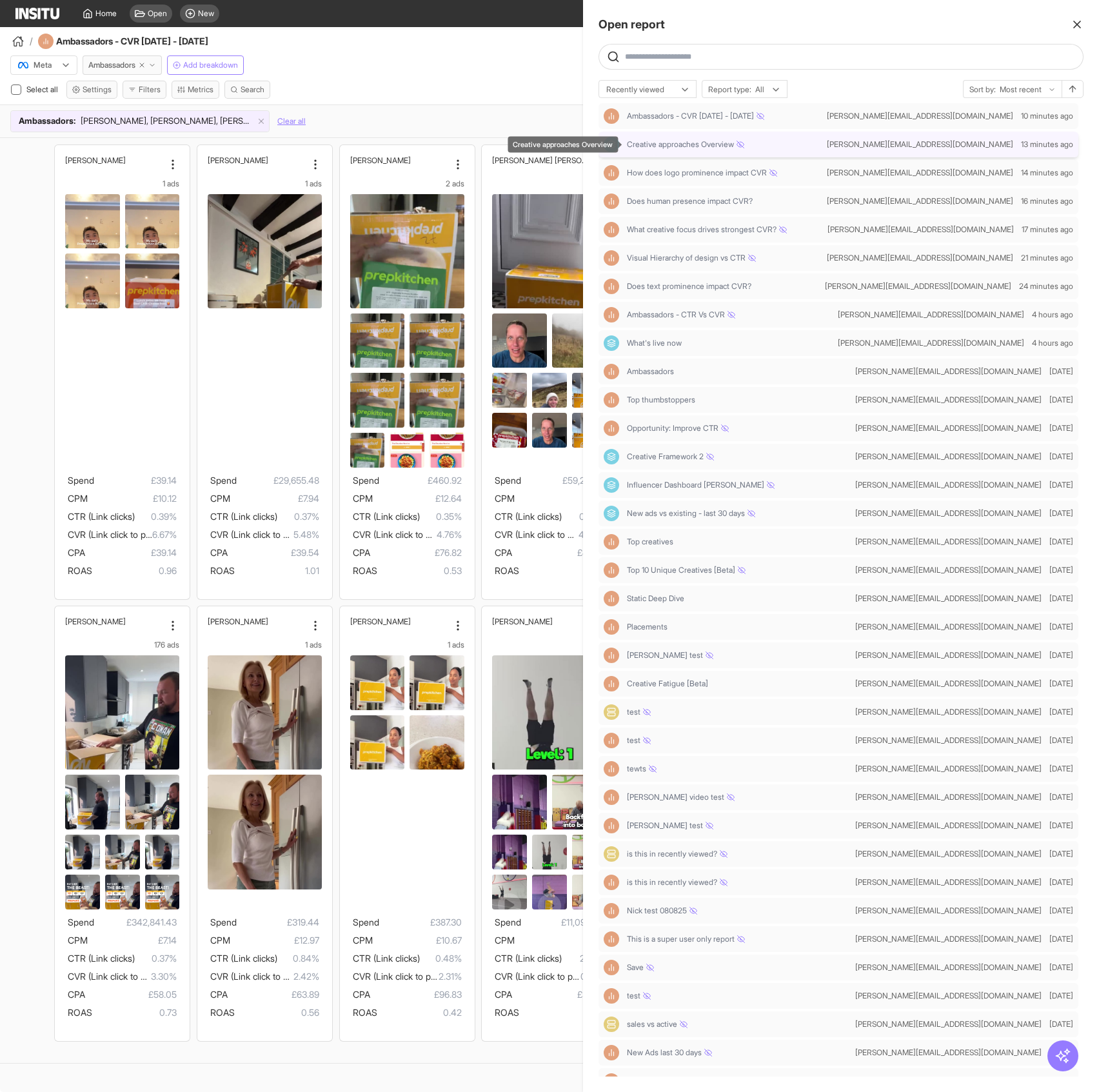
click at [701, 148] on span "Creative approaches Overview" at bounding box center [685, 144] width 117 height 10
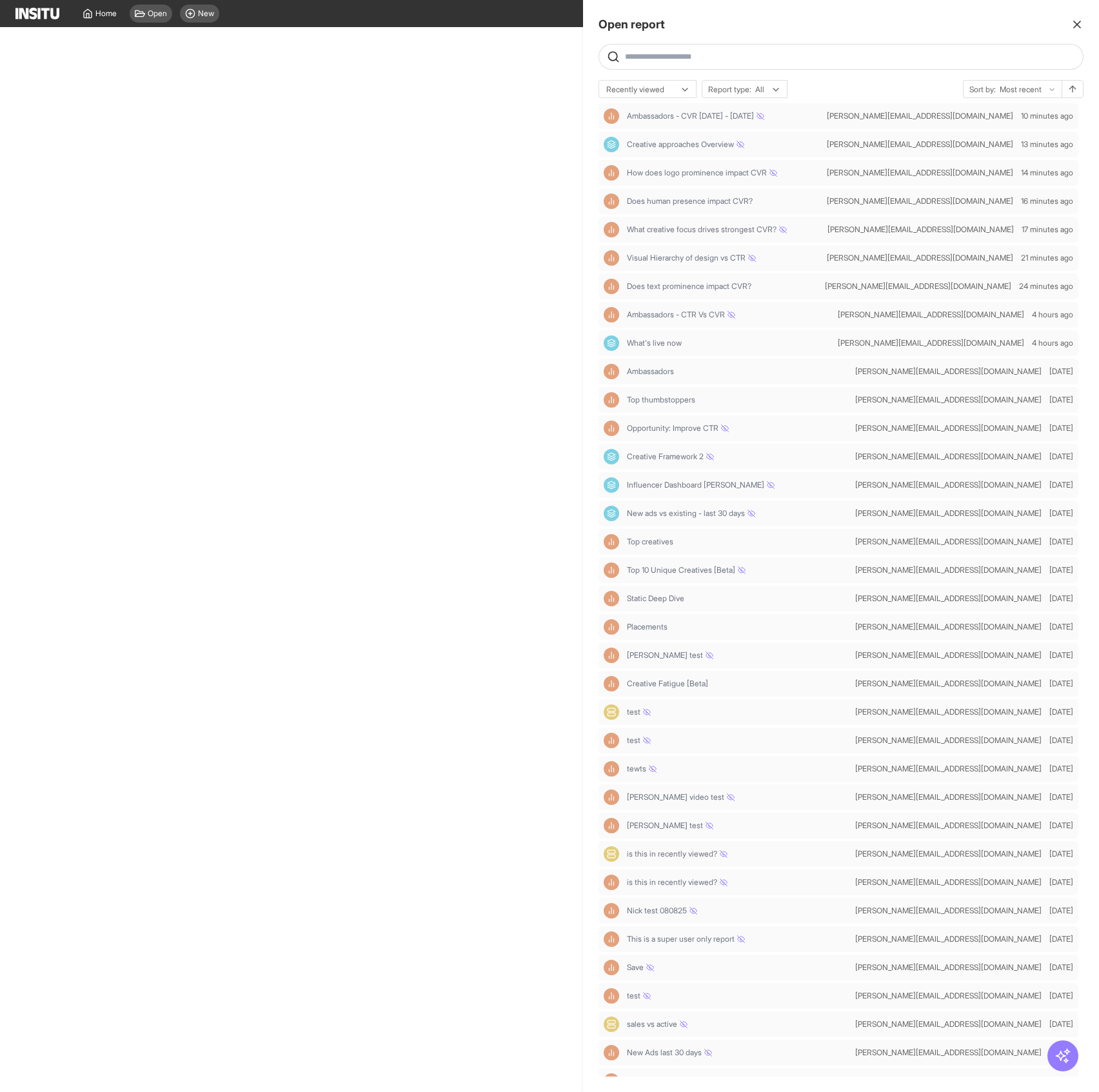
select select "**"
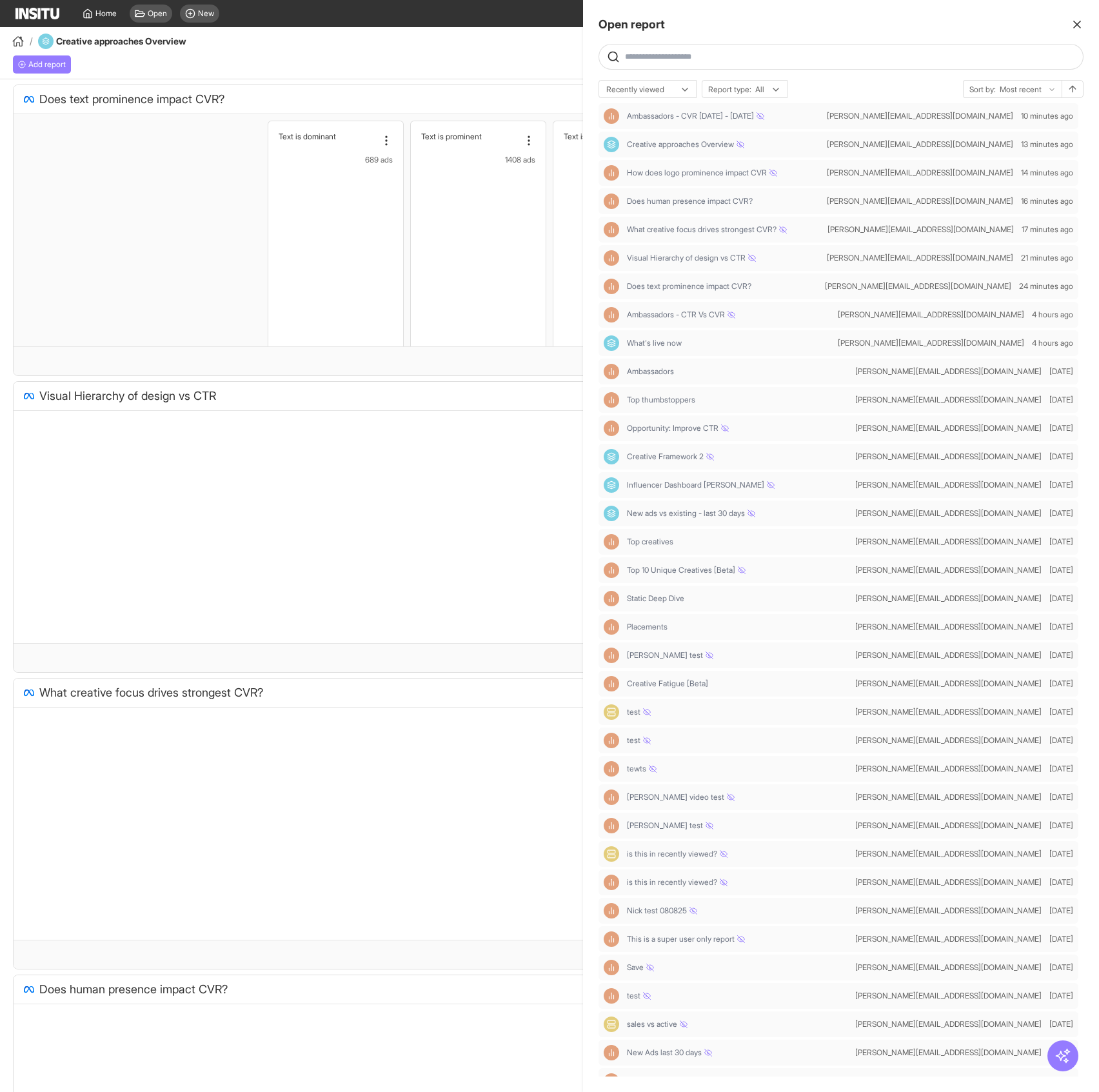
click at [373, 64] on div at bounding box center [550, 546] width 1099 height 1092
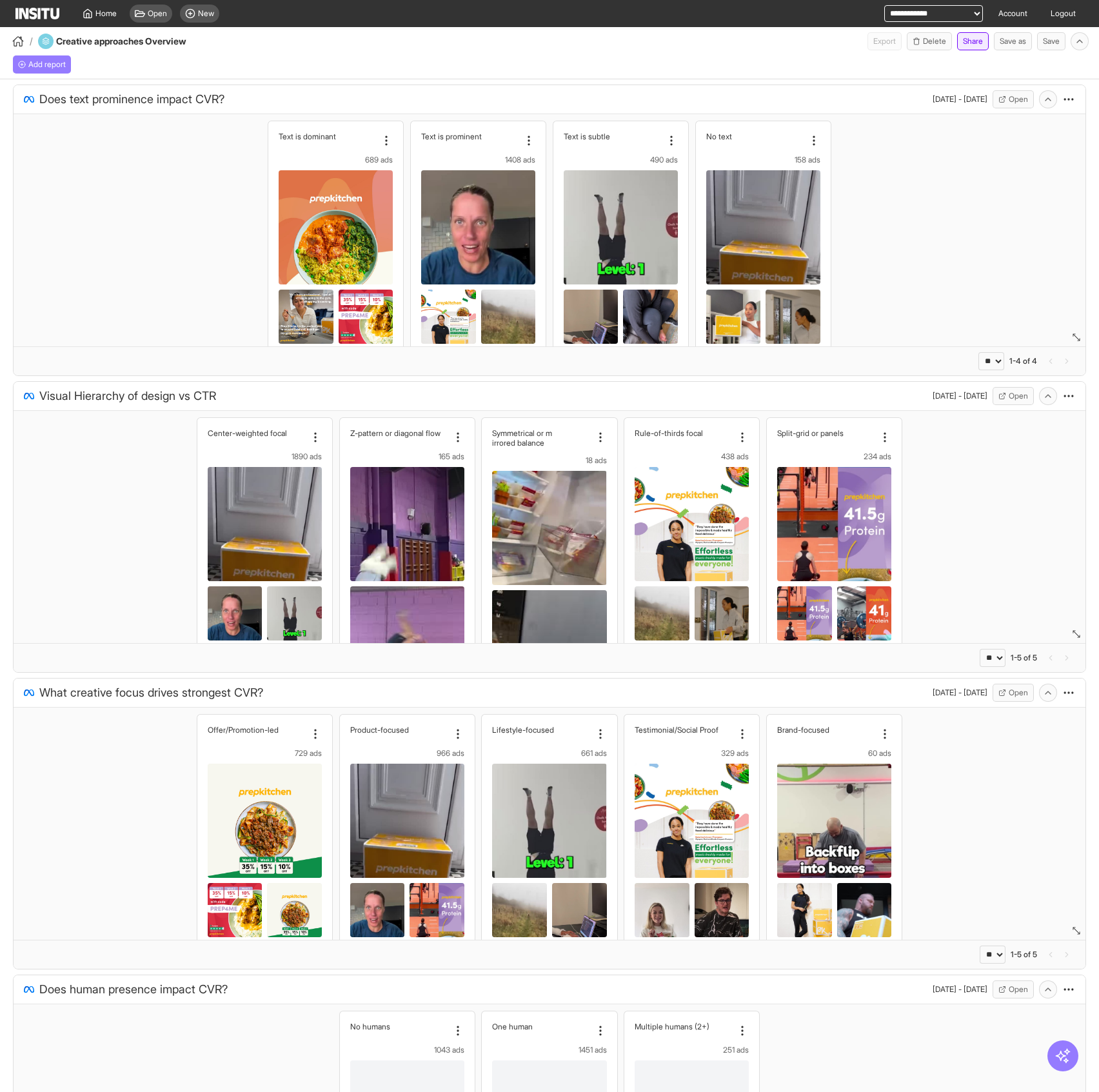
click at [890, 41] on button "Share" at bounding box center [973, 41] width 32 height 18
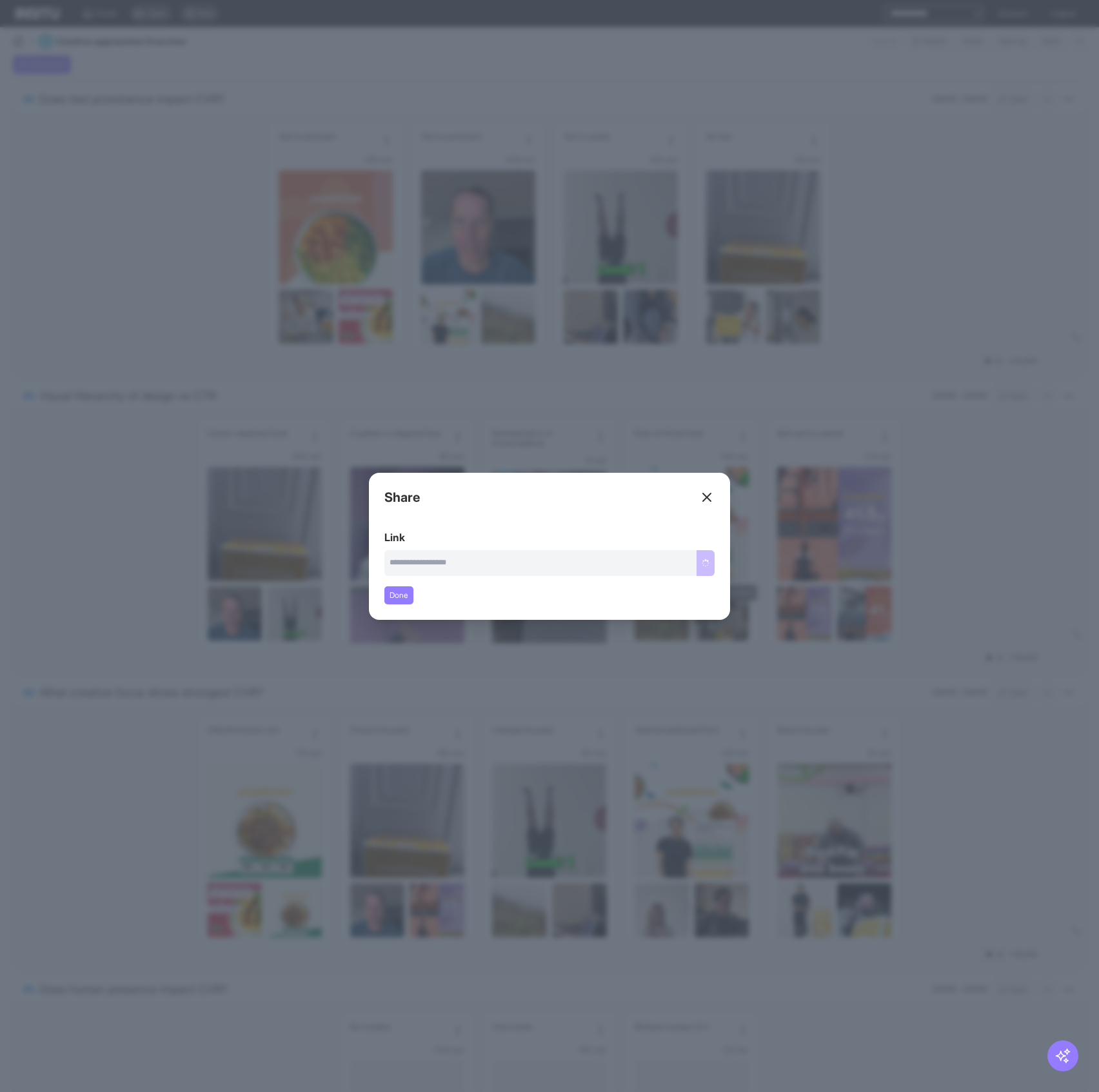
type input "**********"
click at [697, 564] on button "Copy link" at bounding box center [693, 563] width 44 height 26
click at [831, 508] on div "Close overlay" at bounding box center [550, 546] width 1099 height 1092
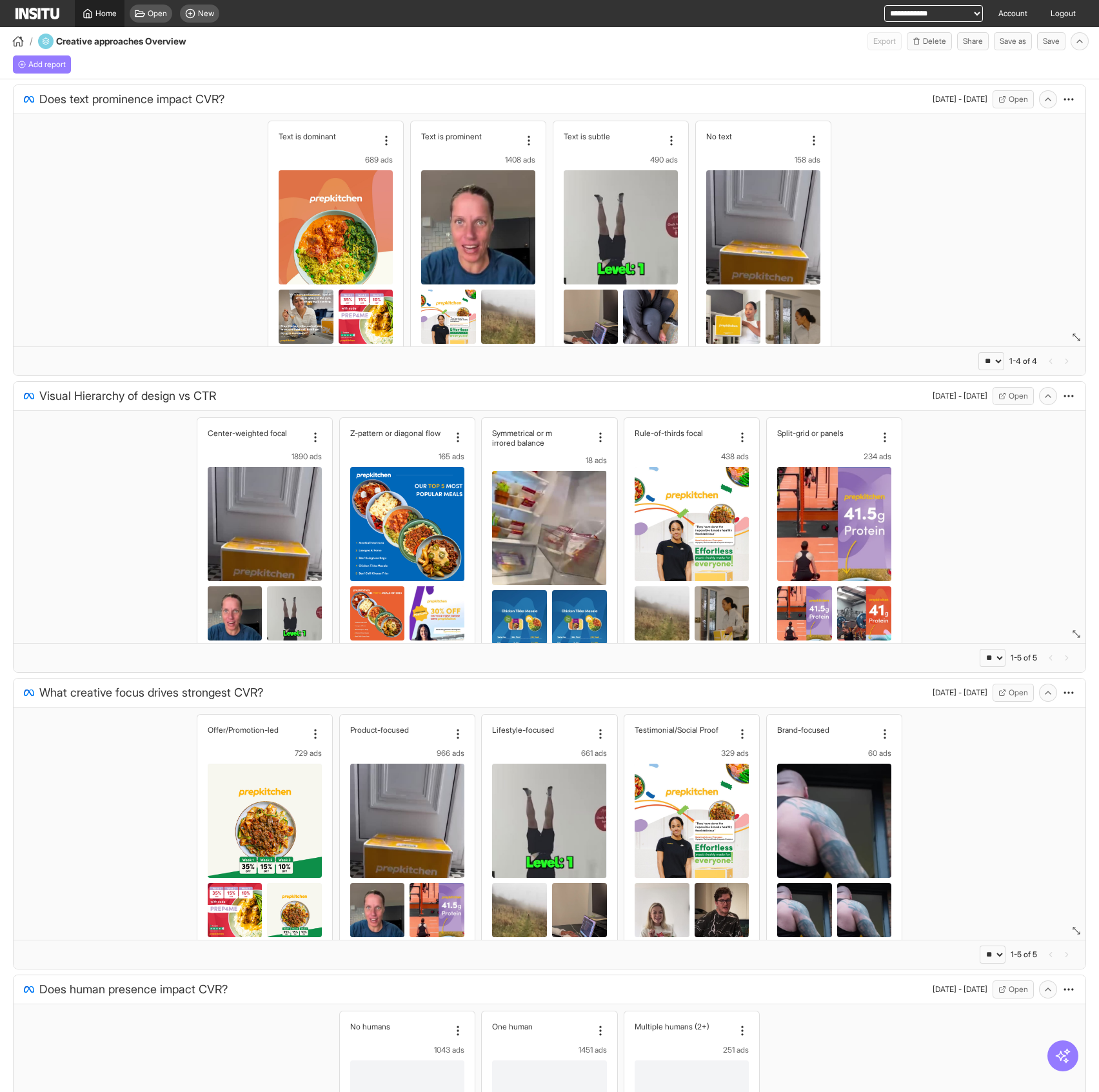
click at [91, 15] on icon at bounding box center [87, 14] width 8 height 9
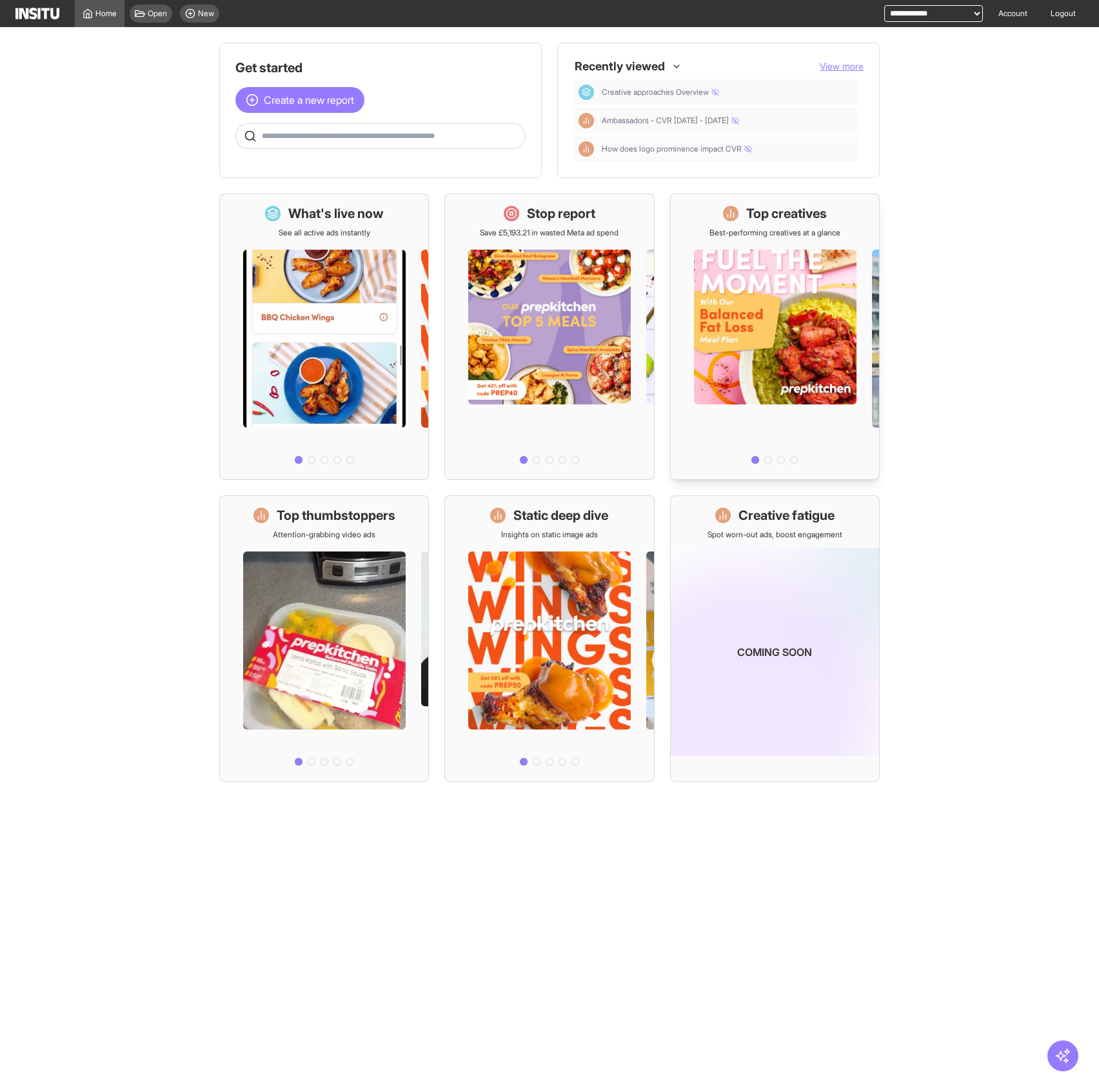
click at [729, 280] on div at bounding box center [775, 354] width 209 height 231
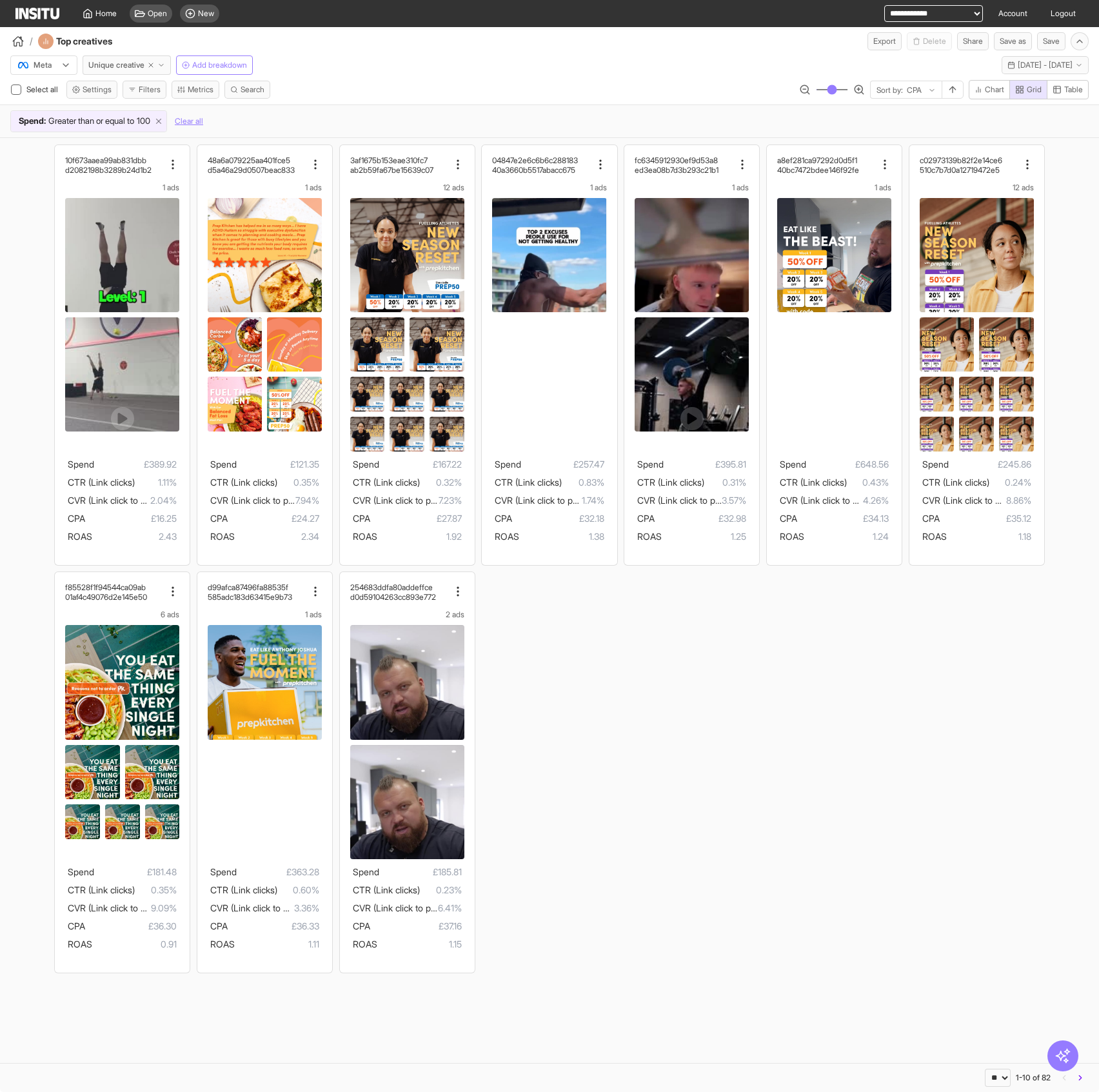
click at [163, 121] on icon at bounding box center [158, 121] width 9 height 9
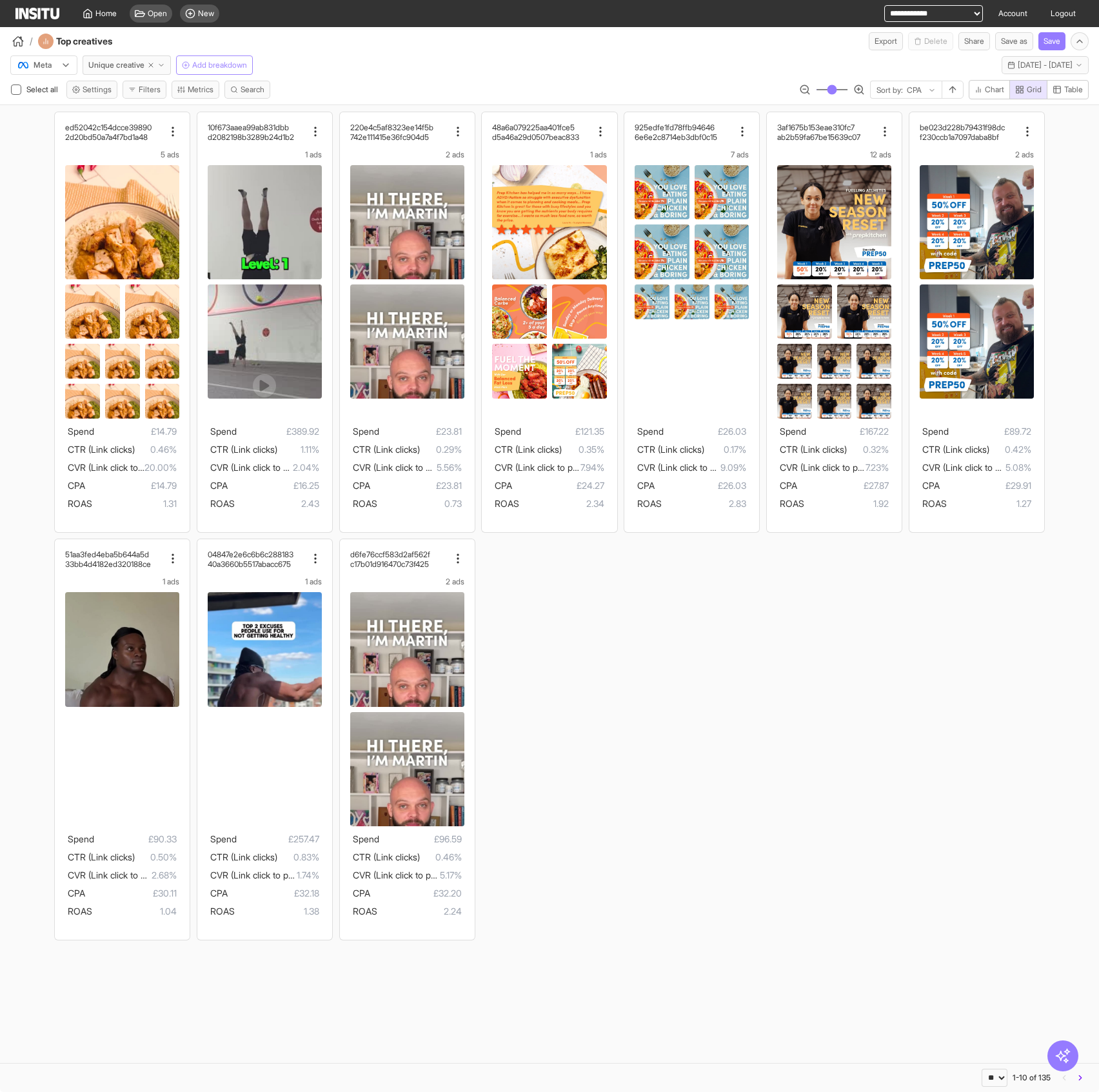
click at [236, 66] on span "Add breakdown" at bounding box center [220, 65] width 55 height 10
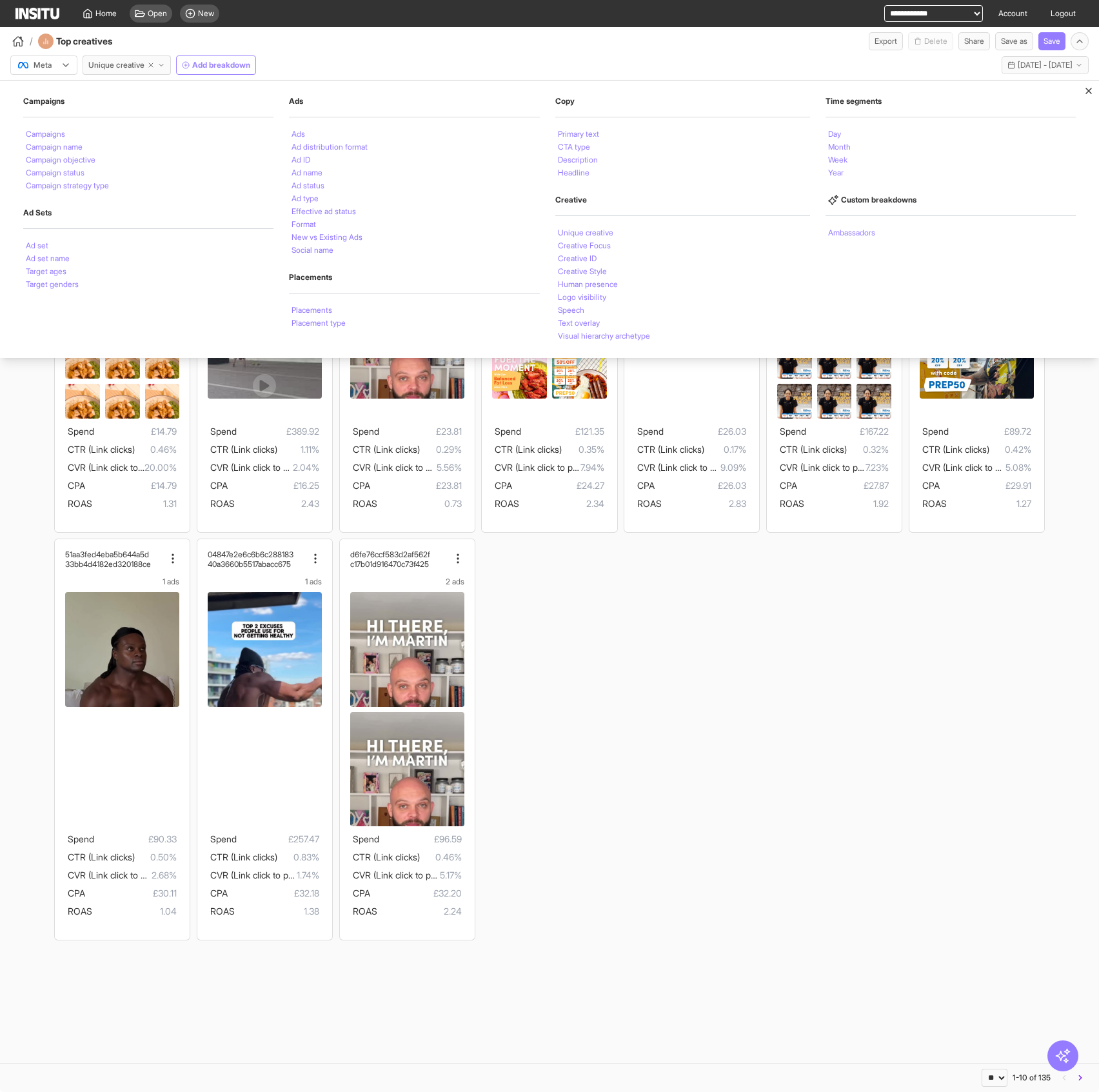
click at [236, 66] on span "Add breakdown" at bounding box center [221, 65] width 58 height 10
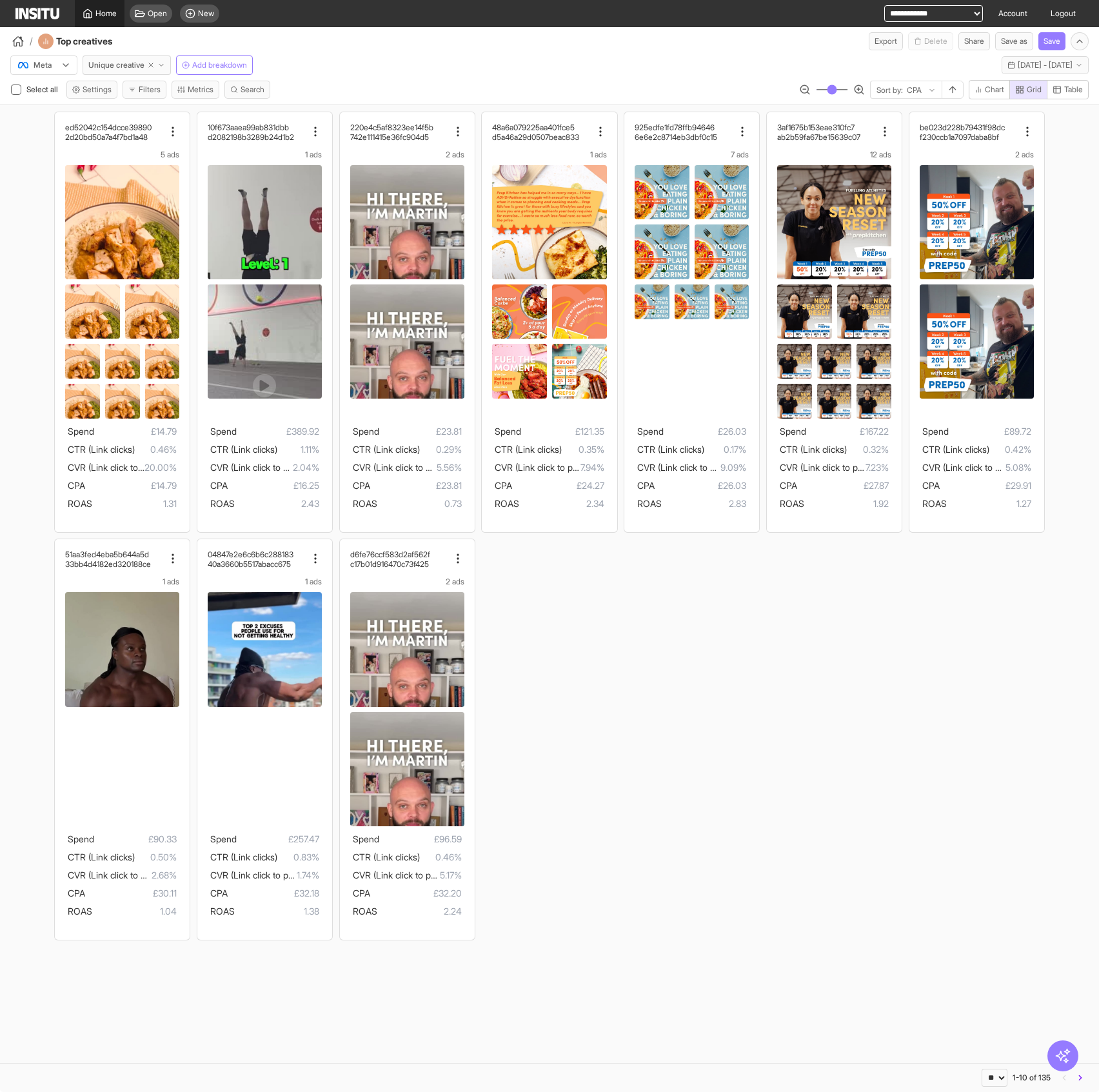
click at [100, 21] on link "Home" at bounding box center [100, 14] width 50 height 27
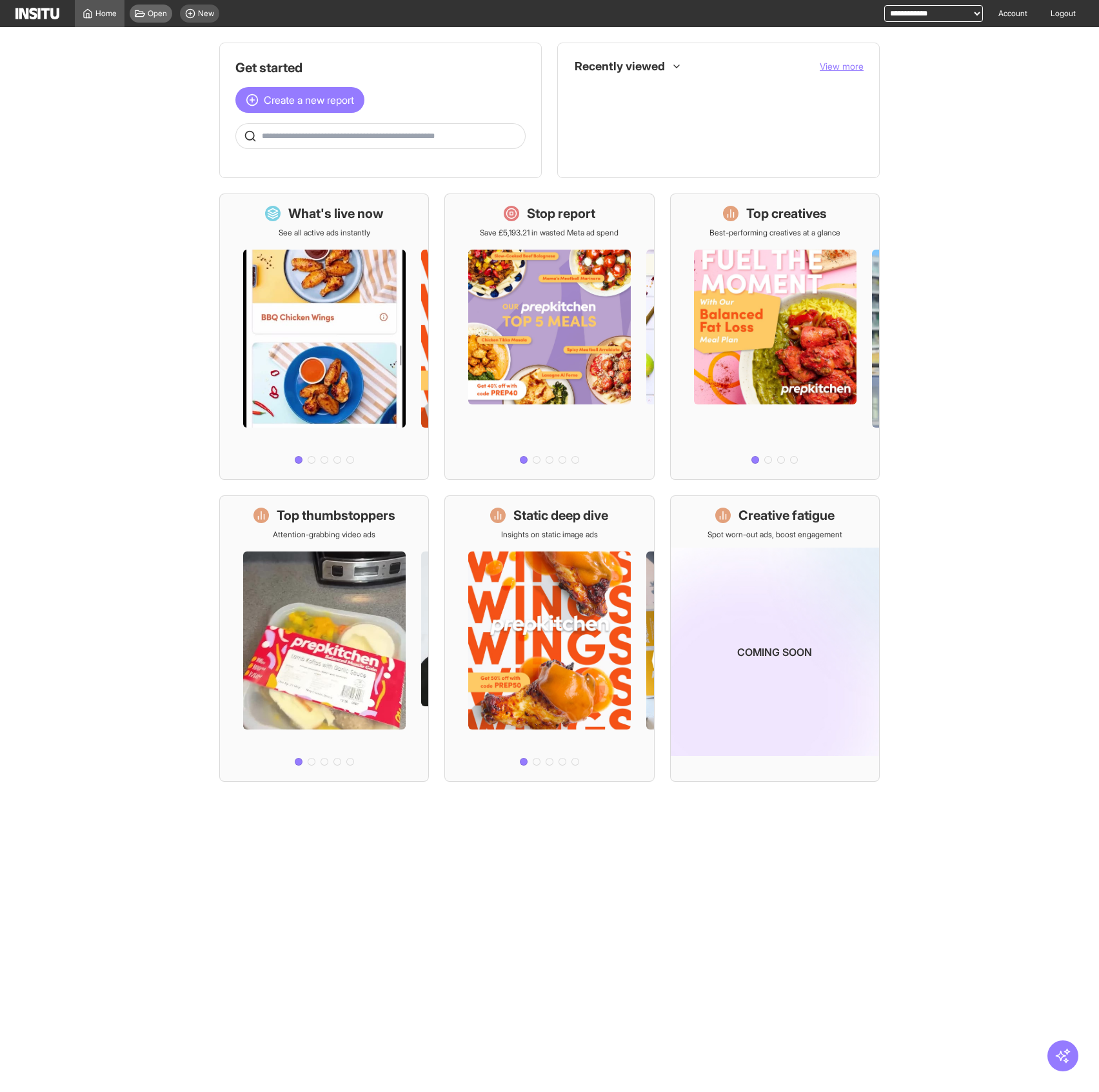
click at [151, 17] on span "Open" at bounding box center [157, 14] width 20 height 10
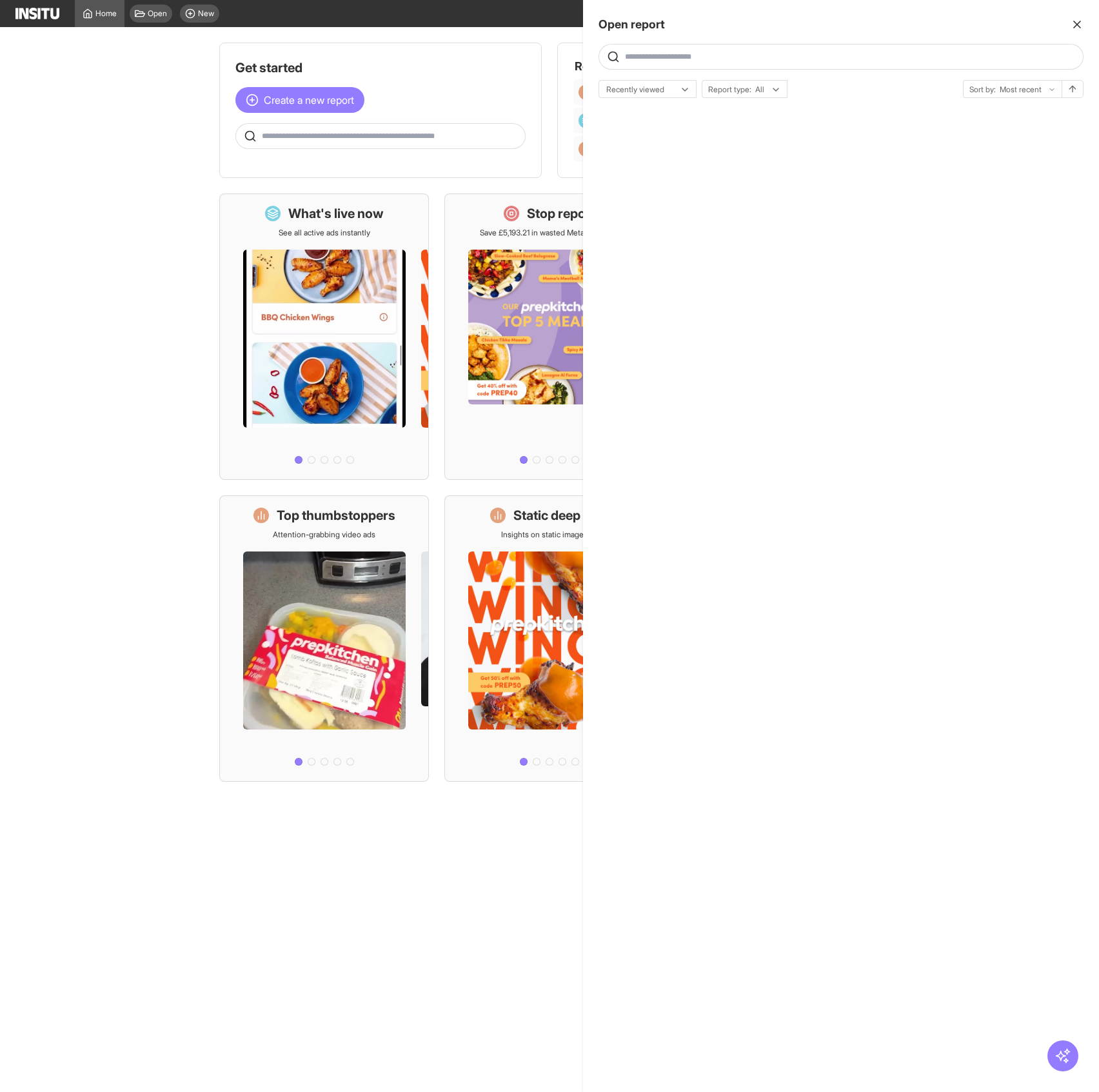
click at [124, 17] on div at bounding box center [550, 546] width 1099 height 1092
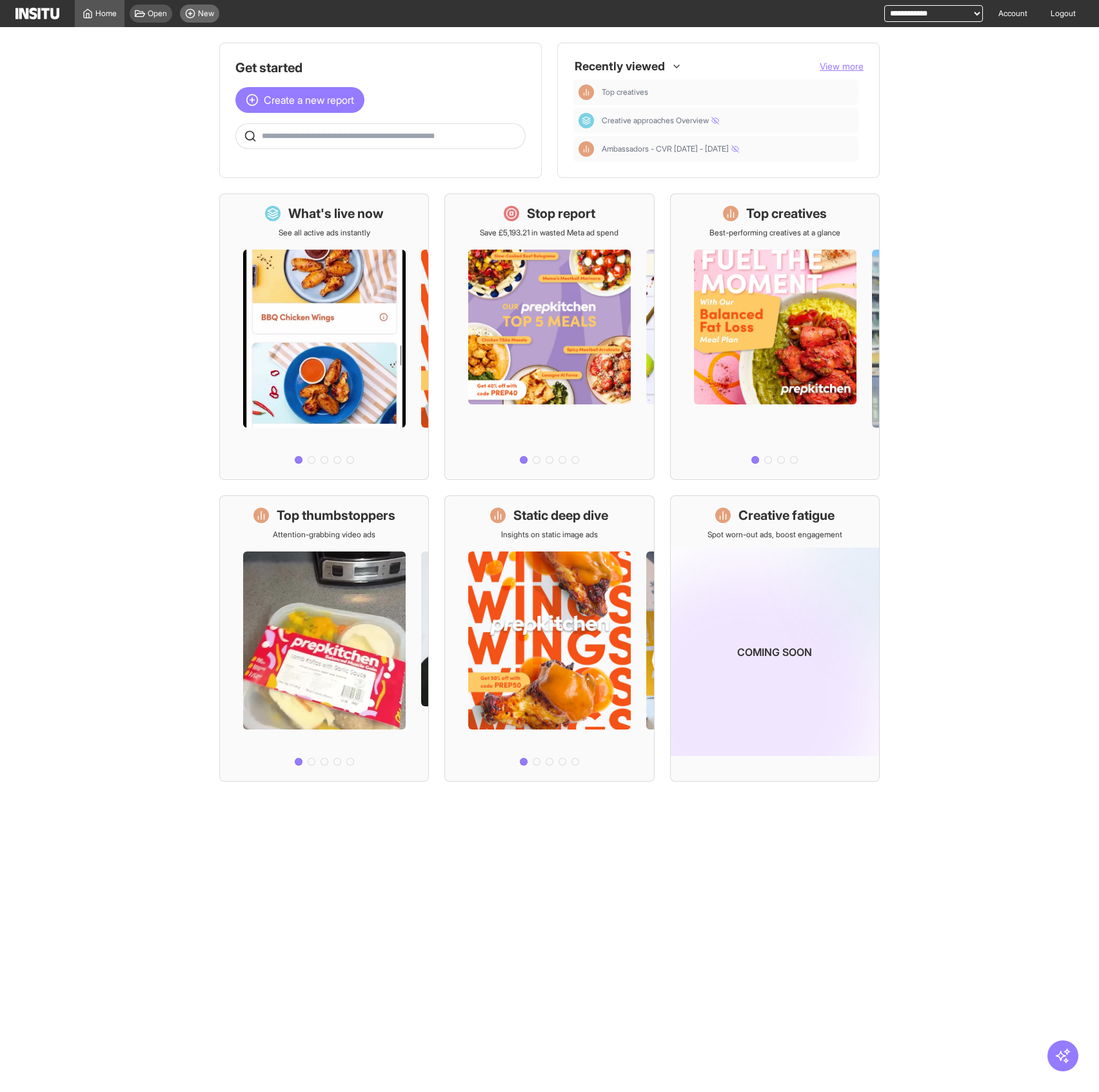
click at [206, 18] on span "New" at bounding box center [206, 14] width 16 height 10
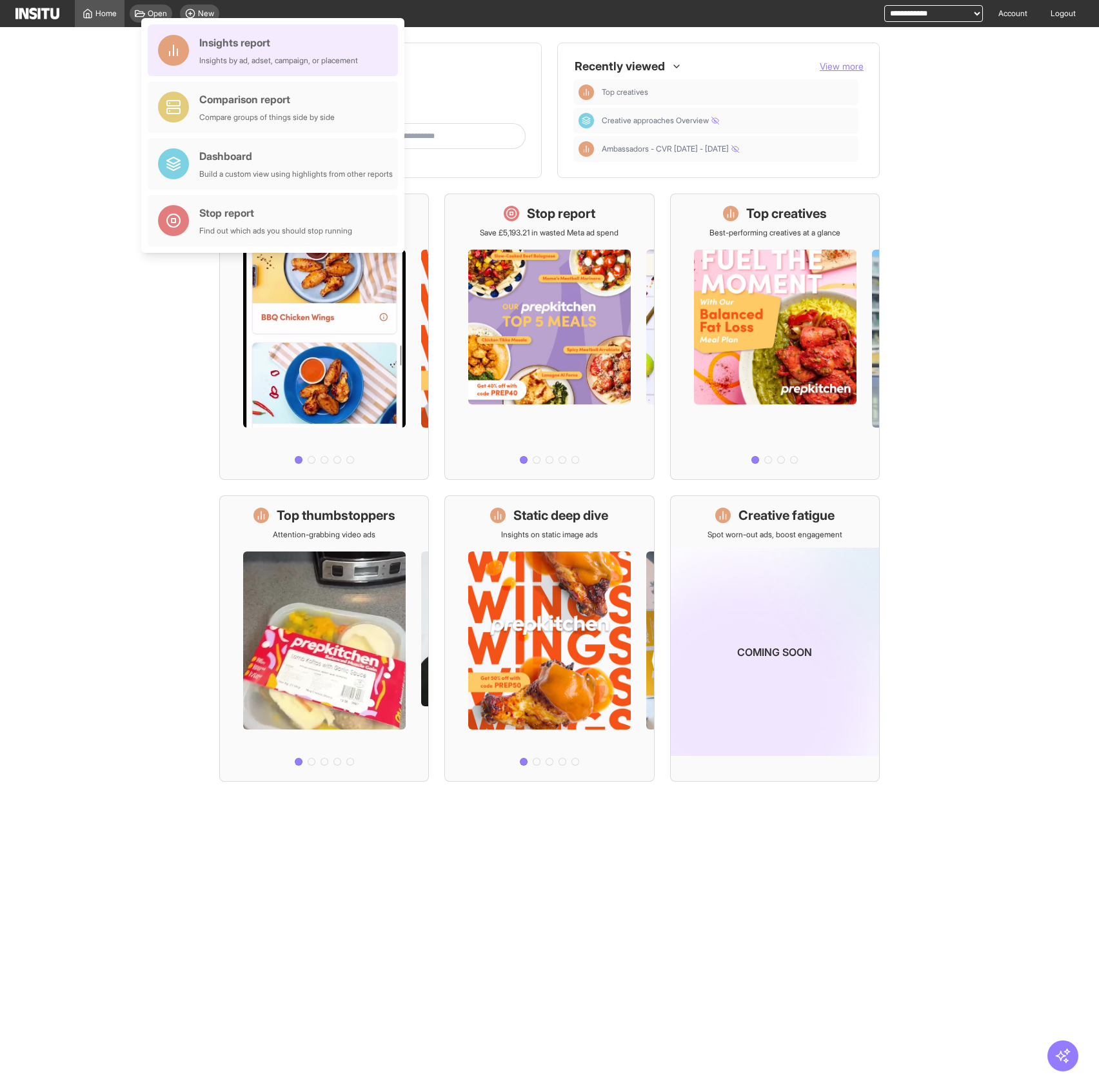
click at [230, 68] on div "Insights report Insights by ad, adset, campaign, or placement" at bounding box center [273, 50] width 250 height 51
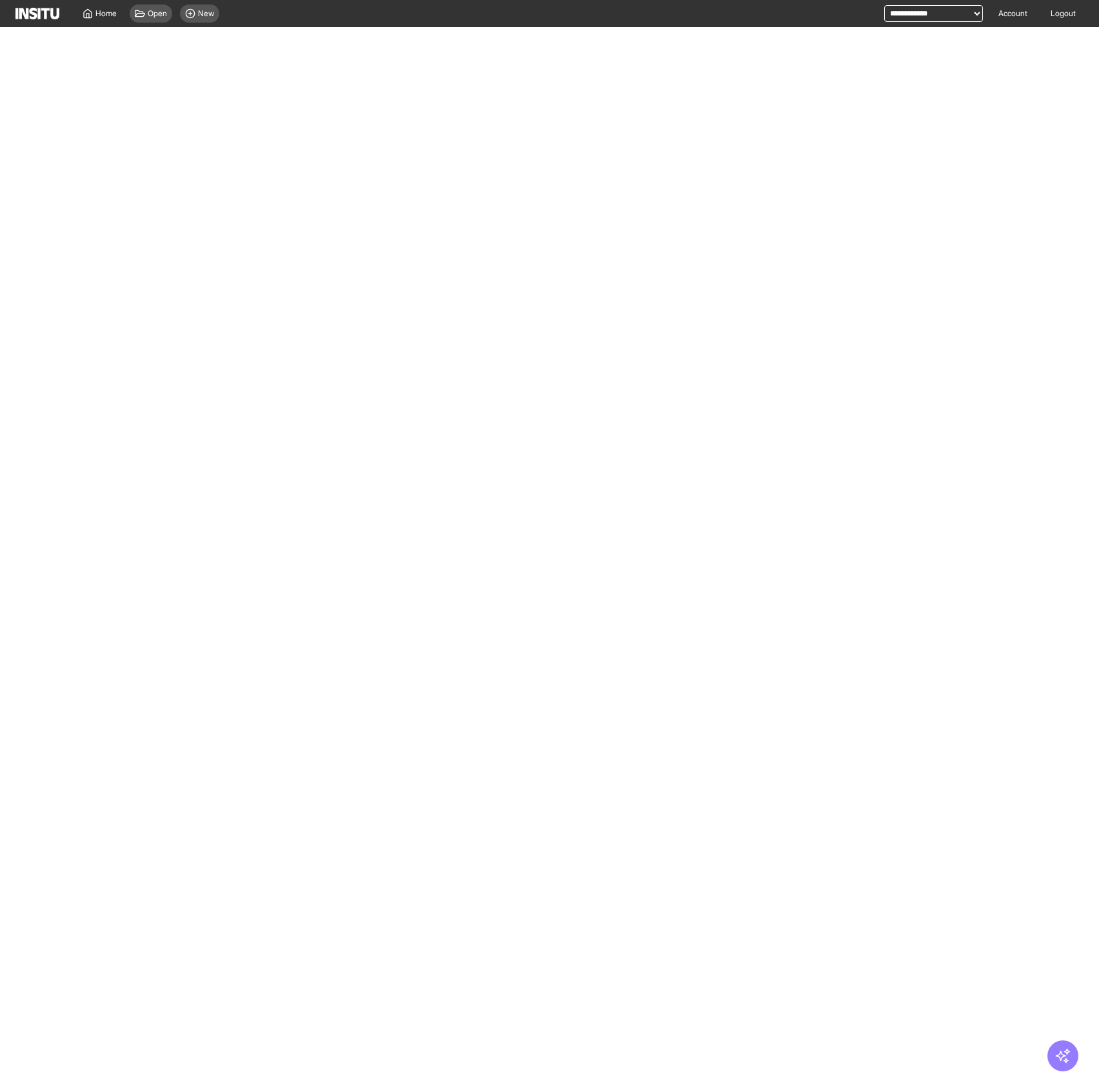
select select "**"
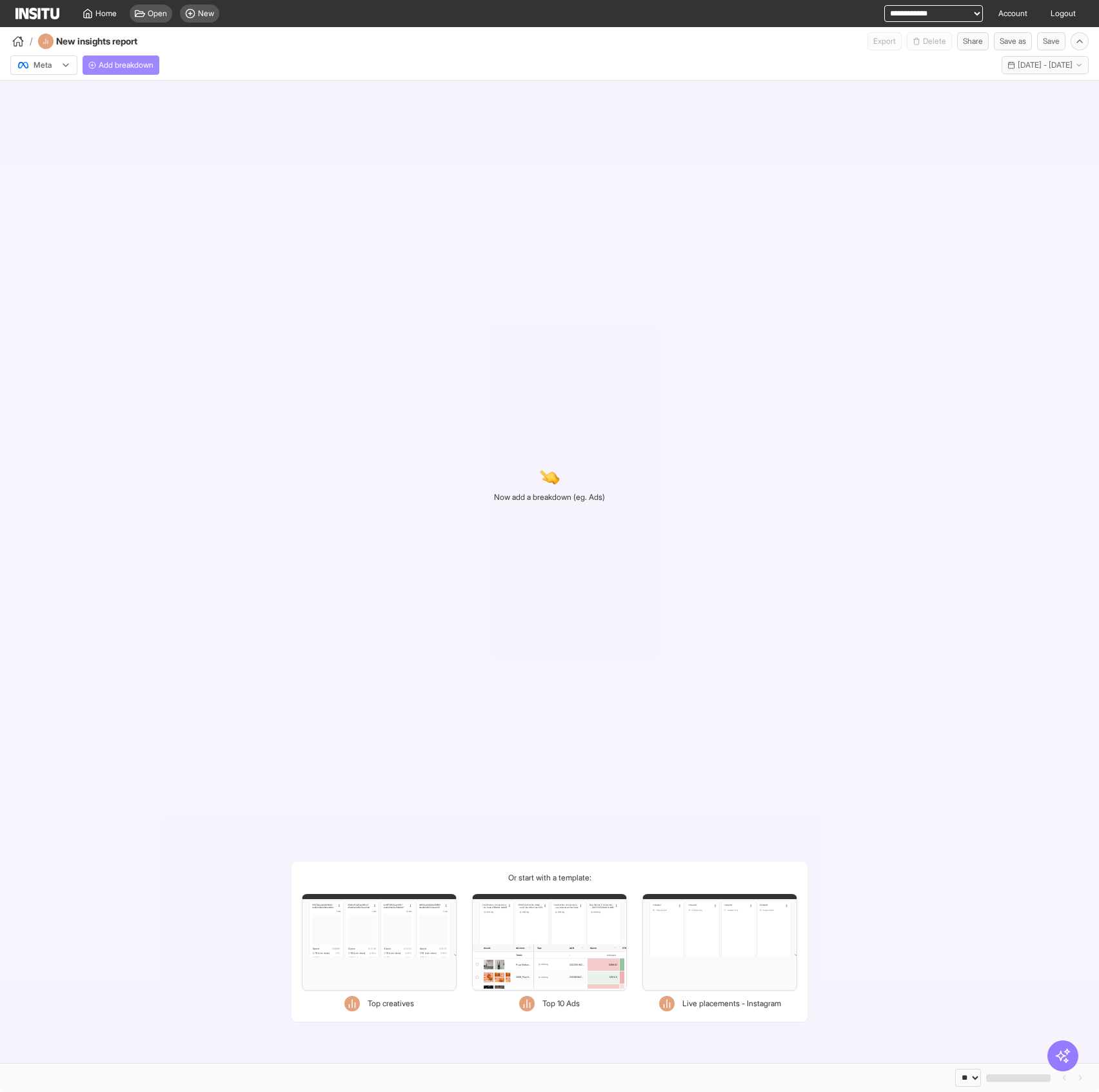
click at [123, 67] on span "Add breakdown" at bounding box center [126, 65] width 55 height 10
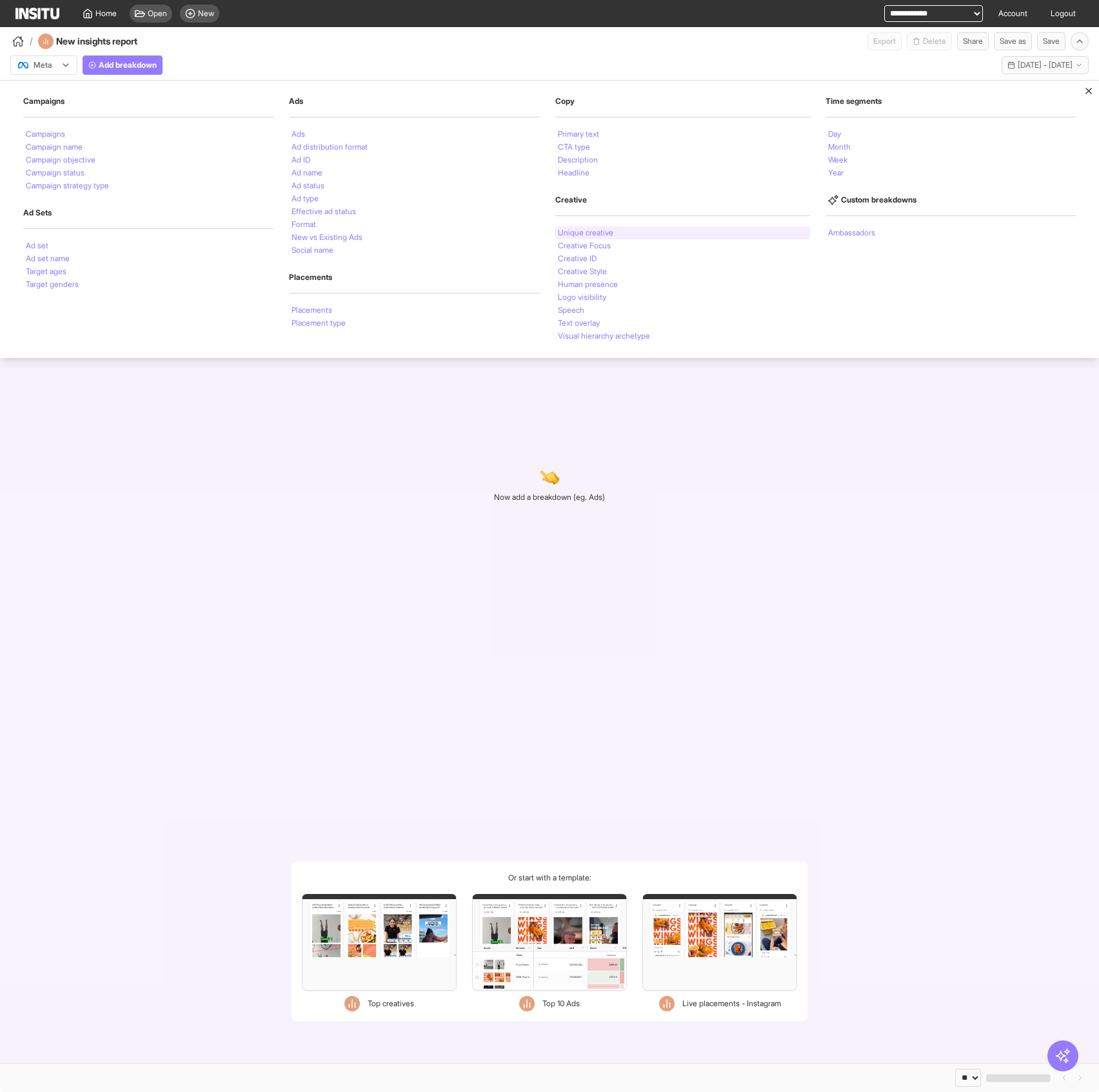
click at [580, 229] on li "Unique creative" at bounding box center [585, 232] width 56 height 8
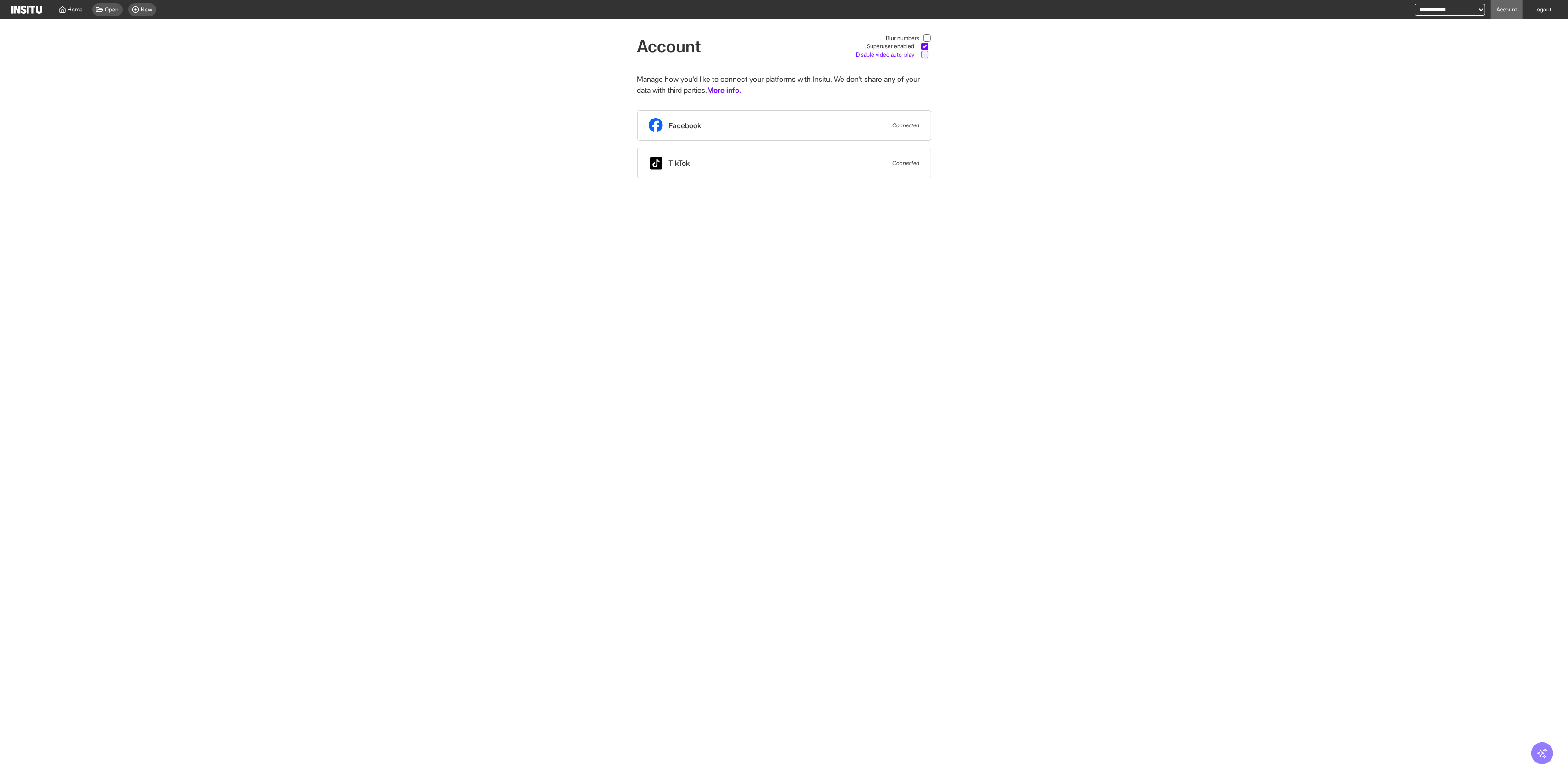
click at [926, 55] on icon at bounding box center [925, 55] width 5 height 5
click at [925, 55] on icon at bounding box center [925, 55] width 5 height 5
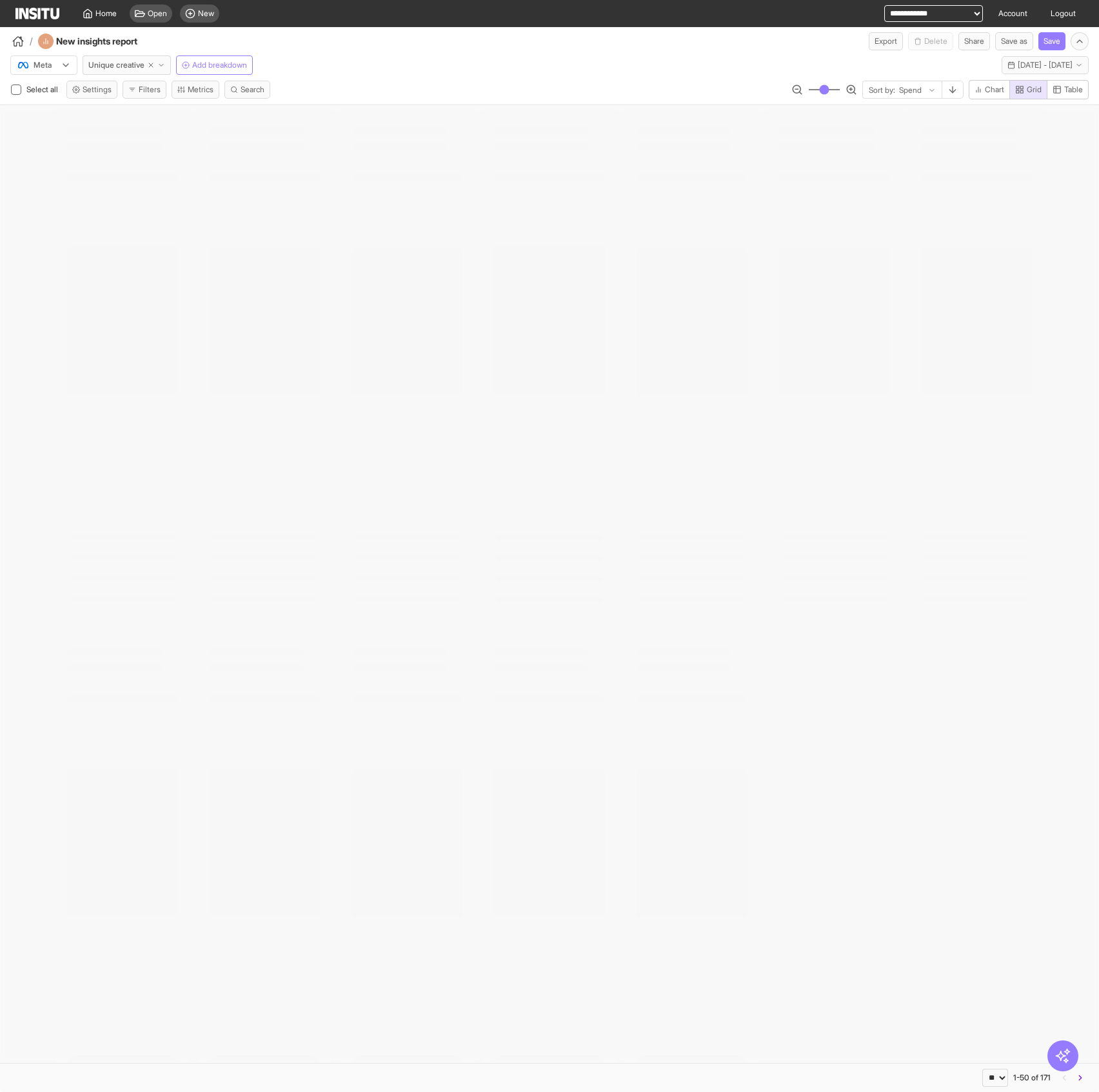
select select "**"
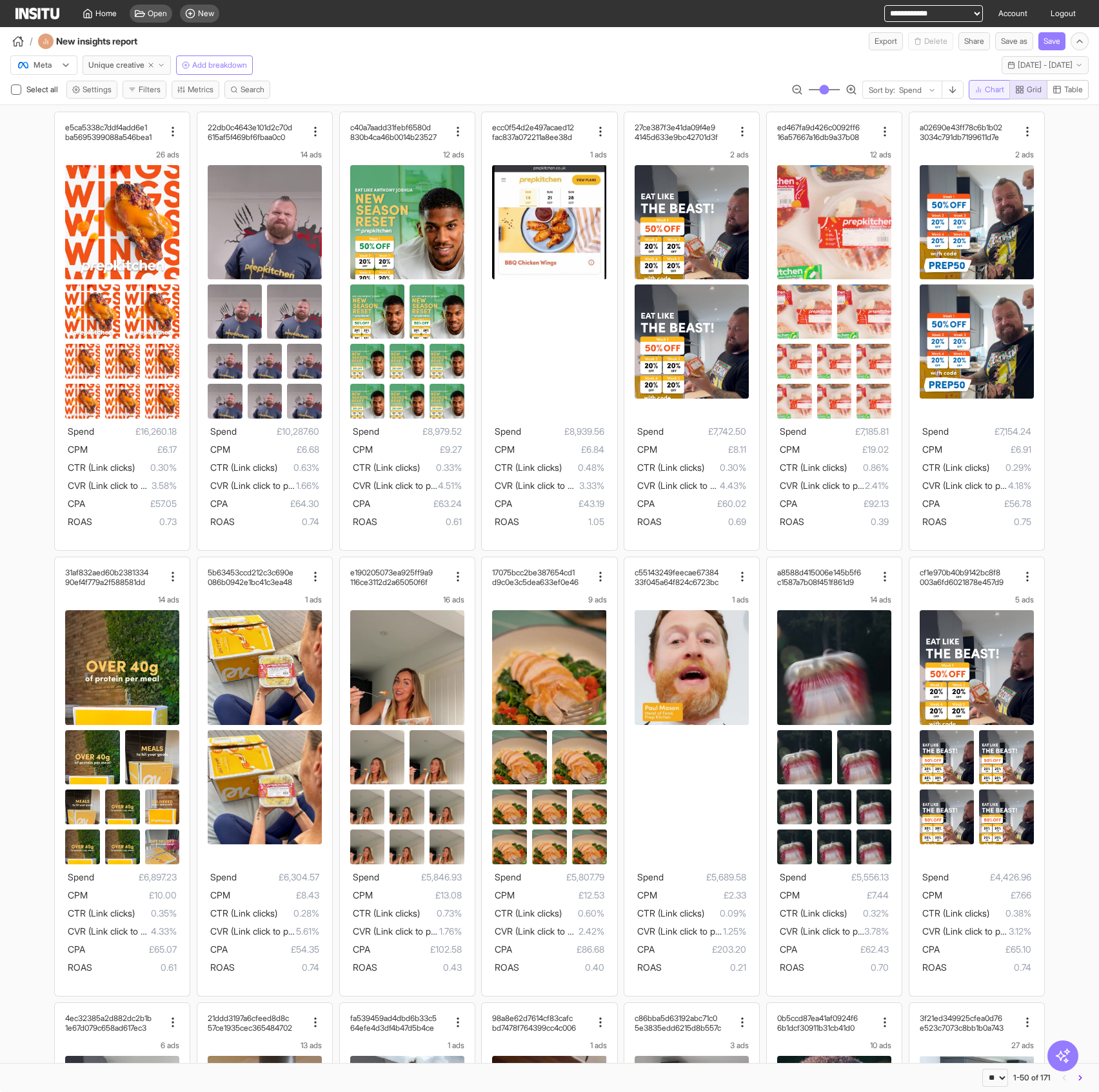
click at [974, 90] on icon "button" at bounding box center [978, 89] width 8 height 8
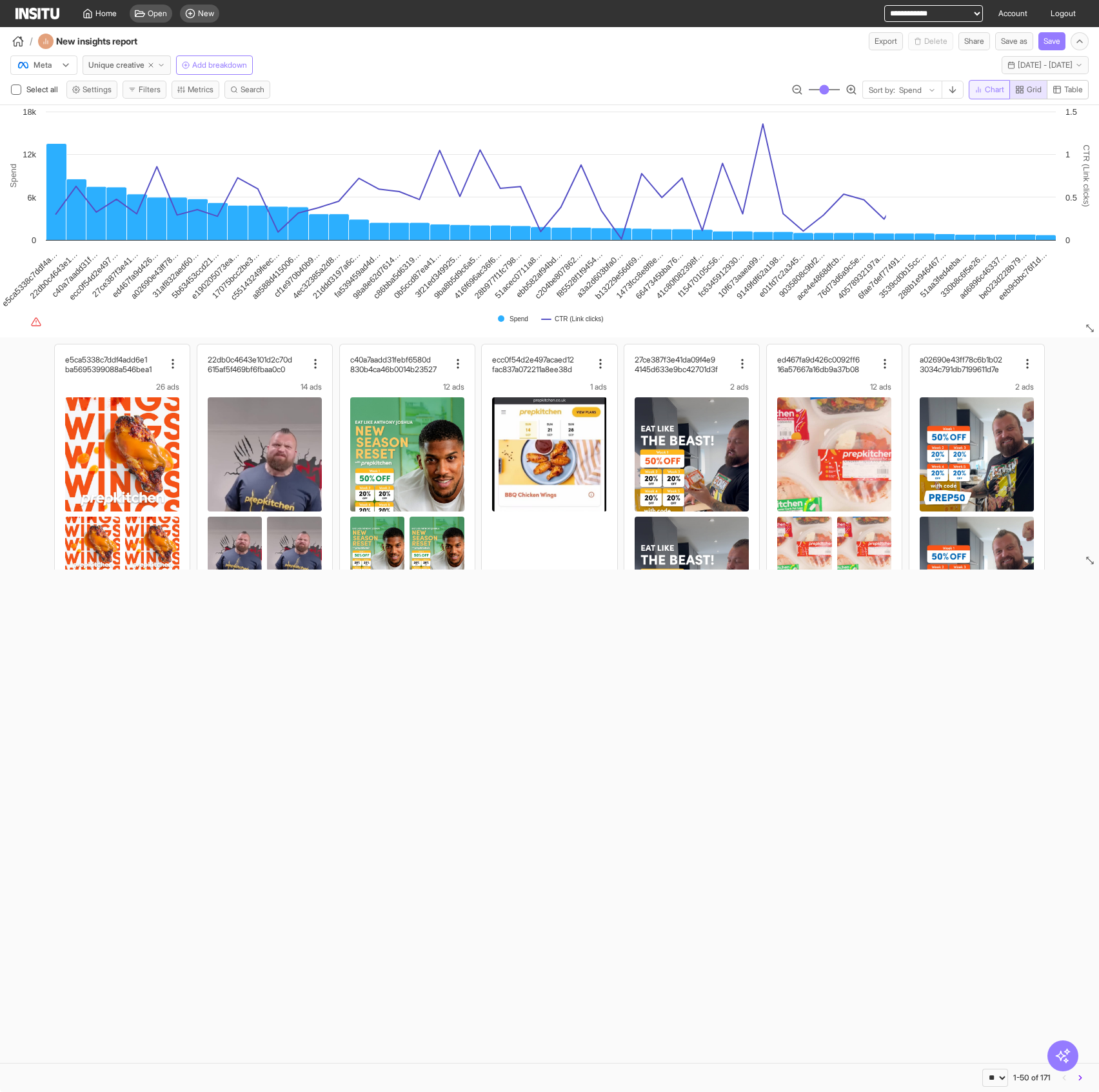
click at [995, 89] on span "Chart" at bounding box center [995, 90] width 20 height 10
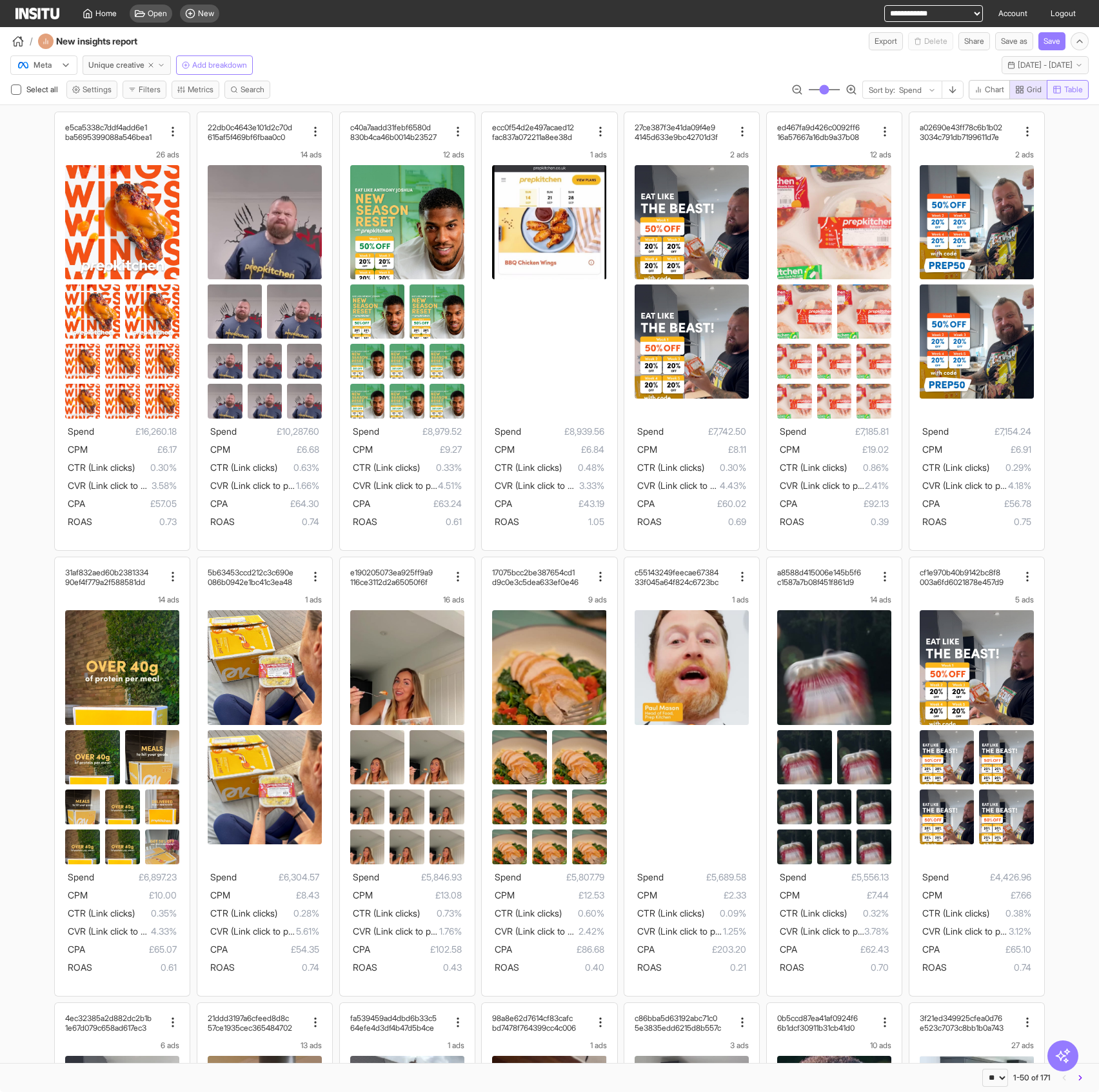
click at [1072, 85] on span "Table" at bounding box center [1073, 90] width 19 height 10
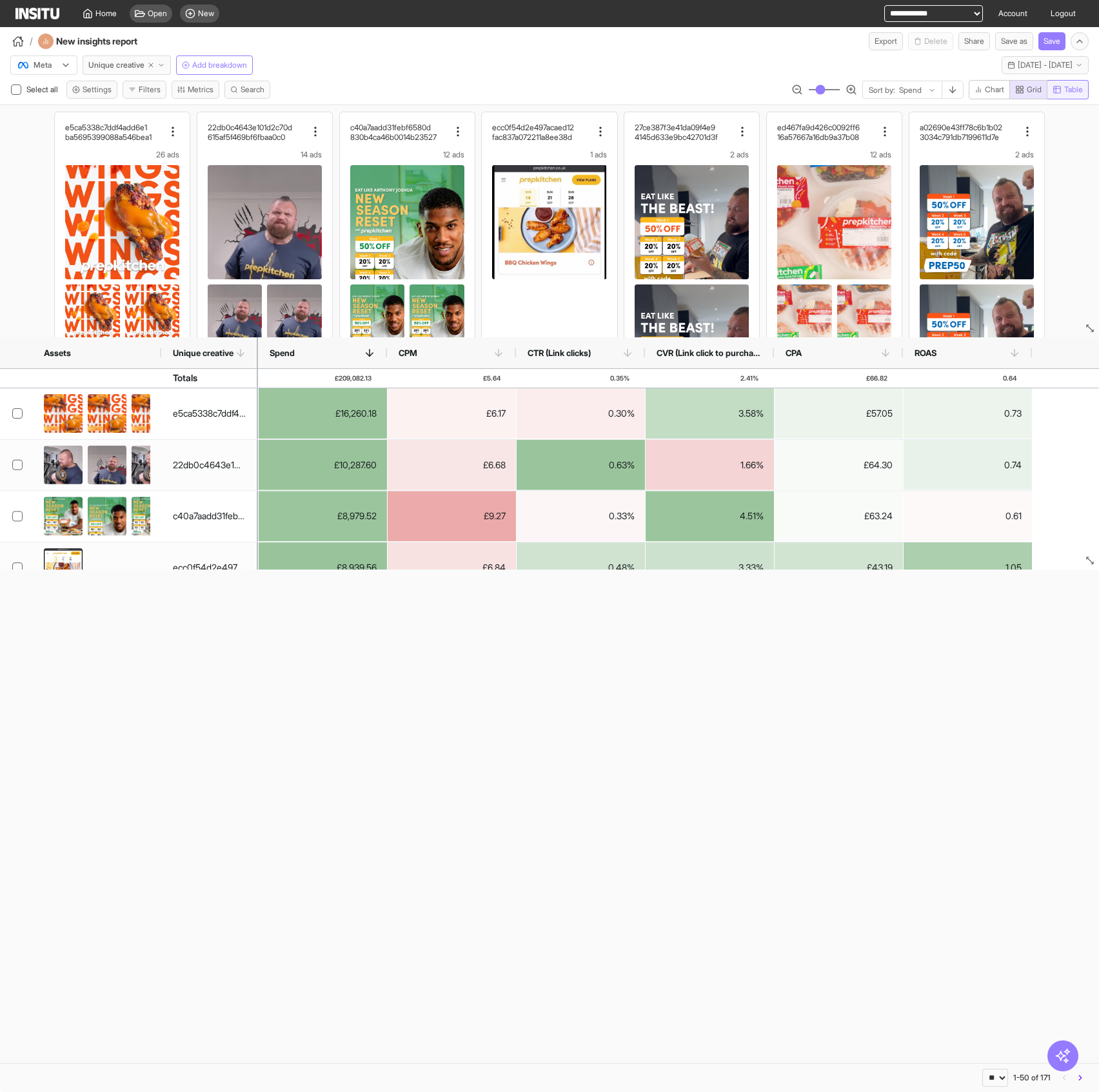
click at [1061, 88] on span "Table" at bounding box center [1067, 90] width 30 height 10
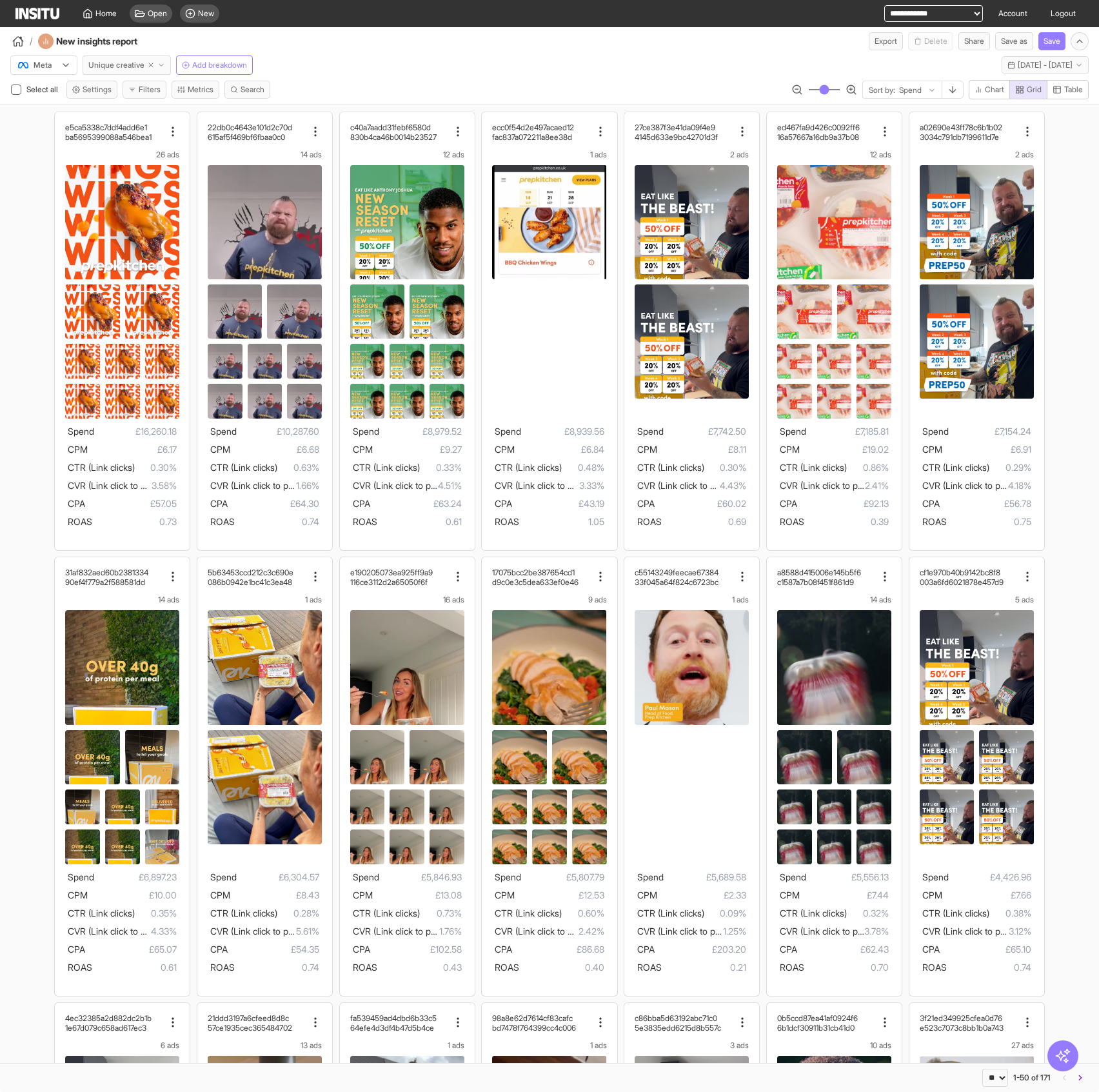
click at [106, 68] on span "Unique creative" at bounding box center [116, 65] width 56 height 10
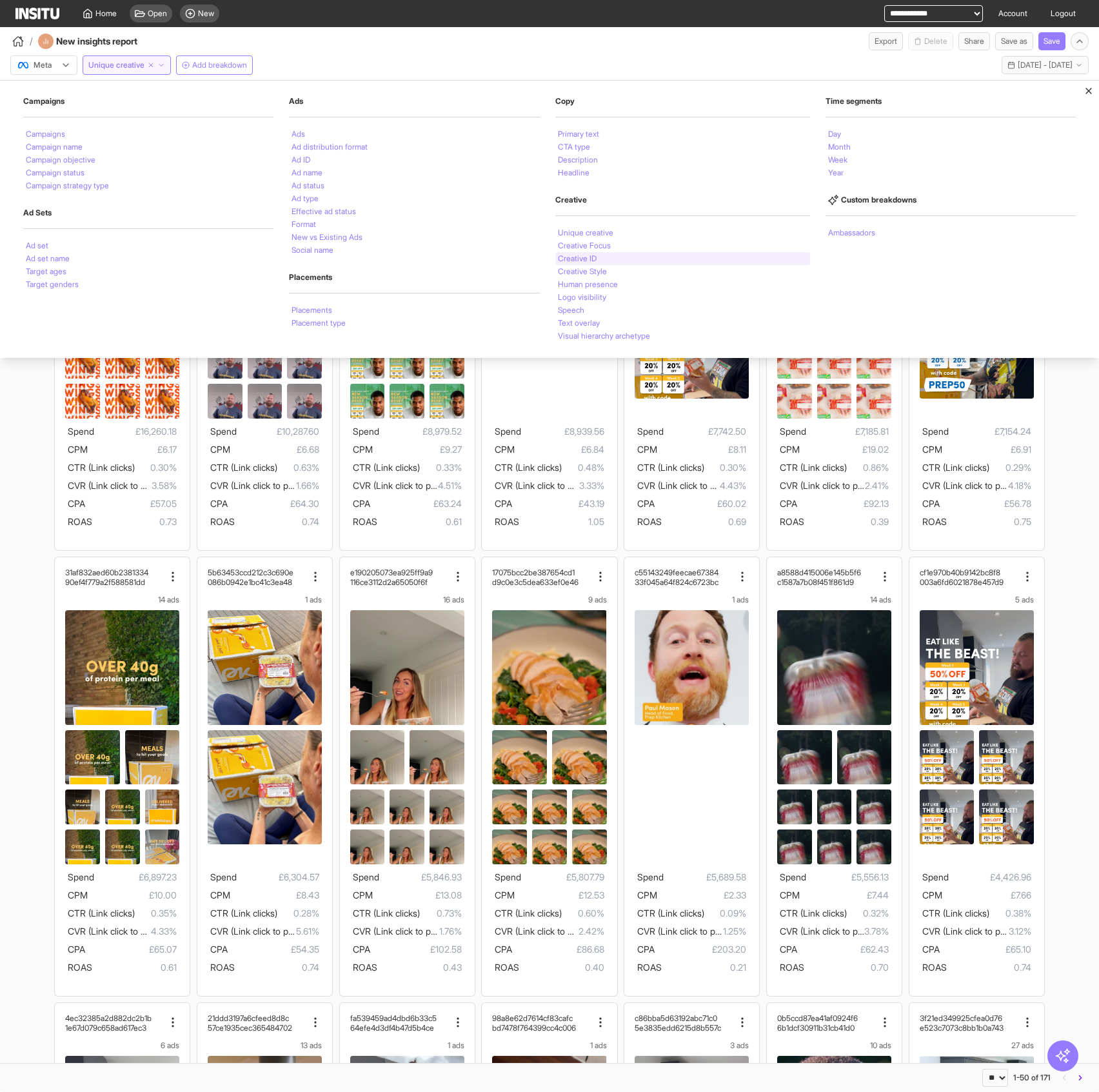
click at [640, 259] on div "Creative ID" at bounding box center [683, 258] width 255 height 13
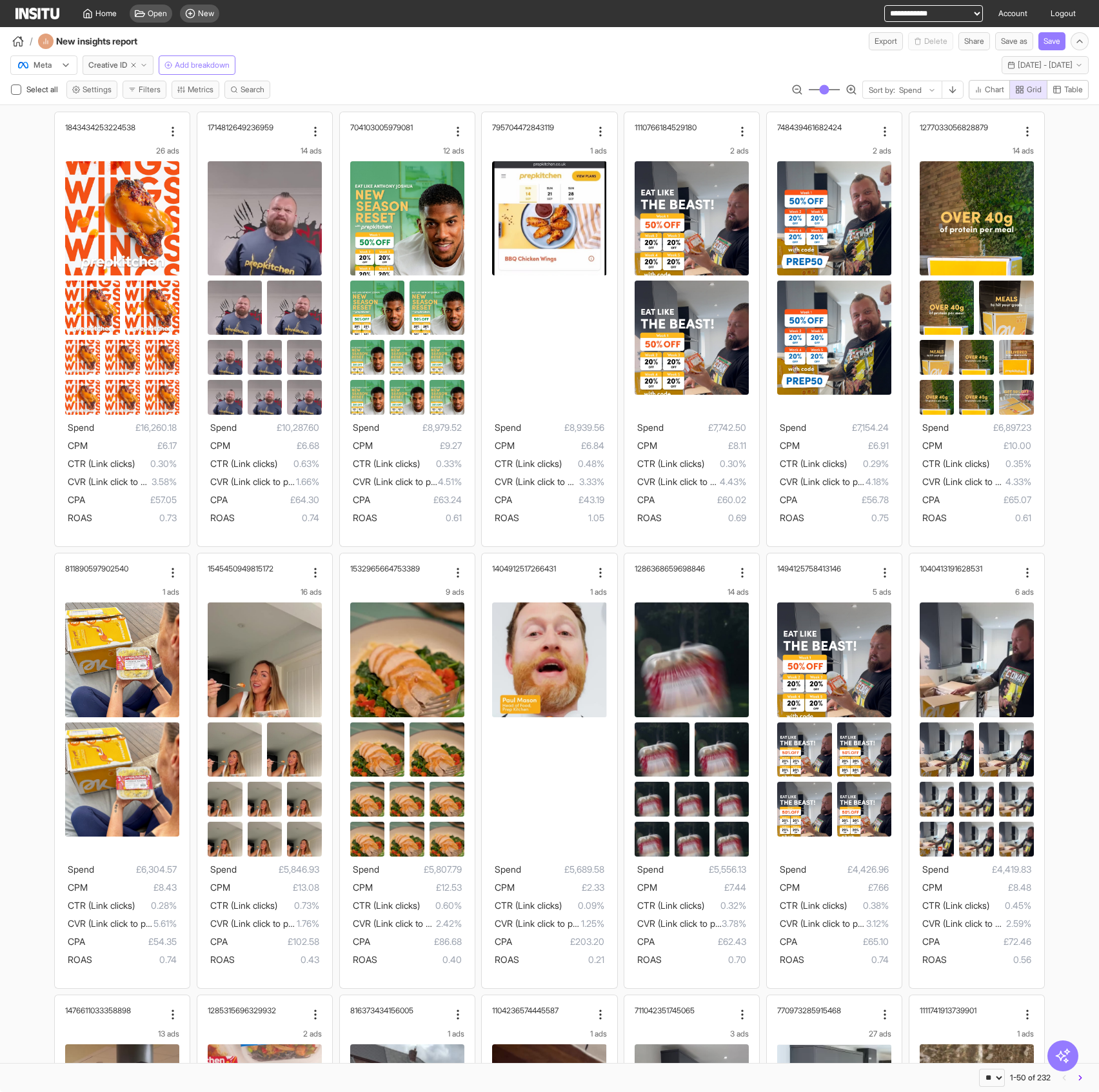
click at [893, 87] on div "Sort by: Spend" at bounding box center [902, 90] width 79 height 18
click at [897, 179] on span "CPA" at bounding box center [898, 173] width 66 height 12
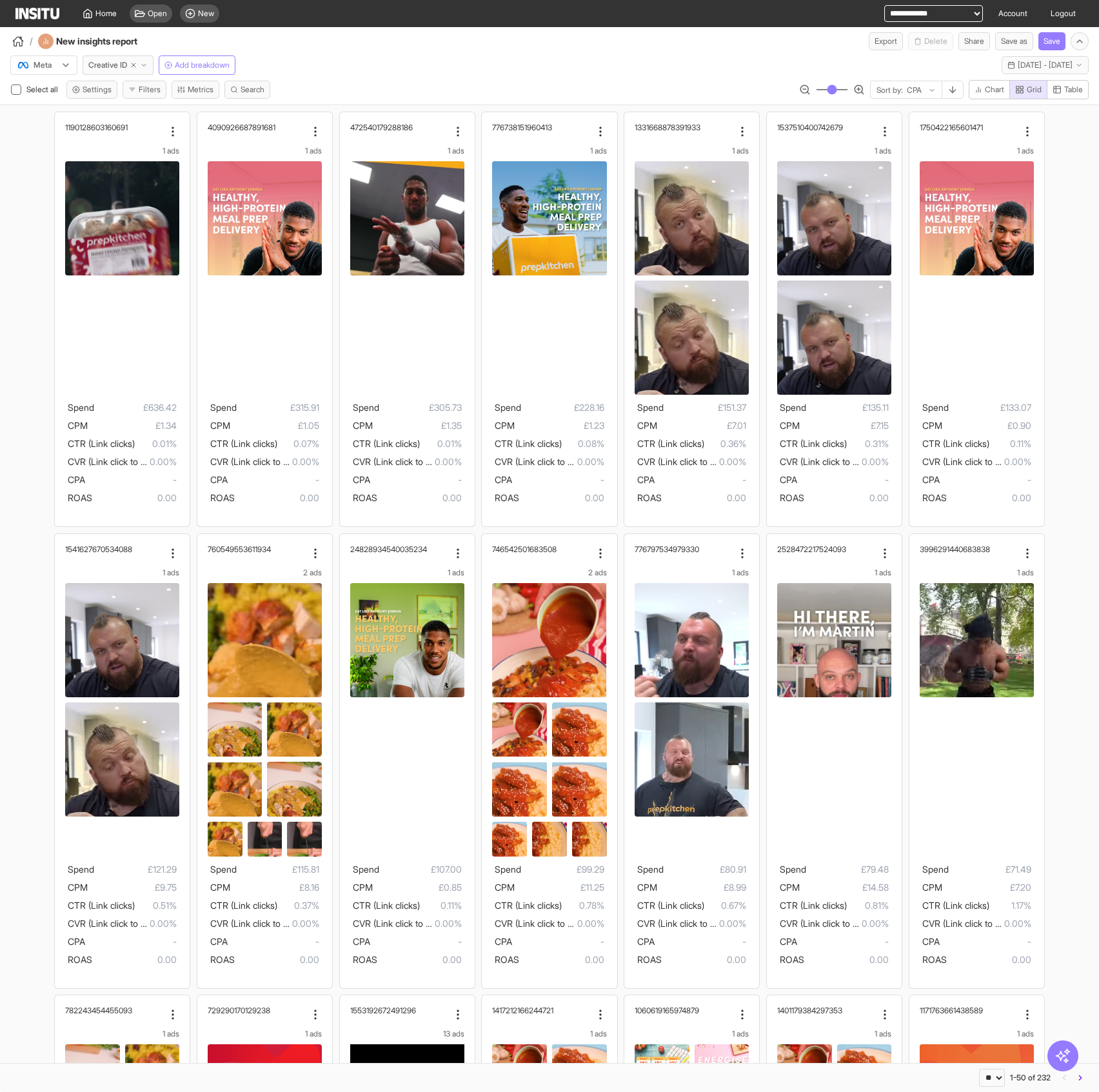
click at [908, 85] on div at bounding box center [914, 90] width 17 height 13
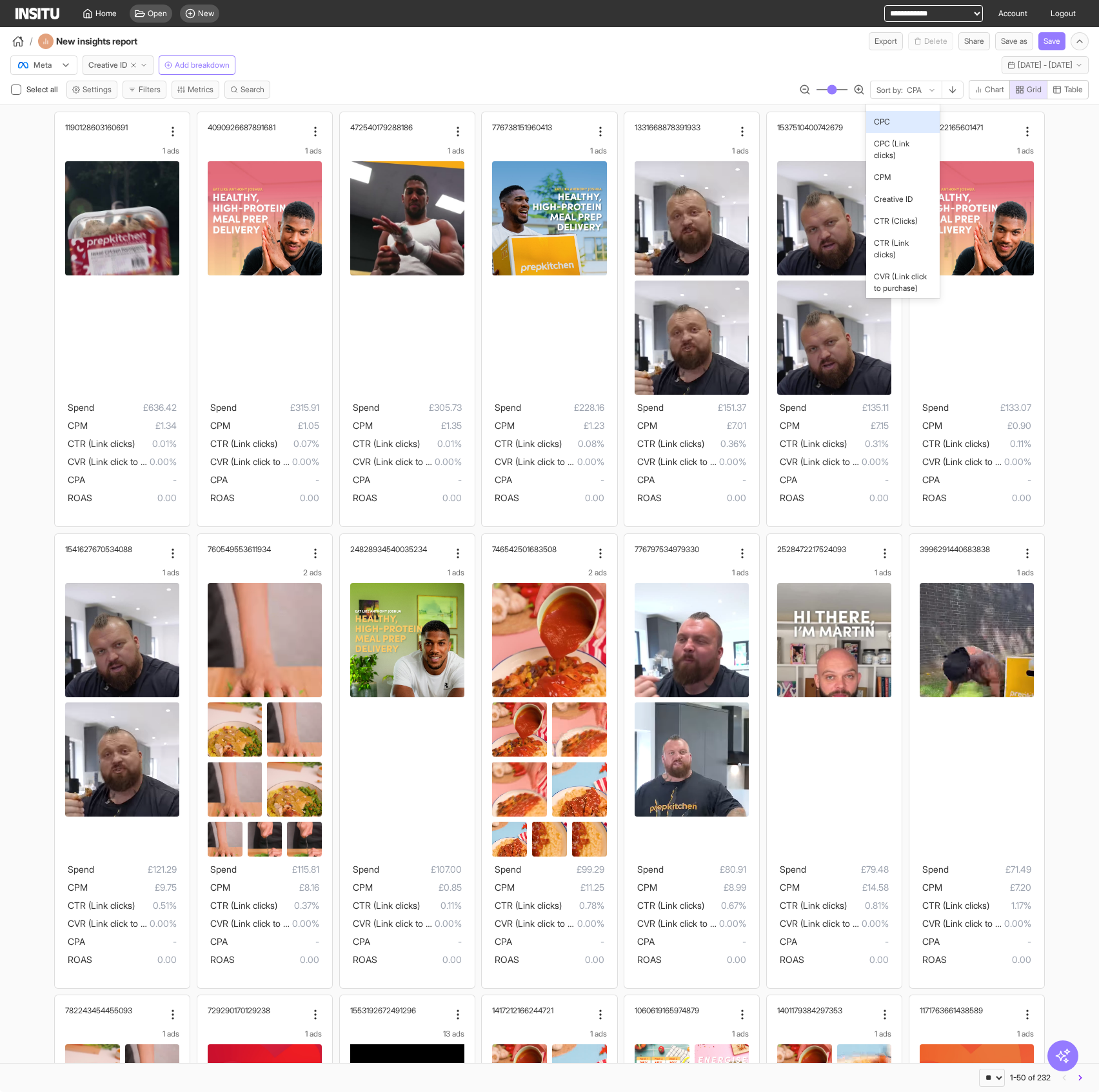
scroll to position [516, 0]
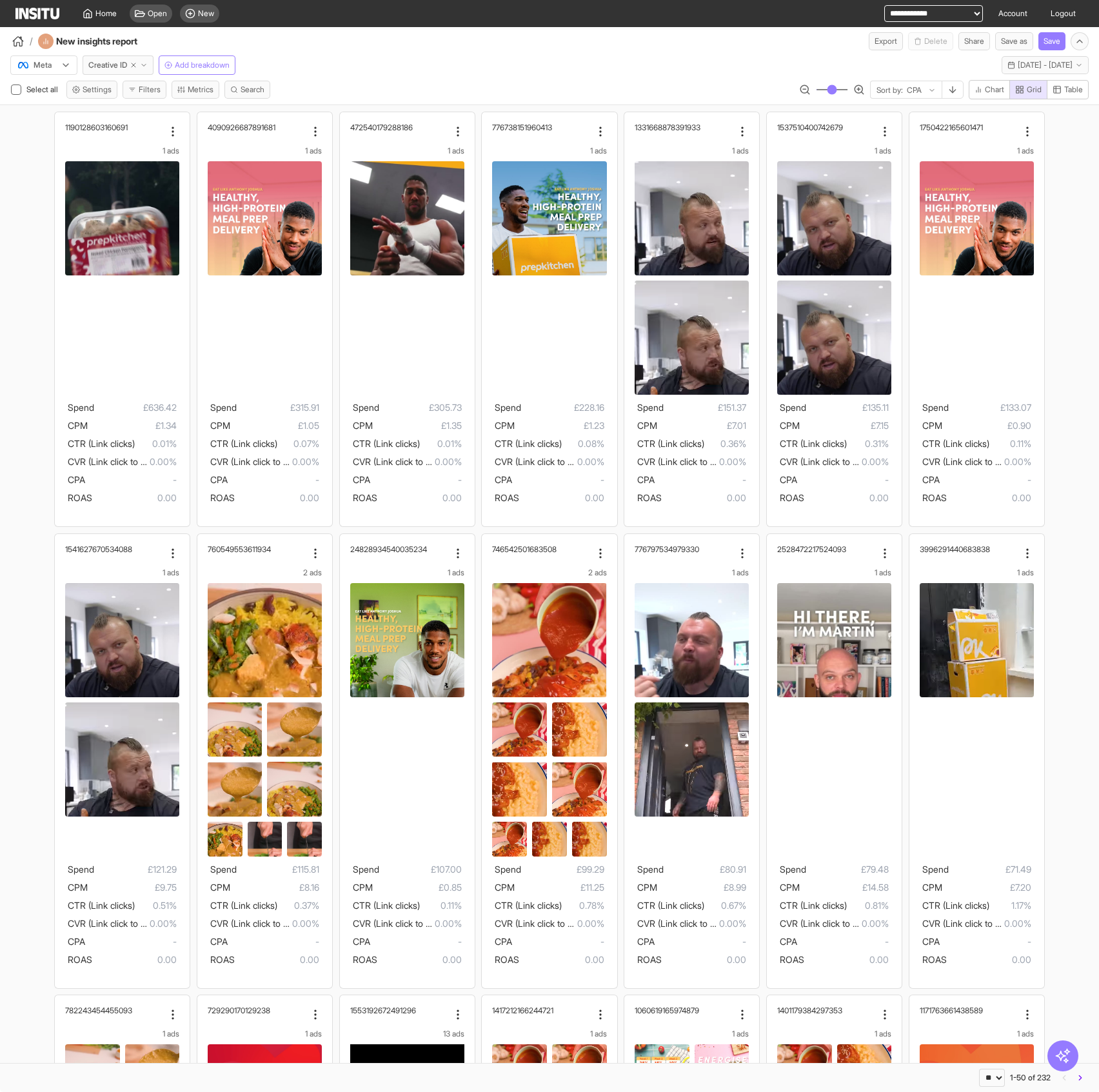
click at [917, 88] on div at bounding box center [914, 90] width 17 height 13
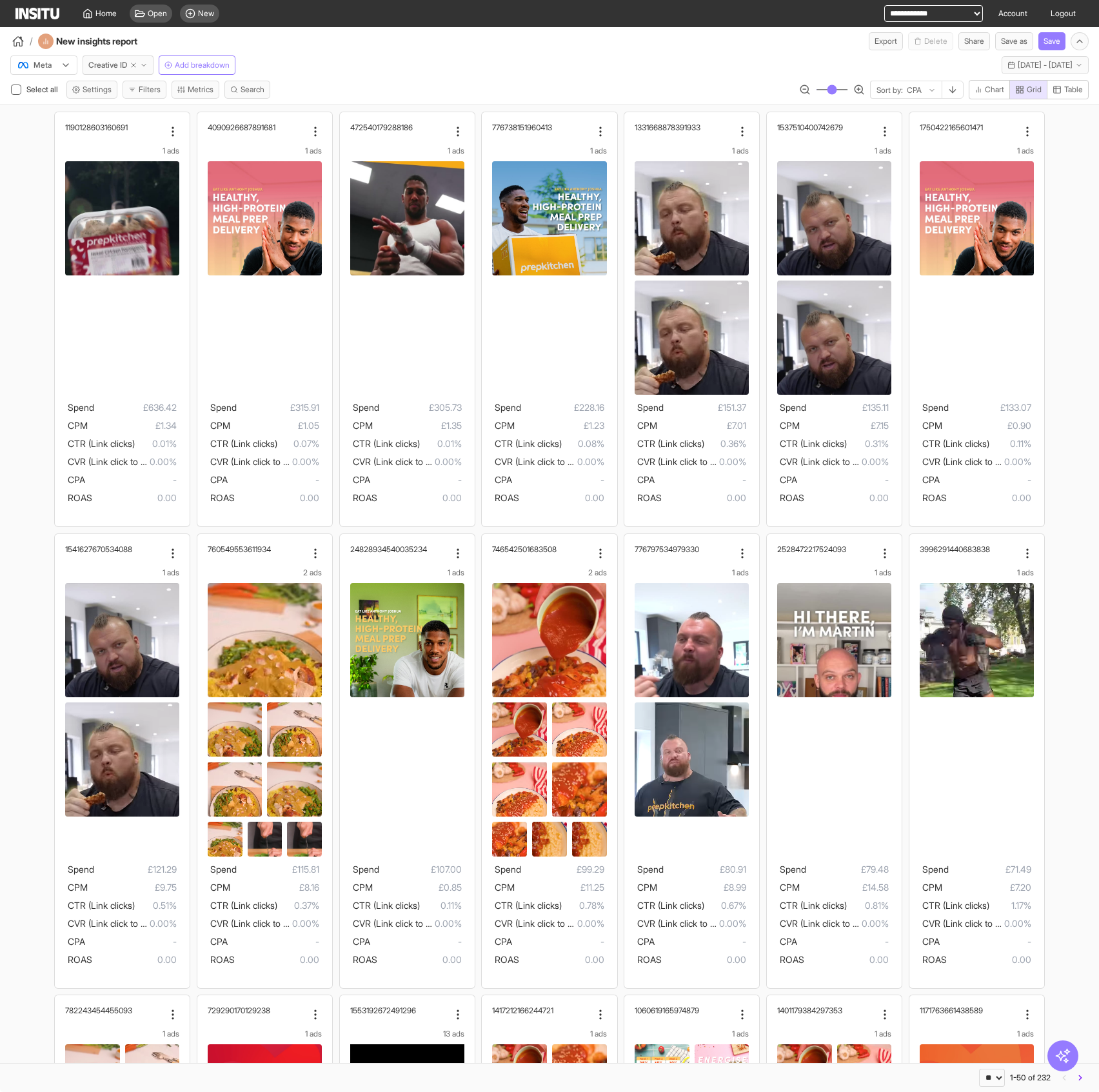
click at [917, 88] on div at bounding box center [914, 90] width 17 height 13
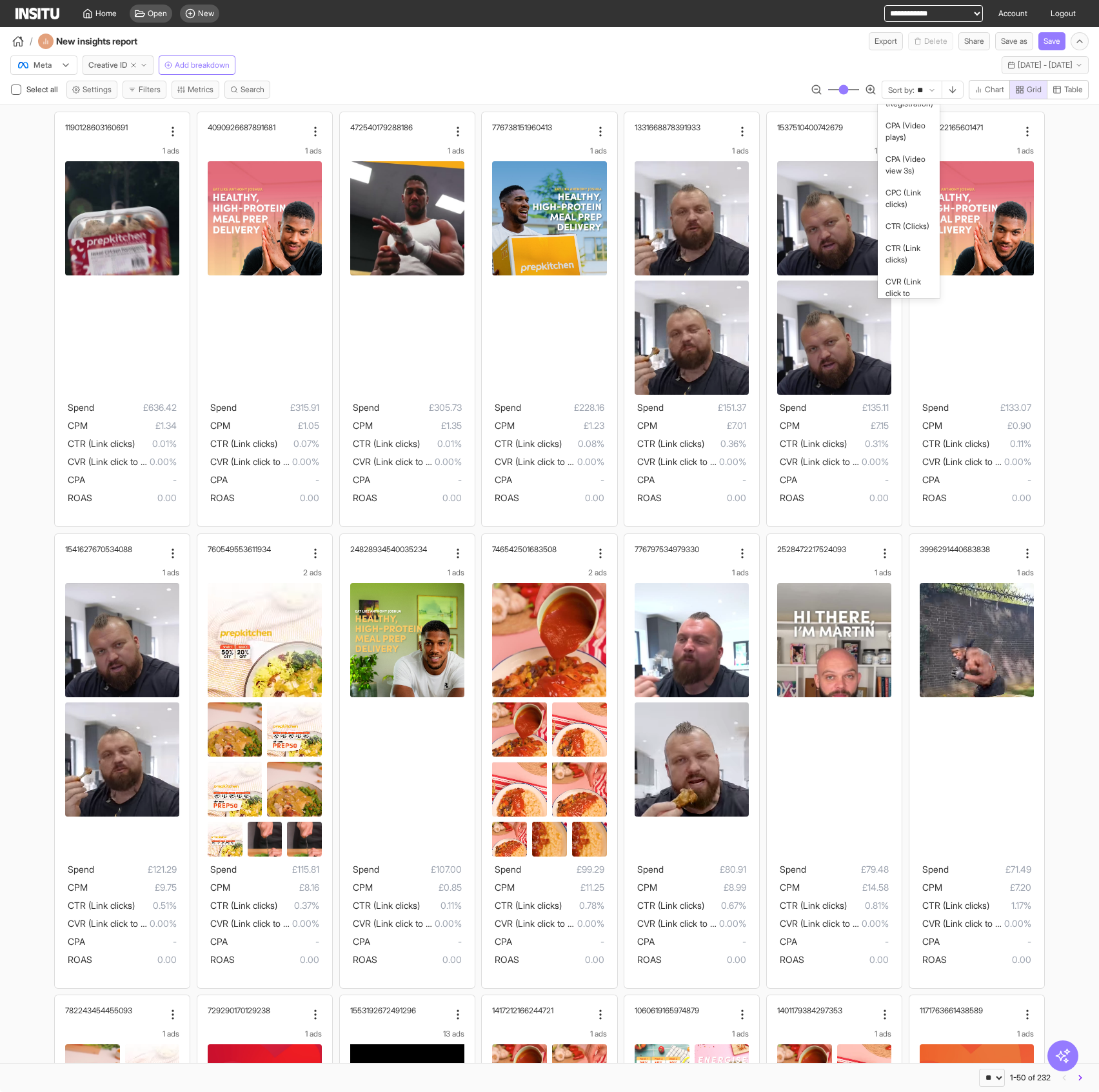
scroll to position [0, 0]
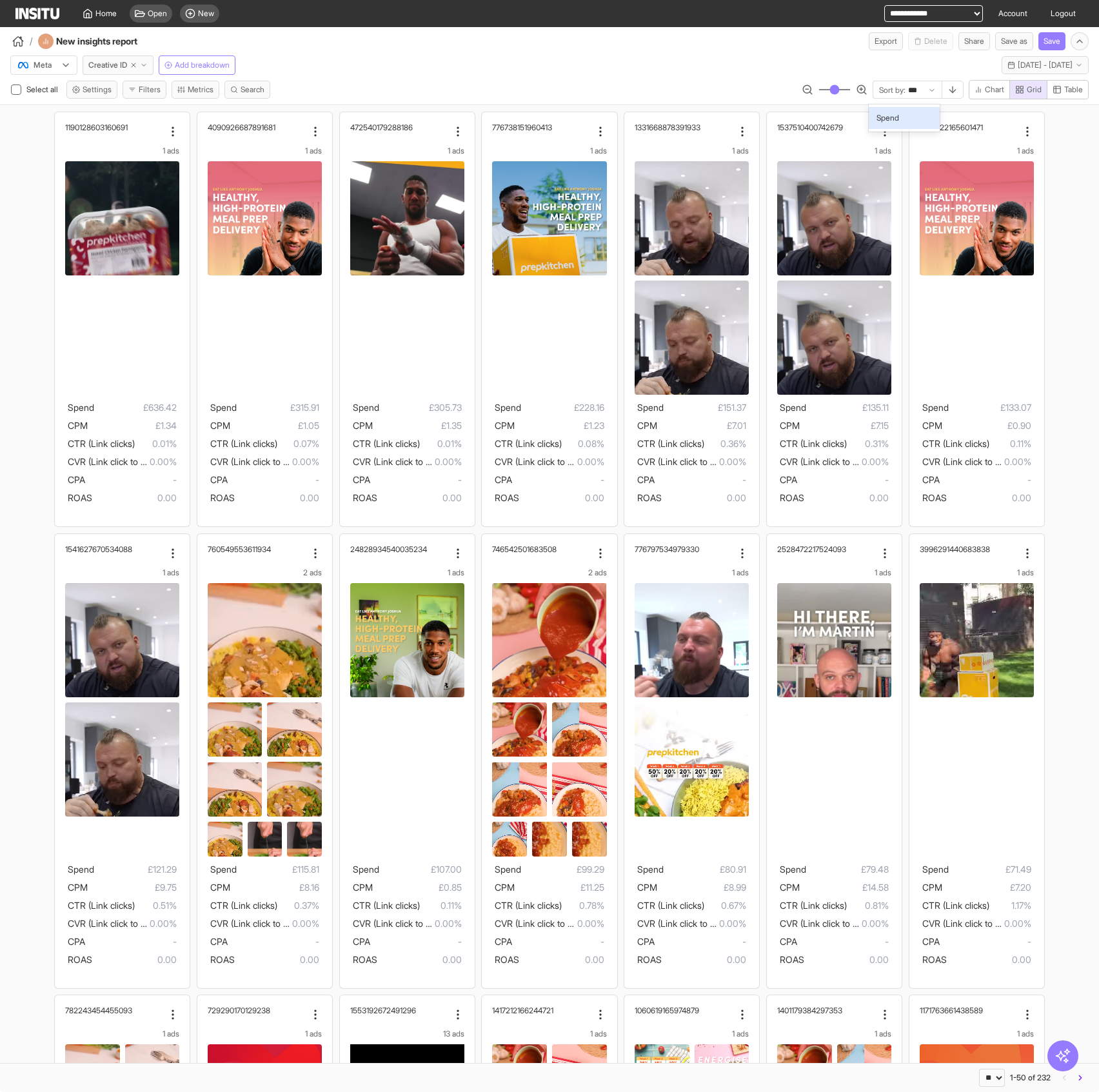
type input "****"
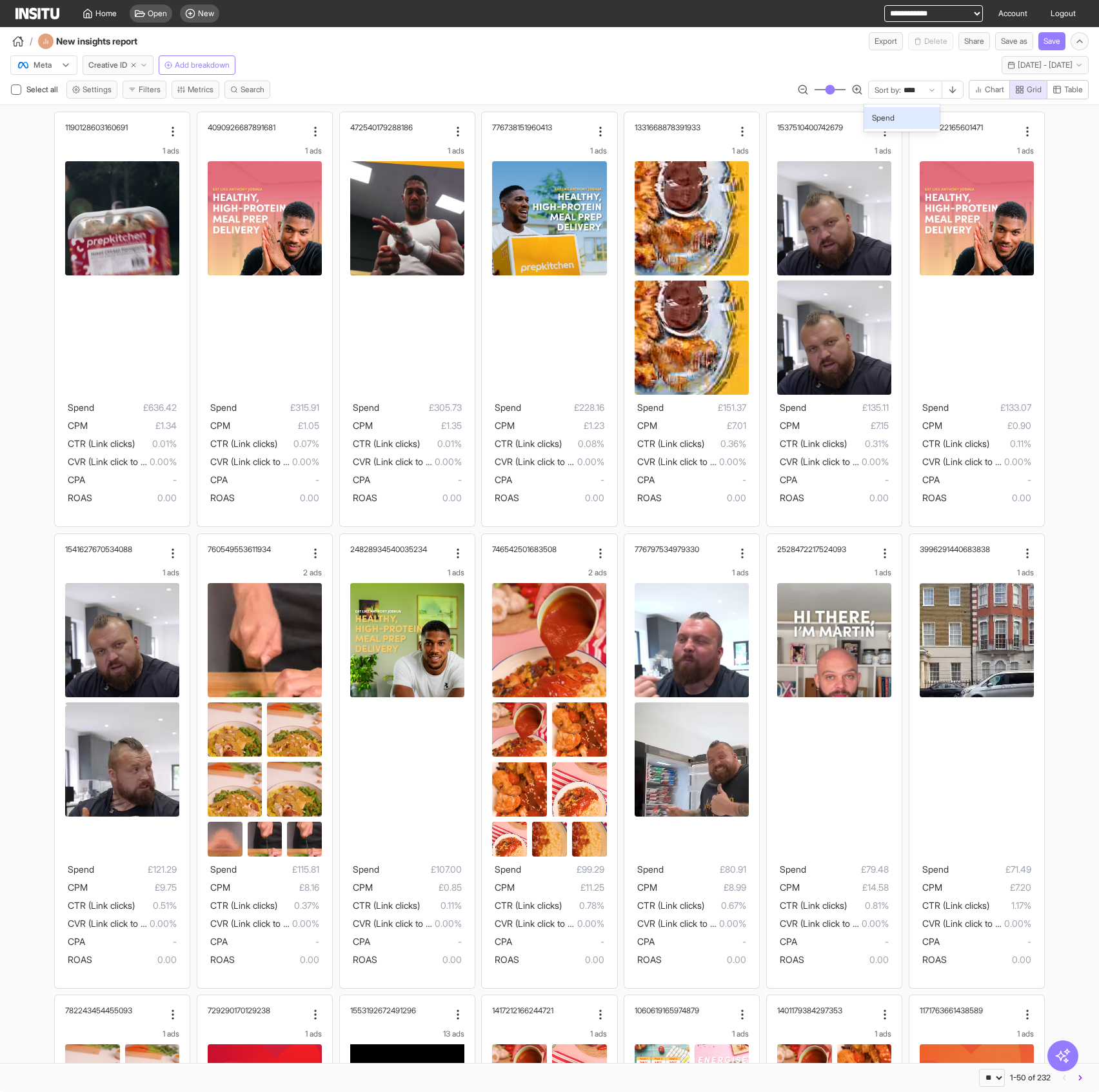
click at [896, 115] on span "Spend" at bounding box center [902, 118] width 60 height 12
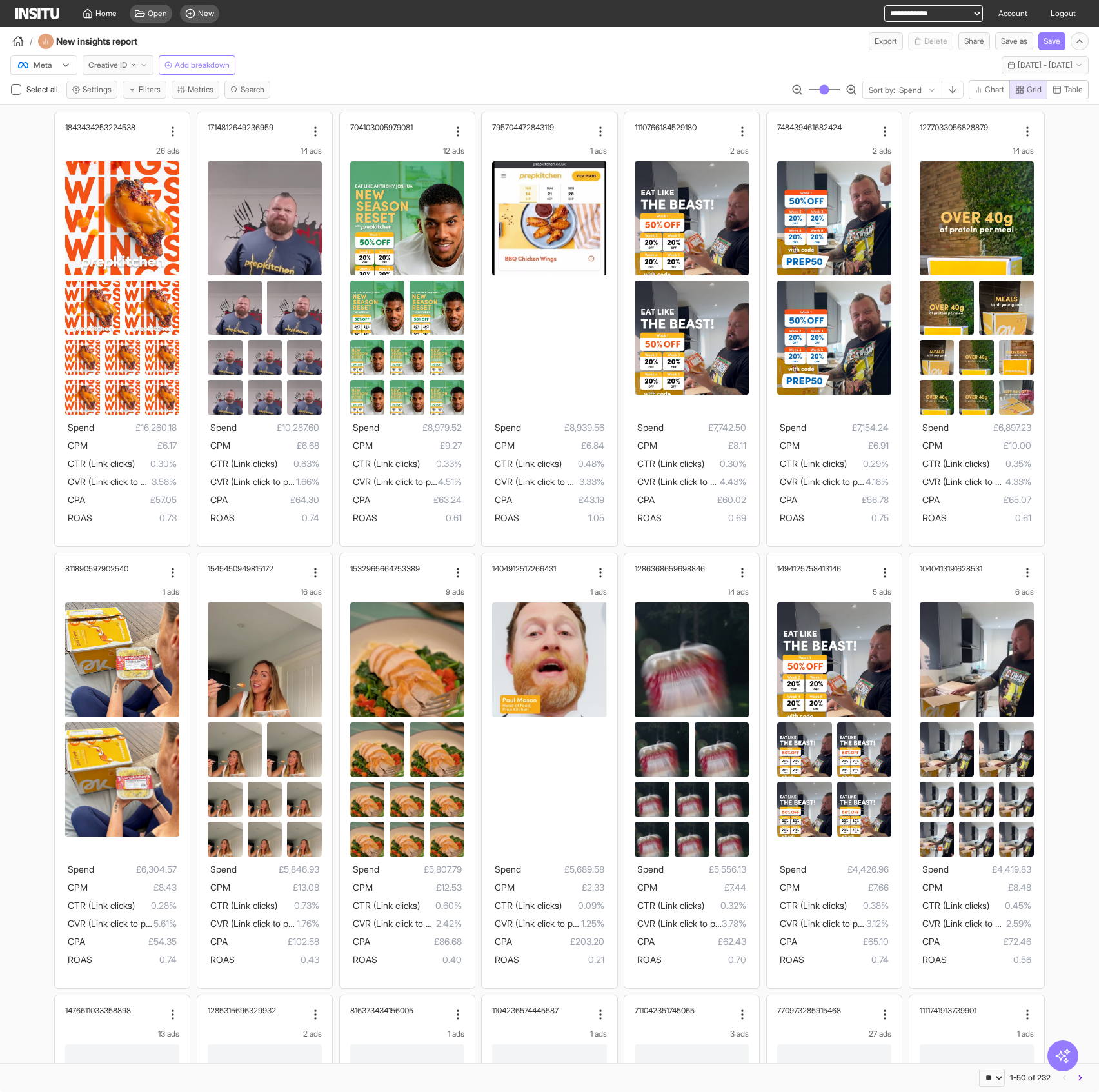
click at [109, 62] on span "Creative ID" at bounding box center [107, 65] width 38 height 10
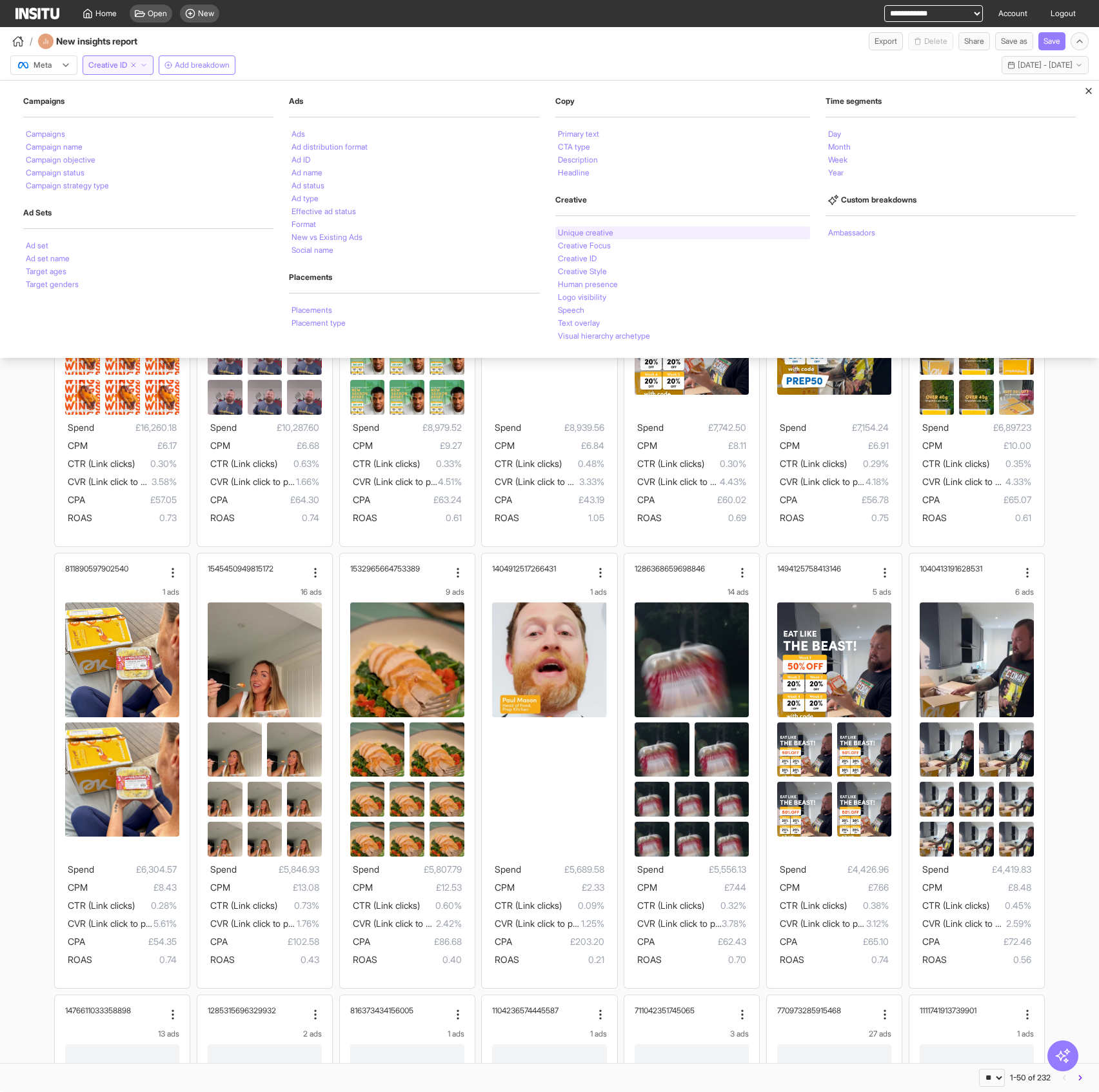
click at [595, 236] on li "Unique creative" at bounding box center [585, 232] width 56 height 8
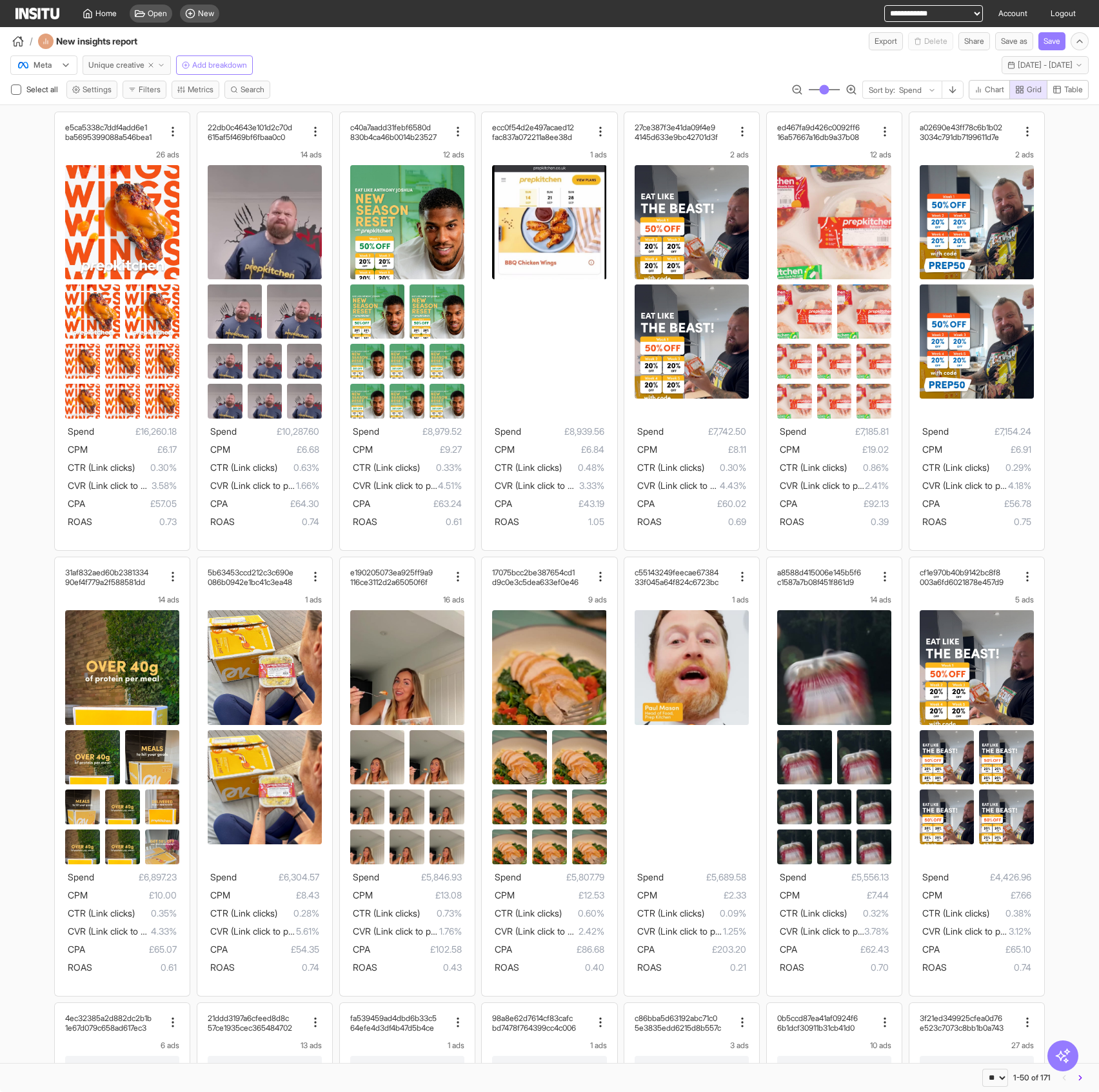
click at [117, 68] on span "Unique creative" at bounding box center [116, 65] width 56 height 10
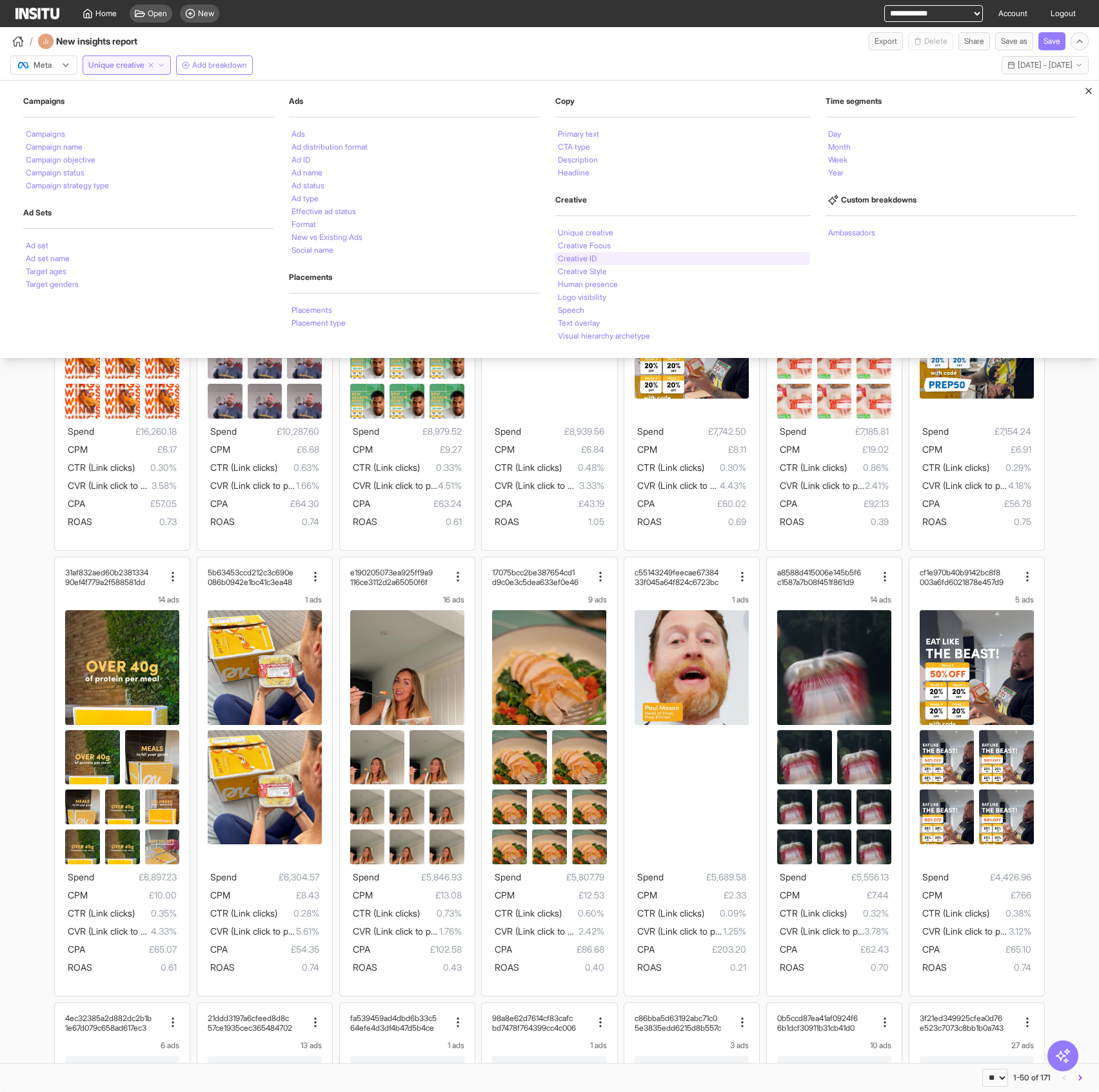
click at [602, 257] on div "Creative ID" at bounding box center [683, 258] width 255 height 13
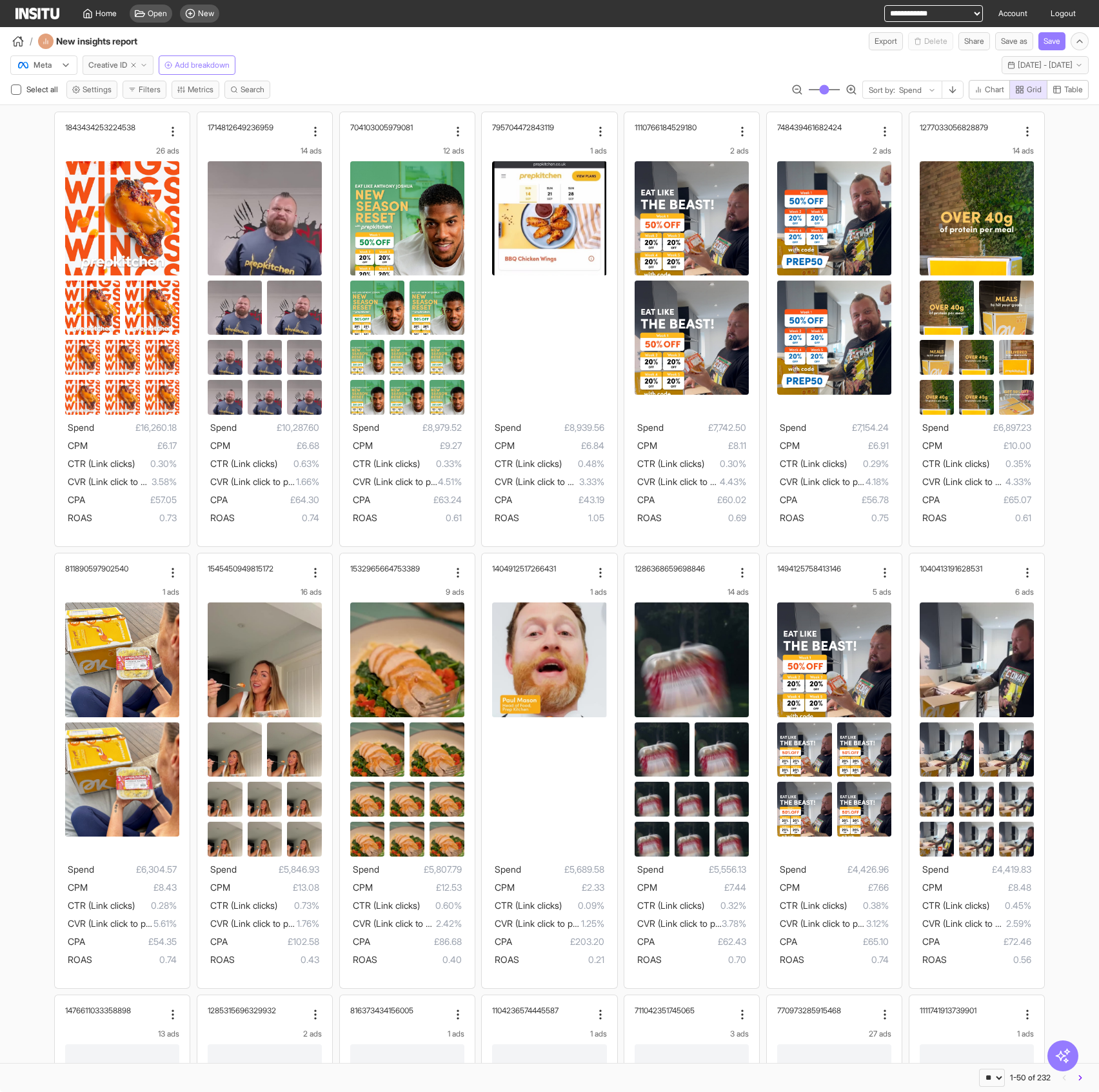
click at [114, 62] on span "Creative ID" at bounding box center [107, 65] width 38 height 10
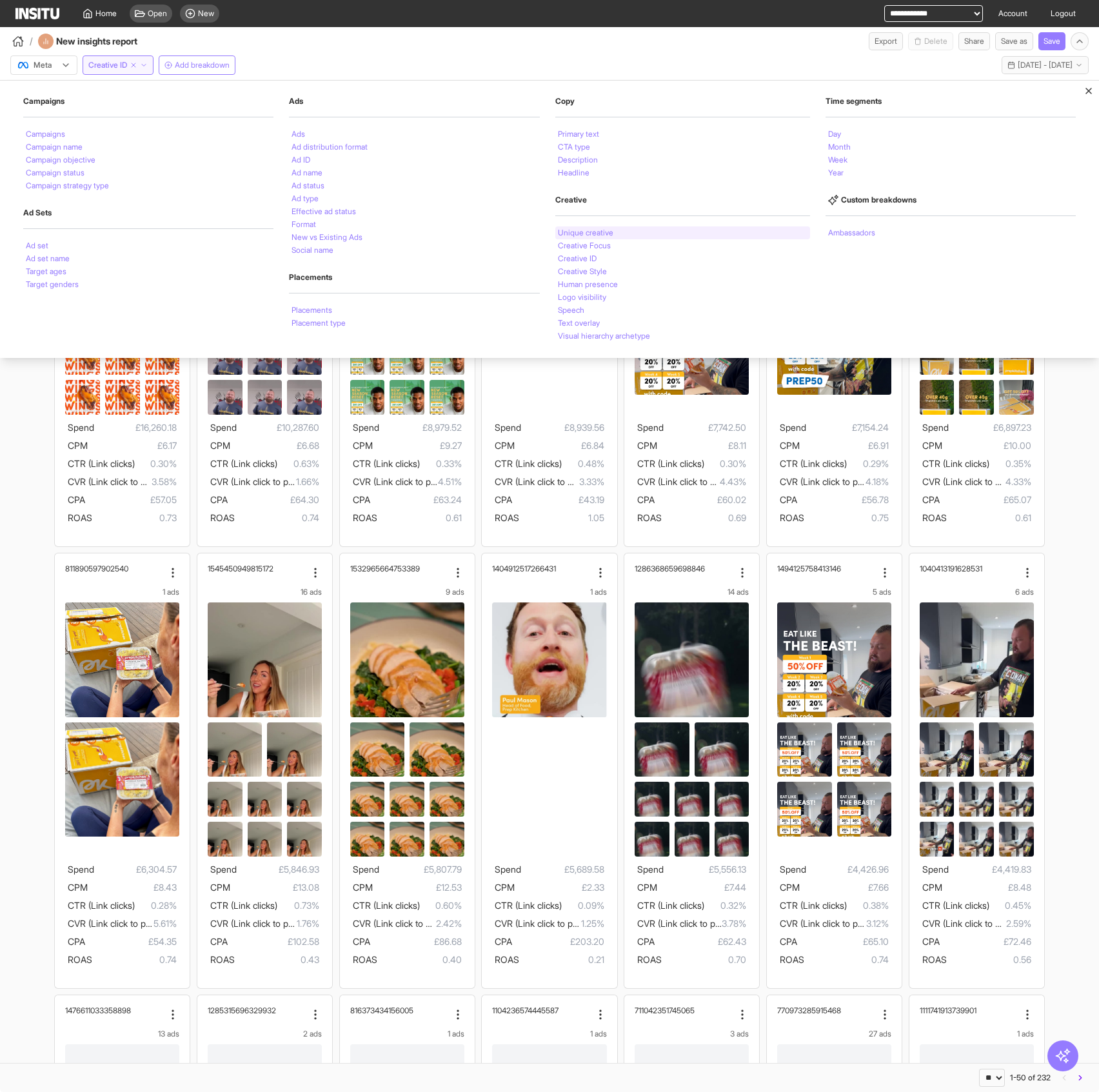
click at [597, 233] on li "Unique creative" at bounding box center [585, 232] width 56 height 8
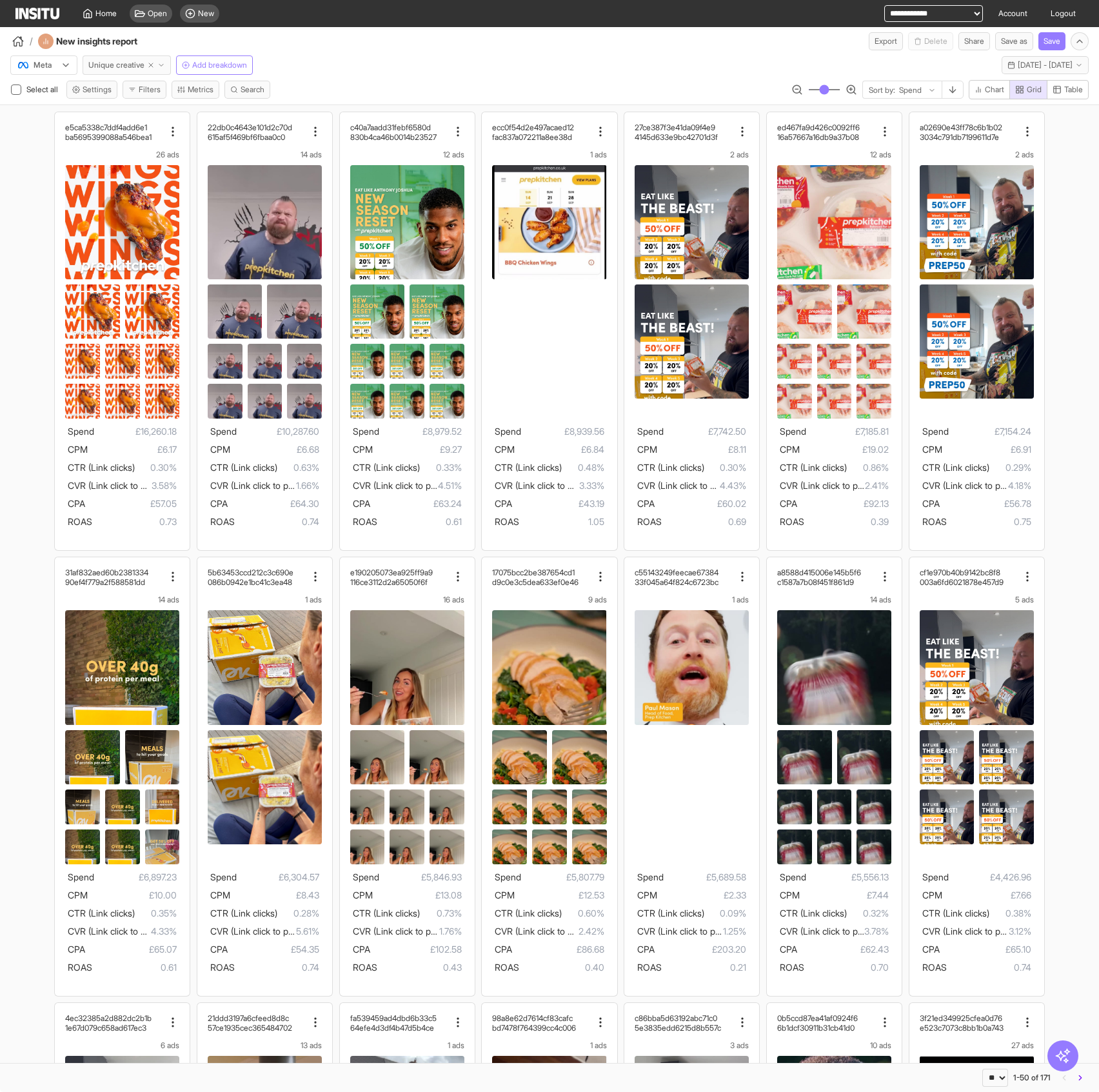
click at [109, 70] on span "Unique creative" at bounding box center [116, 65] width 56 height 10
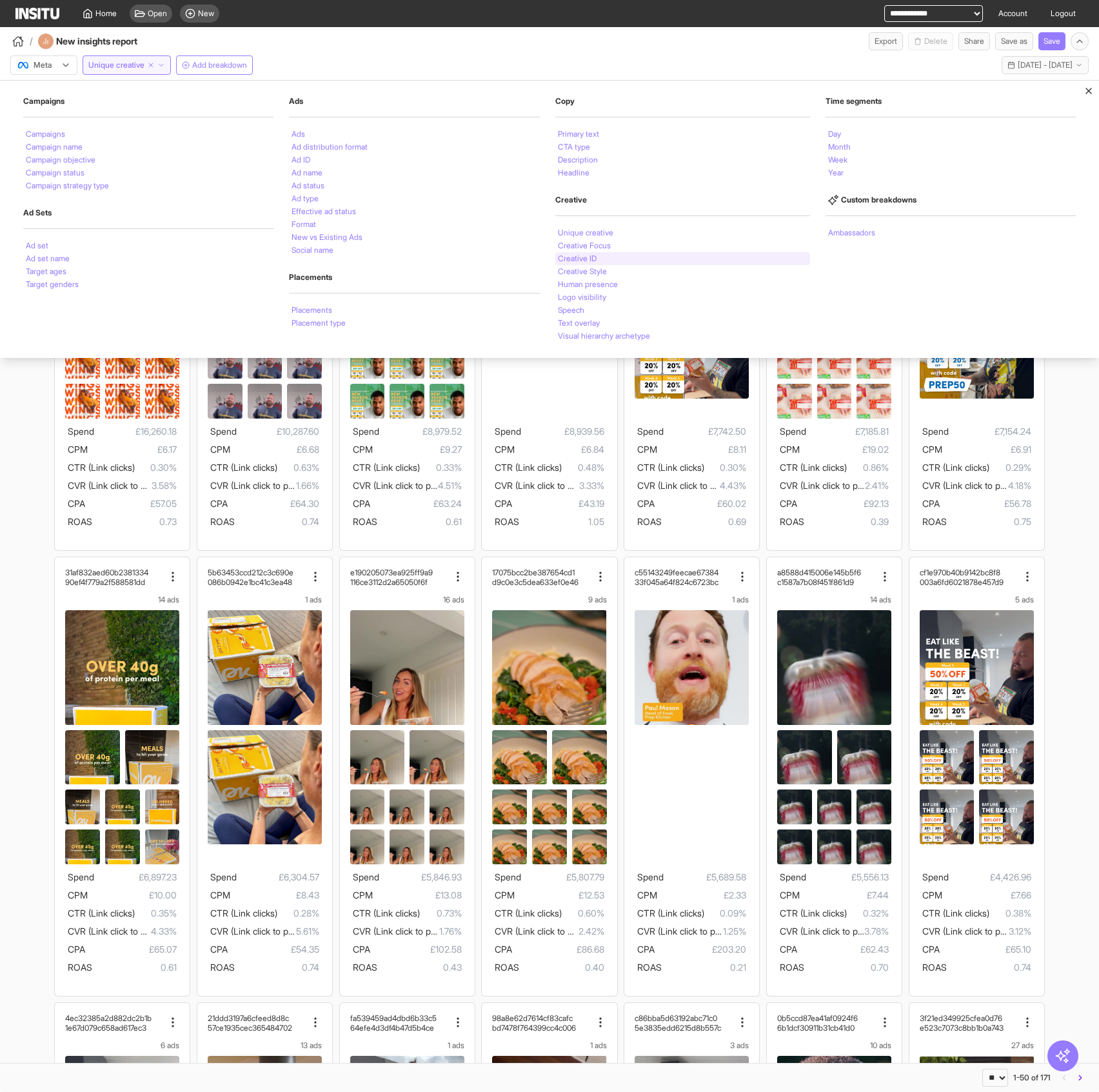
click at [585, 260] on li "Creative ID" at bounding box center [577, 258] width 38 height 8
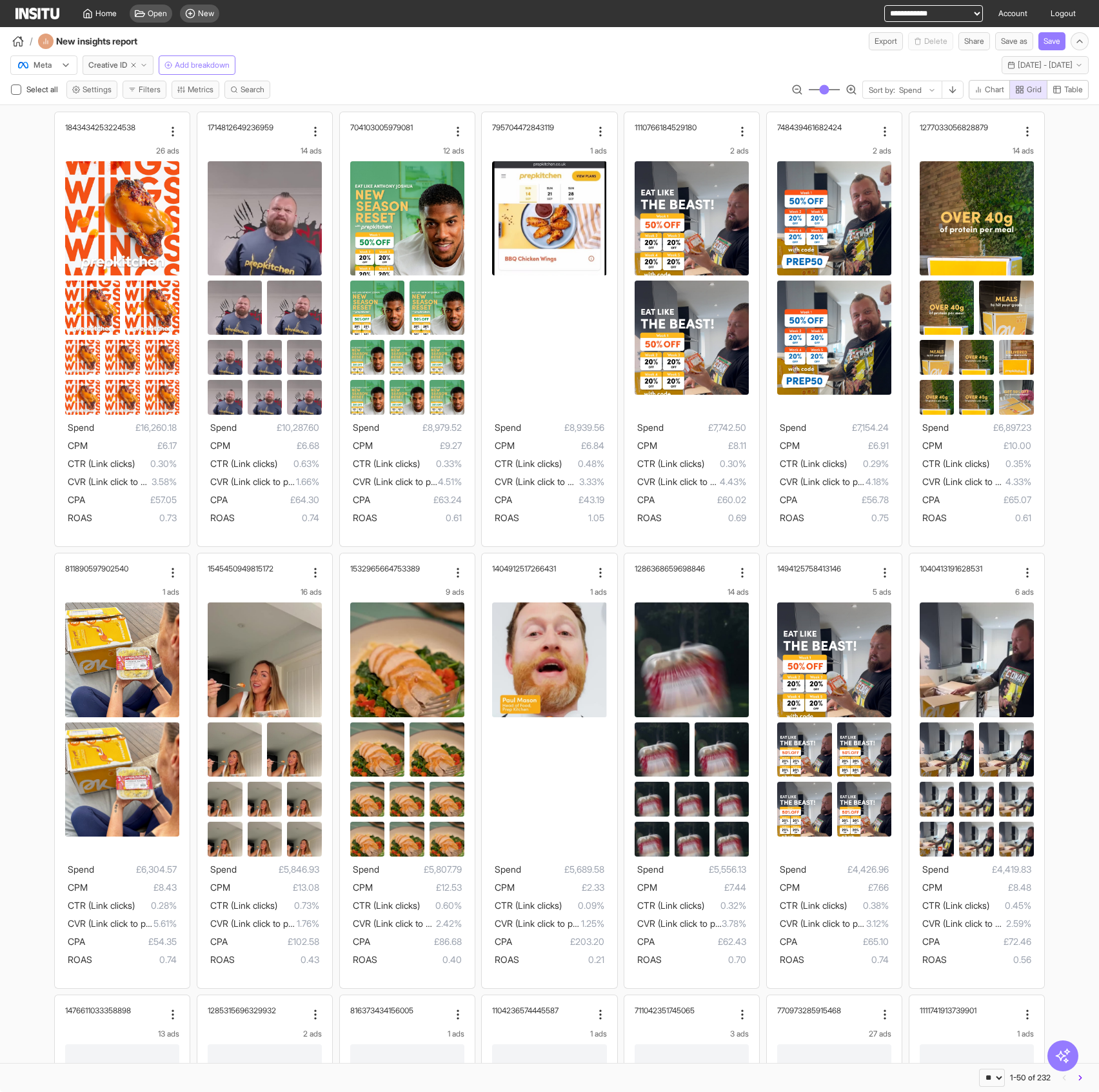
click at [144, 90] on button "Filters" at bounding box center [144, 89] width 44 height 18
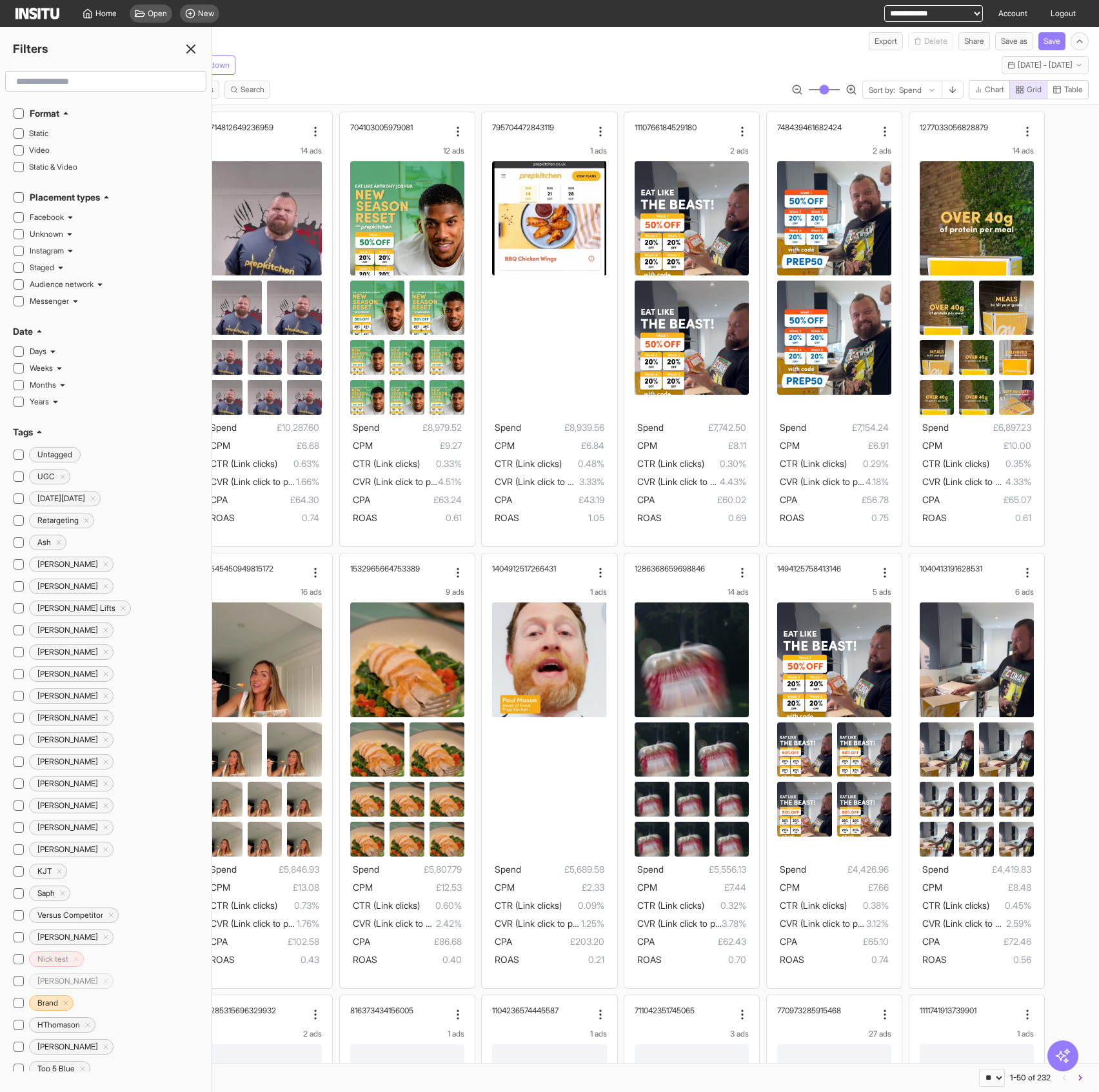
click at [190, 46] on icon at bounding box center [191, 49] width 15 height 15
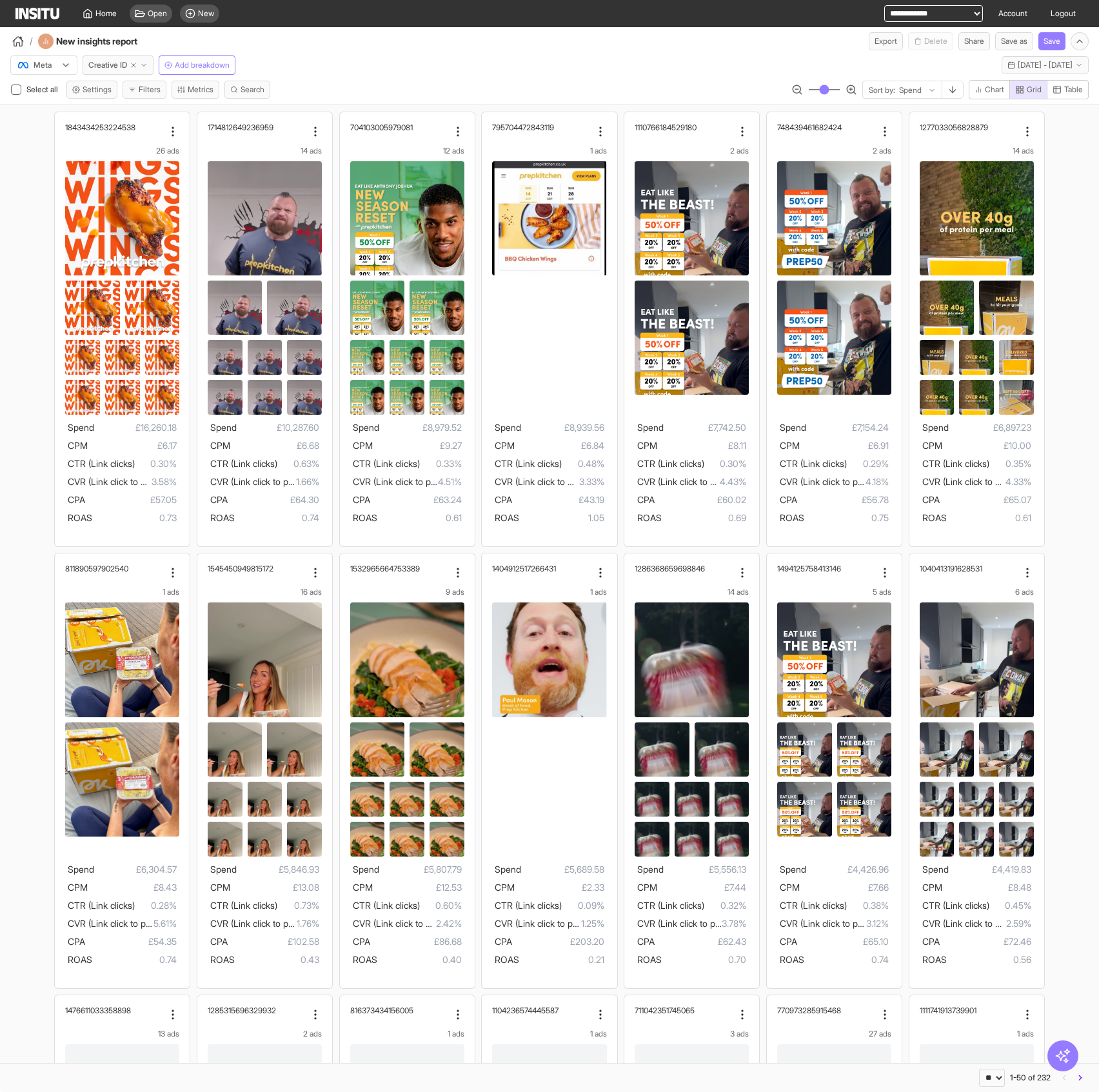
click at [367, 59] on div "Meta Creative ID Add breakdown Last 30 days - Thu 4 Sep - Fri 3 Oct, 2025 4 Sep…" at bounding box center [550, 62] width 1099 height 25
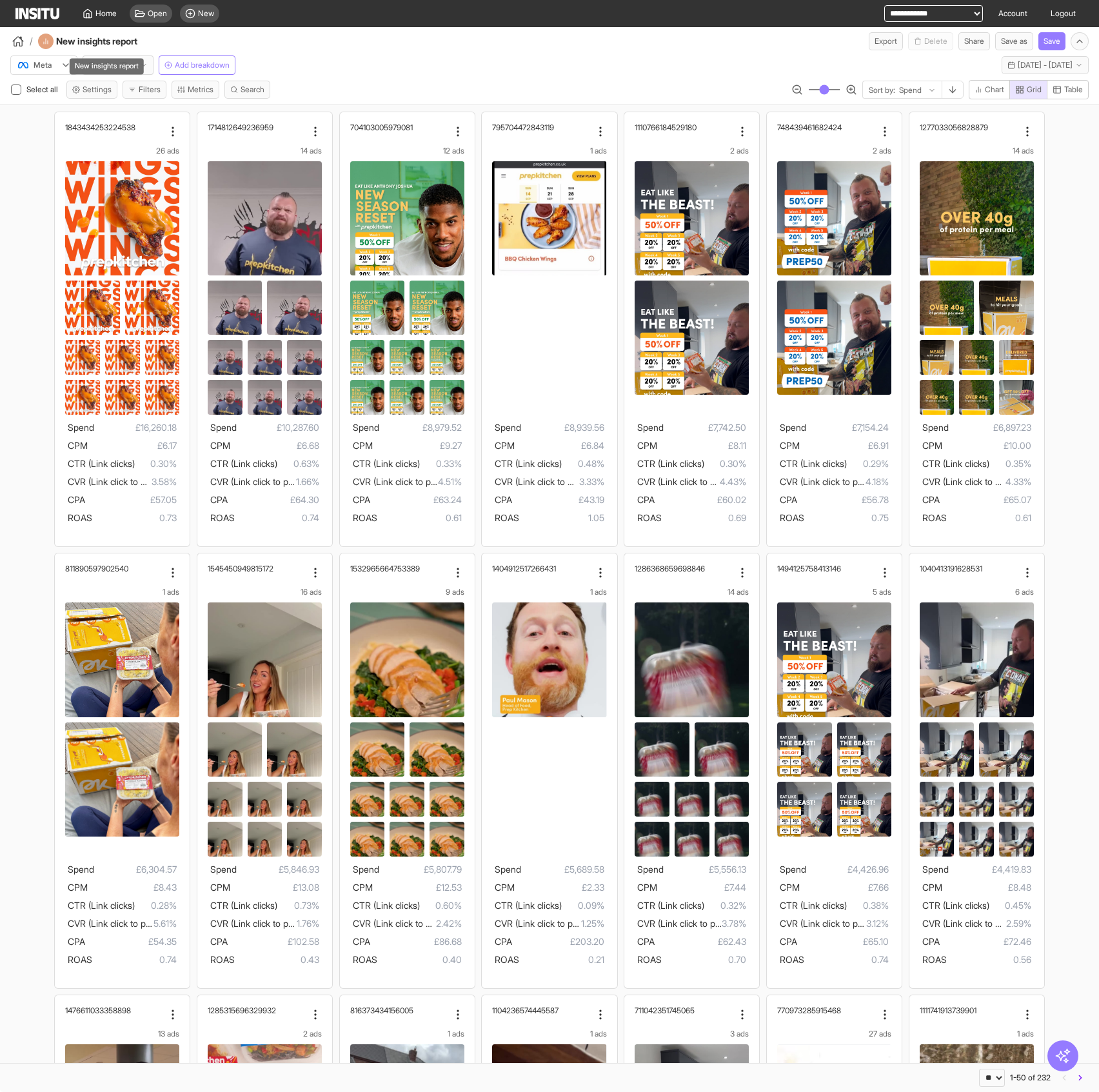
click at [109, 66] on div "New insights report" at bounding box center [107, 66] width 74 height 16
click at [104, 68] on span "Creative ID" at bounding box center [107, 65] width 38 height 10
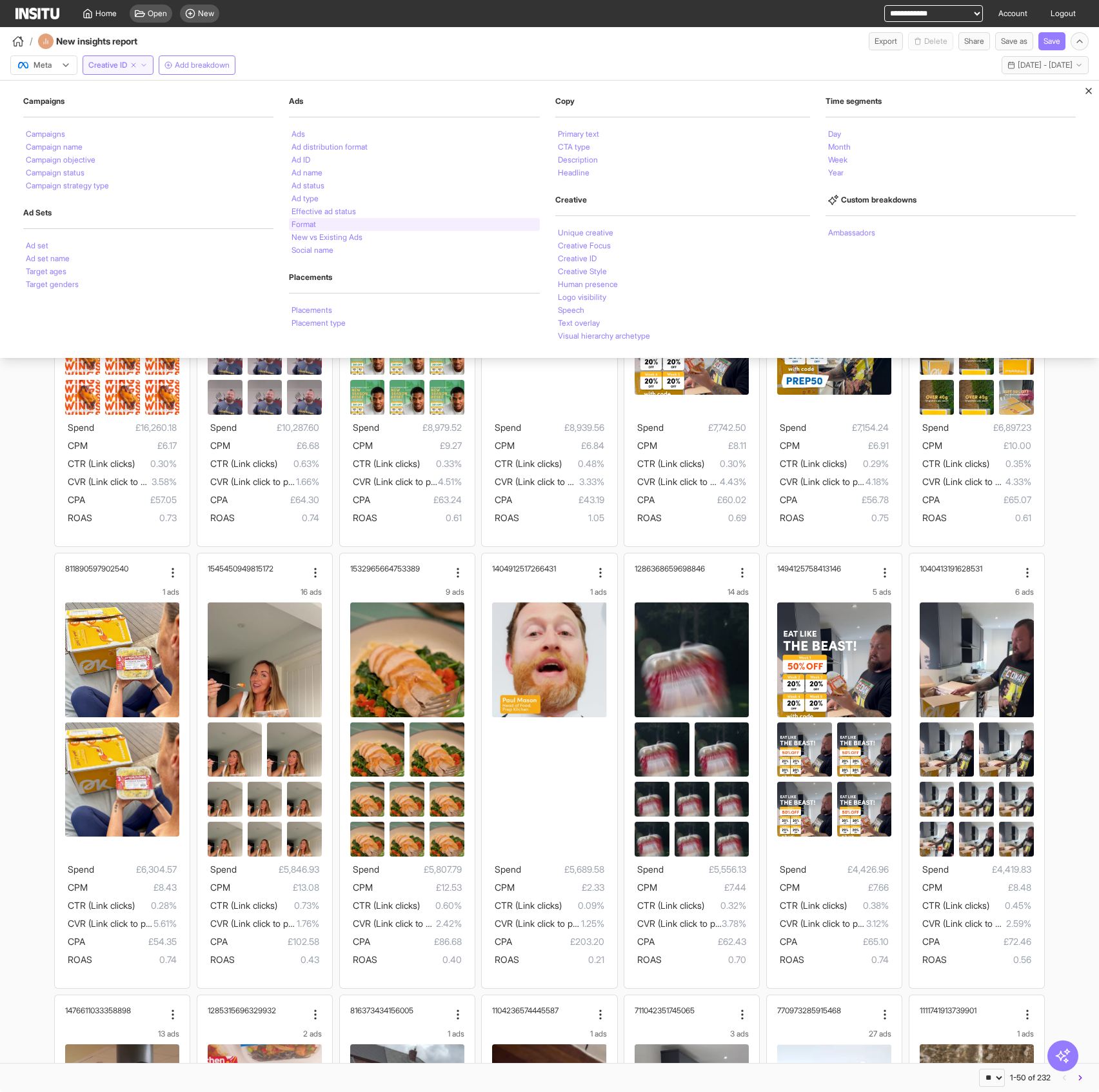
click at [352, 225] on div "Format" at bounding box center [414, 224] width 250 height 13
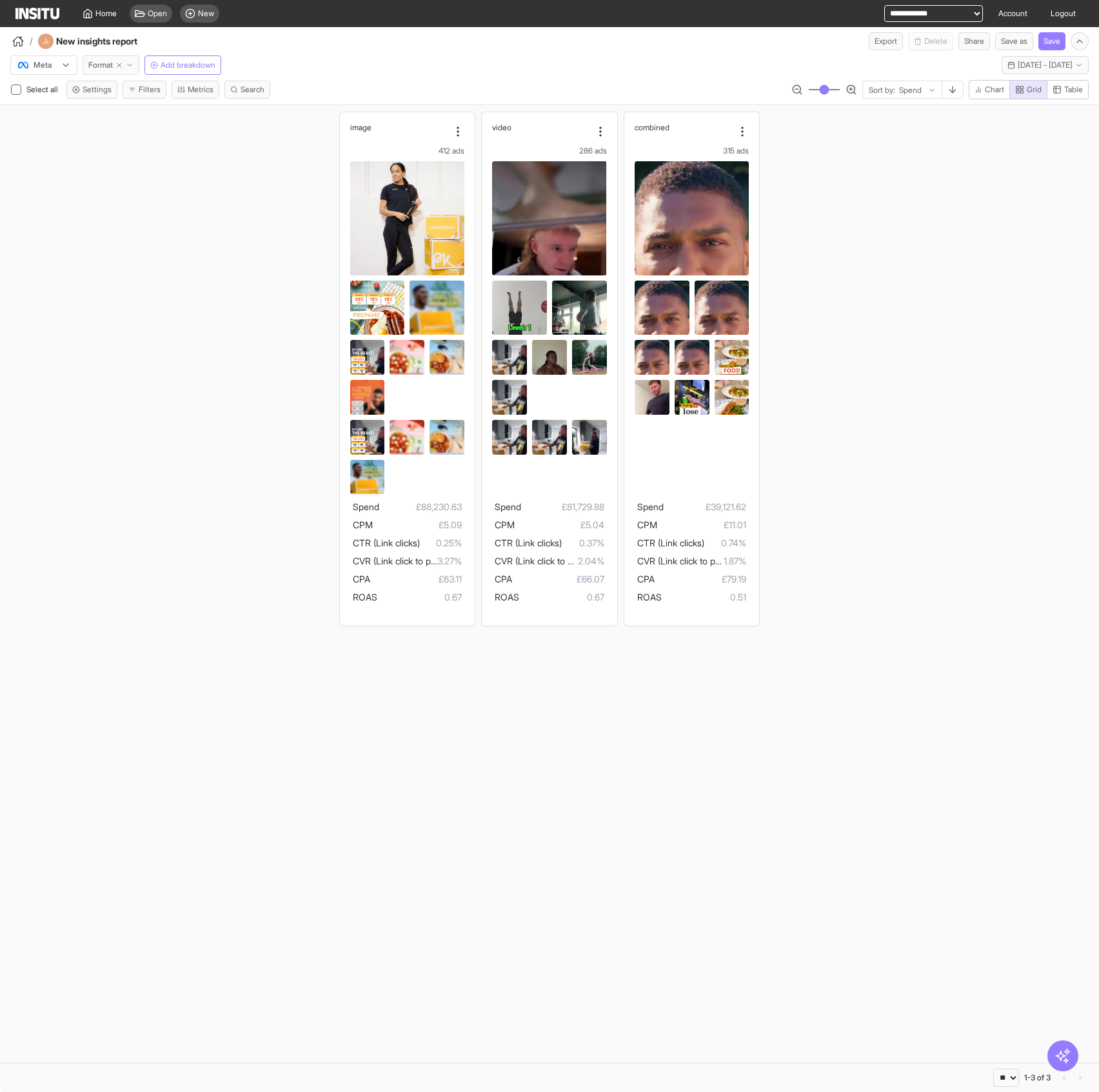
click at [111, 63] on span "Format" at bounding box center [100, 65] width 25 height 10
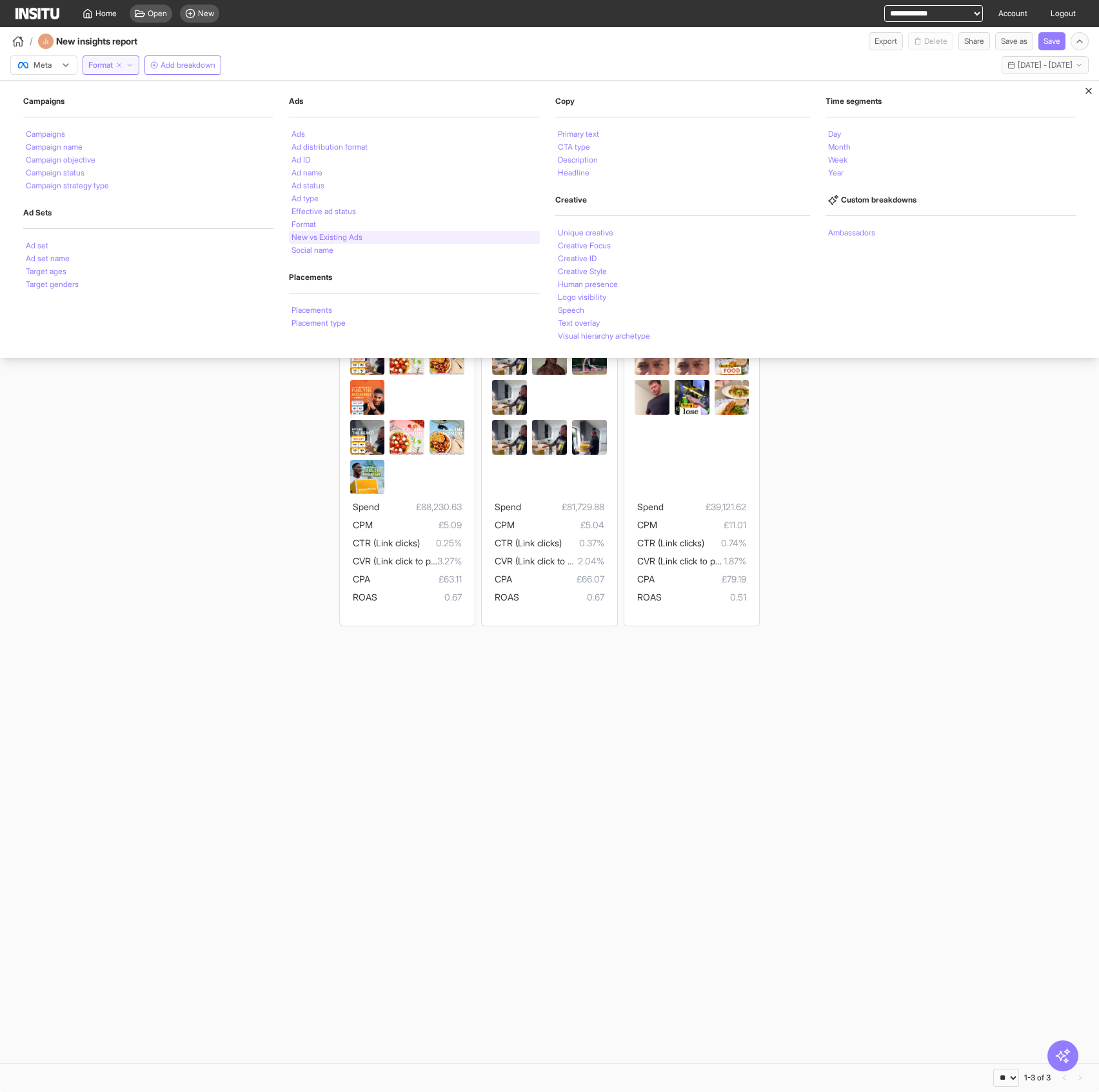
click at [354, 237] on li "New vs Existing Ads" at bounding box center [326, 237] width 71 height 8
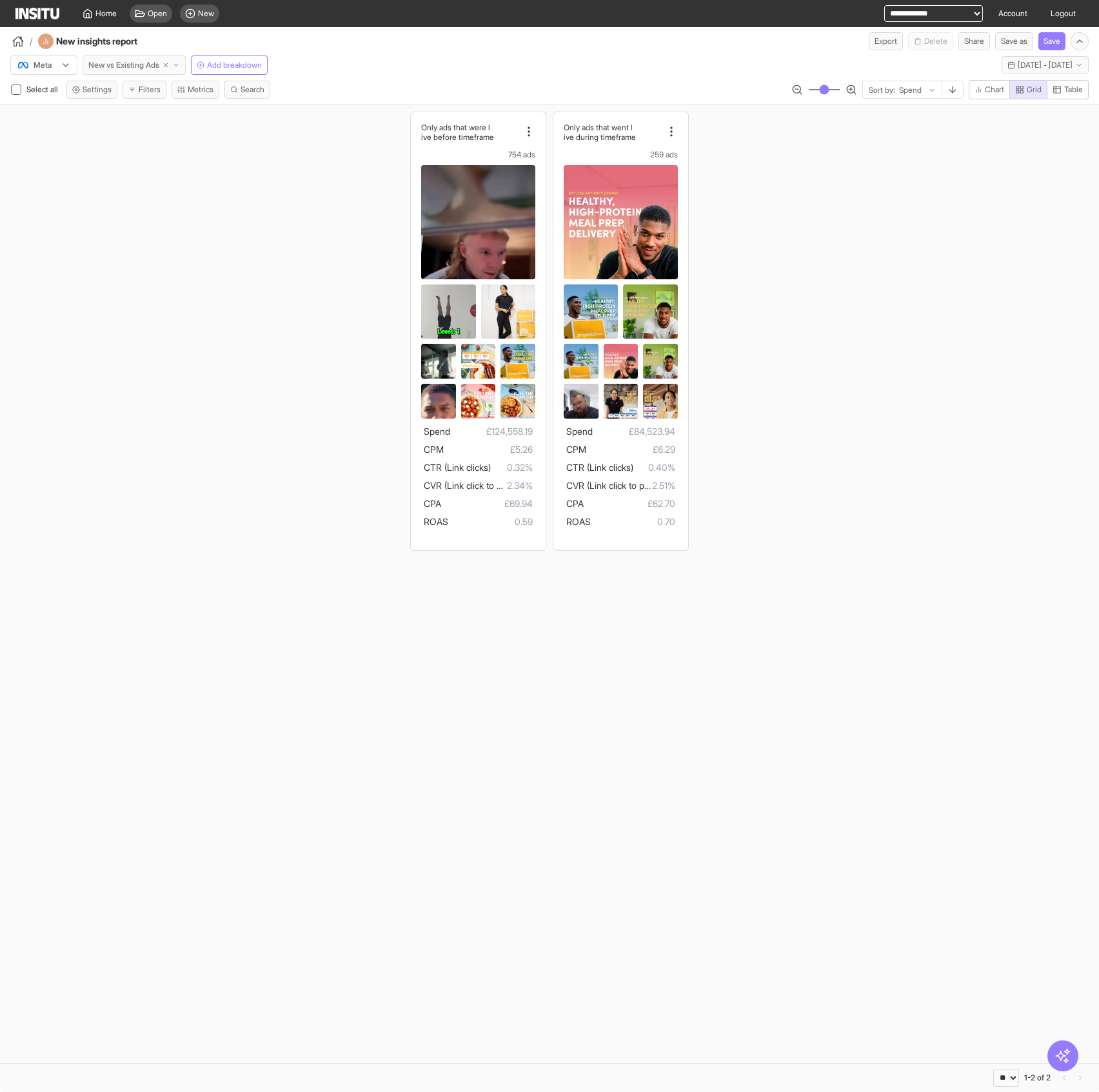
click at [125, 64] on span "New vs Existing Ads" at bounding box center [123, 65] width 71 height 10
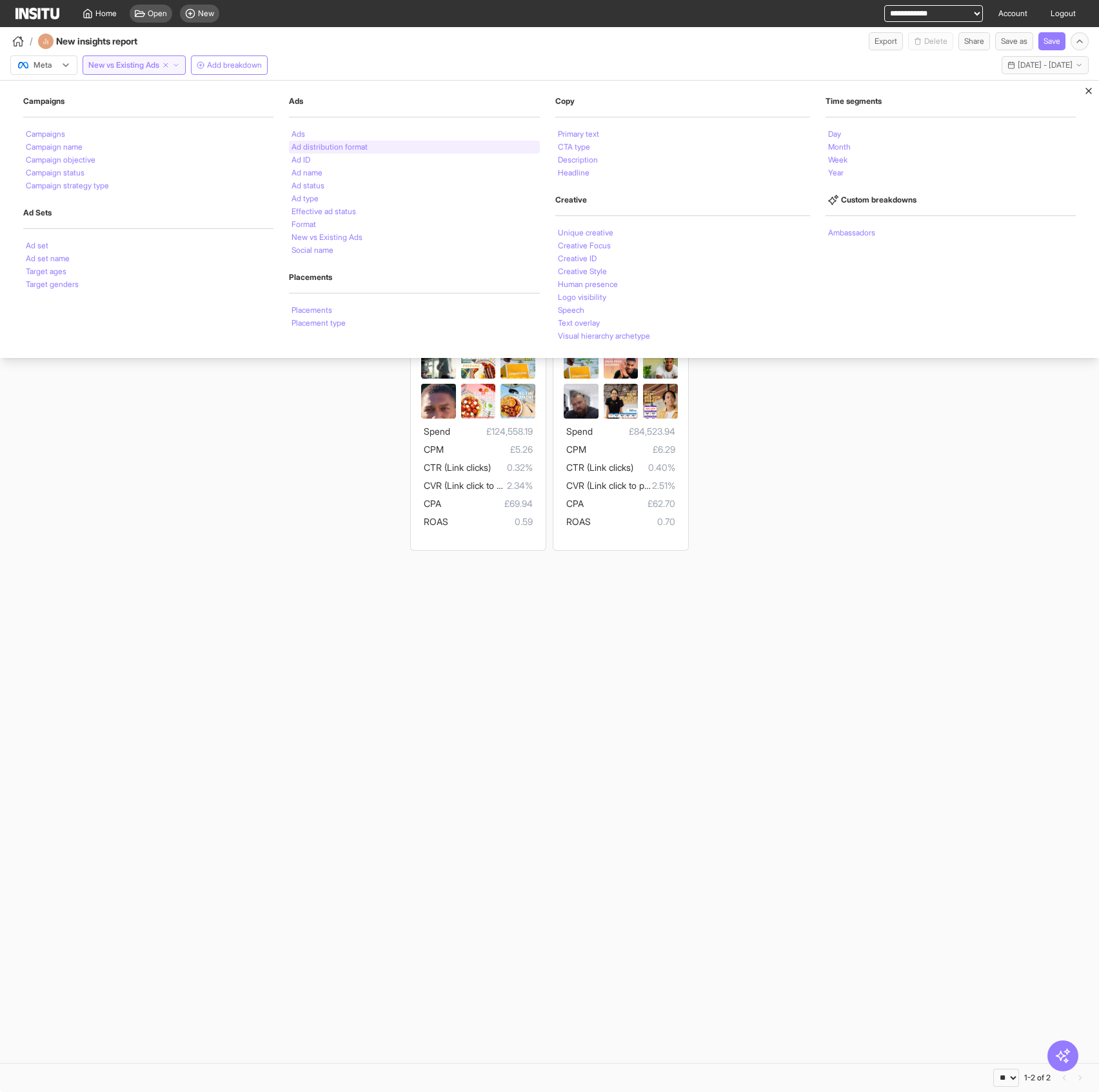
click at [353, 147] on li "Ad distribution format" at bounding box center [329, 147] width 76 height 8
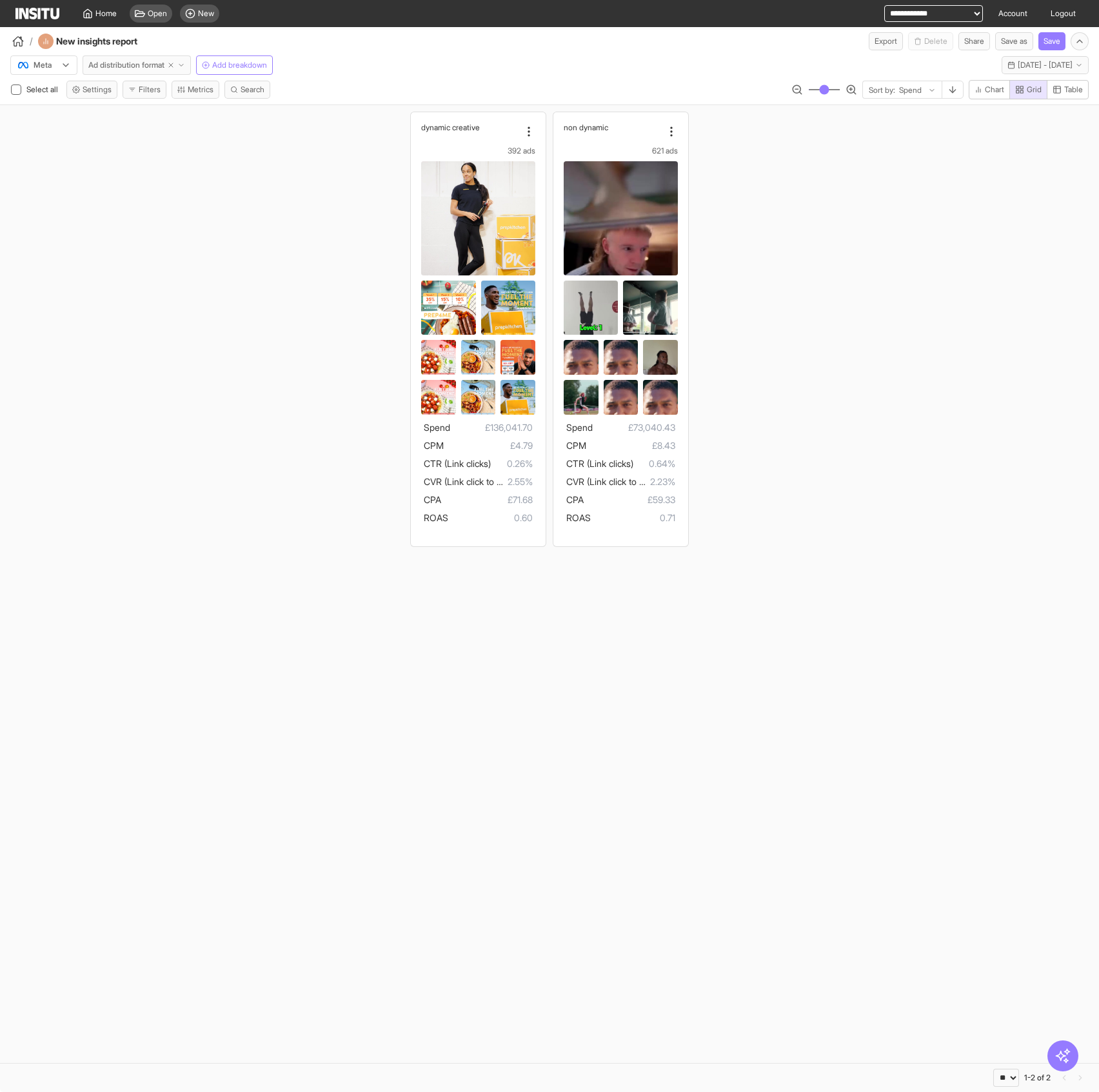
click at [124, 72] on button "Ad distribution format" at bounding box center [137, 65] width 109 height 20
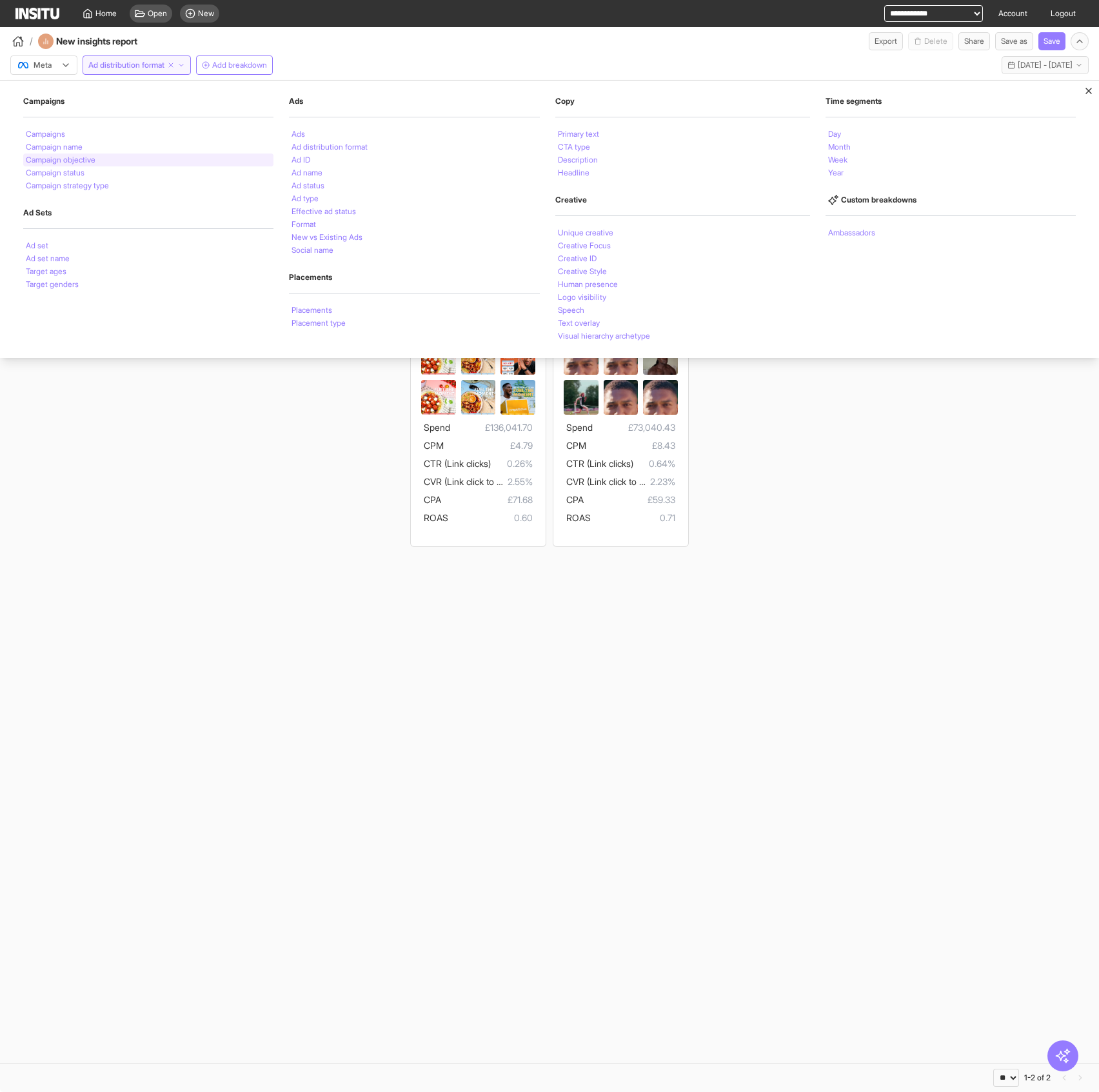
click at [89, 165] on div "Campaign objective" at bounding box center [148, 160] width 250 height 13
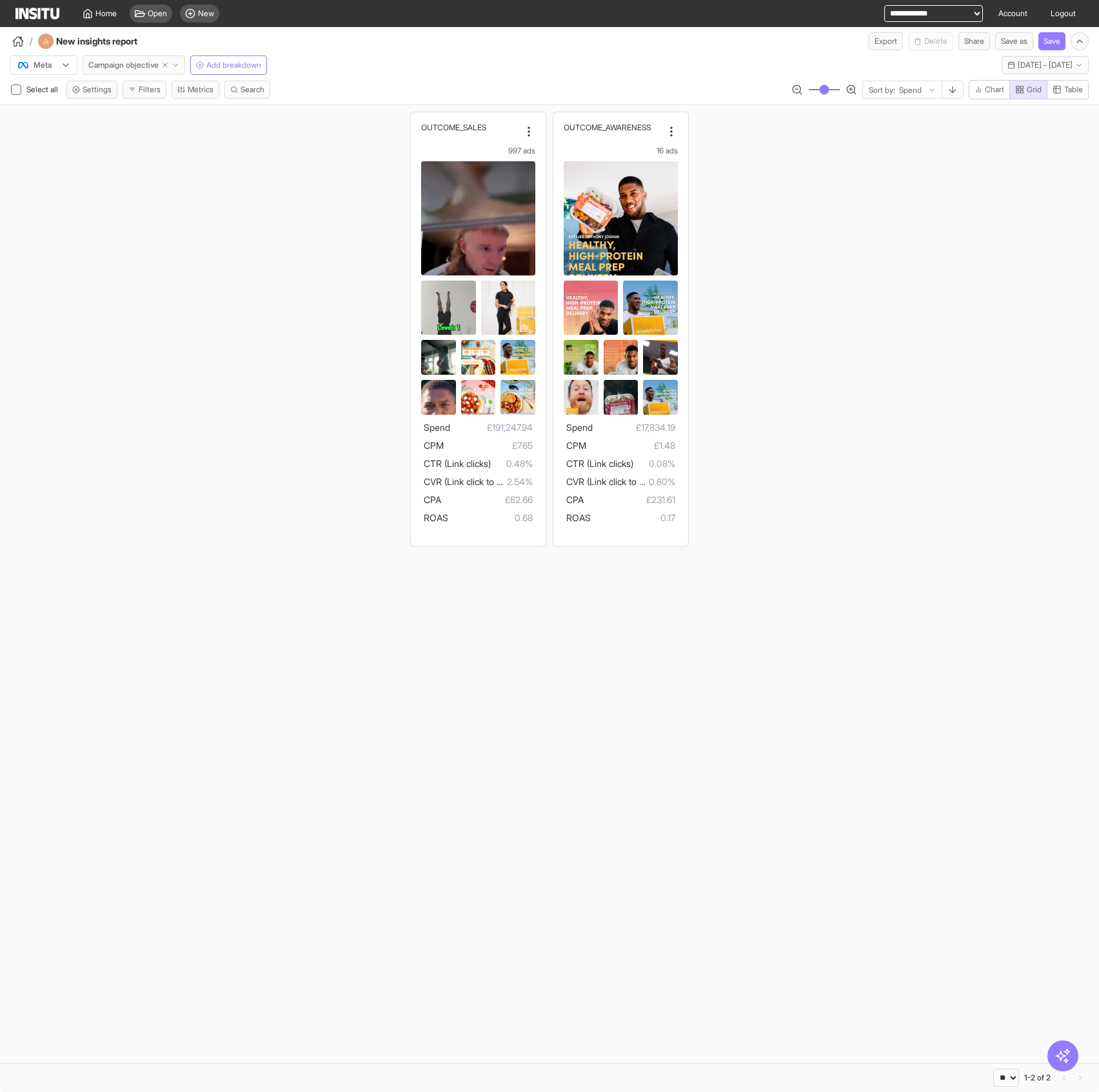
click at [123, 65] on span "Campaign objective" at bounding box center [123, 65] width 70 height 10
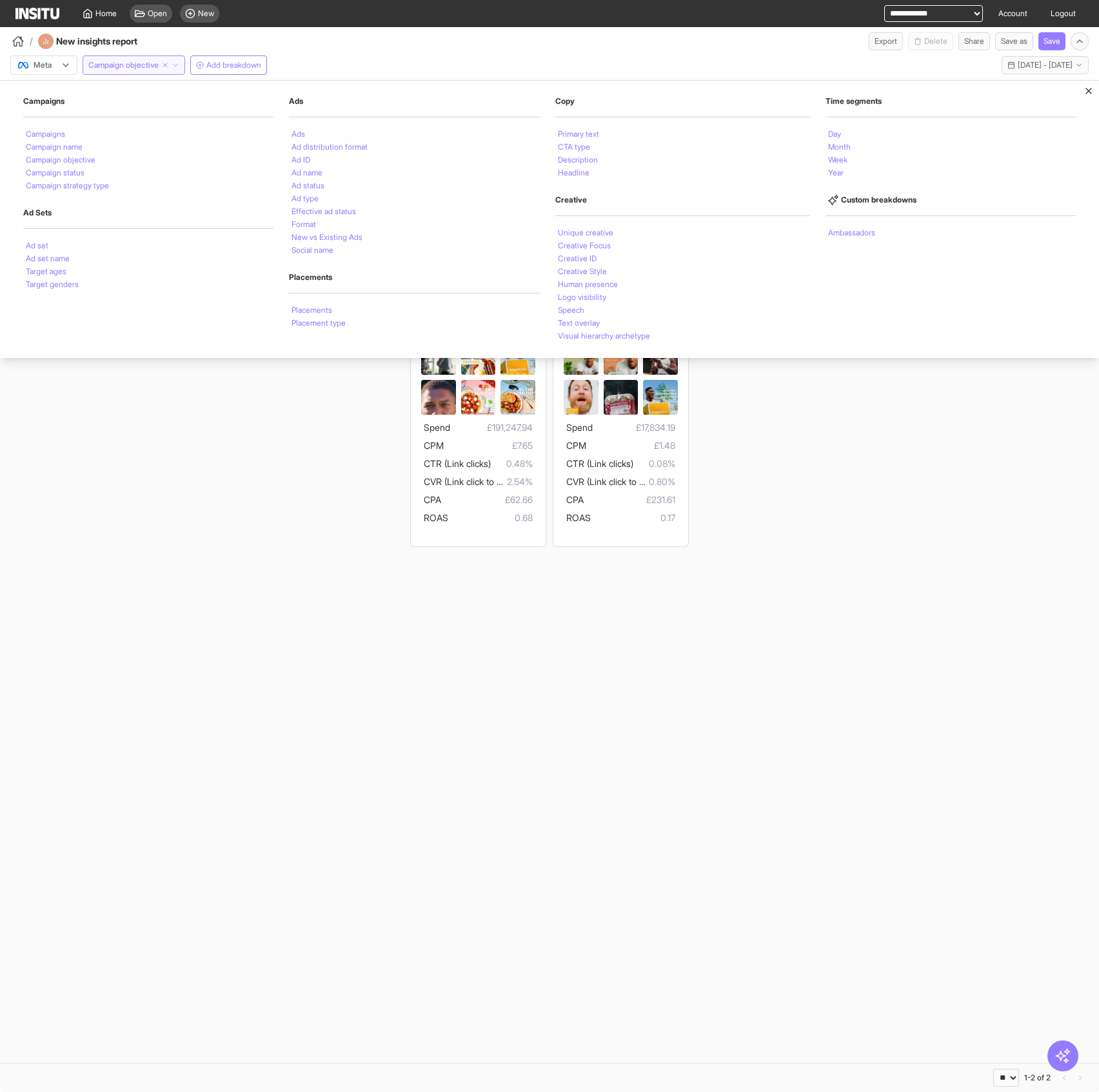
click at [124, 65] on span "Campaign objective" at bounding box center [123, 65] width 70 height 10
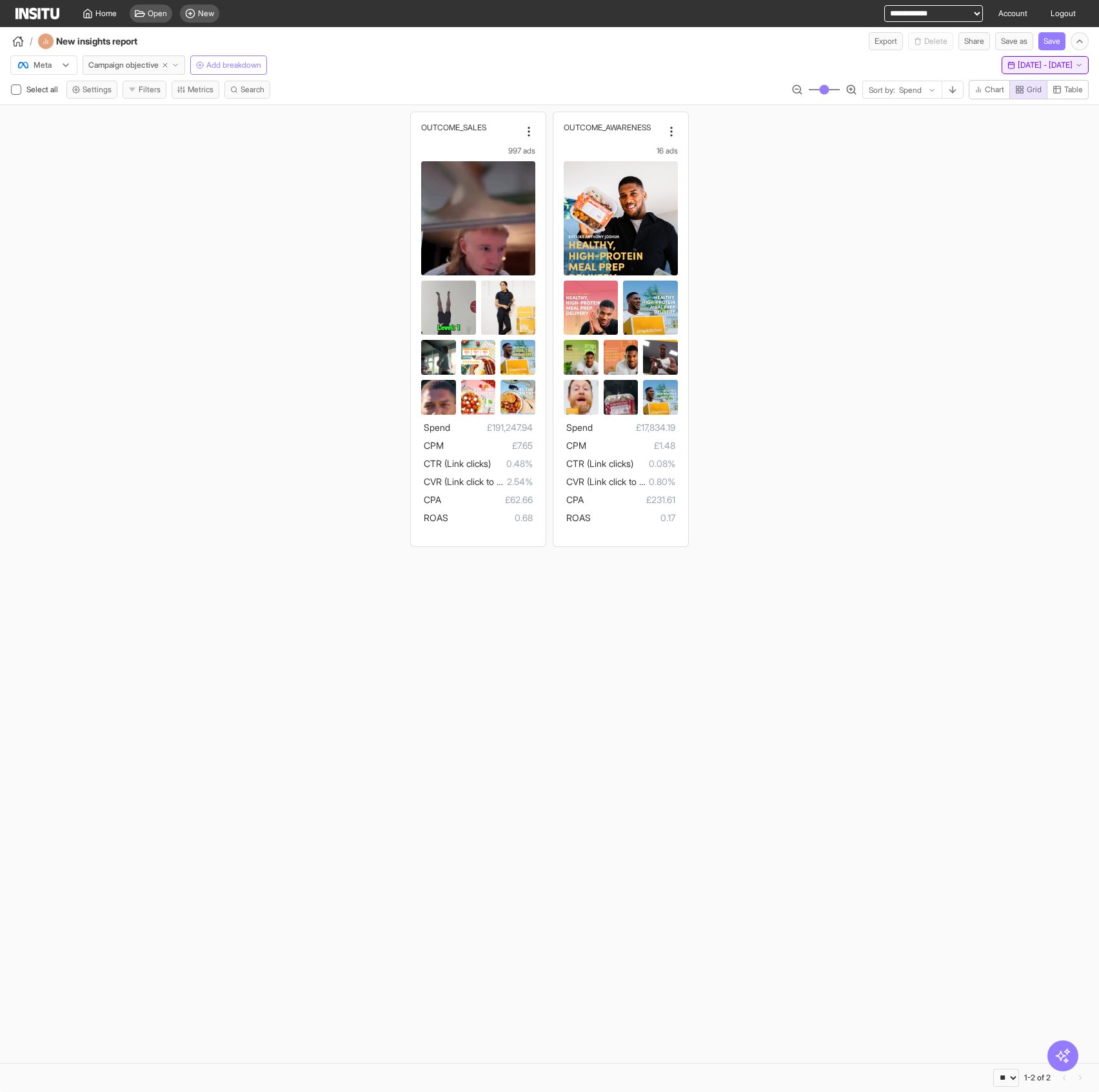
click at [1027, 64] on span "4 Sep 25 - 3 Oct 25" at bounding box center [1045, 65] width 55 height 10
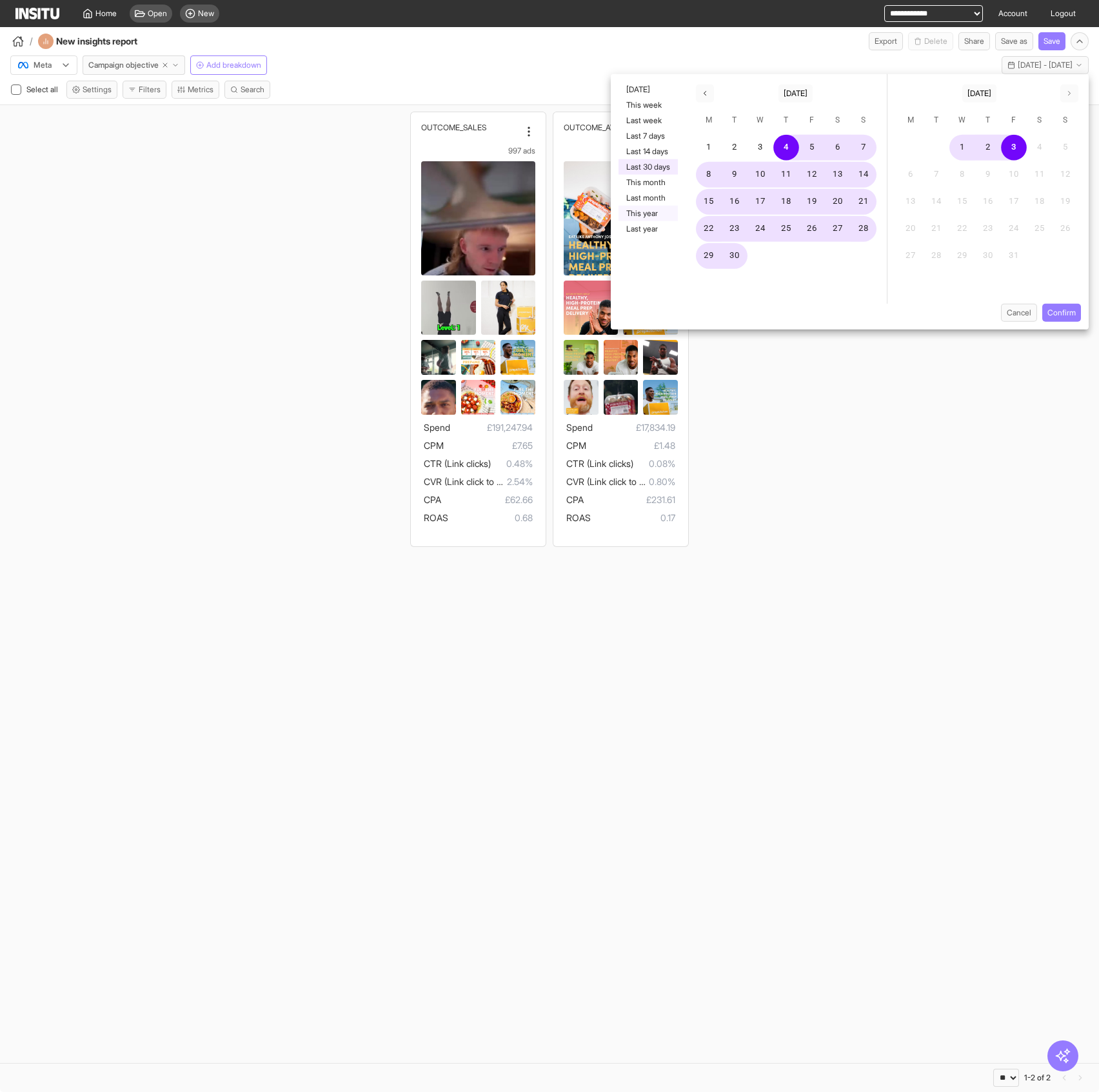
click at [654, 214] on button "This year" at bounding box center [648, 214] width 59 height 15
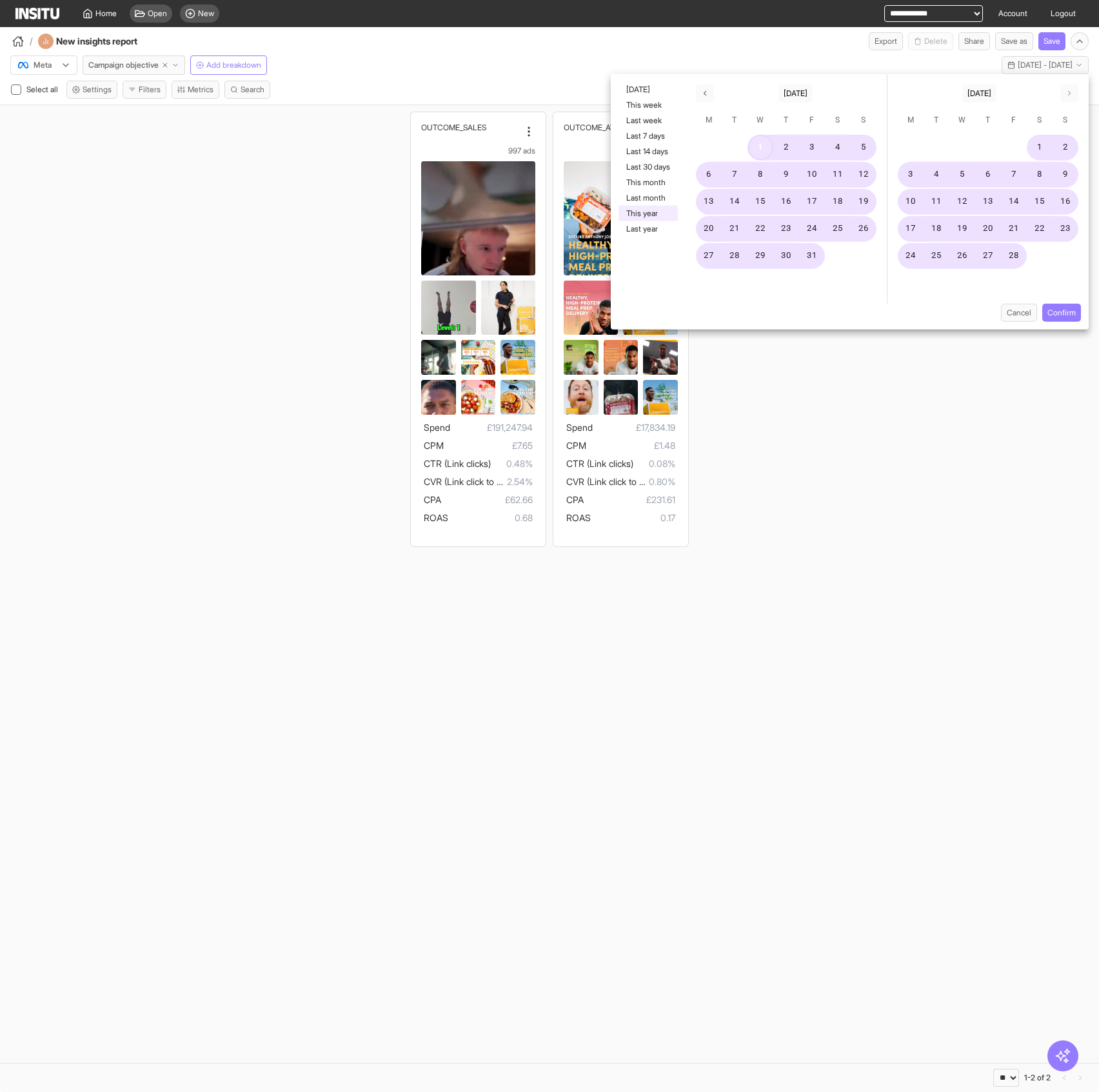
click at [762, 146] on button "1" at bounding box center [761, 148] width 26 height 26
click at [1067, 97] on button "button" at bounding box center [1069, 93] width 18 height 18
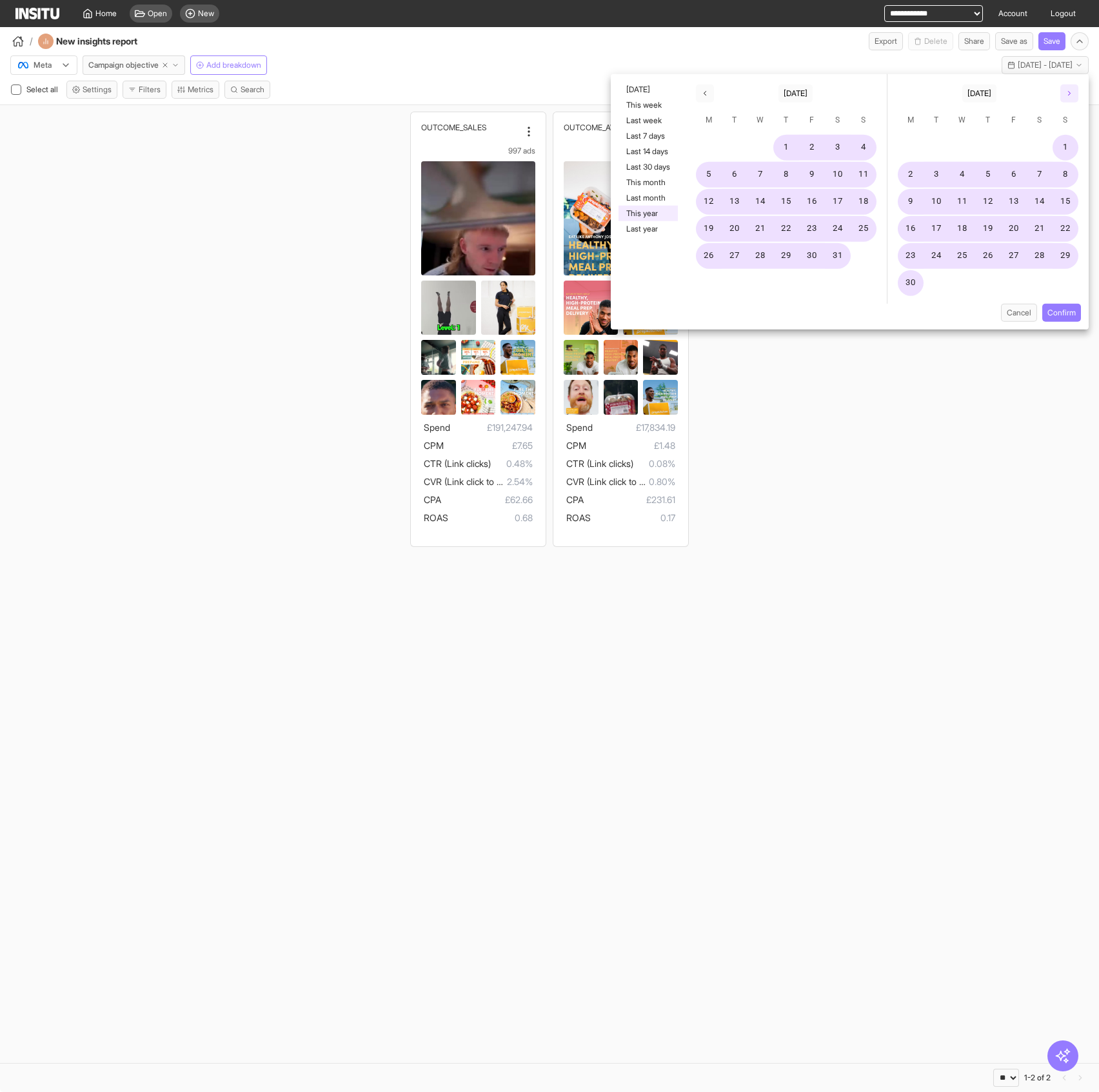
click at [1067, 97] on button "button" at bounding box center [1069, 93] width 18 height 18
click at [938, 253] on button "30" at bounding box center [937, 256] width 26 height 26
click at [1067, 311] on button "Confirm" at bounding box center [1061, 312] width 38 height 18
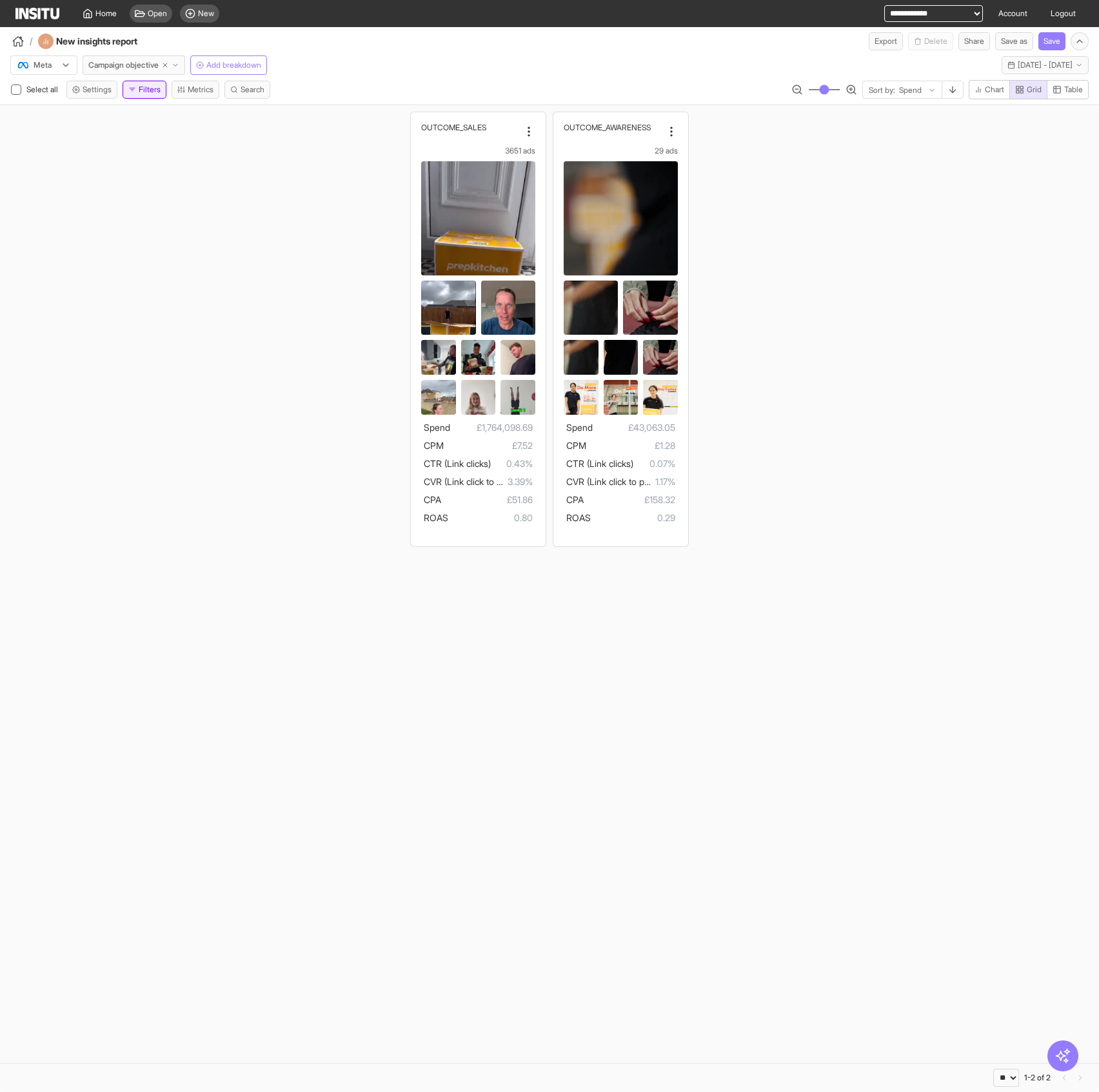
click at [139, 87] on button "Filters" at bounding box center [144, 89] width 44 height 18
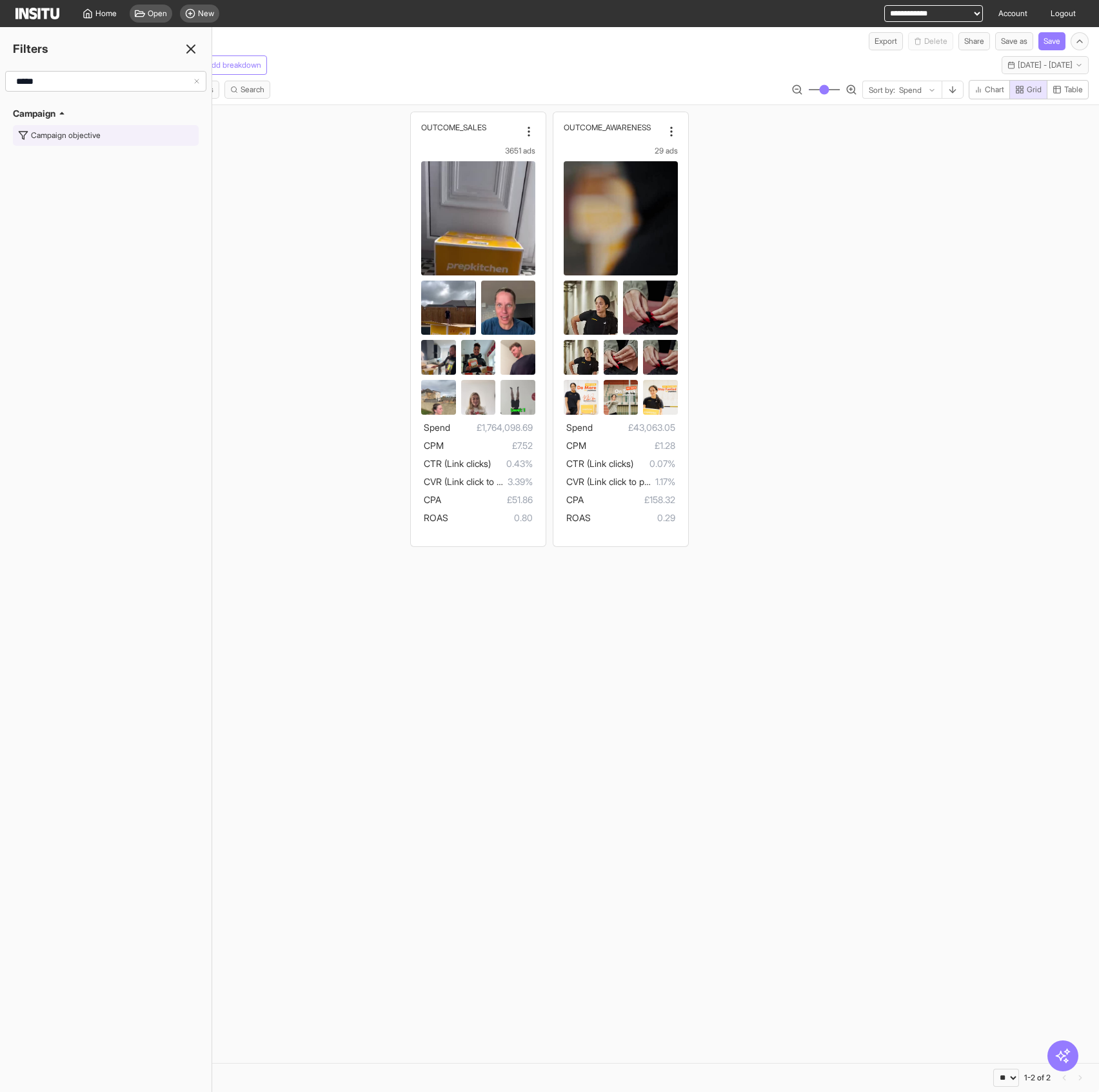
type input "*****"
click at [93, 132] on div "Campaign objective" at bounding box center [66, 135] width 70 height 10
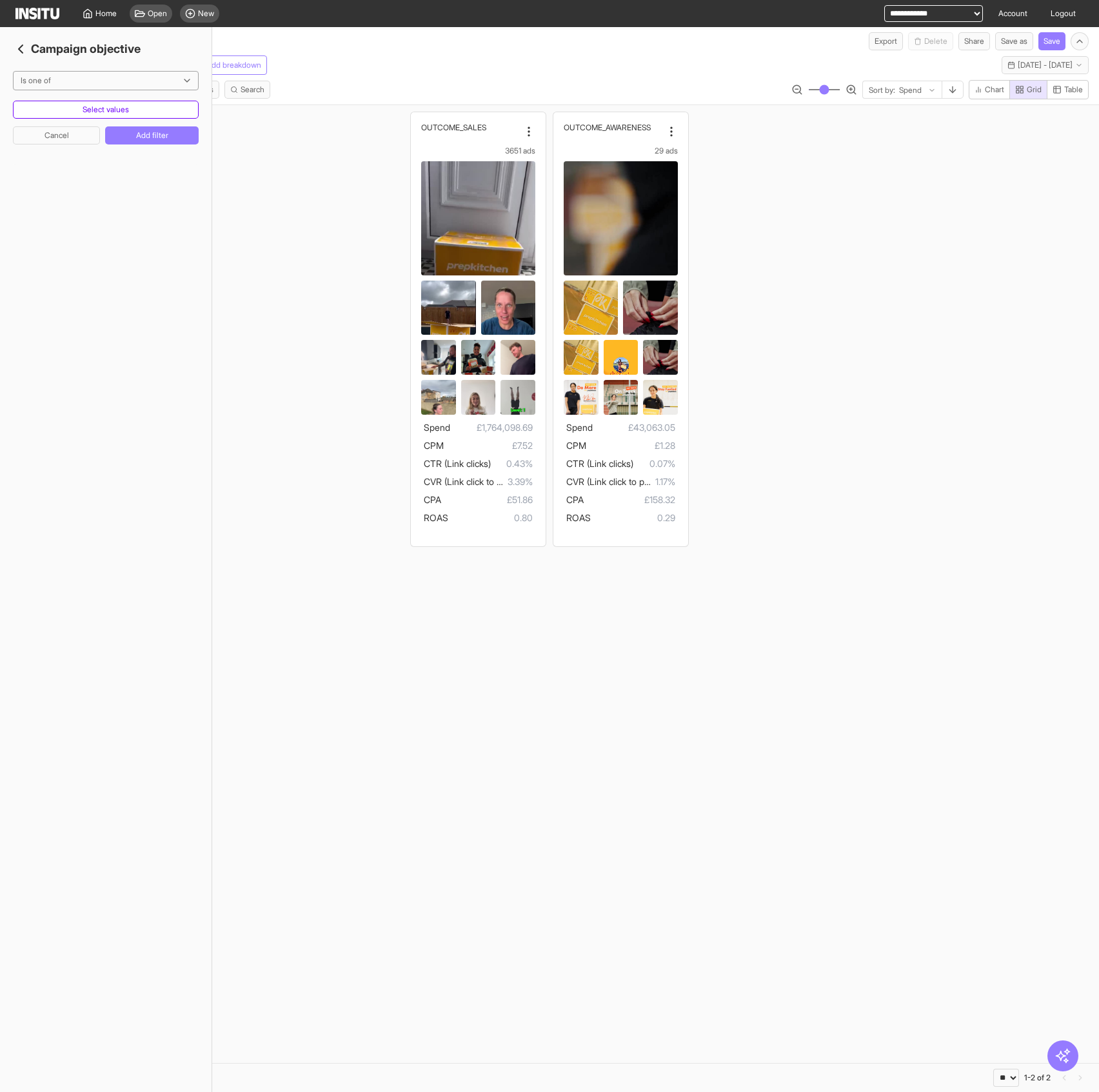
click at [125, 109] on button "Select values" at bounding box center [105, 109] width 185 height 18
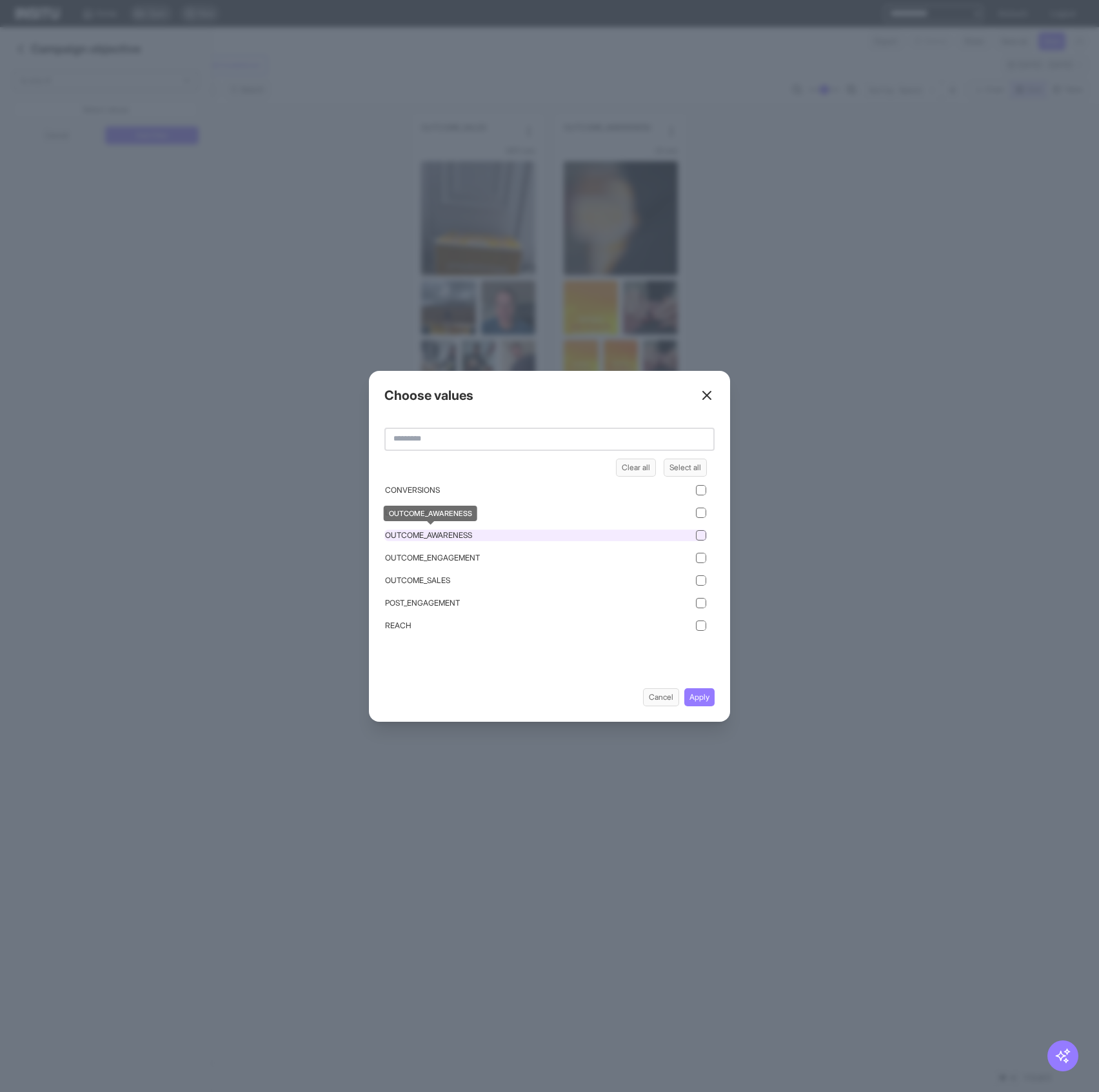
click at [449, 533] on span "OUTCOME_AWARENESS" at bounding box center [429, 535] width 87 height 10
click at [707, 684] on div "Choose values Clear all Select all CONVERSIONS LINK_CLICKS OUTCOME_AWARENESS OU…" at bounding box center [550, 546] width 361 height 351
click at [707, 696] on button "Apply" at bounding box center [699, 696] width 30 height 18
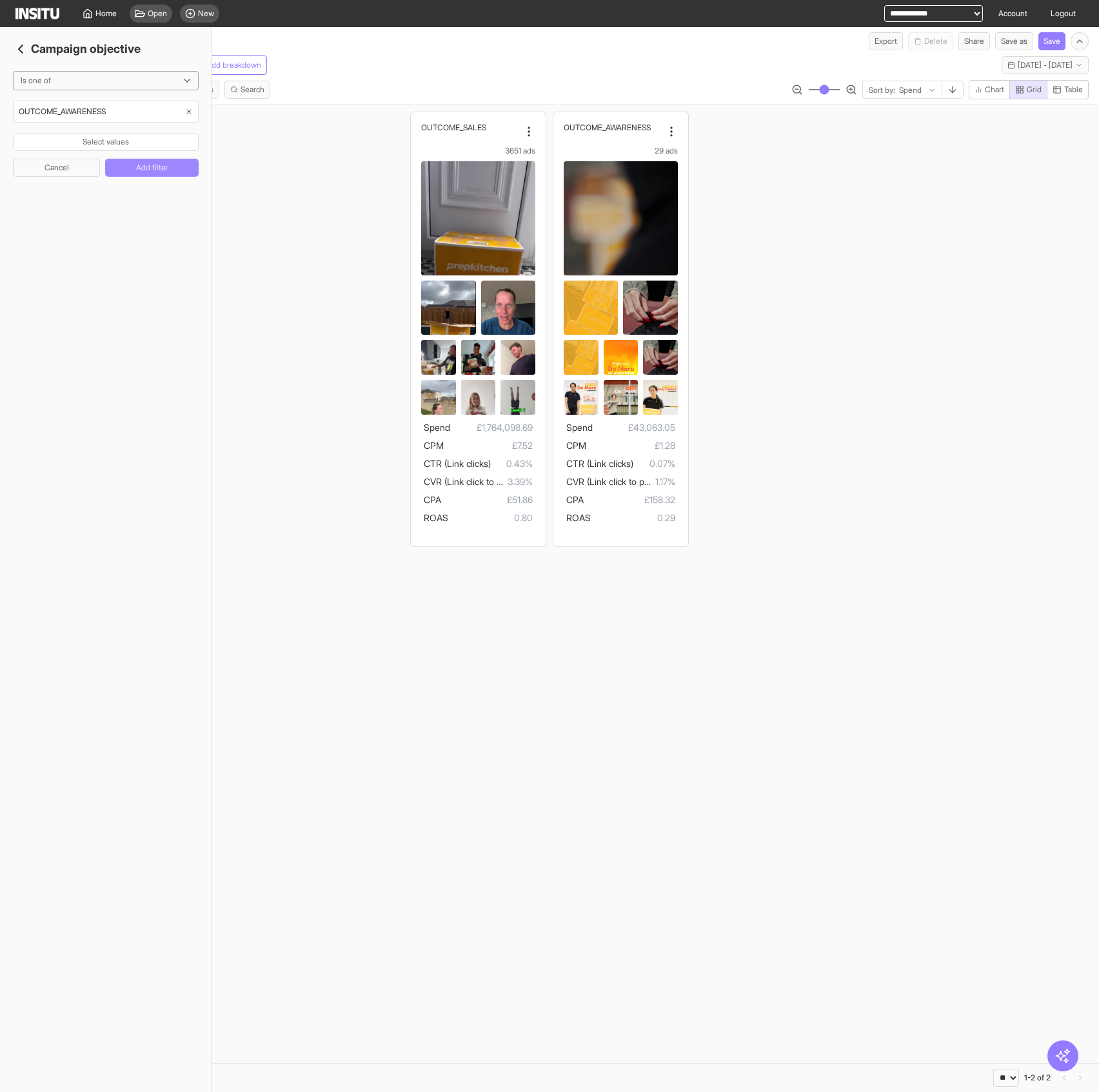
click at [173, 172] on button "Add filter" at bounding box center [151, 167] width 93 height 18
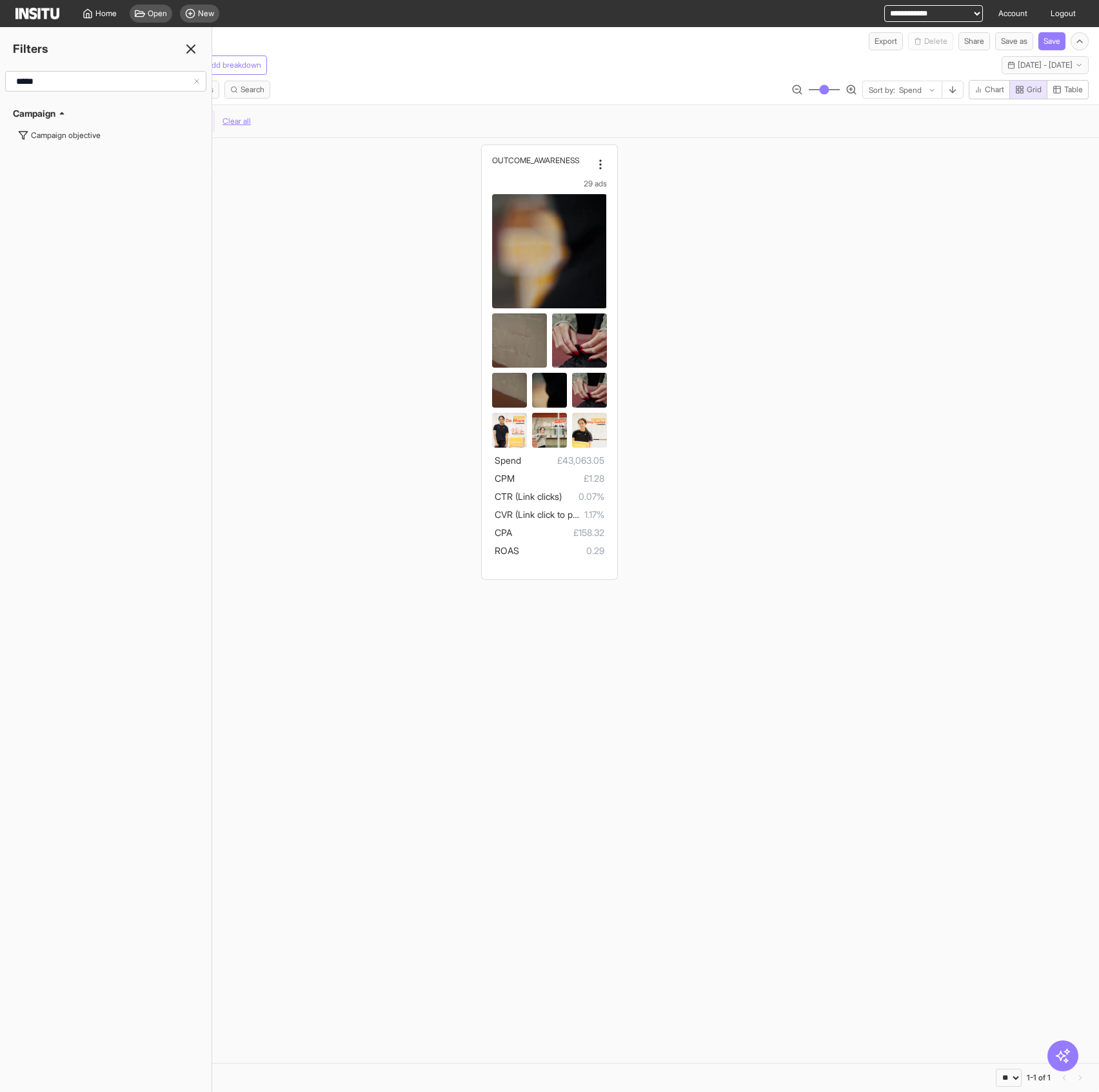
click at [190, 49] on icon at bounding box center [191, 49] width 15 height 15
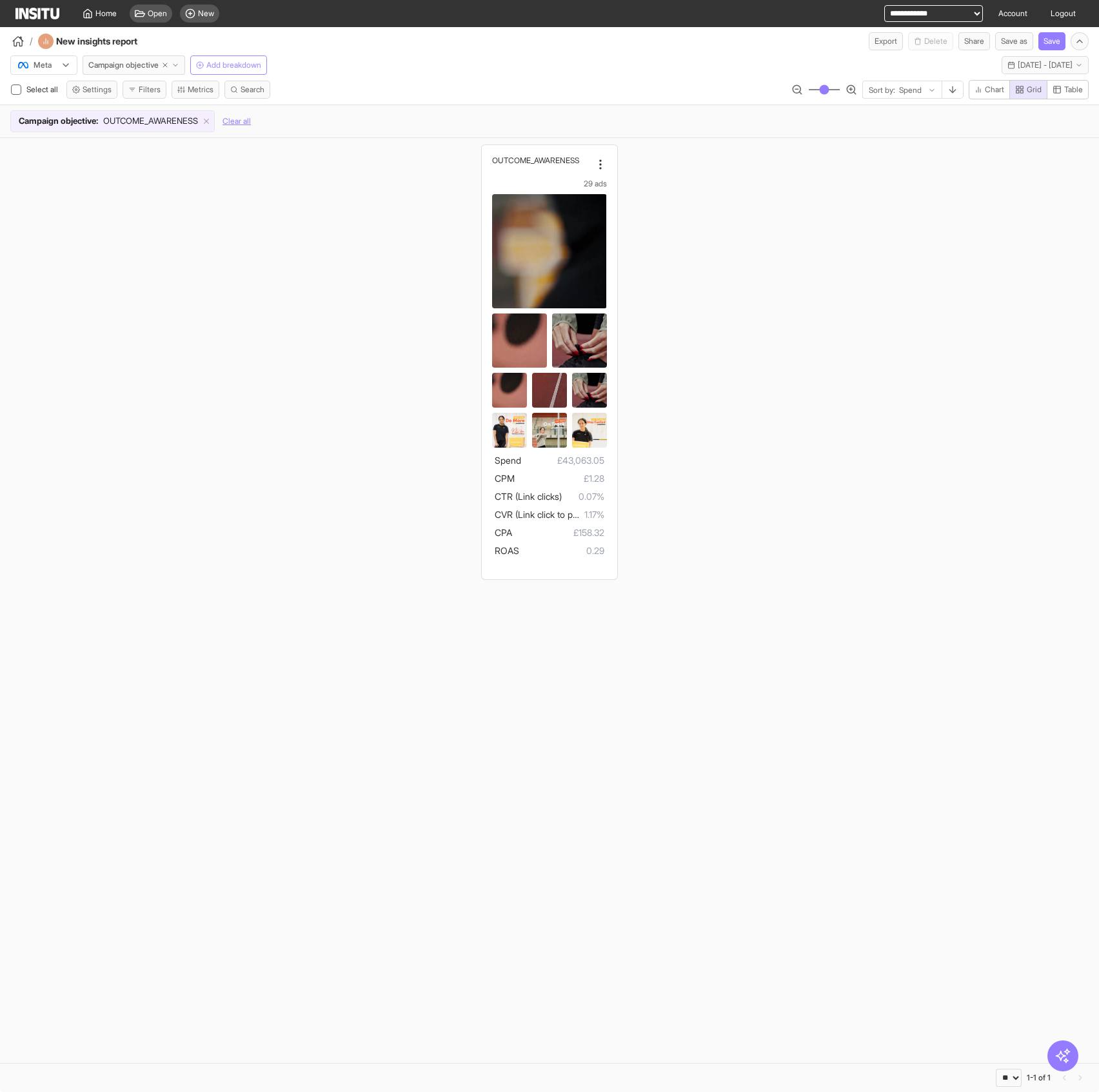
click at [241, 64] on span "Add breakdown" at bounding box center [234, 65] width 55 height 10
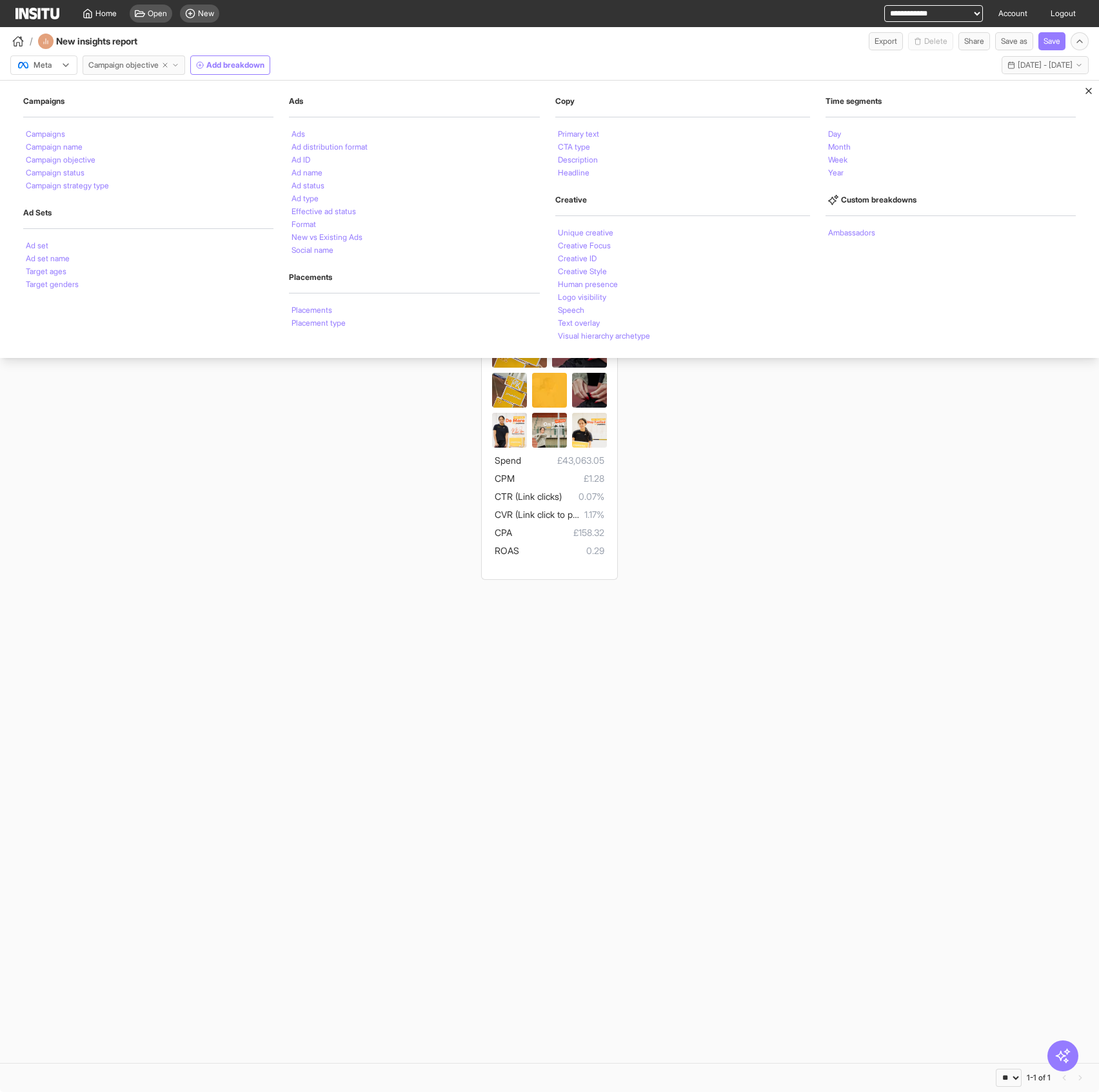
click at [159, 59] on button "Campaign objective" at bounding box center [134, 65] width 103 height 20
click at [730, 481] on div "OUTCOME_AWARENESS 29 ads Spend £43,063.05 CPM £1.28 CTR (Link clicks) 0.07% CVR…" at bounding box center [550, 362] width 1099 height 448
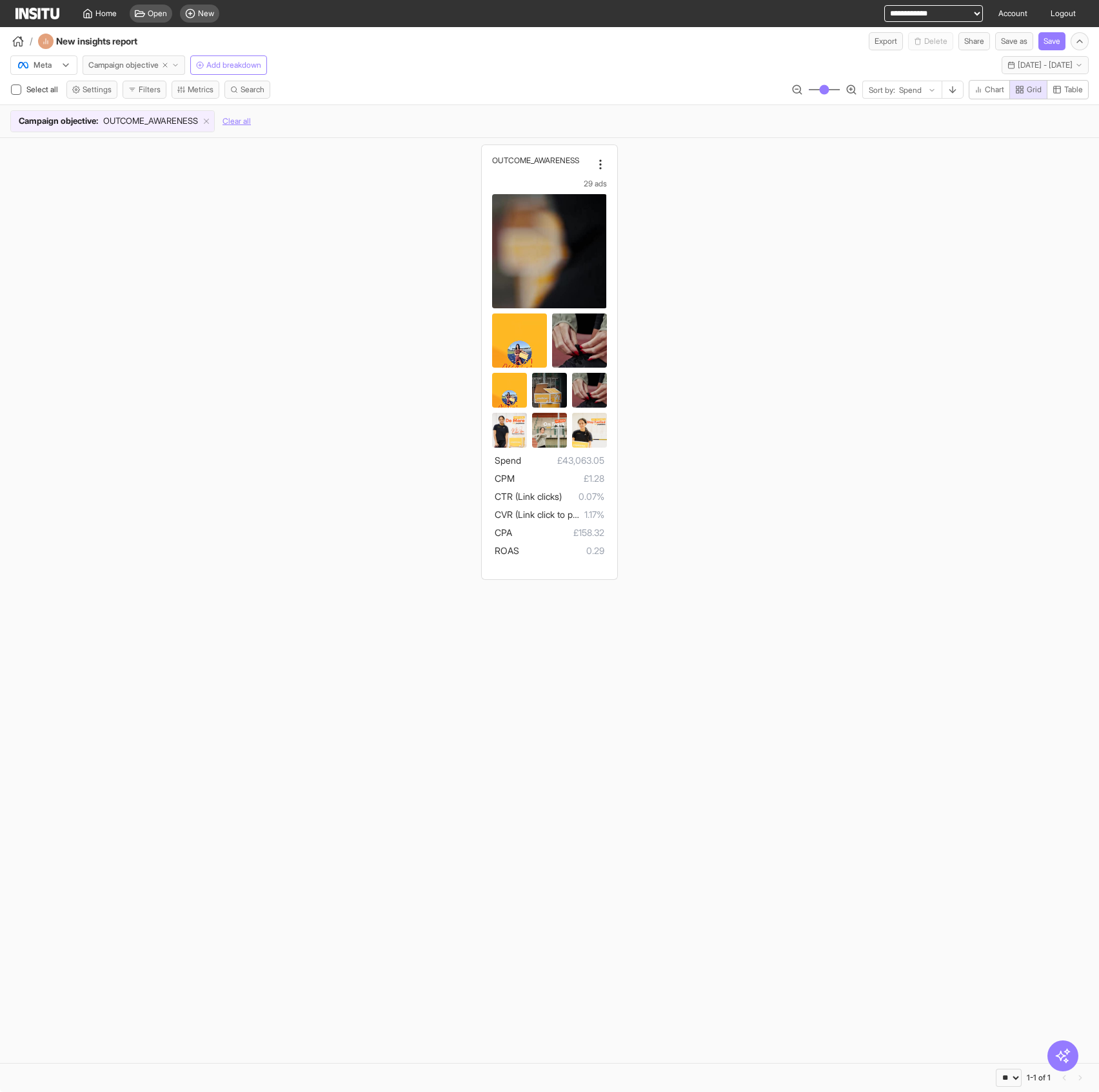
click at [129, 66] on span "Campaign objective" at bounding box center [123, 65] width 70 height 10
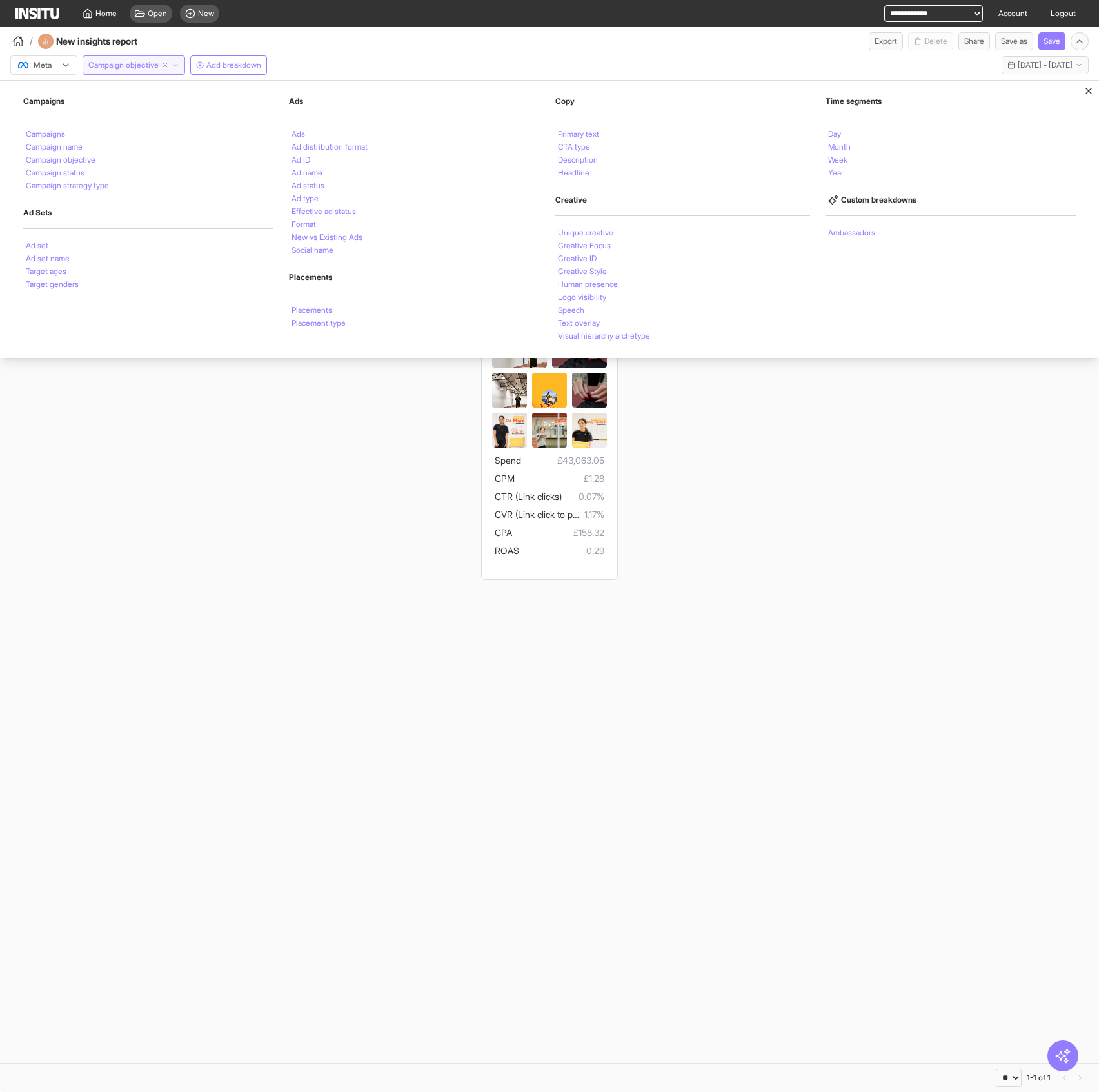
click at [129, 66] on span "Campaign objective" at bounding box center [123, 65] width 70 height 10
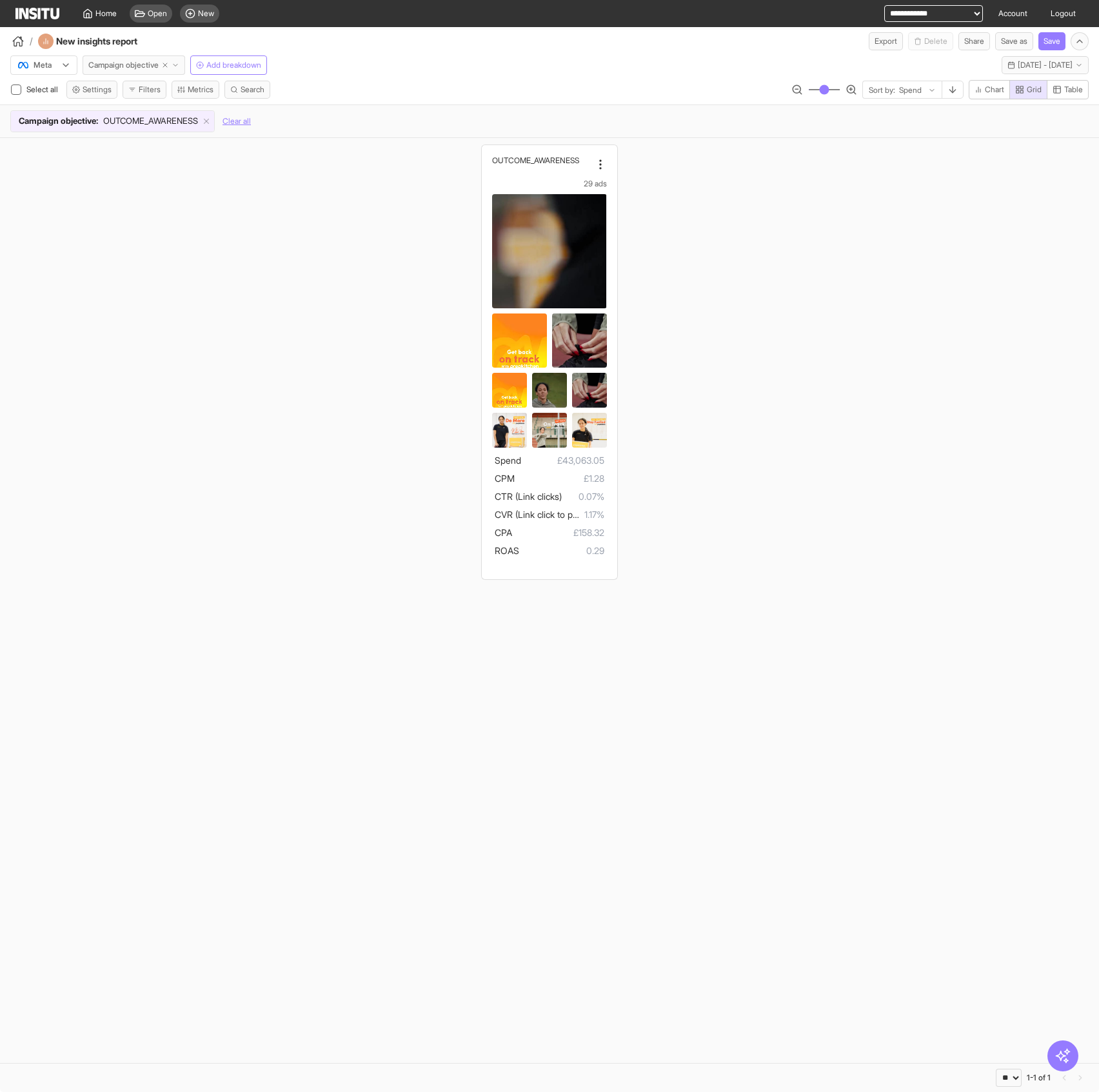
click at [129, 66] on span "Campaign objective" at bounding box center [123, 65] width 70 height 10
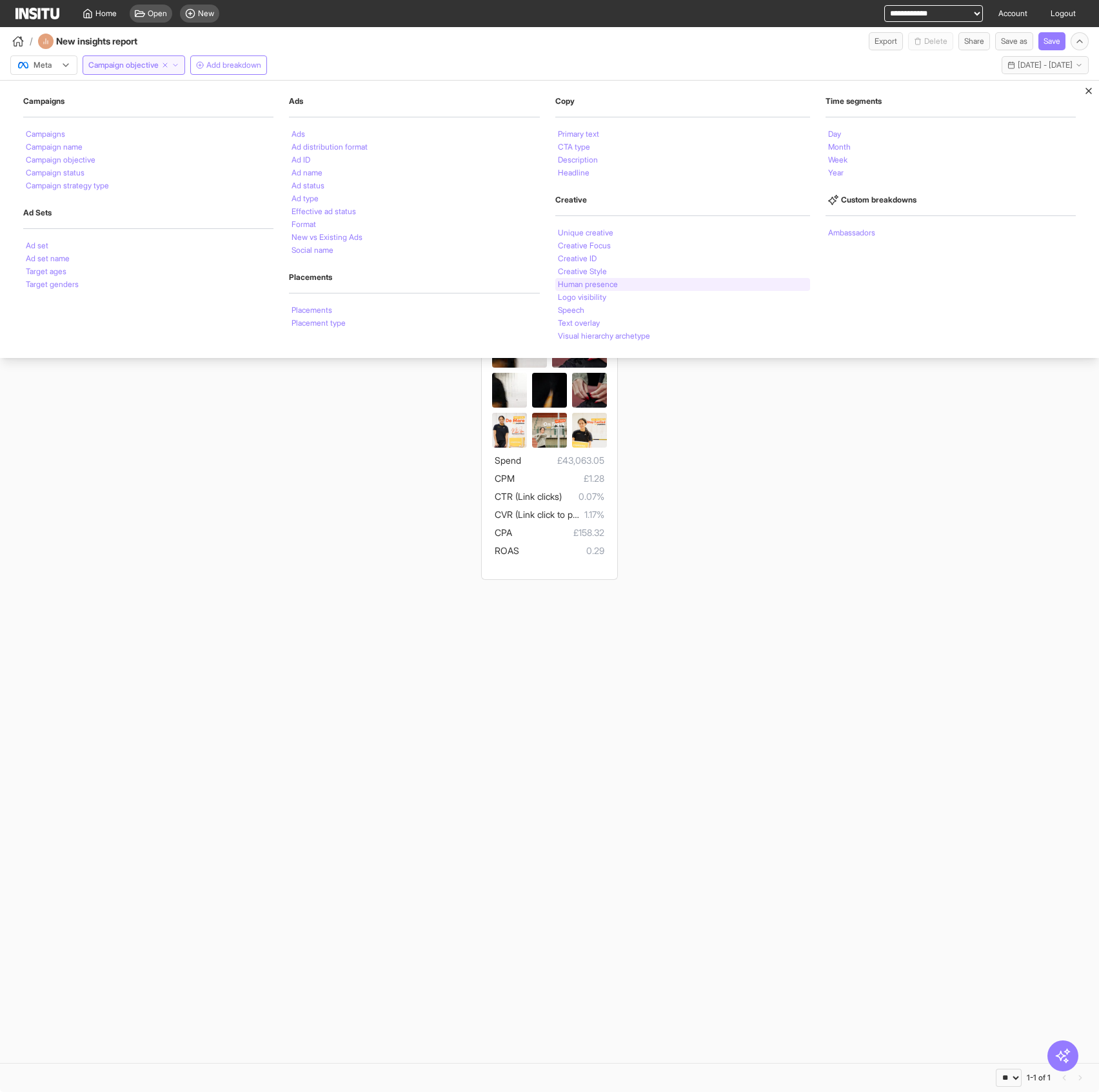
click at [612, 281] on li "Human presence" at bounding box center [588, 284] width 60 height 8
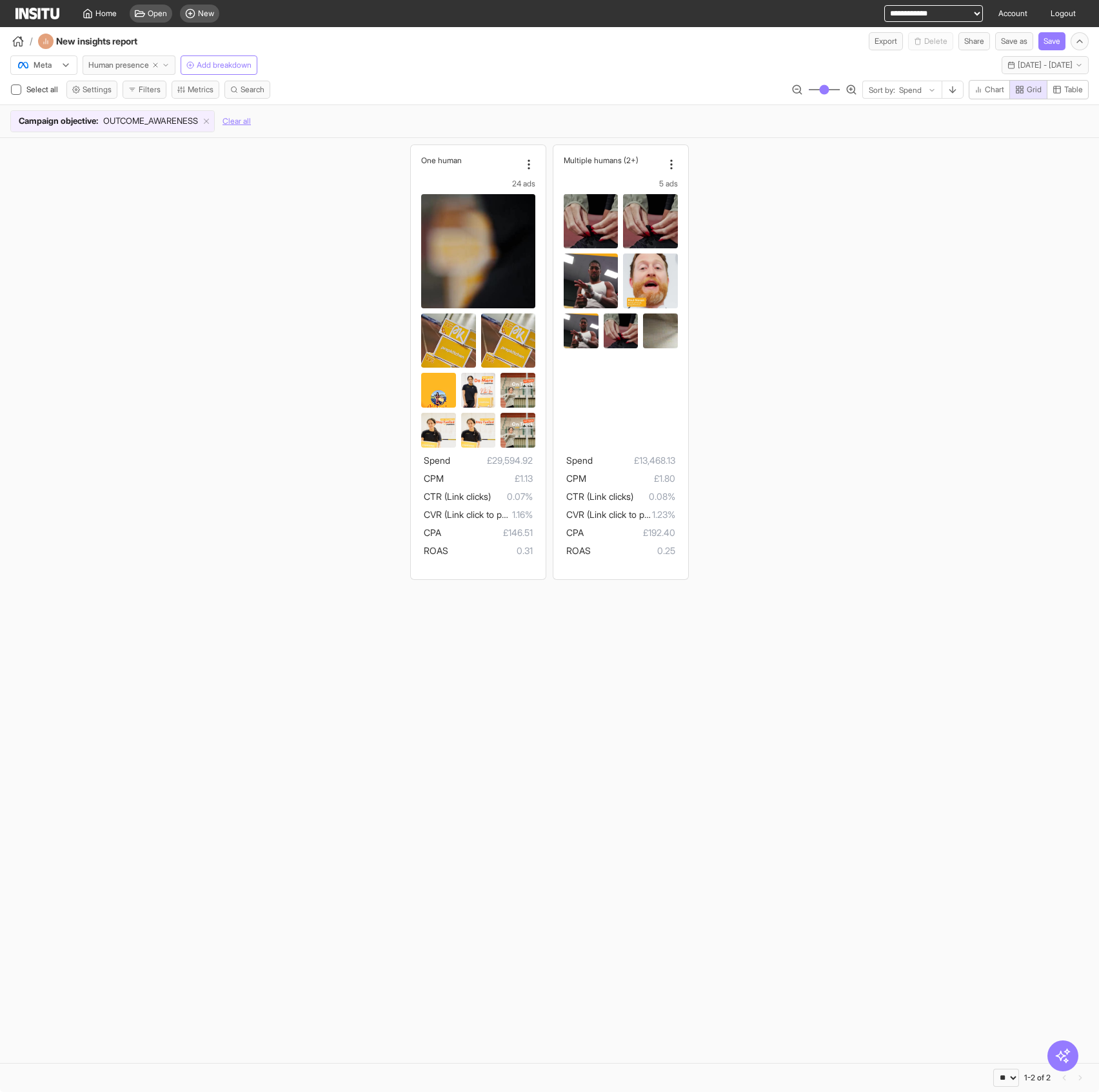
click at [130, 71] on button "Human presence" at bounding box center [129, 65] width 93 height 20
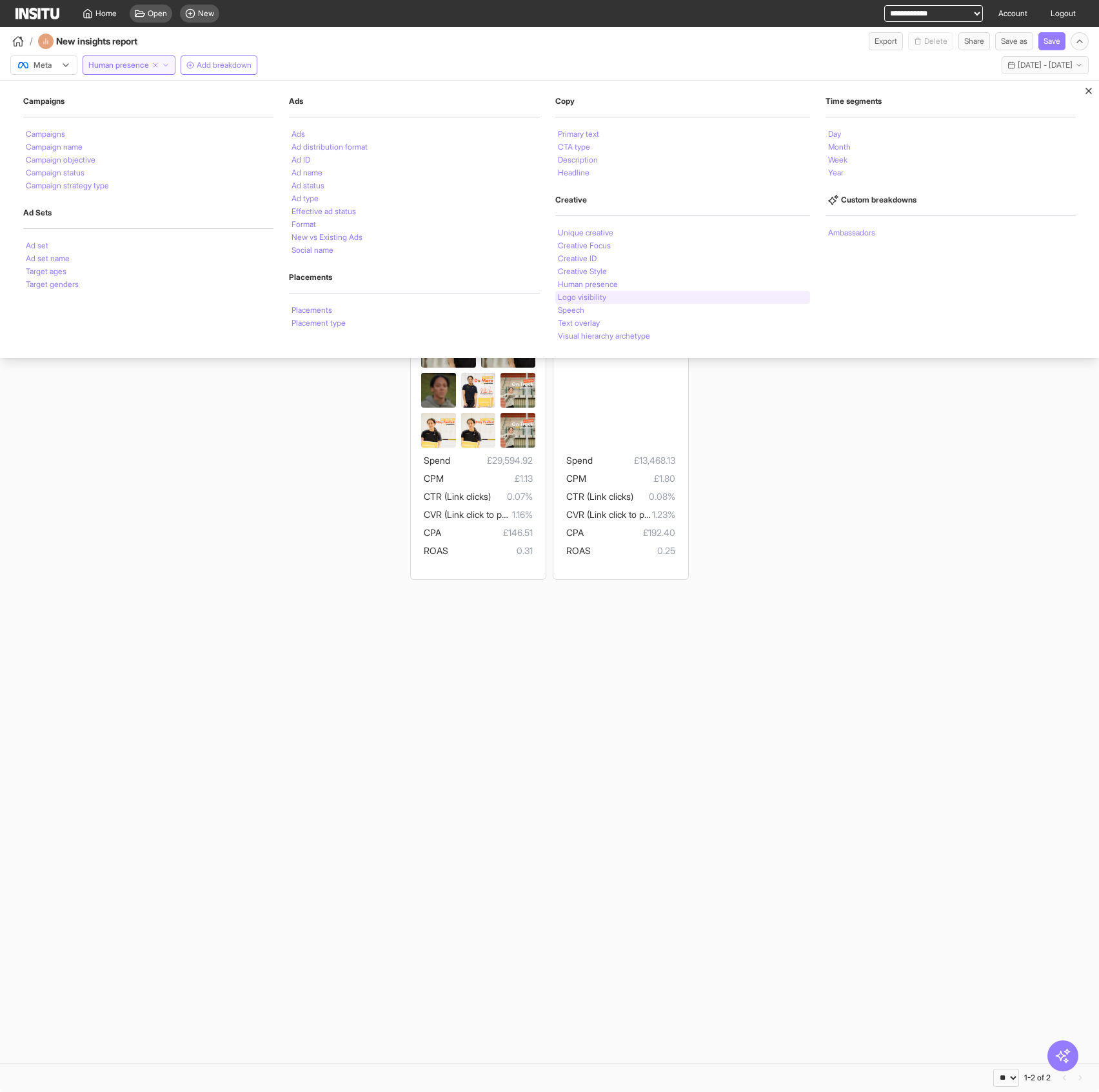
click at [611, 299] on div "Logo visibility" at bounding box center [683, 296] width 255 height 13
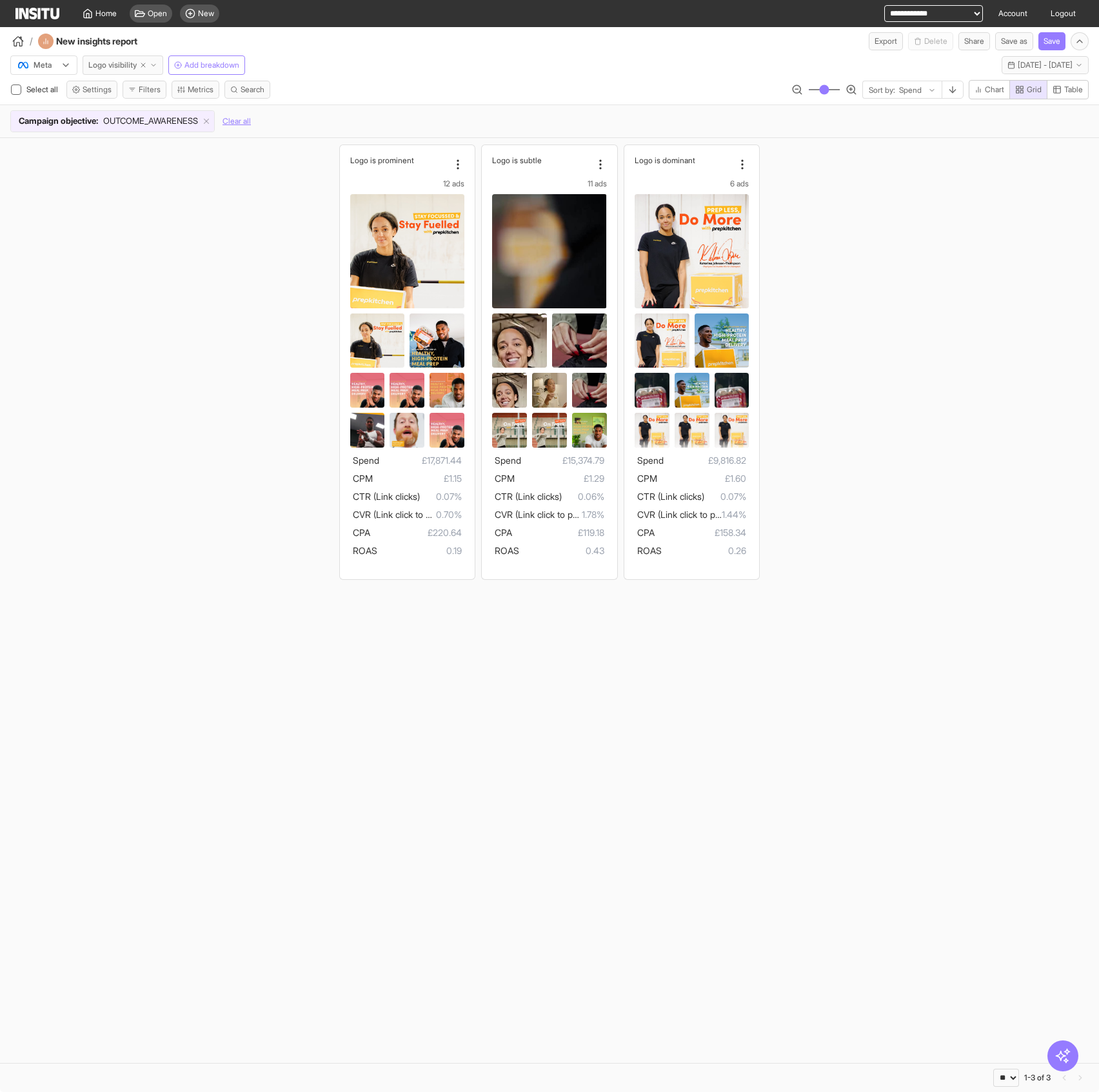
click at [112, 70] on button "Logo visibility" at bounding box center [123, 65] width 80 height 20
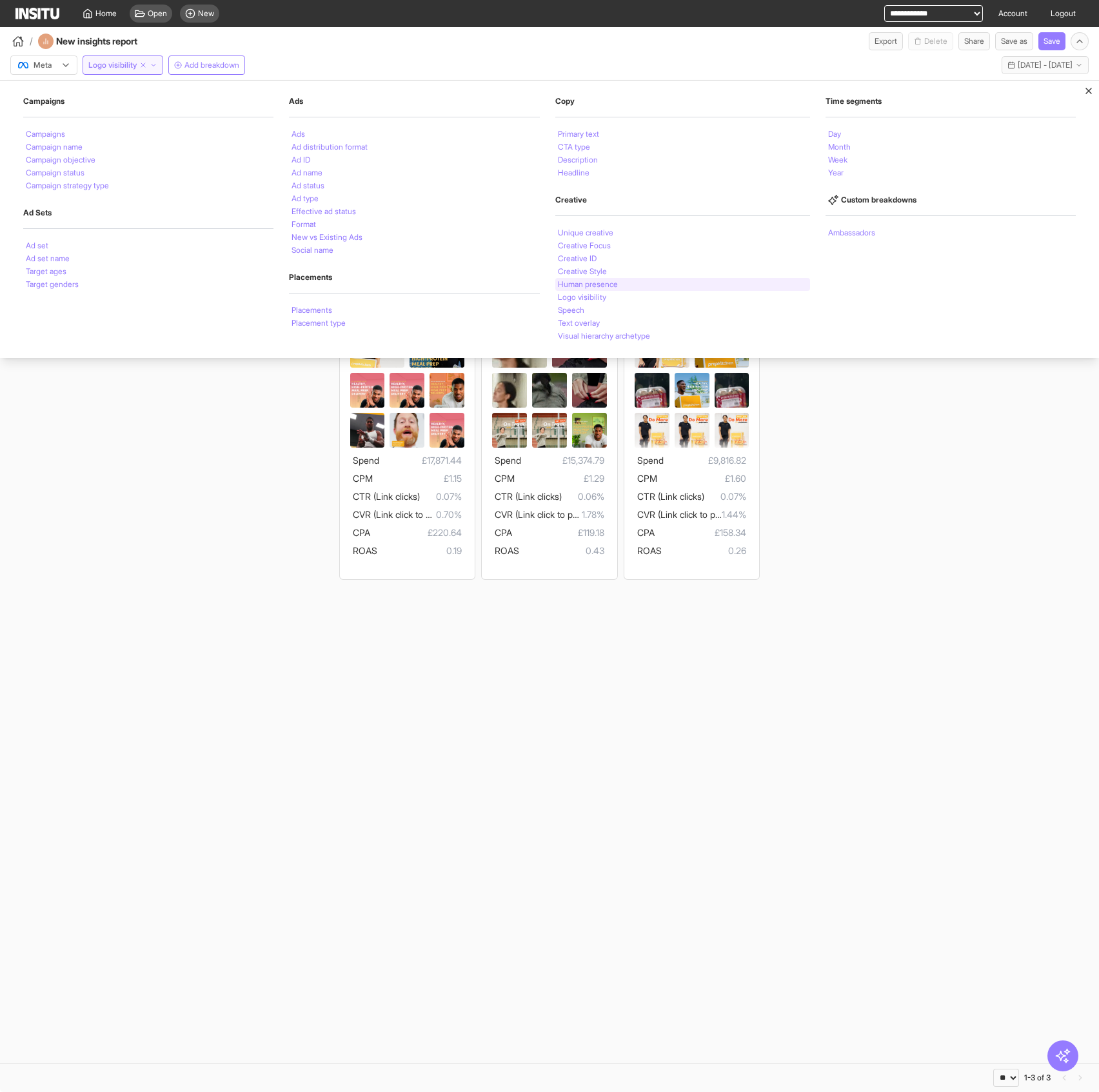
click at [574, 283] on li "Human presence" at bounding box center [588, 284] width 60 height 8
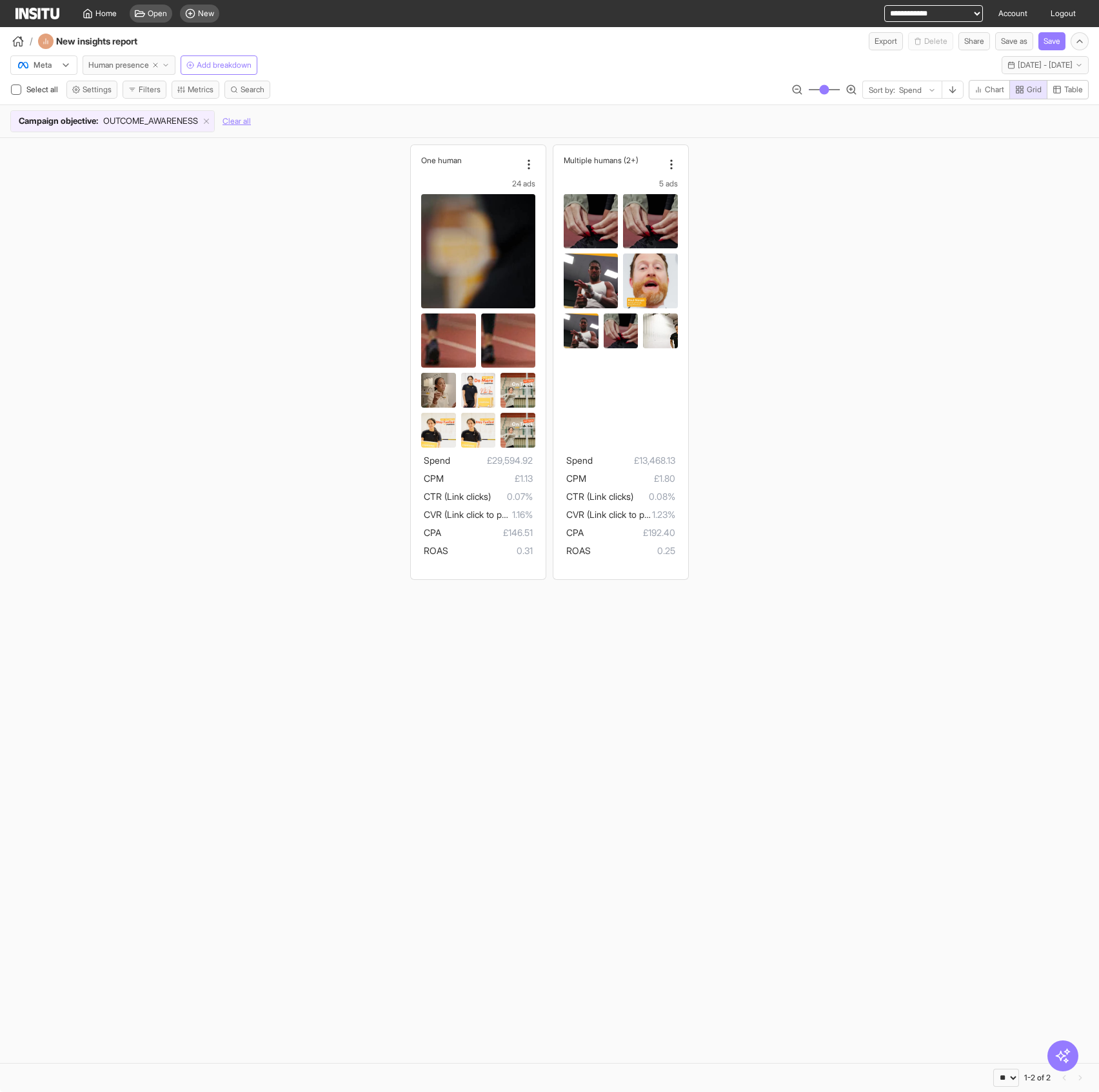
click at [122, 57] on button "Human presence" at bounding box center [129, 65] width 93 height 20
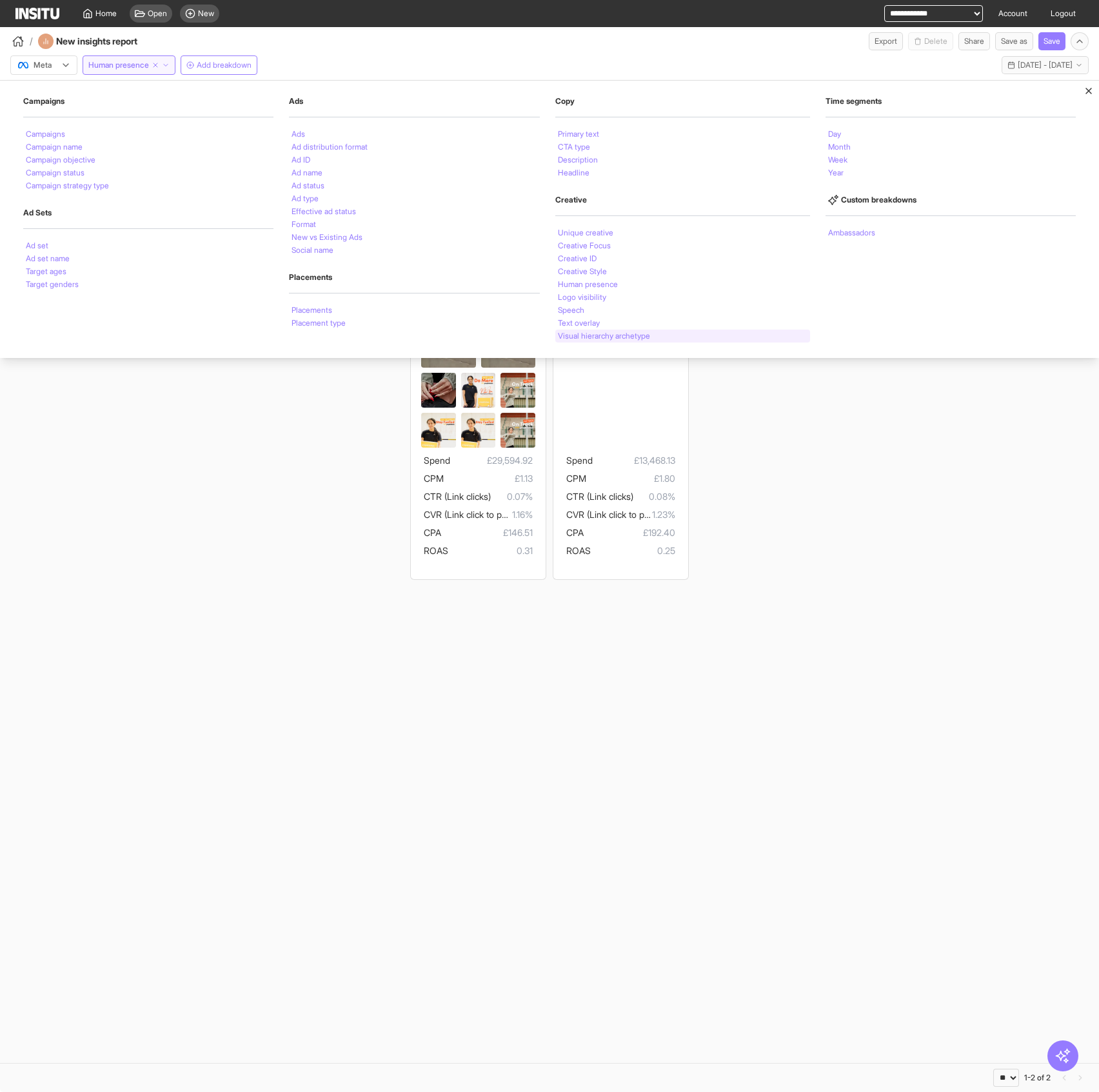
click at [596, 332] on li "Visual hierarchy archetype" at bounding box center [604, 336] width 92 height 8
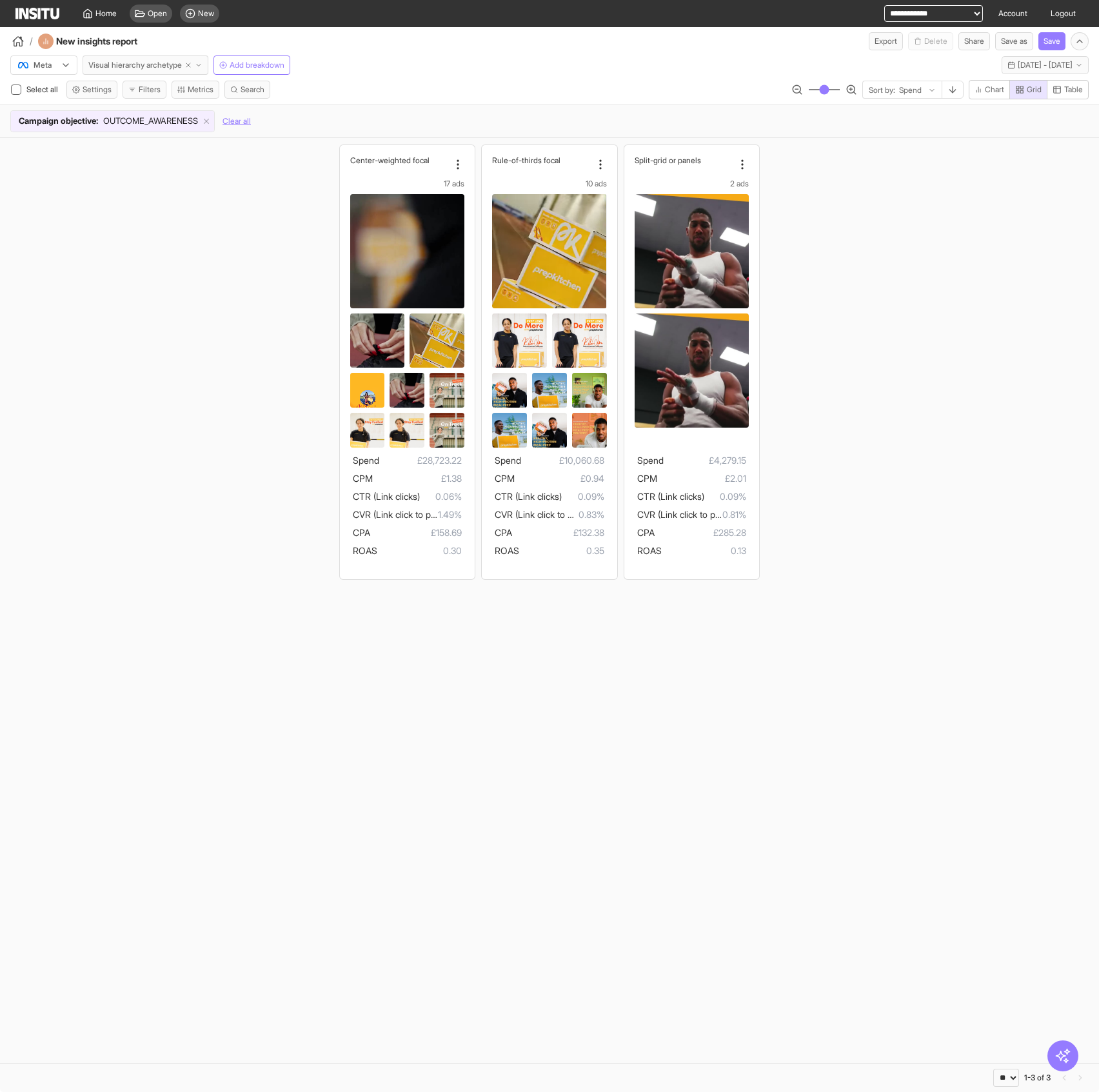
click at [132, 57] on button "Visual hierarchy archetype" at bounding box center [145, 65] width 126 height 20
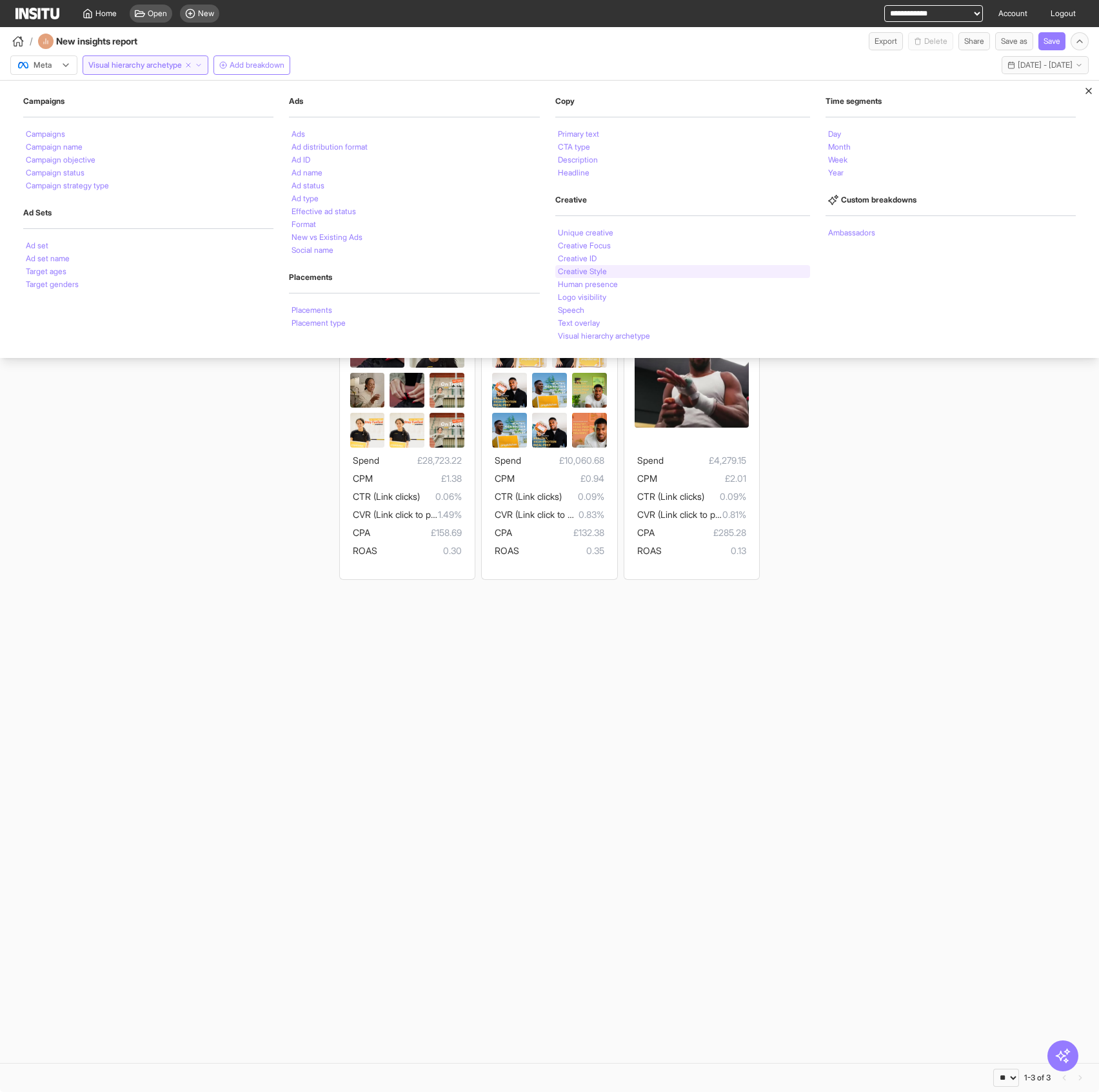
click at [604, 276] on div "Creative Style" at bounding box center [683, 271] width 255 height 13
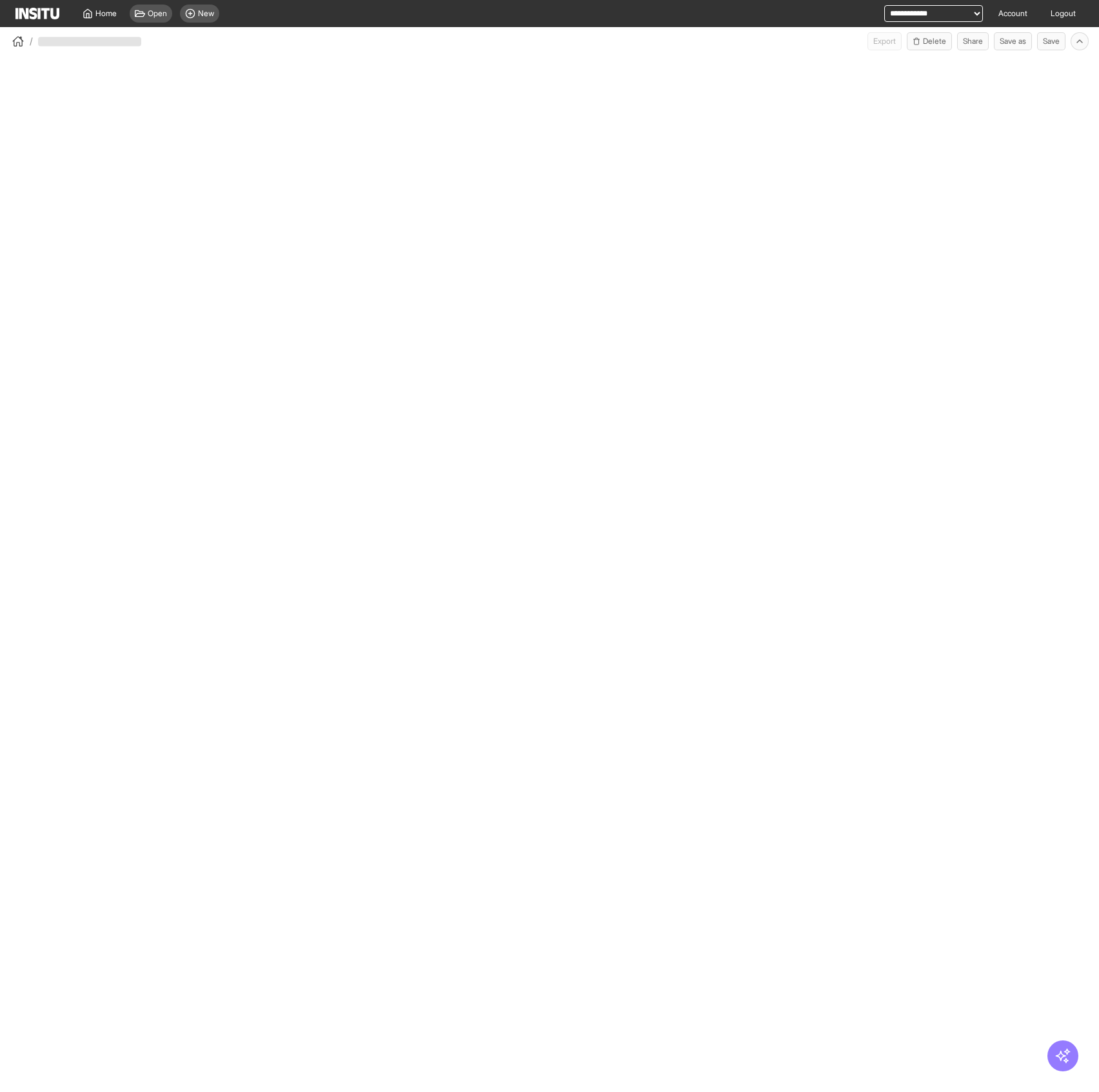
select select "**"
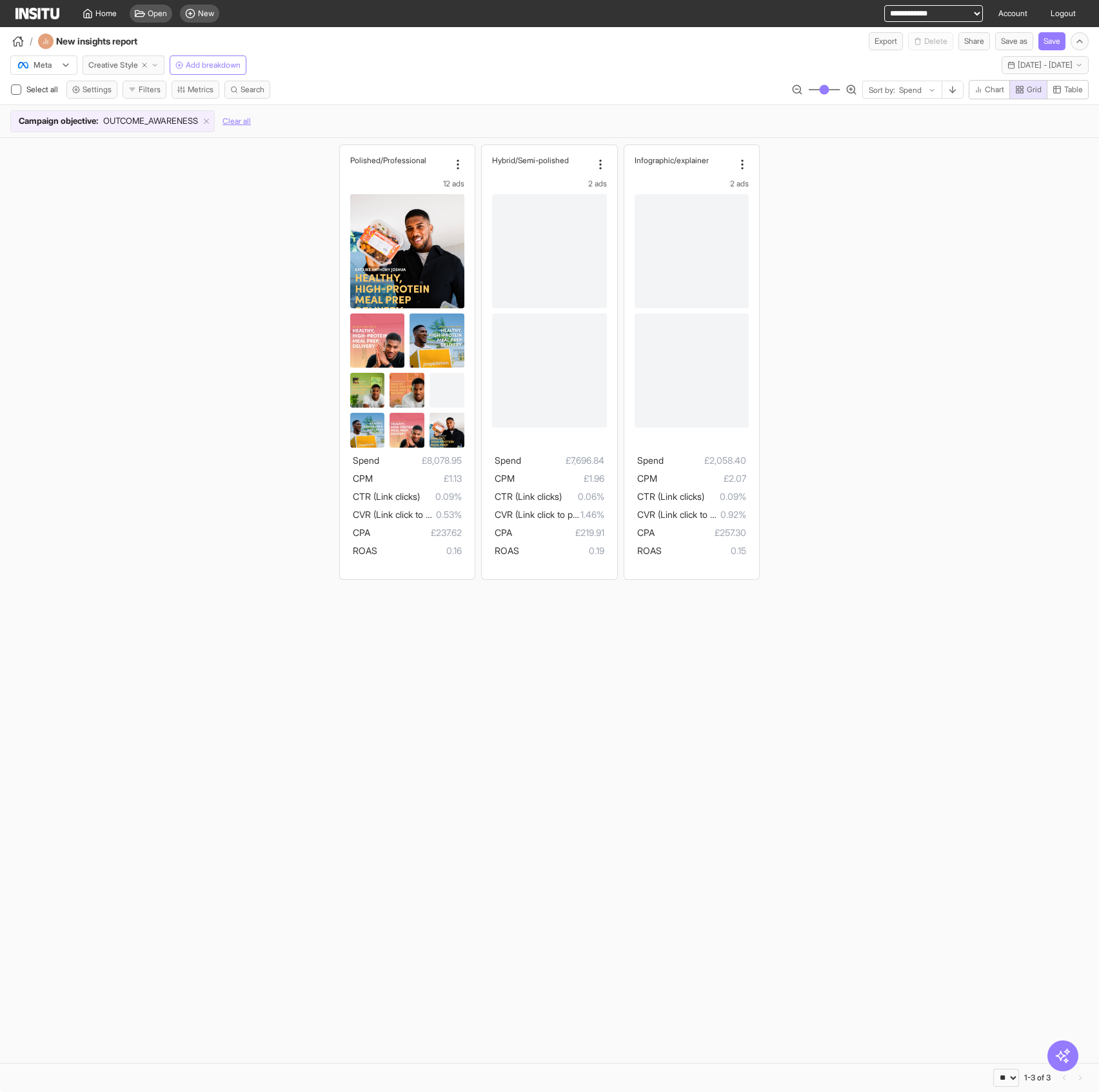
click at [128, 69] on span "Creative Style" at bounding box center [113, 65] width 50 height 10
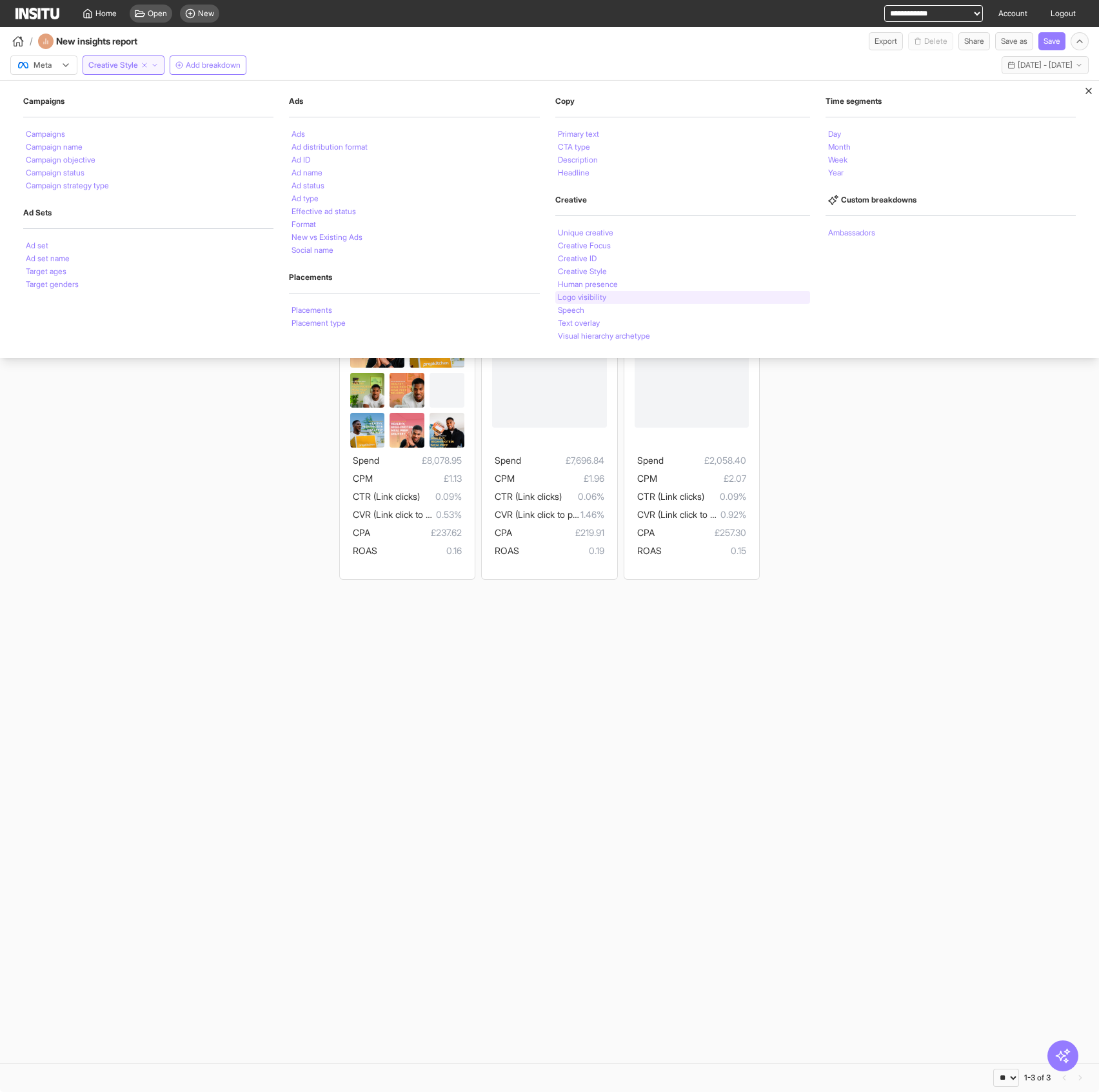
click at [611, 298] on div "Logo visibility" at bounding box center [683, 296] width 255 height 13
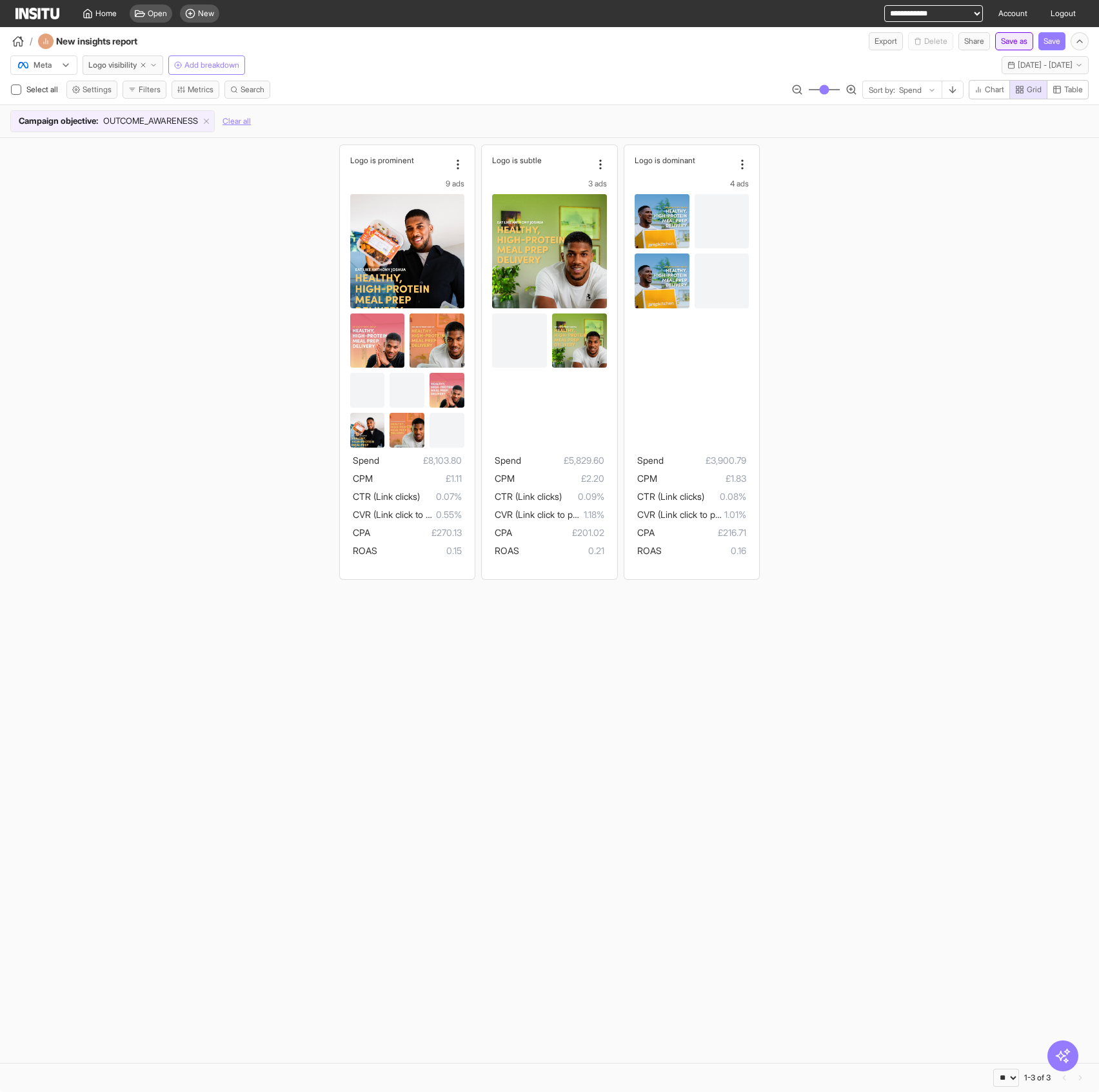
click at [1018, 44] on button "Save as" at bounding box center [1014, 41] width 38 height 18
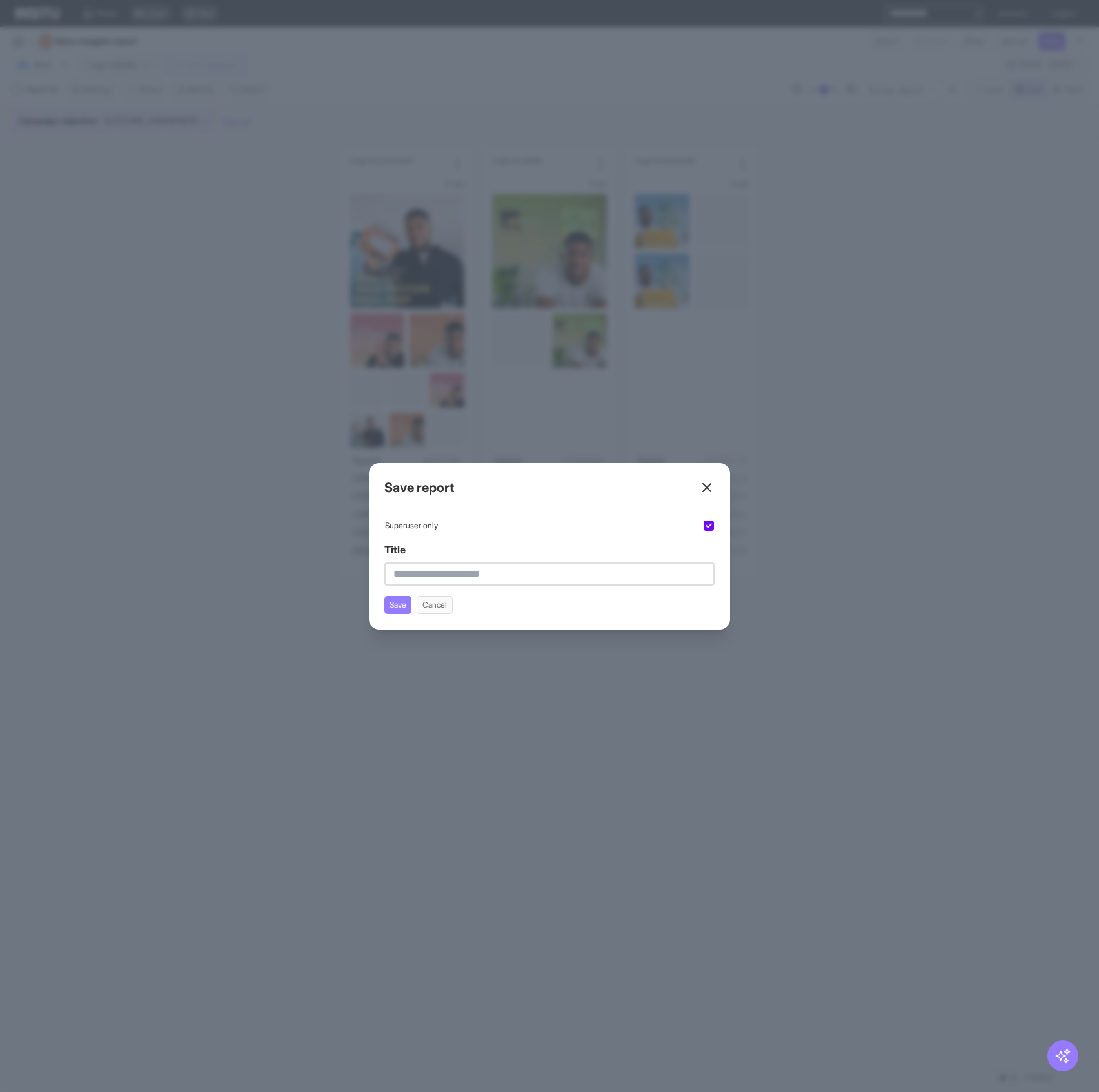
click at [576, 573] on input "Title" at bounding box center [550, 573] width 330 height 23
type input "*"
type input "**********"
click at [396, 605] on button "Save" at bounding box center [398, 604] width 27 height 18
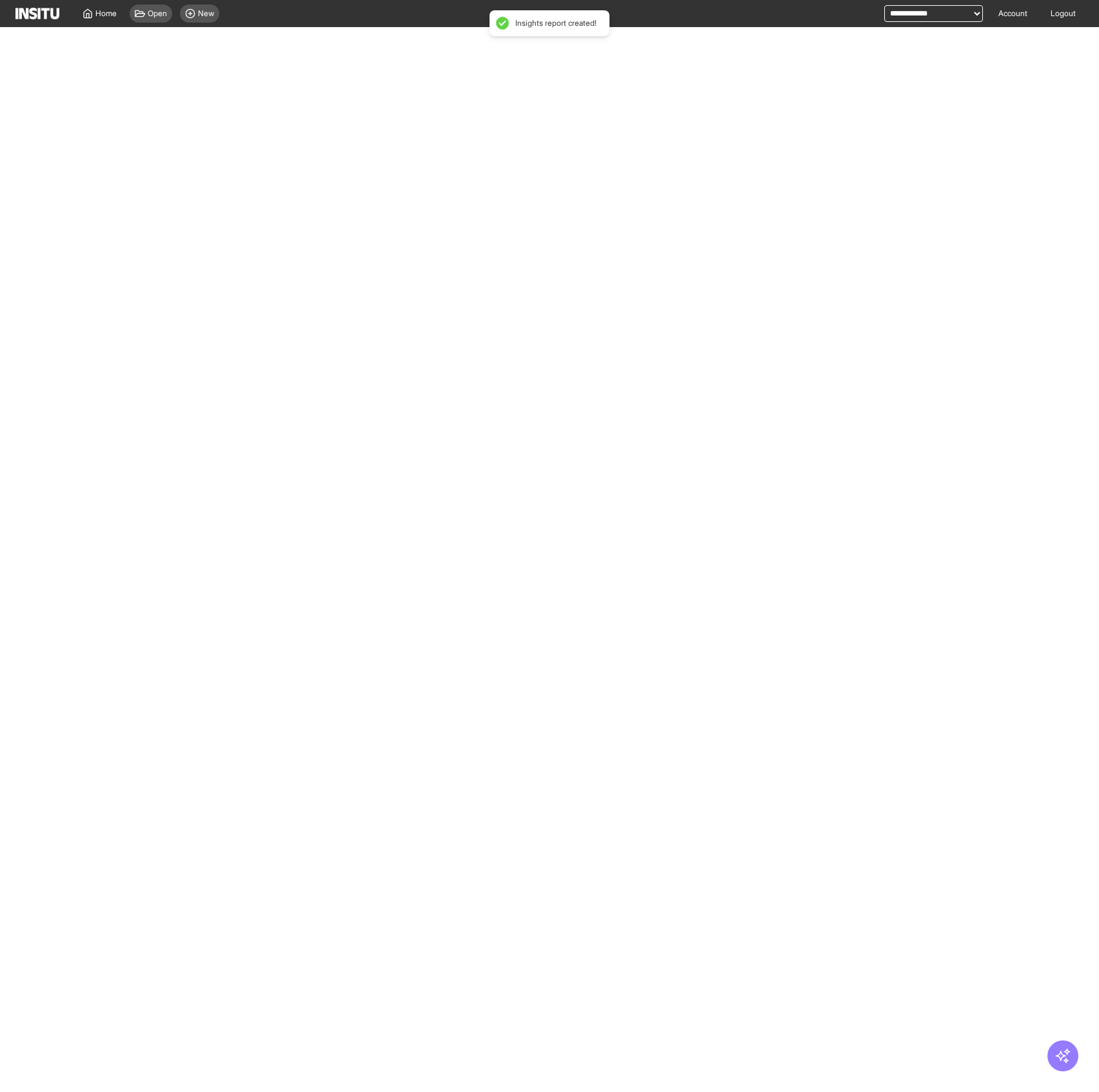
select select "**"
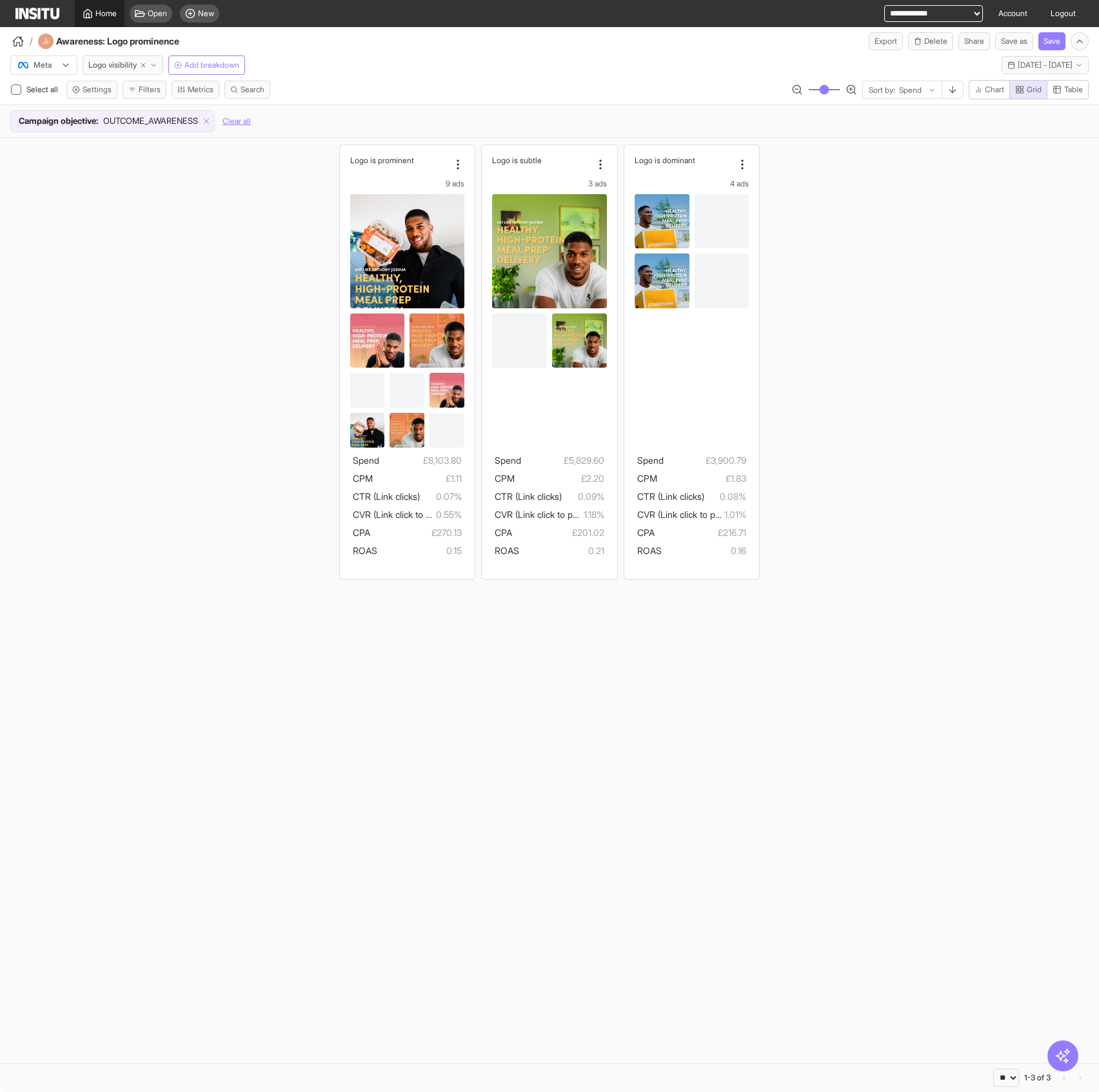
click at [93, 22] on link "Home" at bounding box center [100, 14] width 50 height 27
